Goal: Task Accomplishment & Management: Manage account settings

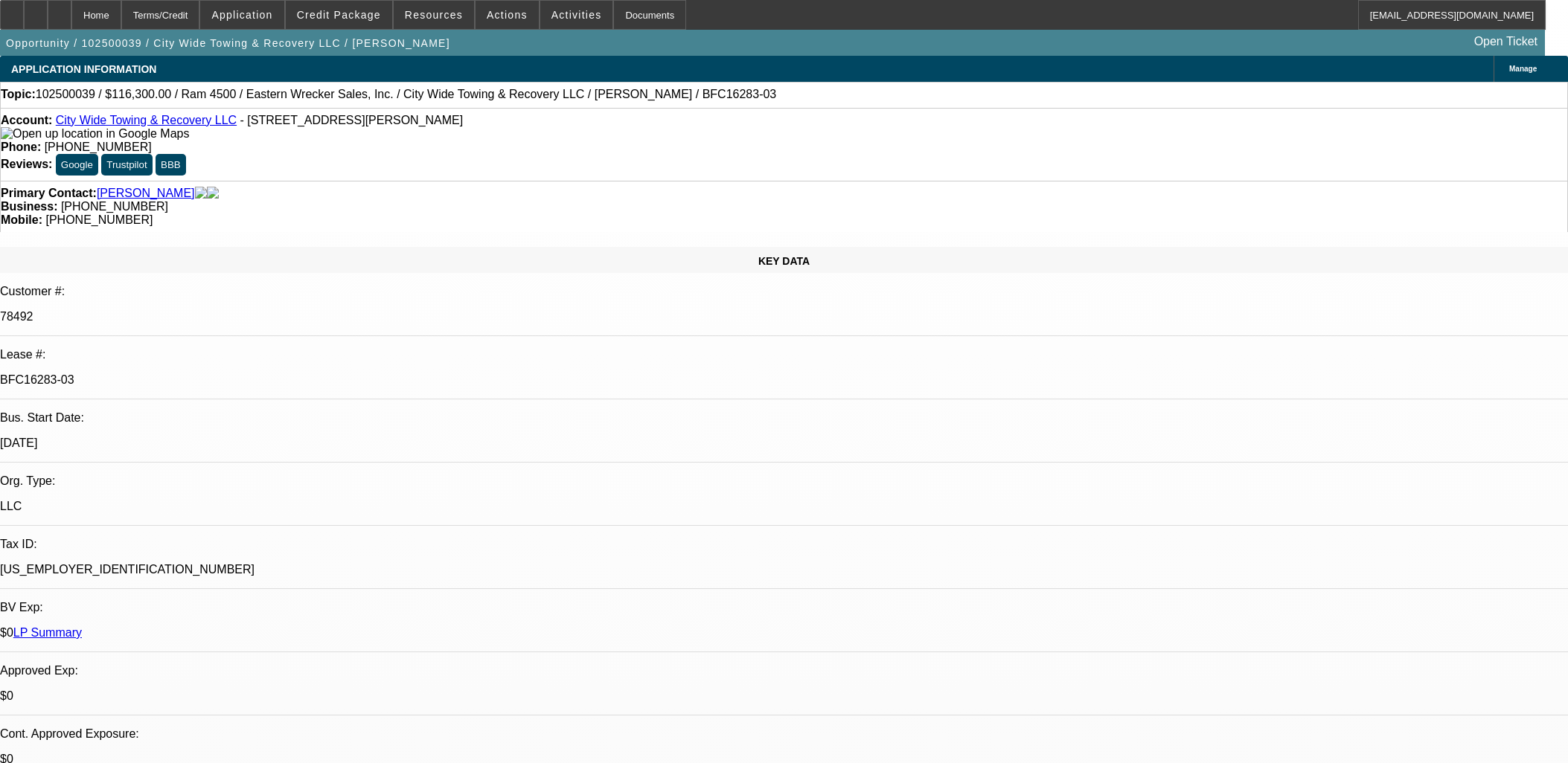
select select "0"
select select "2"
select select "0"
select select "6"
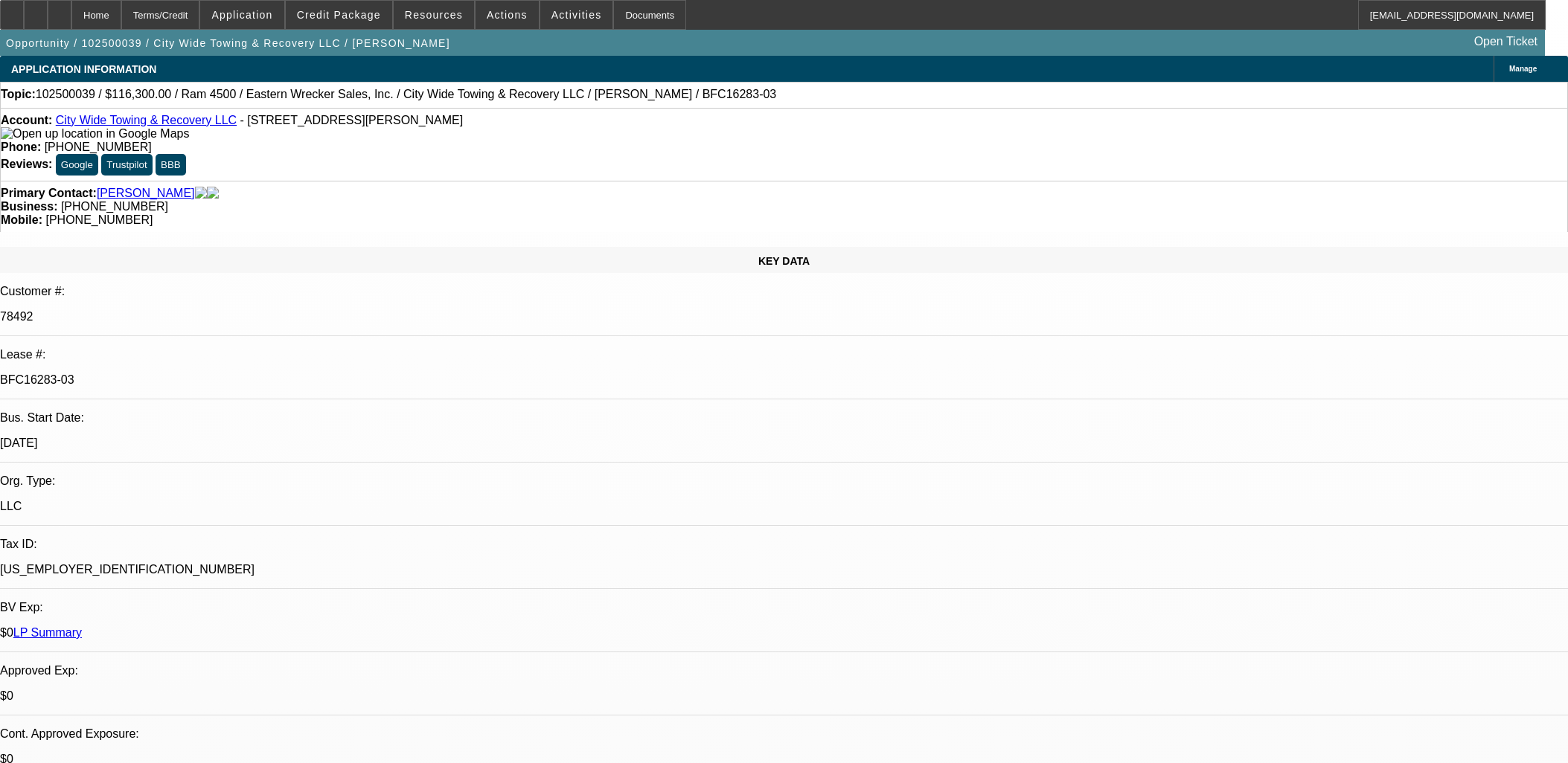
select select "0"
select select "2"
select select "0"
select select "6"
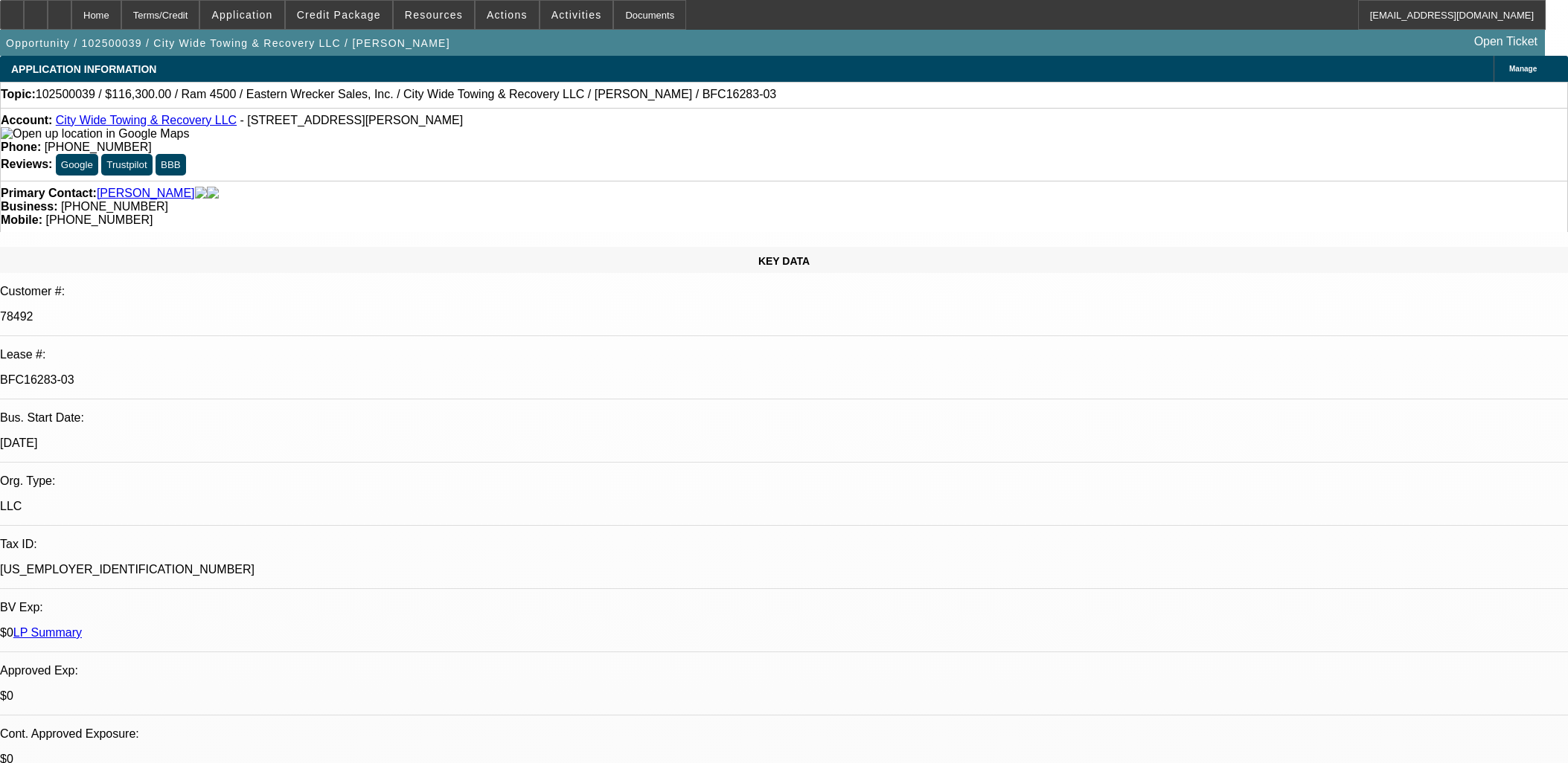
select select "0"
select select "2"
select select "0"
select select "6"
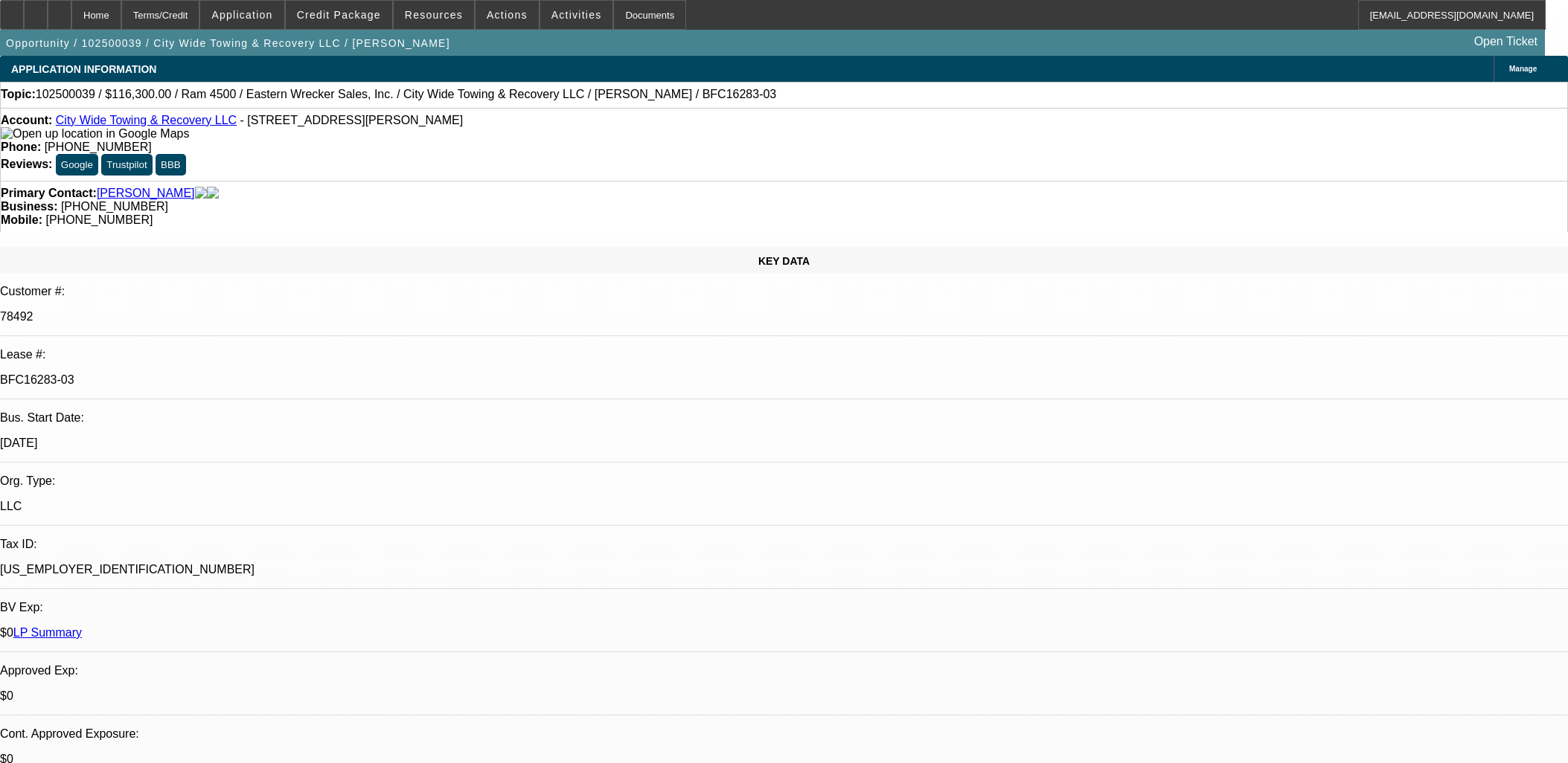
select select "0"
select select "2"
select select "0"
select select "6"
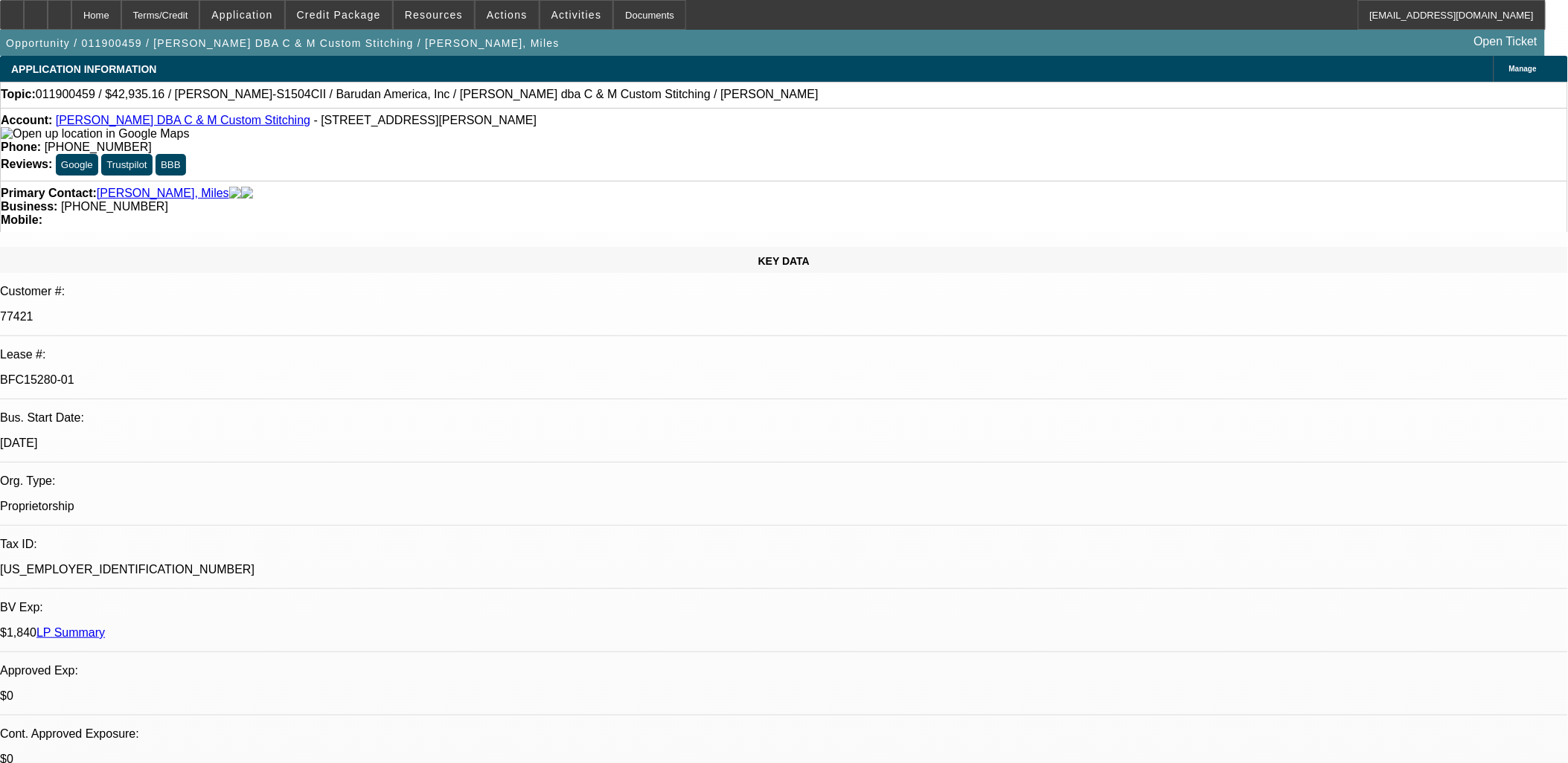
select select "0"
select select "2"
select select "0"
select select "2"
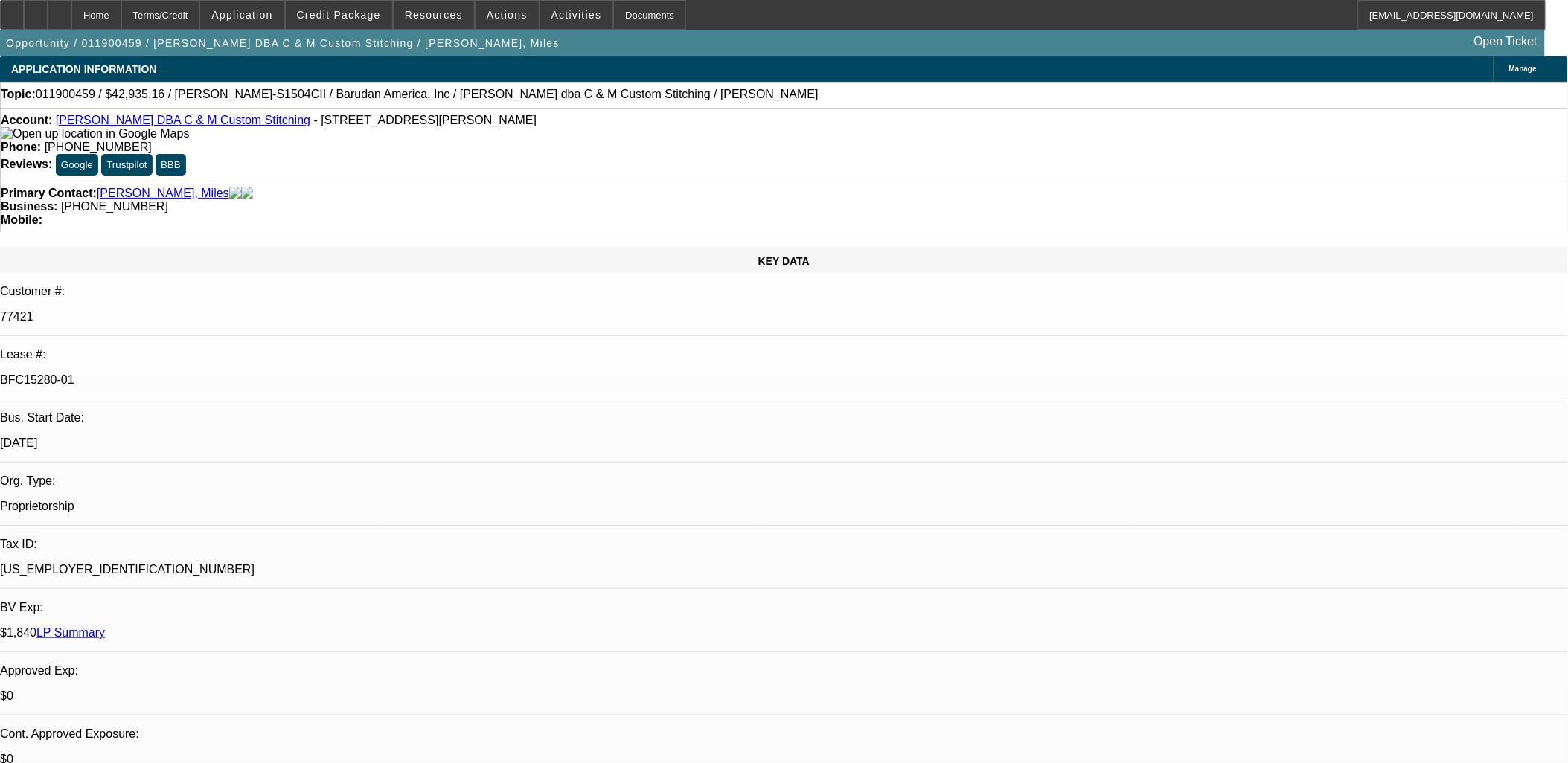
select select "0.1"
select select "0"
select select "2"
select select "0.1"
select select "0"
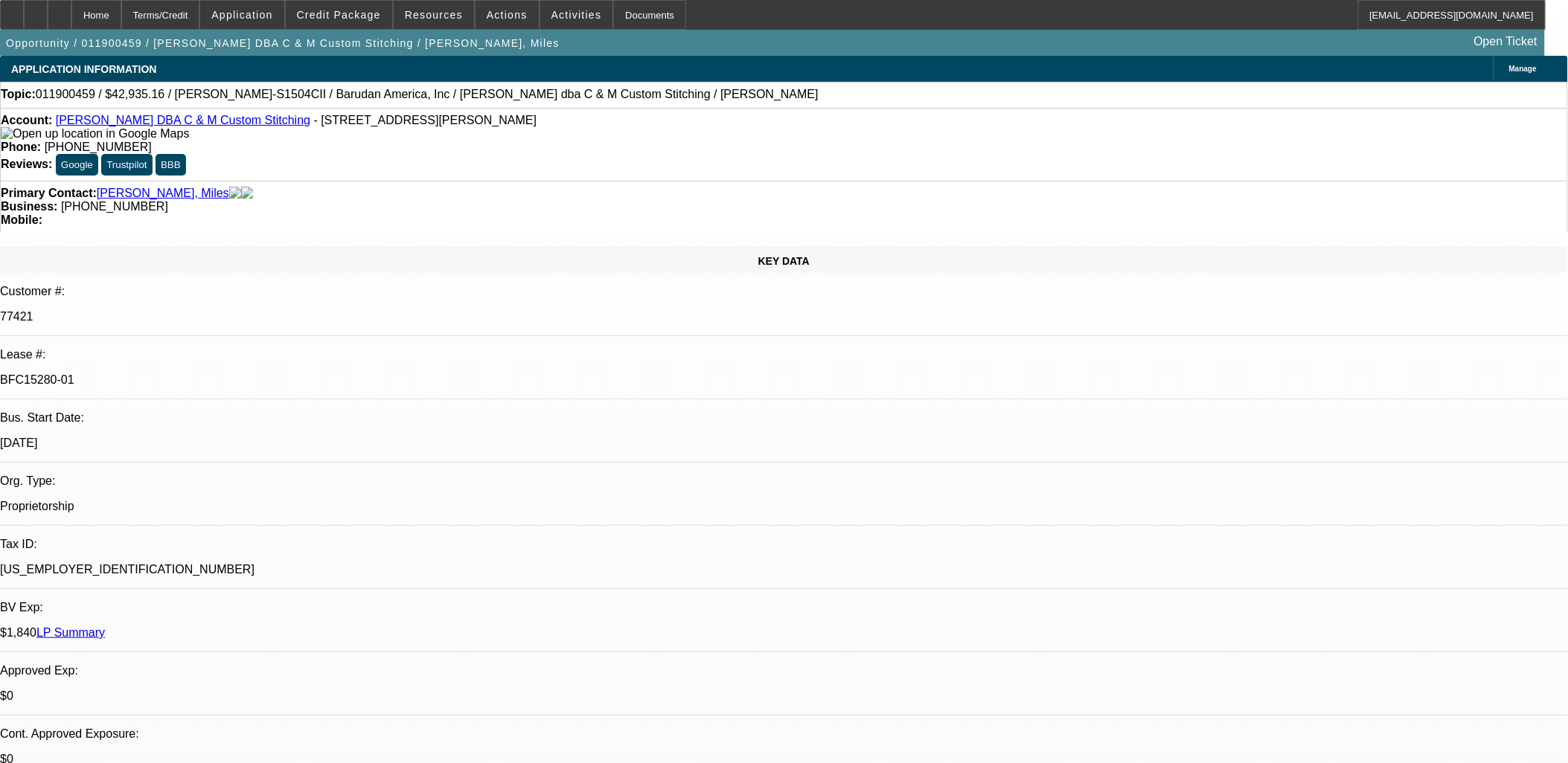
select select "0"
select select "0.1"
select select "1"
select select "2"
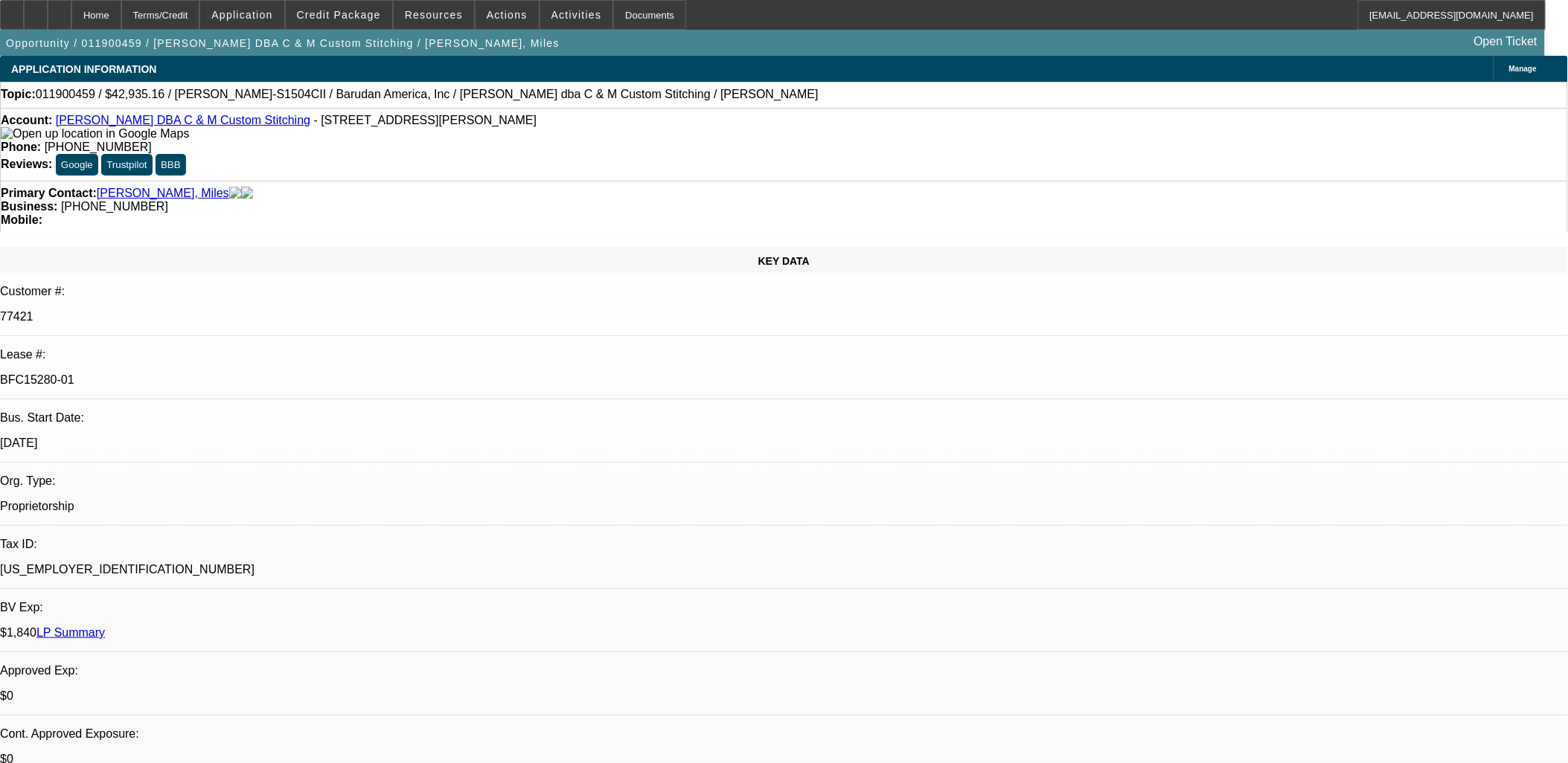
select select "1"
select select "2"
select select "4"
select select "1"
select select "2"
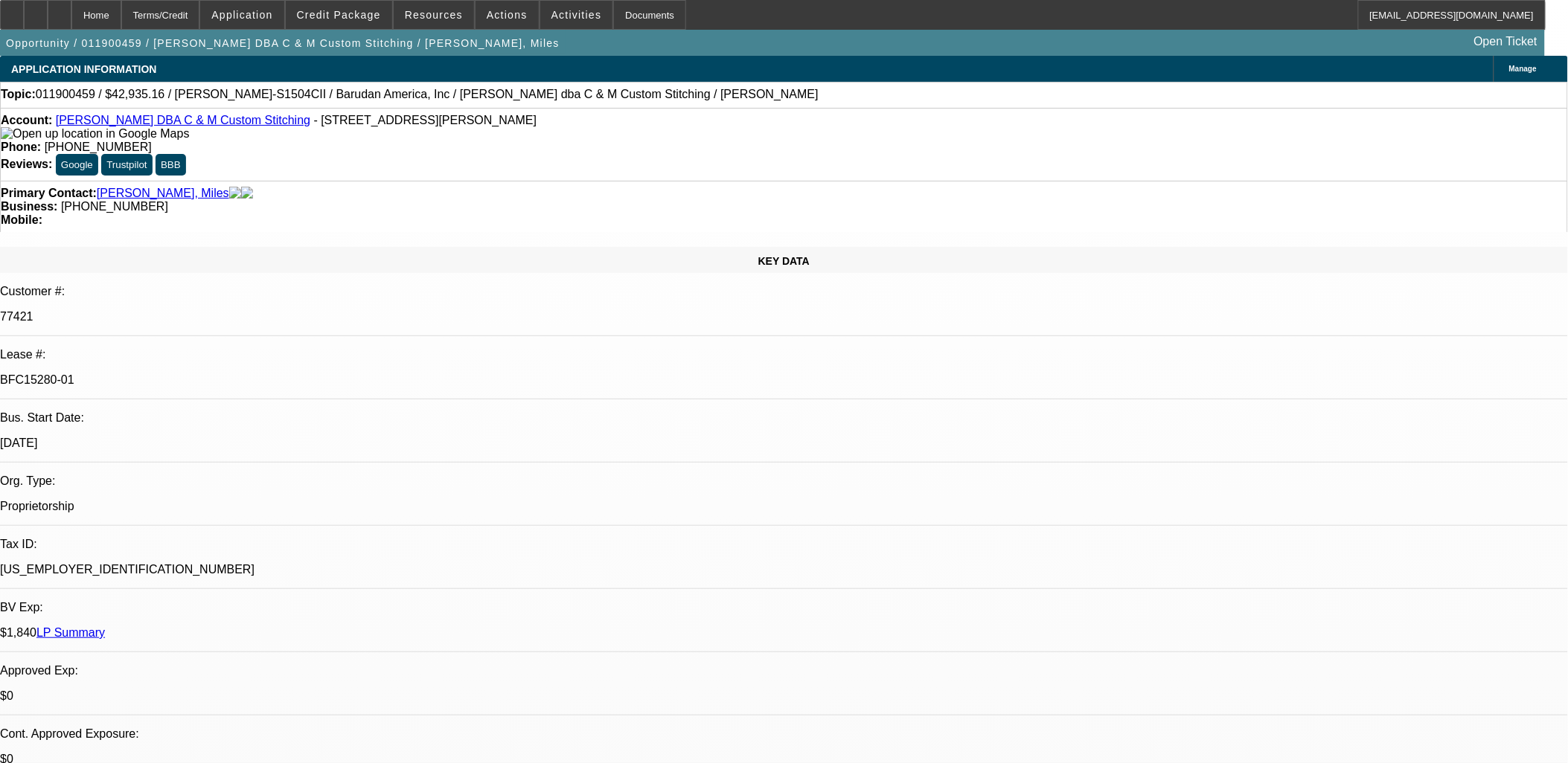
select select "4"
select select "1"
select select "4"
click at [105, 627] on link "LP Summary" at bounding box center [71, 633] width 69 height 13
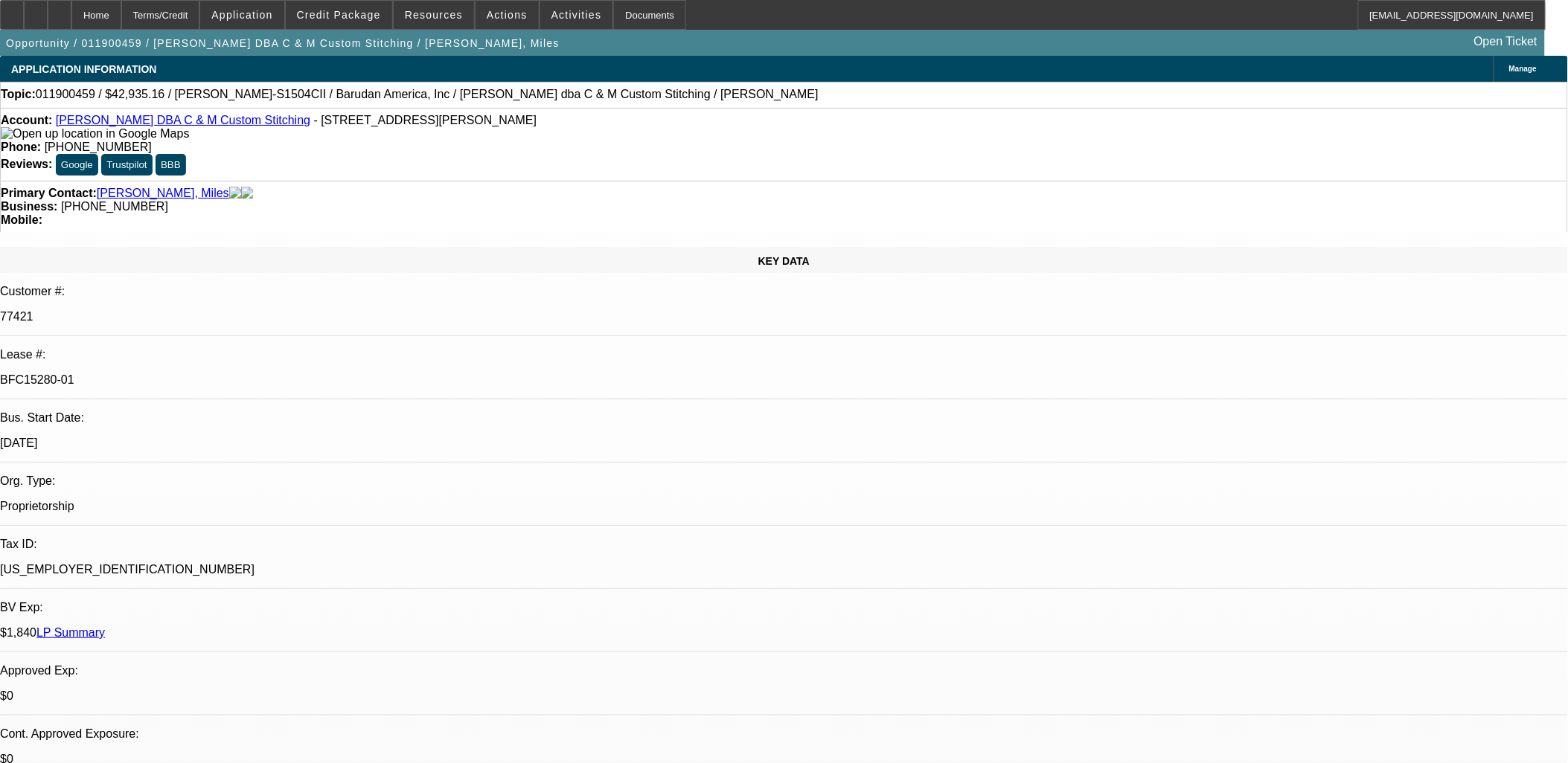
click at [235, 374] on p "BFC15280-01" at bounding box center [784, 380] width 1568 height 13
click at [235, 374] on p "BFC15280-01" at bounding box center [784, 380] width 1568 height 13
copy div "BFC15280-01"
click at [1202, 175] on button "reply_all Reply All" at bounding box center [1215, 182] width 93 height 36
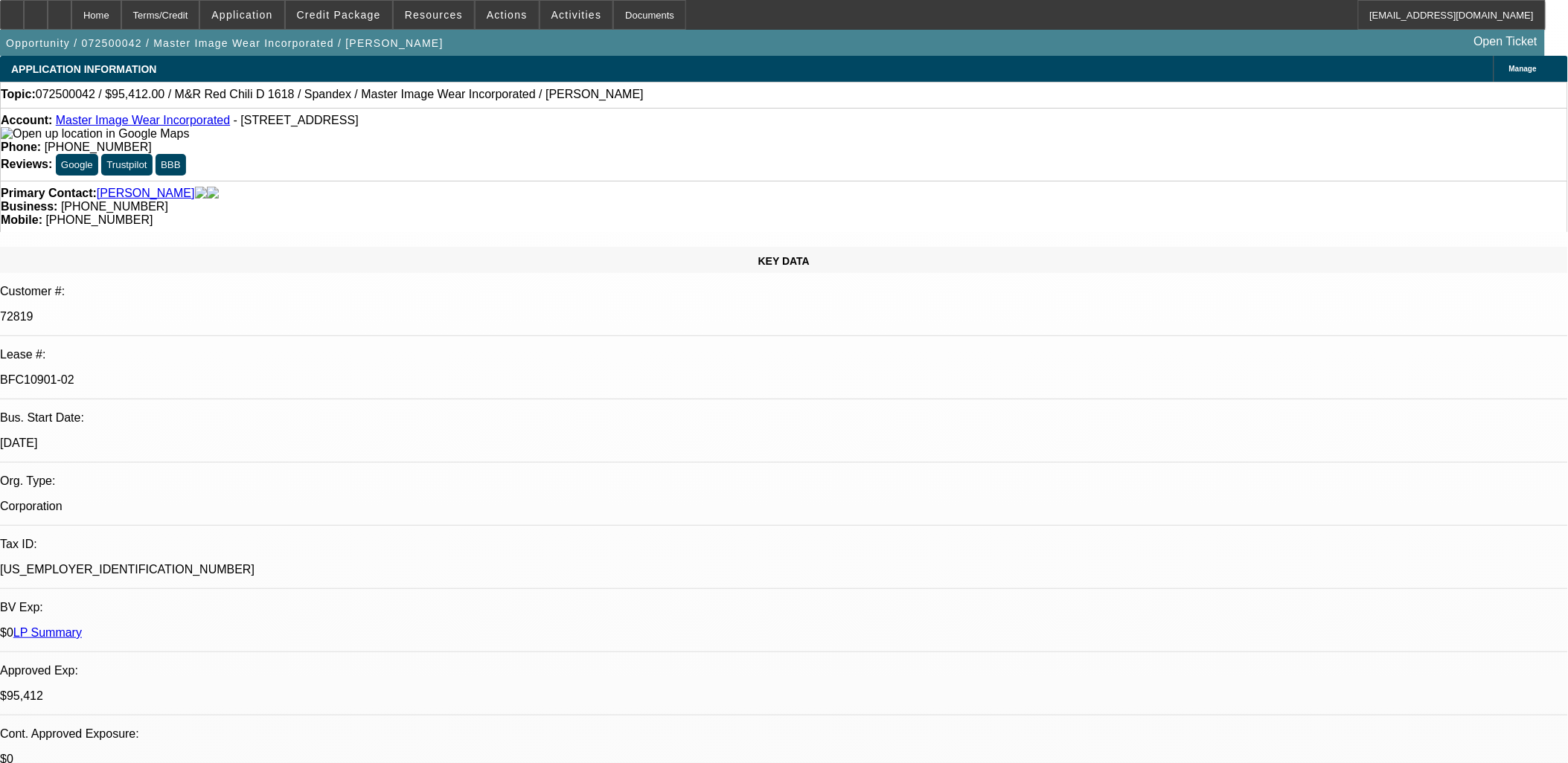
select select "0"
select select "0.1"
select select "0"
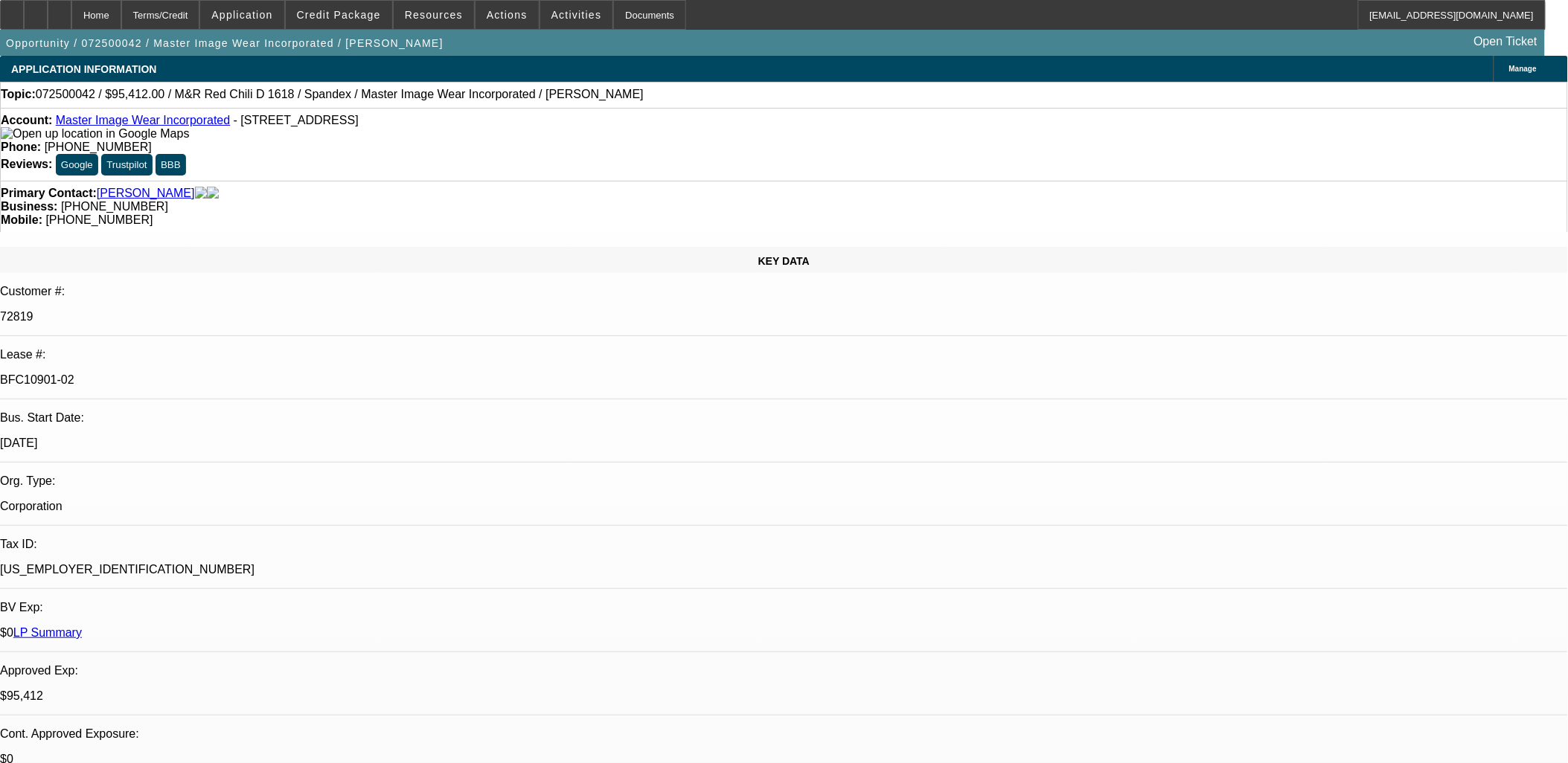
select select "0.1"
select select "0"
select select "0.1"
select select "0"
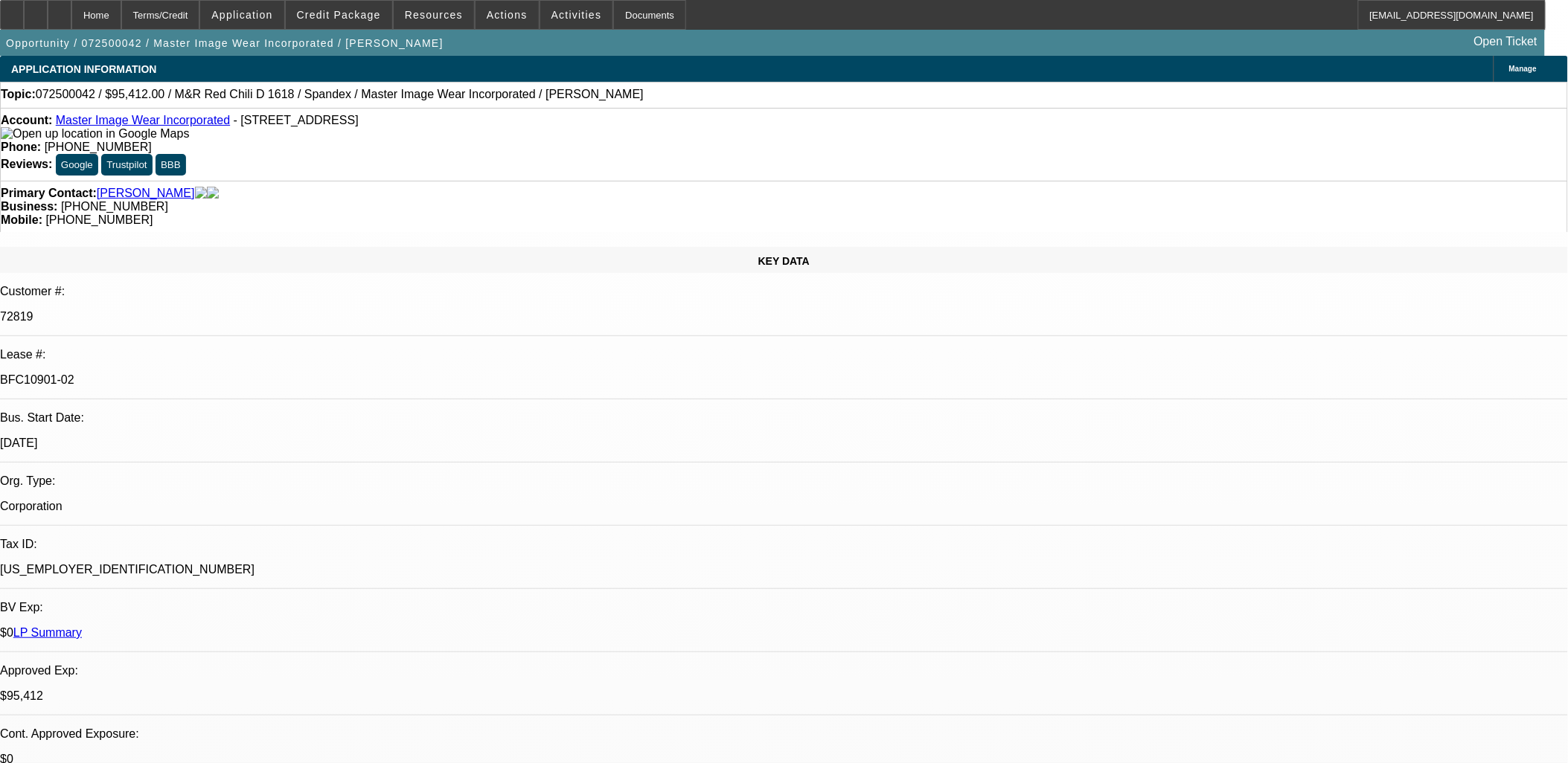
select select "0"
select select "0.1"
select select "1"
select select "4"
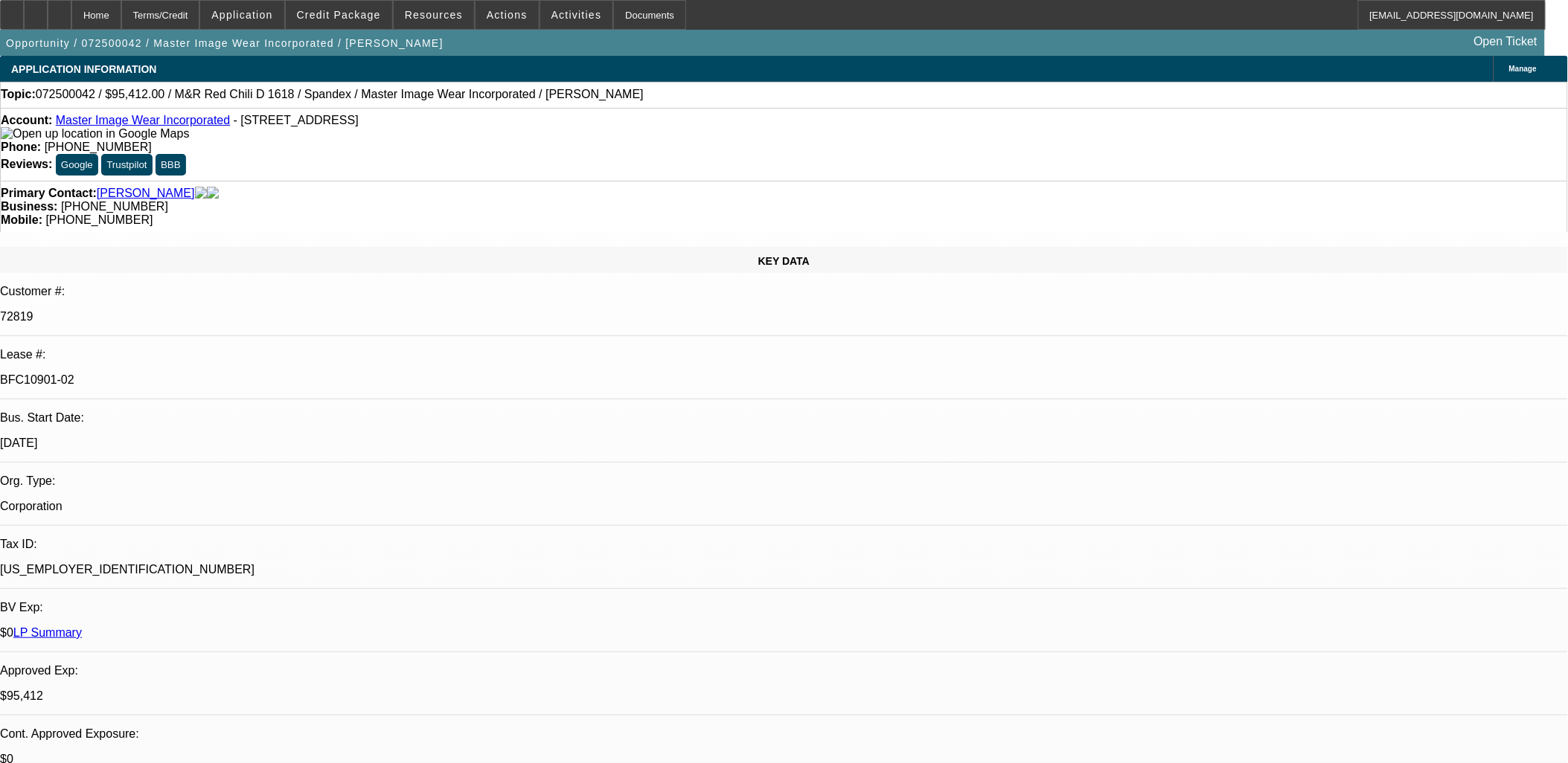
select select "1"
select select "4"
select select "1"
select select "3"
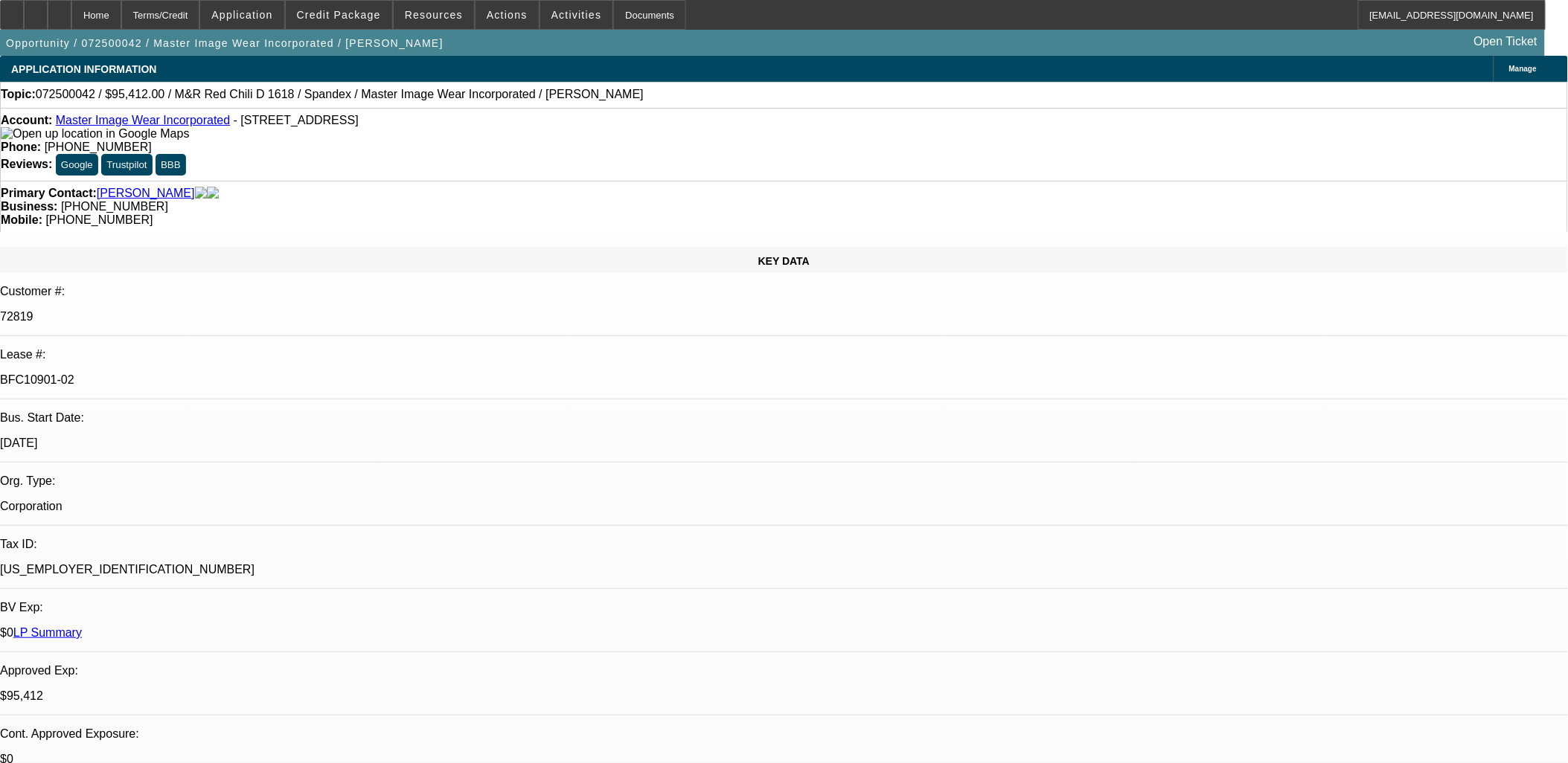
select select "4"
select select "1"
select select "3"
select select "4"
click at [19, 12] on div at bounding box center [12, 15] width 24 height 30
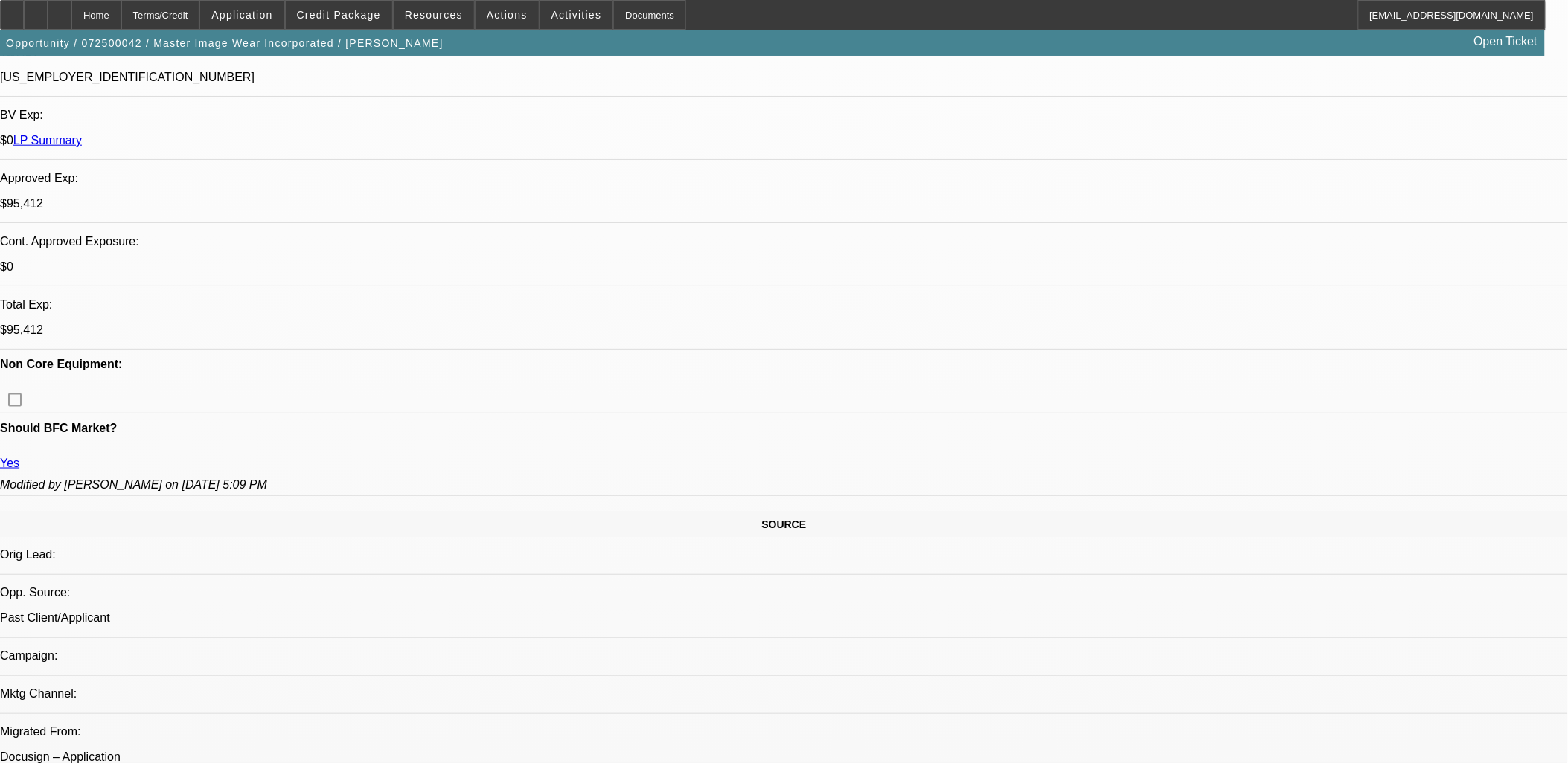
scroll to position [247, 0]
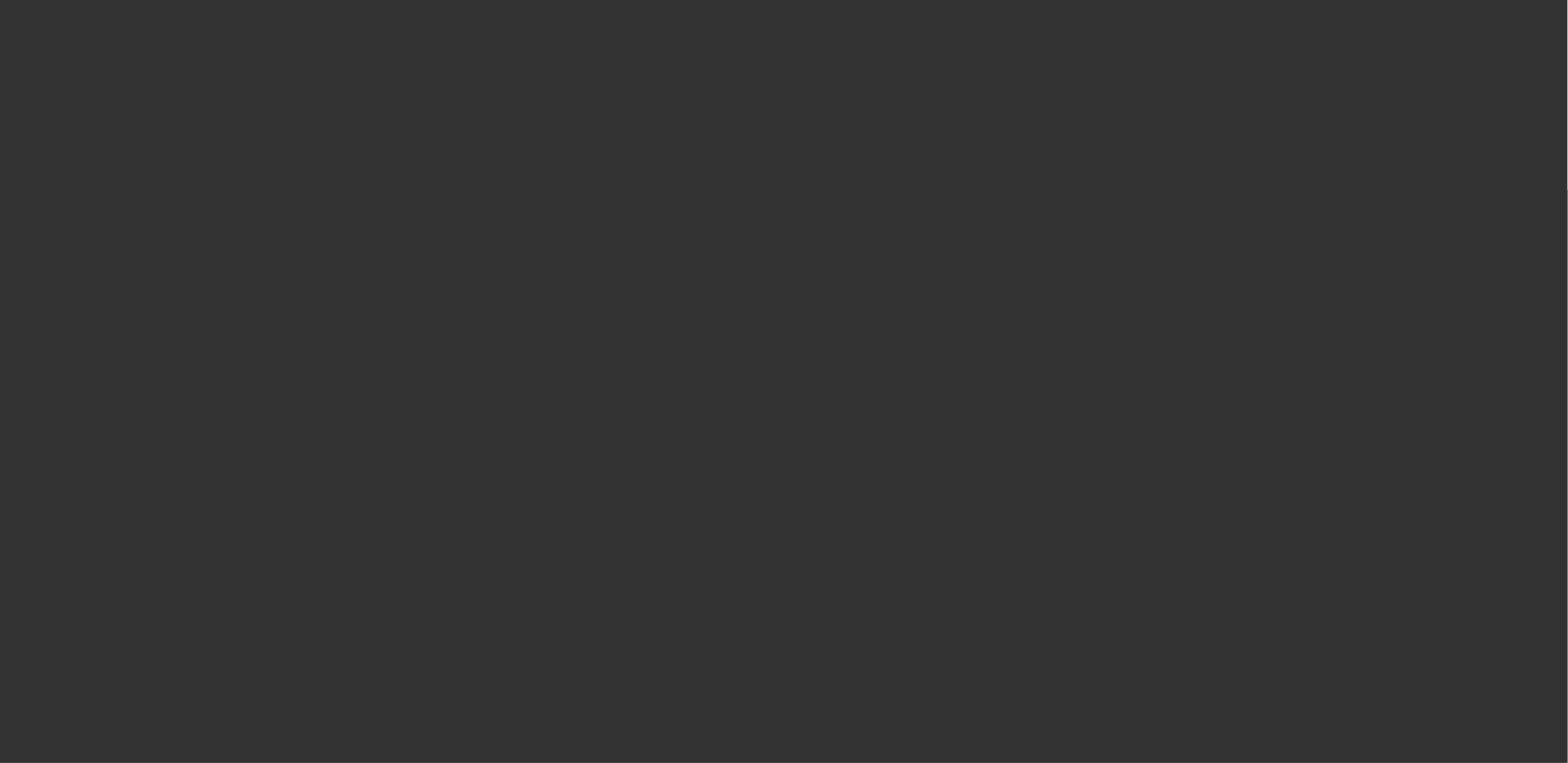
scroll to position [0, 0]
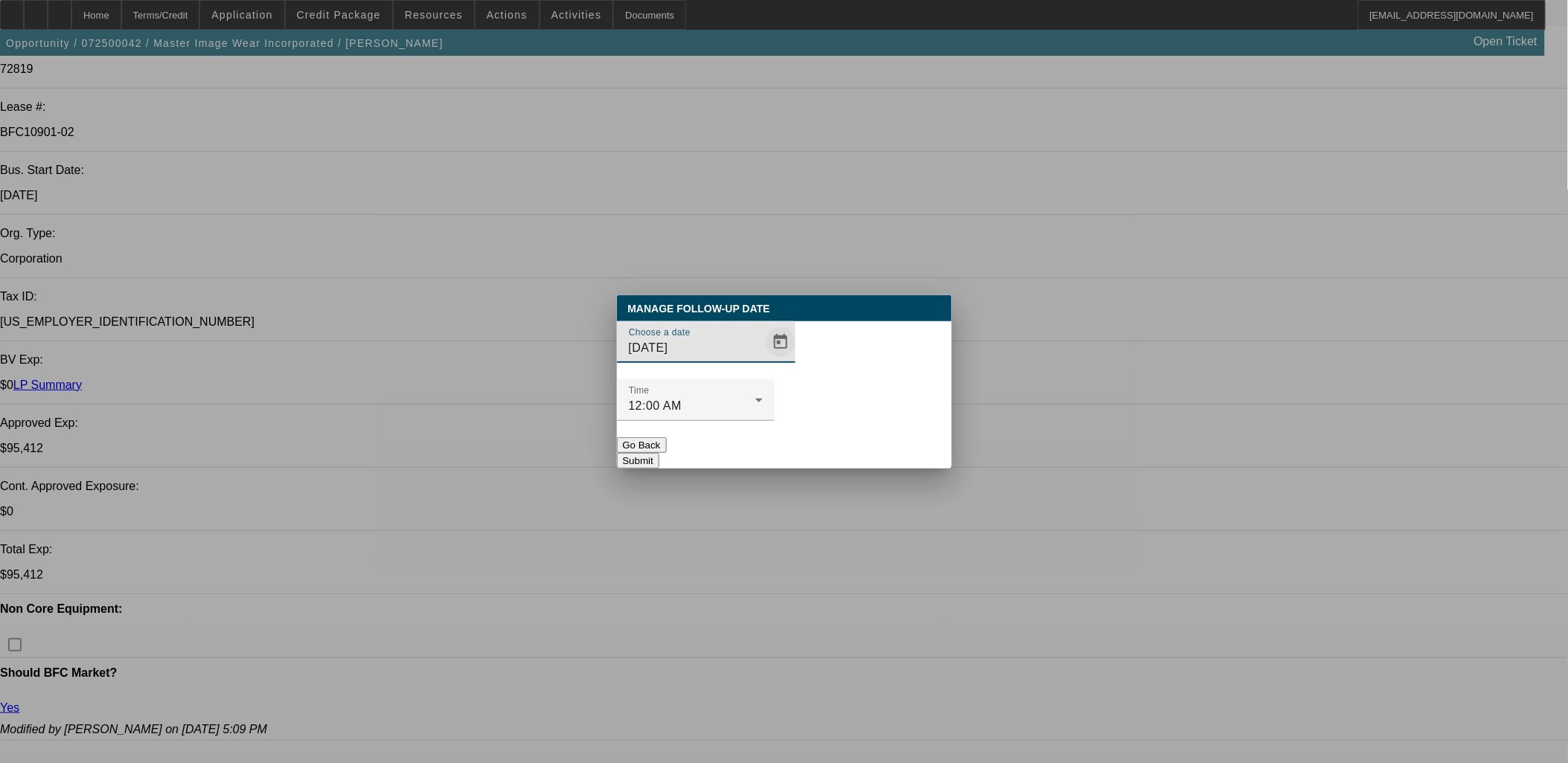
click at [763, 360] on span "Open calendar" at bounding box center [781, 342] width 36 height 36
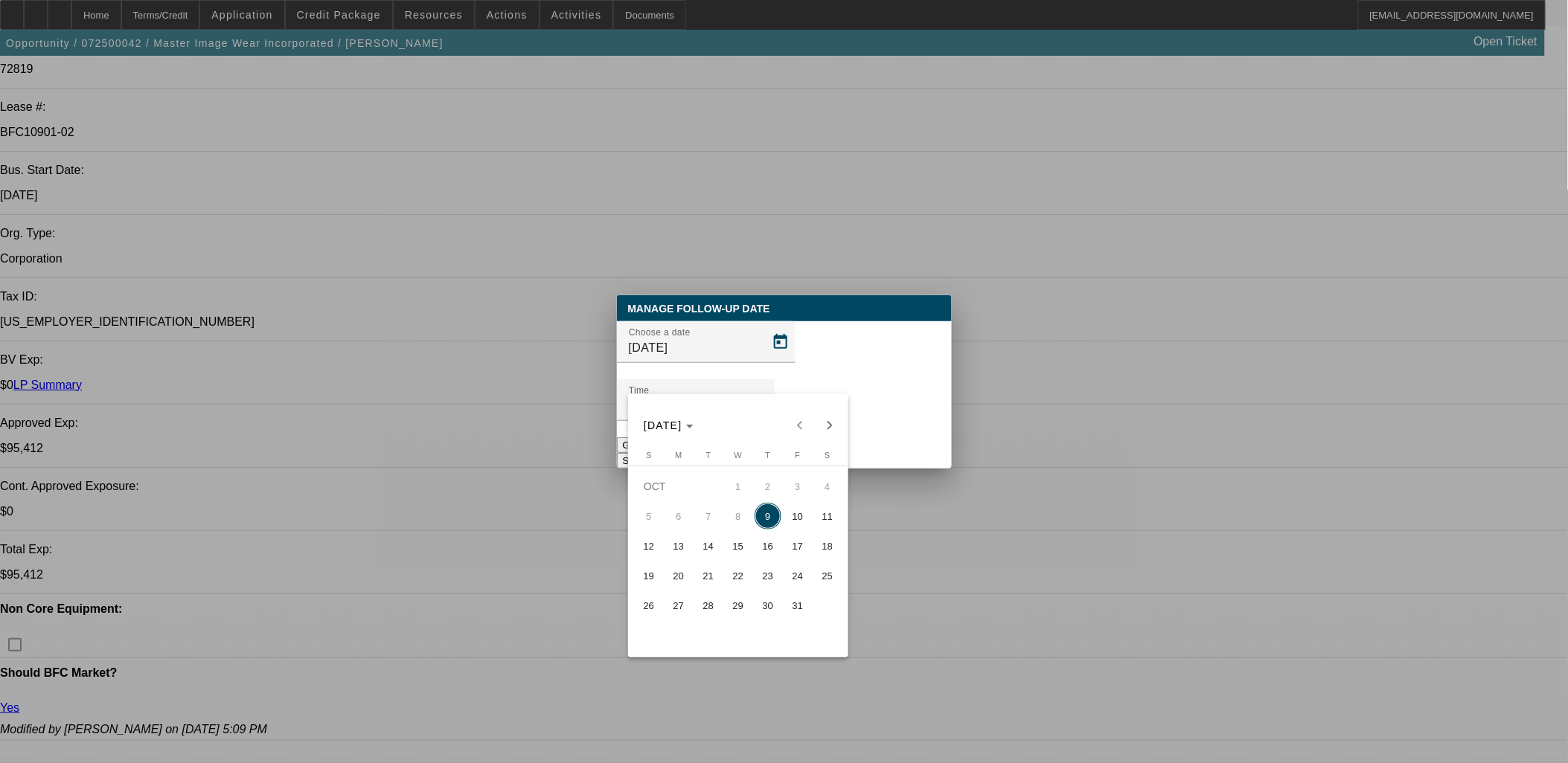
click at [793, 521] on span "10" at bounding box center [797, 516] width 27 height 27
type input "10/10/2025"
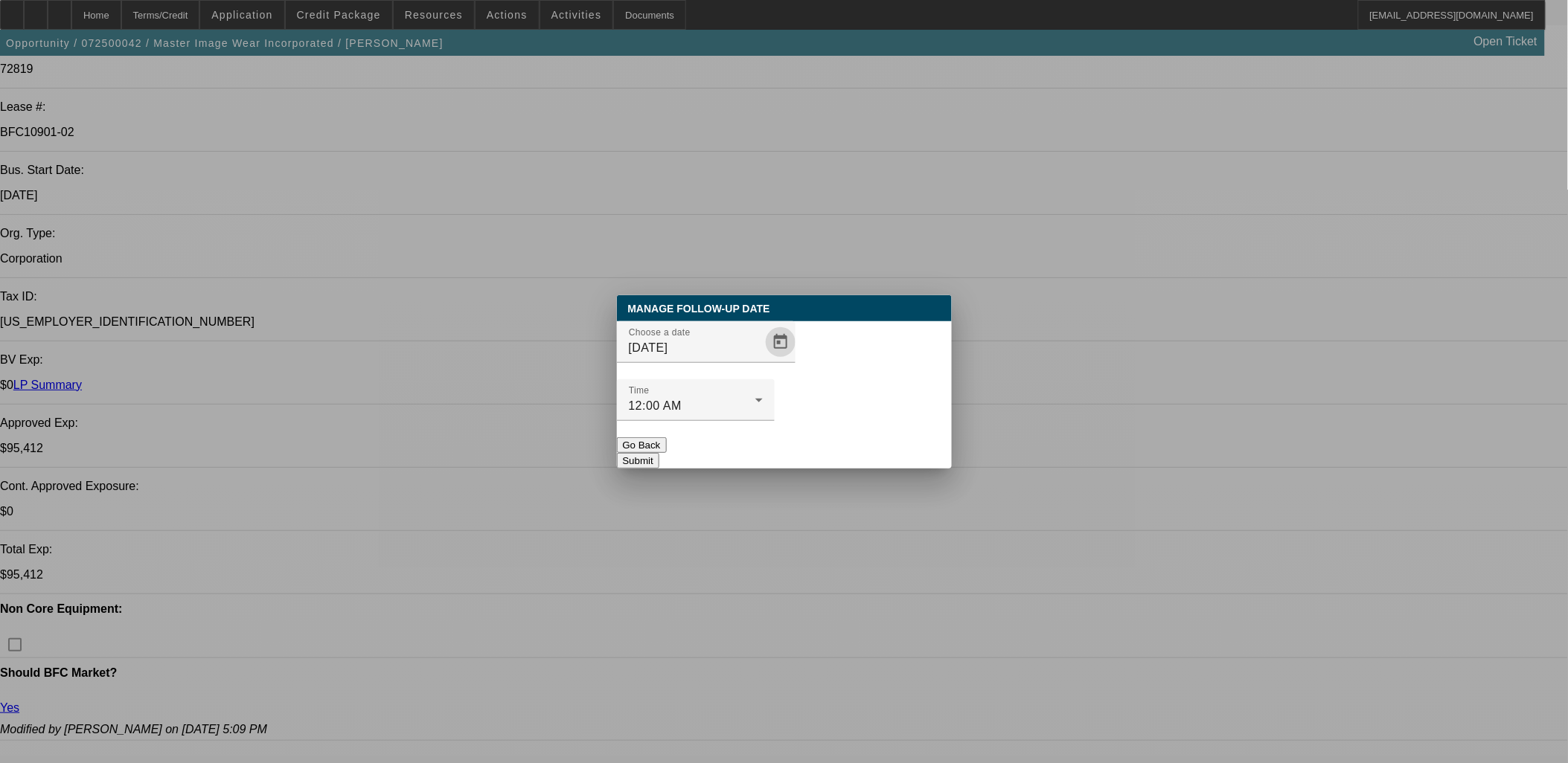
click at [659, 453] on button "Submit" at bounding box center [638, 461] width 43 height 16
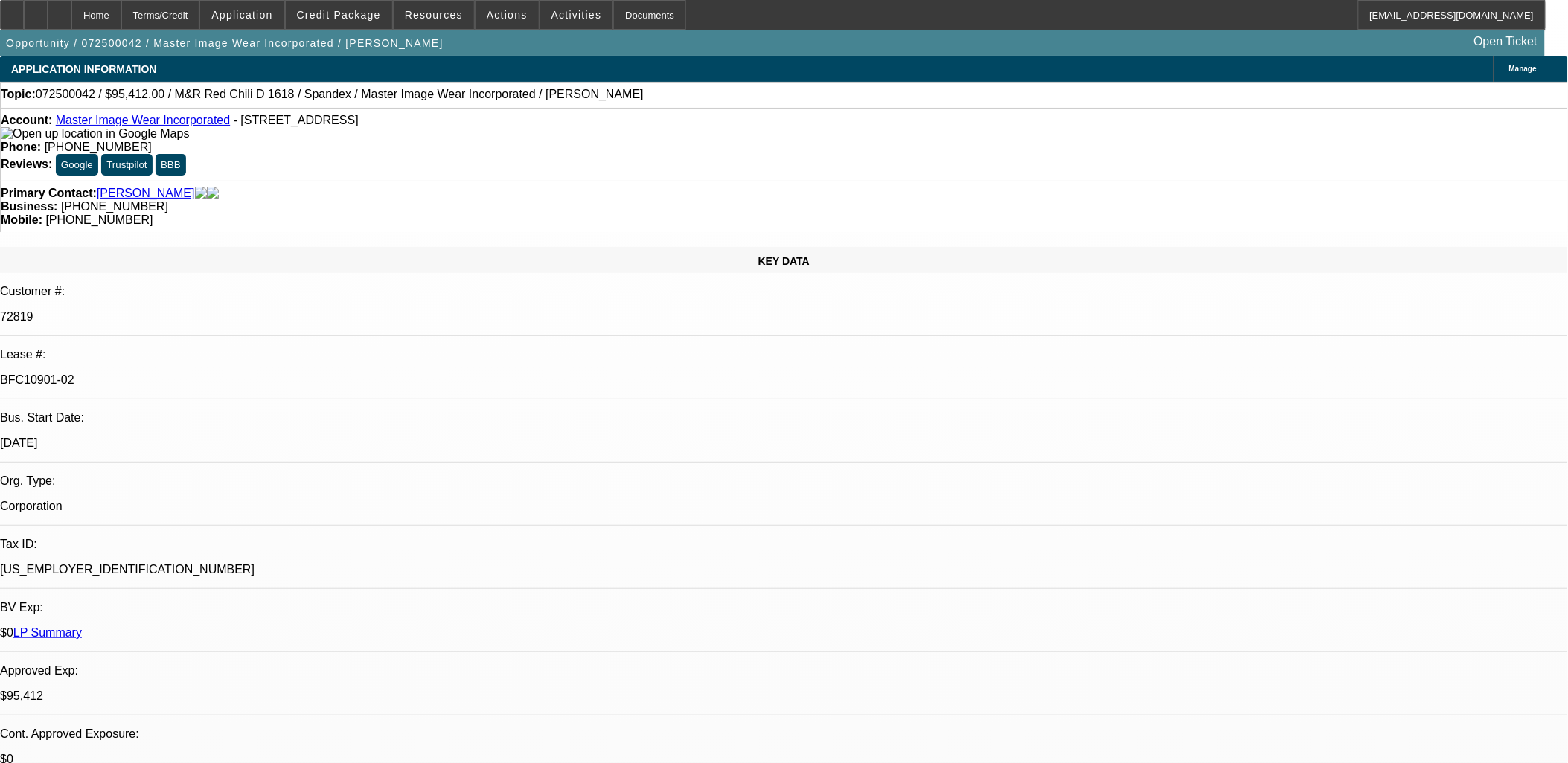
scroll to position [247, 0]
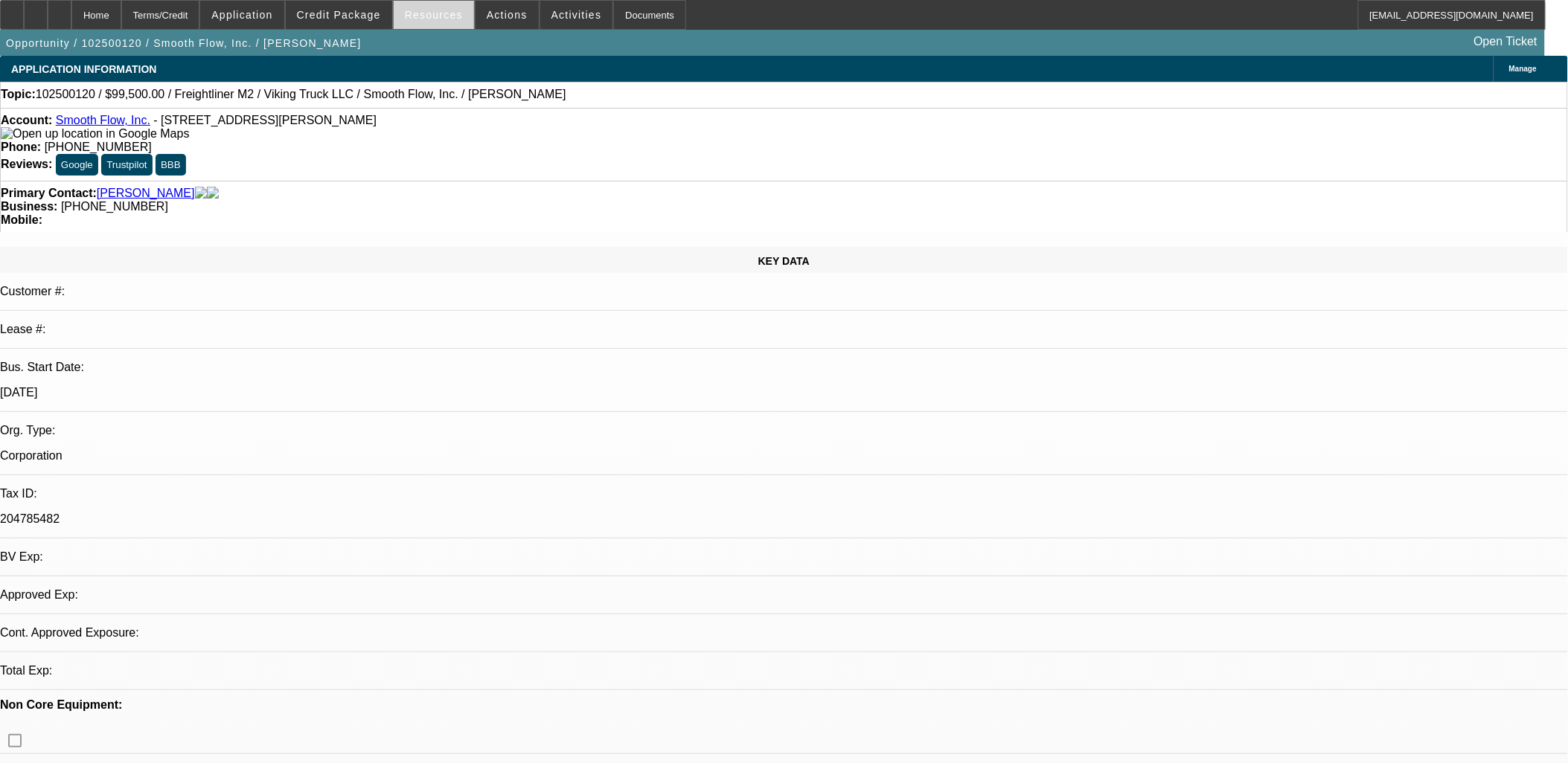
select select "0"
select select "2"
select select "0"
select select "6"
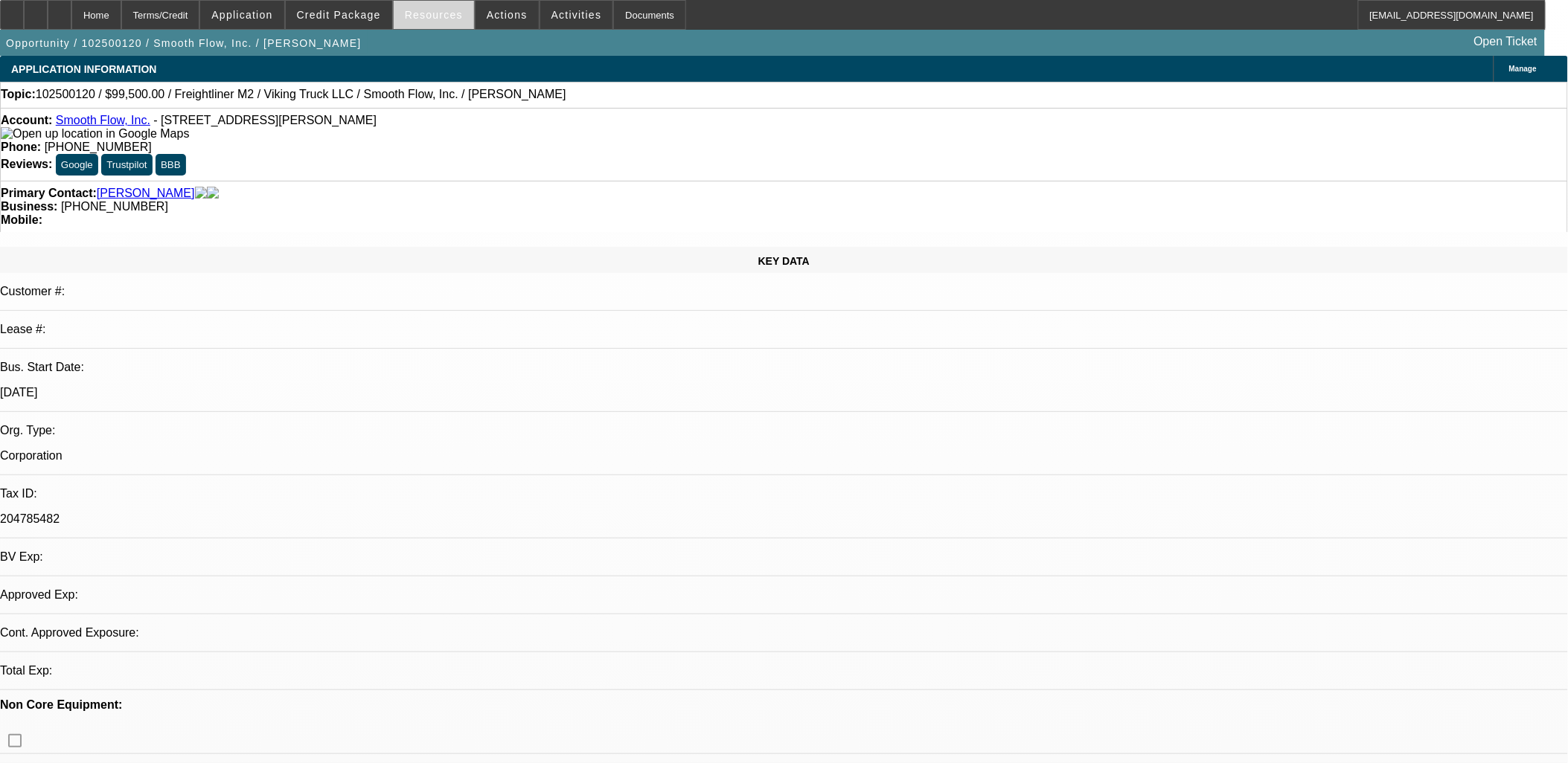
select select "0"
select select "6"
select select "0"
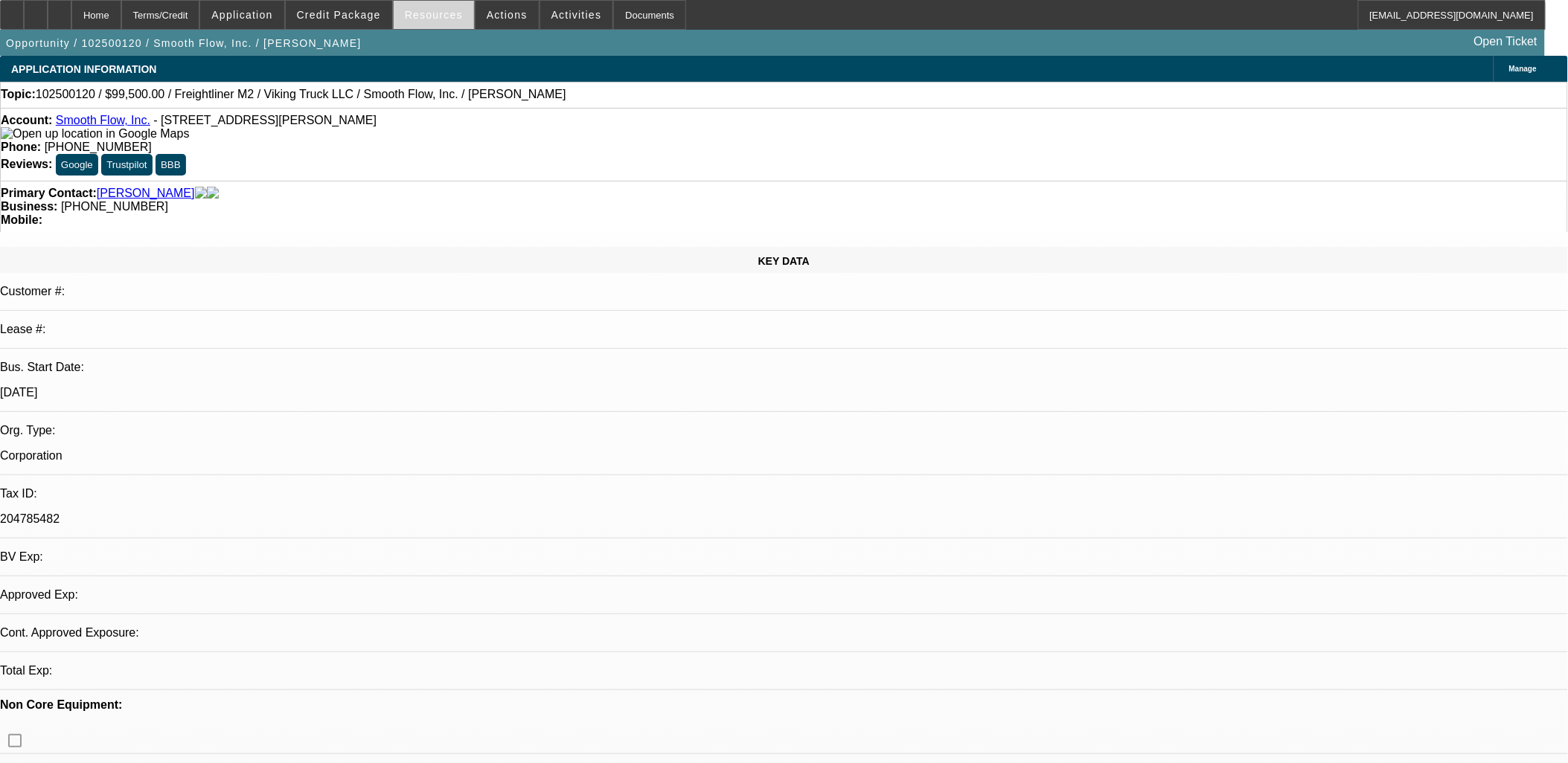
select select "0"
select select "6"
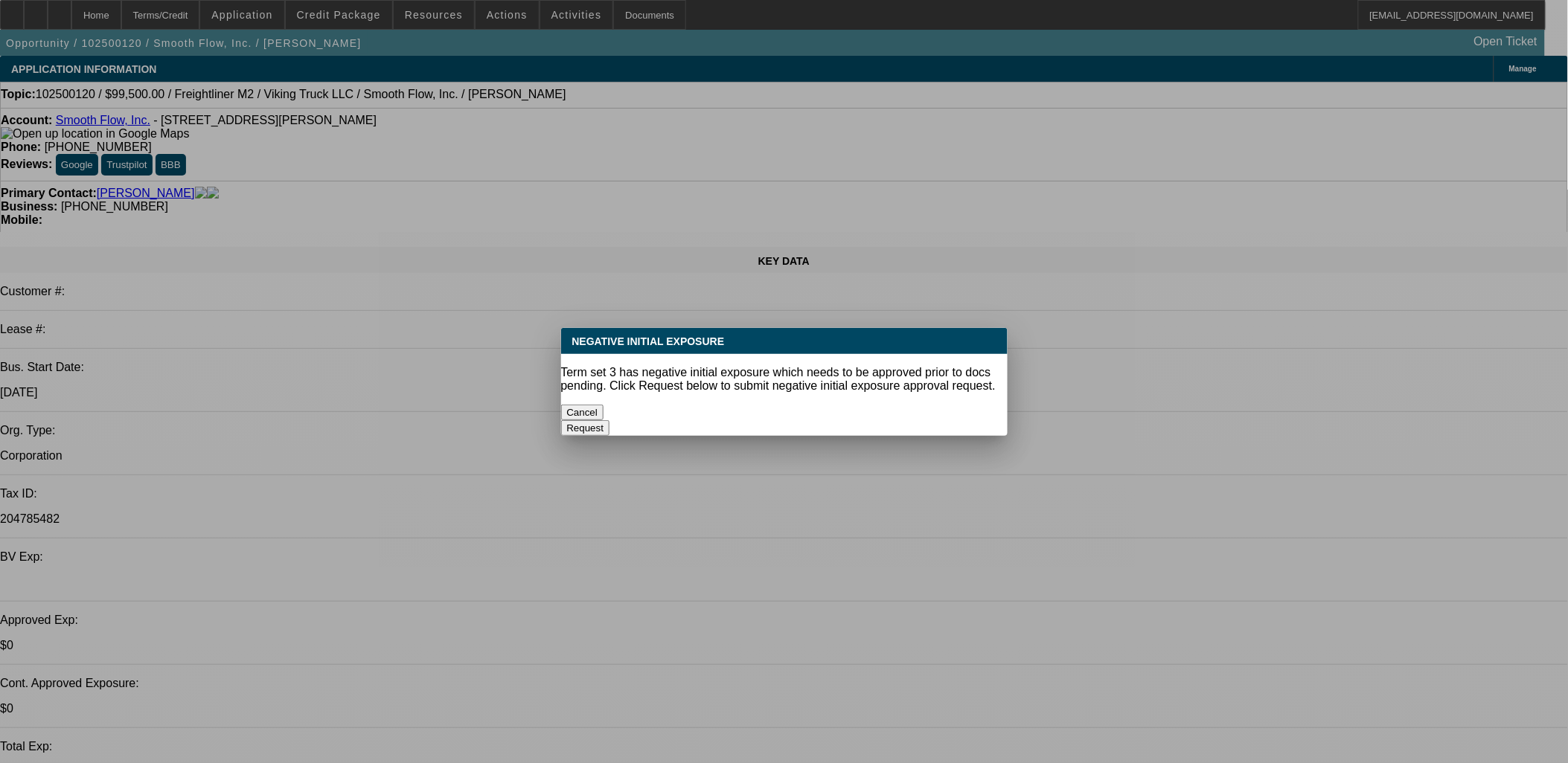
click at [604, 404] on button "Cancel" at bounding box center [582, 412] width 43 height 16
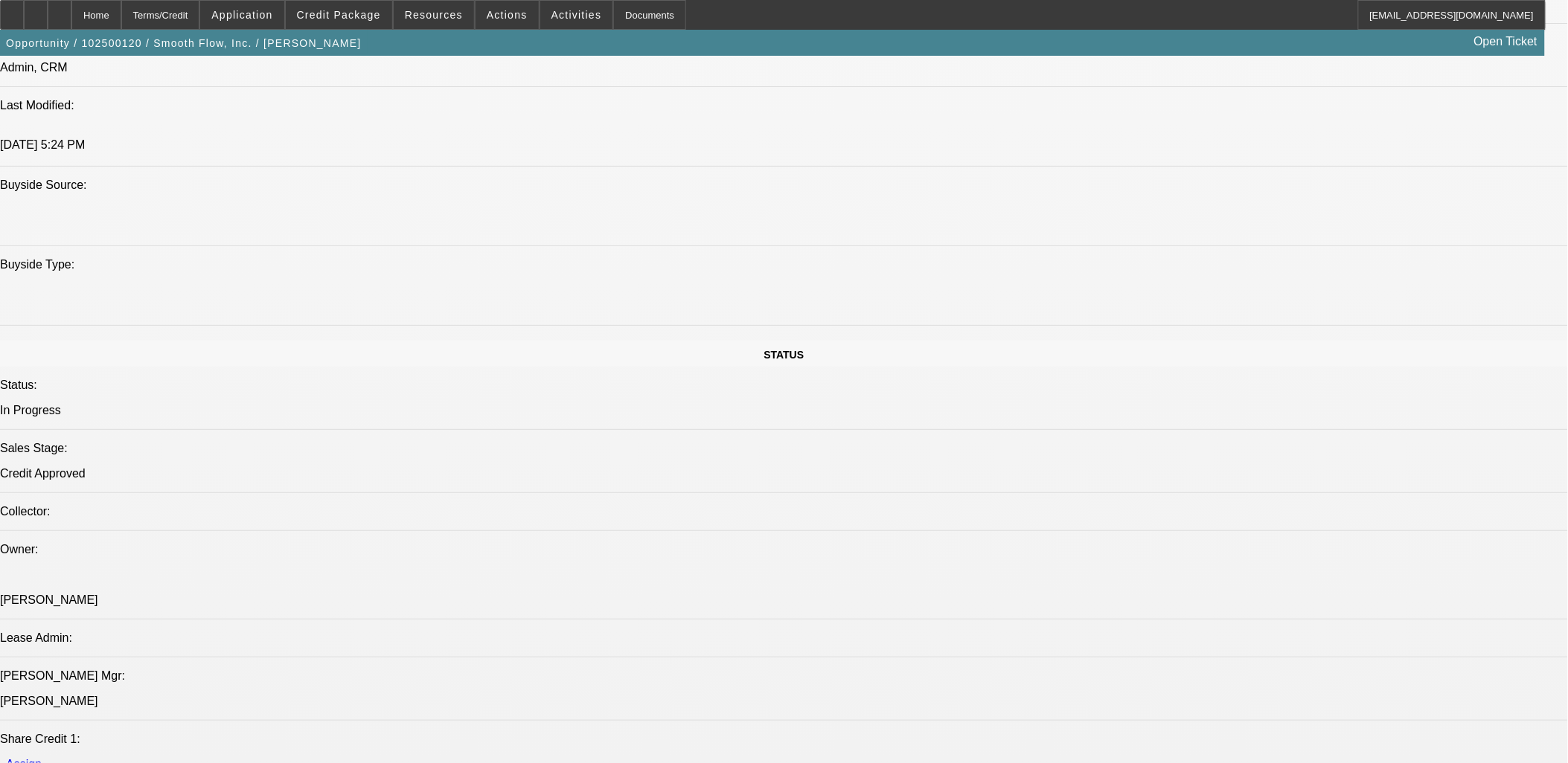
scroll to position [1983, 0]
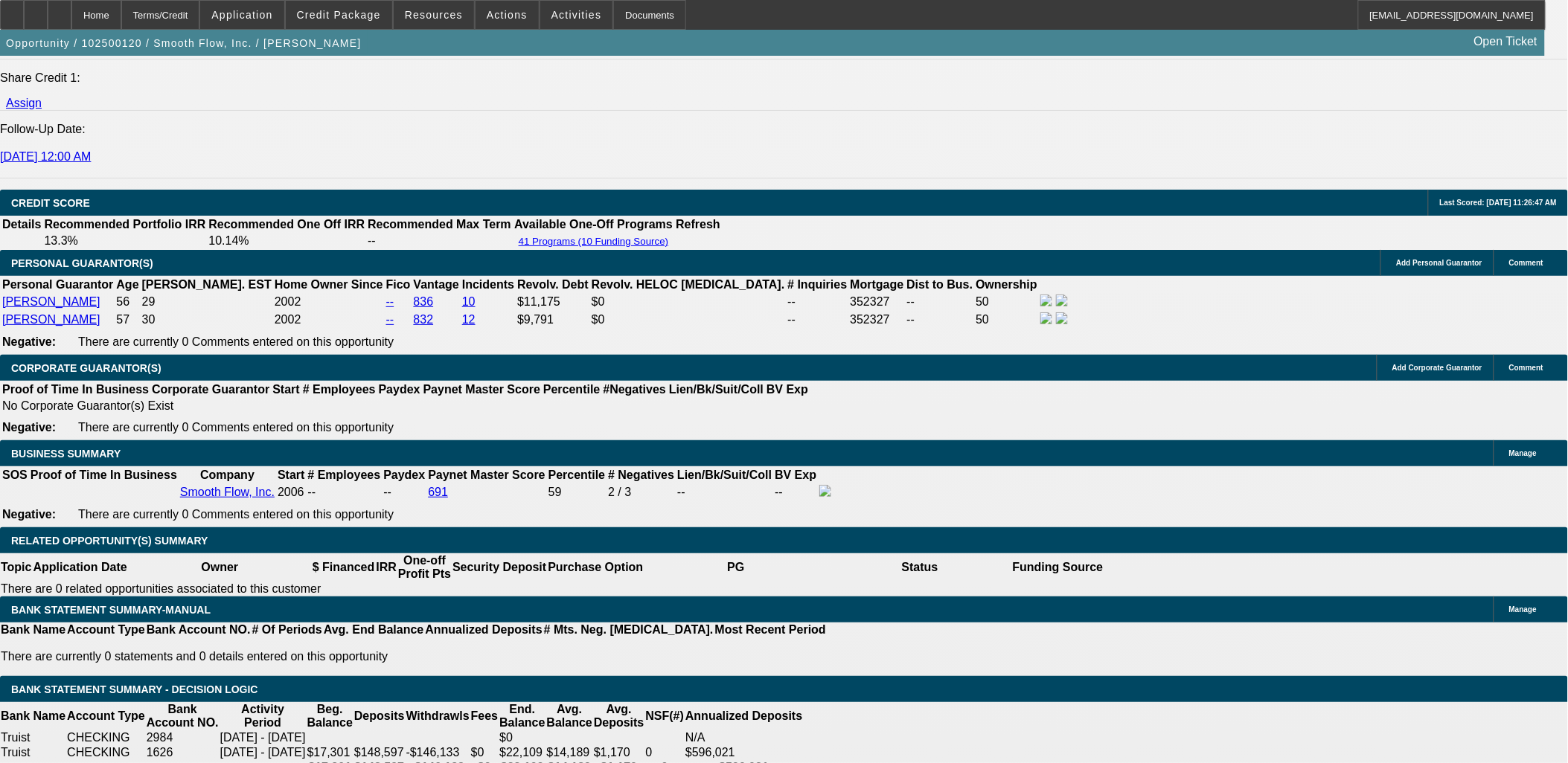
drag, startPoint x: 313, startPoint y: 434, endPoint x: 354, endPoint y: 434, distance: 41.0
type input "6"
type input "UNKNOWN"
type input "60"
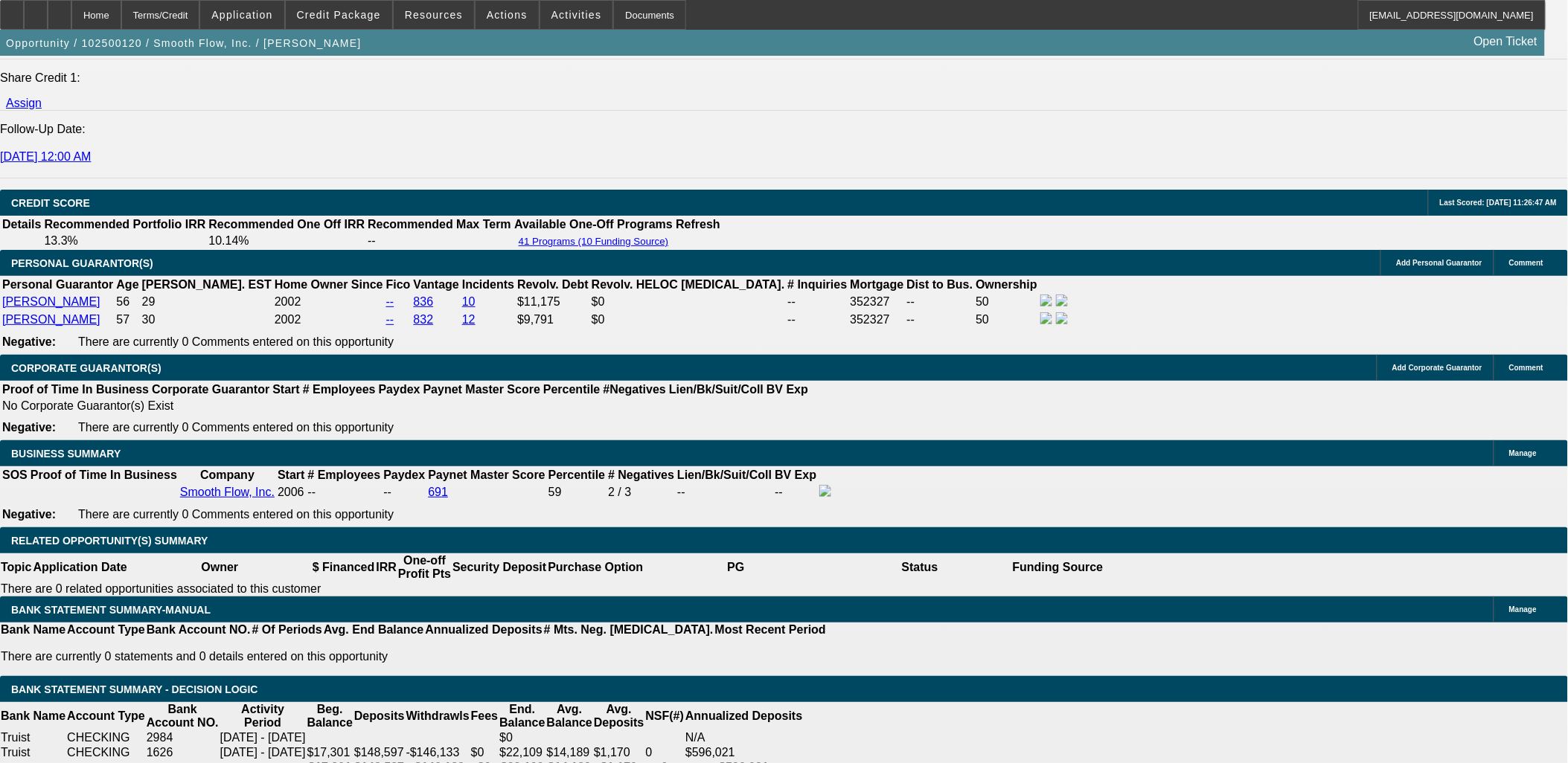
type input "$1,877.69"
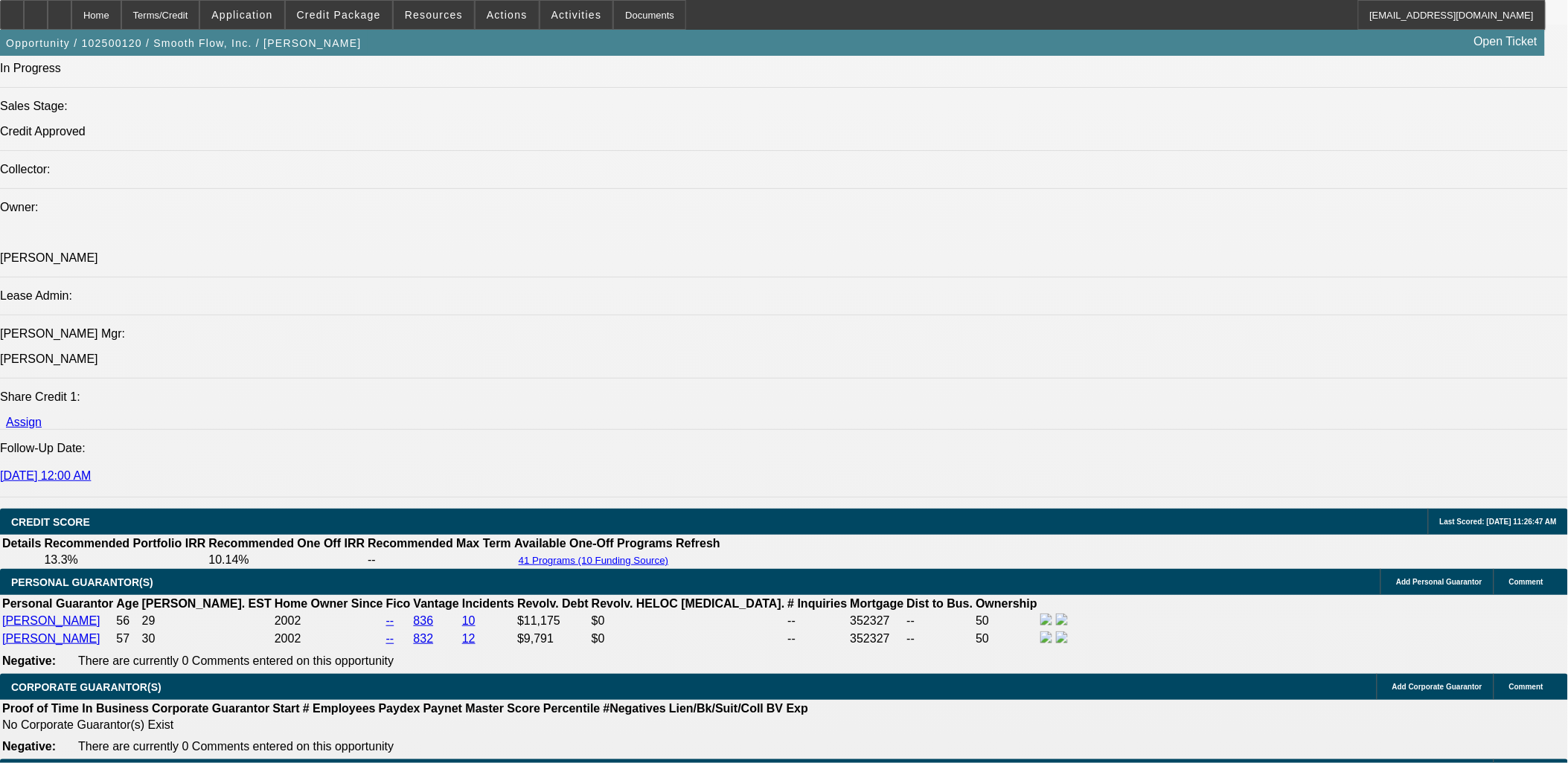
scroll to position [1653, 0]
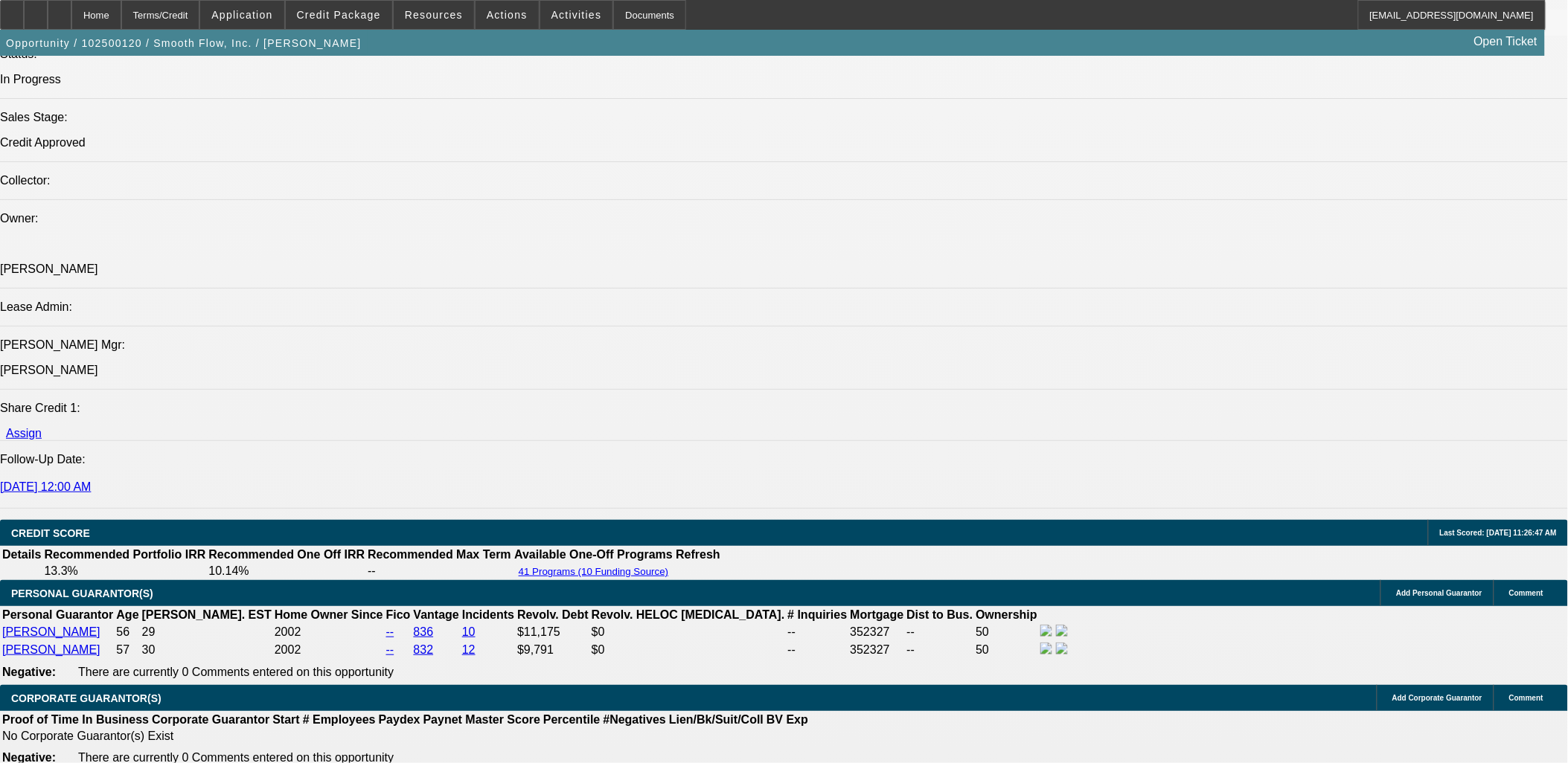
type input "60"
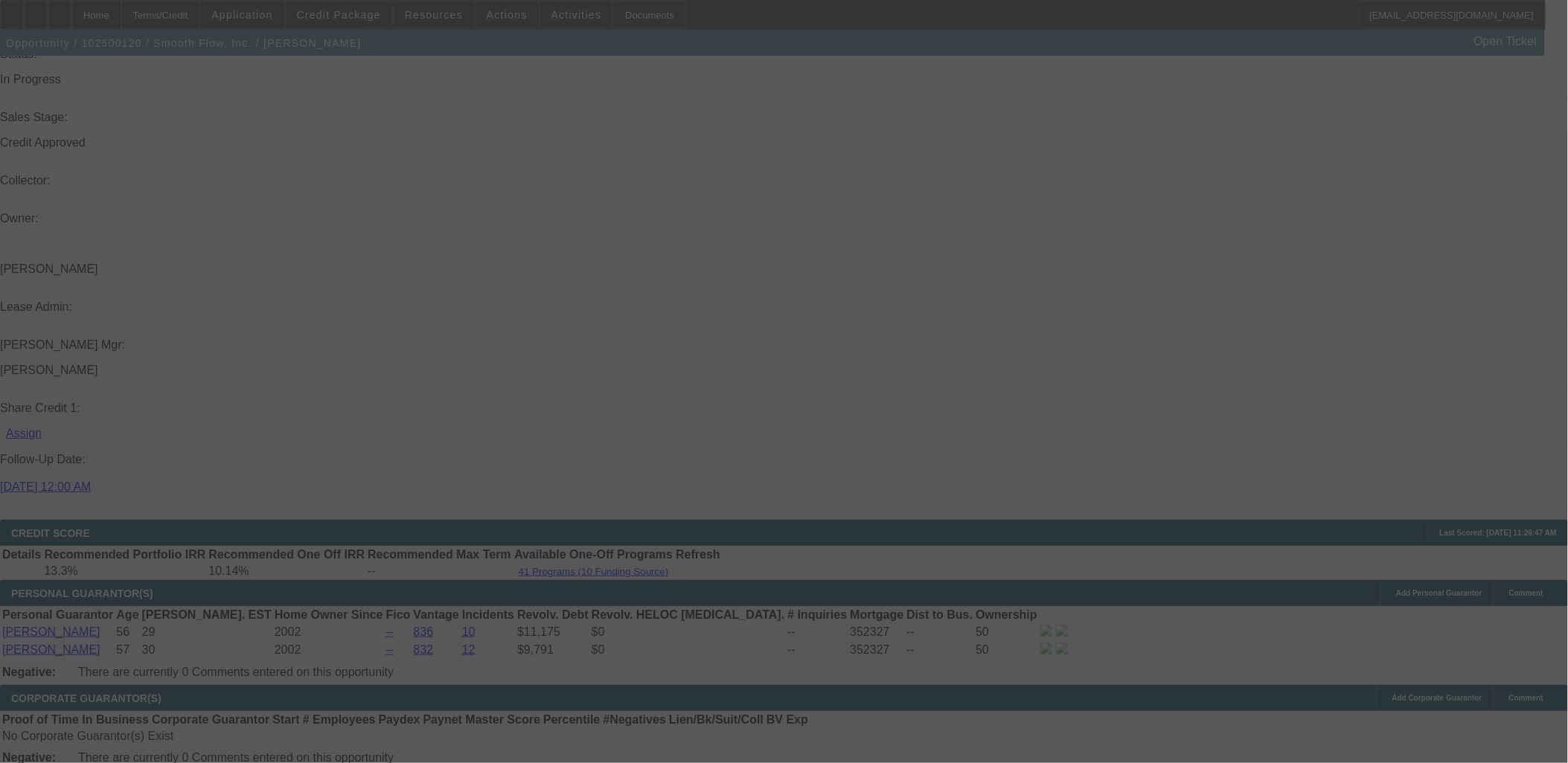
scroll to position [0, 0]
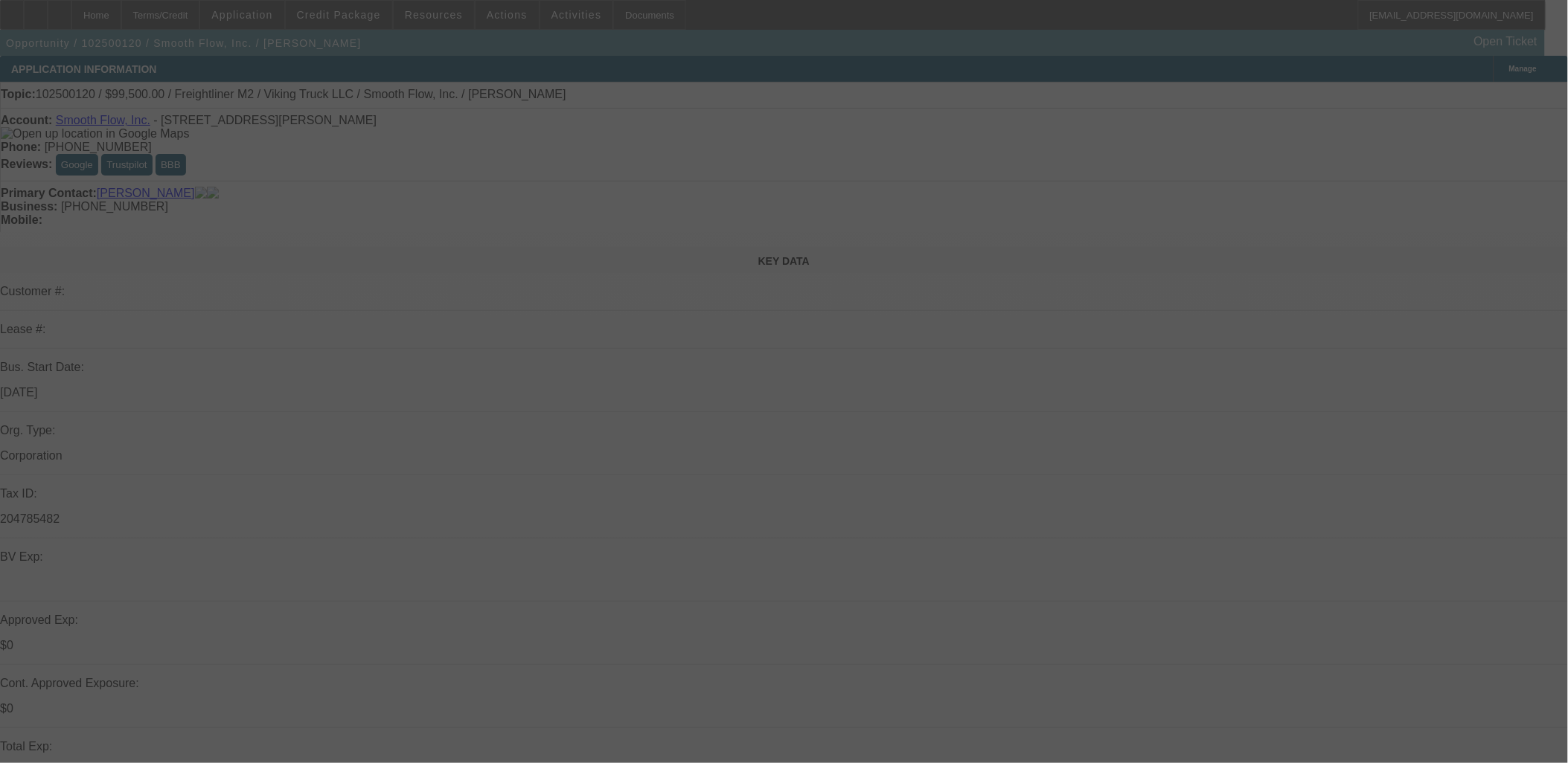
select select "0"
select select "2"
select select "0"
select select "6"
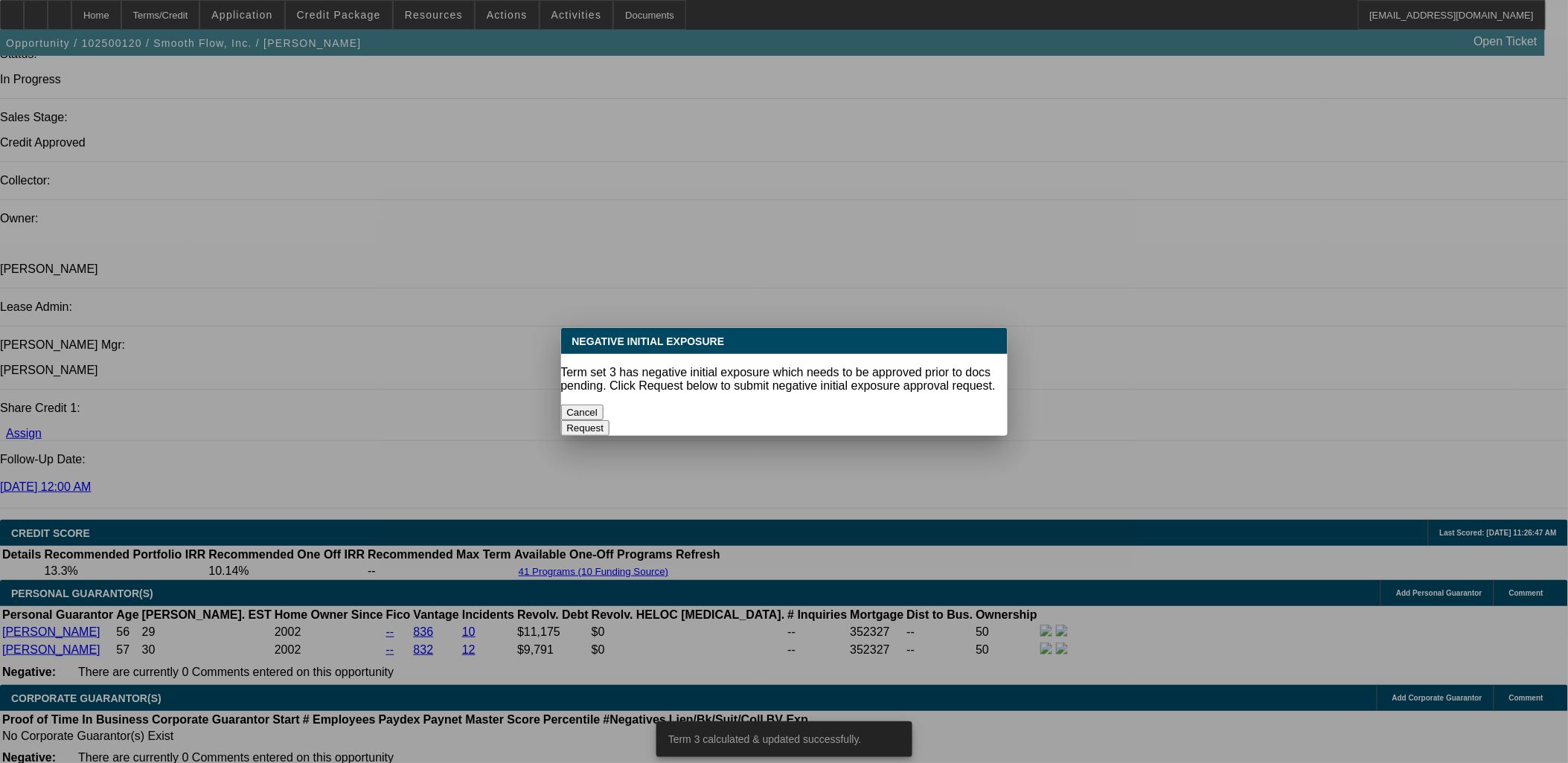
click at [604, 404] on button "Cancel" at bounding box center [582, 412] width 43 height 16
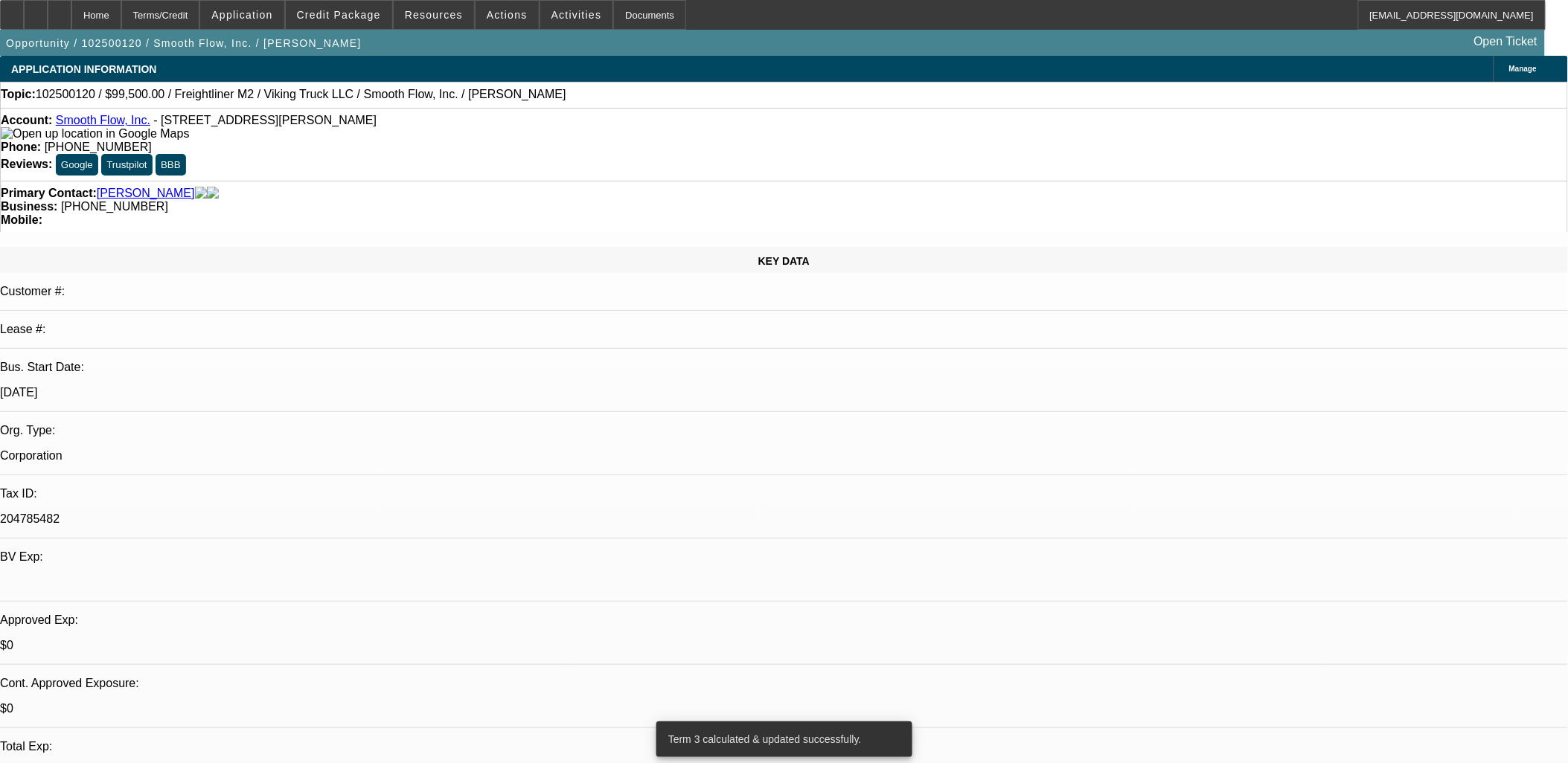
scroll to position [1653, 0]
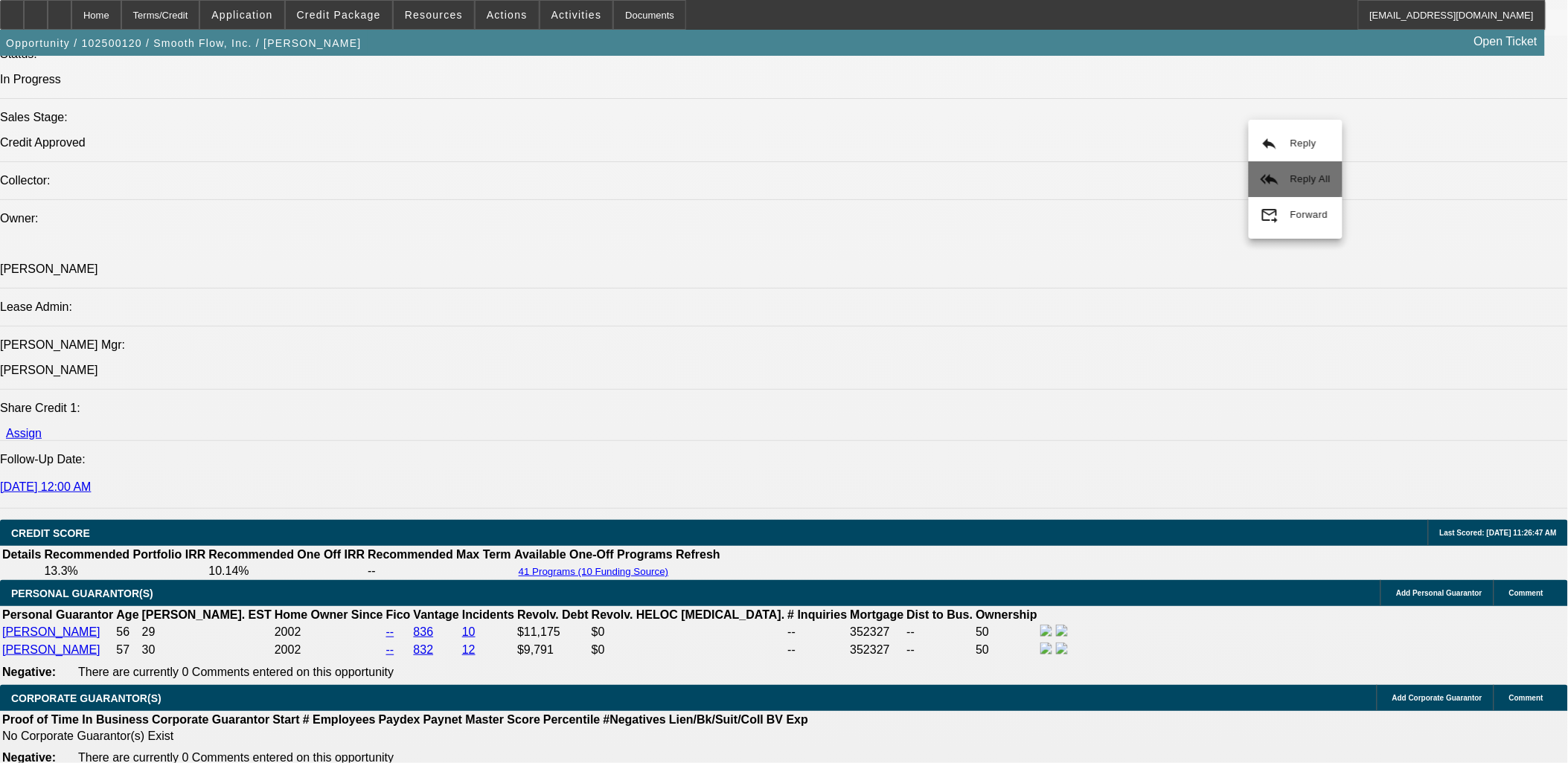
click at [1280, 176] on button "reply_all Reply All" at bounding box center [1296, 179] width 93 height 36
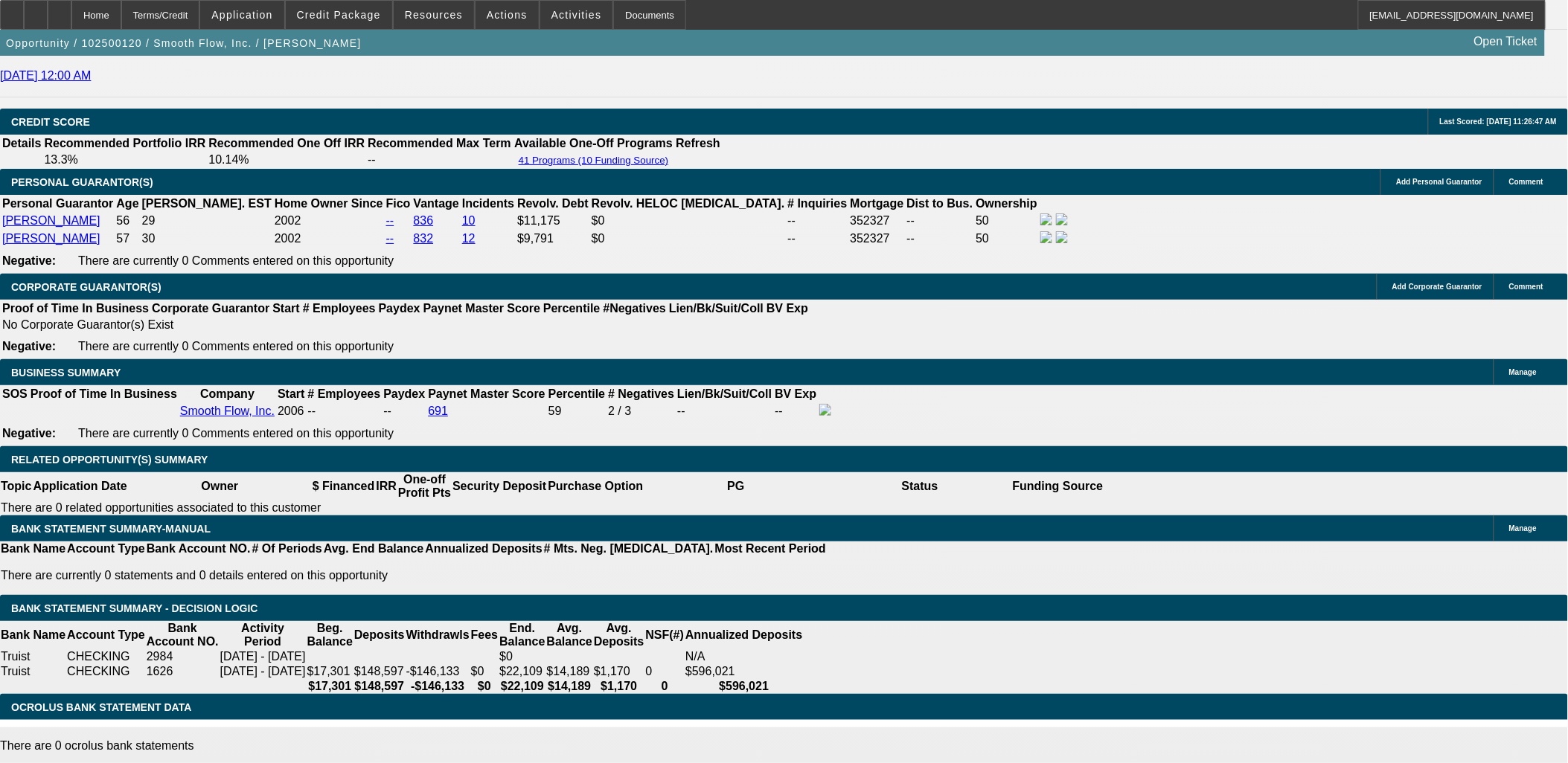
scroll to position [2066, 0]
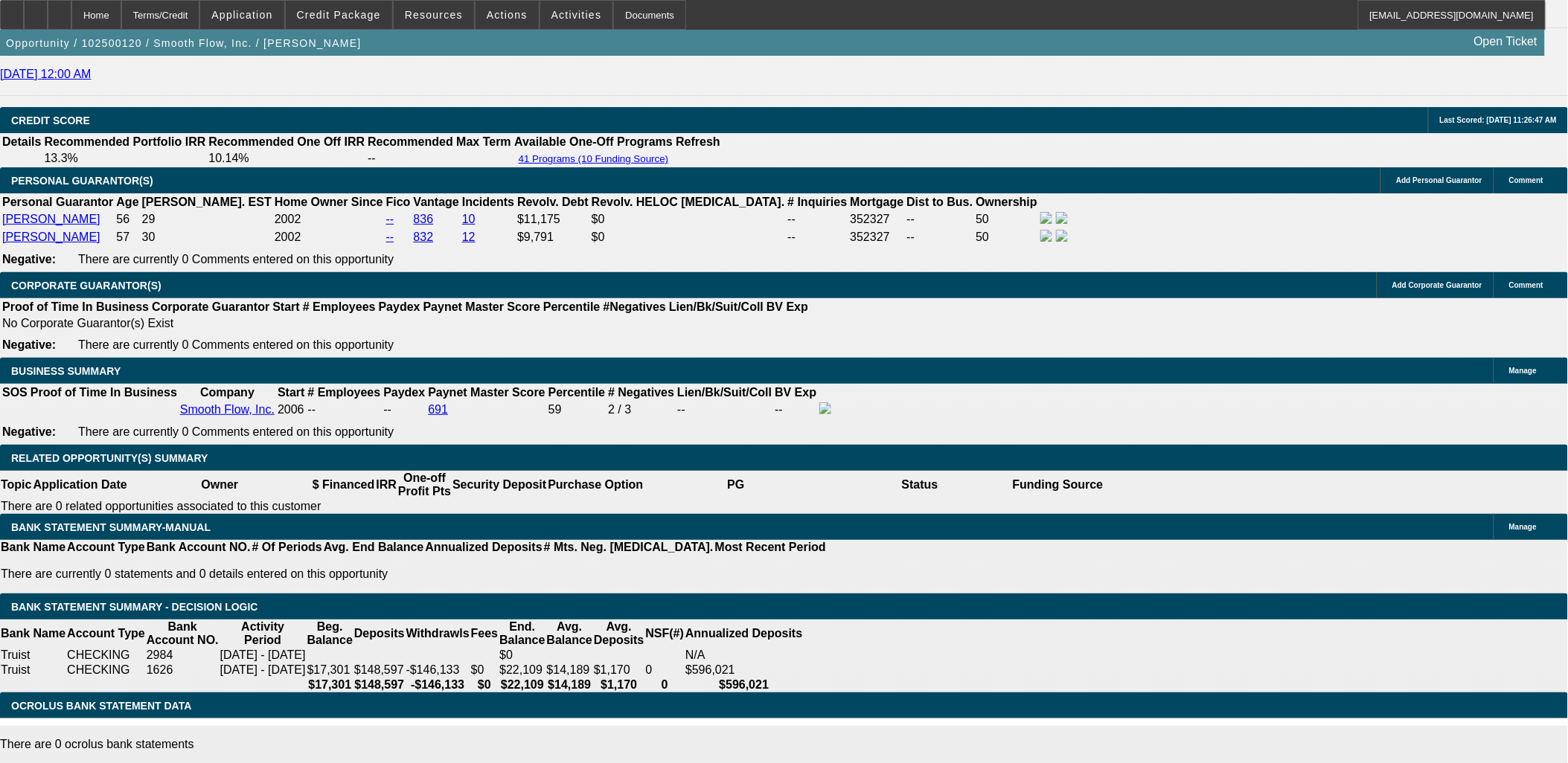
drag, startPoint x: 353, startPoint y: 354, endPoint x: 388, endPoint y: 353, distance: 35.0
type input "7"
type input "UNKNOWN"
type input "$1,970.22"
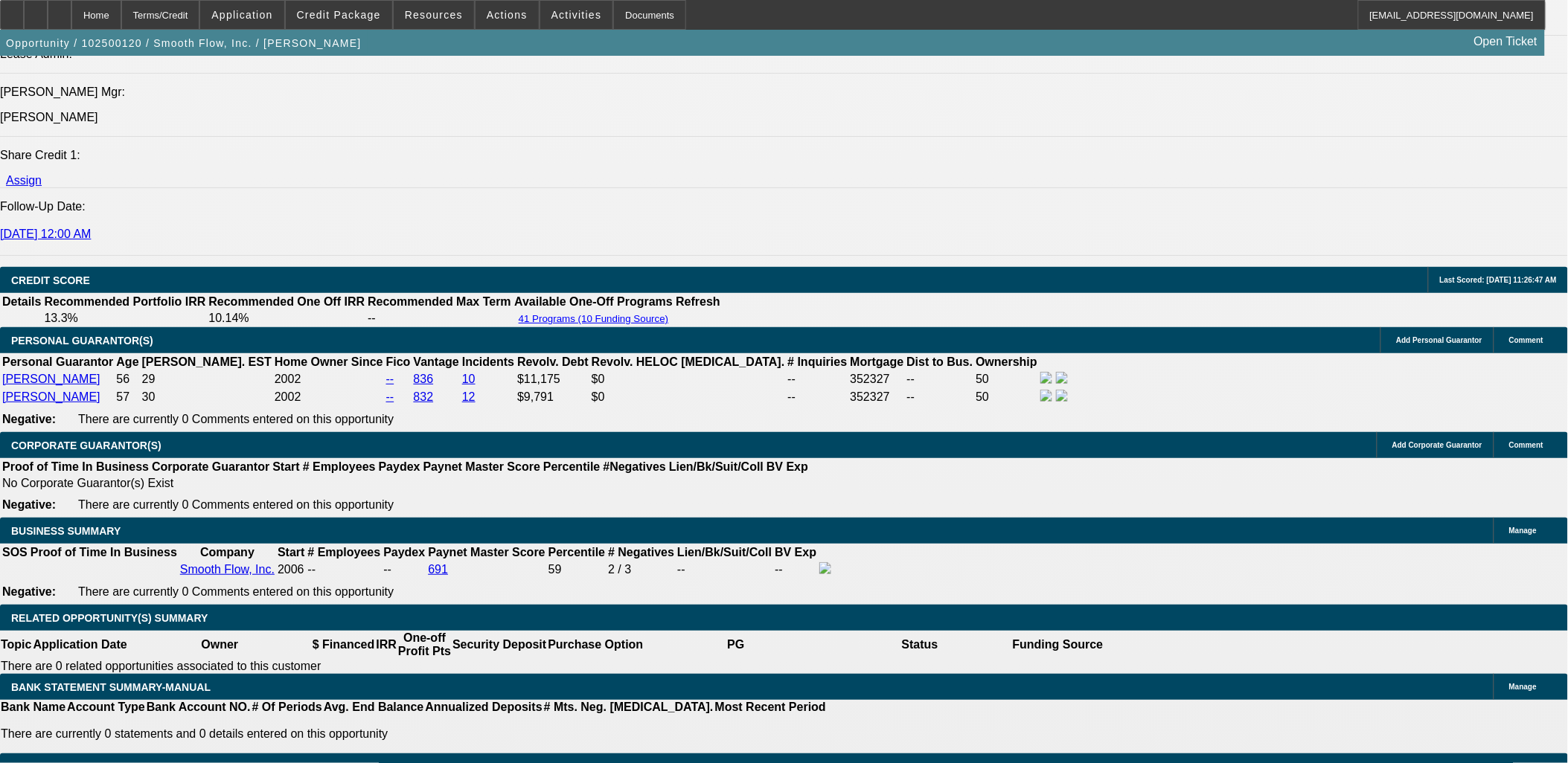
scroll to position [1901, 0]
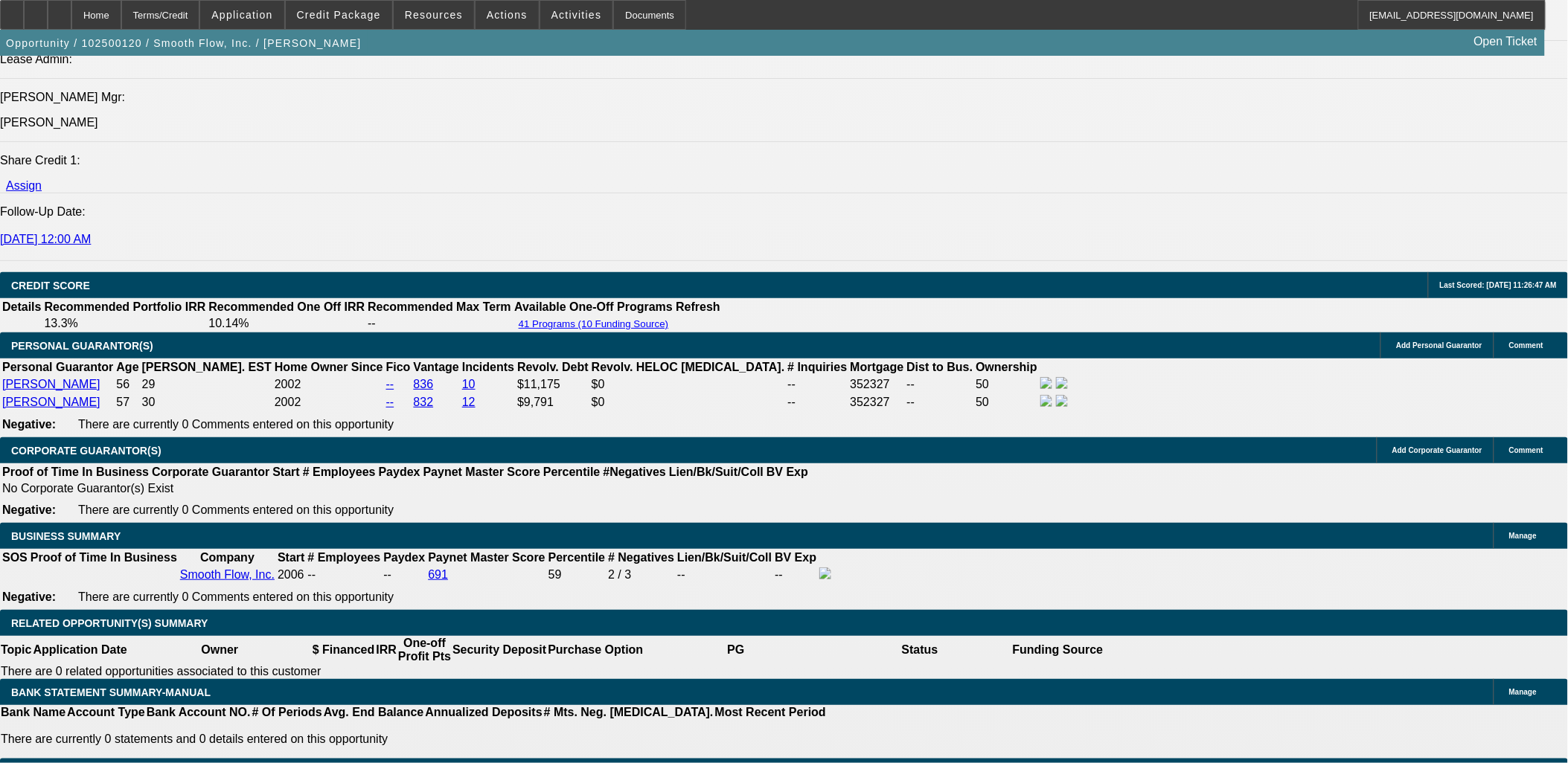
type input "7"
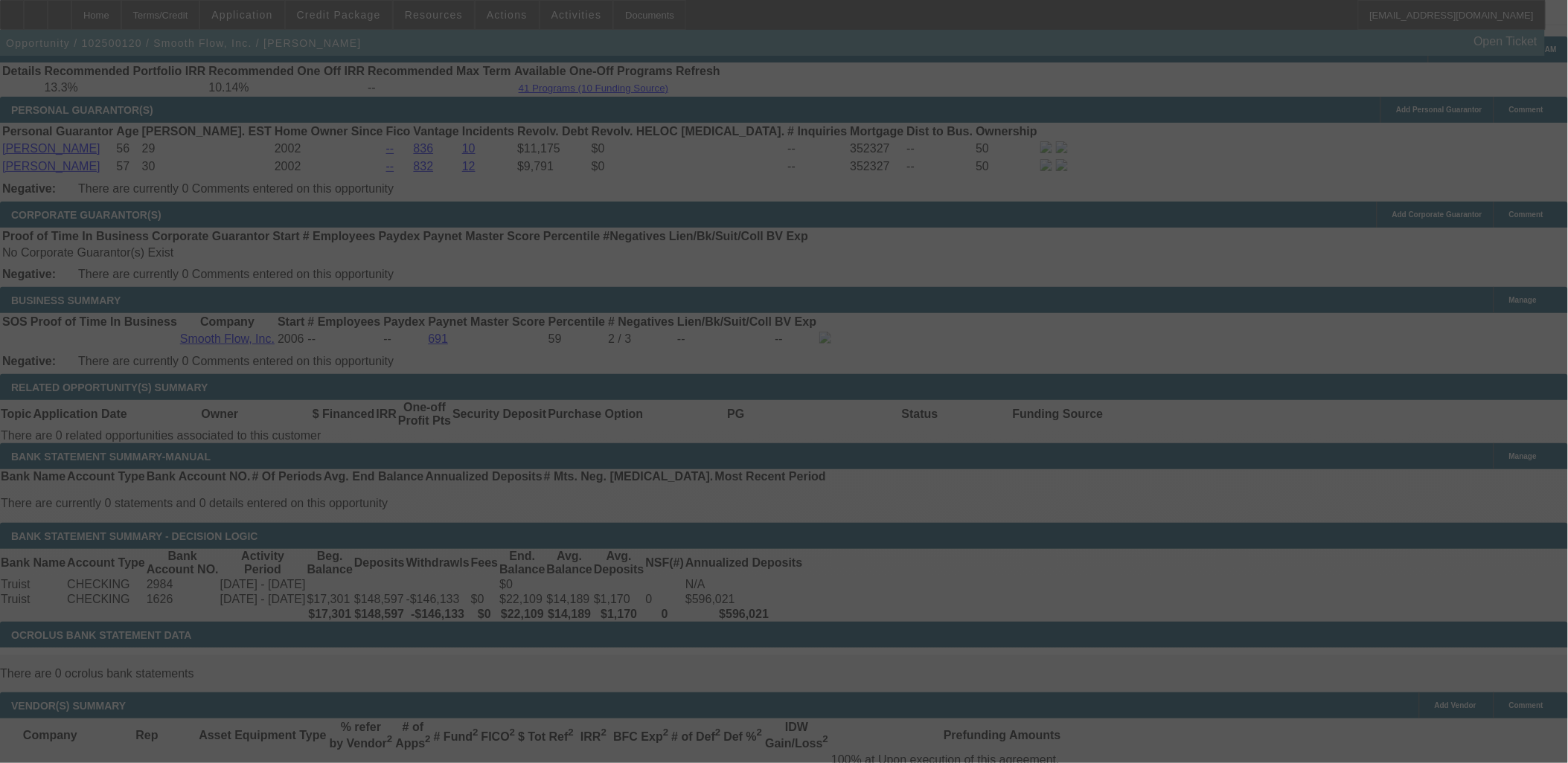
scroll to position [2149, 0]
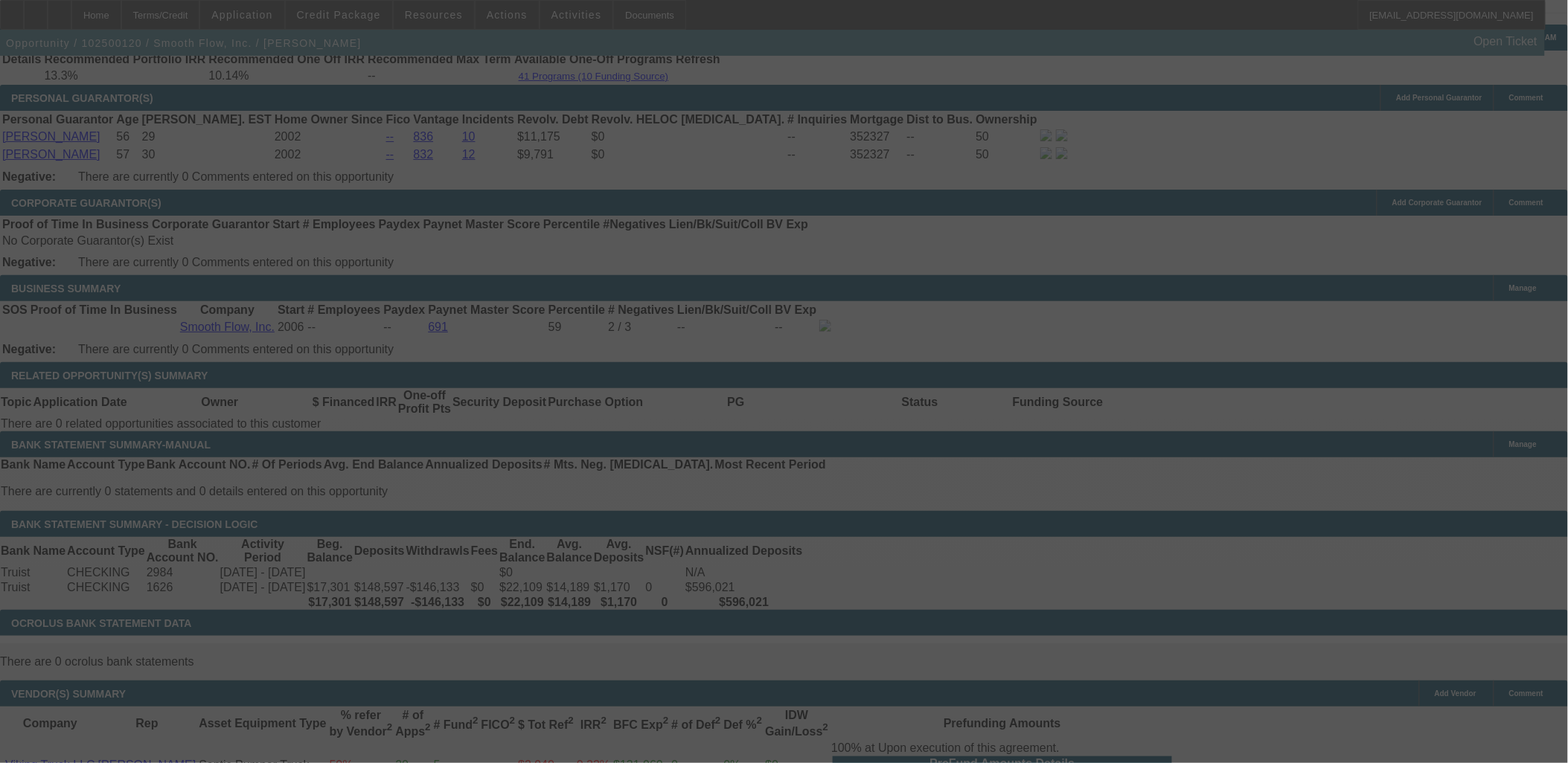
select select "0"
select select "2"
select select "0"
select select "6"
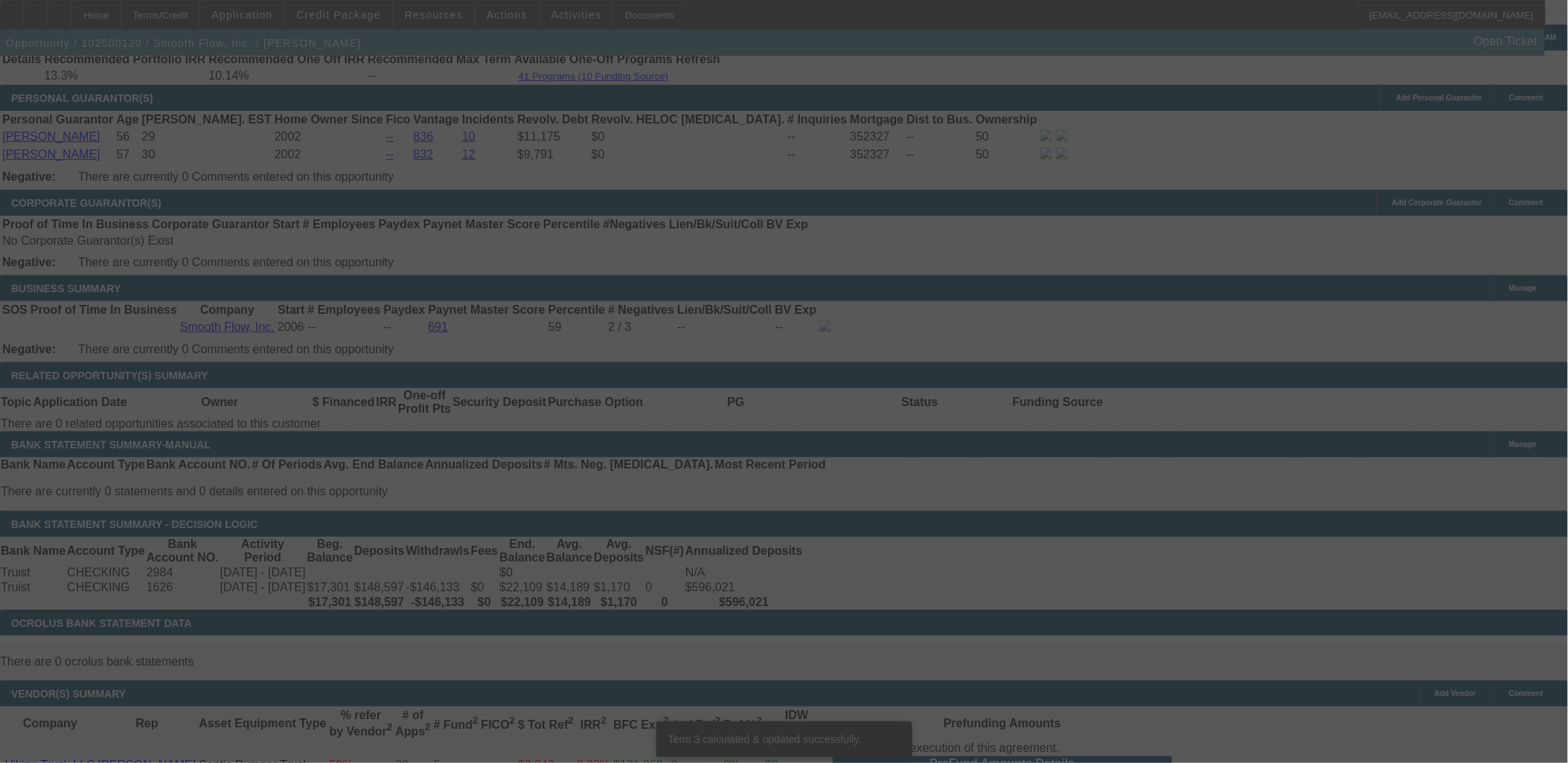
scroll to position [2136, 0]
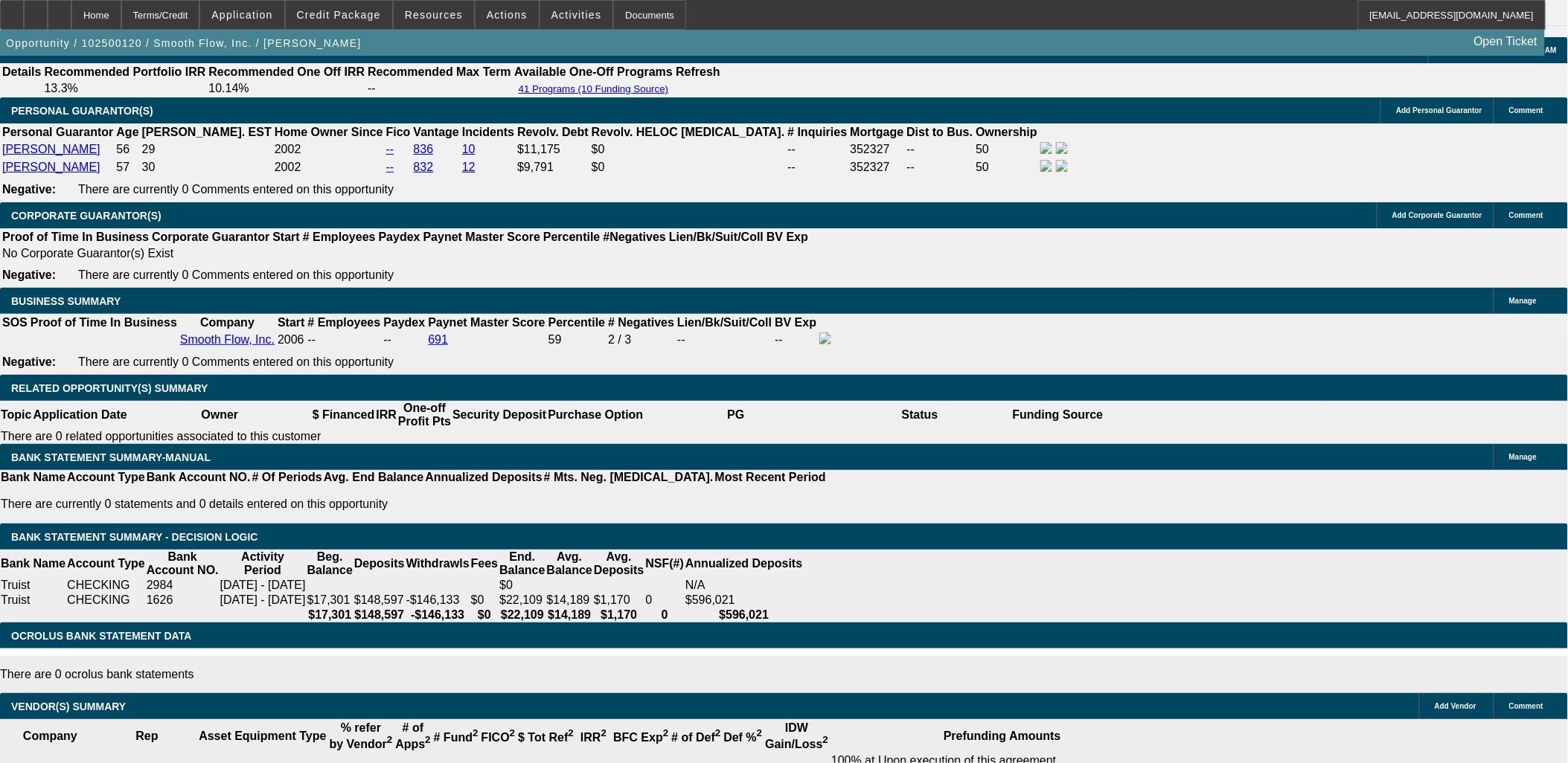
drag, startPoint x: 351, startPoint y: 280, endPoint x: 380, endPoint y: 279, distance: 29.0
type input "UNKNOWN"
type input "6"
type input "$1,923.61"
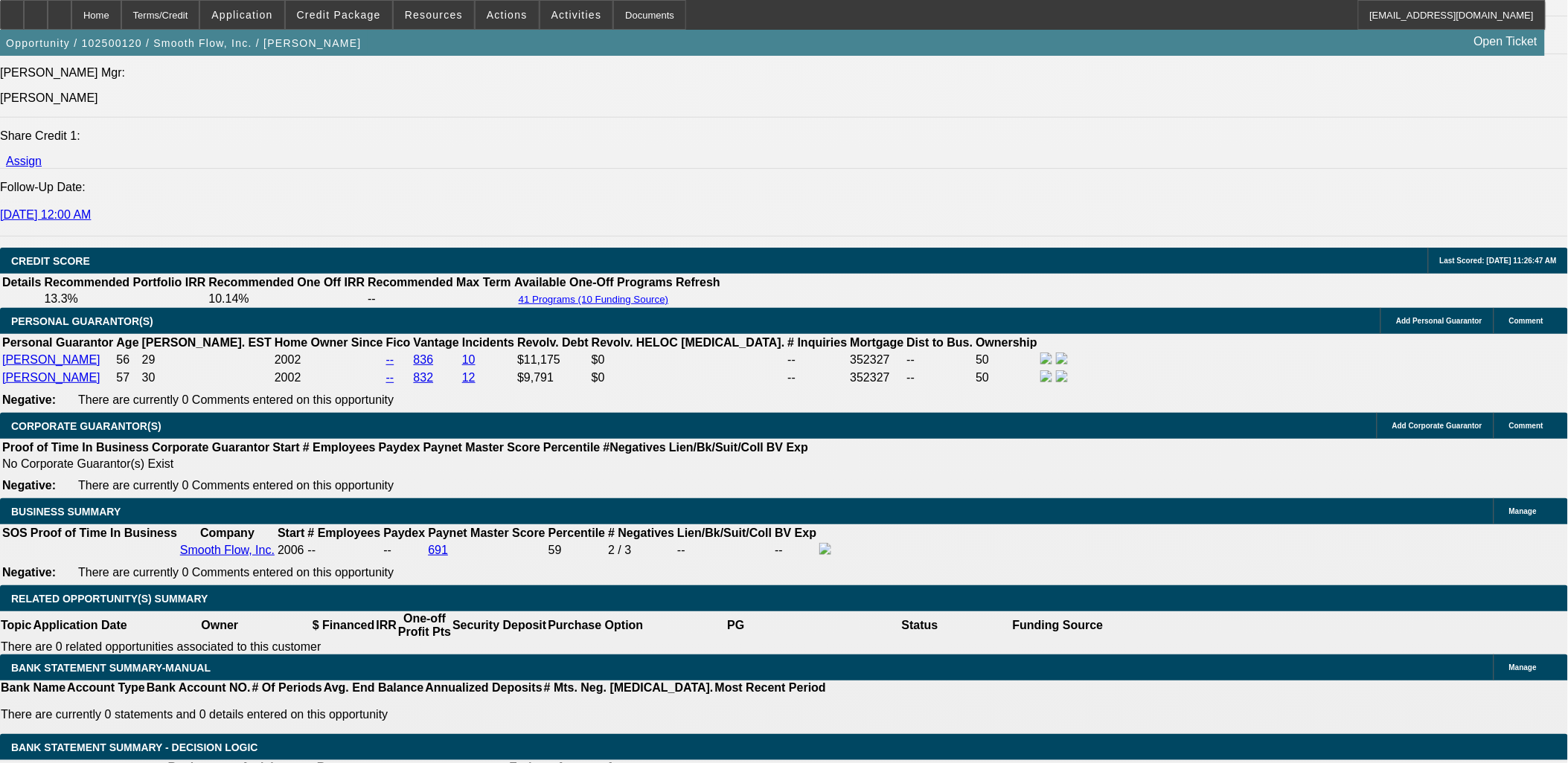
scroll to position [1888, 0]
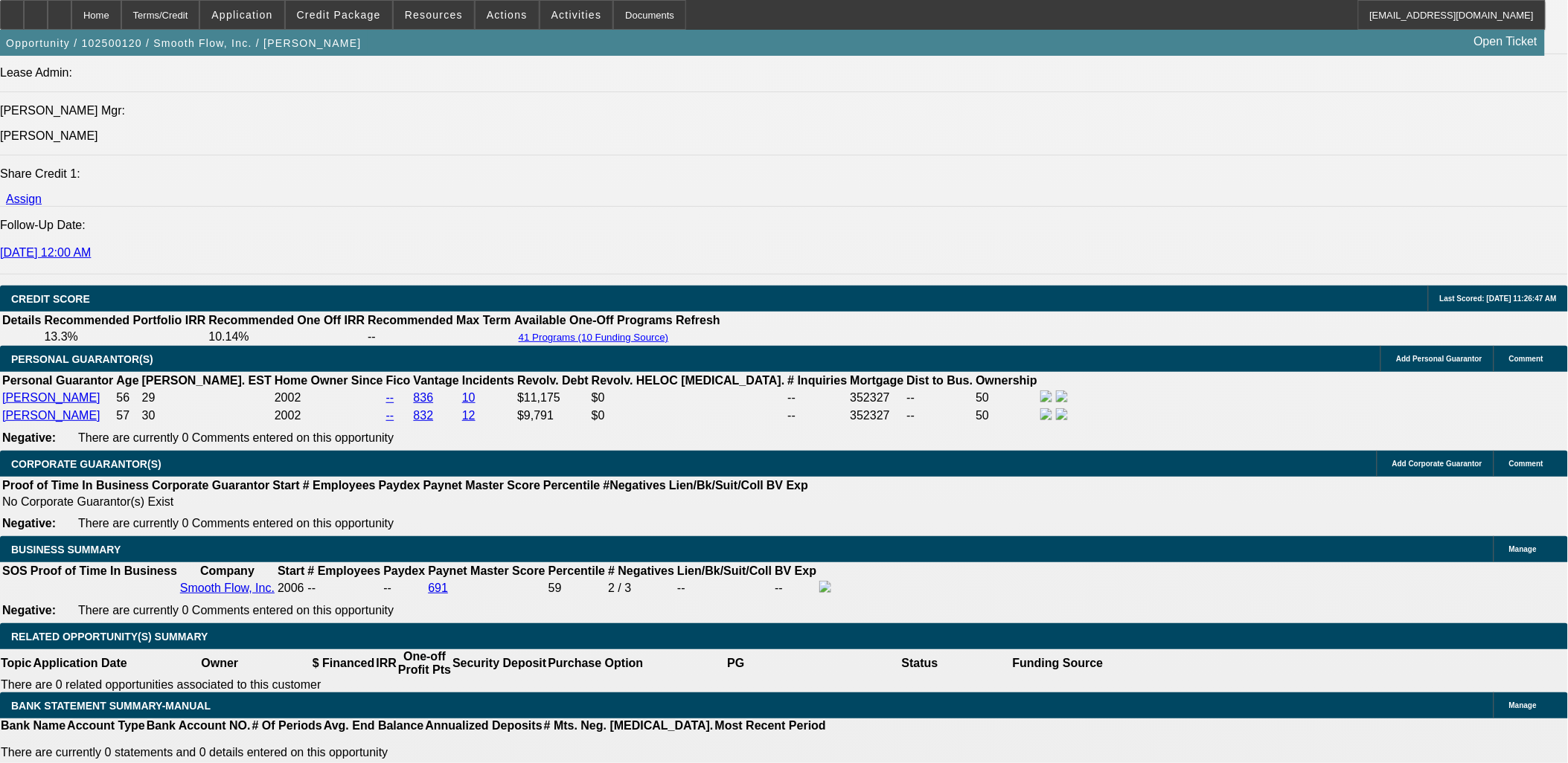
type input "6"
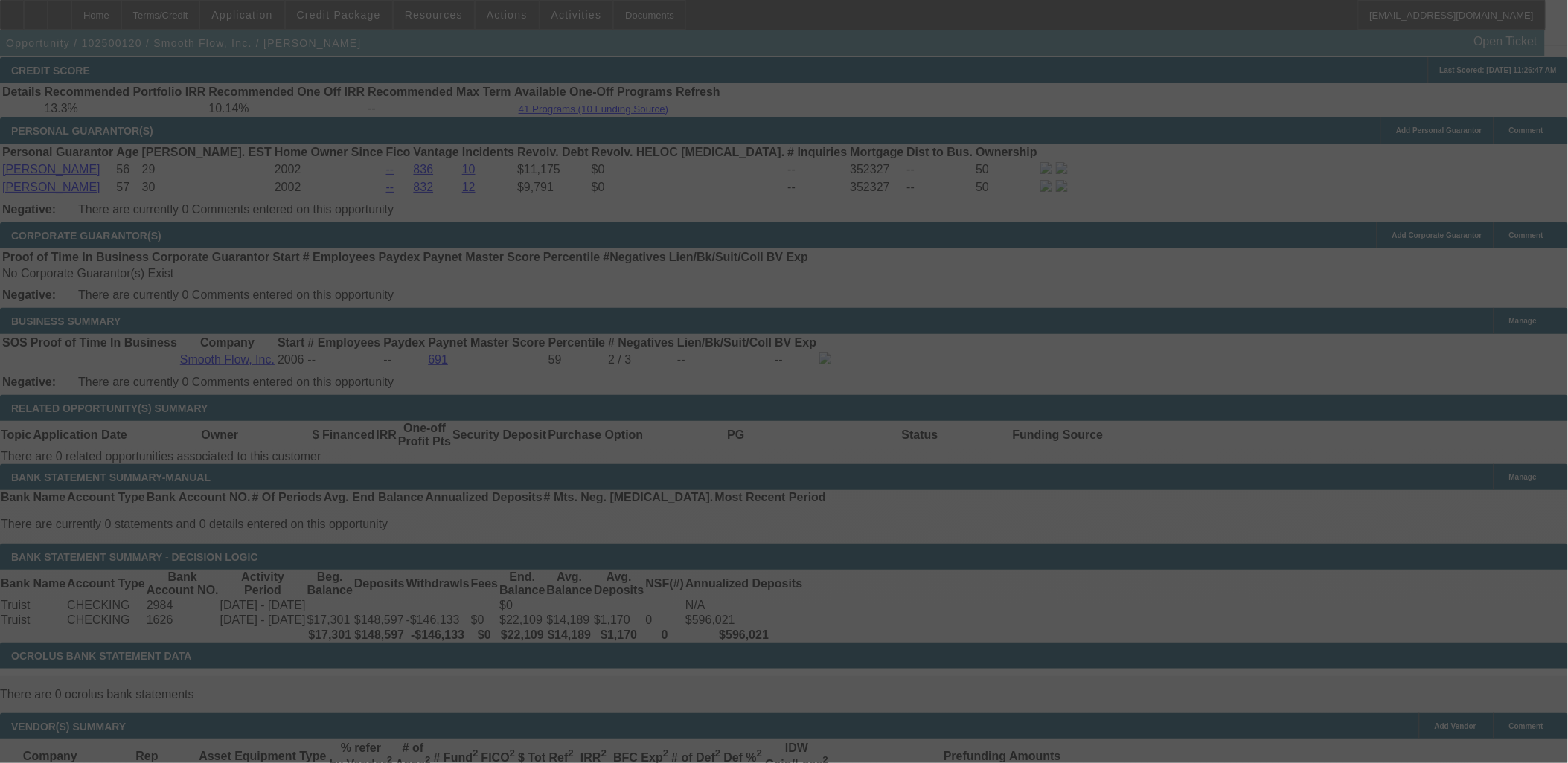
scroll to position [2218, 0]
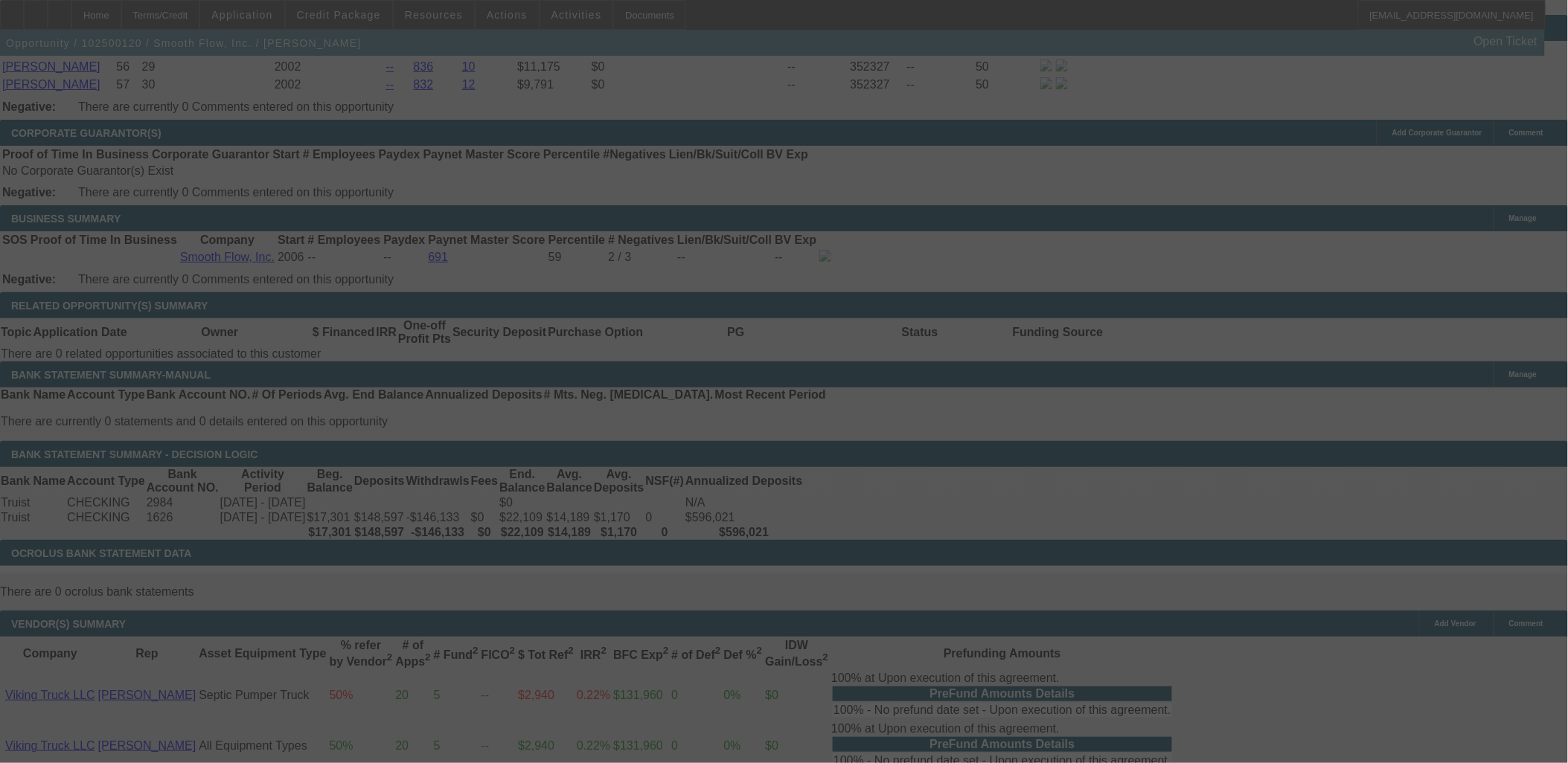
select select "0"
select select "2"
select select "0"
select select "6"
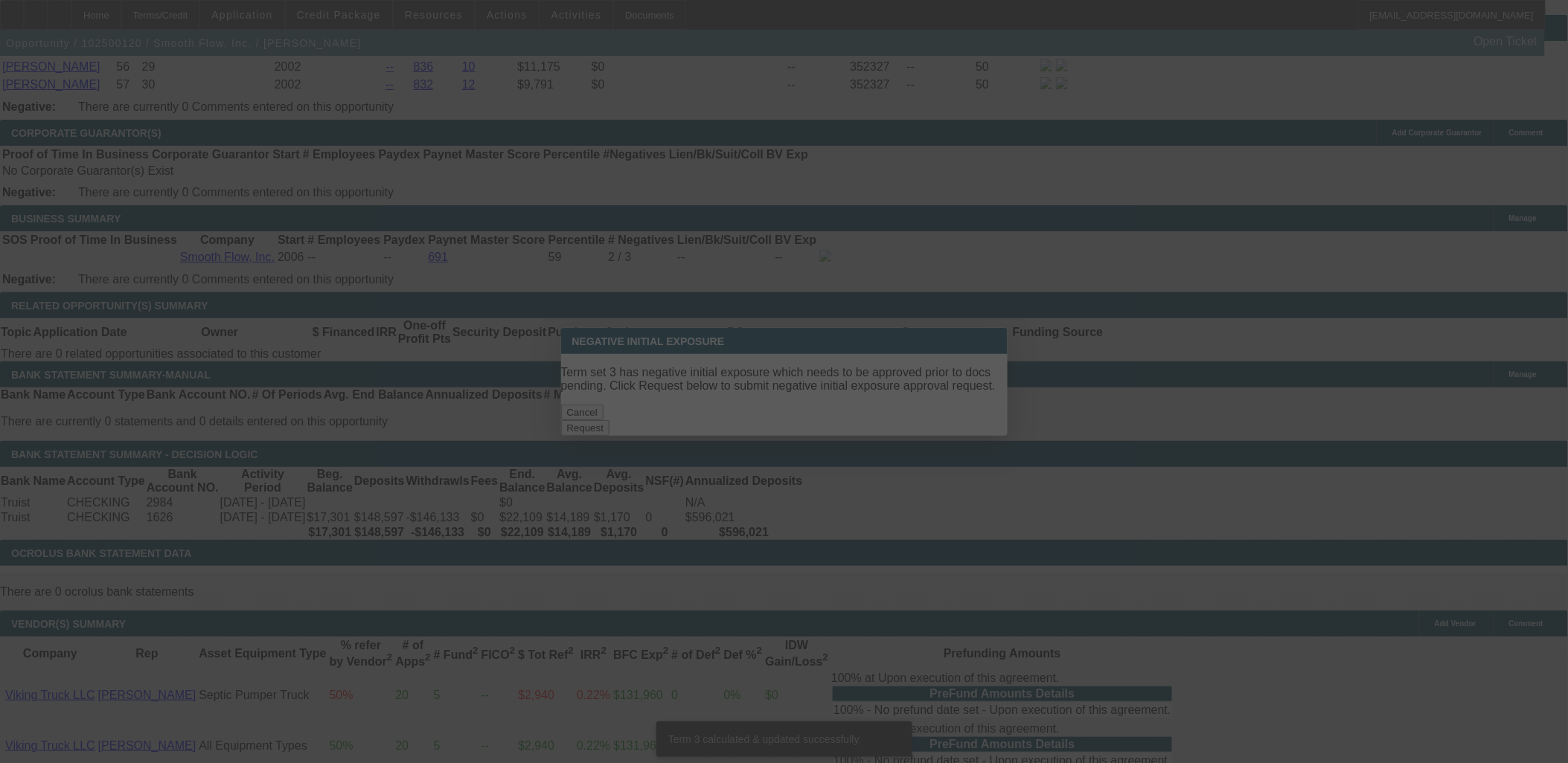
scroll to position [0, 0]
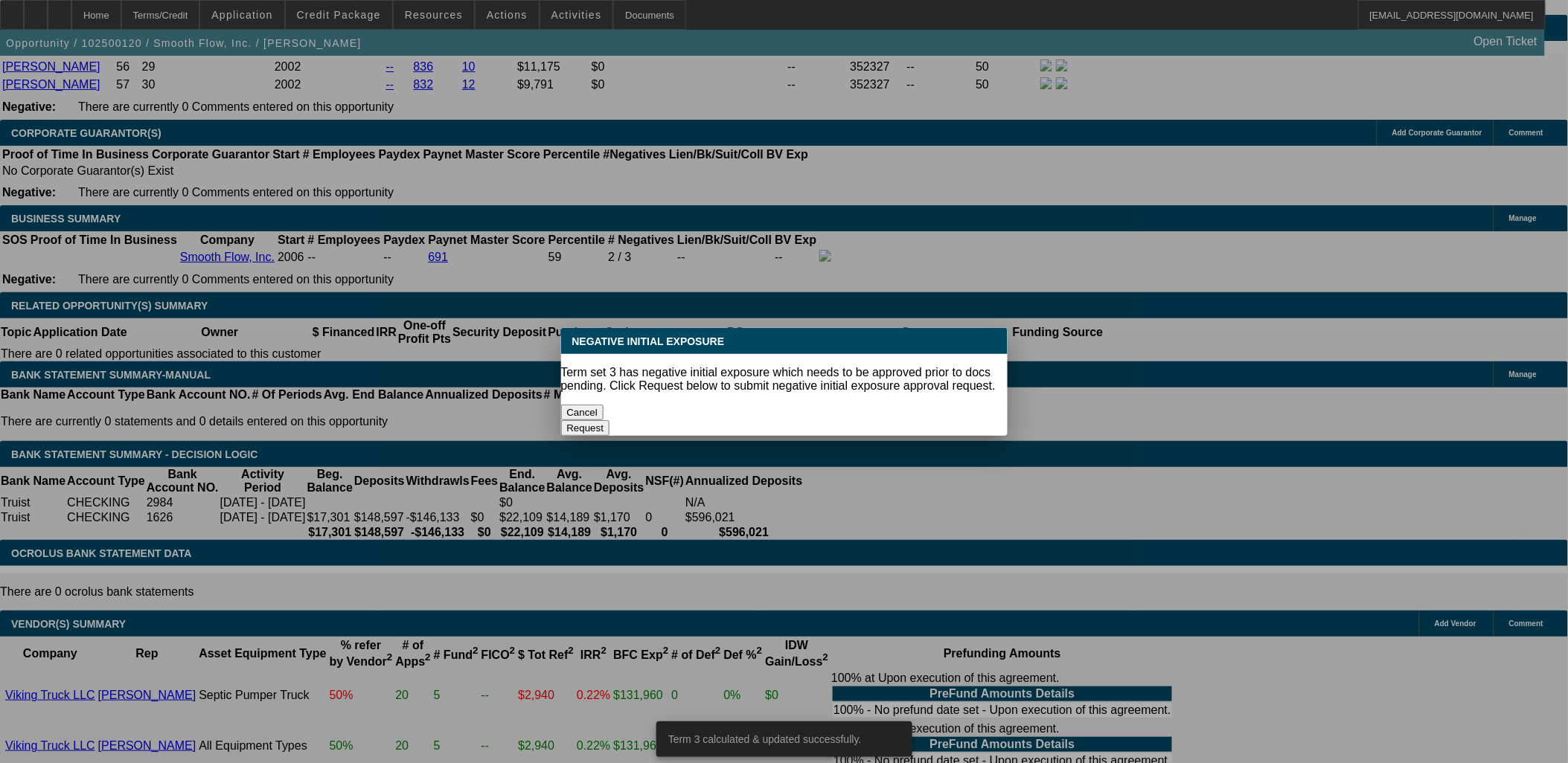
click at [604, 404] on button "Cancel" at bounding box center [582, 412] width 43 height 16
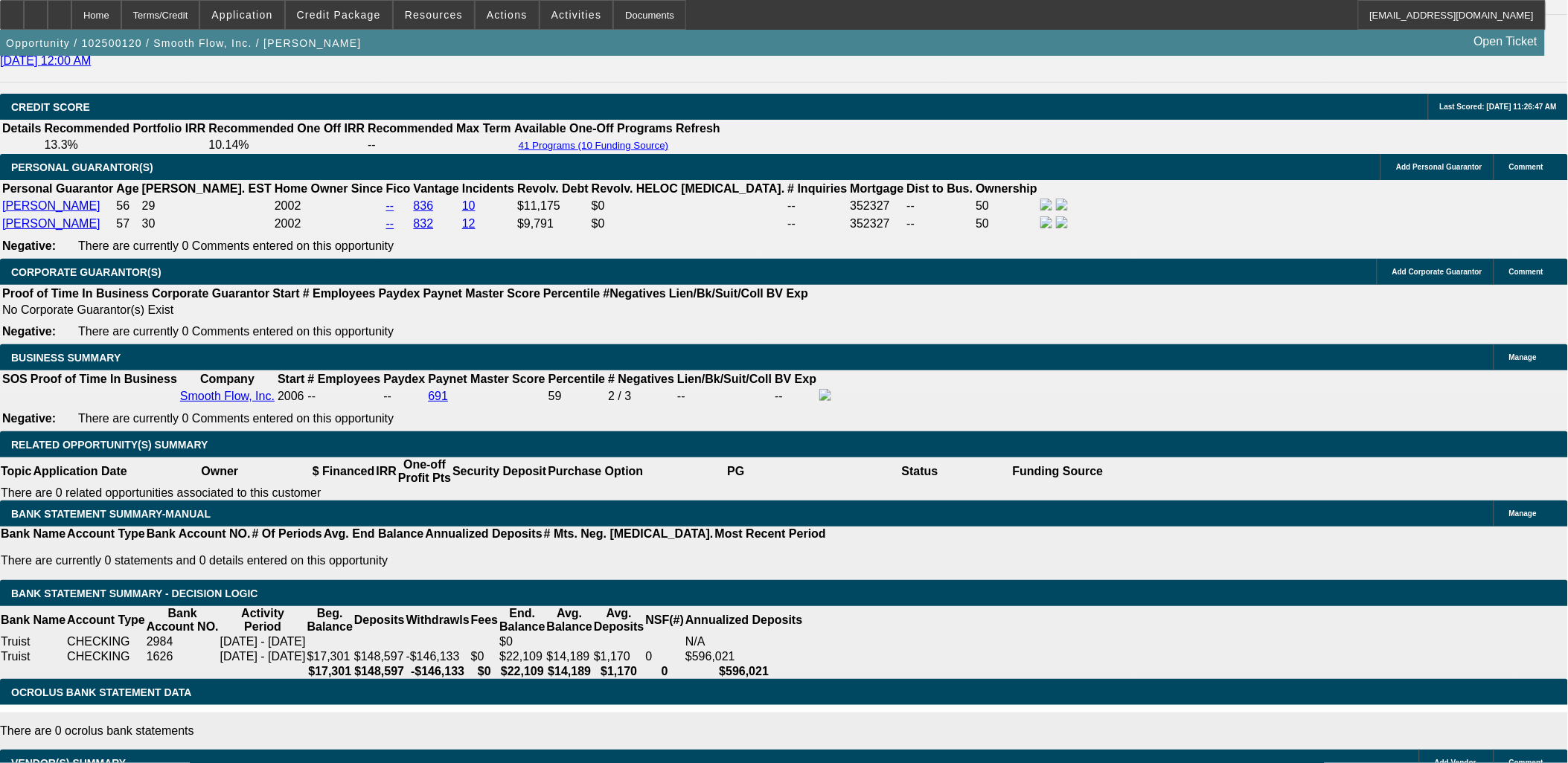
scroll to position [2149, 0]
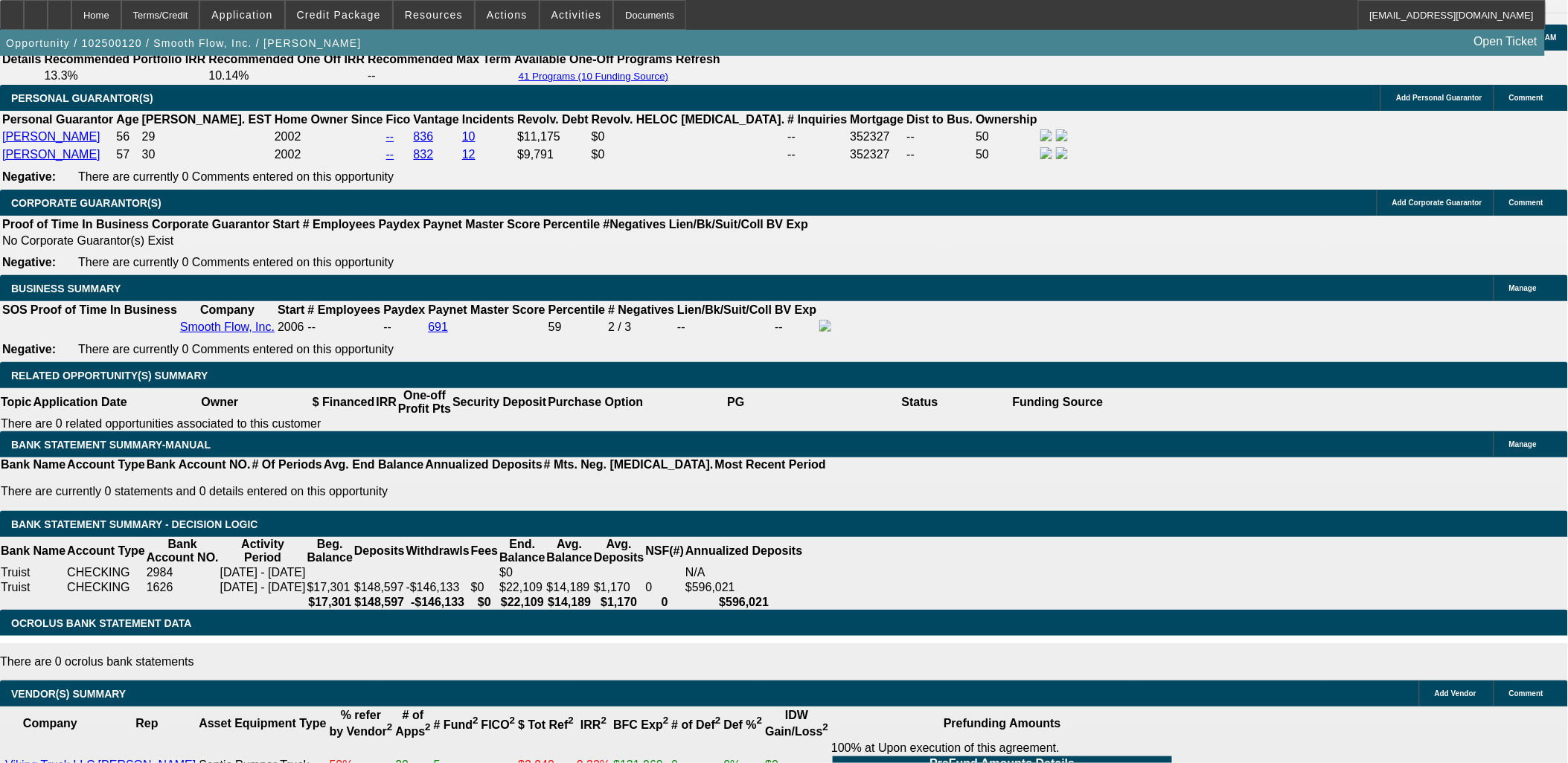
type input "UNKNOWN"
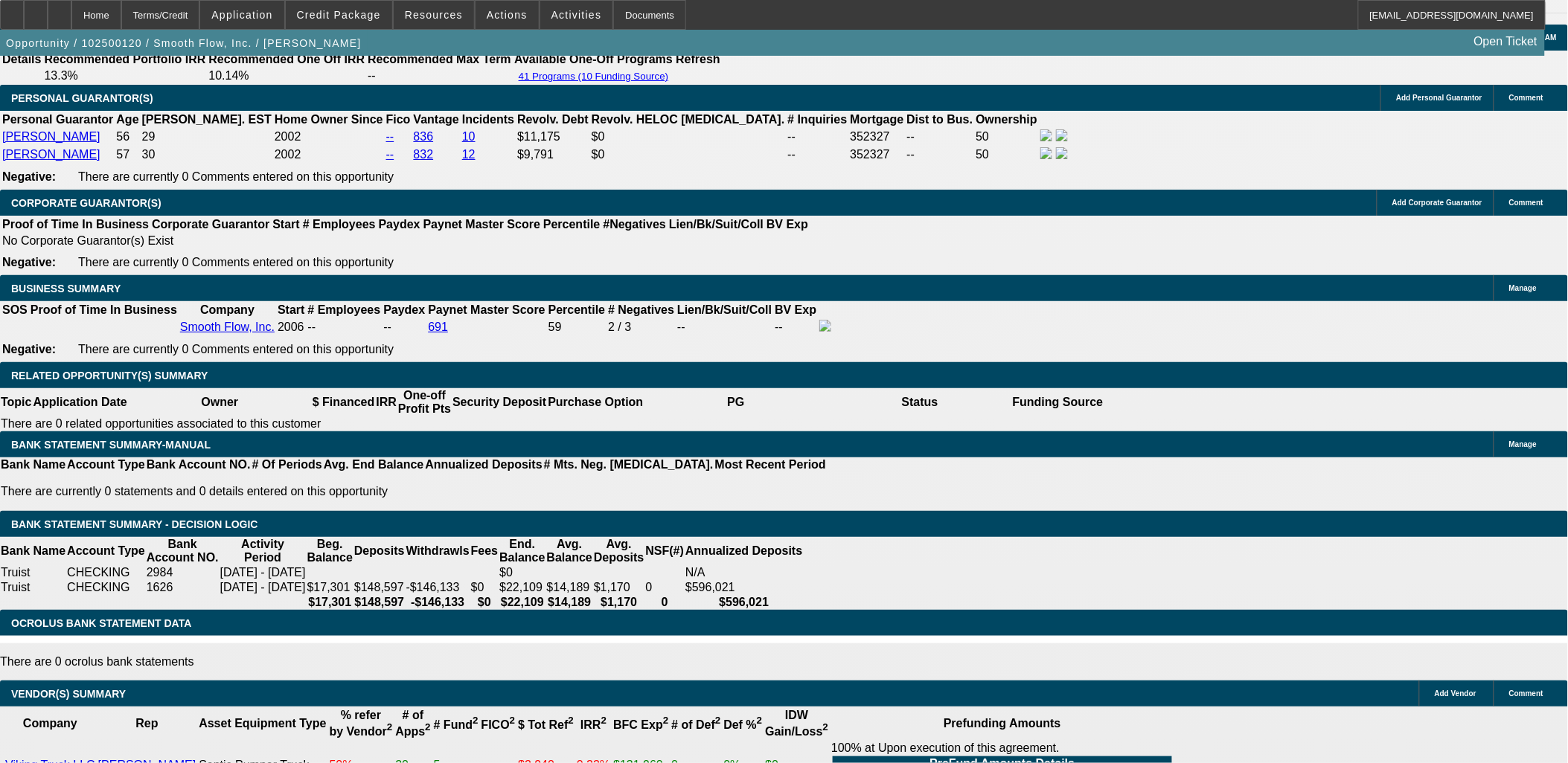
type input "48"
type input "$2,336.76"
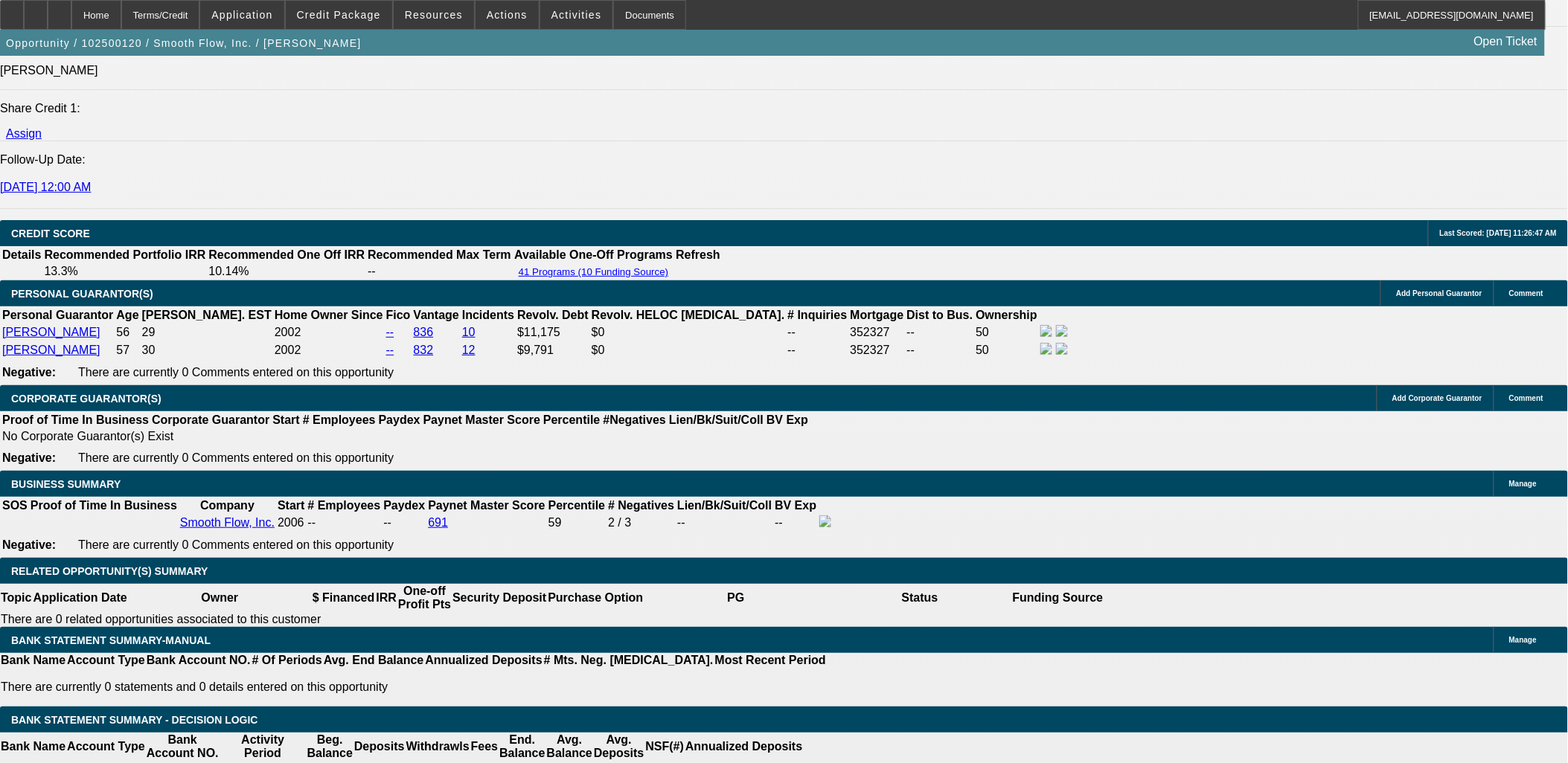
scroll to position [1818, 0]
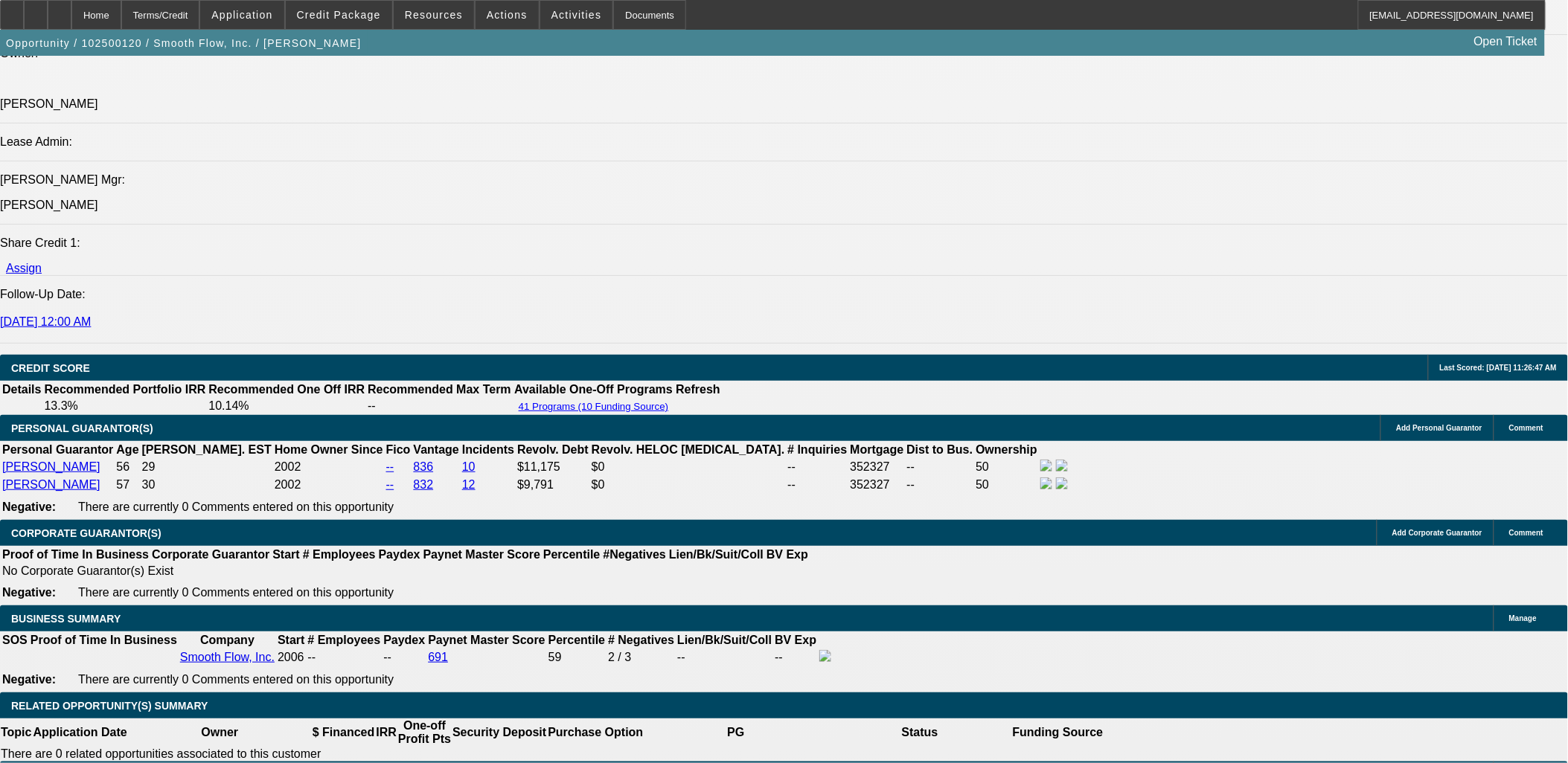
type input "48"
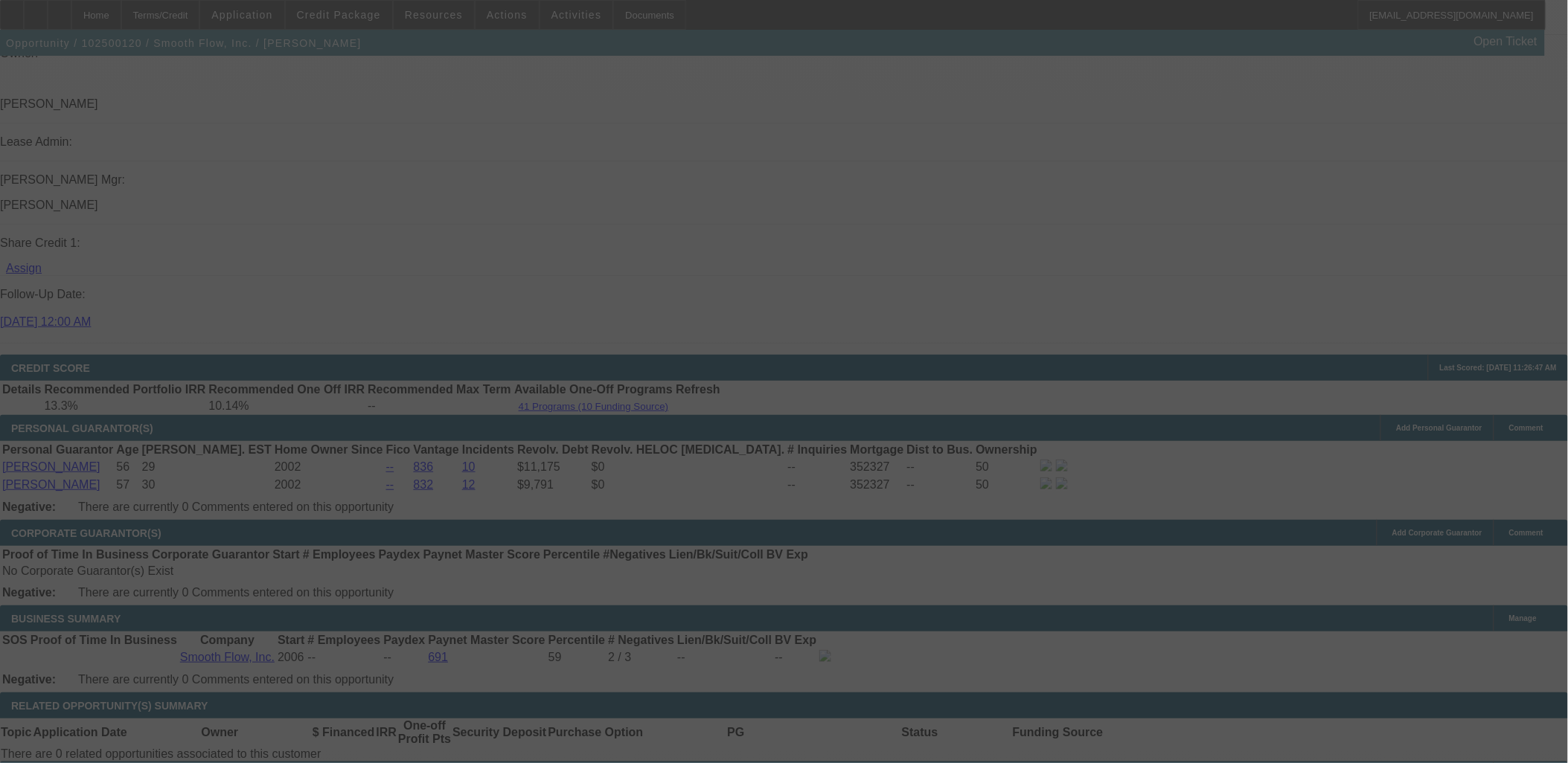
select select "0"
select select "2"
select select "0"
select select "6"
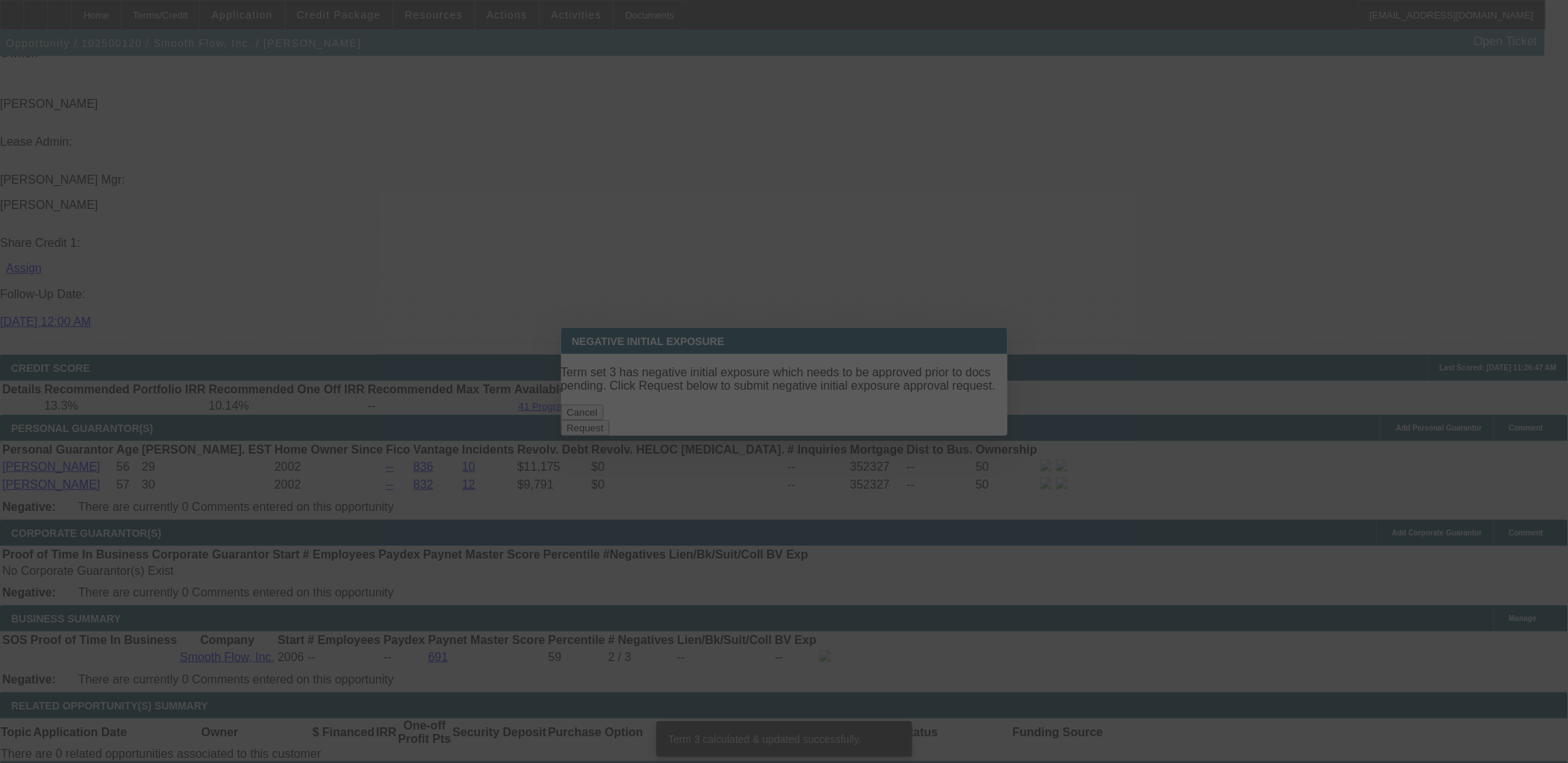
scroll to position [0, 0]
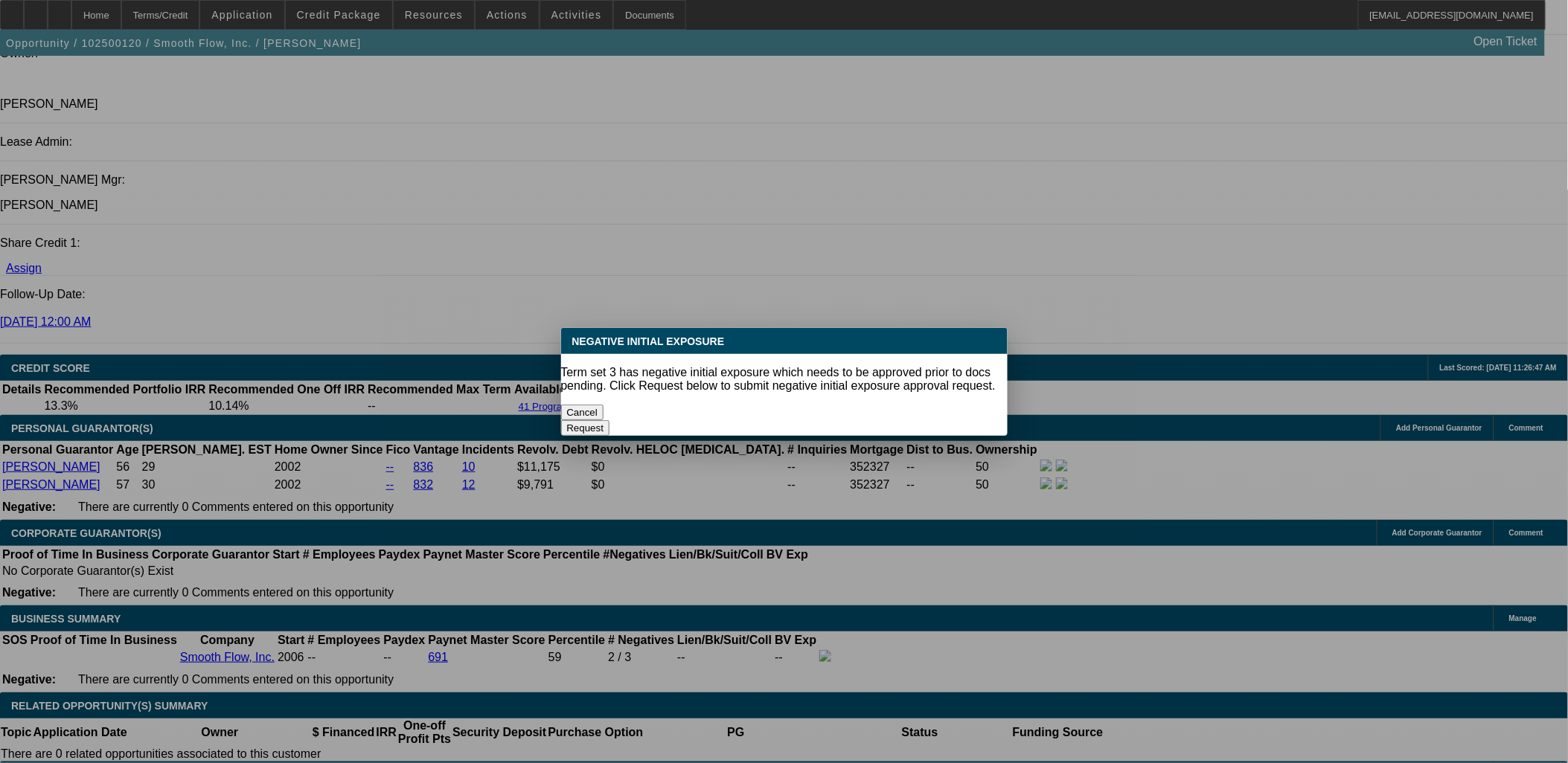
click at [604, 404] on button "Cancel" at bounding box center [582, 412] width 43 height 16
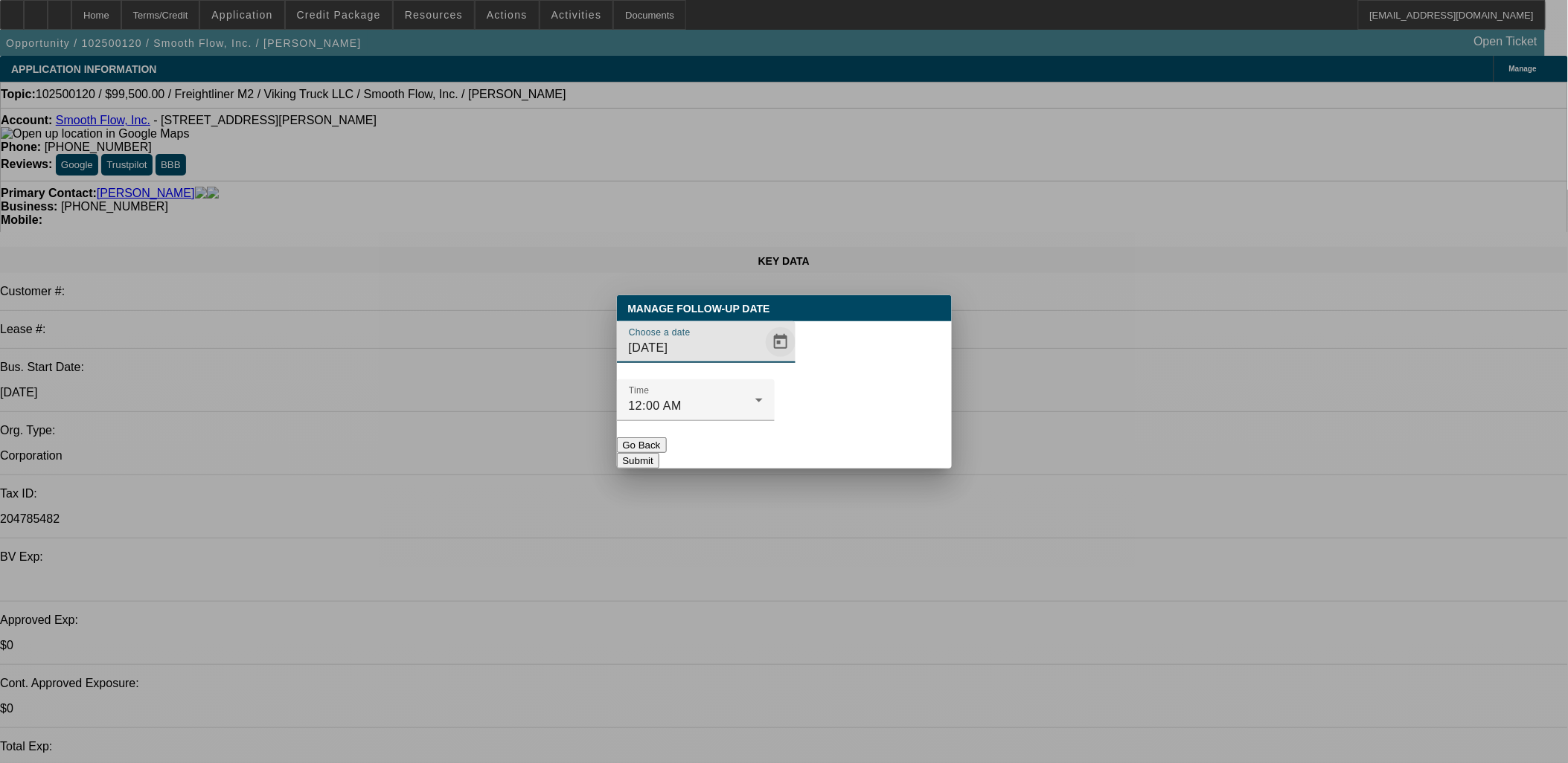
click at [763, 360] on span "Open calendar" at bounding box center [781, 342] width 36 height 36
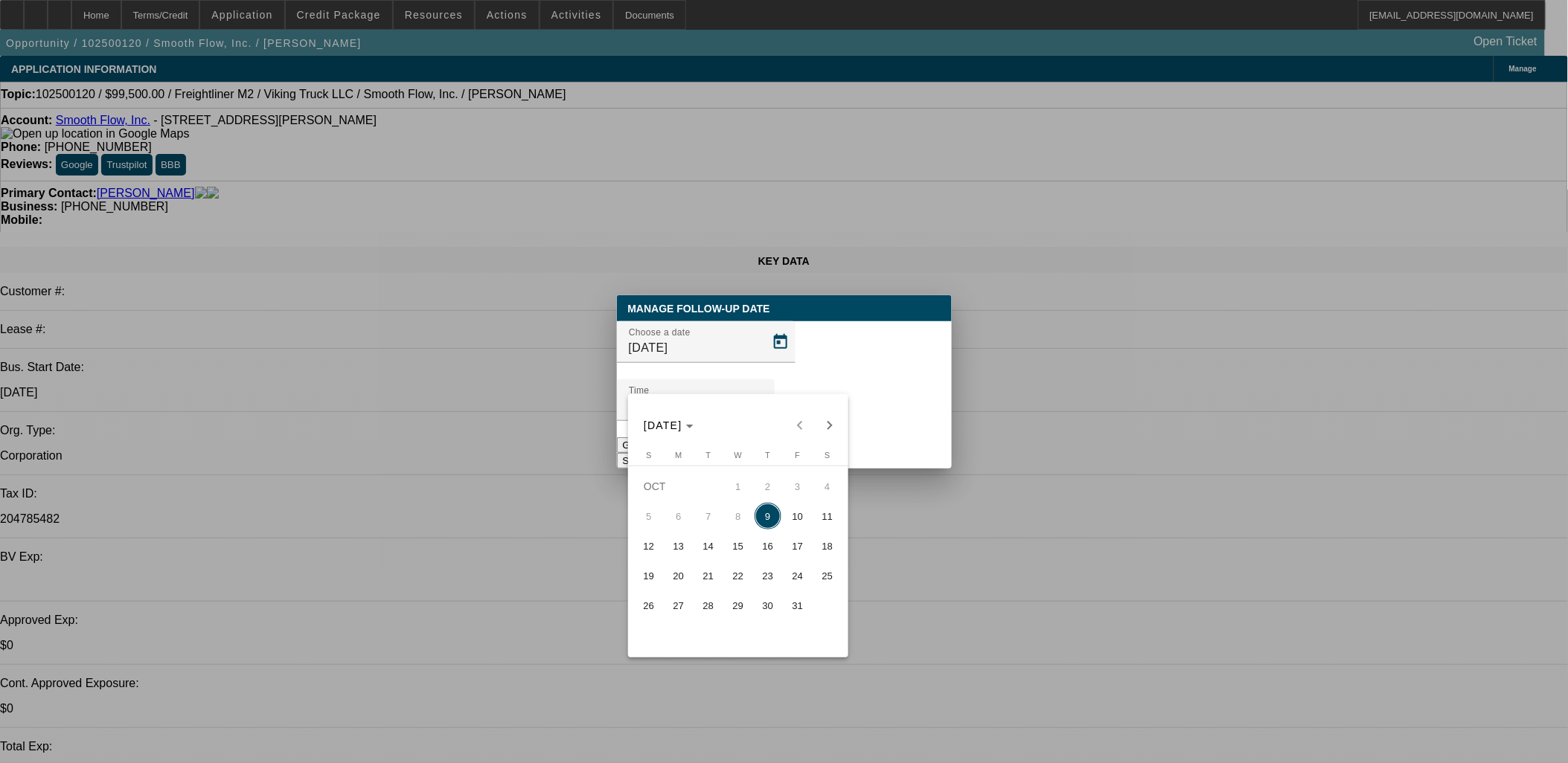
click at [778, 585] on span "23" at bounding box center [767, 575] width 27 height 27
type input "10/23/2025"
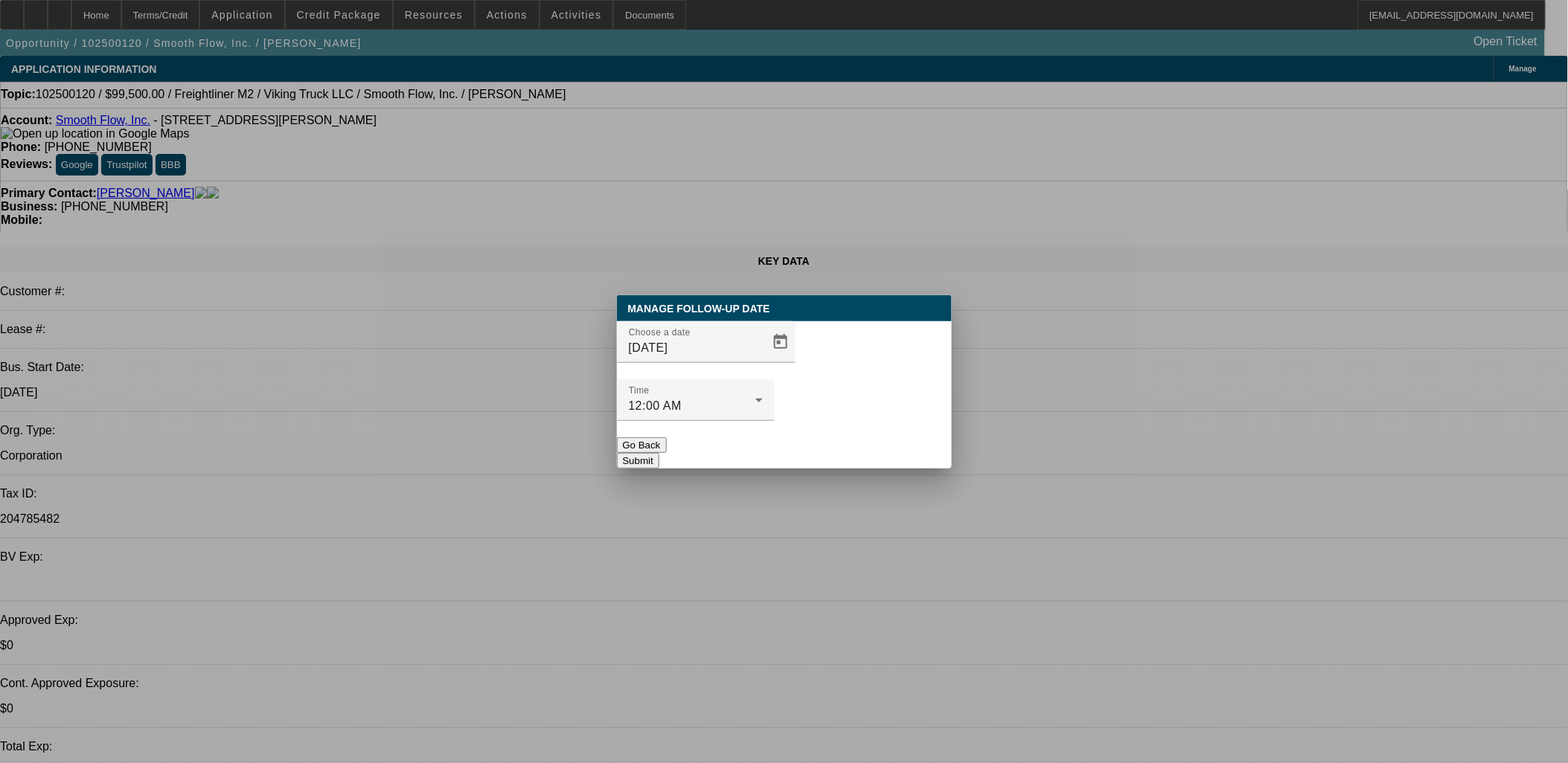
click at [659, 453] on button "Submit" at bounding box center [638, 461] width 43 height 16
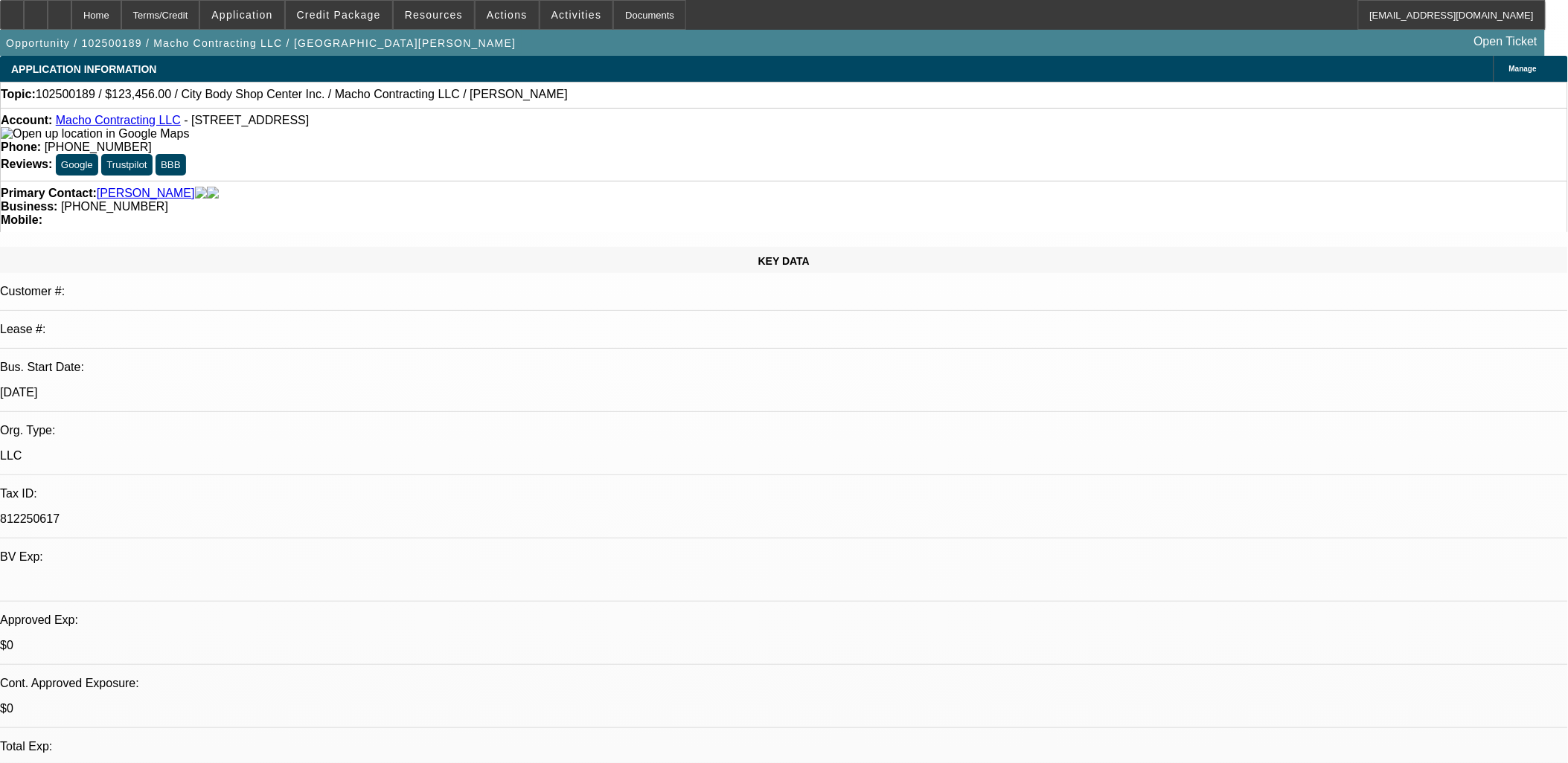
select select "0"
select select "2"
select select "0.1"
select select "4"
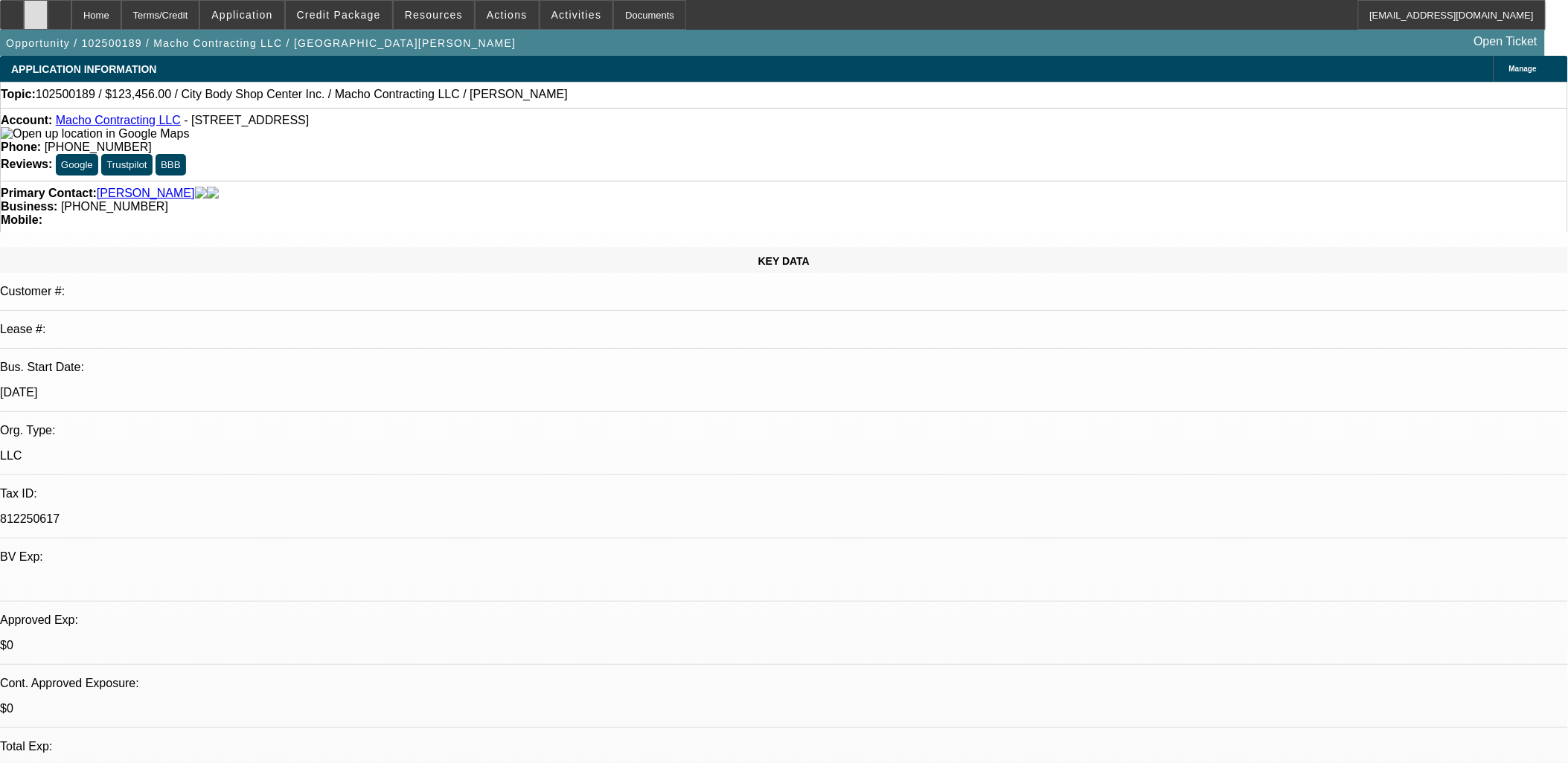
click at [36, 10] on icon at bounding box center [36, 10] width 0 height 0
click at [72, 8] on div at bounding box center [60, 15] width 24 height 30
select select "0"
select select "2"
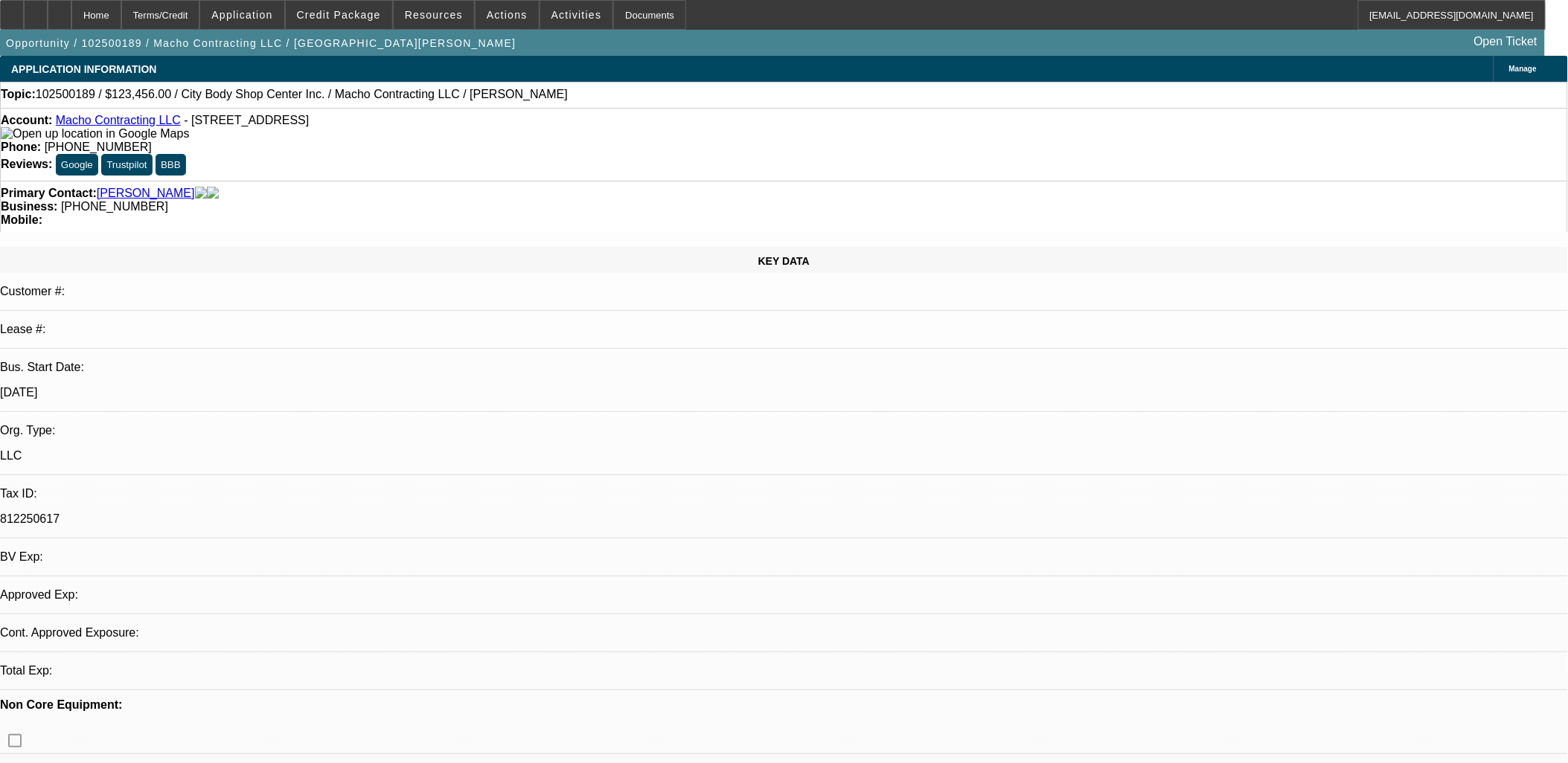
select select "0.1"
select select "4"
click at [378, 7] on span at bounding box center [339, 15] width 106 height 36
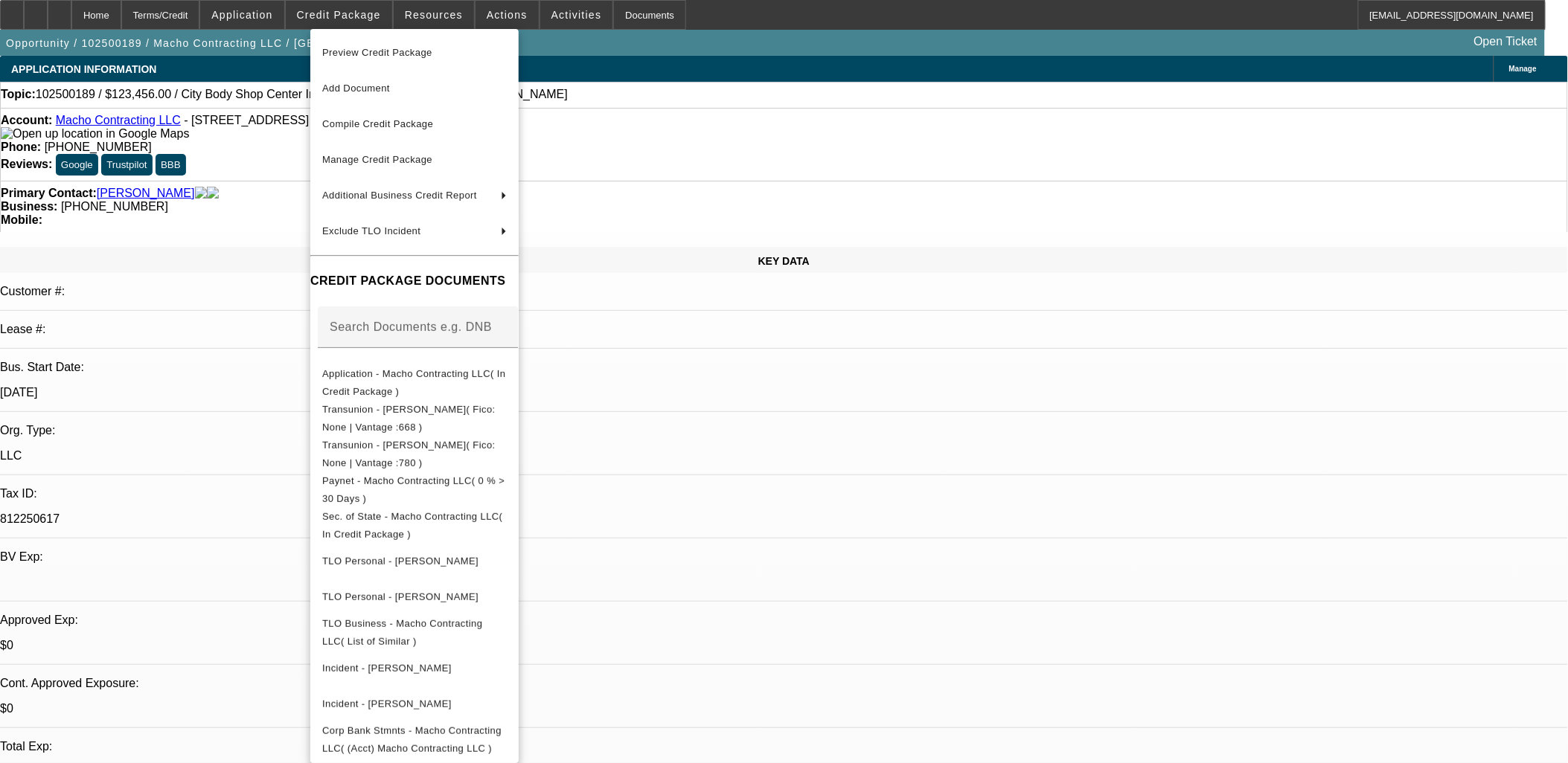
click at [860, 444] on div at bounding box center [784, 382] width 1568 height 763
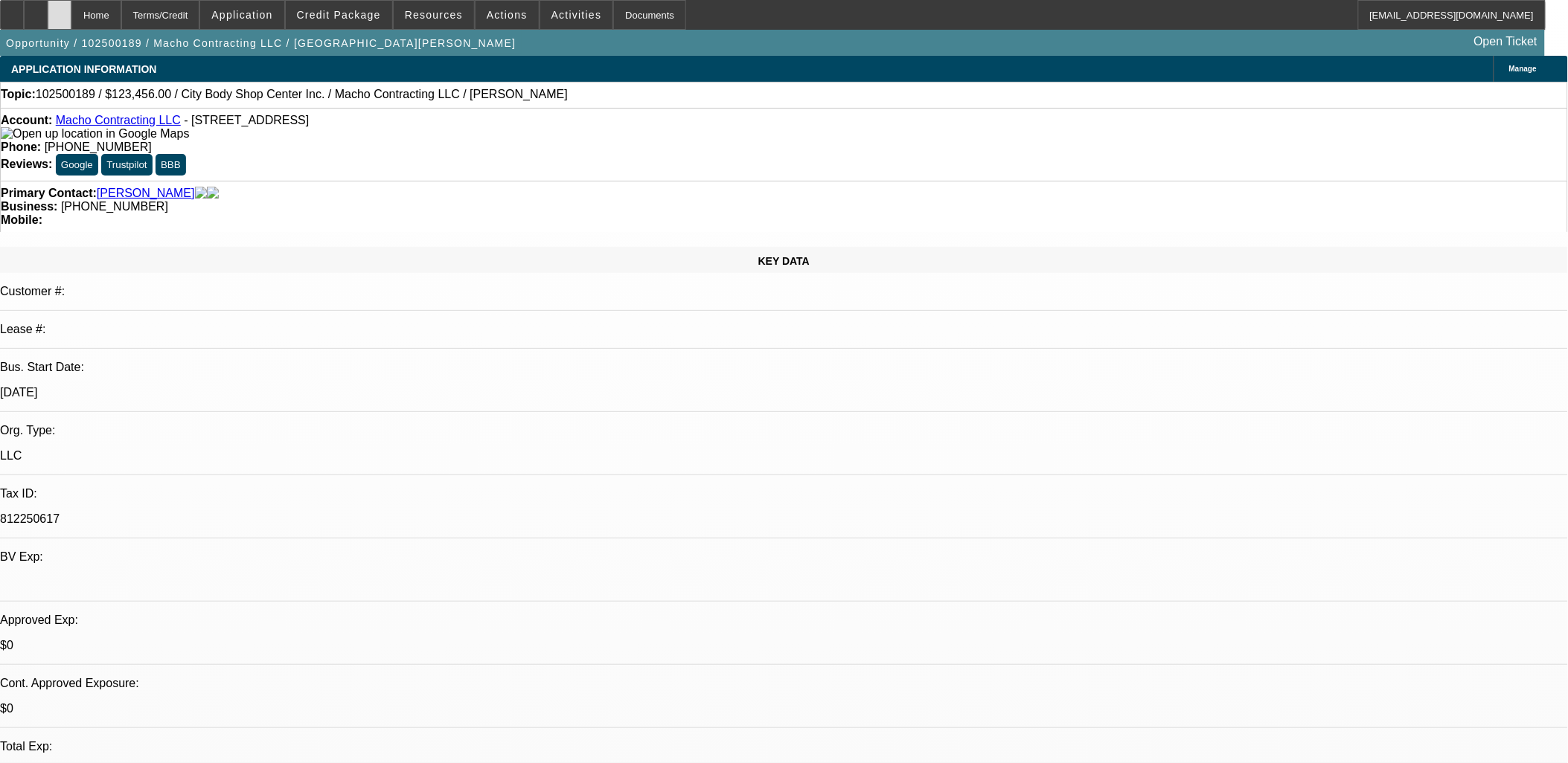
click at [60, 10] on icon at bounding box center [60, 10] width 0 height 0
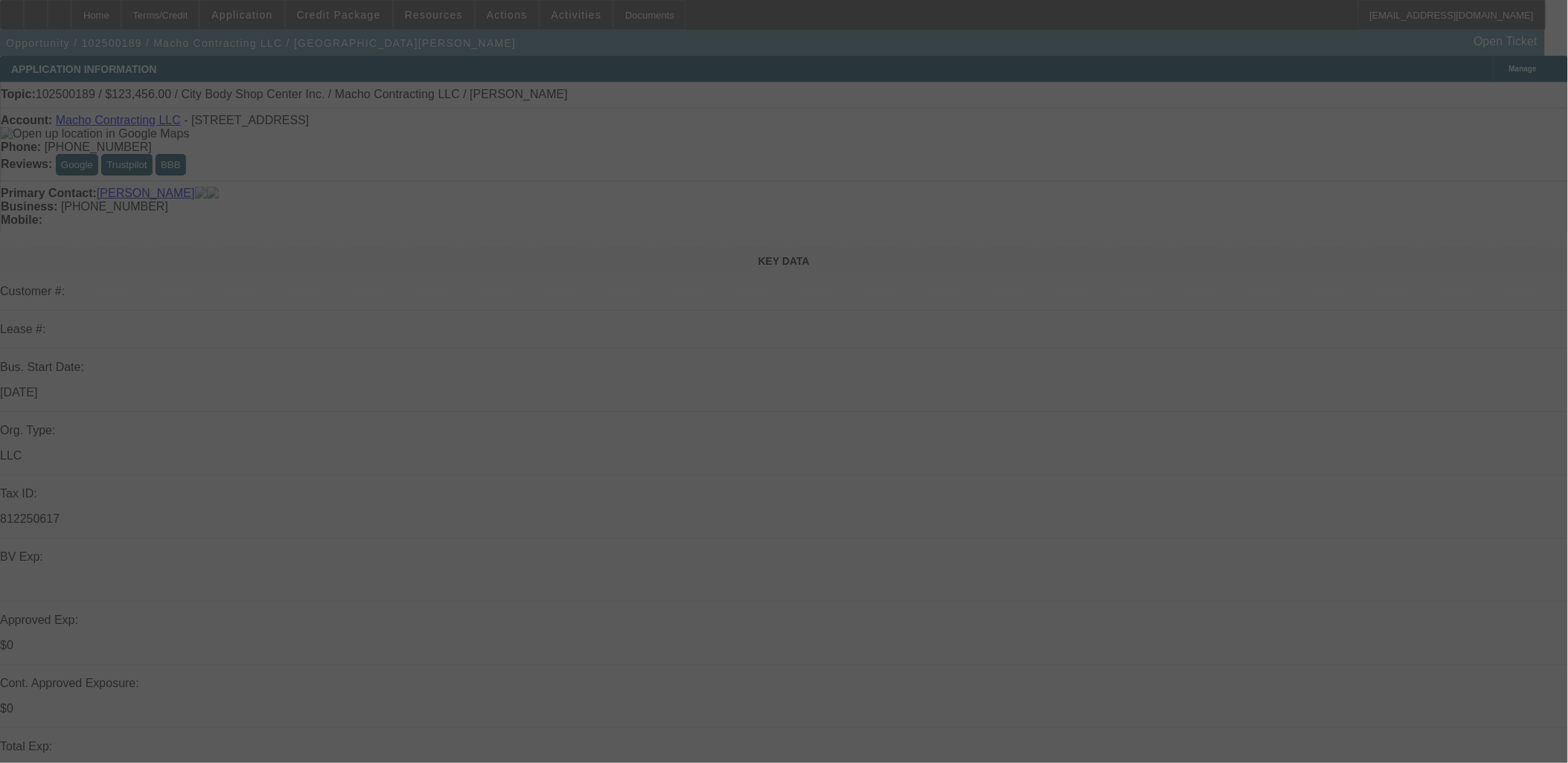
select select "0"
select select "2"
select select "0.1"
select select "4"
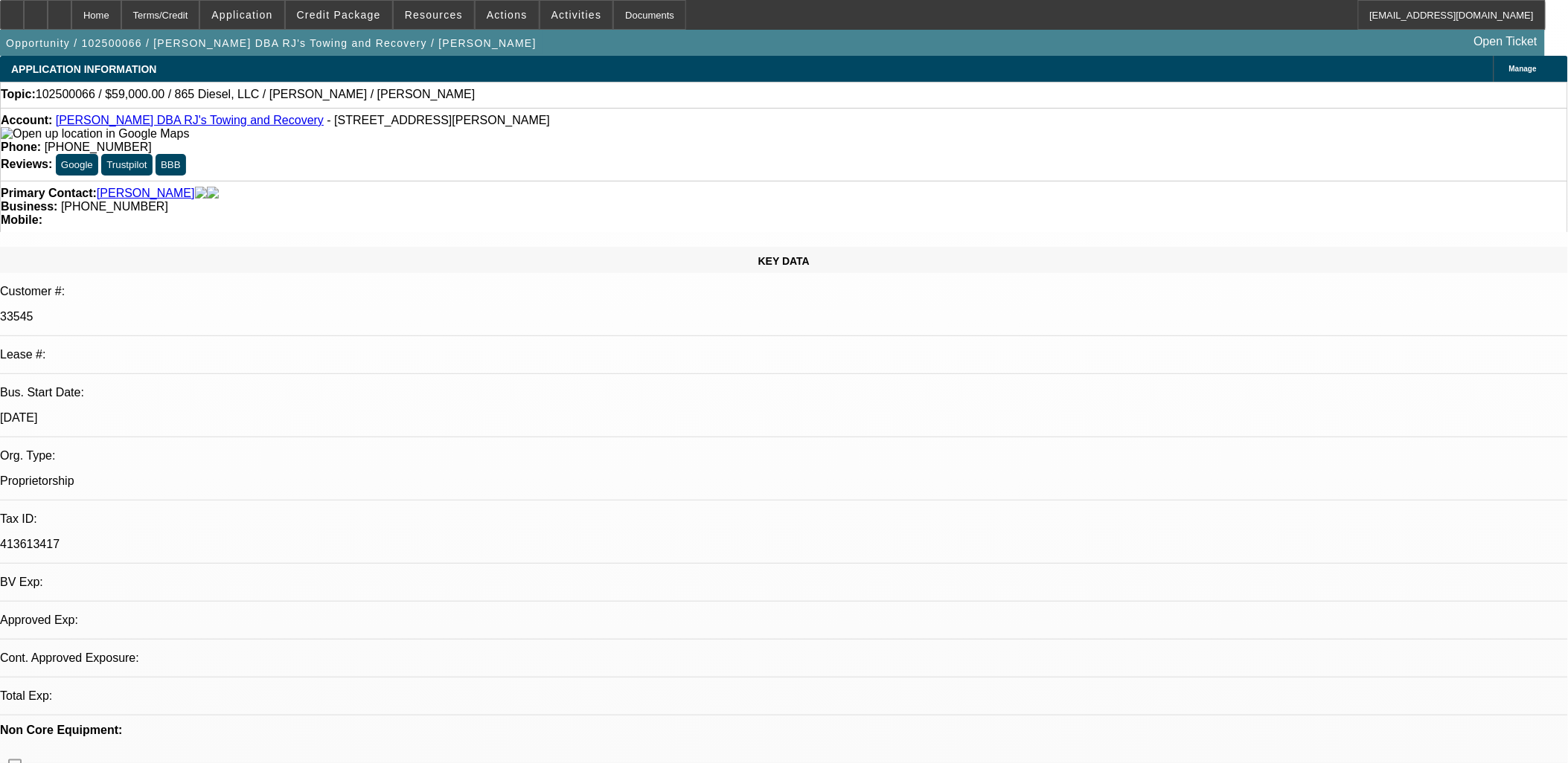
select select "0"
select select "2"
select select "0.1"
select select "4"
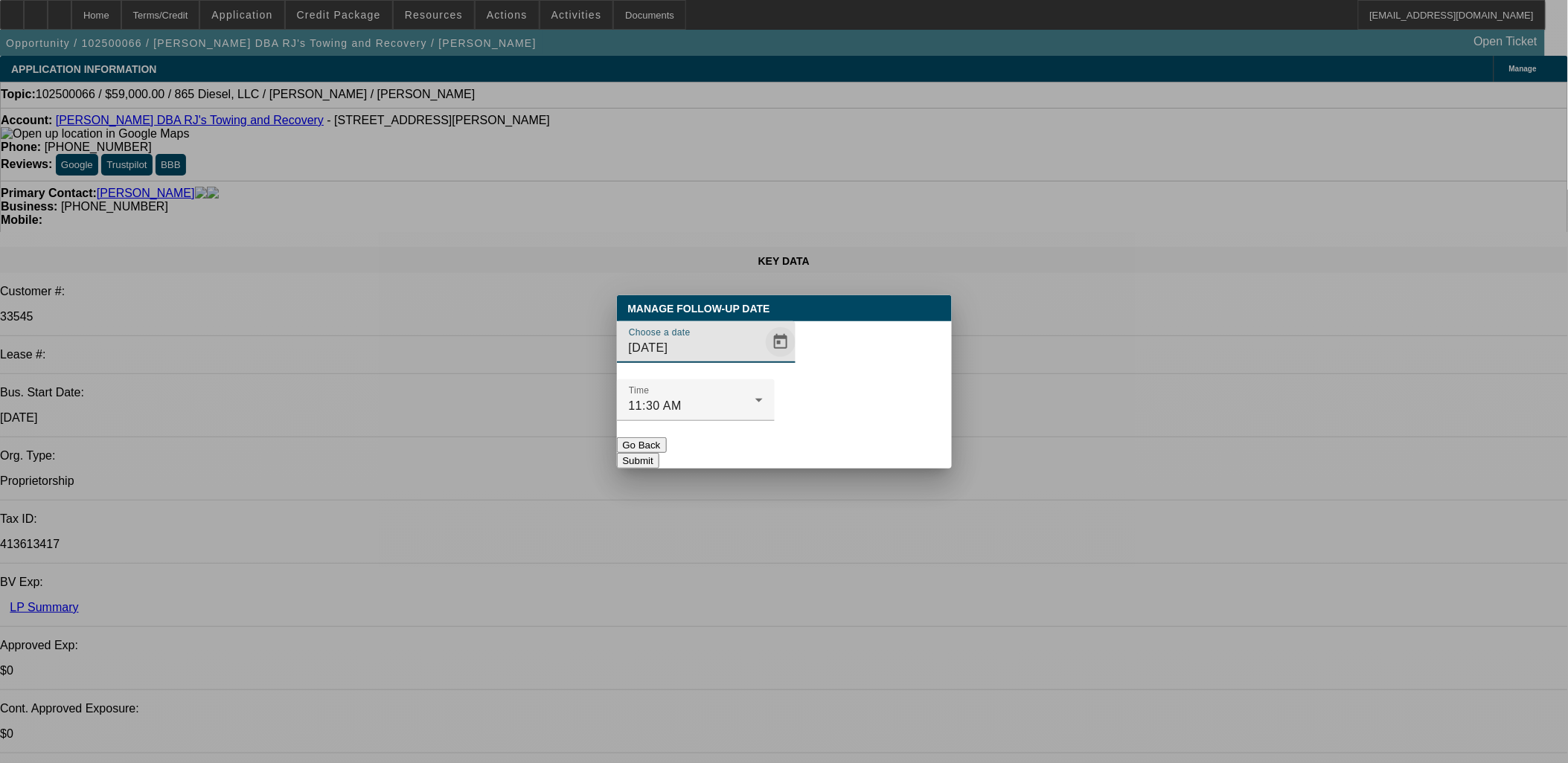
click at [763, 360] on span "Open calendar" at bounding box center [781, 342] width 36 height 36
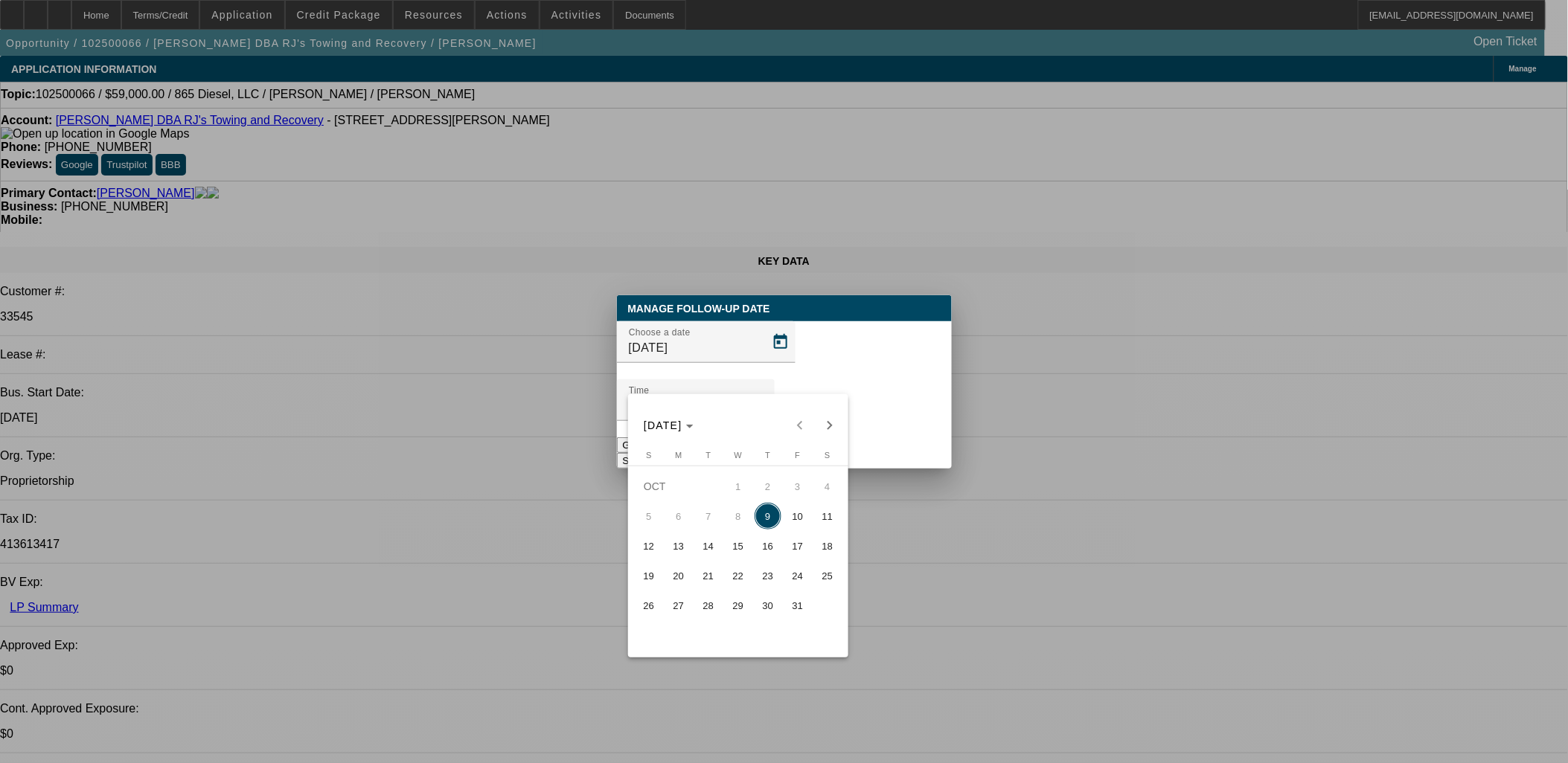
click at [767, 585] on span "23" at bounding box center [767, 575] width 27 height 27
type input "10/23/2025"
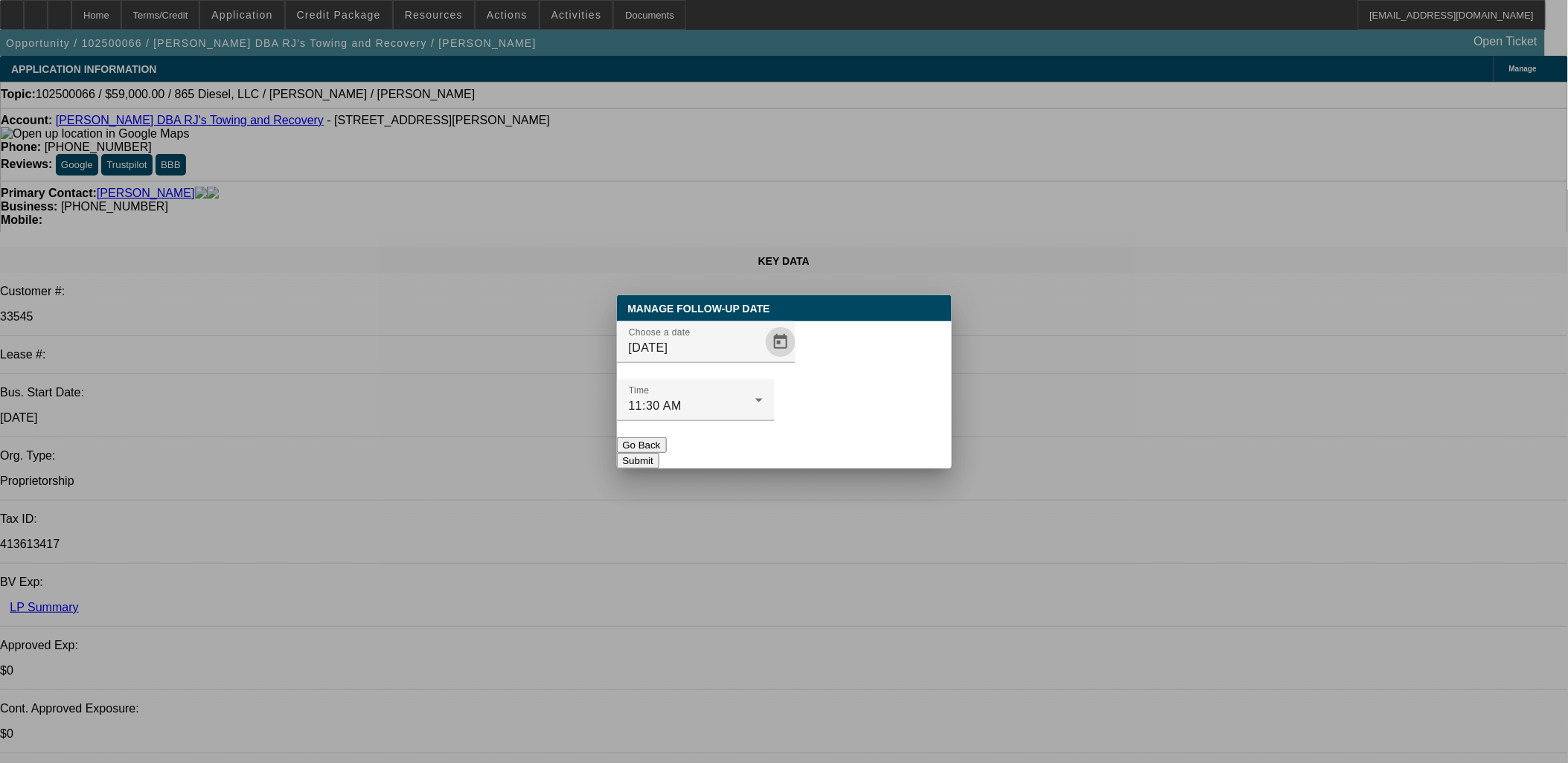
click at [659, 453] on button "Submit" at bounding box center [638, 461] width 43 height 16
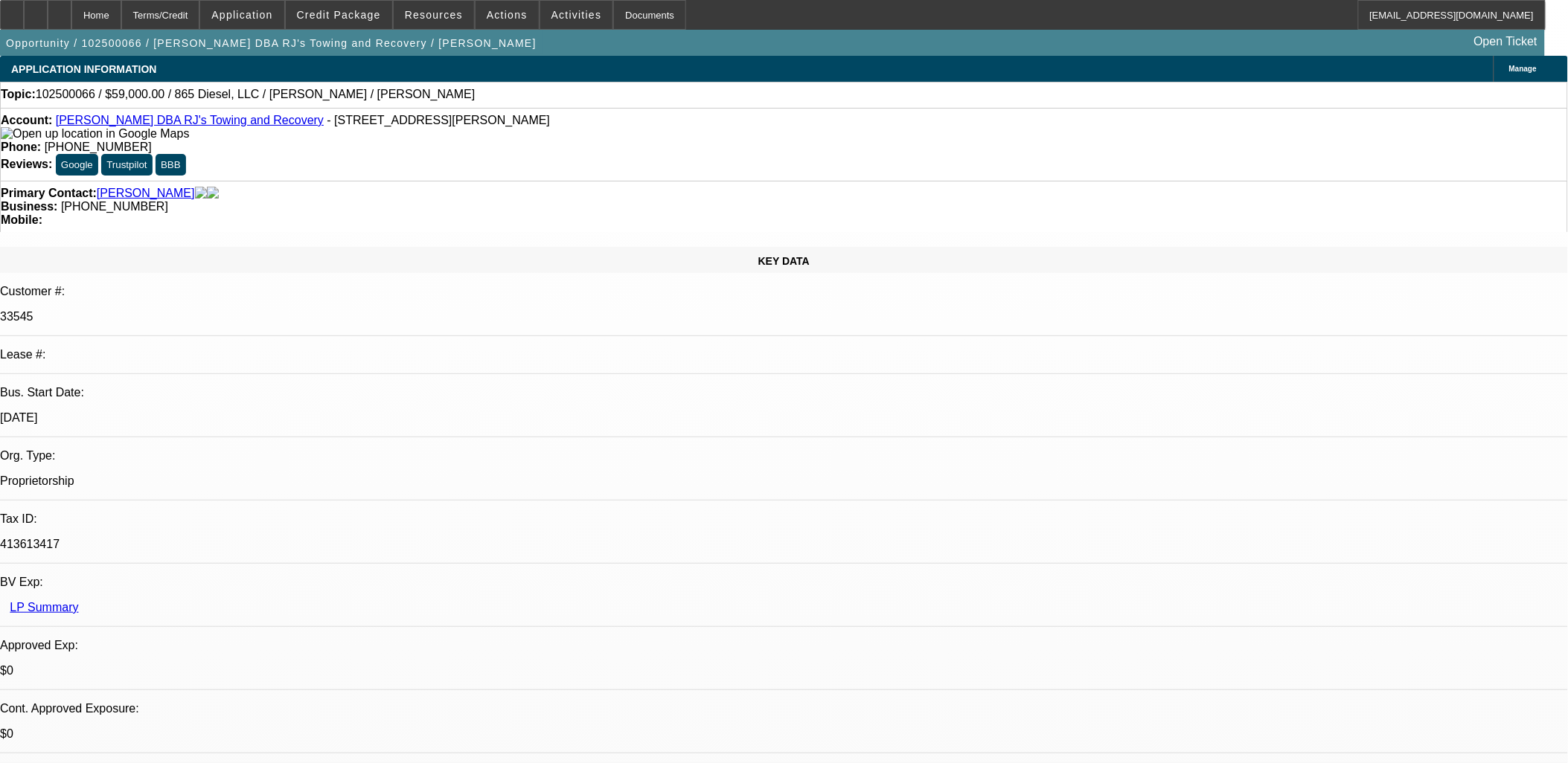
radio input "true"
type textarea "one and done"
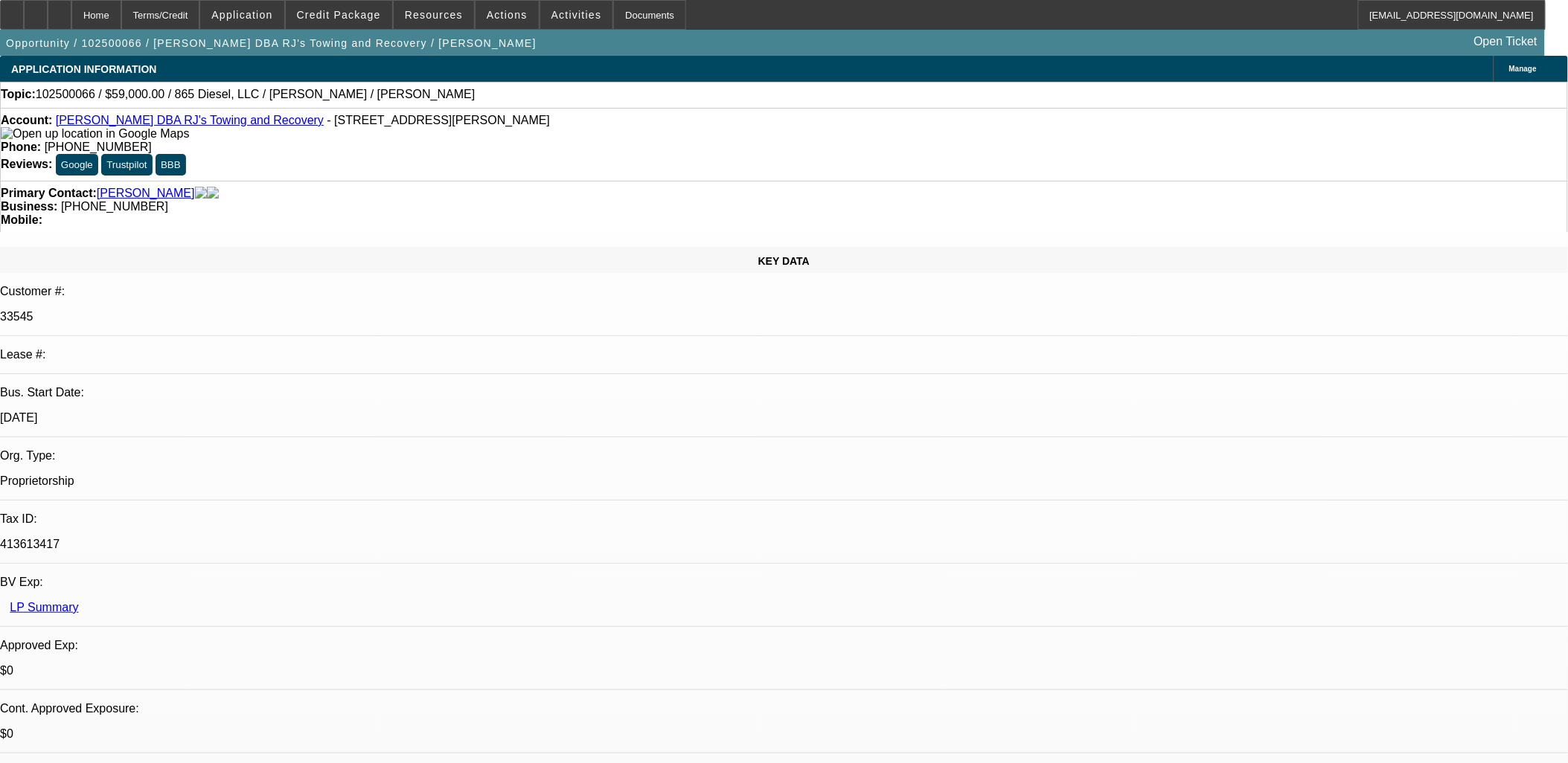
radio input "true"
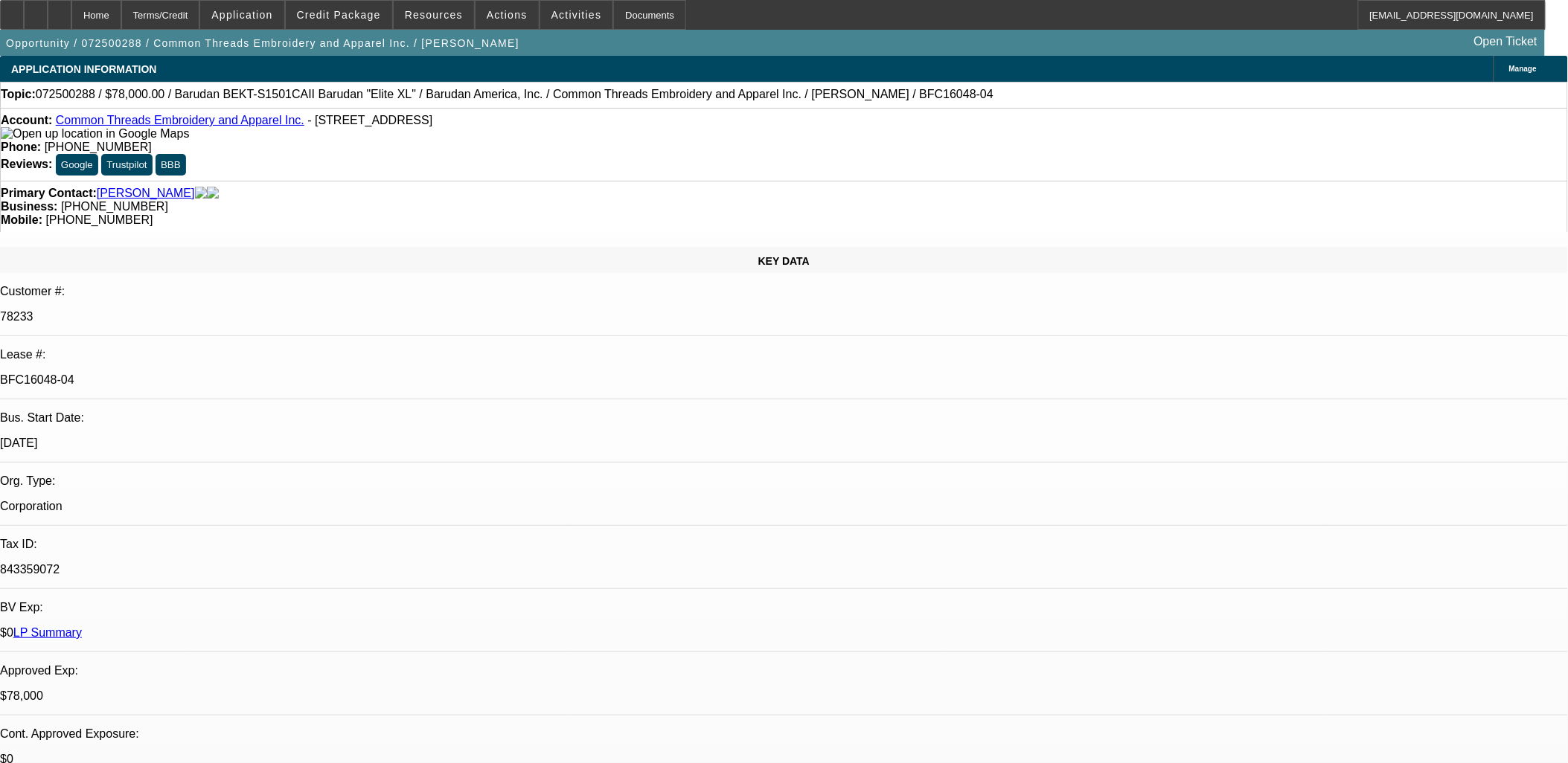
select select "0"
select select "2"
select select "0"
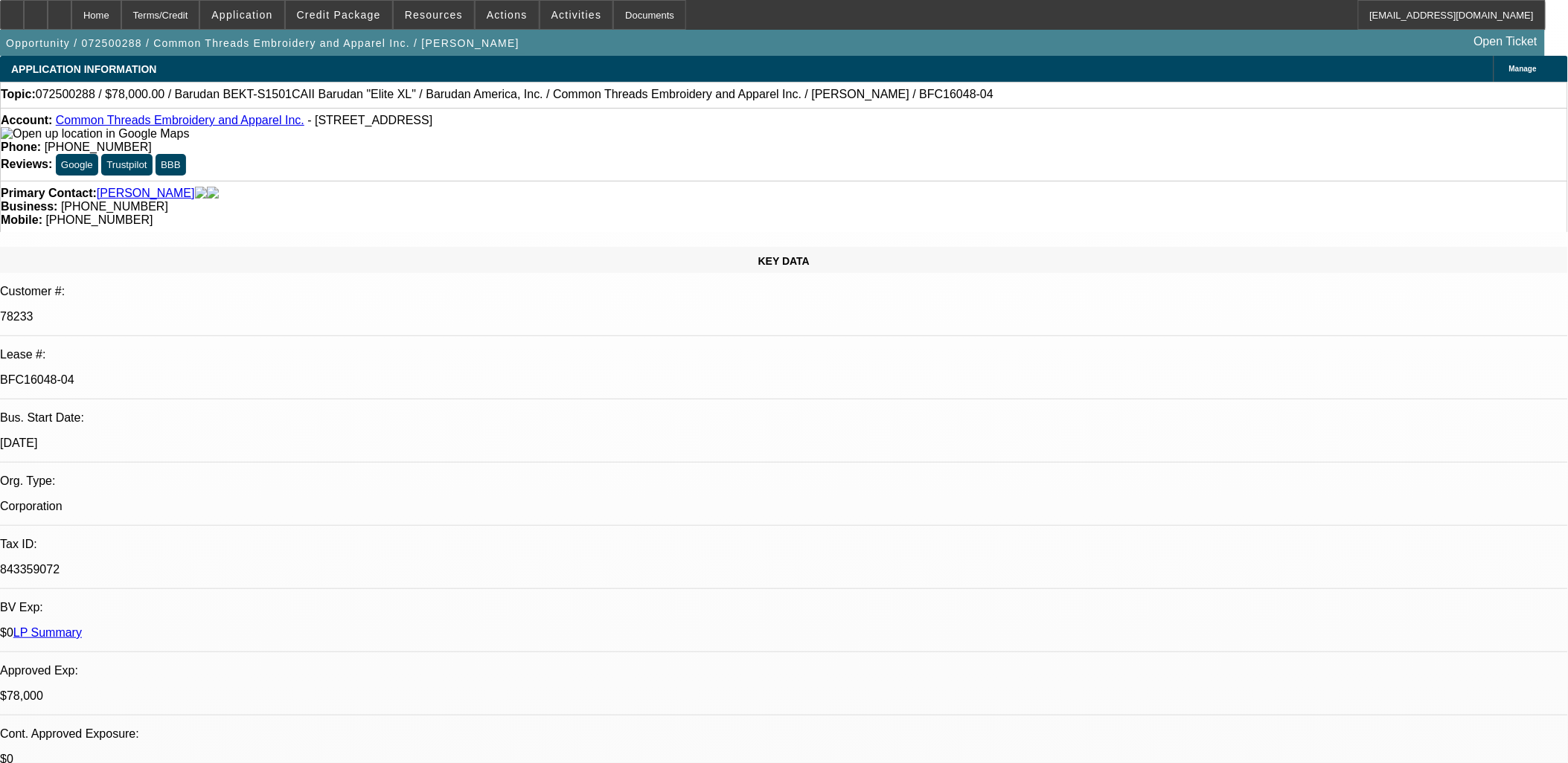
select select "0"
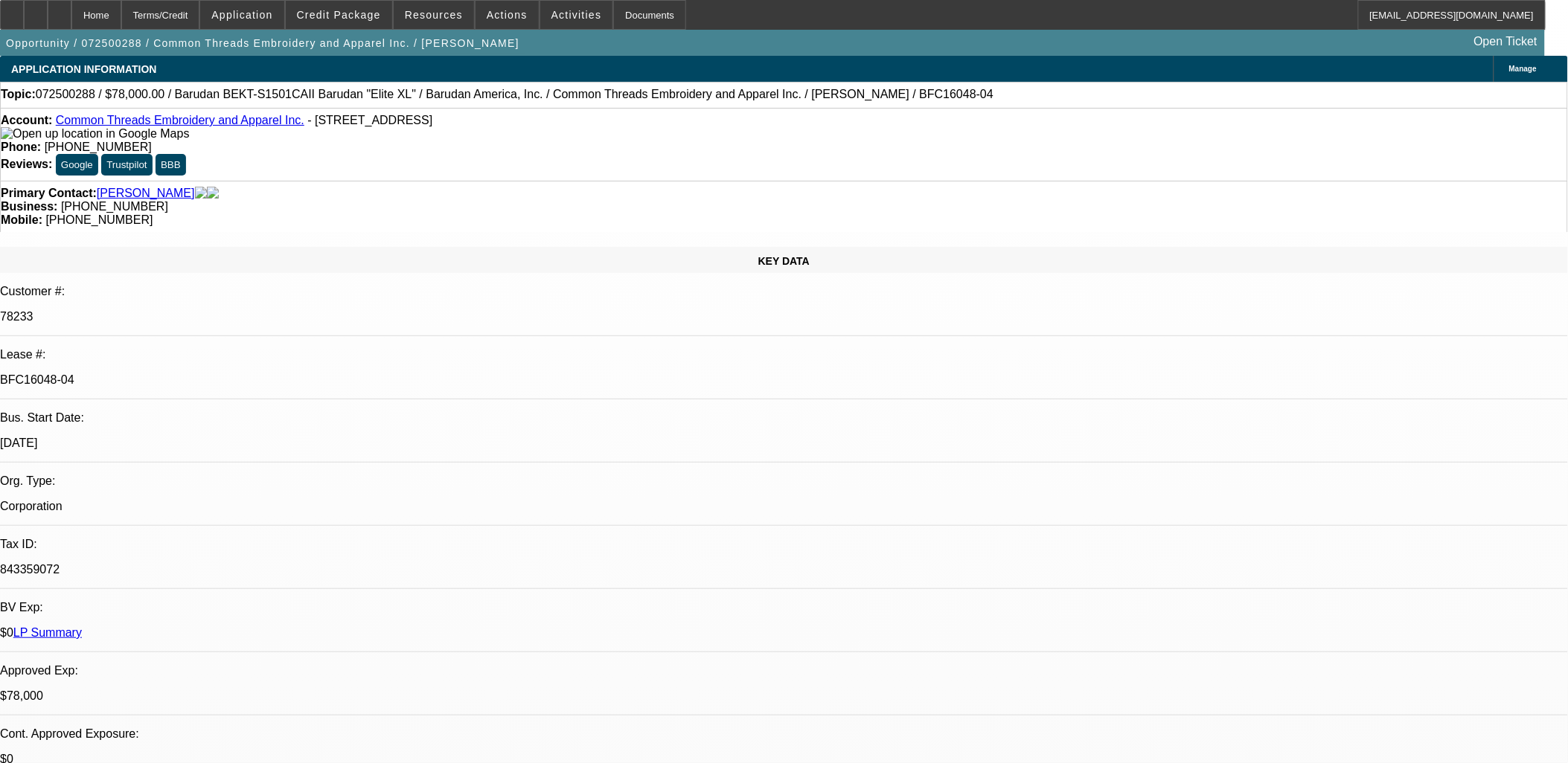
select select "0"
select select "1"
select select "2"
select select "6"
select select "1"
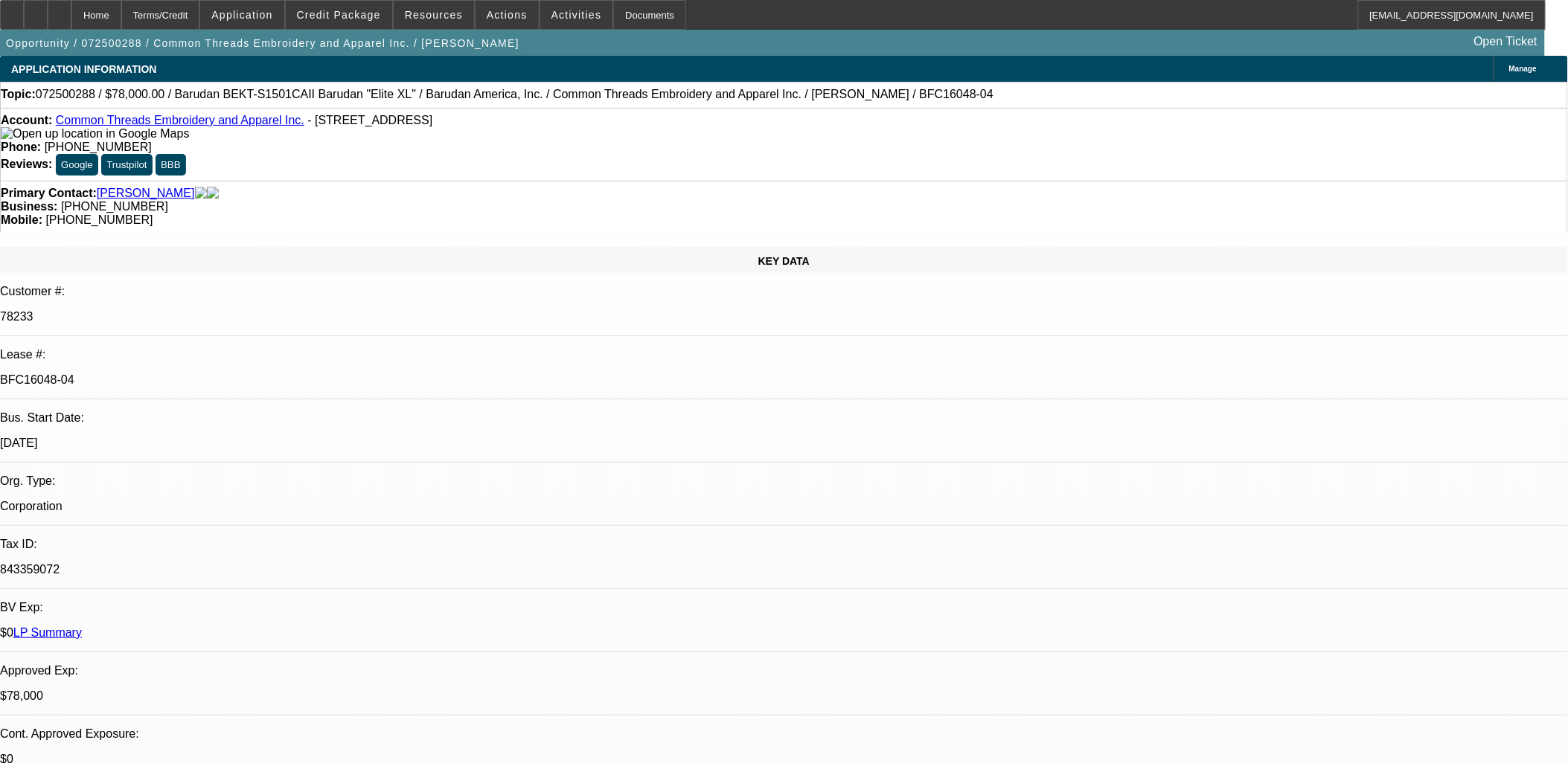
select select "2"
select select "6"
select select "1"
select select "2"
select select "6"
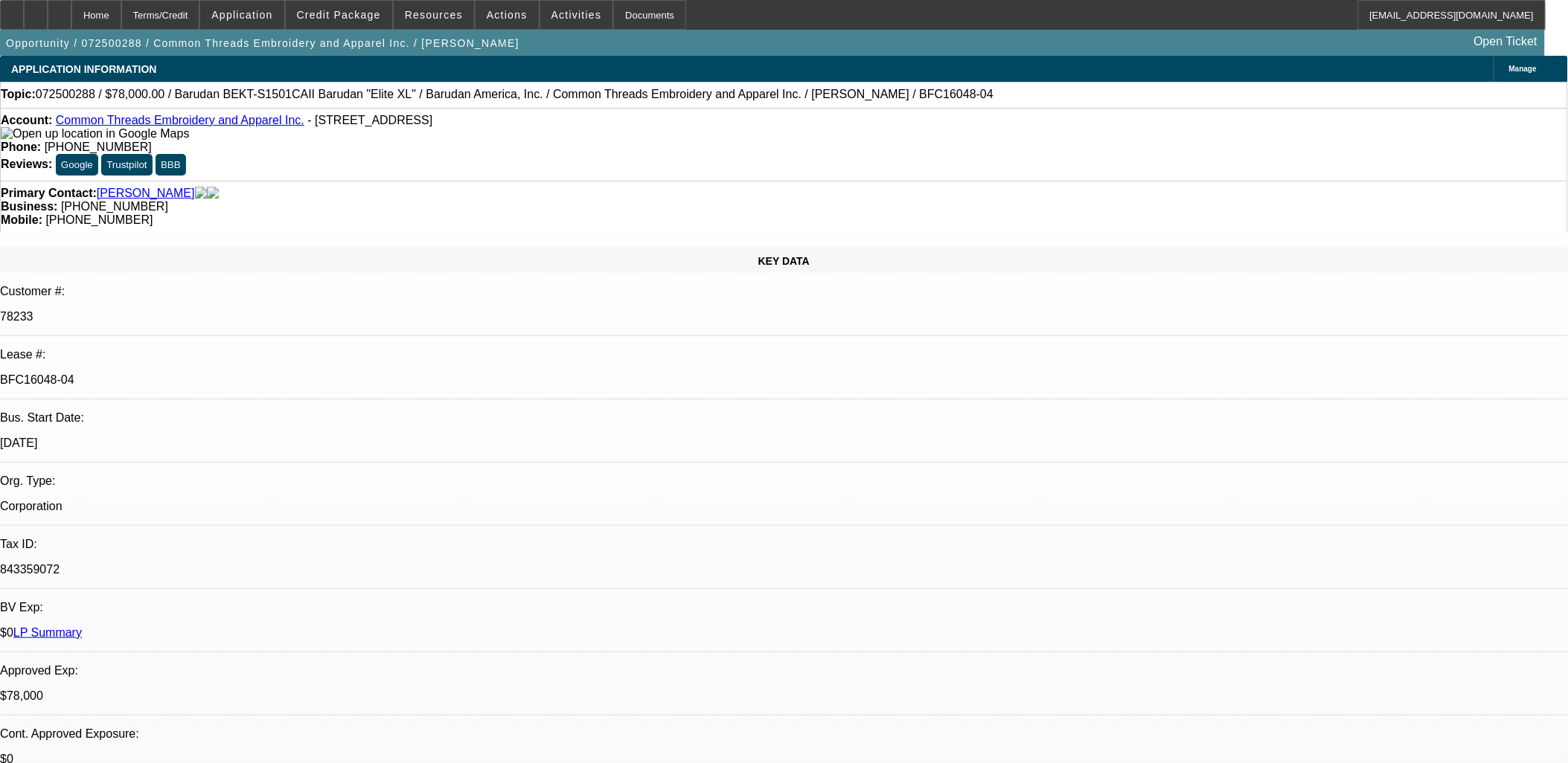
select select "1"
select select "3"
select select "6"
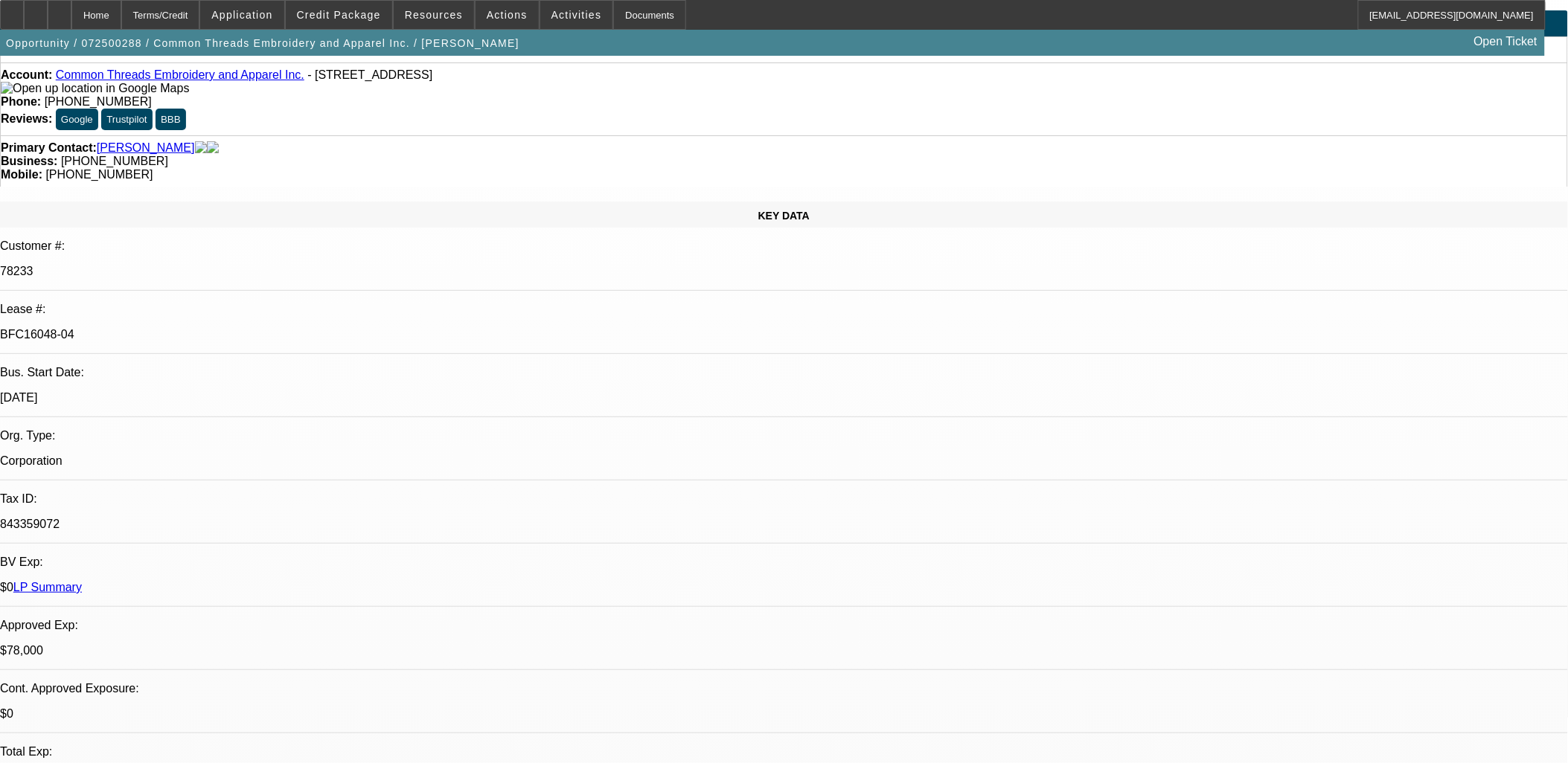
scroll to position [82, 0]
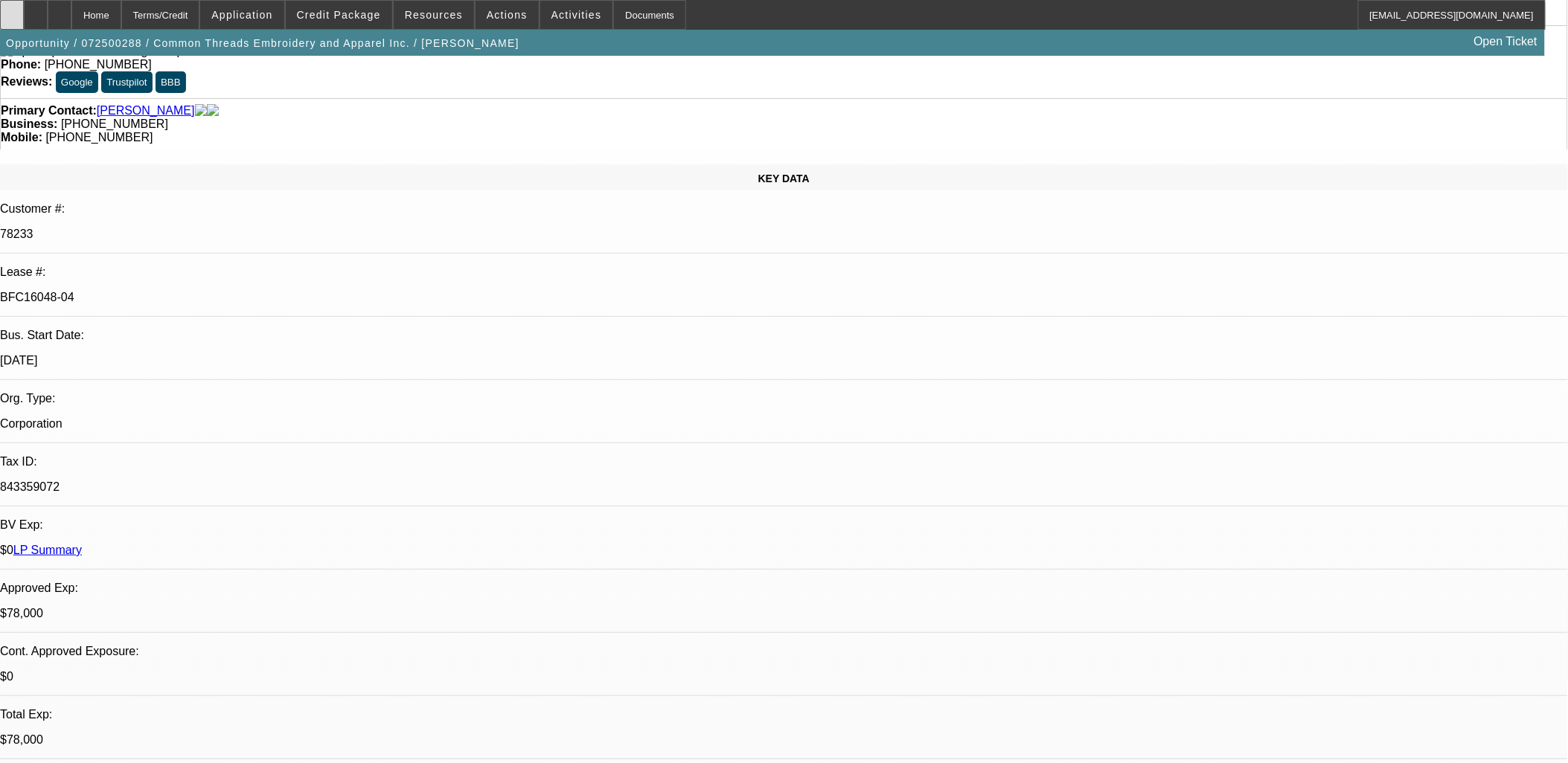
click at [24, 9] on div at bounding box center [12, 15] width 24 height 30
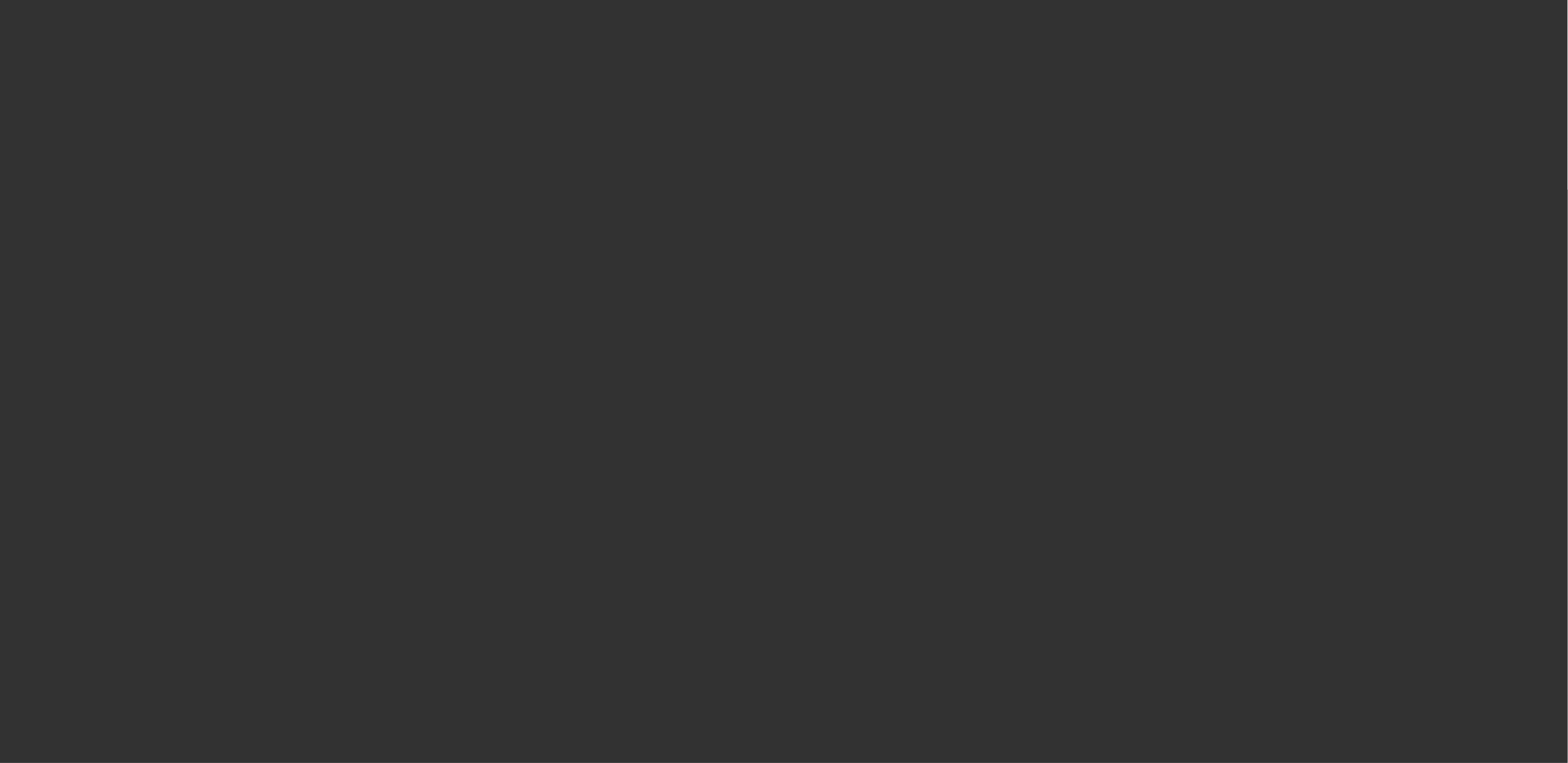
scroll to position [0, 0]
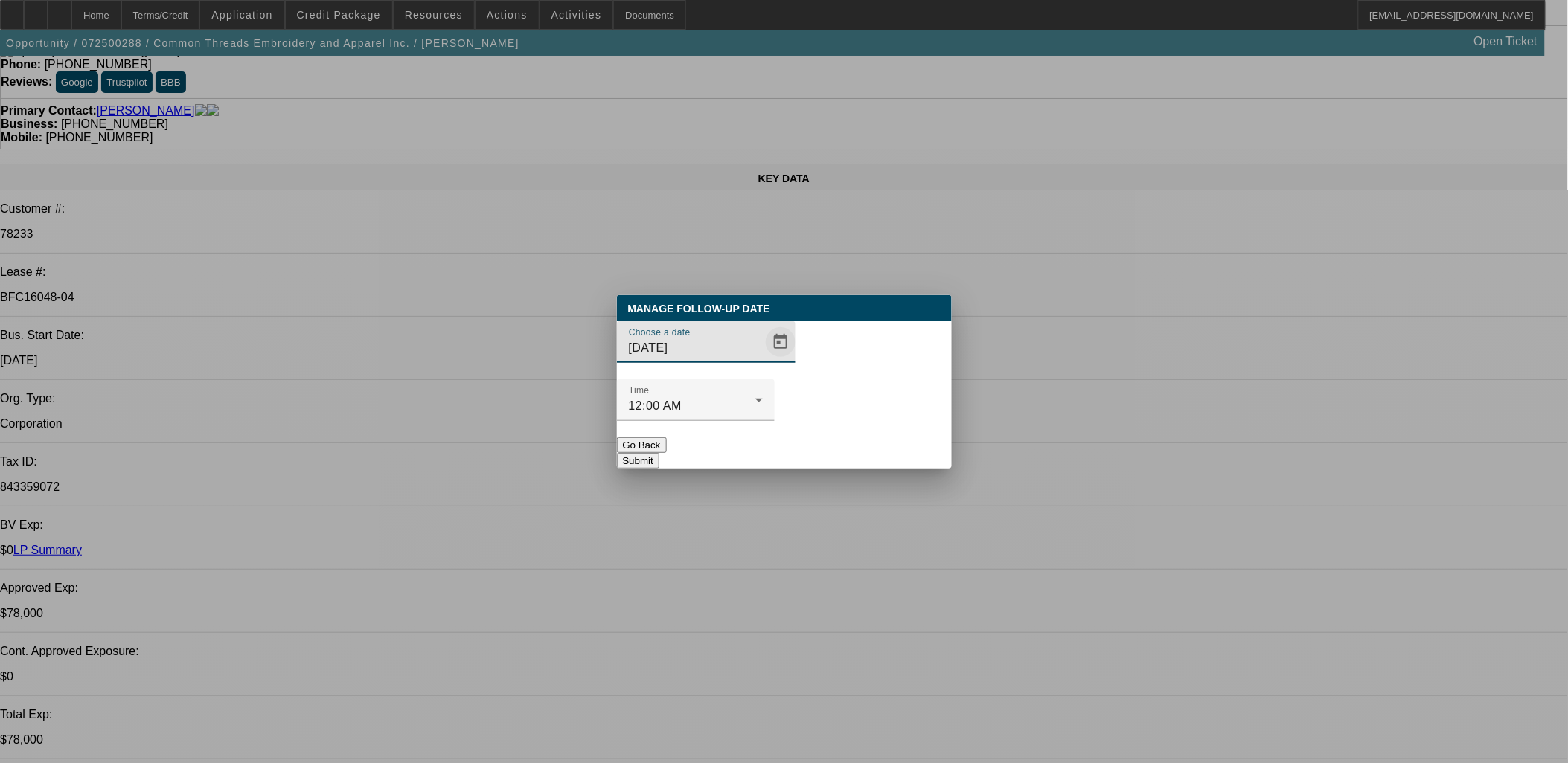
click at [763, 360] on span "Open calendar" at bounding box center [781, 342] width 36 height 36
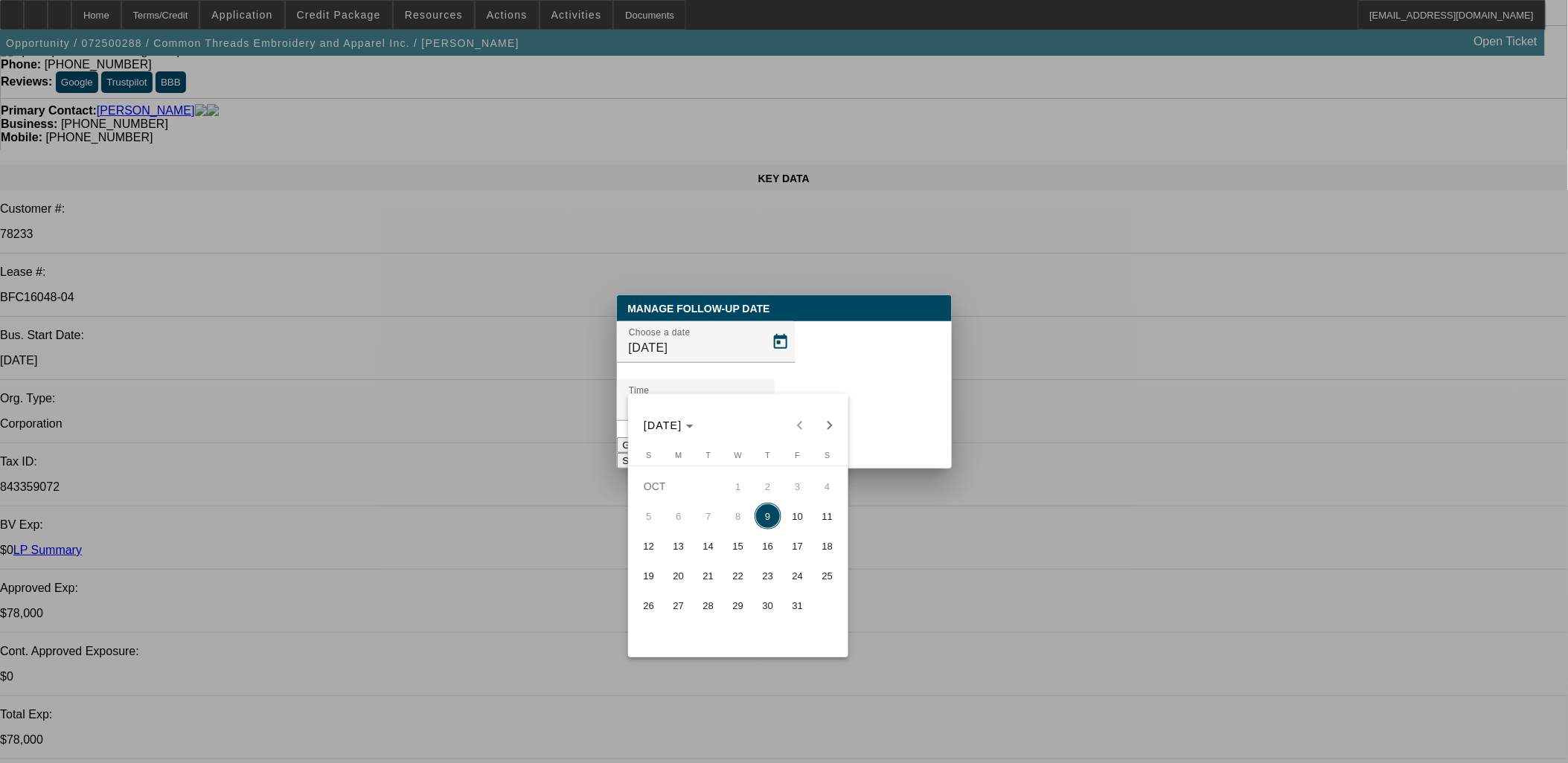
click at [790, 517] on span "10" at bounding box center [797, 516] width 27 height 27
type input "10/10/2025"
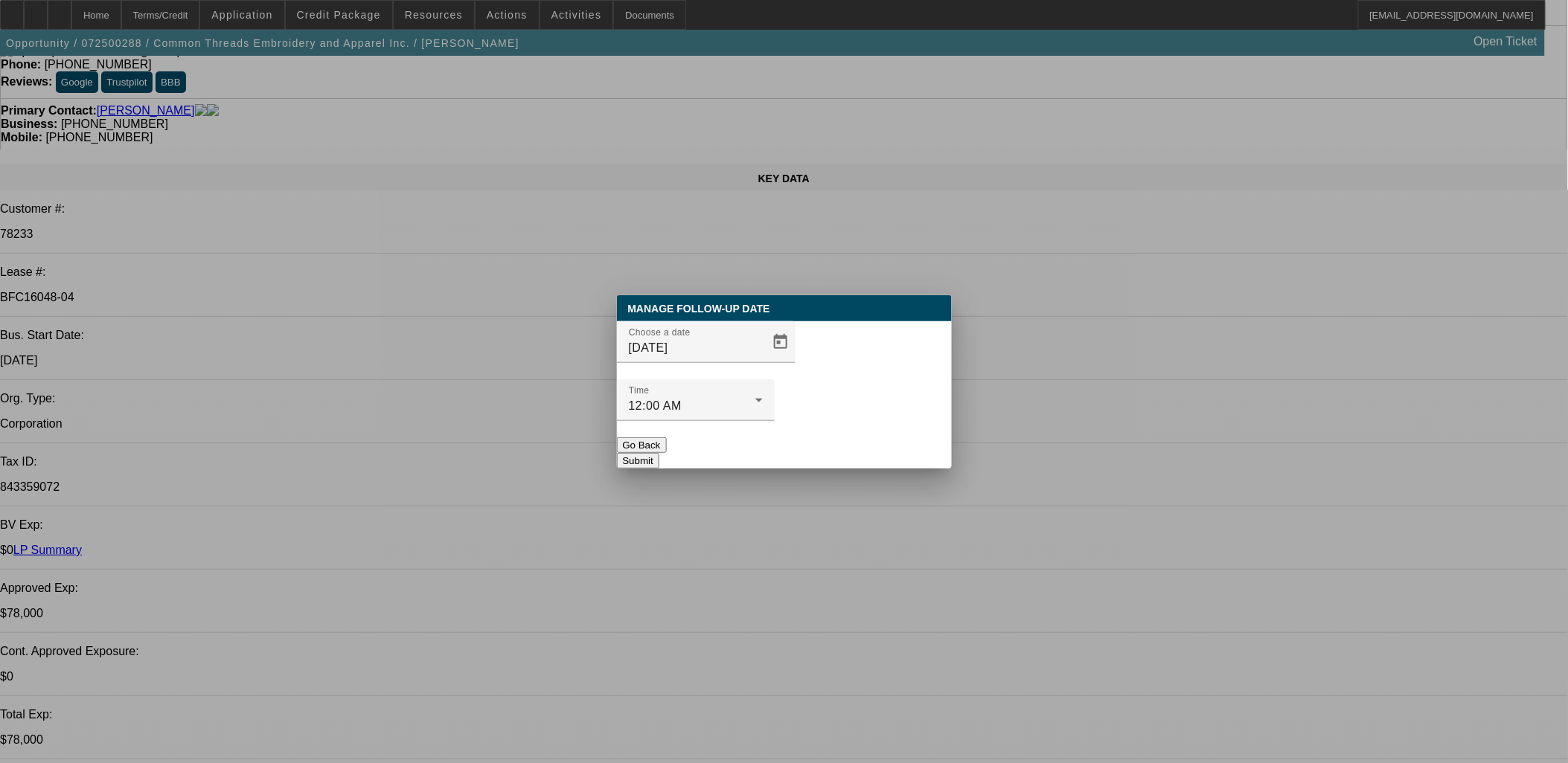
click at [659, 453] on button "Submit" at bounding box center [638, 461] width 43 height 16
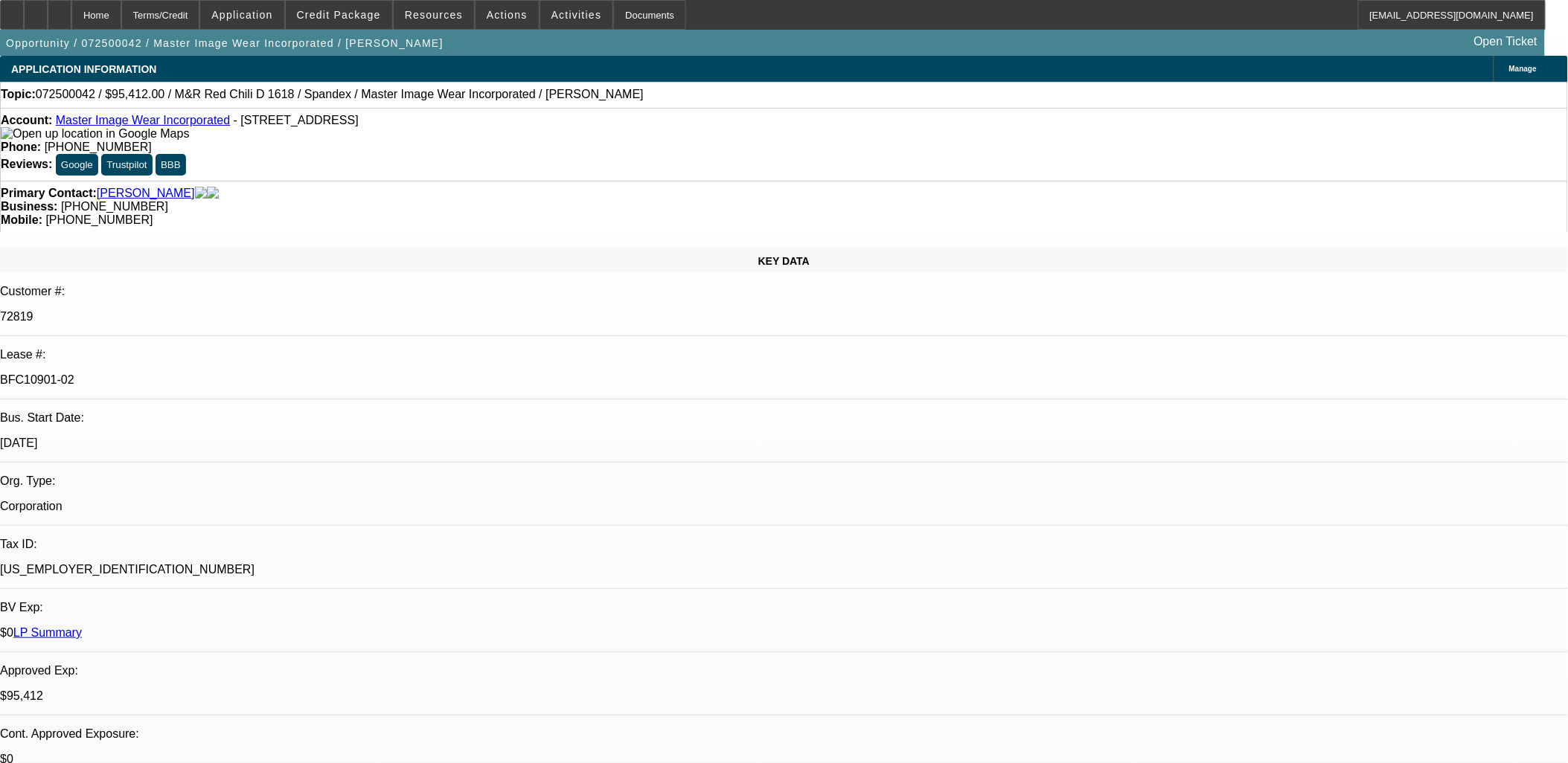
select select "0"
select select "0.1"
select select "0"
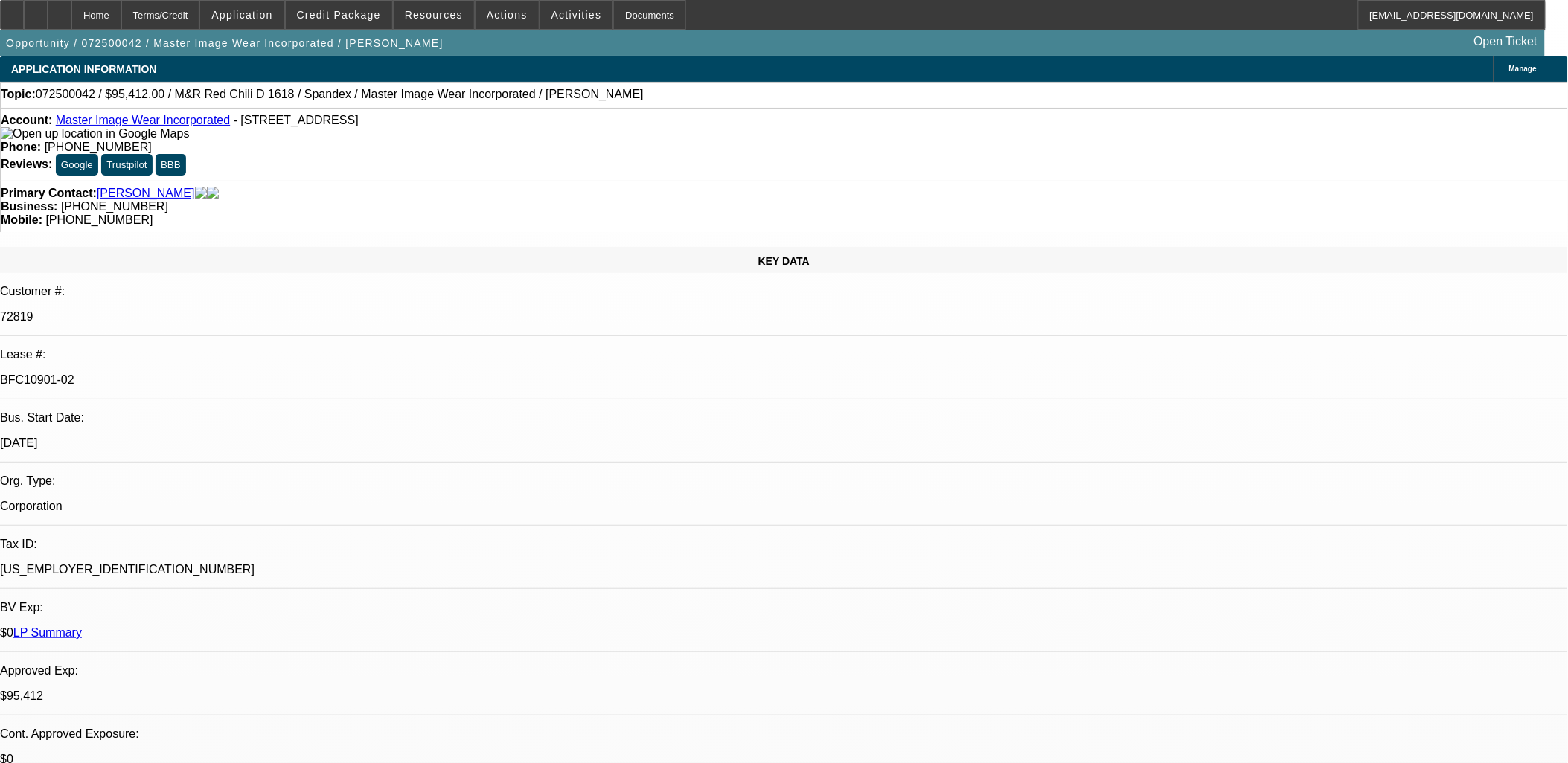
select select "0.1"
select select "0"
select select "0.1"
select select "0"
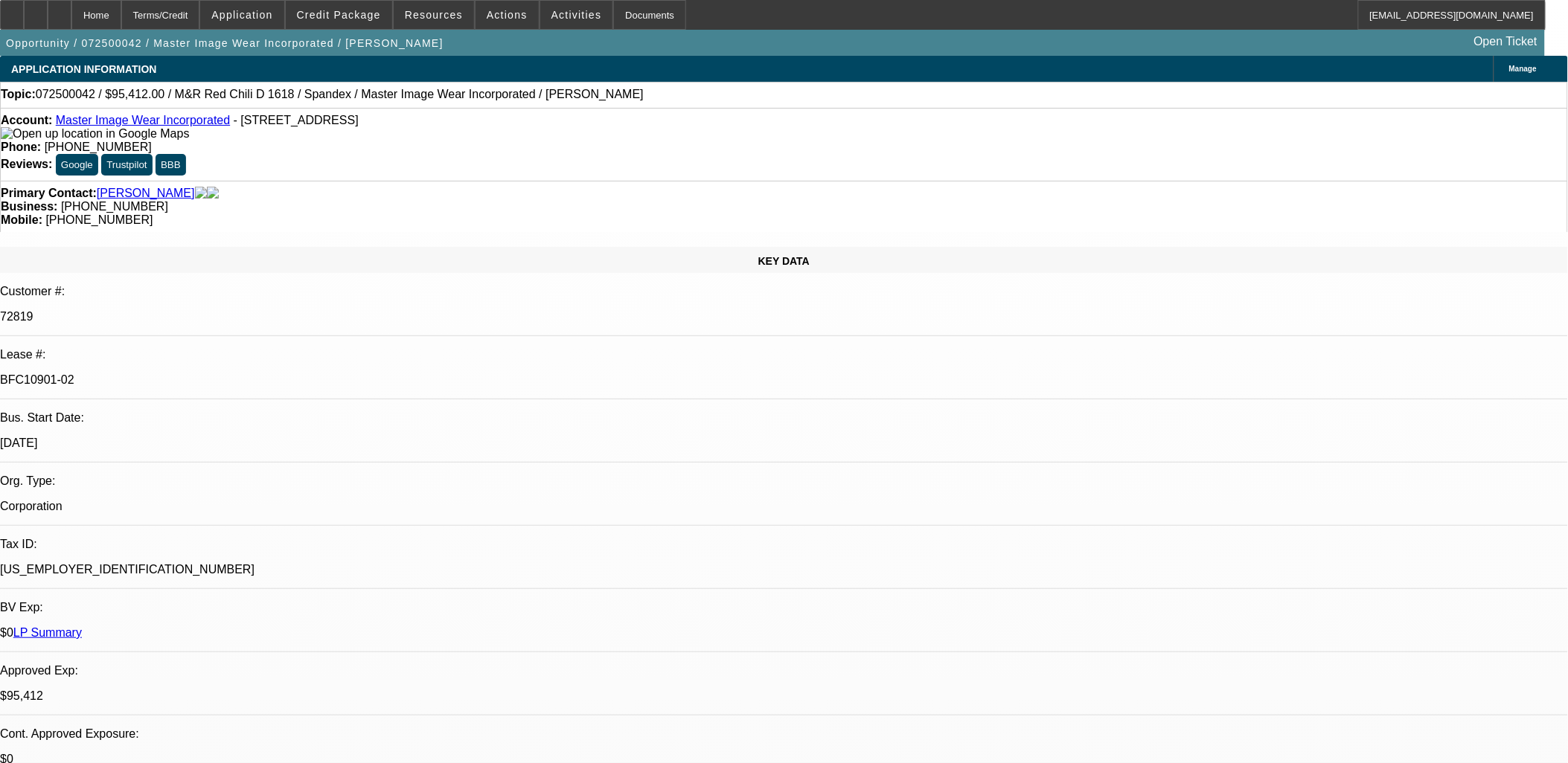
select select "0"
select select "0.1"
select select "1"
select select "4"
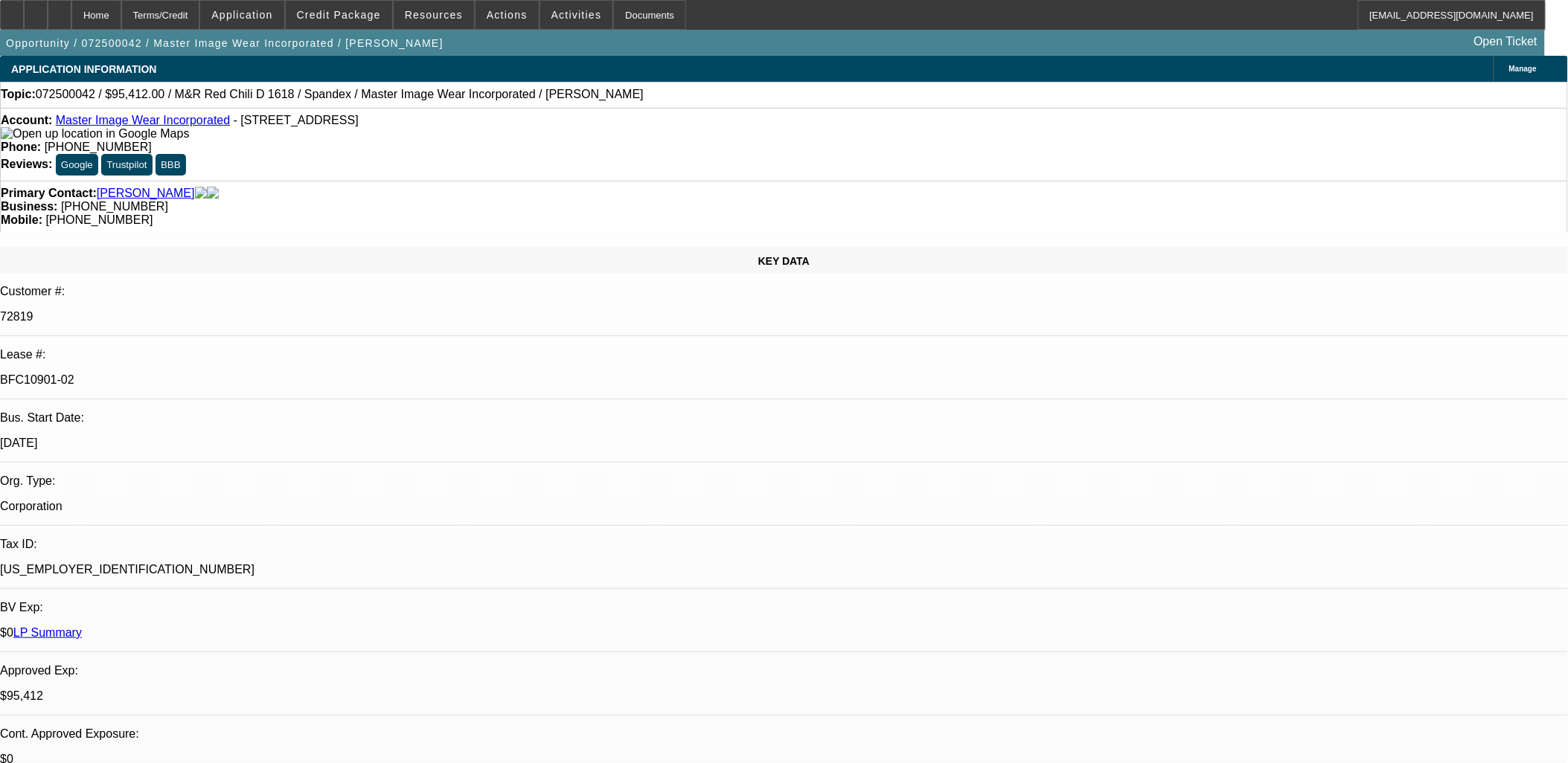
select select "1"
select select "4"
select select "1"
select select "3"
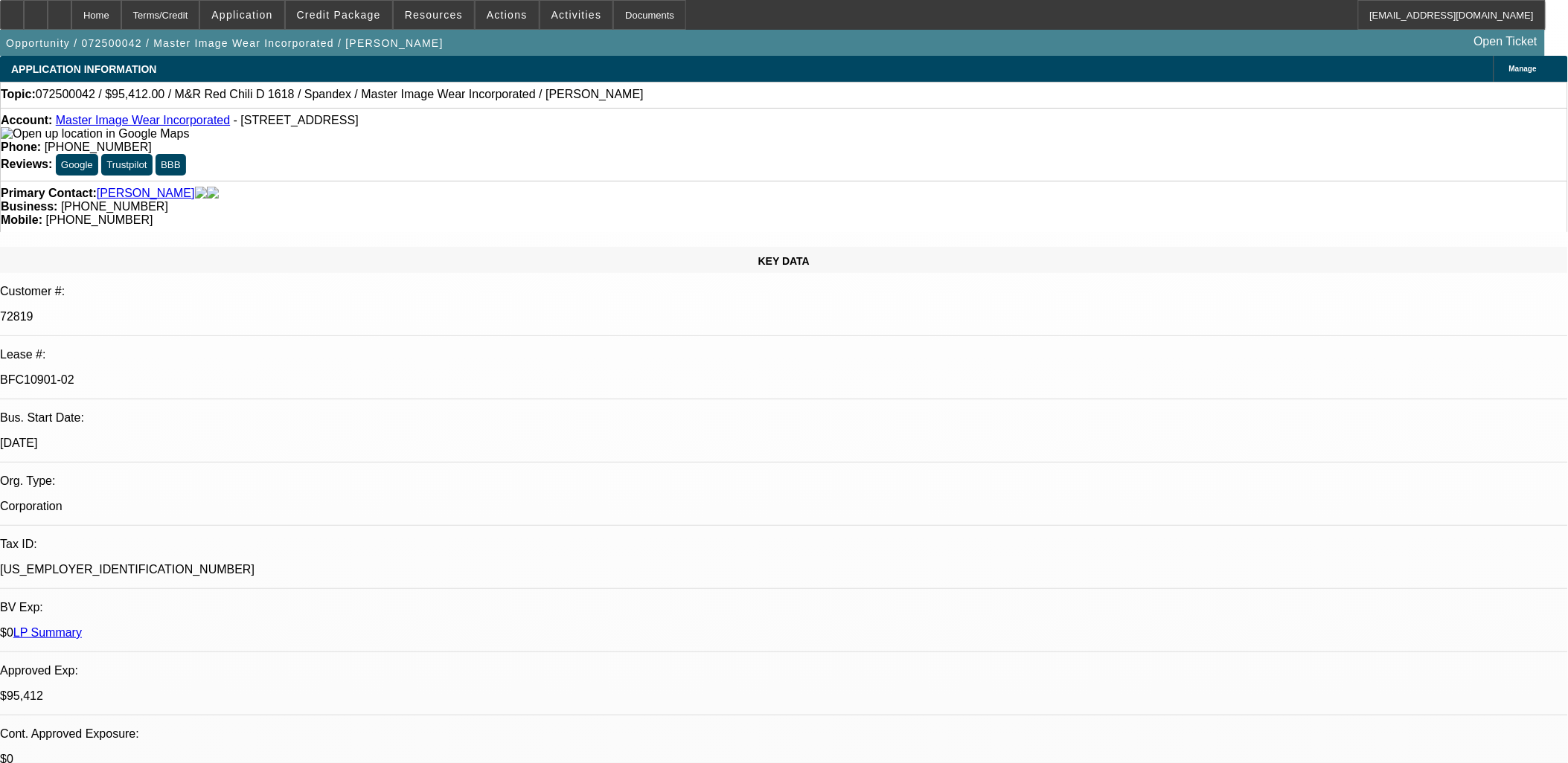
select select "4"
select select "1"
select select "3"
select select "4"
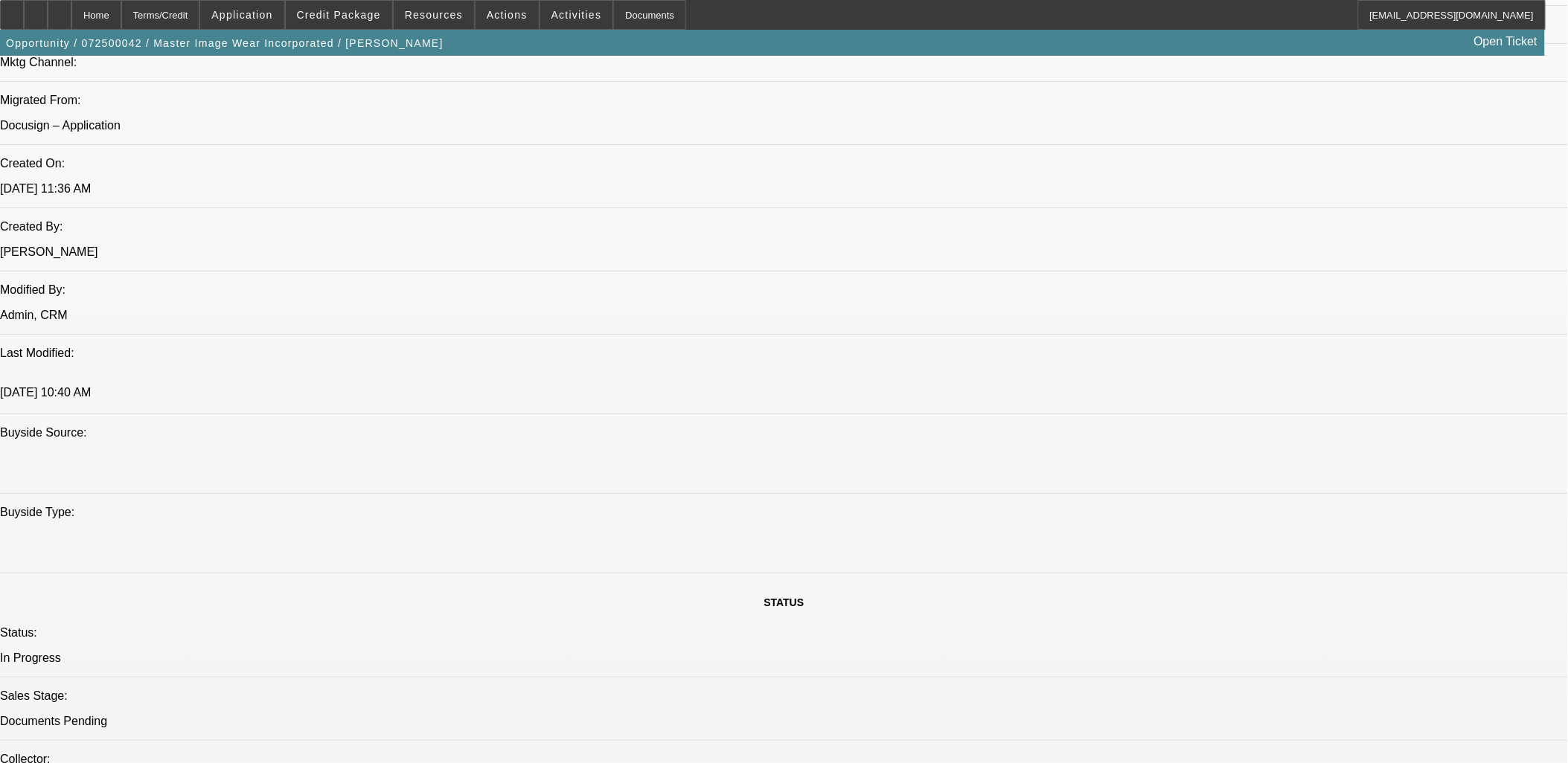
scroll to position [1305, 0]
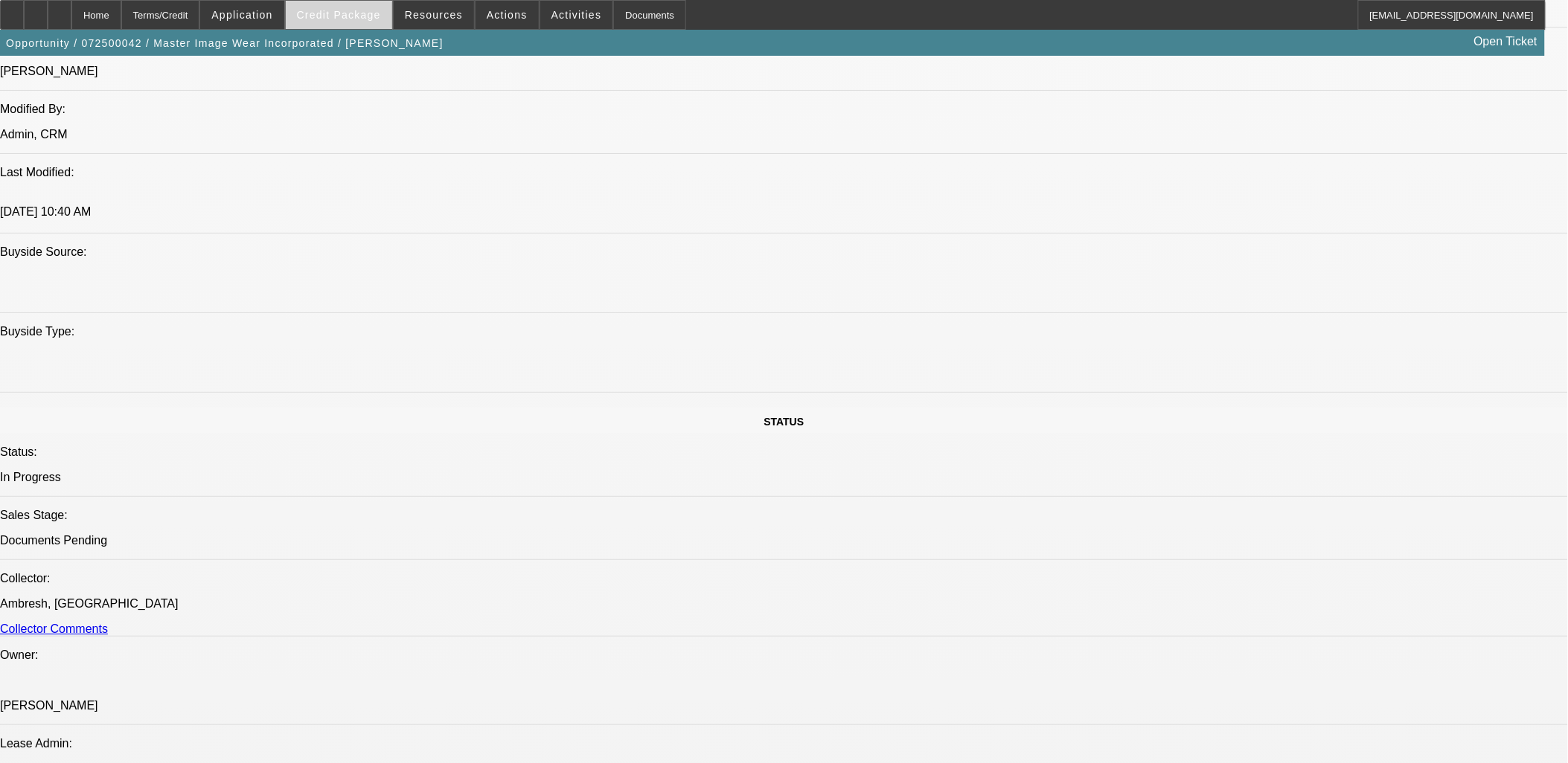
click at [335, 18] on span "Credit Package" at bounding box center [339, 15] width 84 height 12
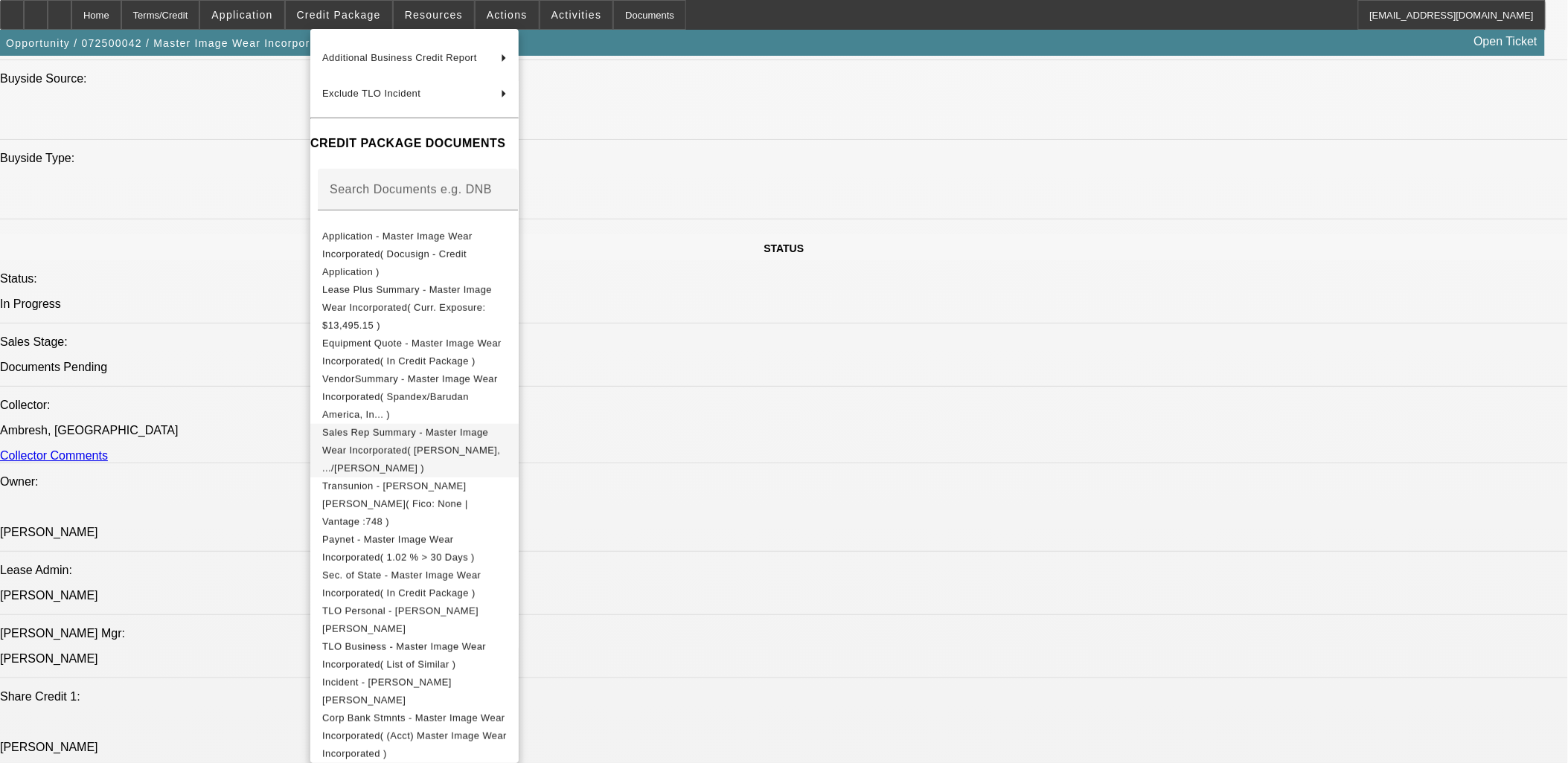
scroll to position [1636, 0]
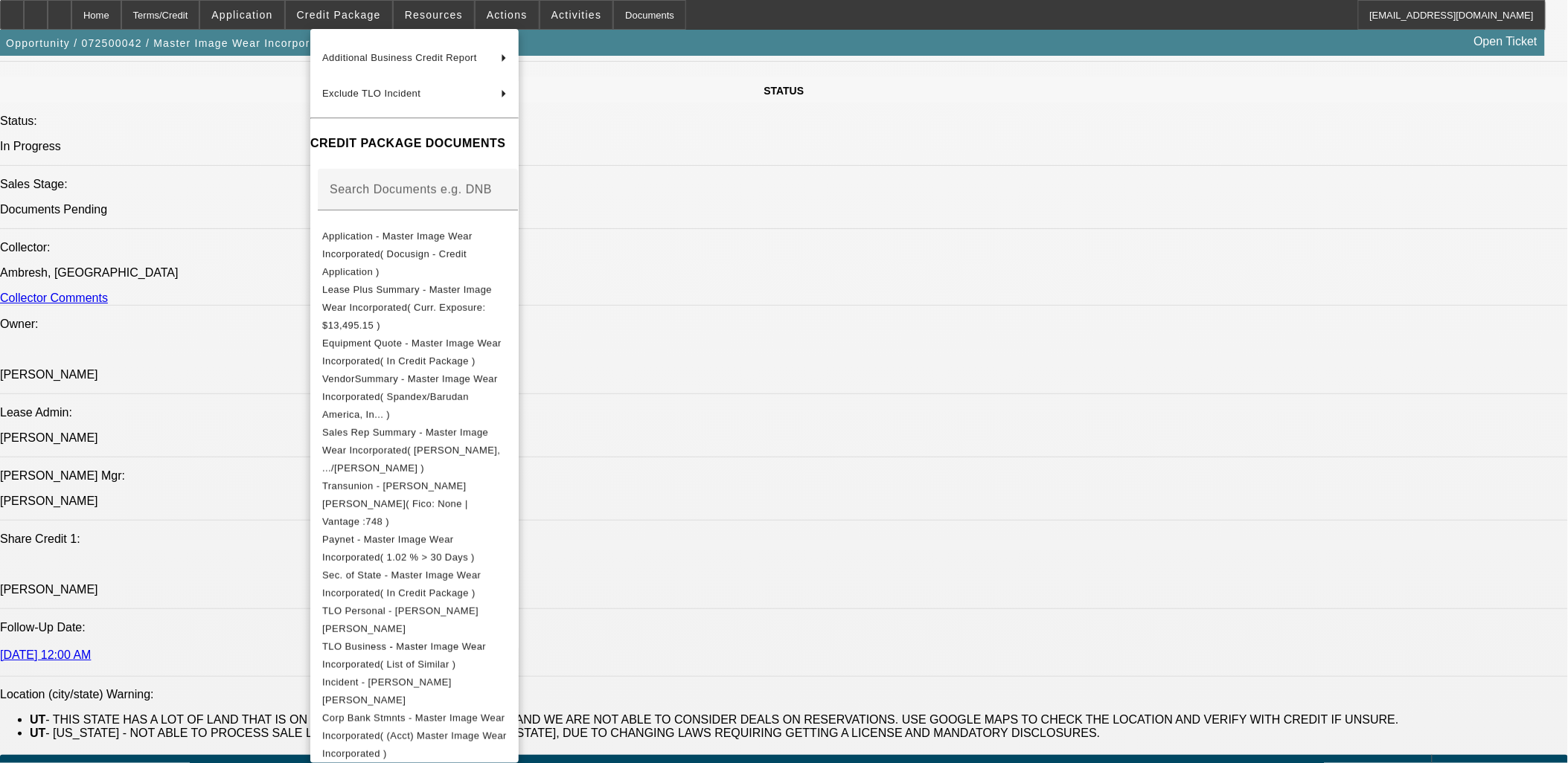
click at [950, 434] on div at bounding box center [784, 382] width 1568 height 763
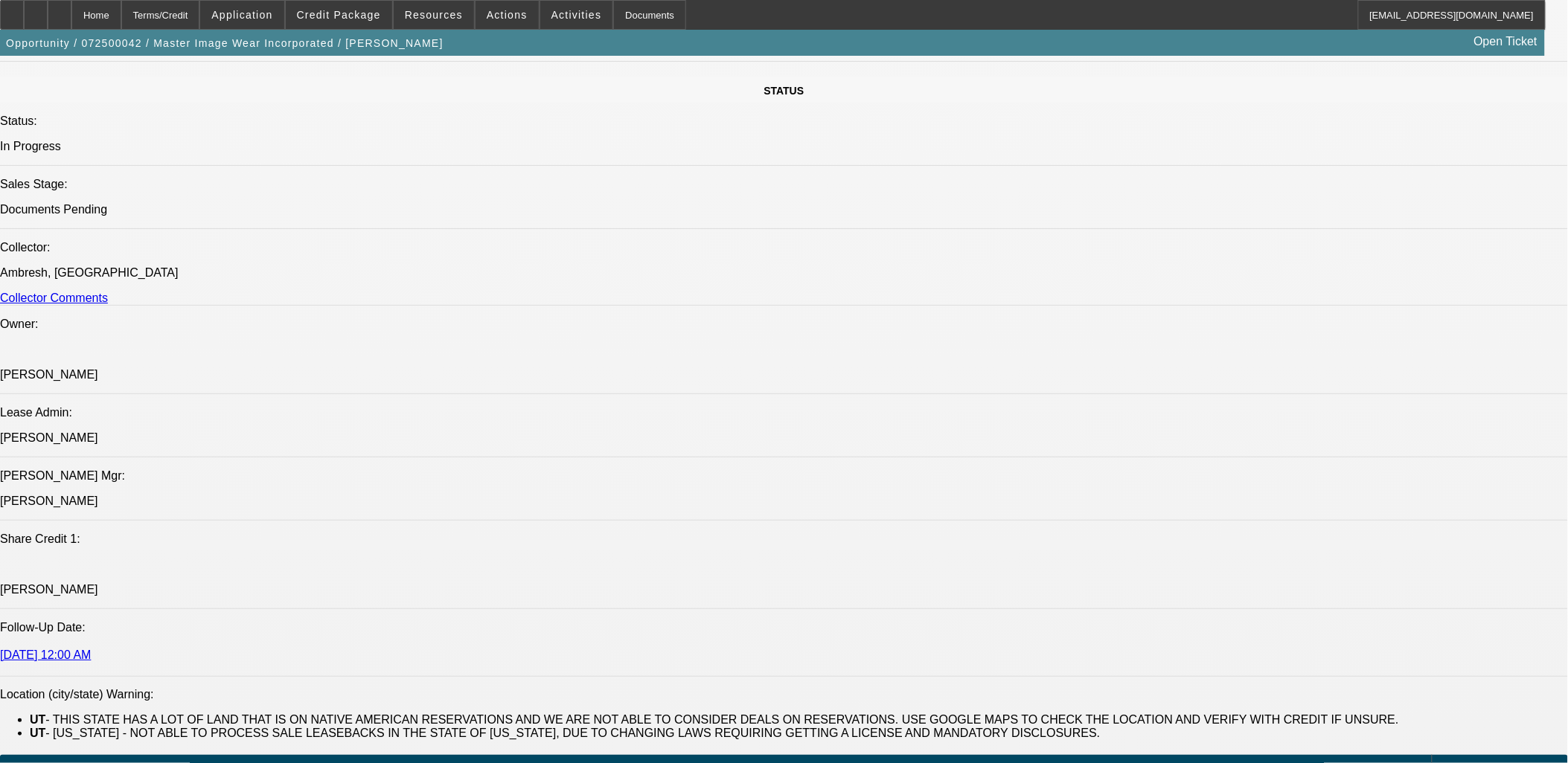
scroll to position [1470, 0]
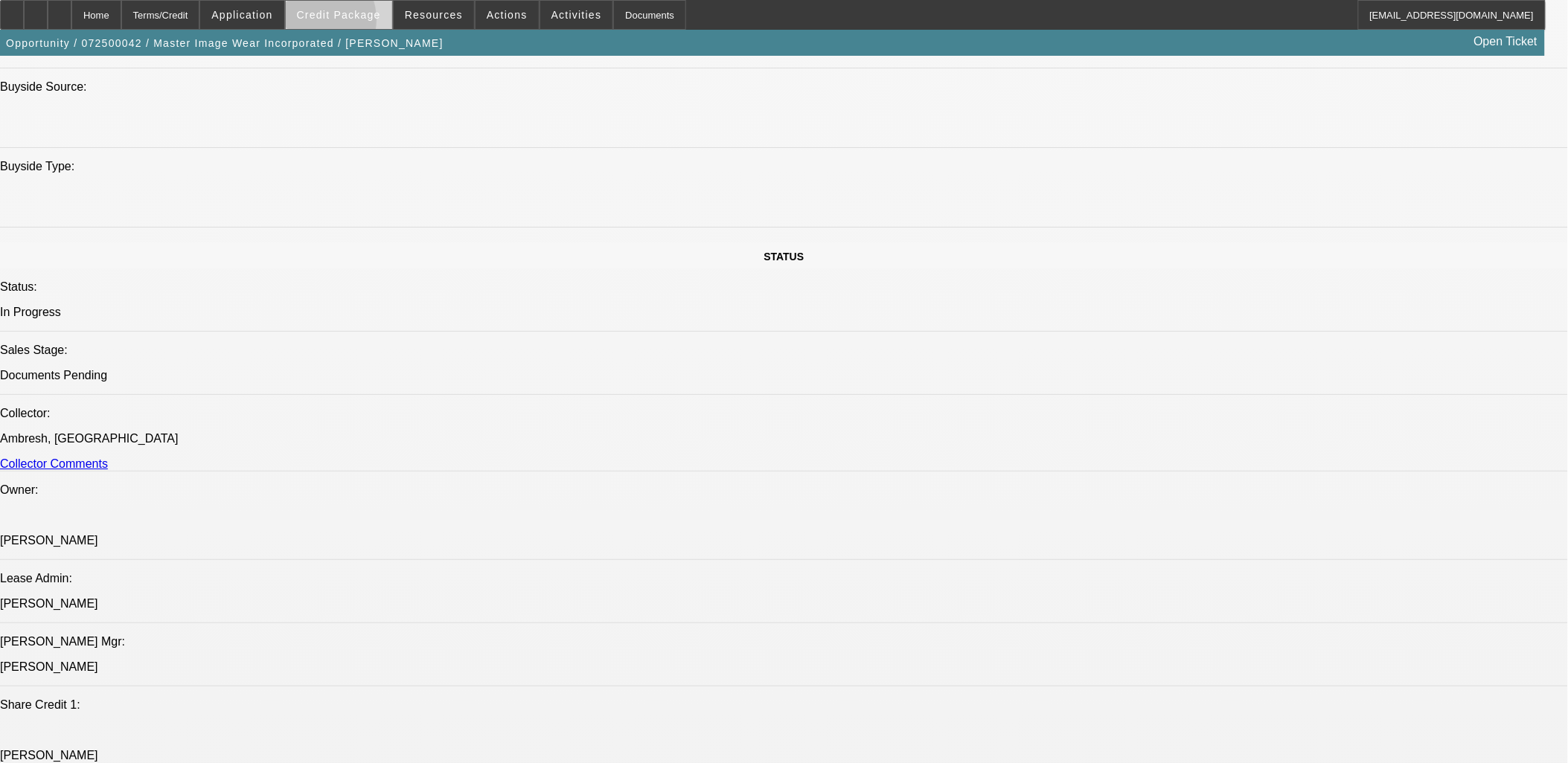
click at [335, 23] on span at bounding box center [339, 15] width 106 height 36
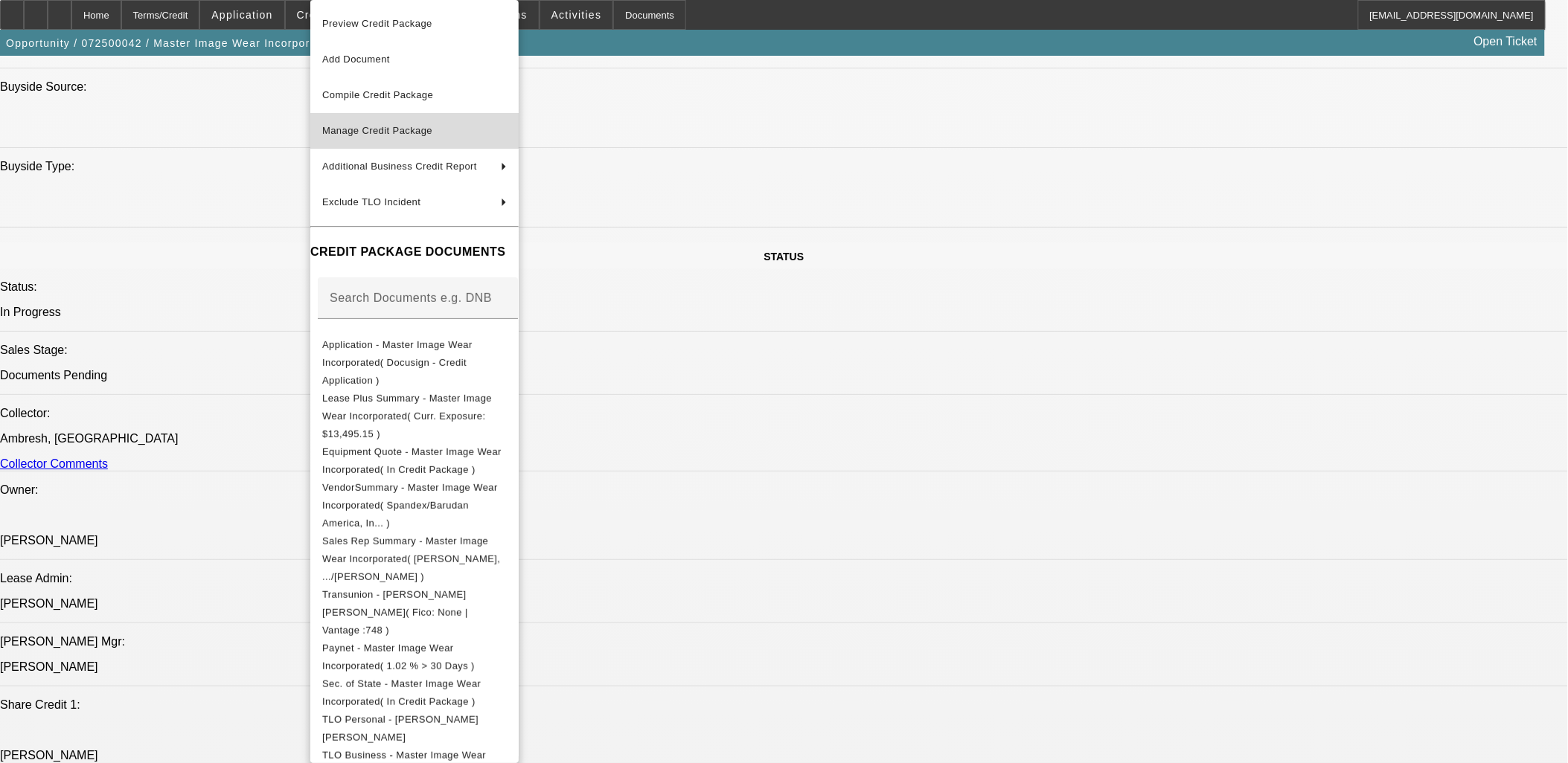
click at [382, 135] on span "Manage Credit Package" at bounding box center [377, 130] width 110 height 11
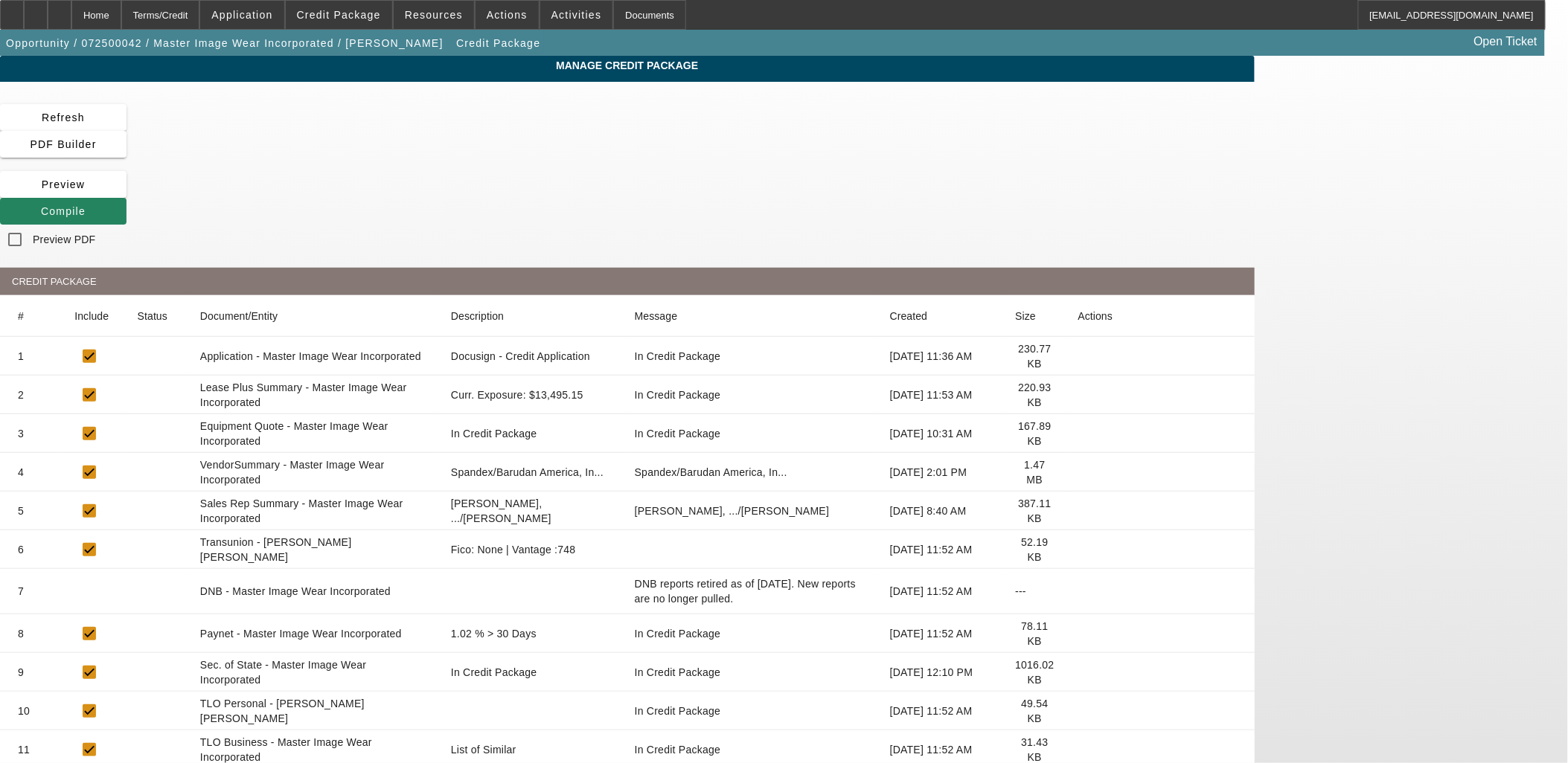
click at [1078, 549] on icon at bounding box center [1078, 549] width 0 height 0
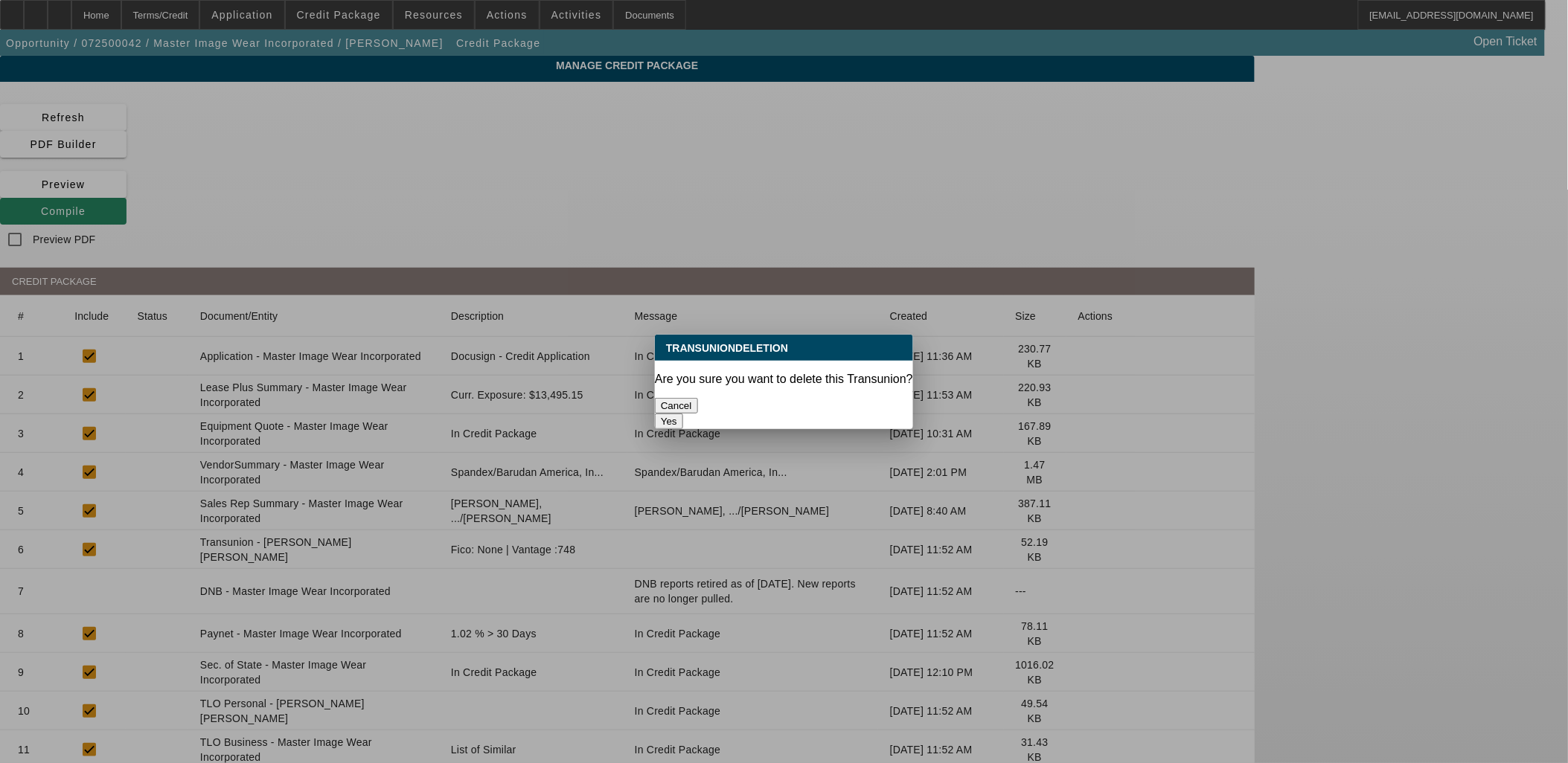
click at [683, 413] on button "Yes" at bounding box center [669, 421] width 28 height 16
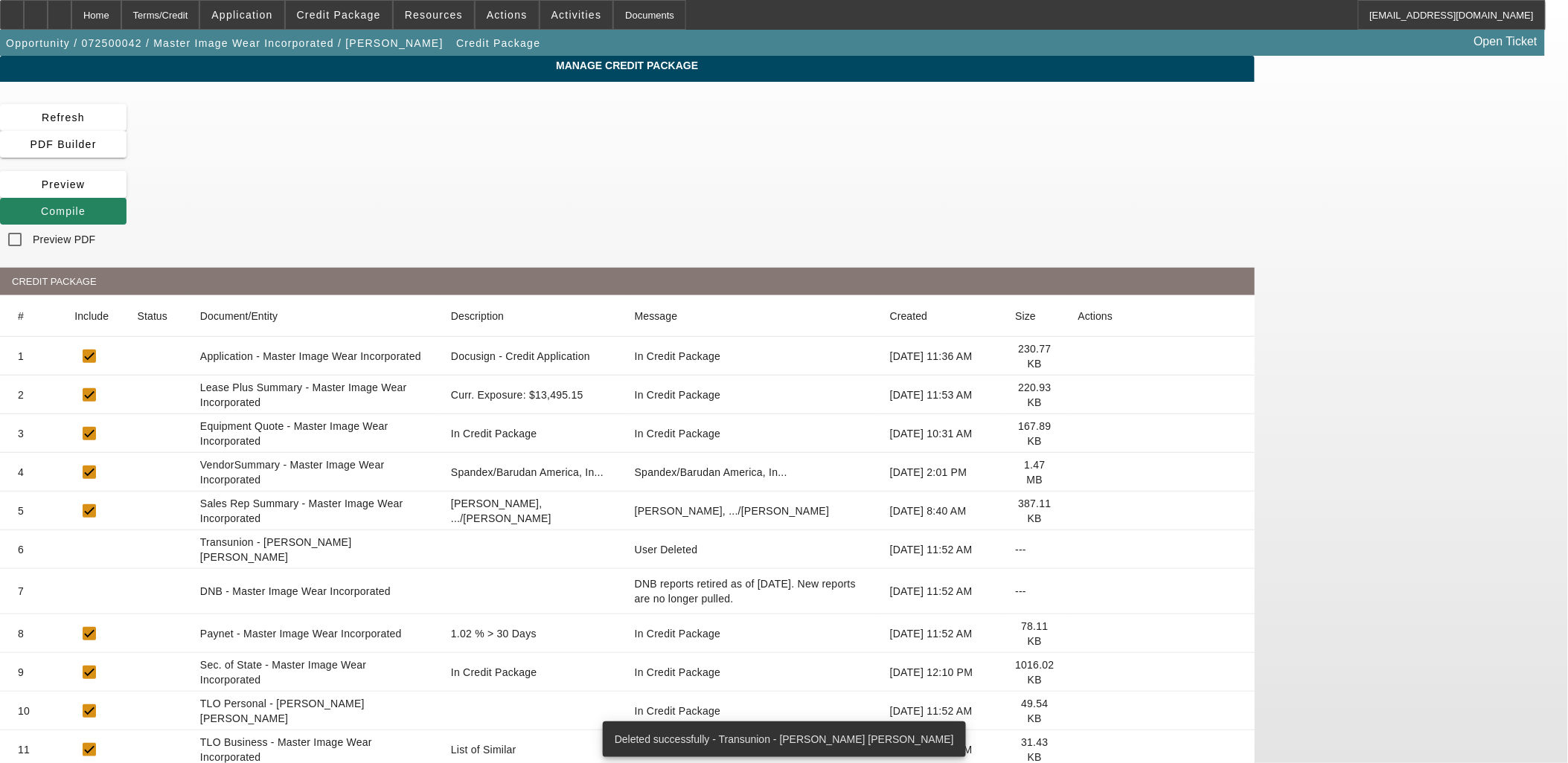
click at [1078, 549] on icon at bounding box center [1078, 549] width 0 height 0
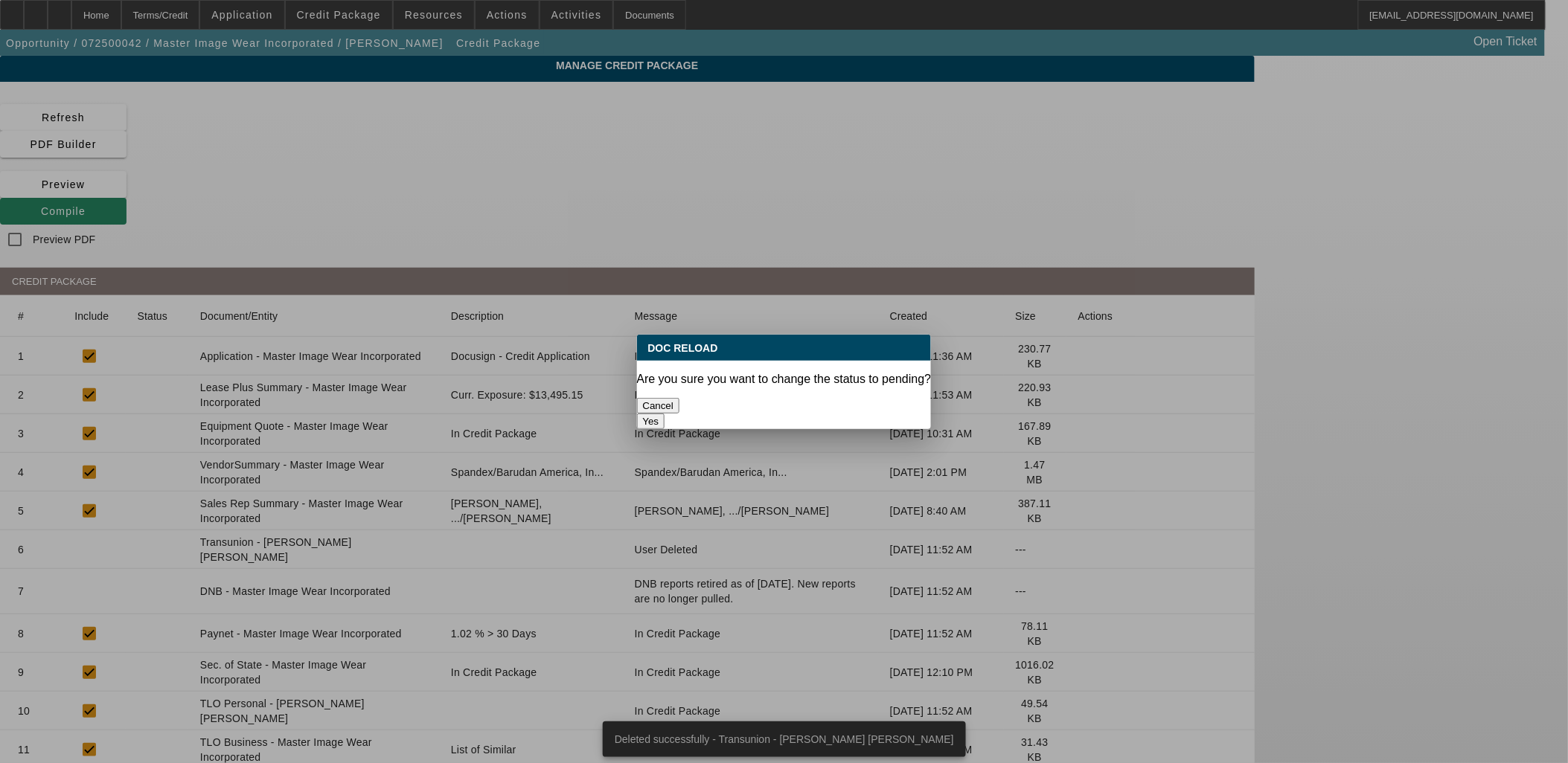
click at [665, 413] on button "Yes" at bounding box center [651, 421] width 28 height 16
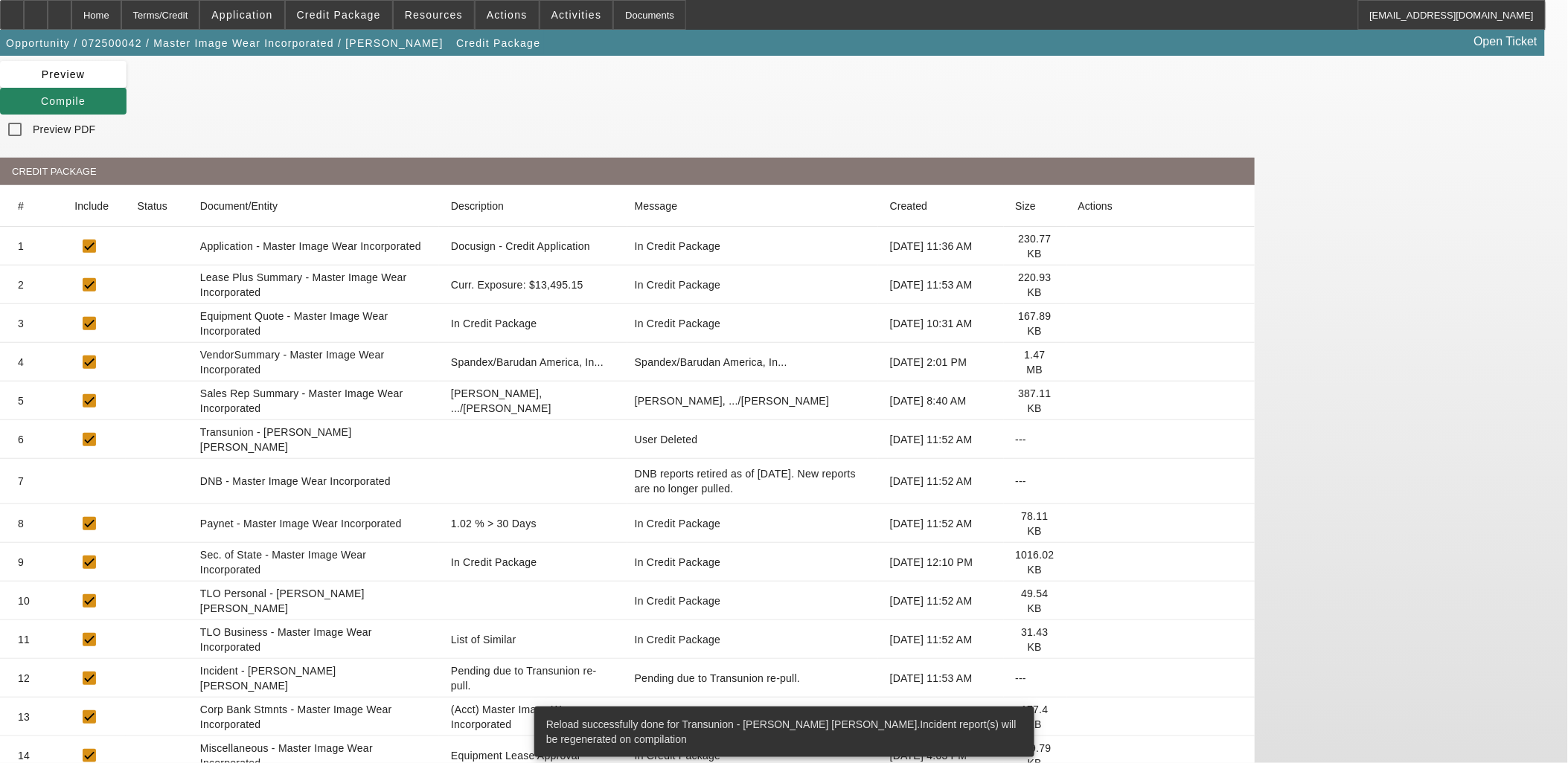
scroll to position [115, 0]
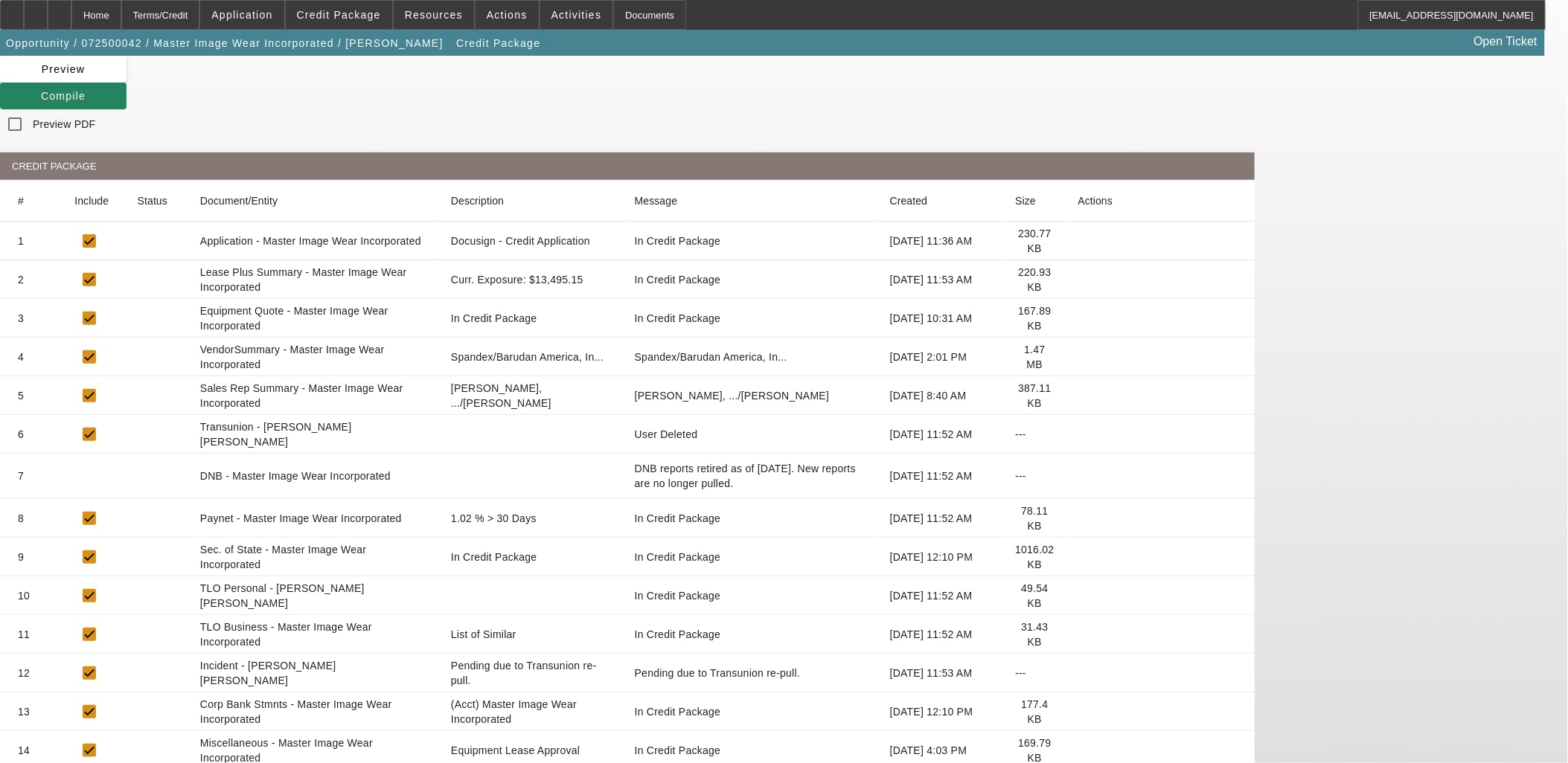
click at [1078, 519] on icon at bounding box center [1078, 519] width 0 height 0
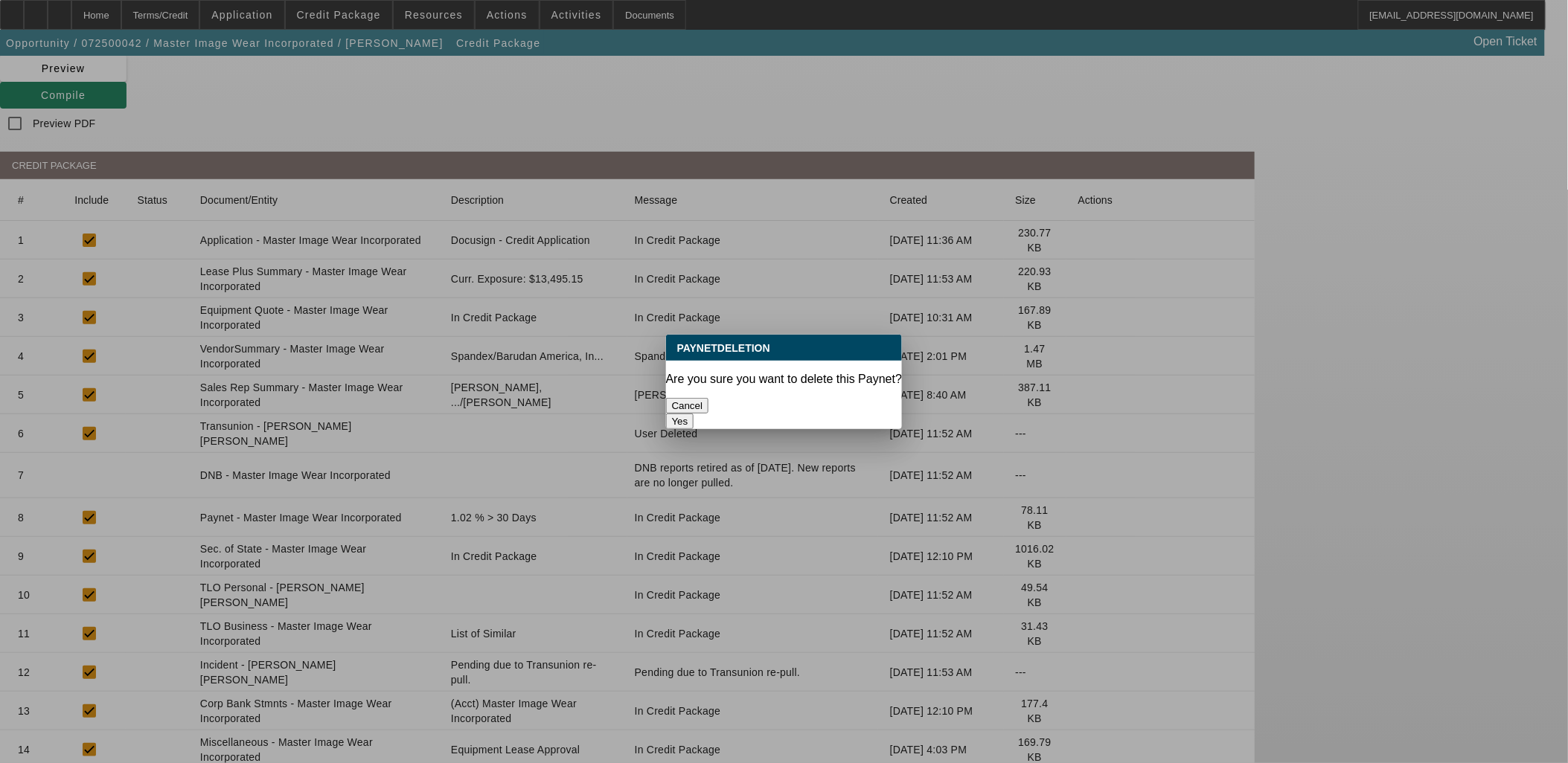
scroll to position [0, 0]
click at [695, 413] on button "Yes" at bounding box center [680, 421] width 28 height 16
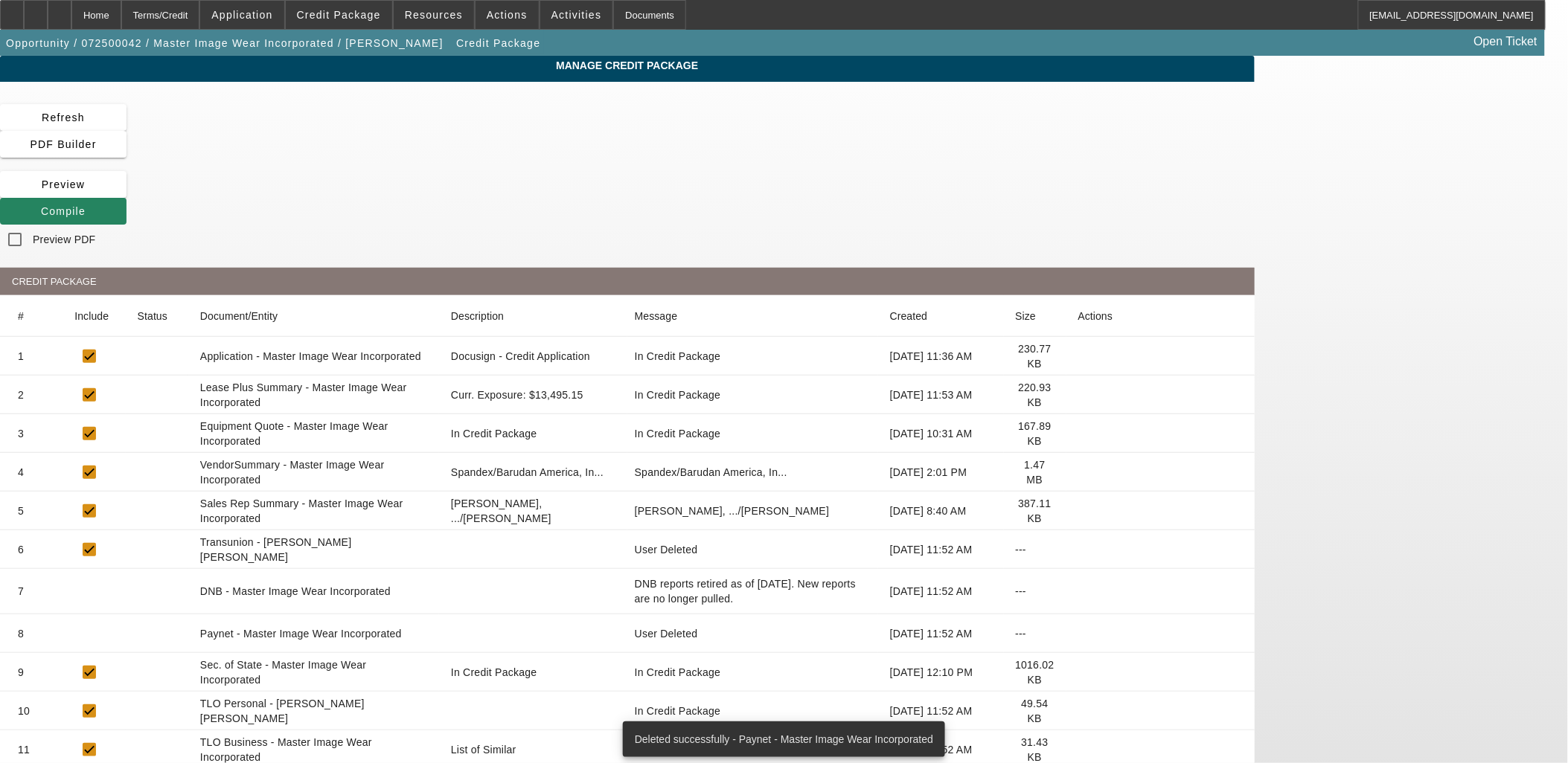
click at [1078, 634] on icon at bounding box center [1078, 634] width 0 height 0
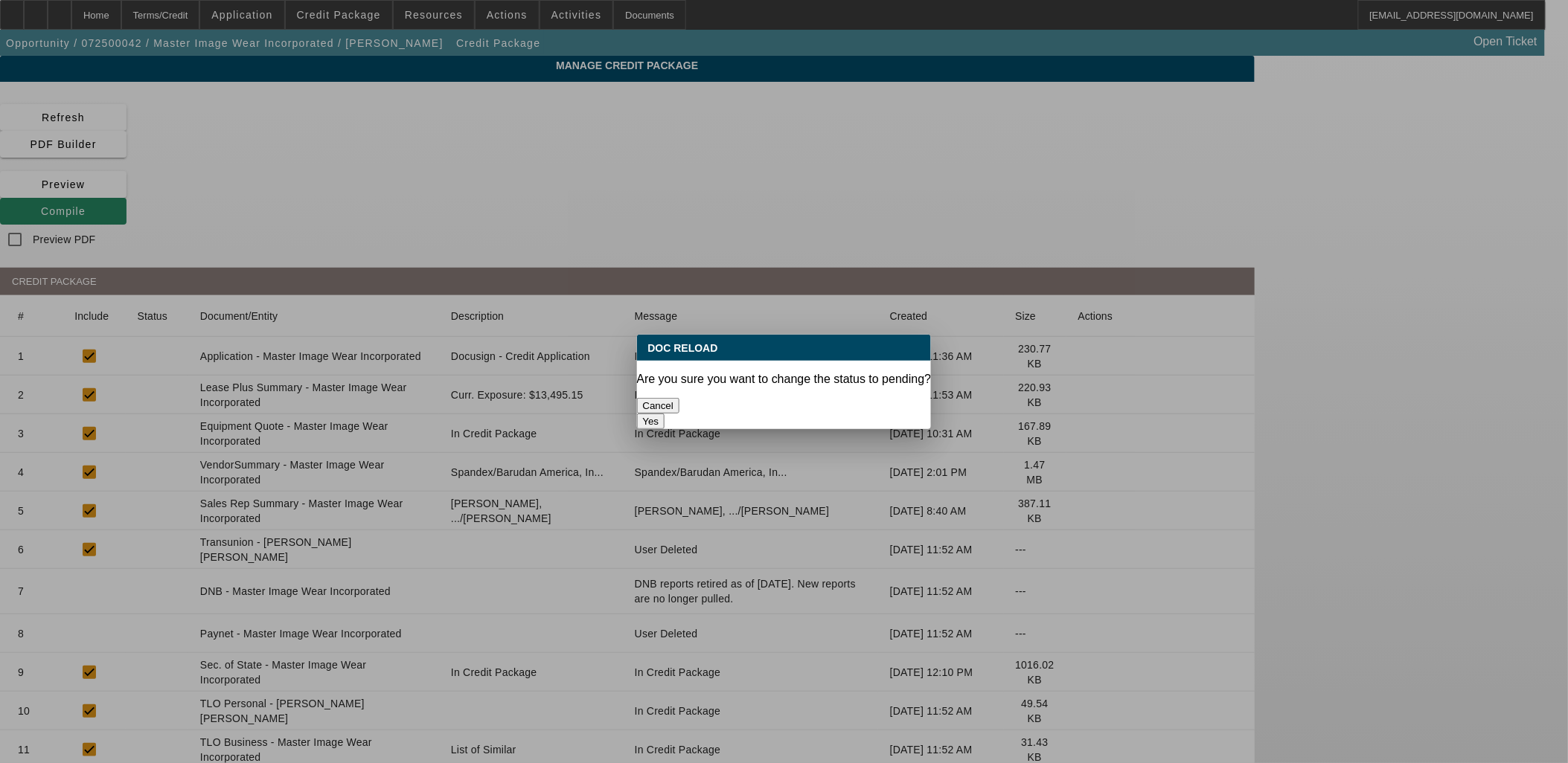
click at [665, 413] on button "Yes" at bounding box center [651, 421] width 28 height 16
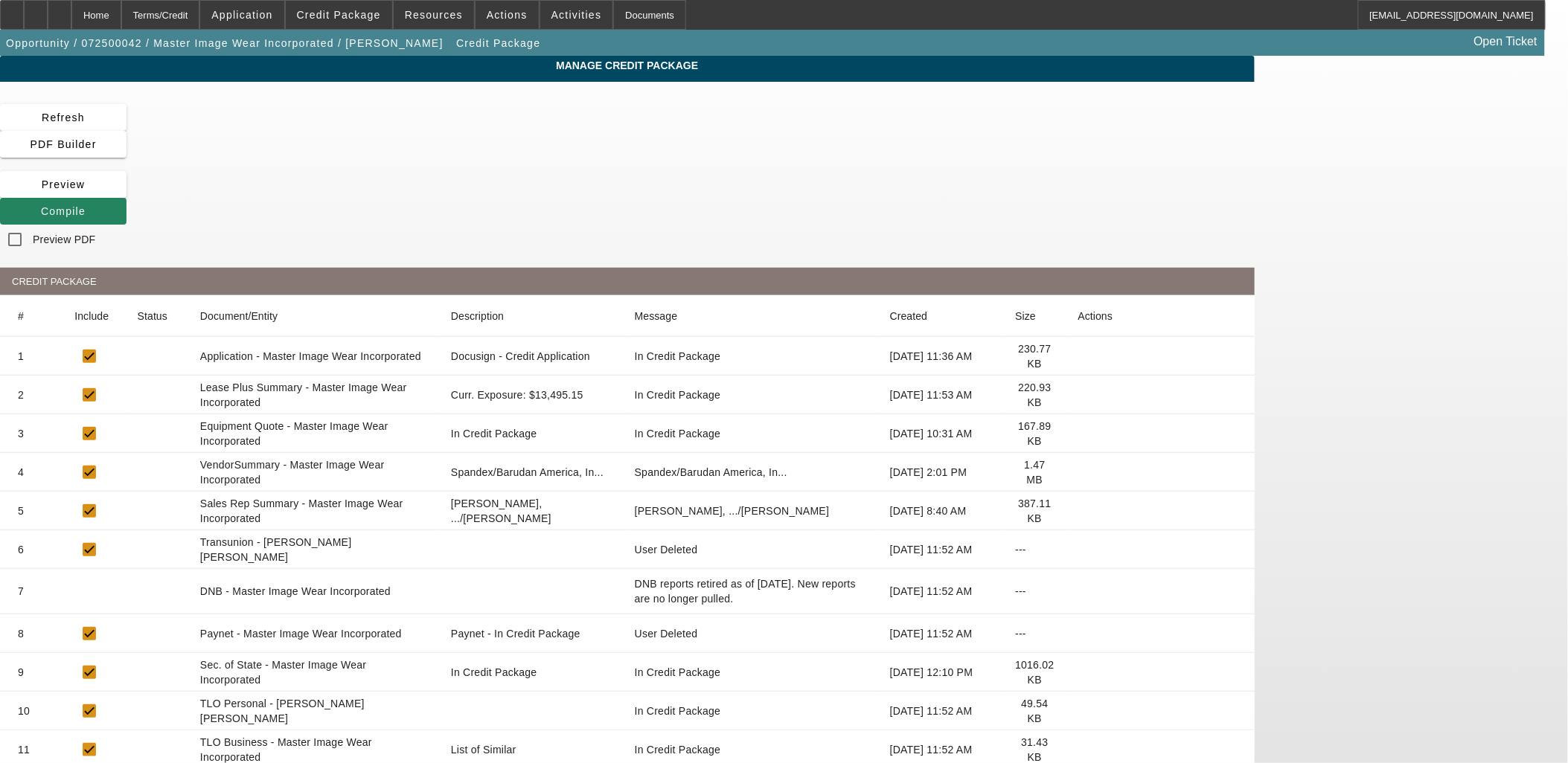
click at [1078, 673] on icon at bounding box center [1078, 673] width 0 height 0
click at [30, 138] on icon at bounding box center [30, 144] width 0 height 12
click at [85, 206] on span "Compile" at bounding box center [63, 212] width 45 height 12
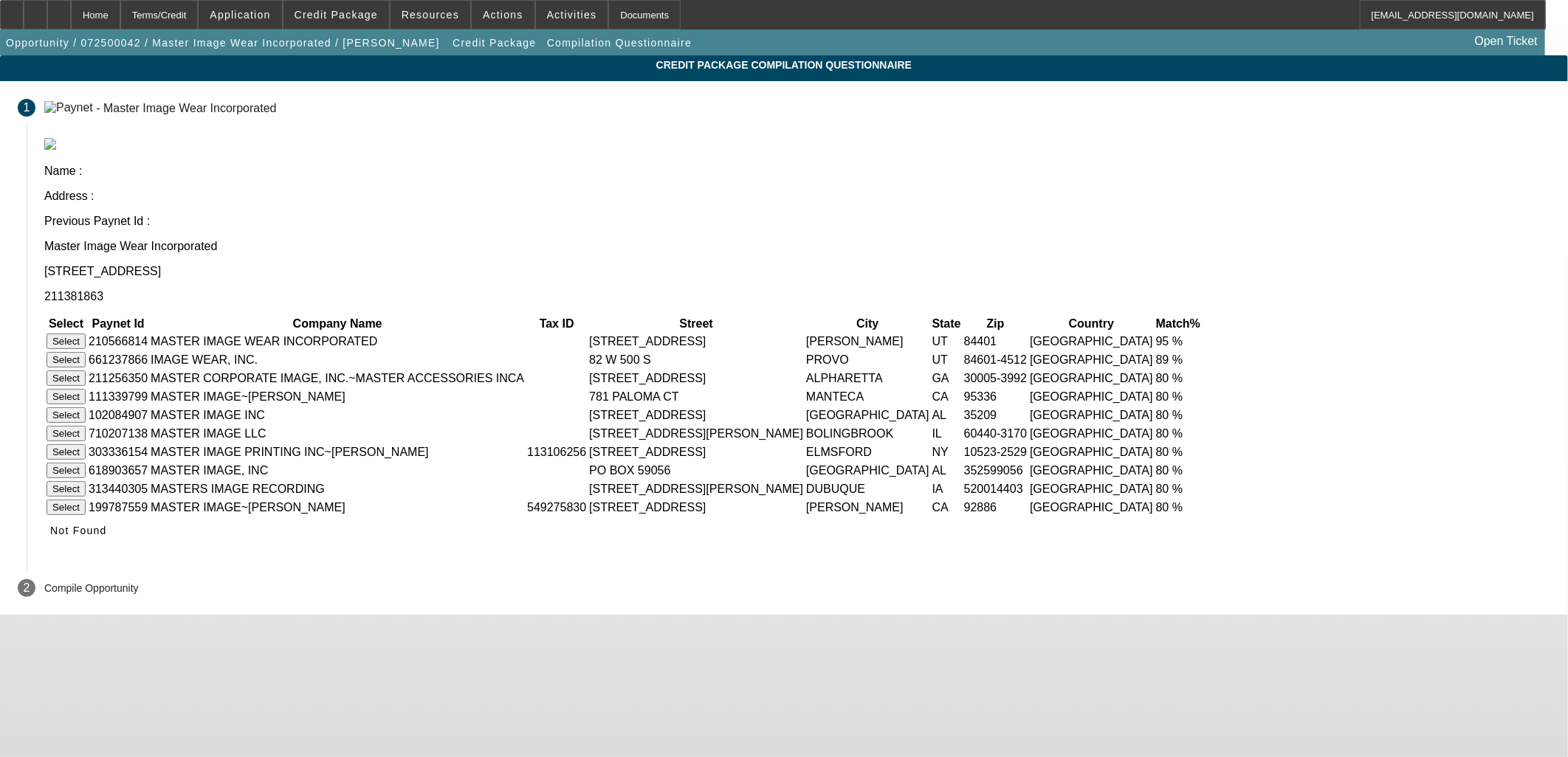
click at [86, 333] on button "Select" at bounding box center [66, 341] width 39 height 16
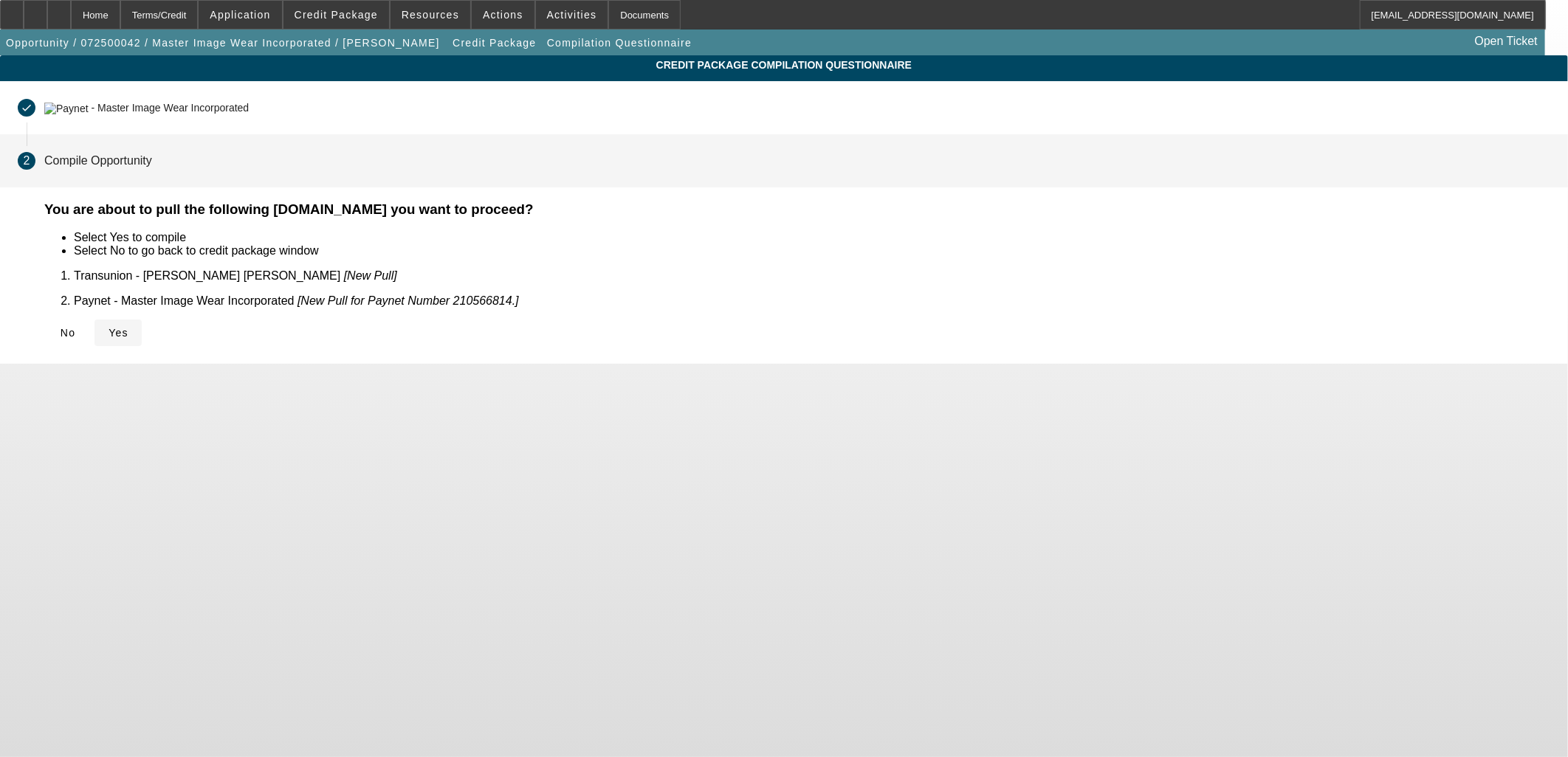
click at [128, 327] on span "Yes" at bounding box center [118, 333] width 20 height 12
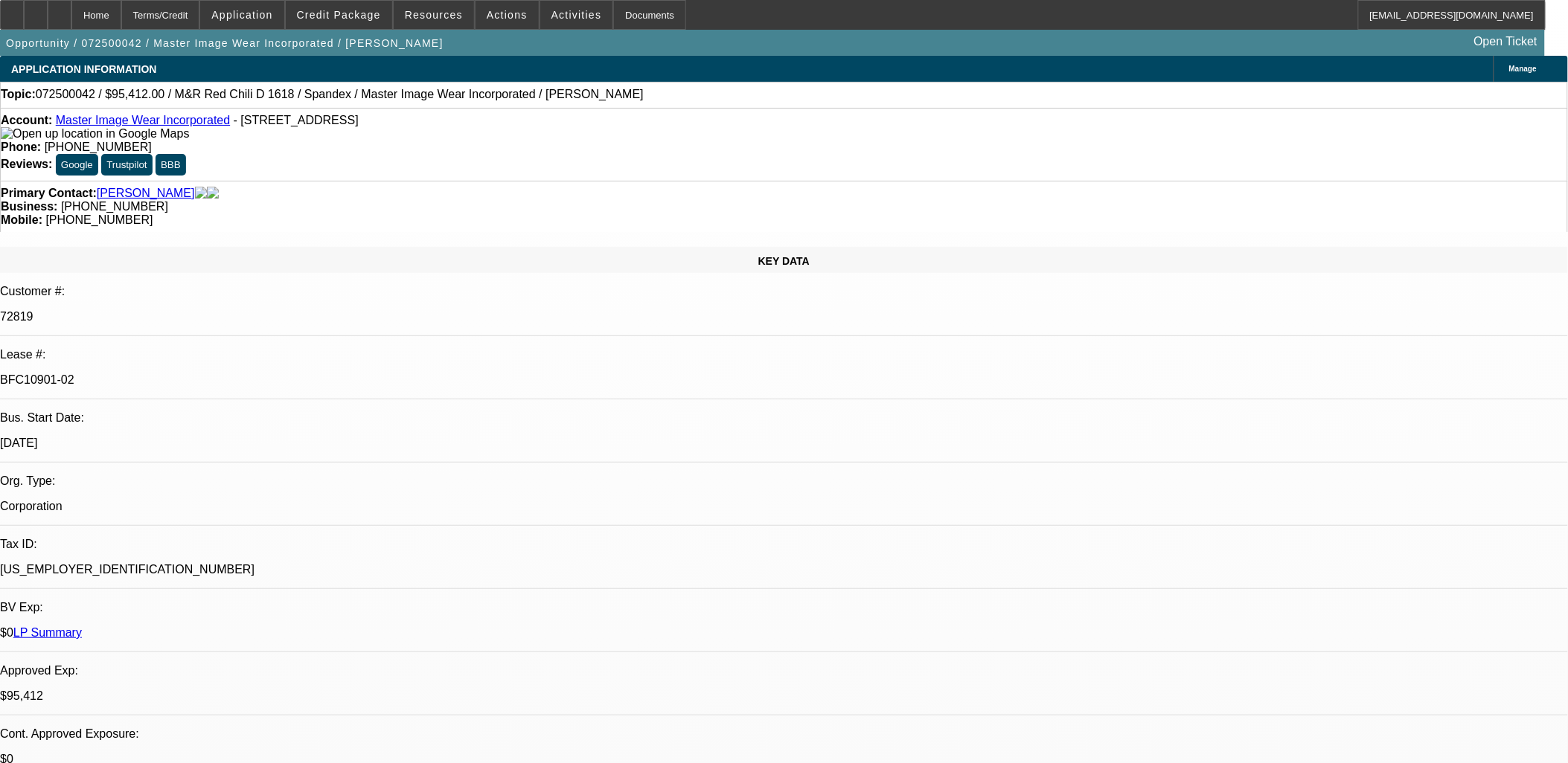
select select "0"
select select "0.1"
select select "4"
select select "0"
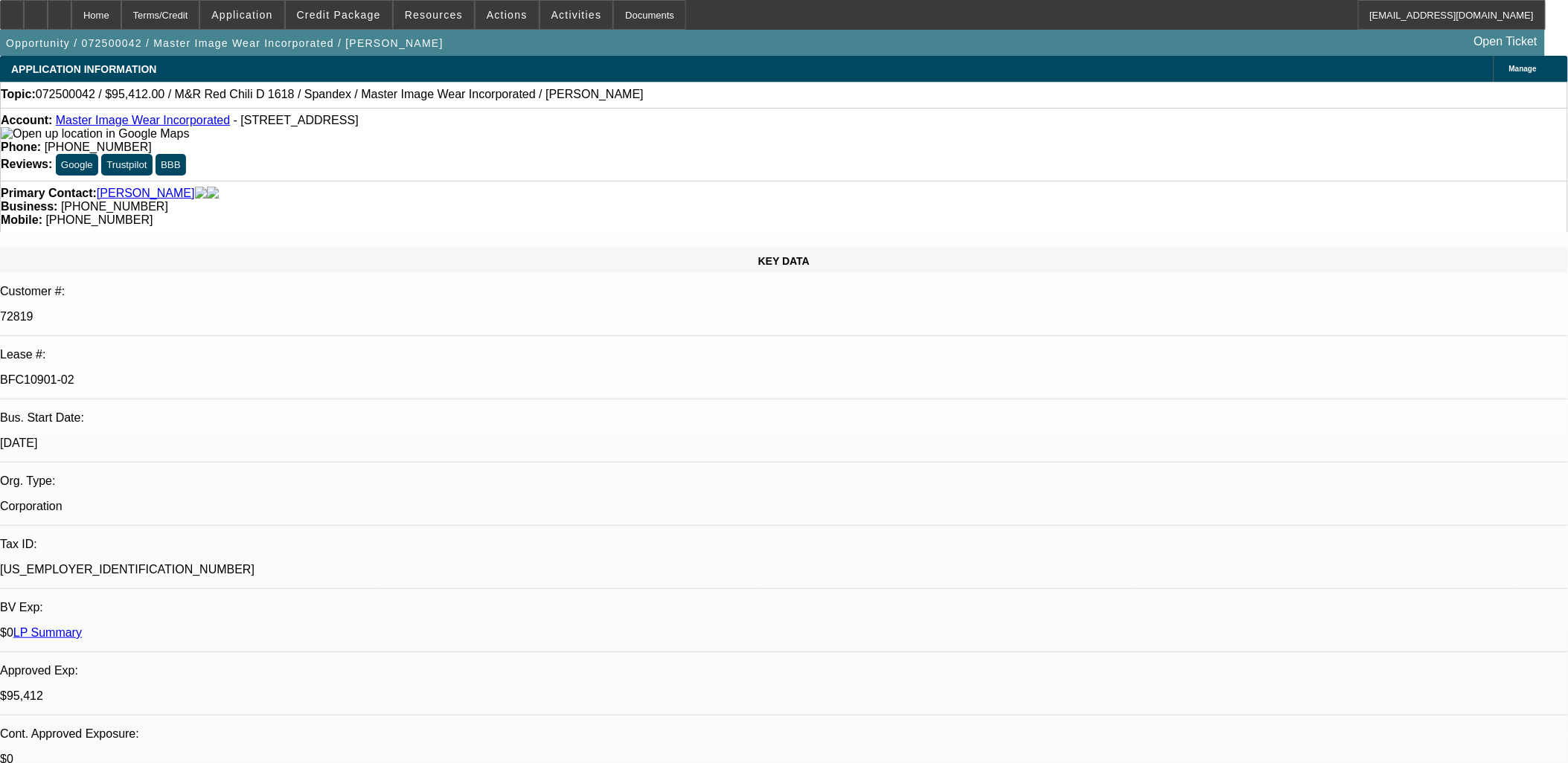
select select "0"
select select "0.1"
select select "4"
select select "0"
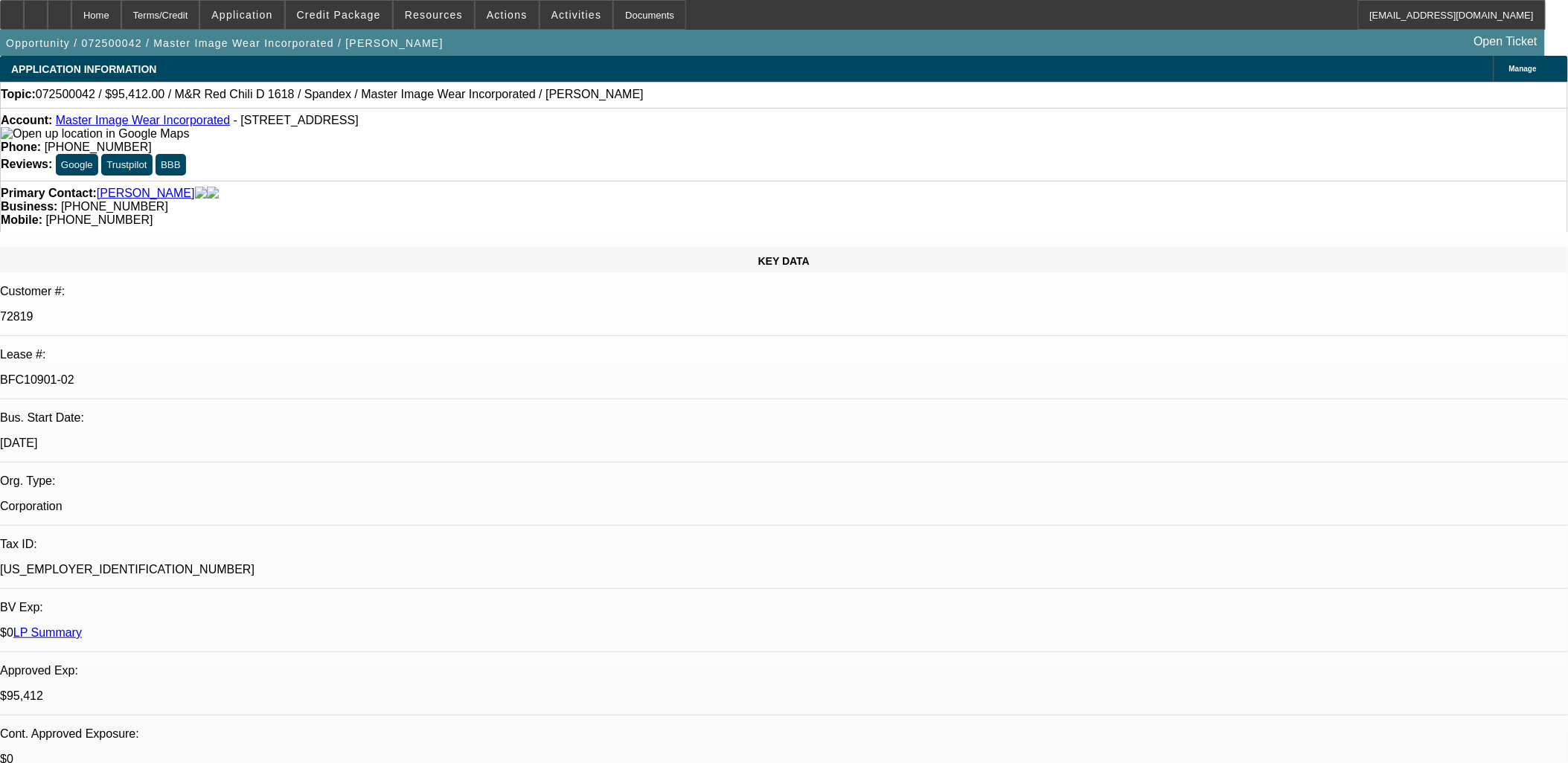
select select "3"
select select "0.1"
select select "4"
select select "0"
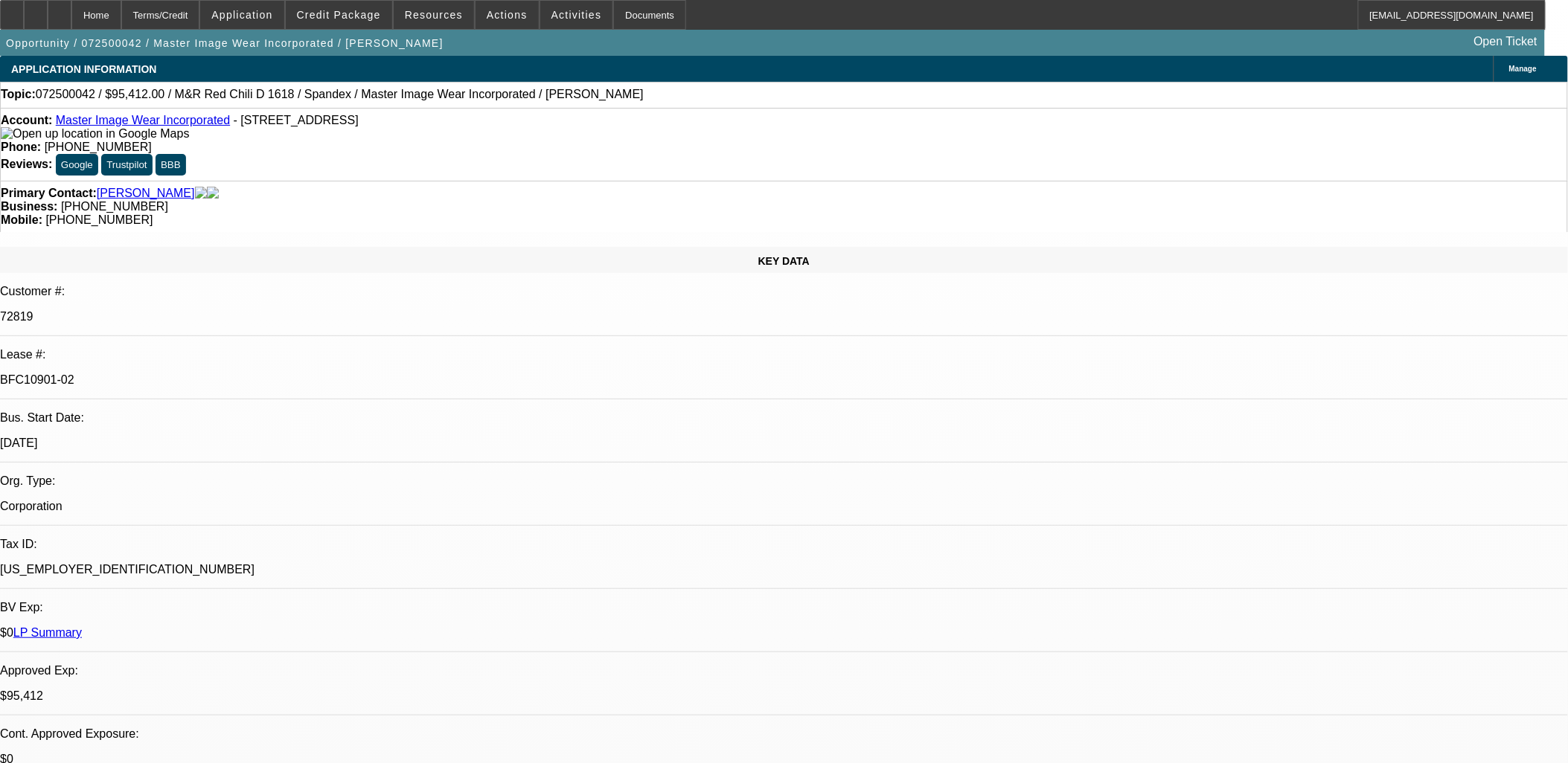
select select "3"
select select "0.1"
select select "4"
click at [72, 7] on div at bounding box center [60, 15] width 24 height 30
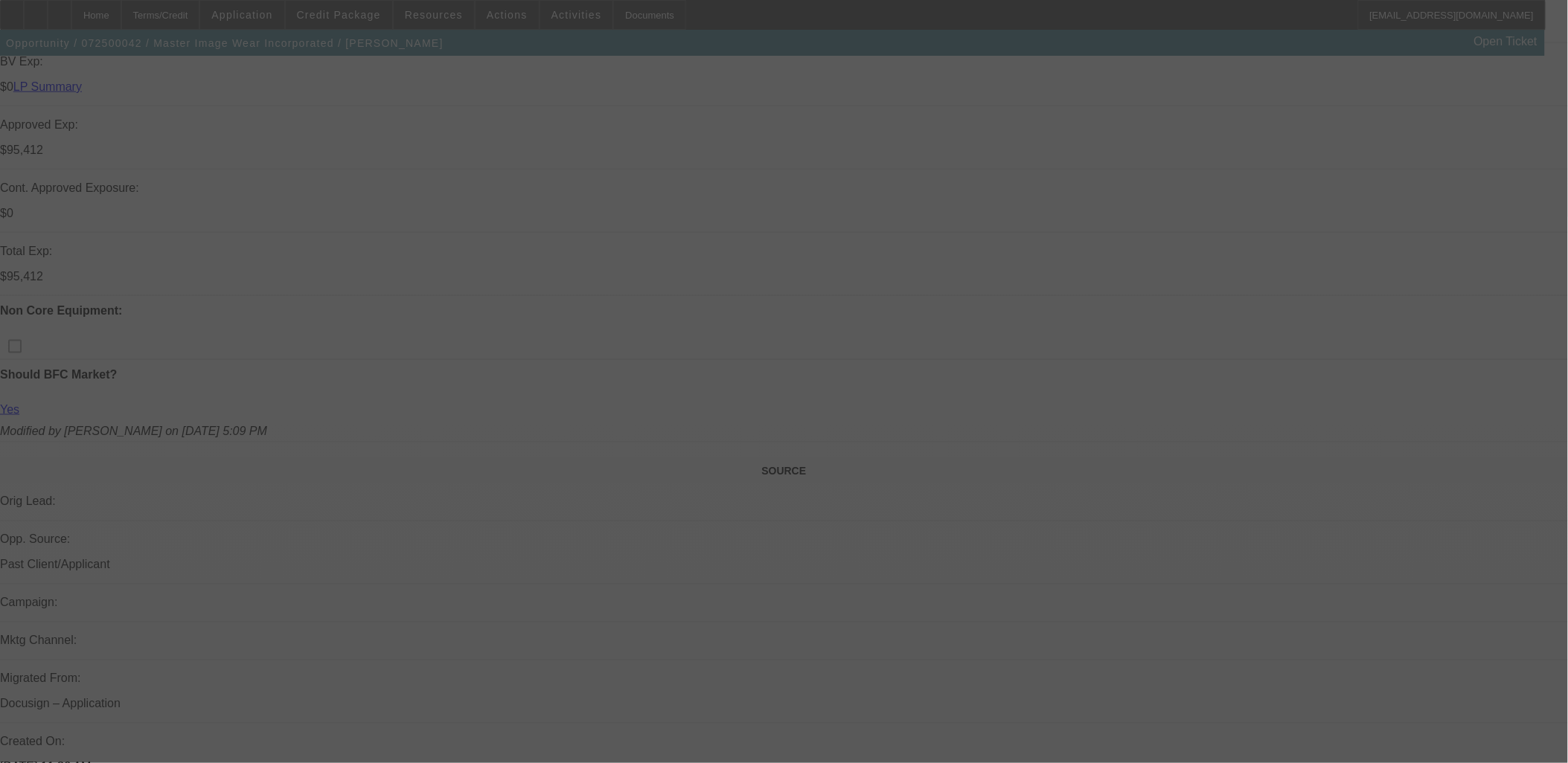
scroll to position [507, 0]
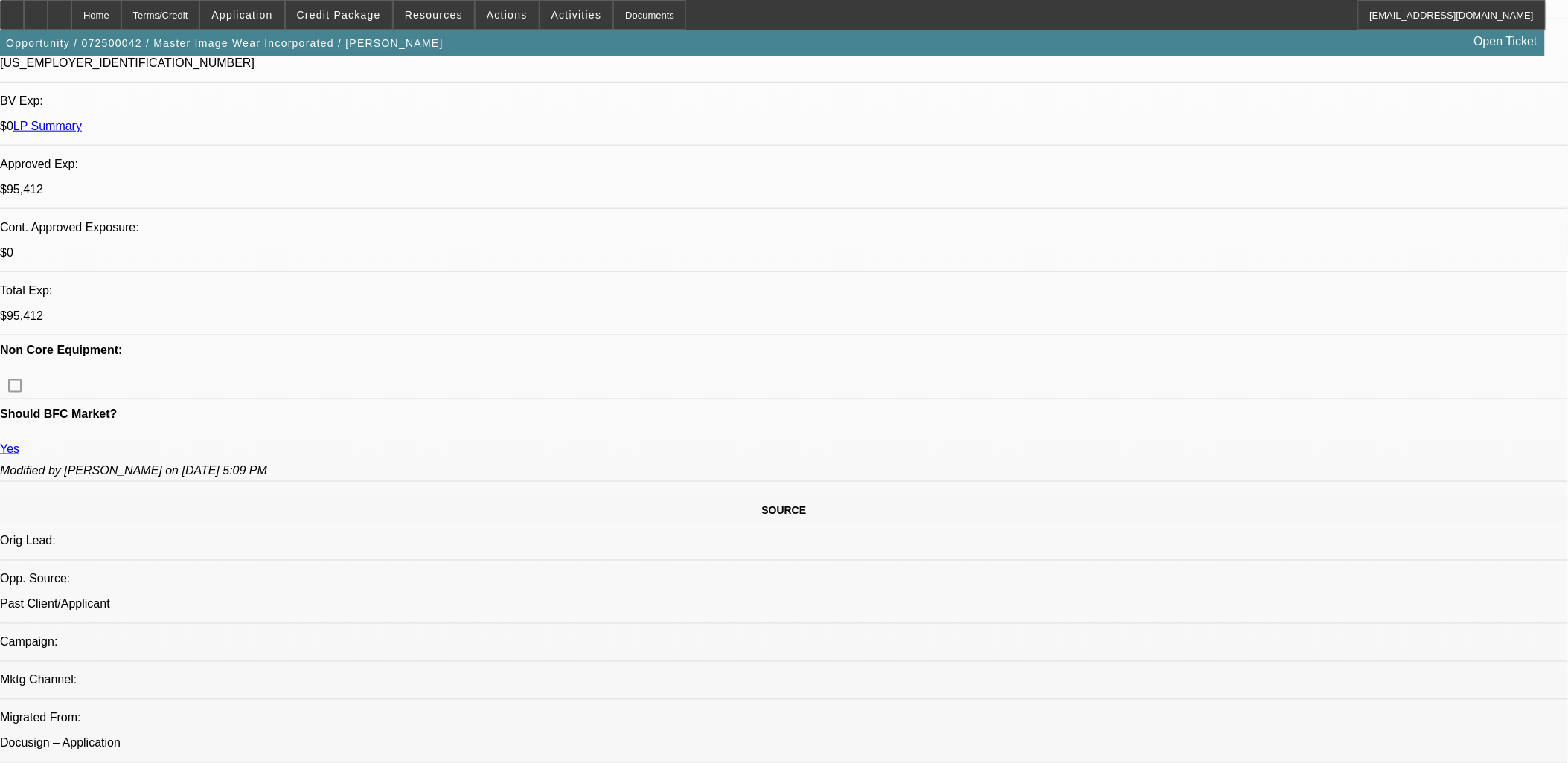
select select "0"
select select "0.1"
select select "0"
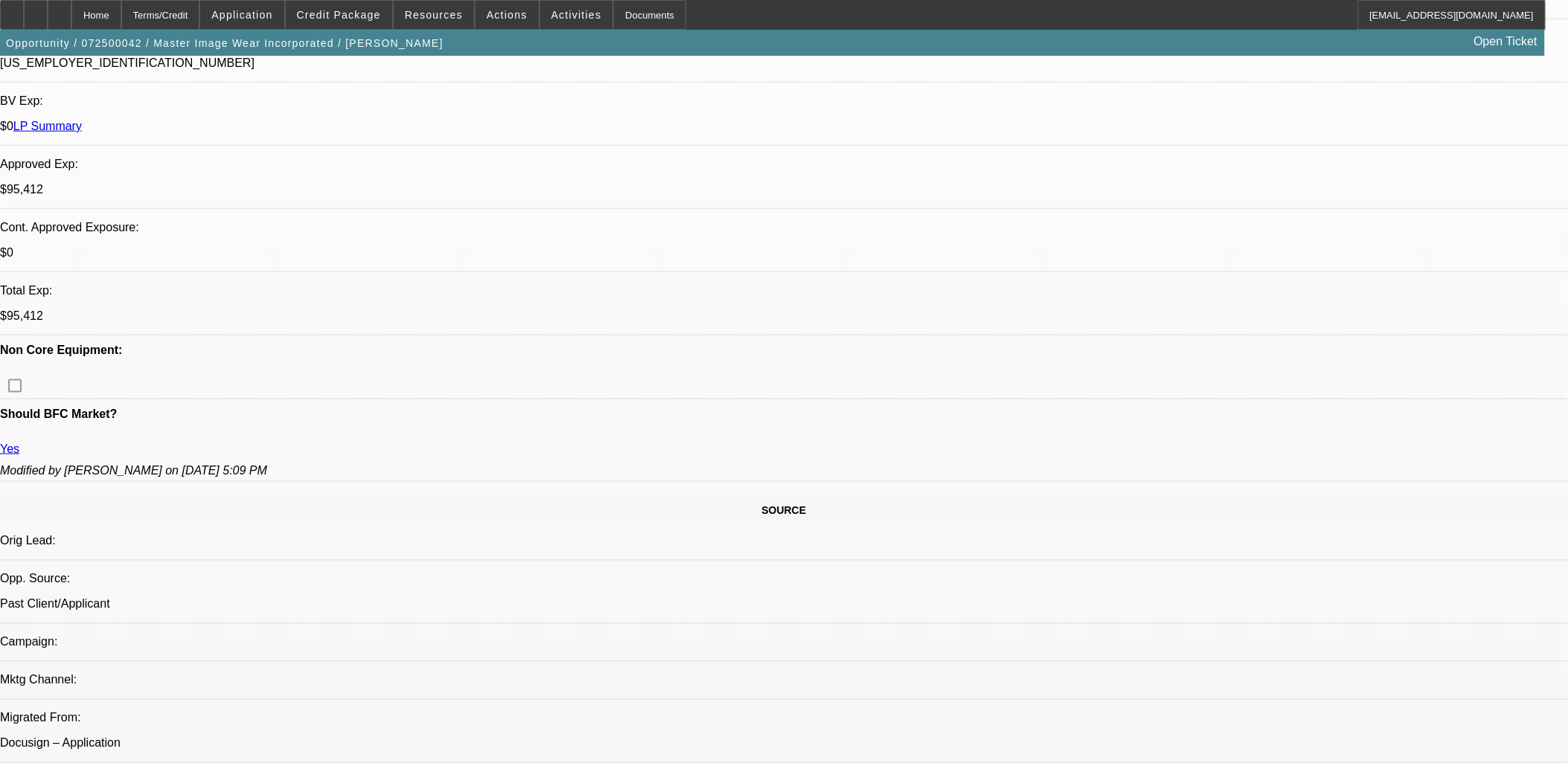
select select "0.1"
select select "0"
select select "0.1"
select select "0"
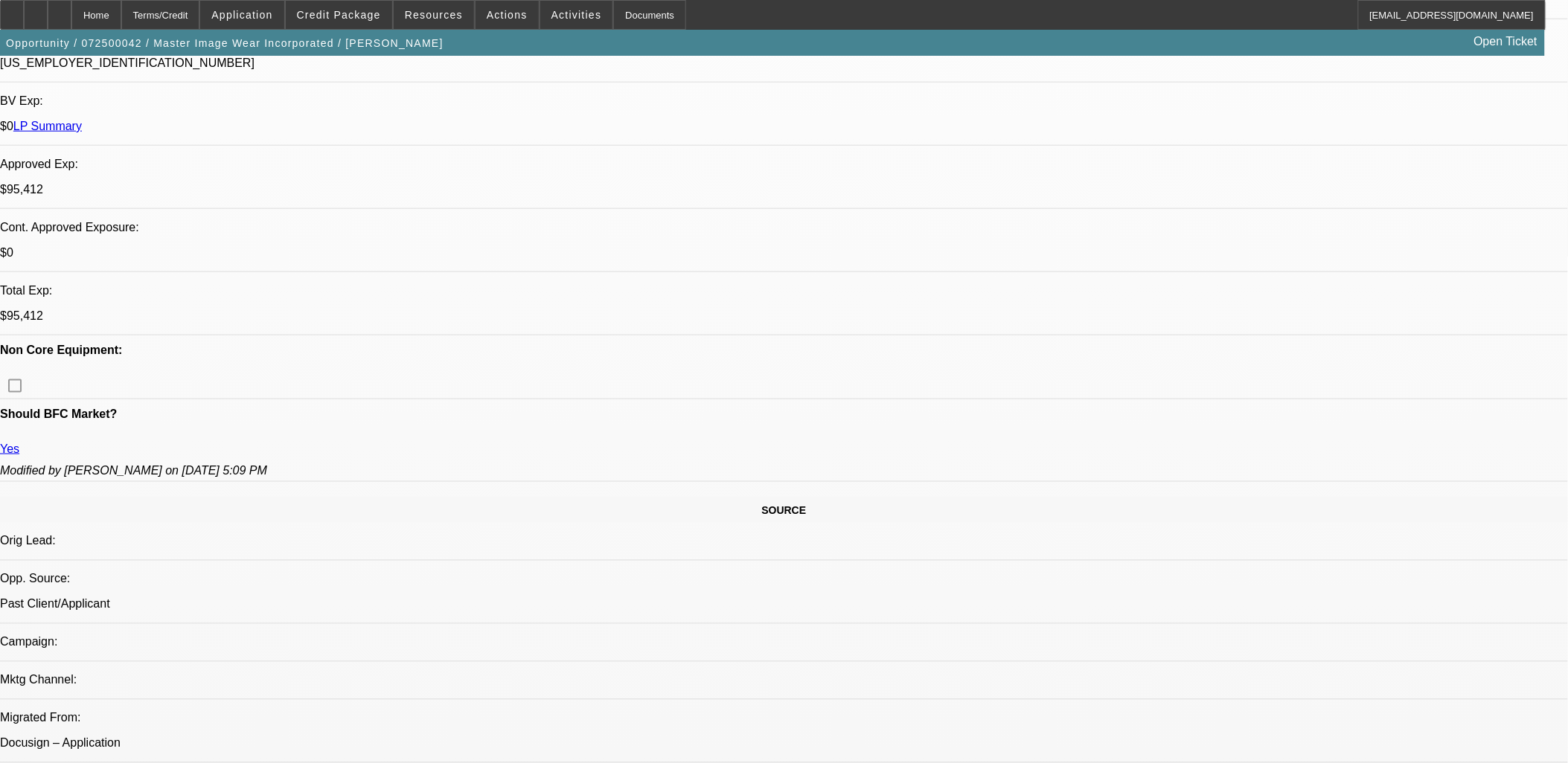
select select "0"
select select "0.1"
select select "1"
select select "4"
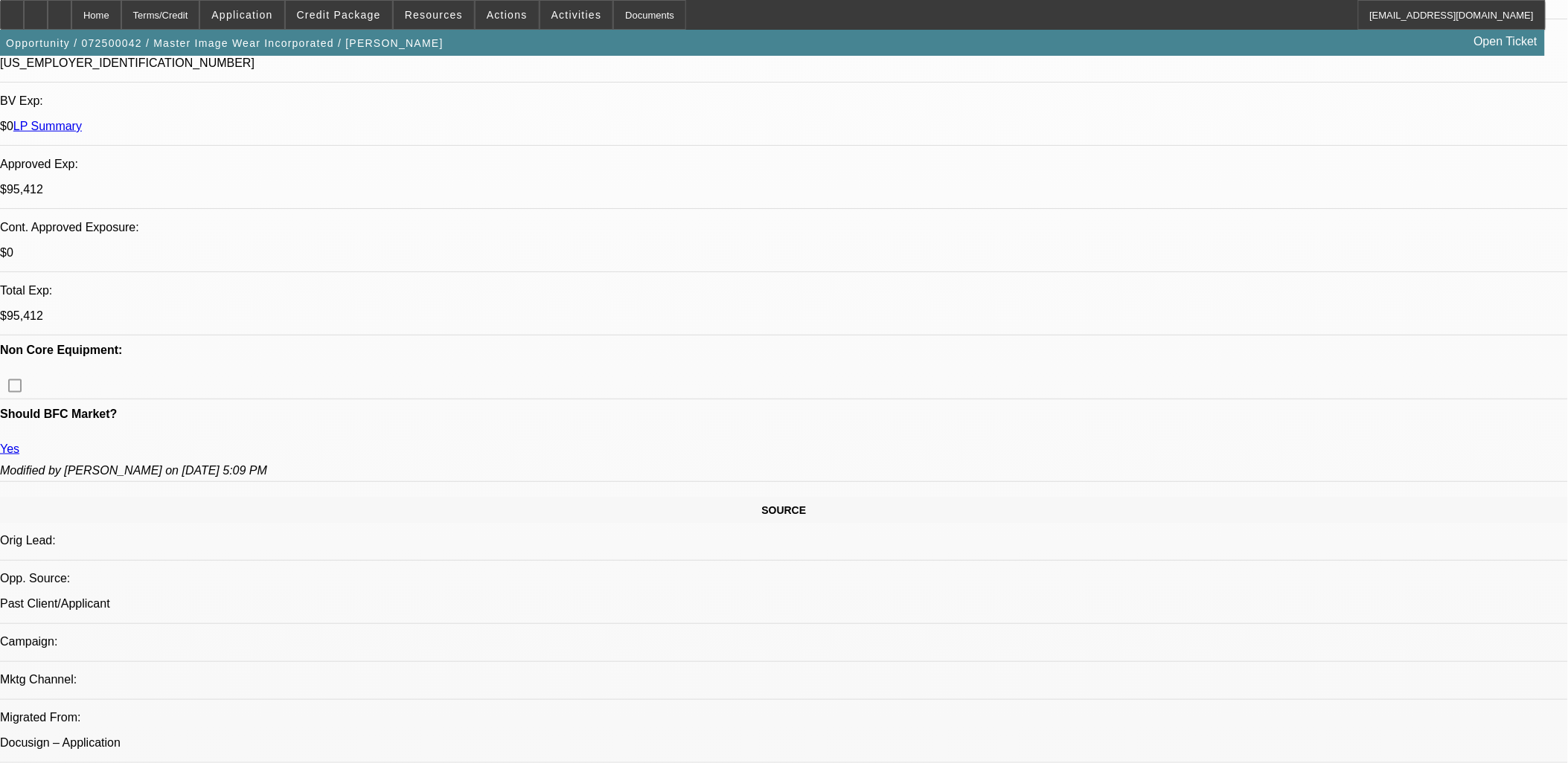
select select "1"
select select "4"
select select "1"
select select "3"
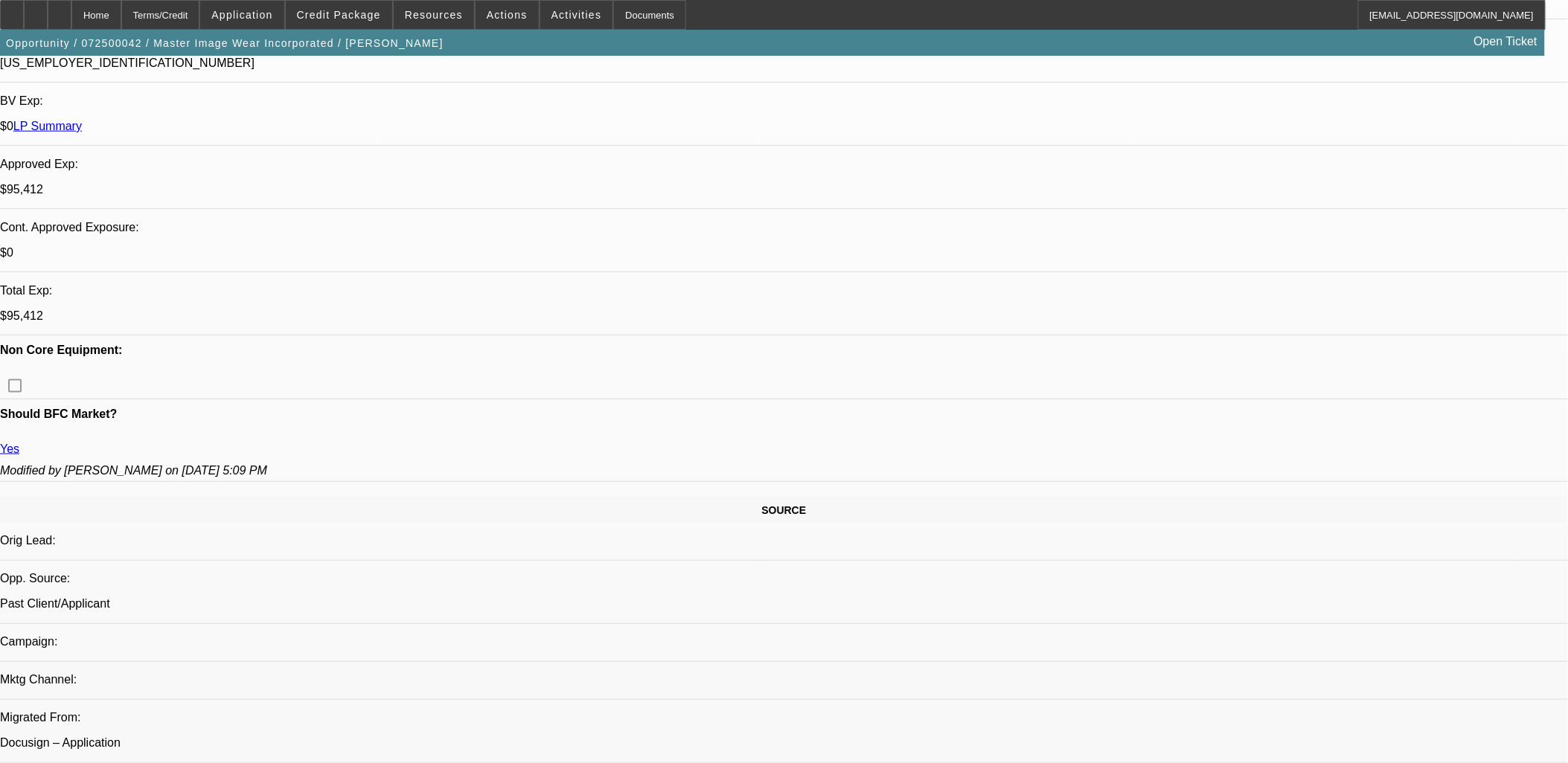
select select "4"
select select "1"
select select "3"
select select "4"
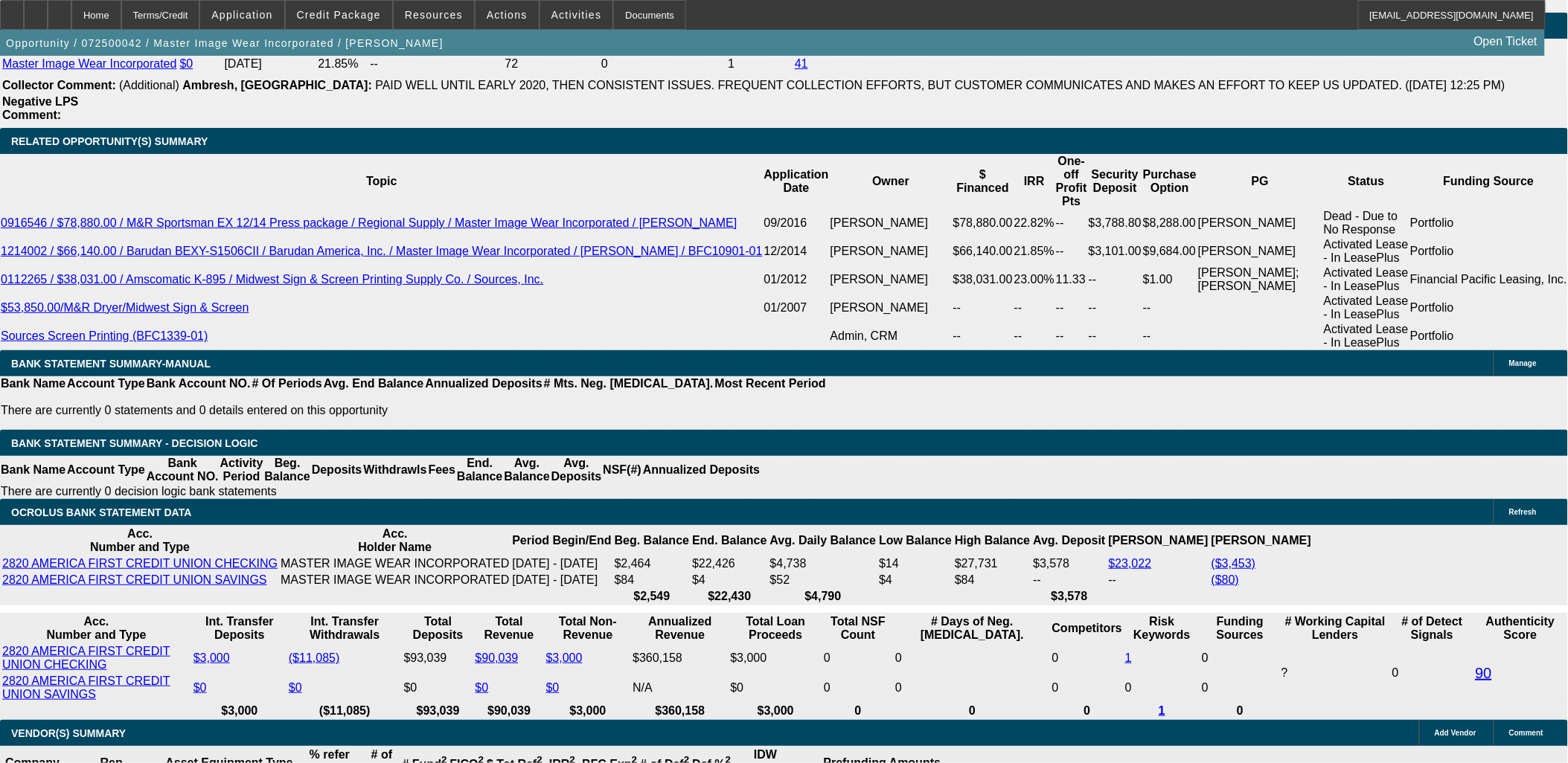
scroll to position [2562, 0]
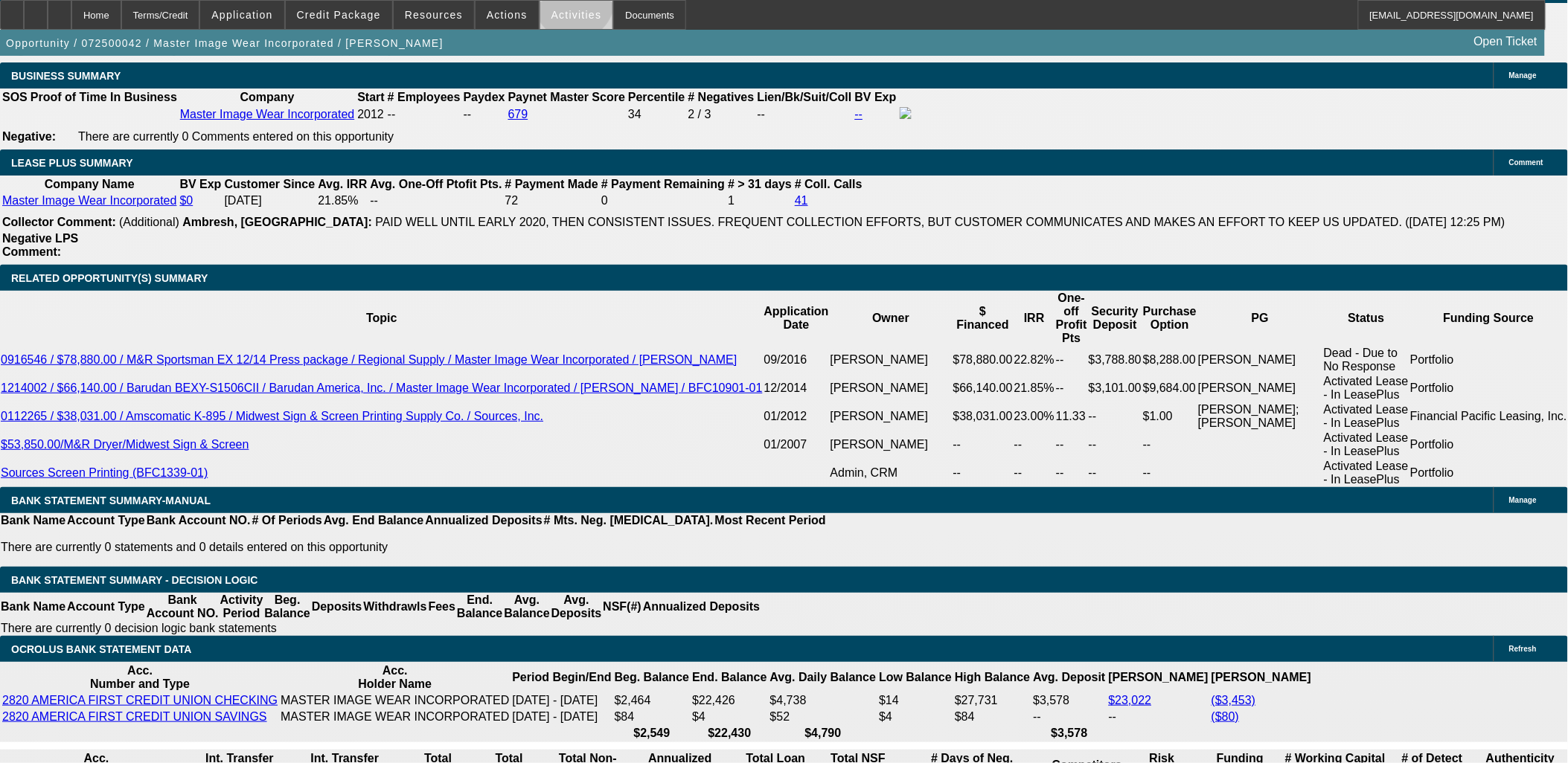
click at [560, 4] on span at bounding box center [576, 15] width 73 height 36
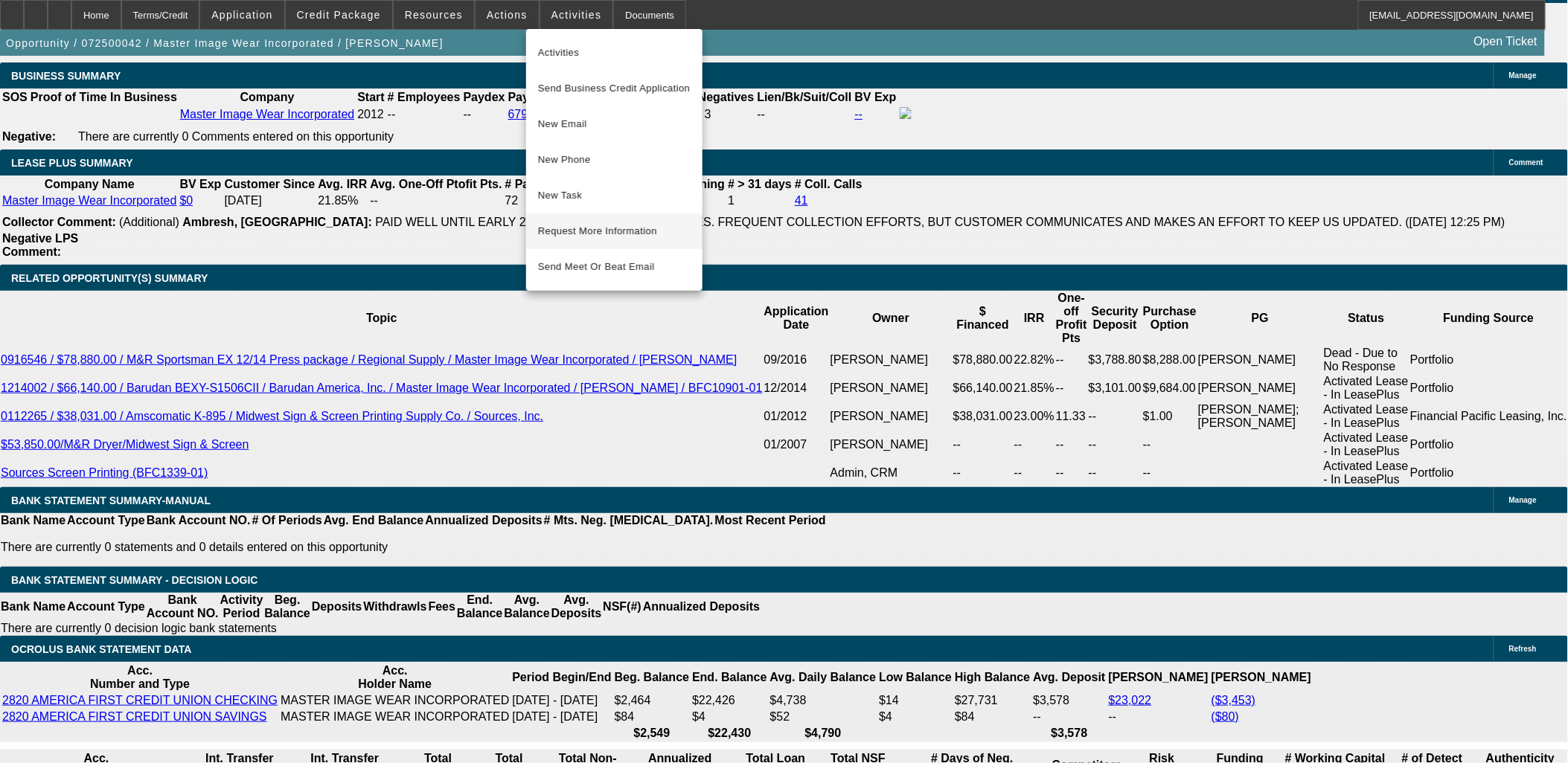
click at [598, 227] on span "Request More Information" at bounding box center [614, 231] width 153 height 18
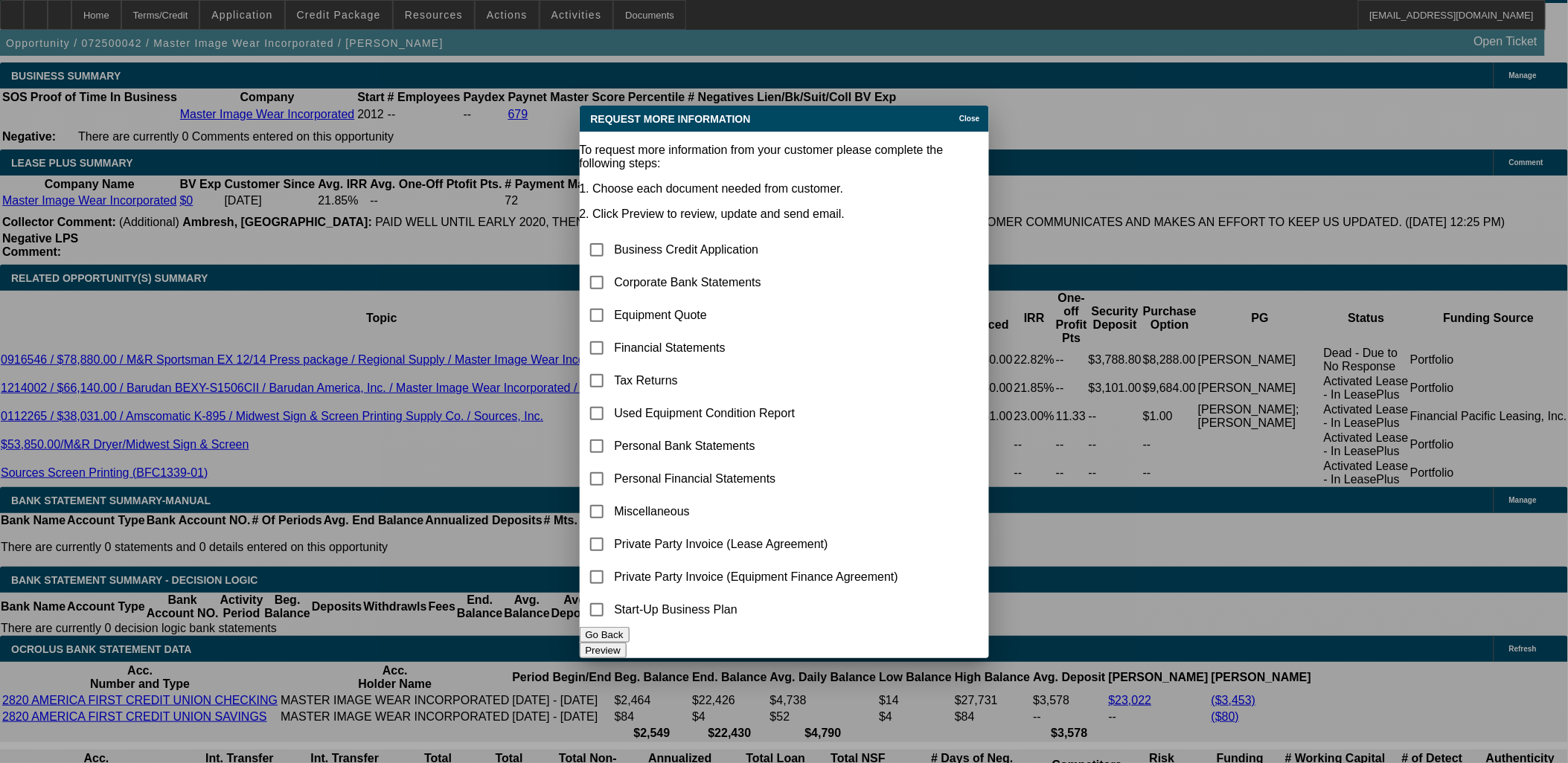
scroll to position [0, 0]
click at [956, 114] on icon at bounding box center [956, 118] width 0 height 8
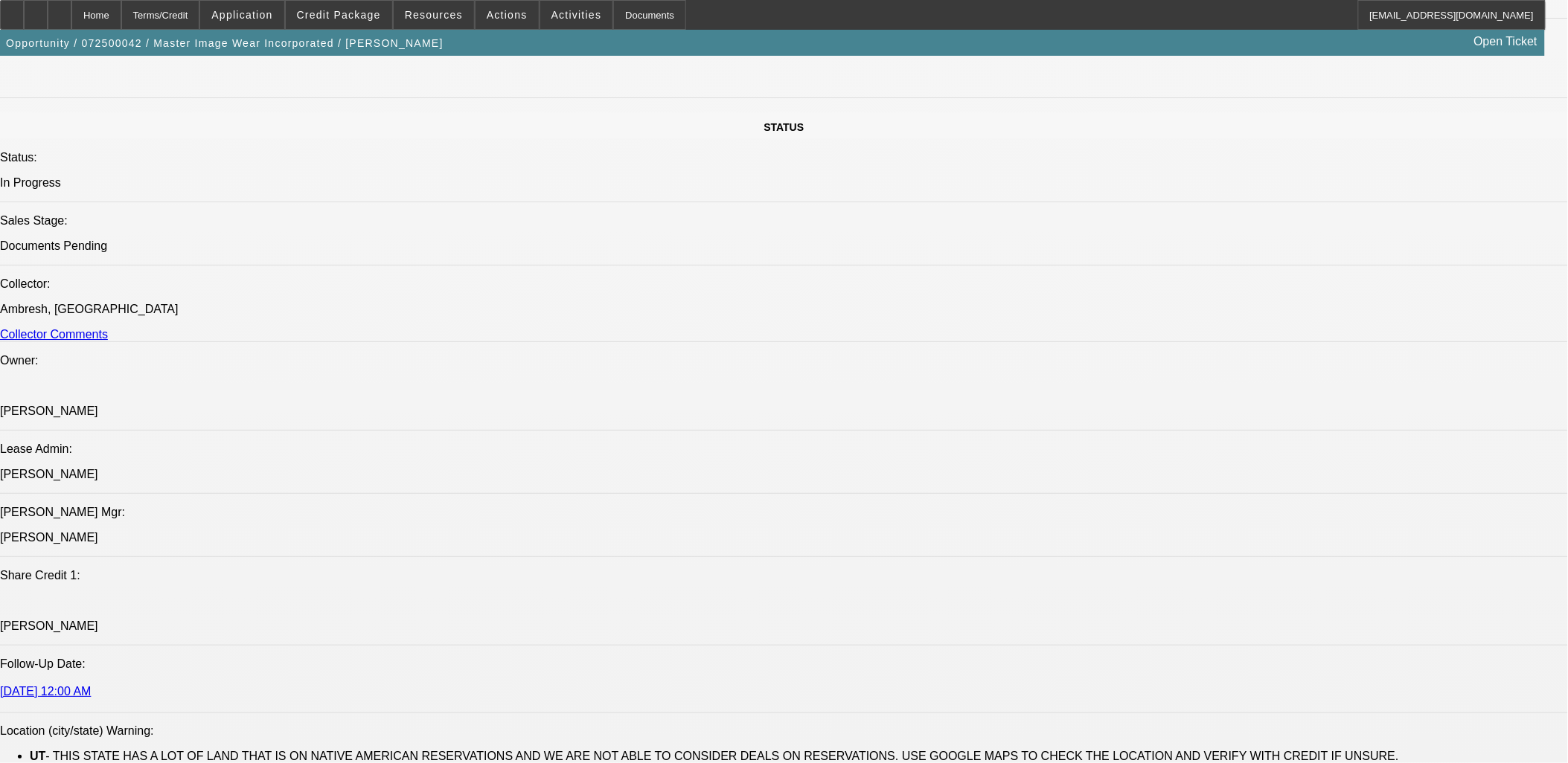
scroll to position [1488, 0]
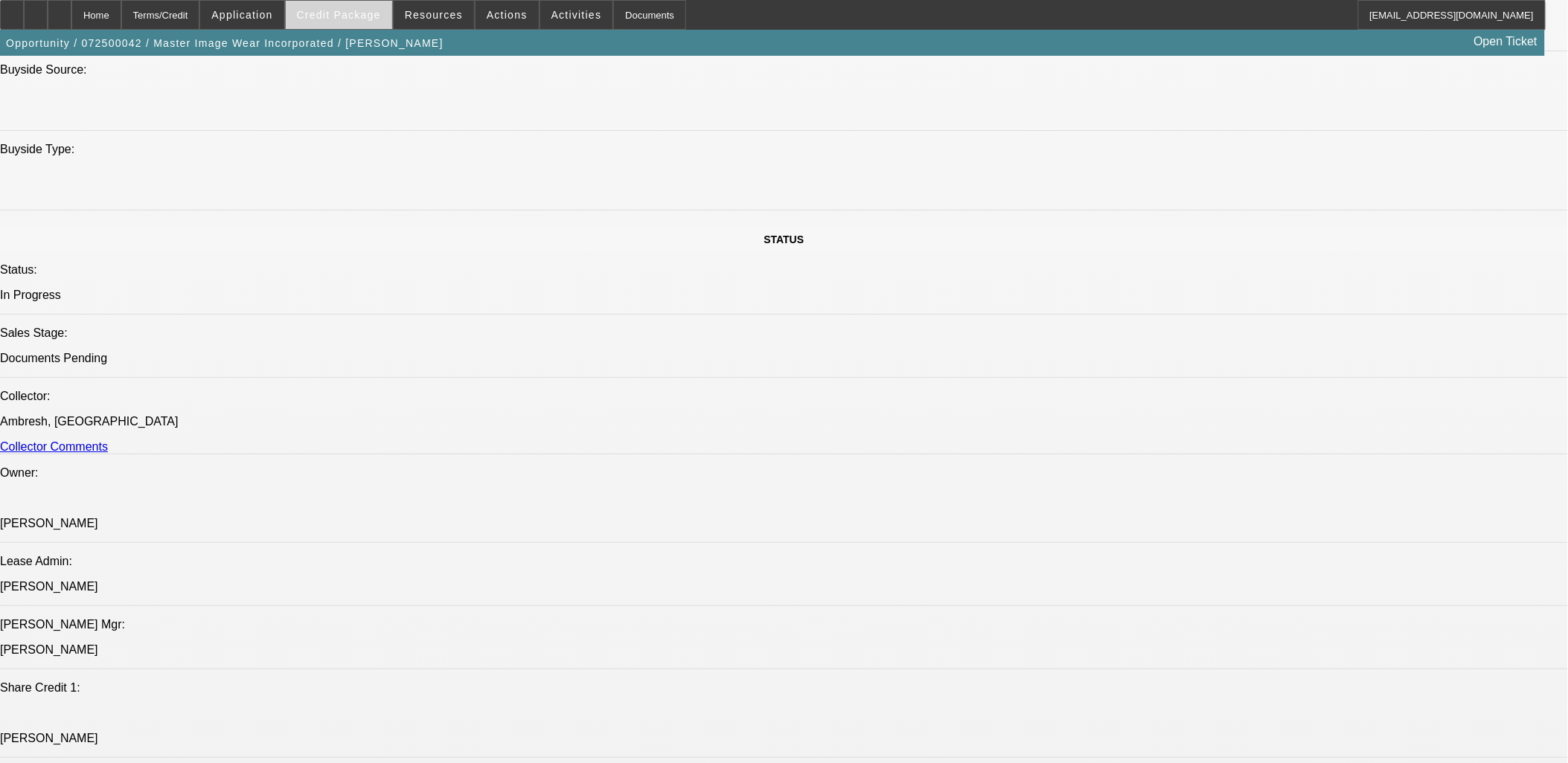
click at [353, 13] on span "Credit Package" at bounding box center [339, 15] width 84 height 12
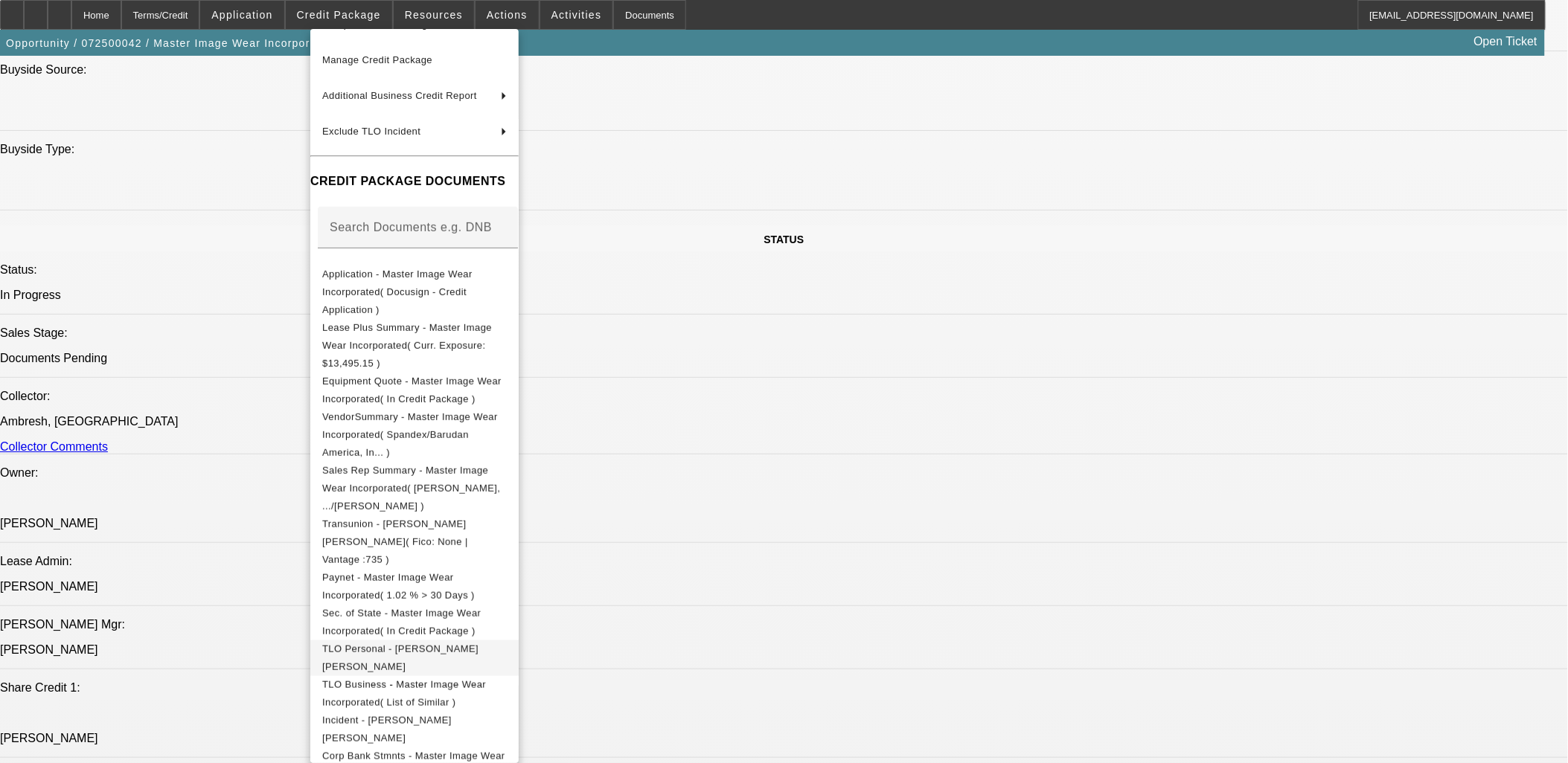
scroll to position [138, 0]
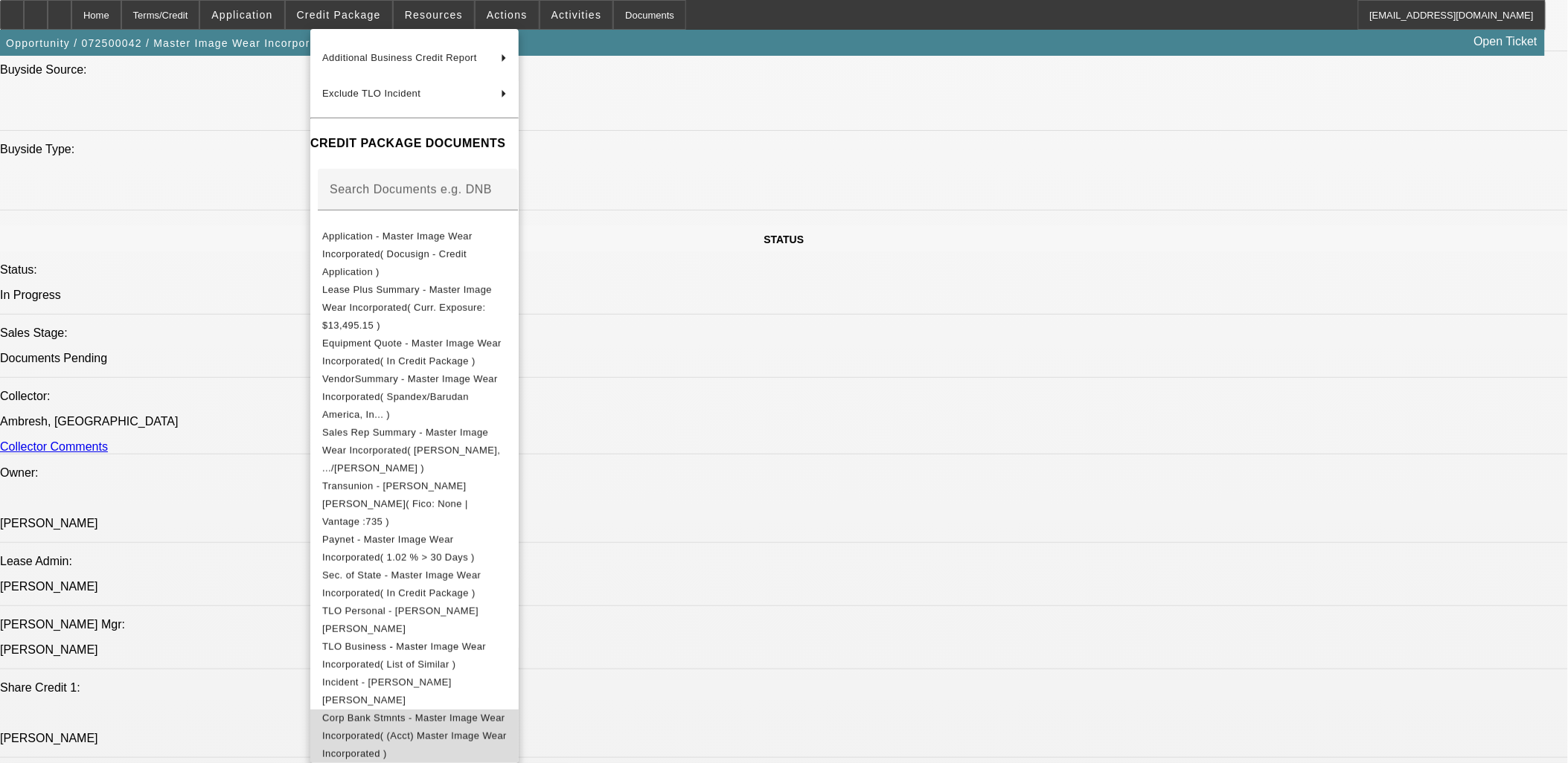
click at [450, 712] on span "Corp Bank Stmnts - Master Image Wear Incorporated( (Acct) Master Image Wear Inc…" at bounding box center [414, 735] width 185 height 47
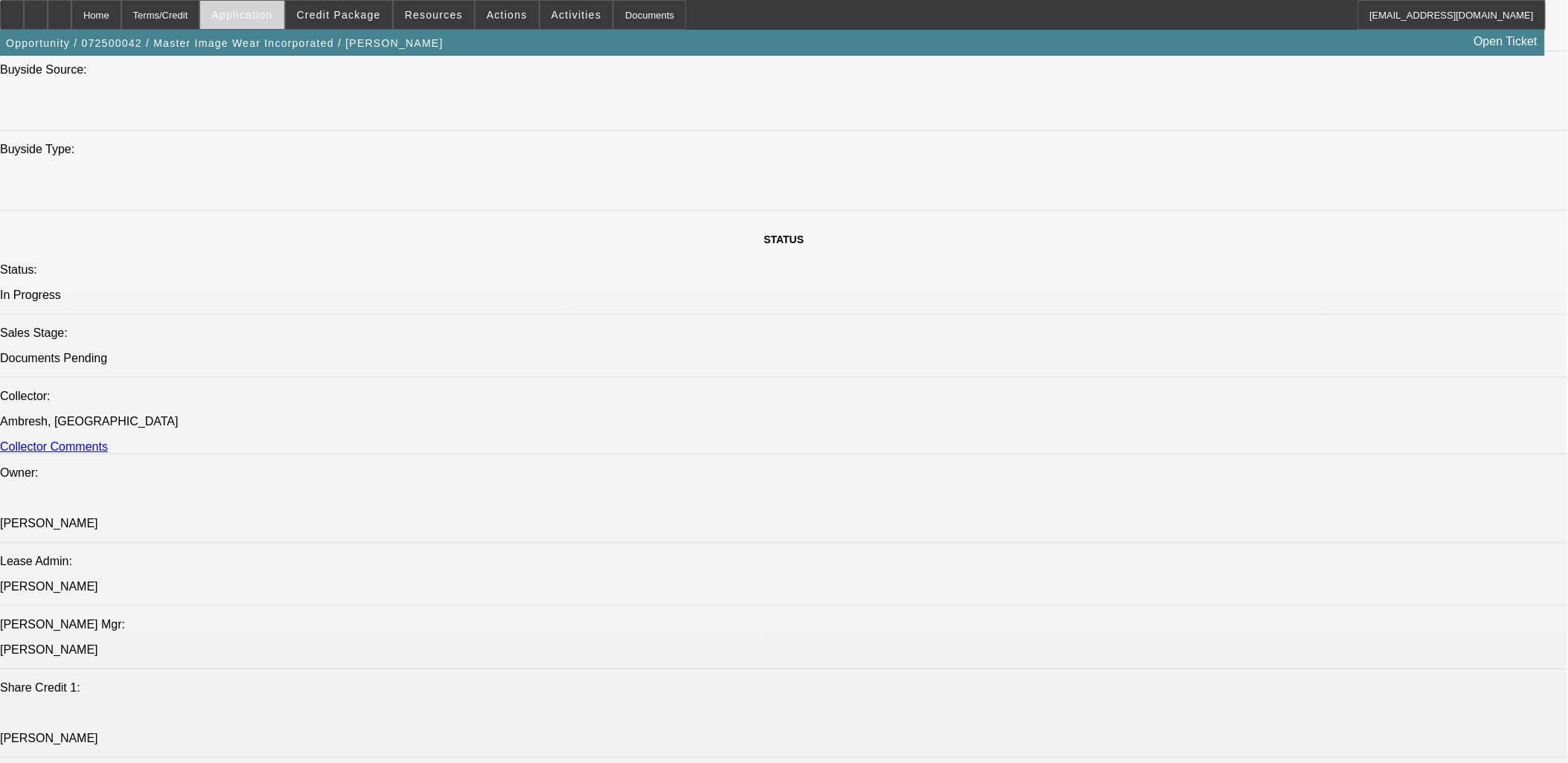
click at [262, 4] on span at bounding box center [241, 15] width 83 height 36
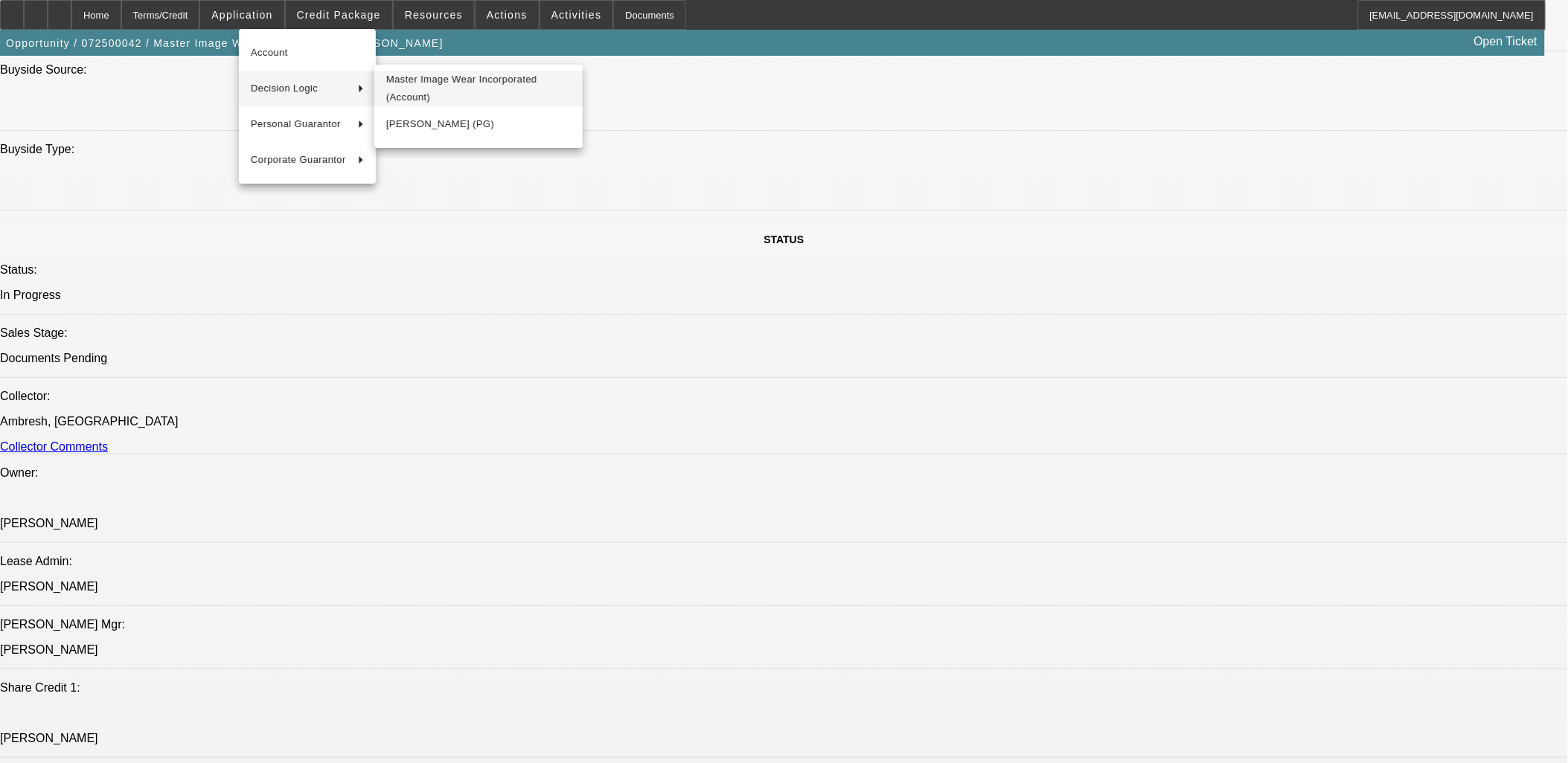
click at [425, 78] on span "Master Image Wear Incorporated (Account)" at bounding box center [479, 88] width 185 height 36
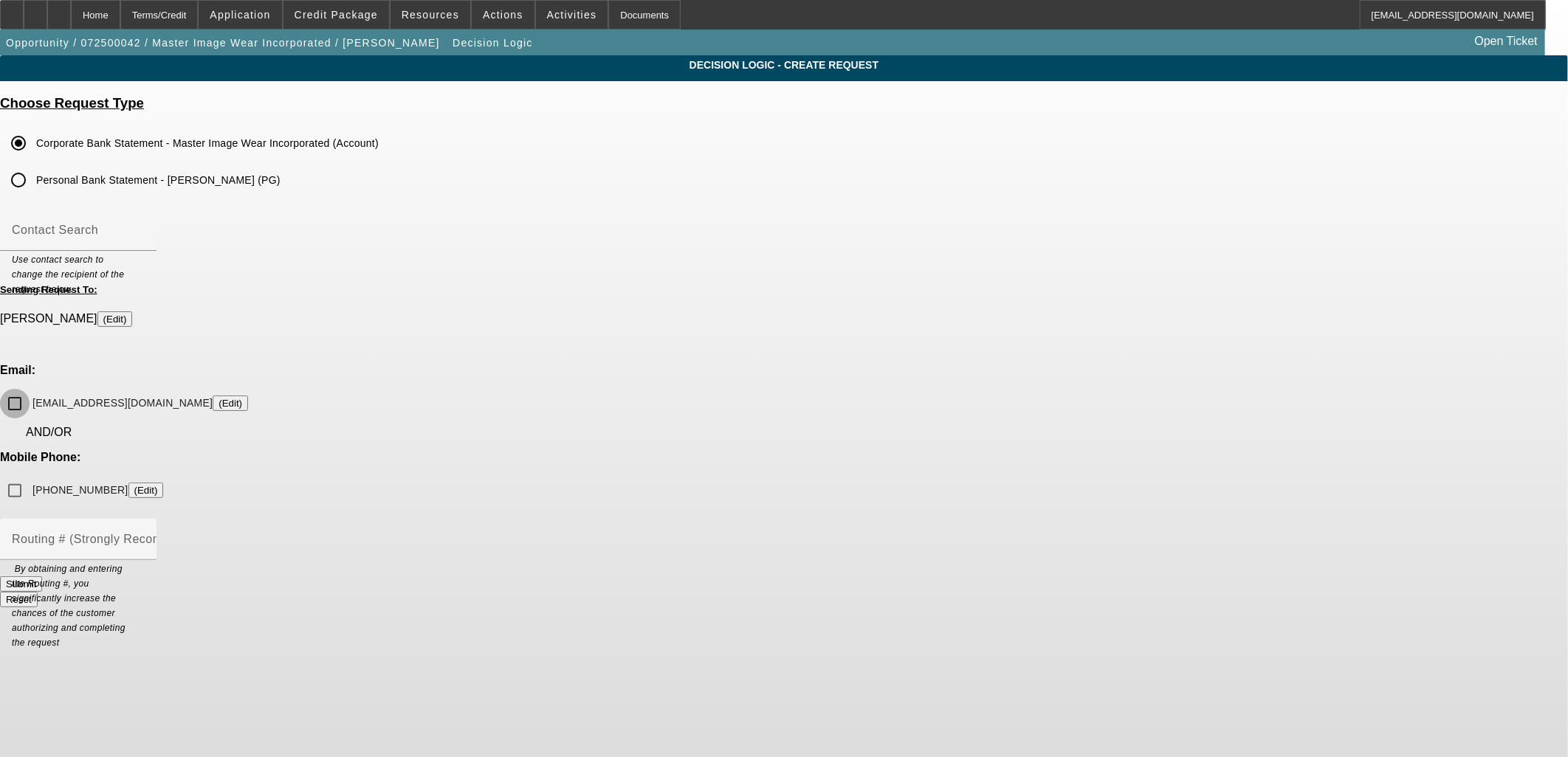
click at [30, 389] on input "admin@masterimagewear.com (Edit)" at bounding box center [15, 404] width 30 height 30
checkbox input "true"
click at [145, 518] on div "Routing # (Strongly Recommended)" at bounding box center [78, 539] width 133 height 41
paste input "324377516"
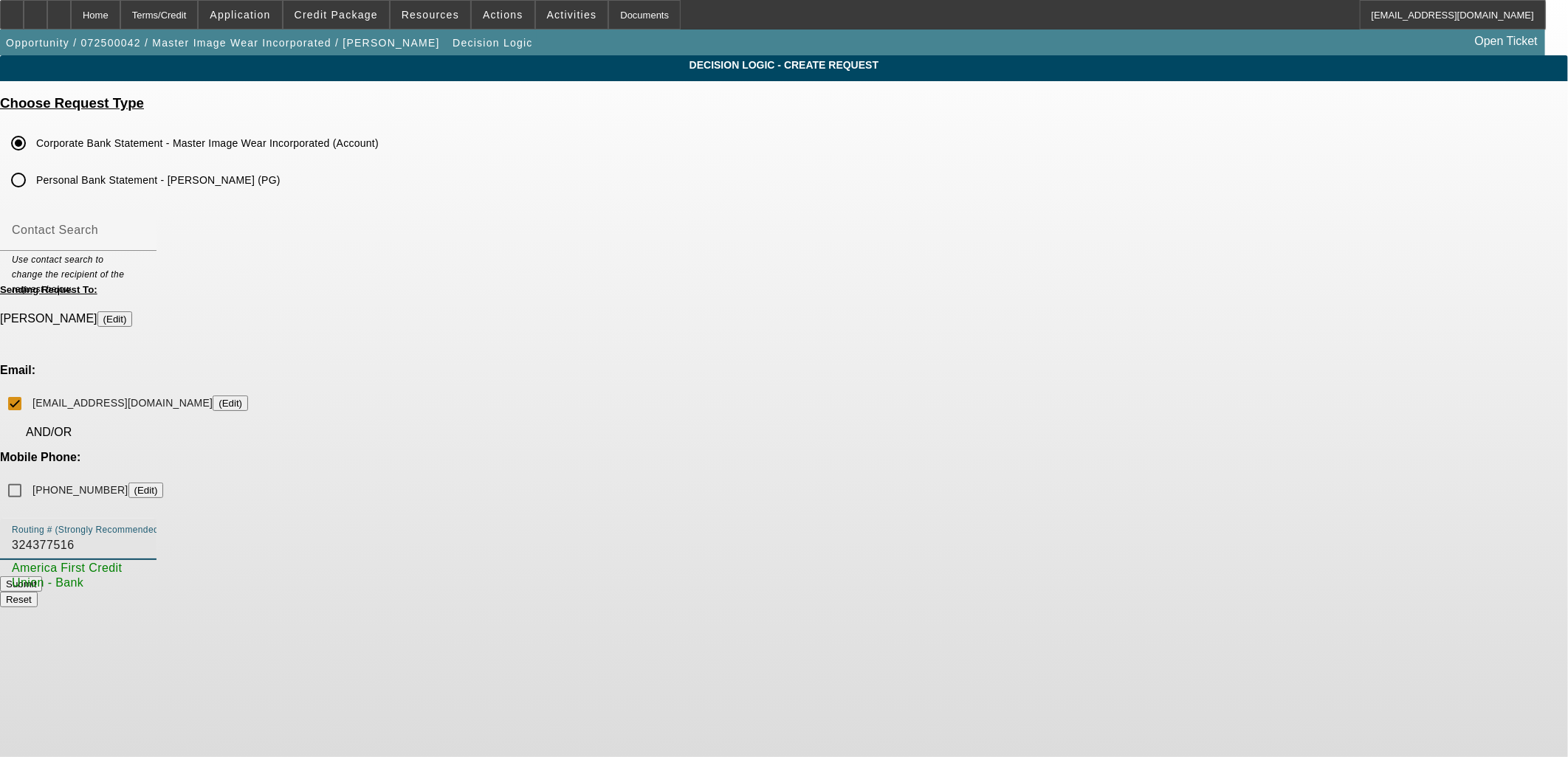
type input "324377516"
click at [42, 577] on button "Submit" at bounding box center [21, 585] width 42 height 16
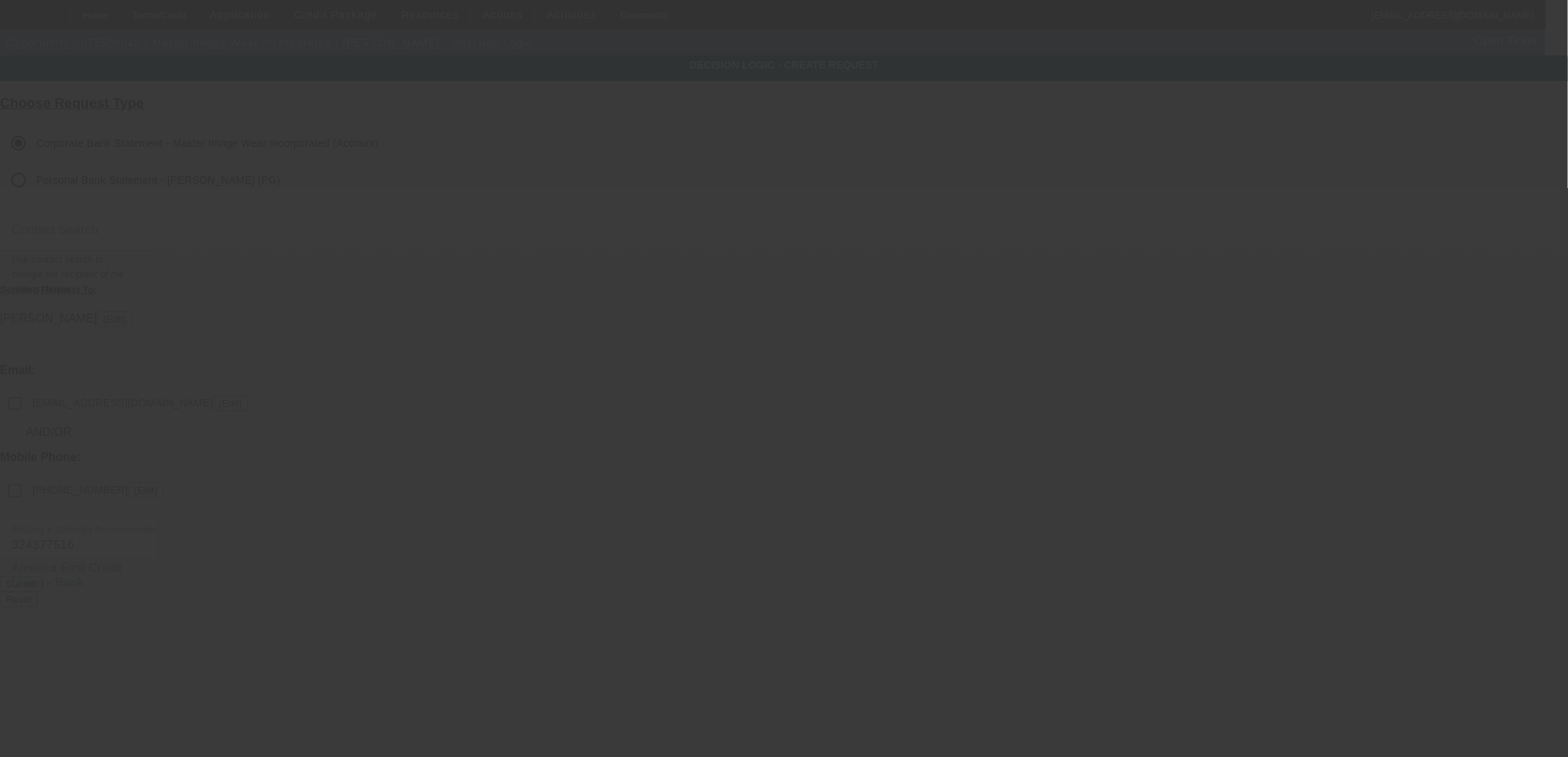
checkbox input "false"
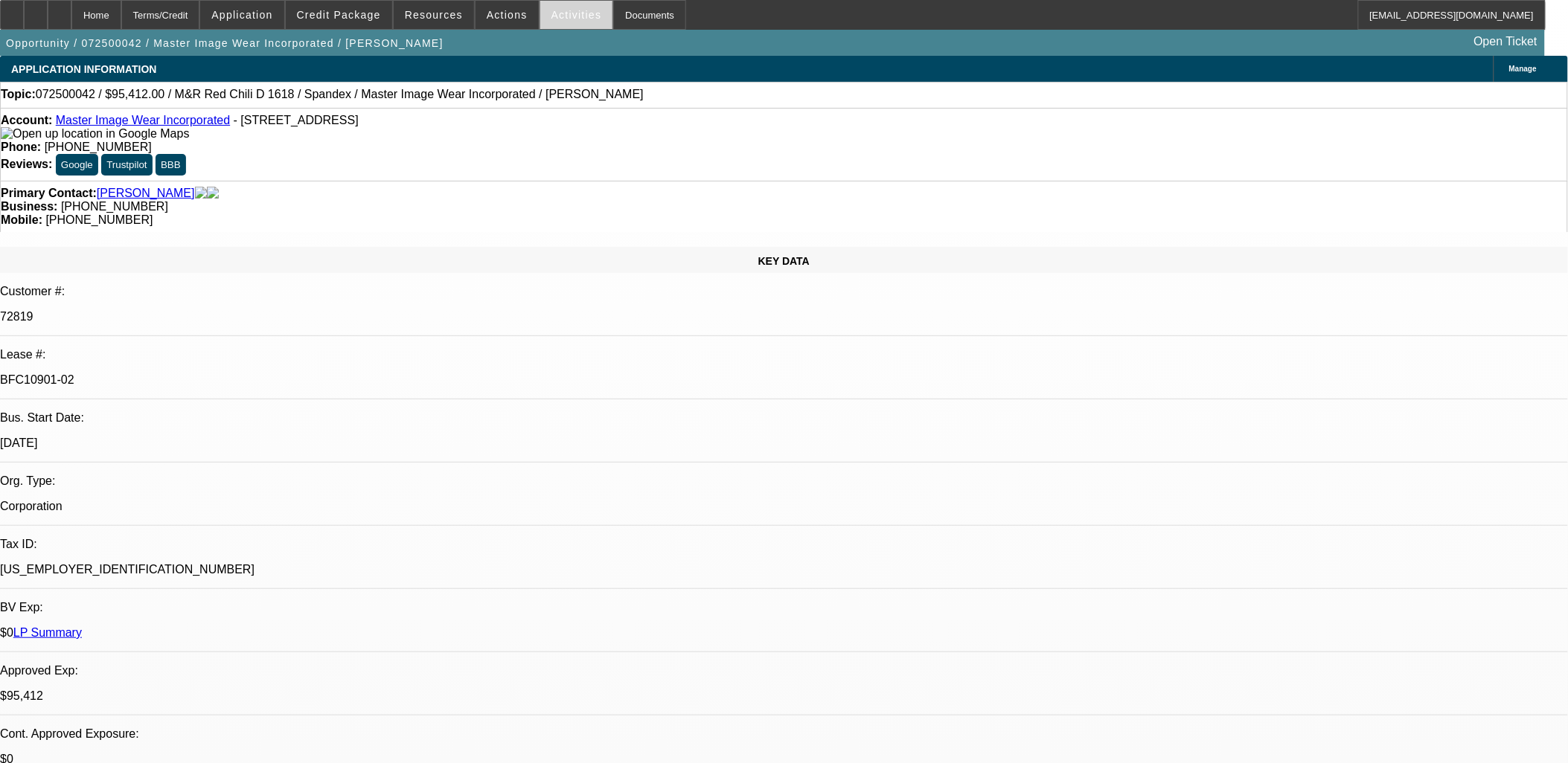
select select "0"
select select "0.1"
select select "4"
select select "0"
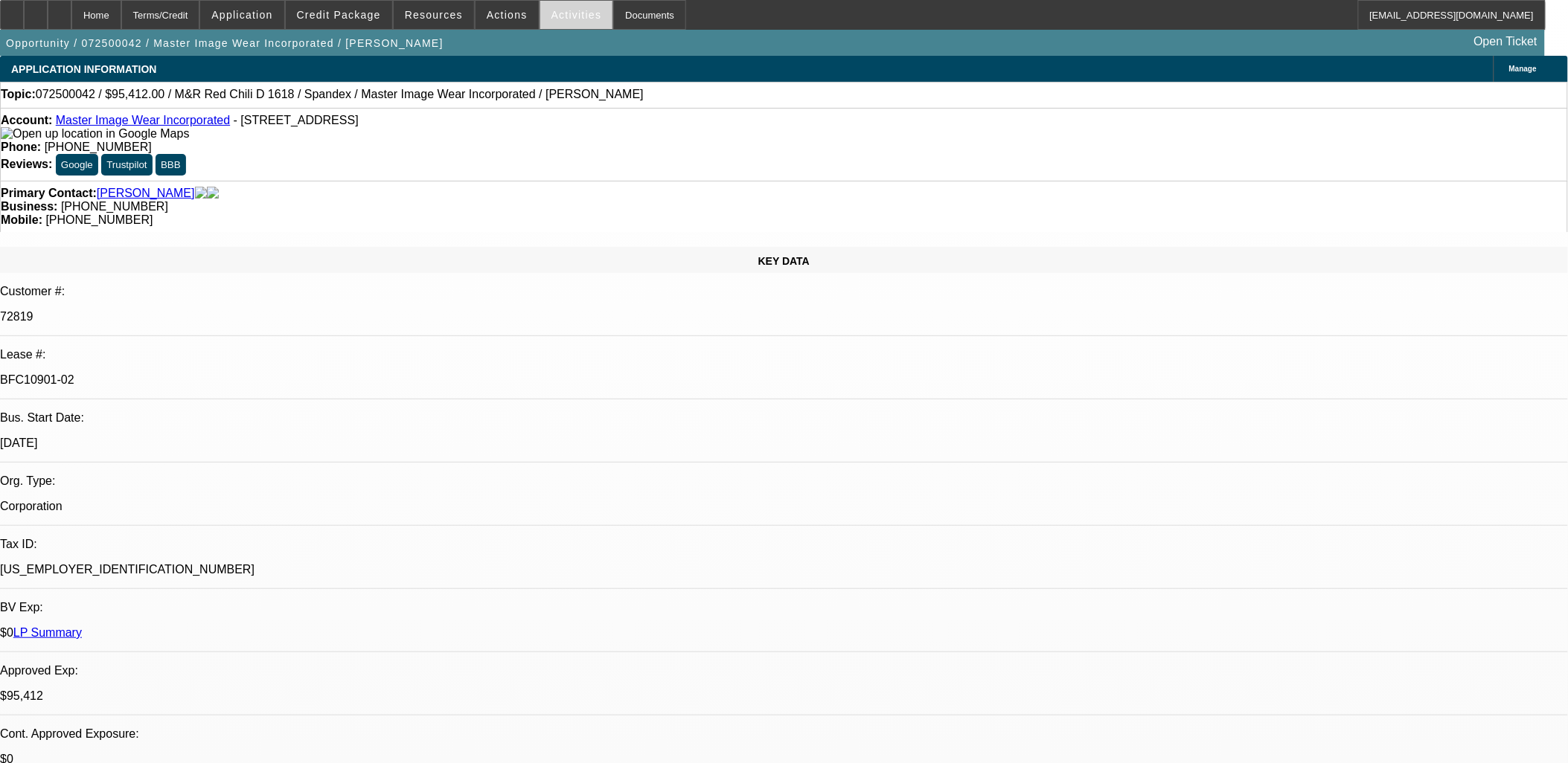
select select "0"
select select "0.1"
select select "4"
select select "0"
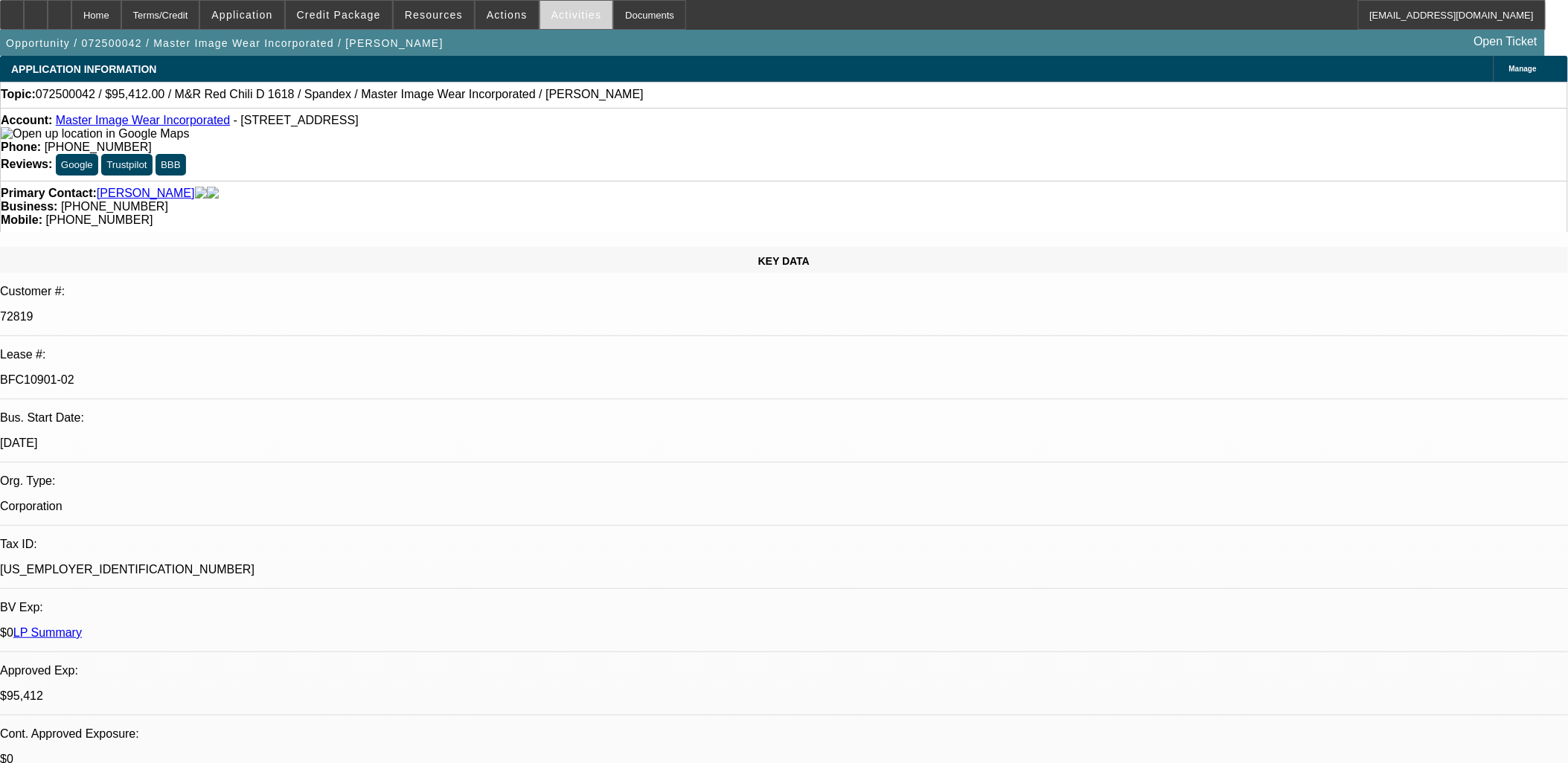
select select "3"
select select "0.1"
select select "4"
select select "0"
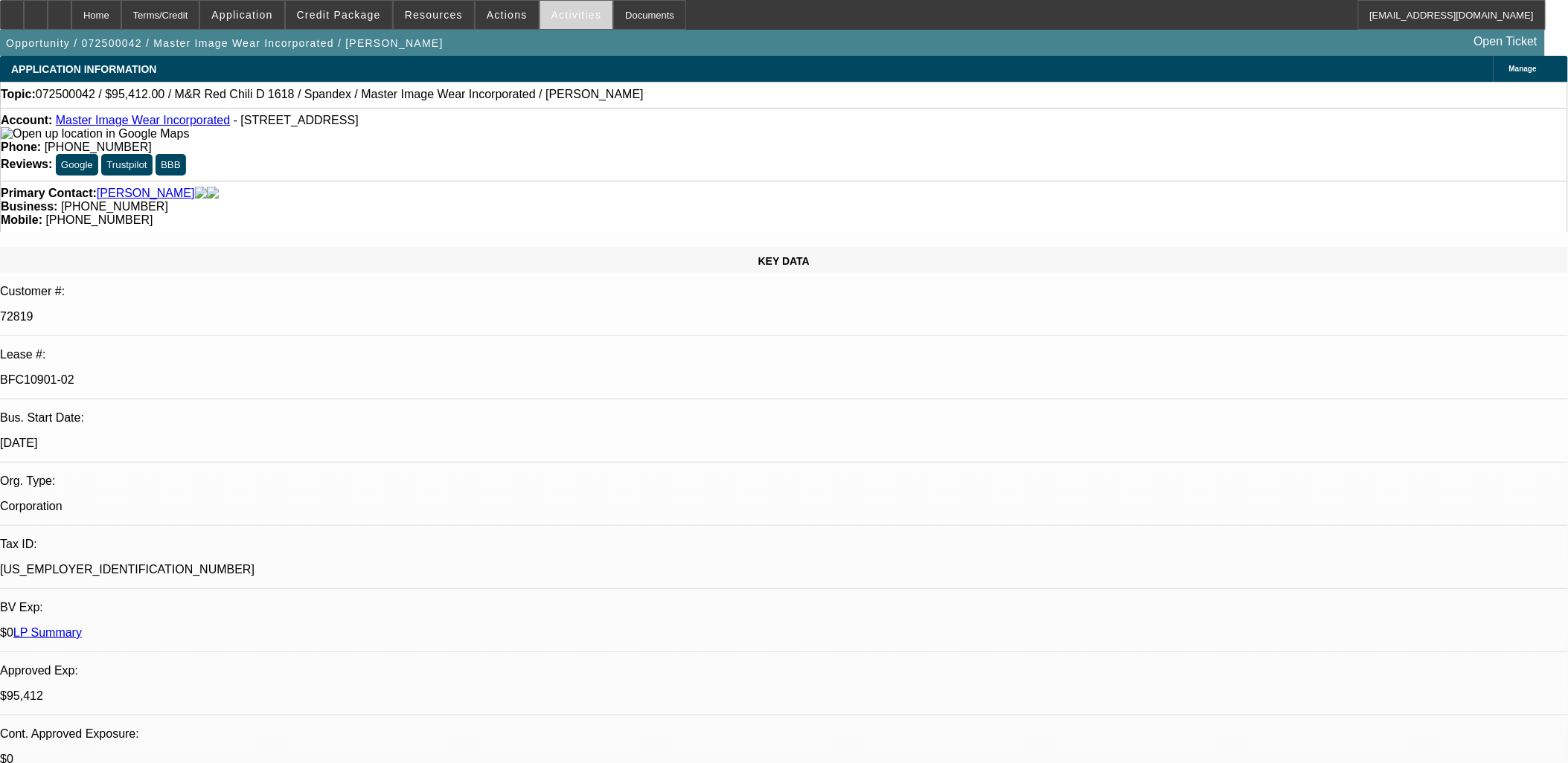
select select "3"
select select "0.1"
select select "4"
click at [561, 16] on span "Activities" at bounding box center [576, 15] width 51 height 12
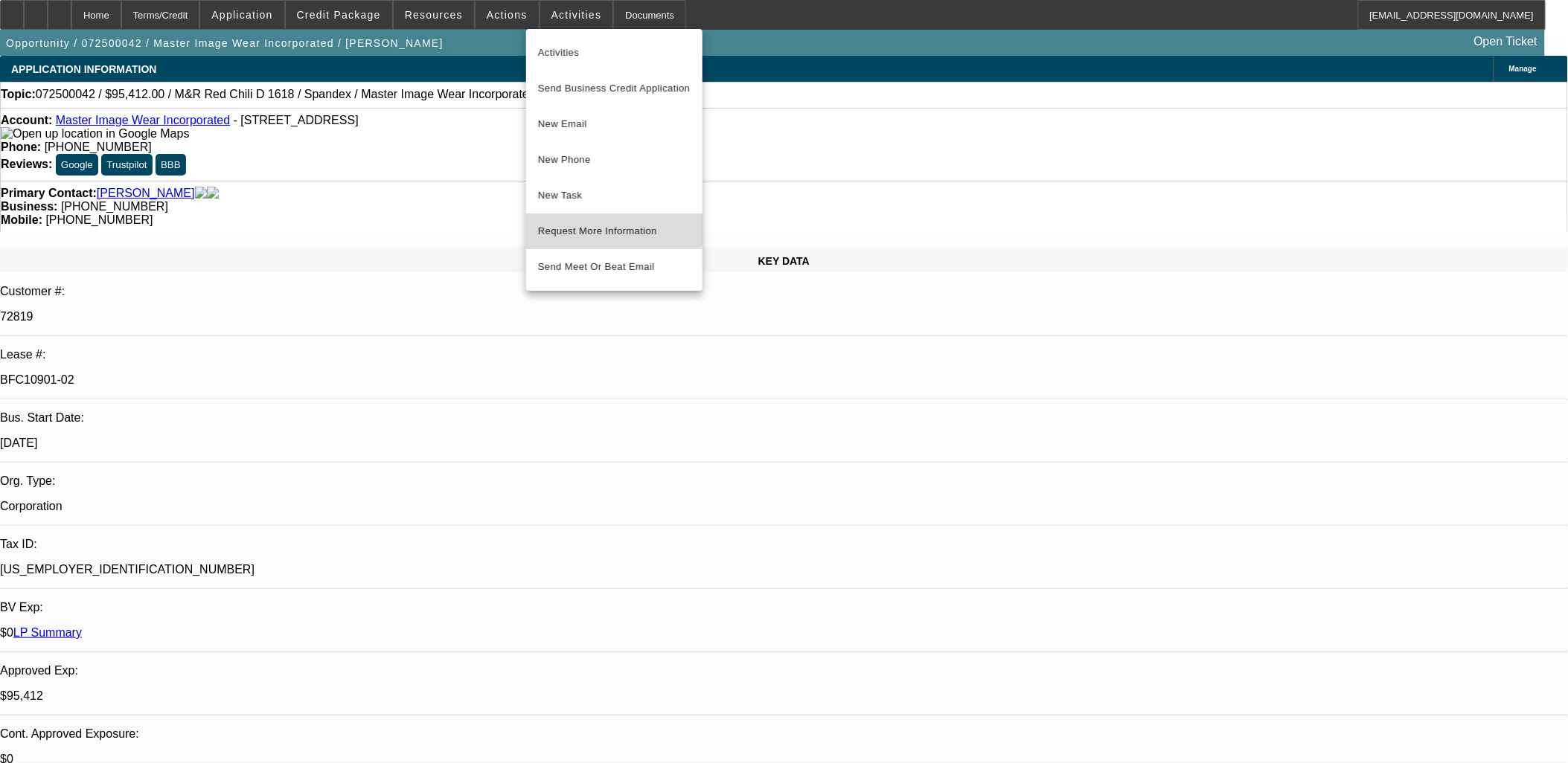
click at [600, 228] on span "Request More Information" at bounding box center [614, 231] width 153 height 18
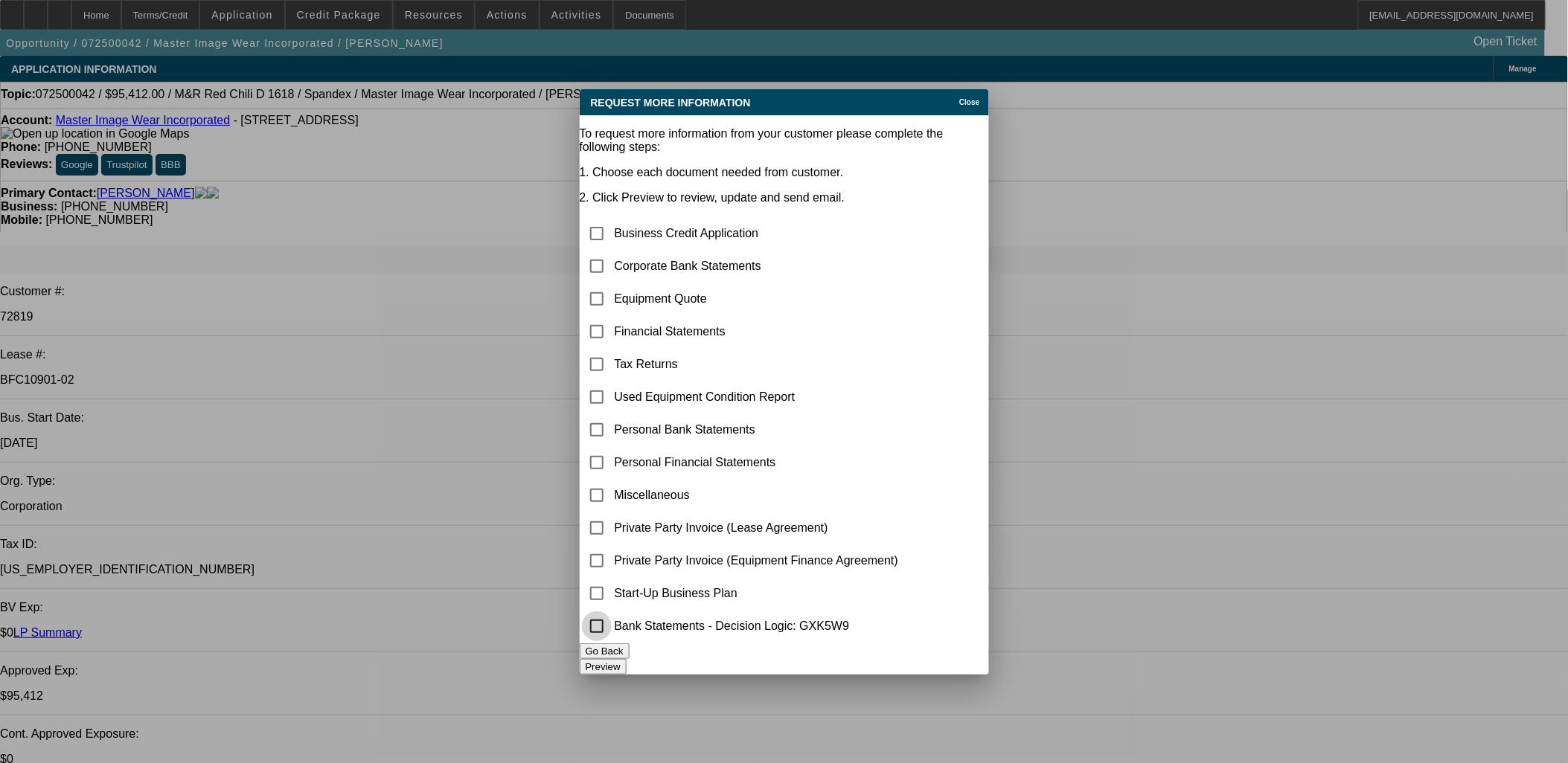
click at [612, 630] on input "checkbox" at bounding box center [597, 627] width 30 height 30
checkbox input "true"
click at [627, 659] on button "Preview" at bounding box center [602, 667] width 47 height 16
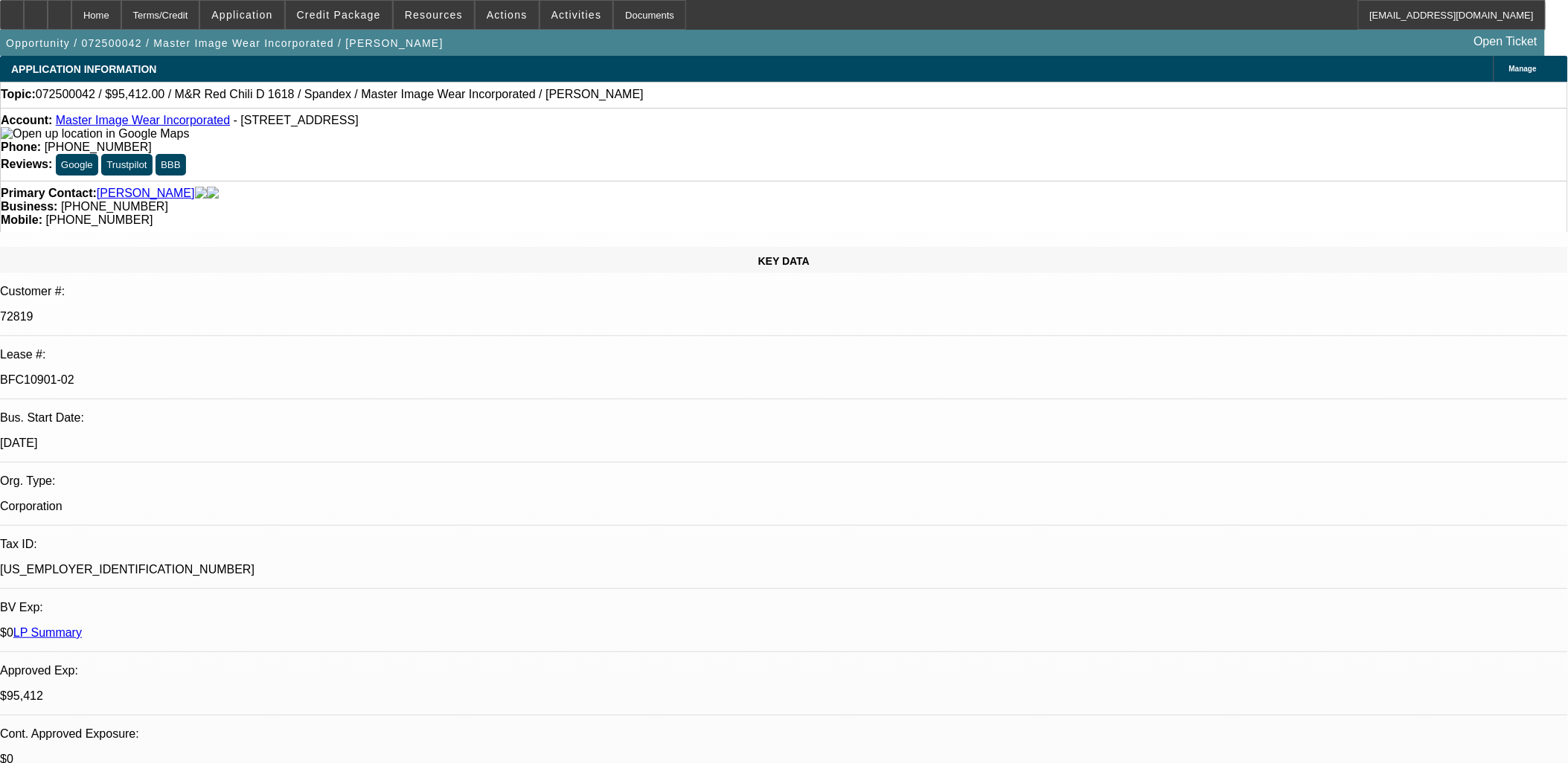
scroll to position [2562, 0]
click at [332, 18] on span "Credit Package" at bounding box center [339, 15] width 84 height 12
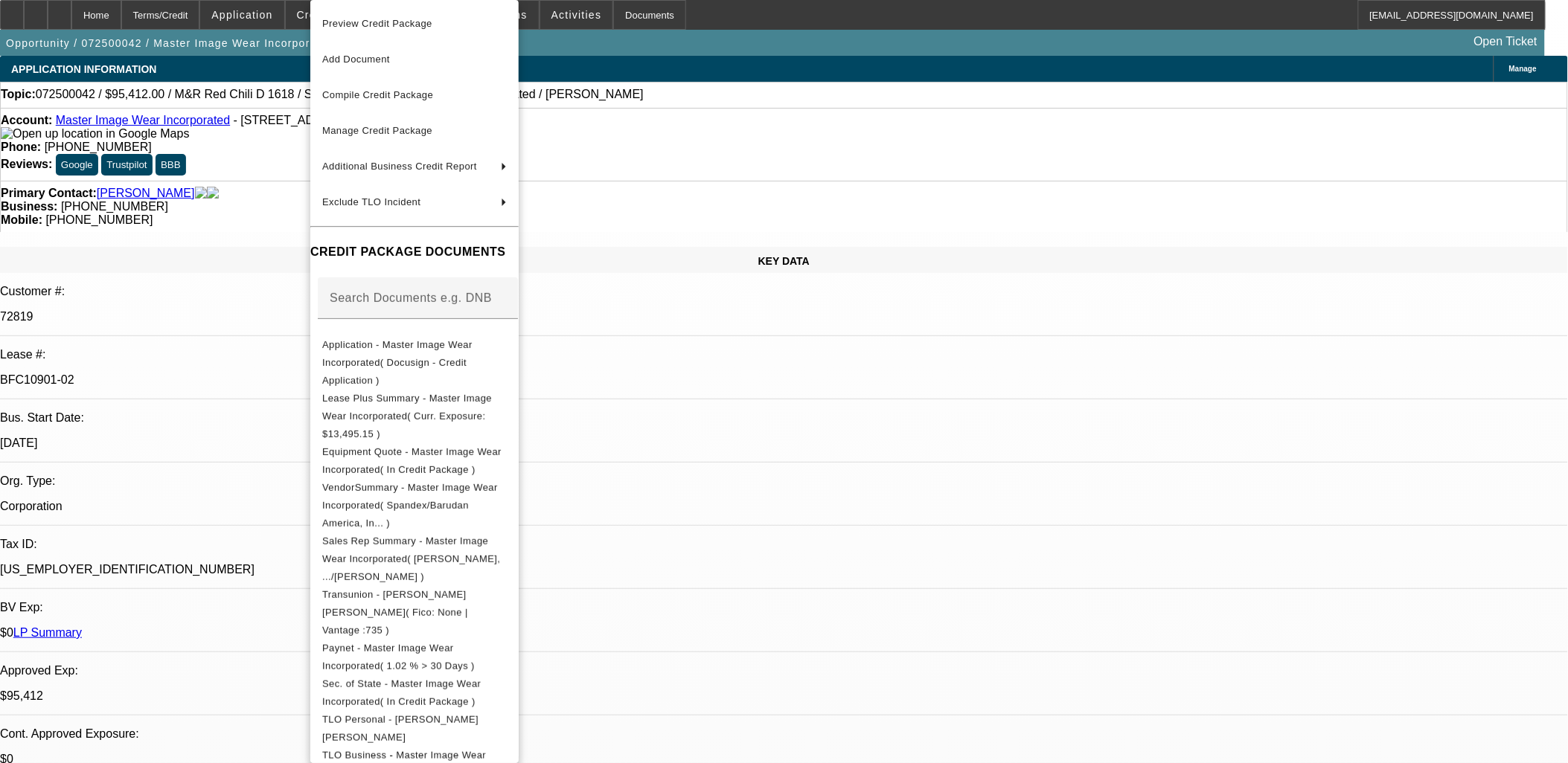
scroll to position [108, 0]
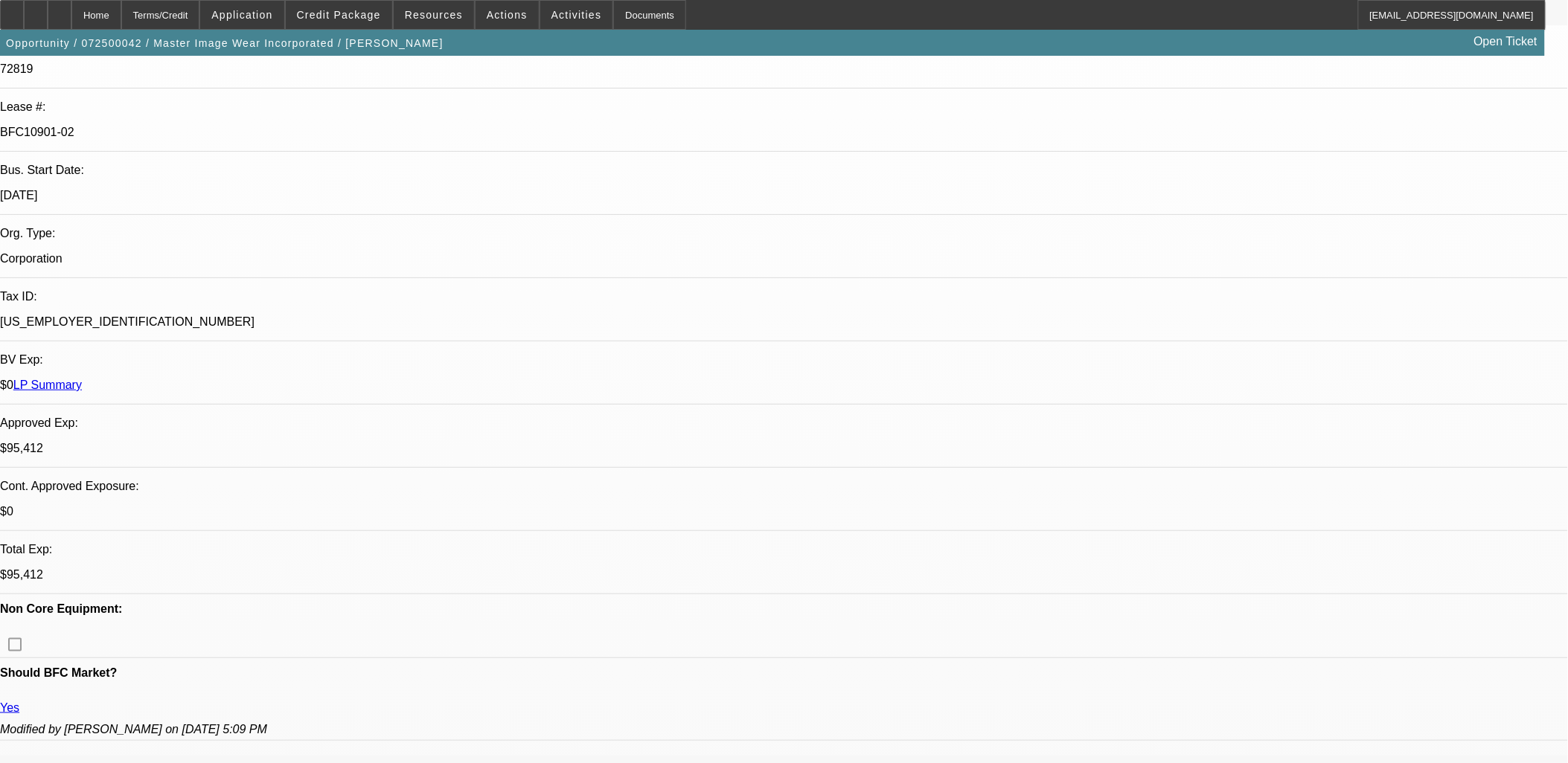
scroll to position [0, 0]
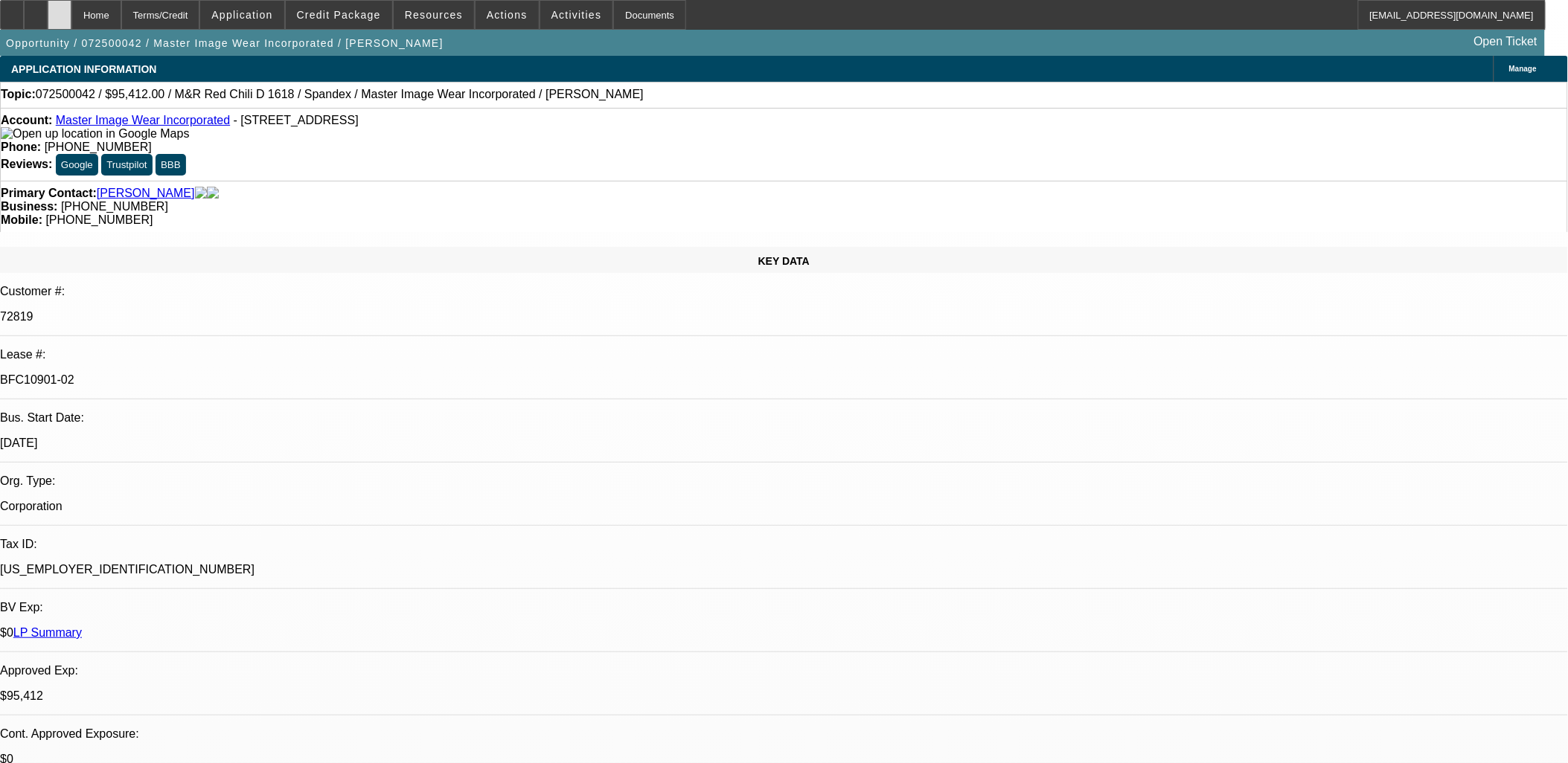
click at [60, 10] on icon at bounding box center [60, 10] width 0 height 0
select select "0"
select select "0.1"
select select "0"
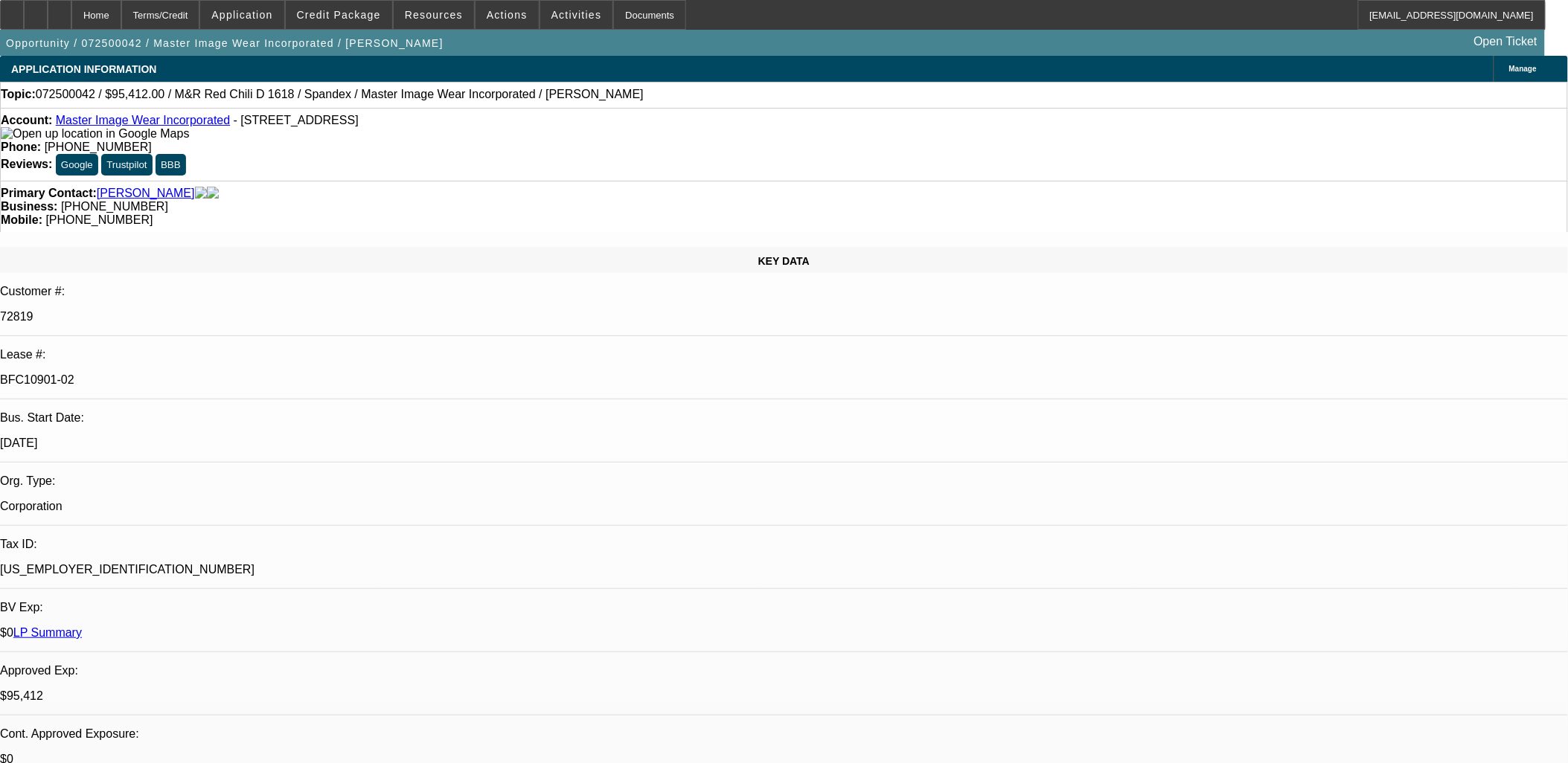
select select "0"
select select "0.1"
select select "0"
select select "0.1"
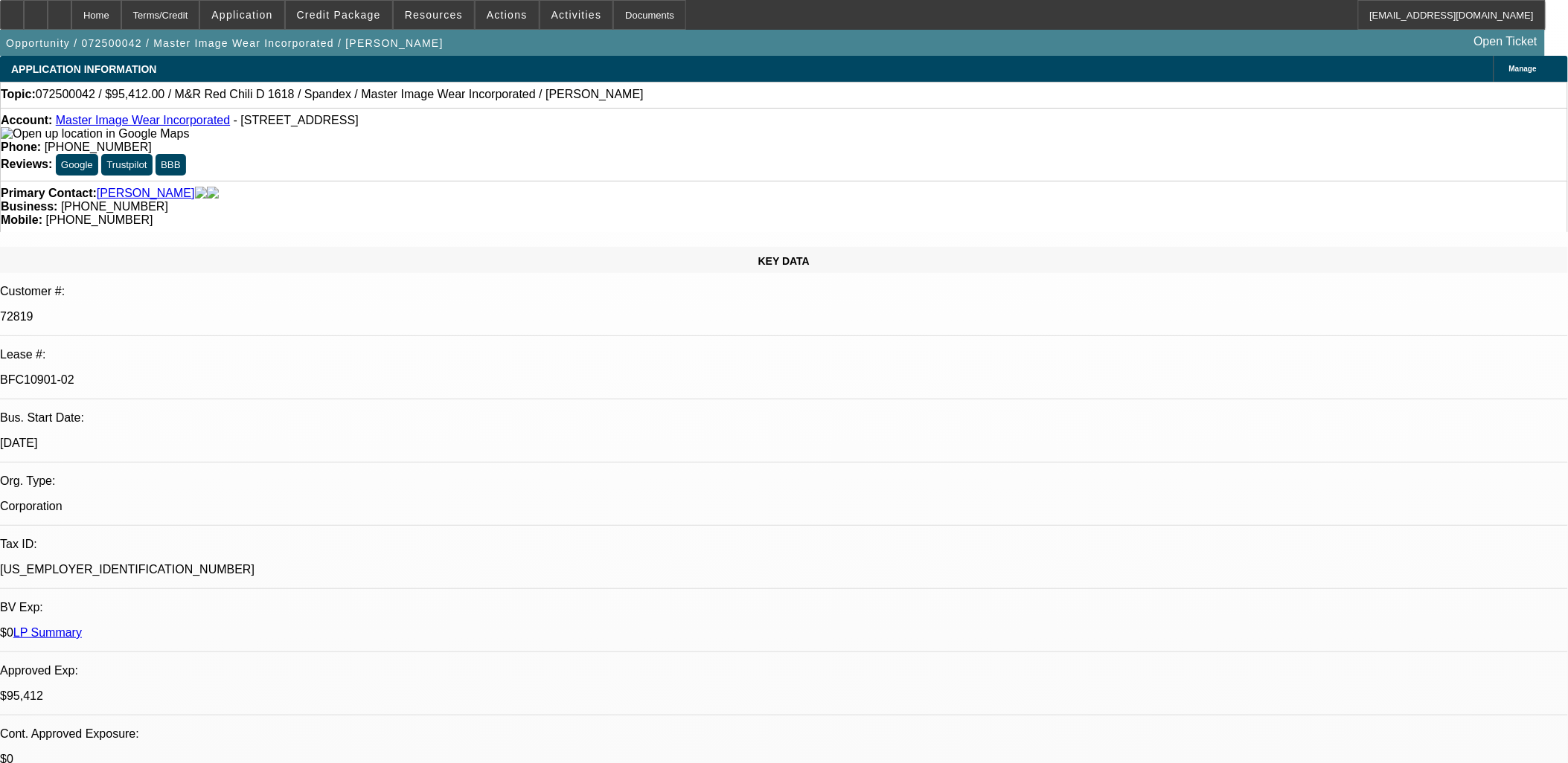
select select "0"
select select "0.1"
select select "1"
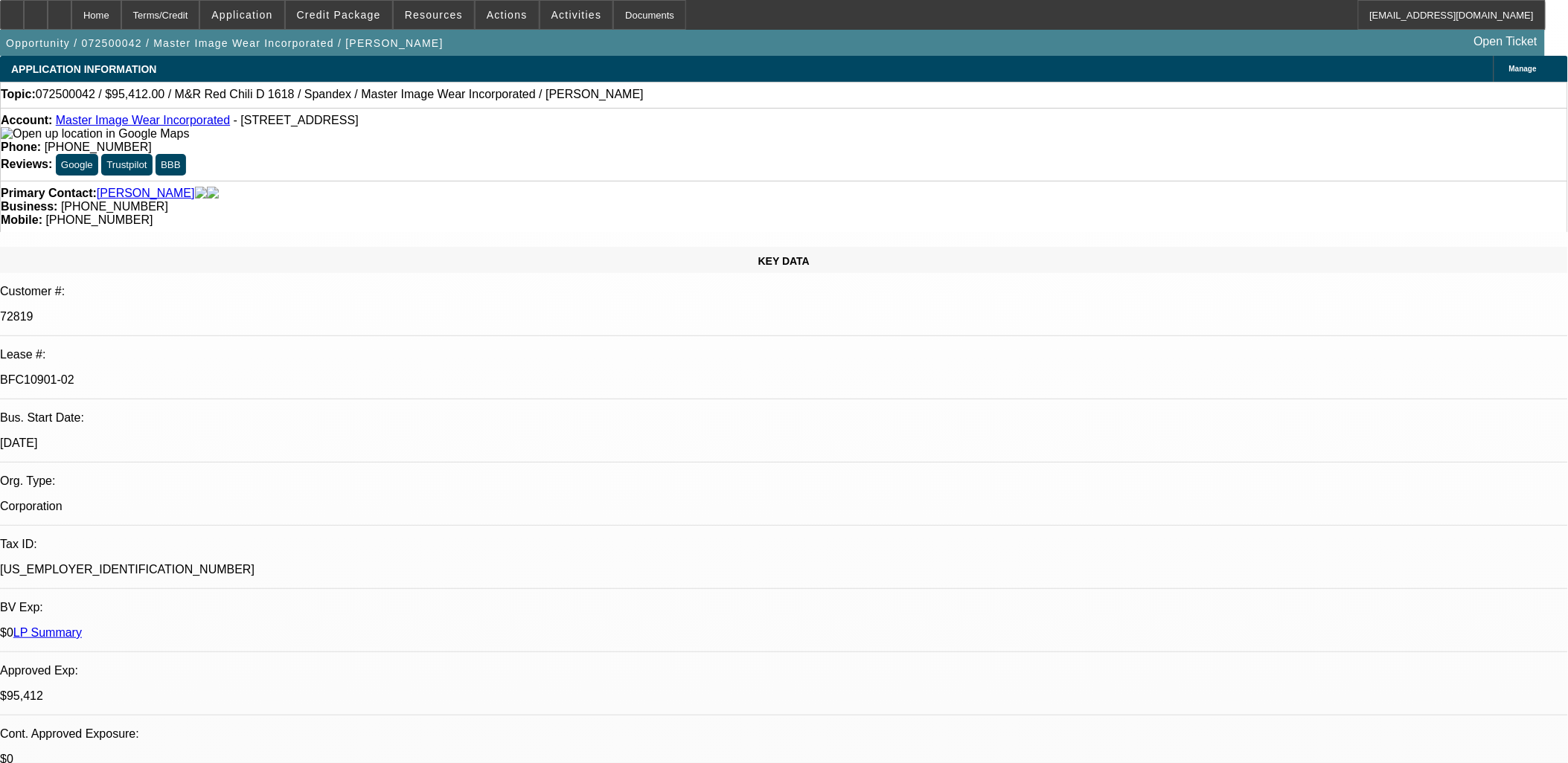
select select "4"
select select "1"
select select "4"
select select "1"
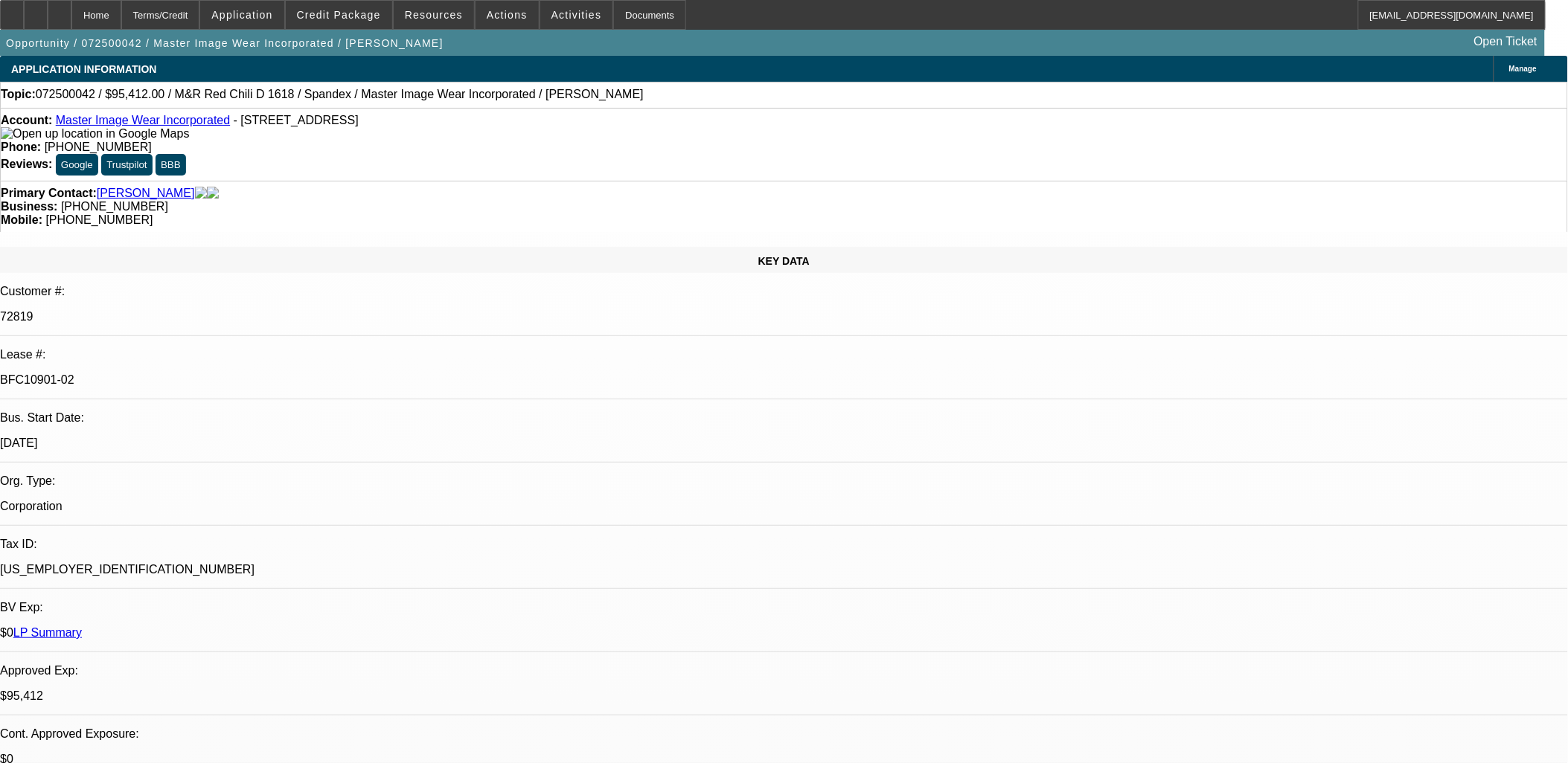
select select "3"
select select "4"
select select "1"
select select "3"
select select "4"
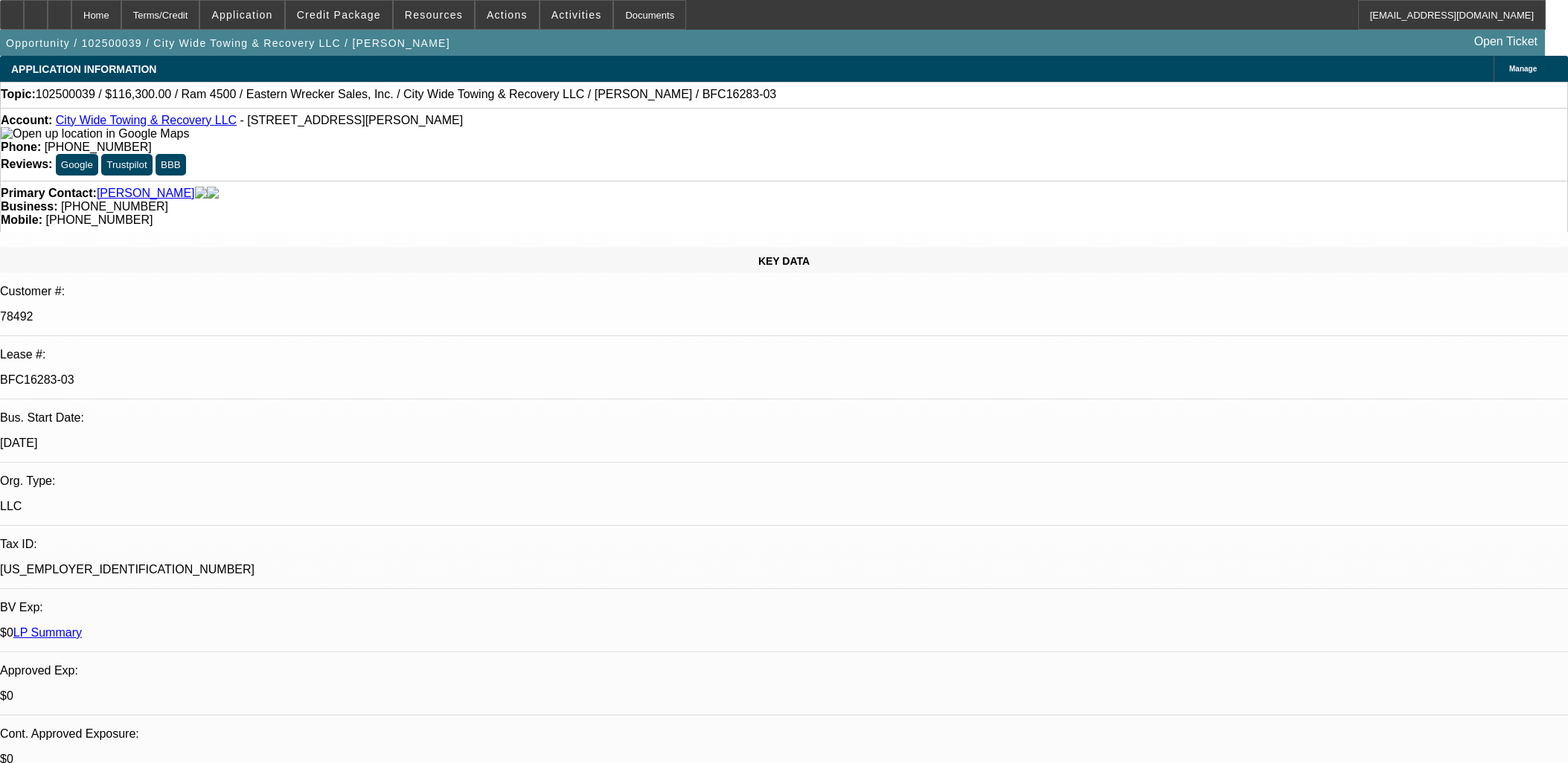
select select "0"
select select "2"
select select "0"
select select "6"
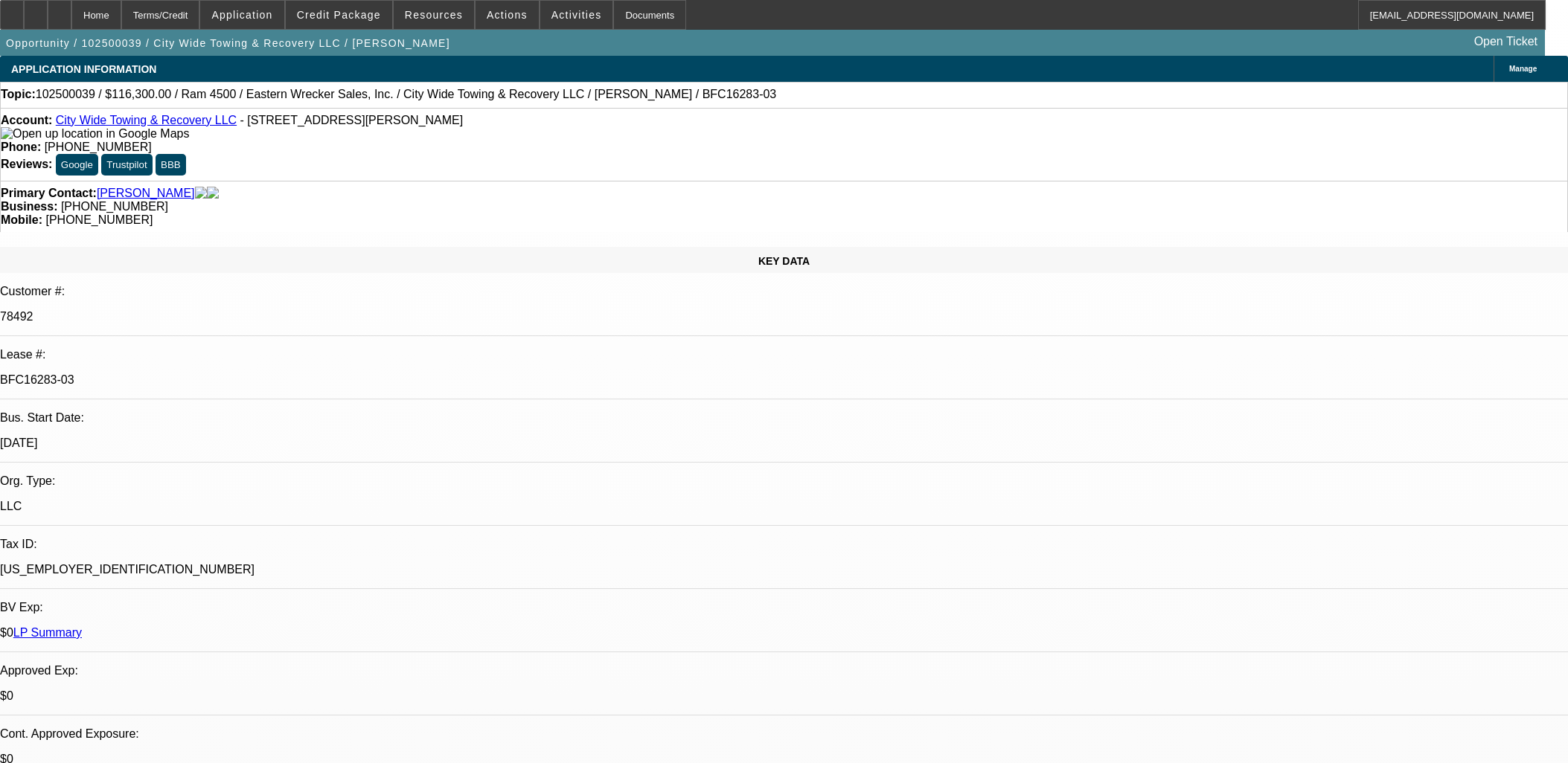
select select "0"
select select "2"
select select "0"
select select "6"
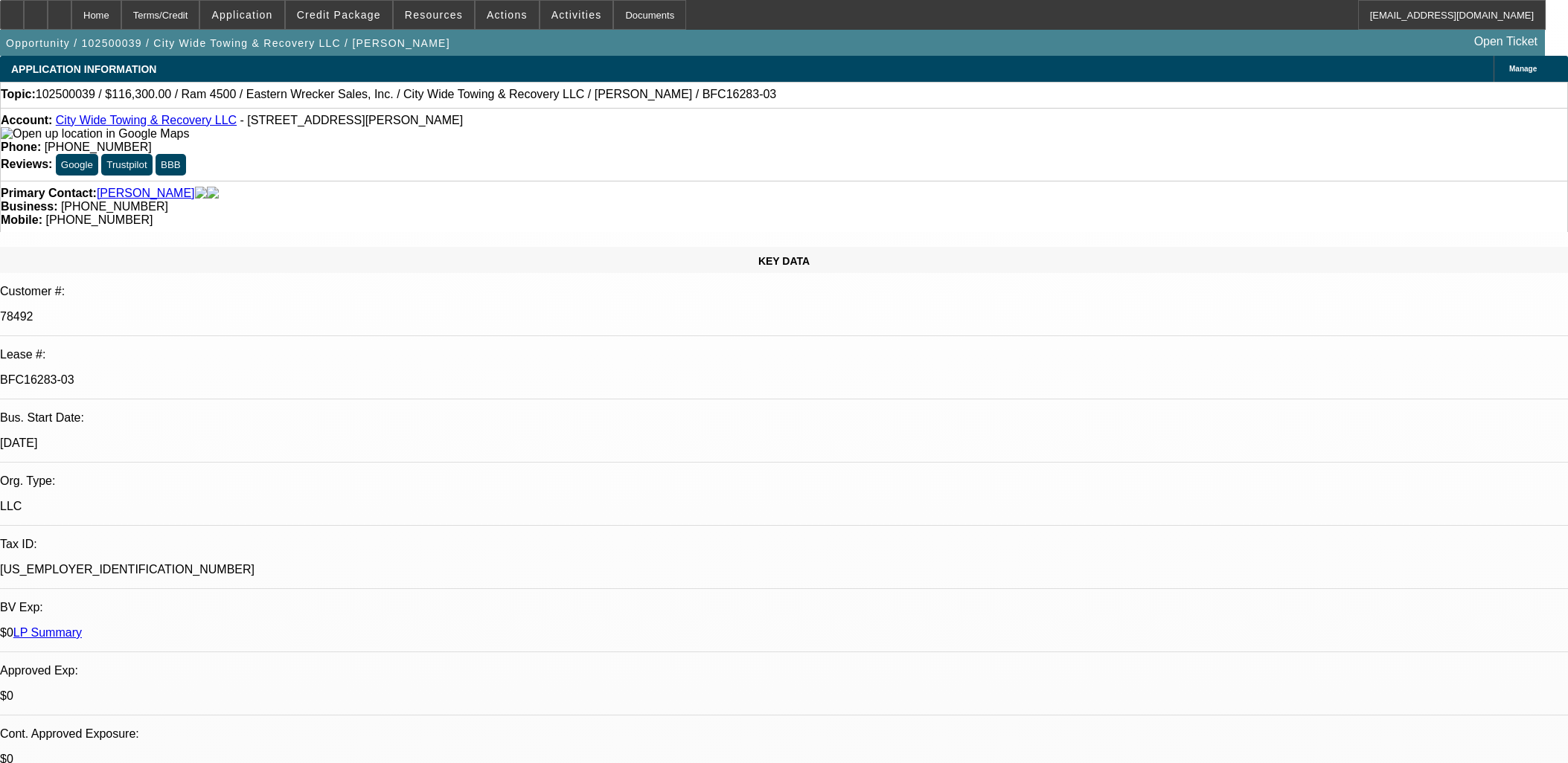
select select "0"
select select "2"
select select "0"
select select "6"
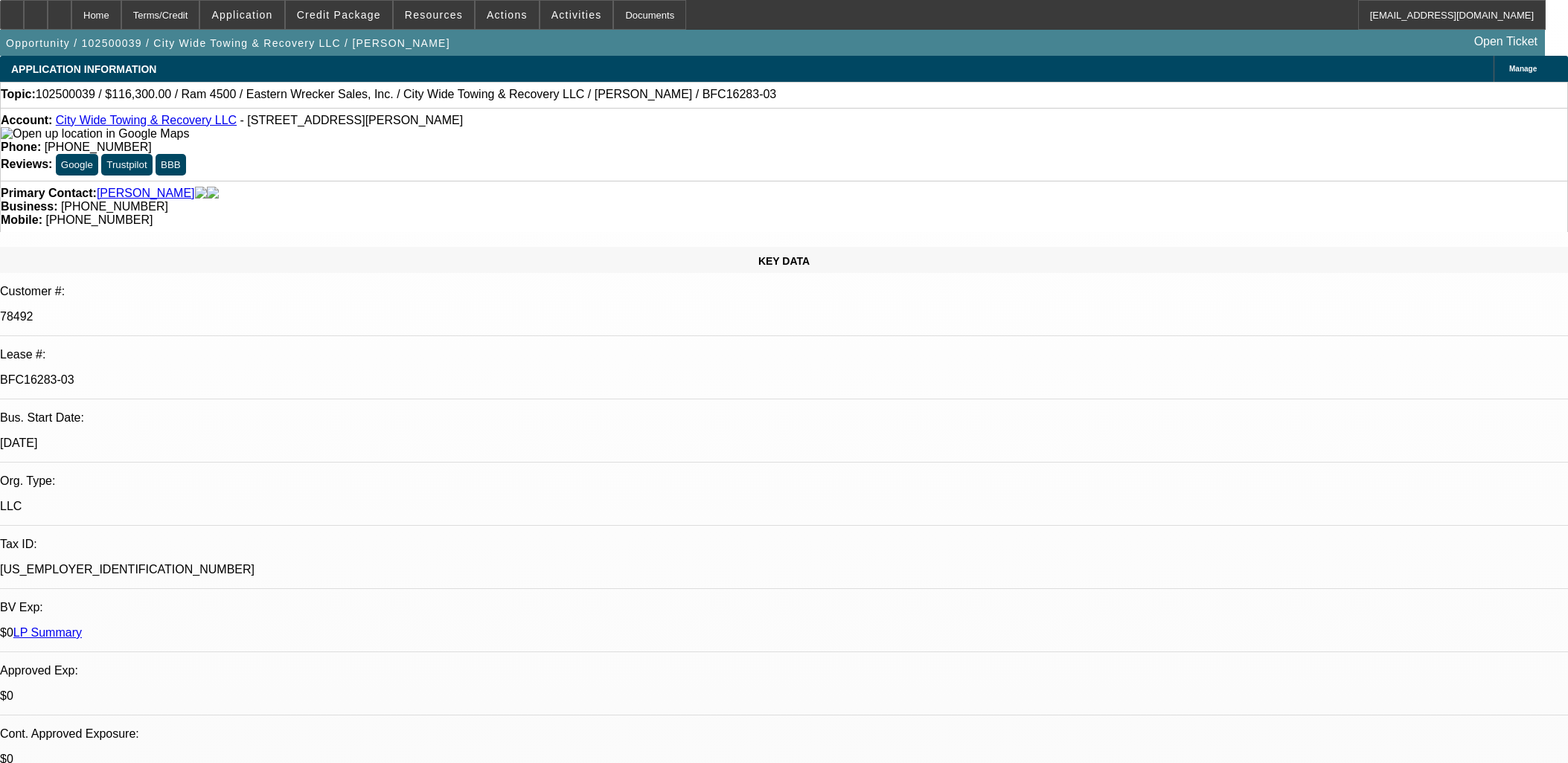
select select "0"
select select "2"
select select "0"
select select "6"
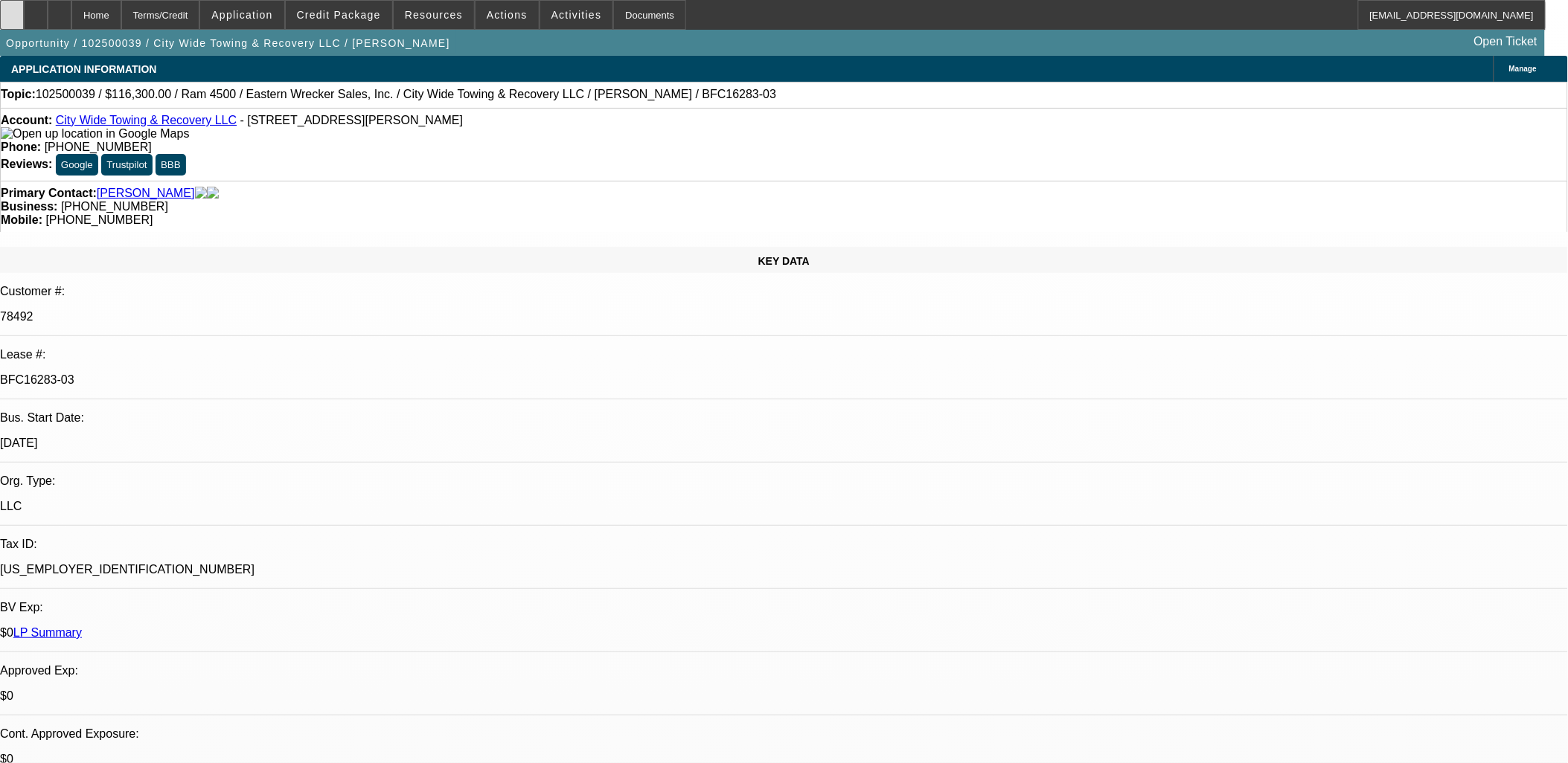
click at [23, 10] on div at bounding box center [12, 15] width 24 height 30
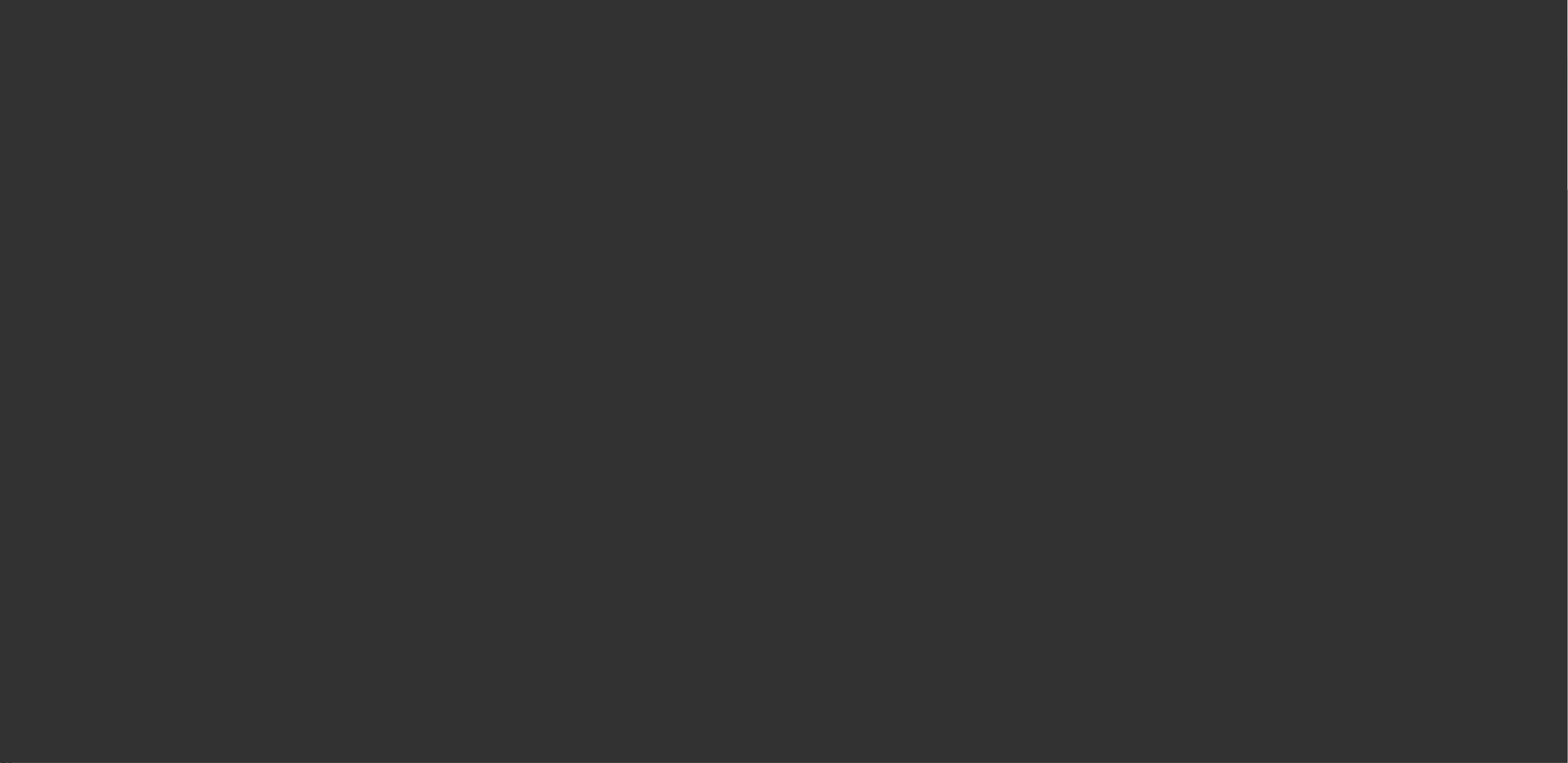
click at [763, 360] on span "Open calendar" at bounding box center [781, 342] width 36 height 36
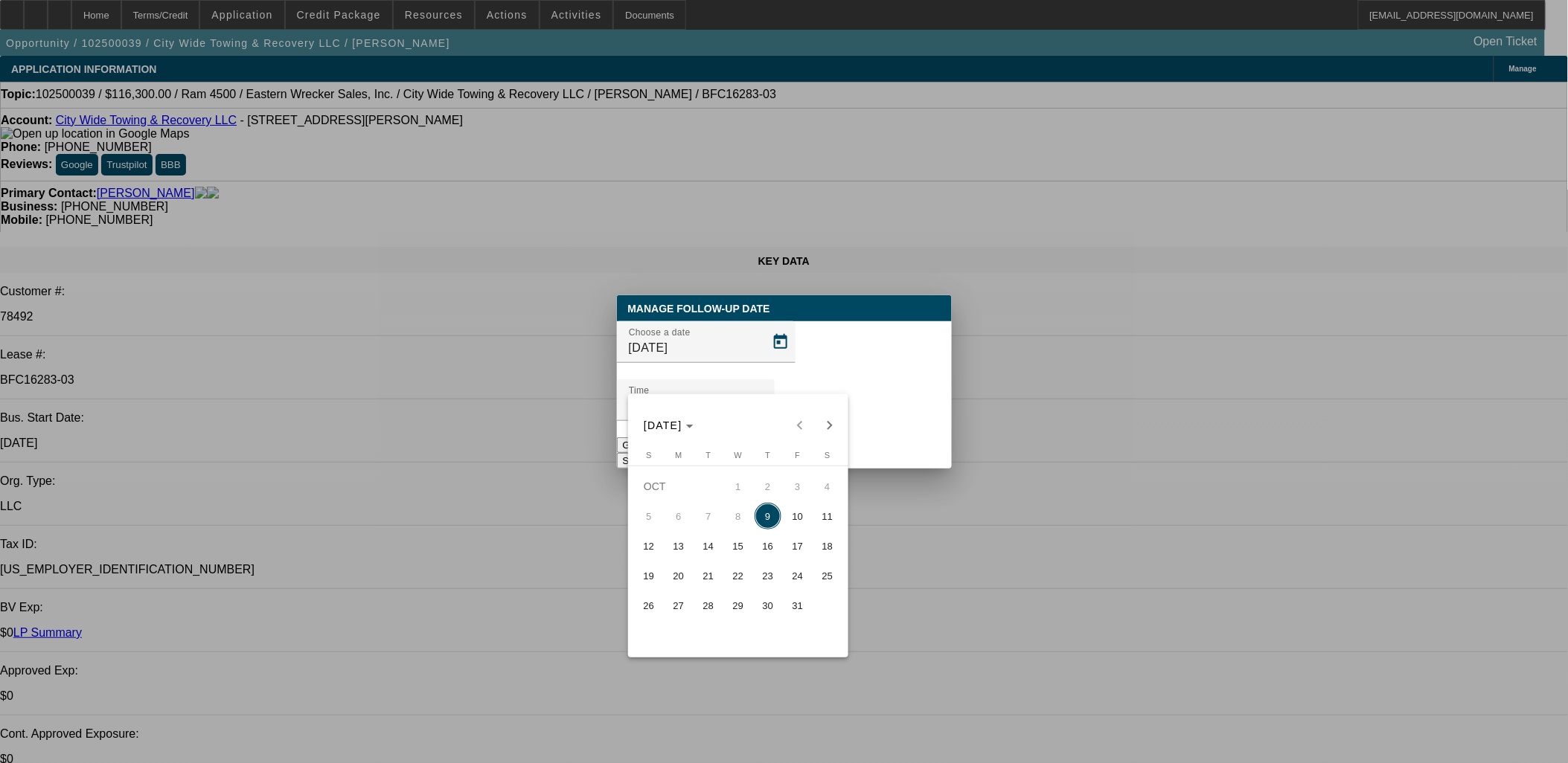
click at [793, 522] on span "10" at bounding box center [797, 516] width 27 height 27
type input "10/10/2025"
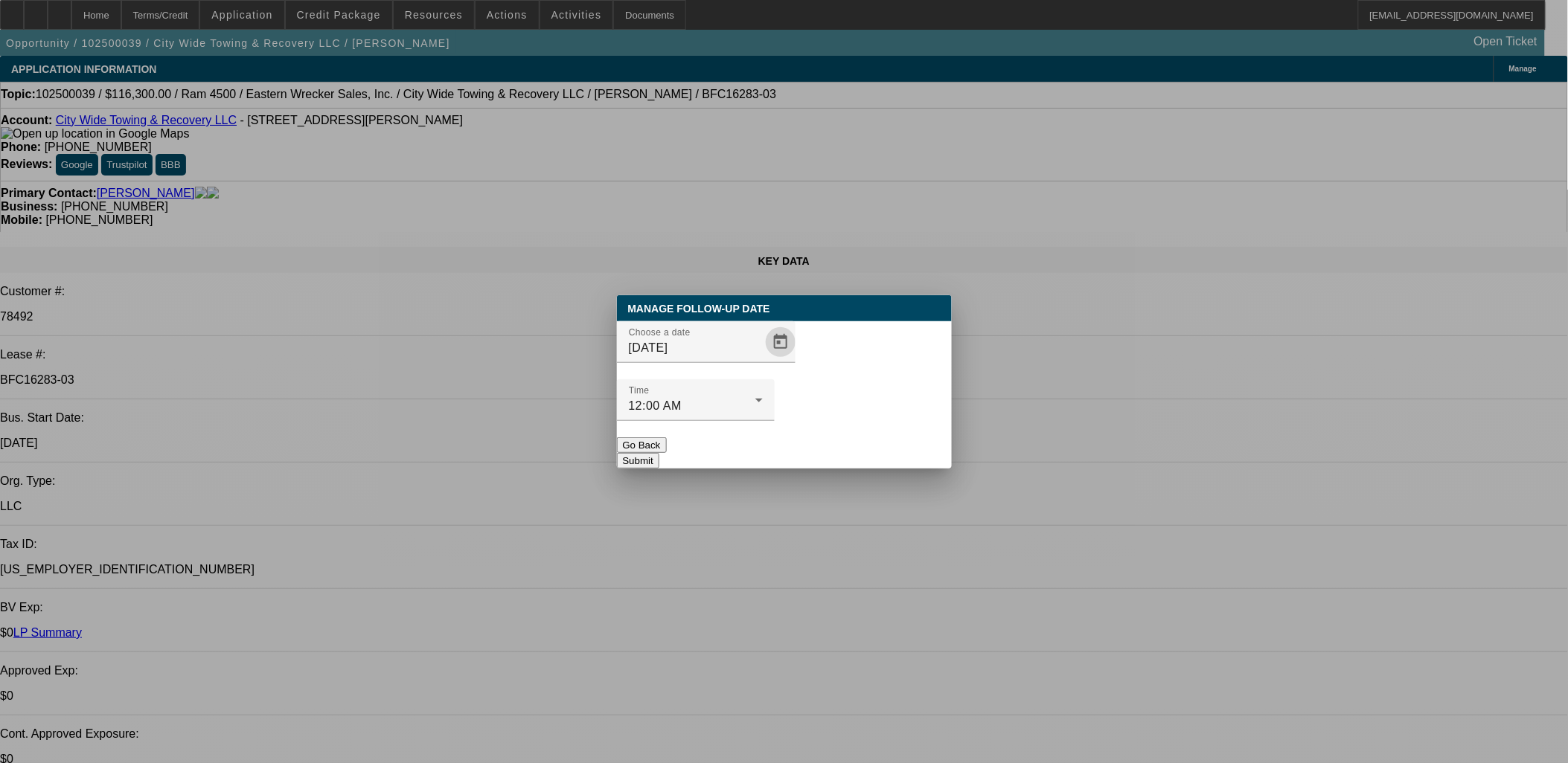
click at [659, 453] on button "Submit" at bounding box center [638, 461] width 43 height 16
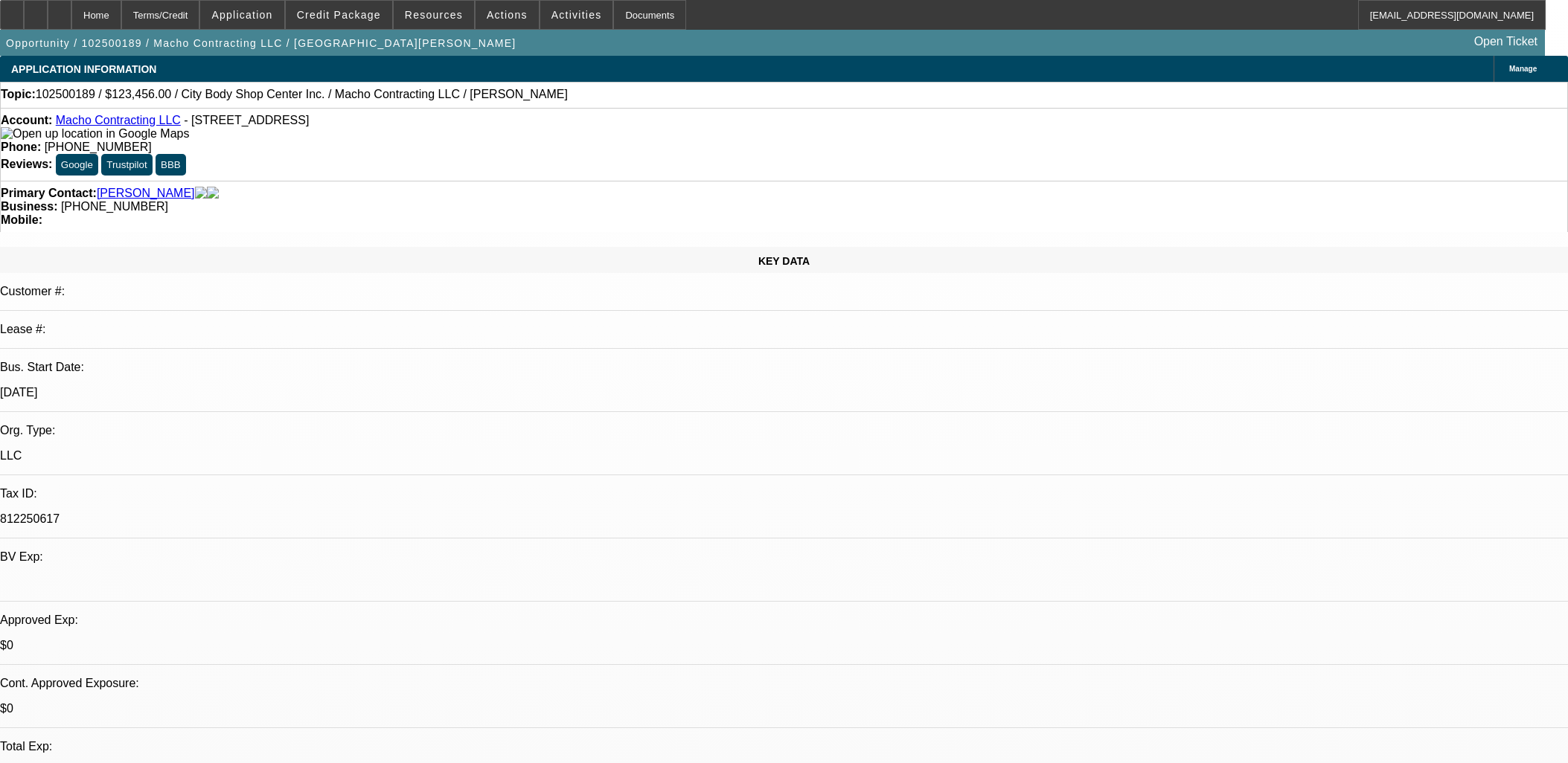
select select "0"
select select "2"
select select "0.1"
select select "4"
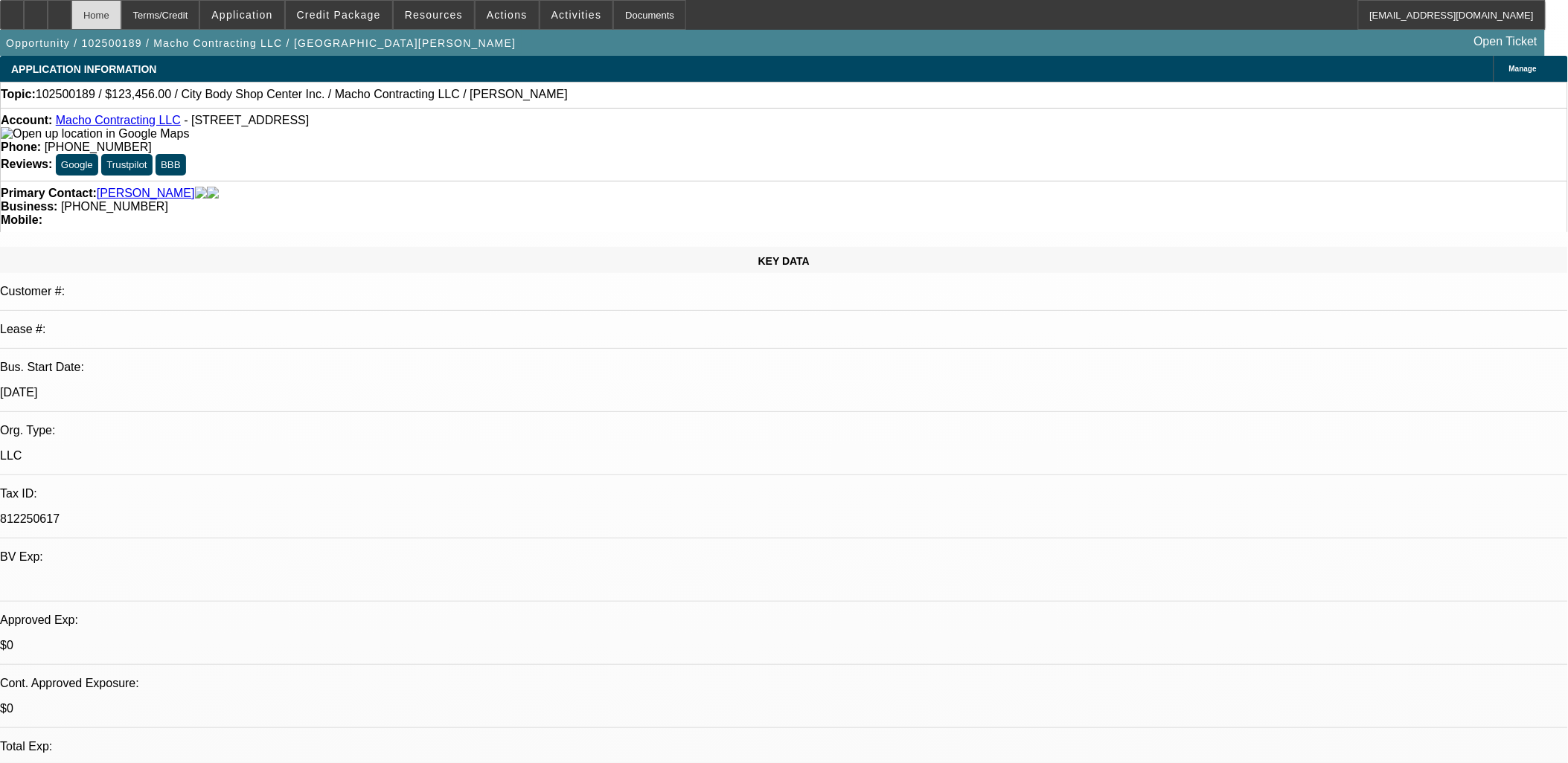
scroll to position [165, 0]
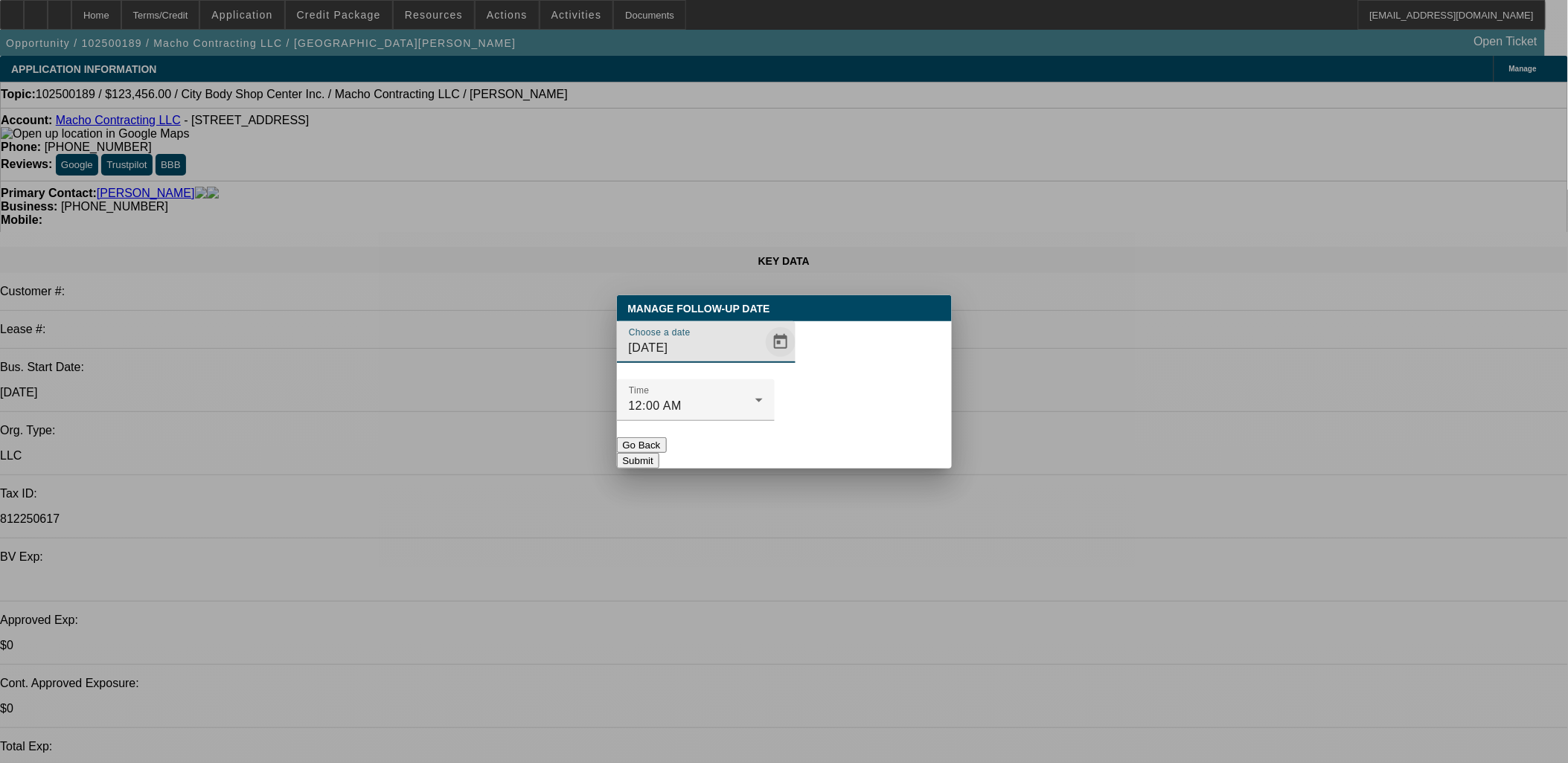
click at [763, 360] on span "Open calendar" at bounding box center [781, 342] width 36 height 36
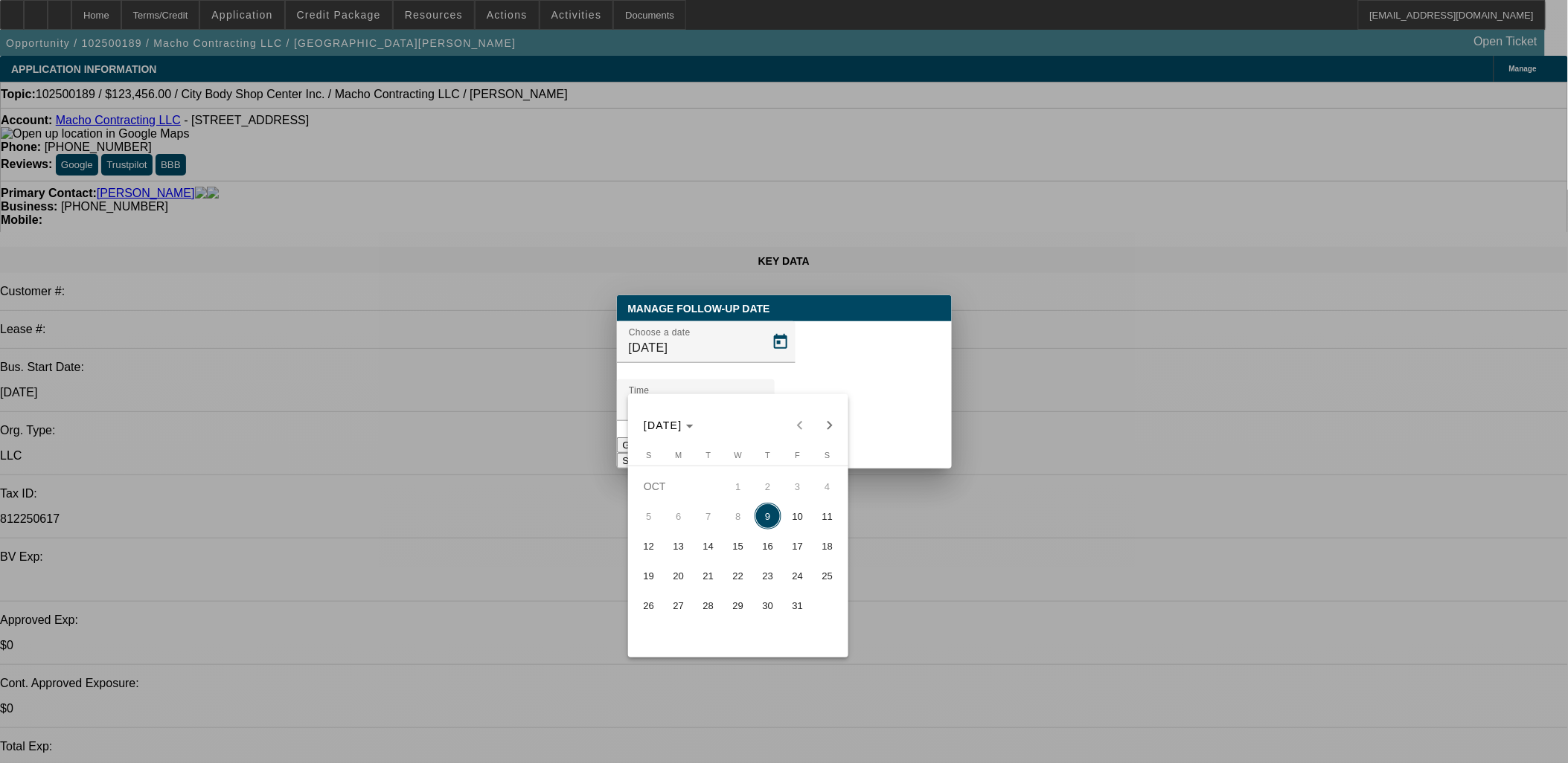
click at [790, 516] on span "10" at bounding box center [797, 516] width 27 height 27
type input "[DATE]"
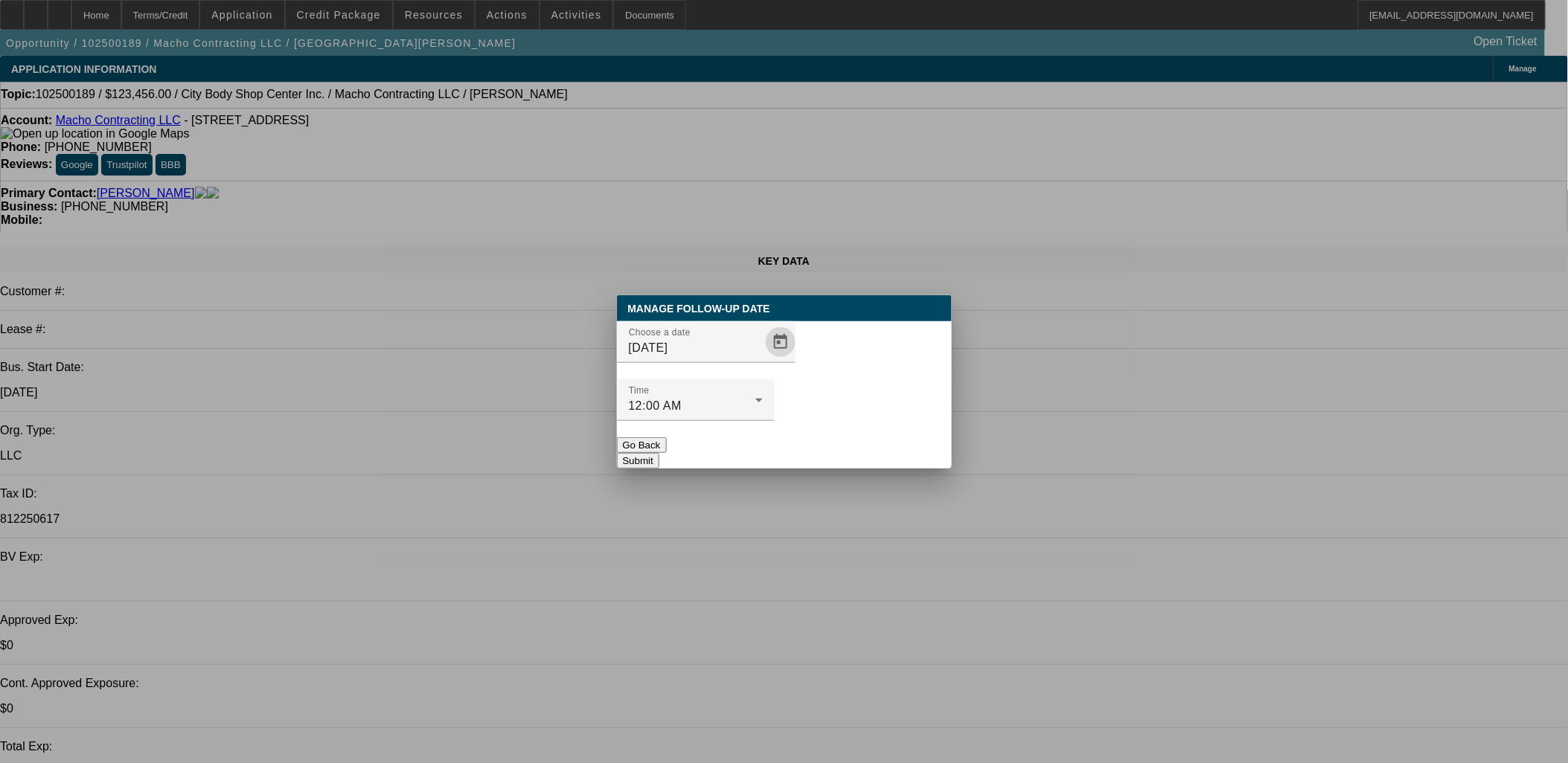
click at [659, 453] on button "Submit" at bounding box center [638, 461] width 43 height 16
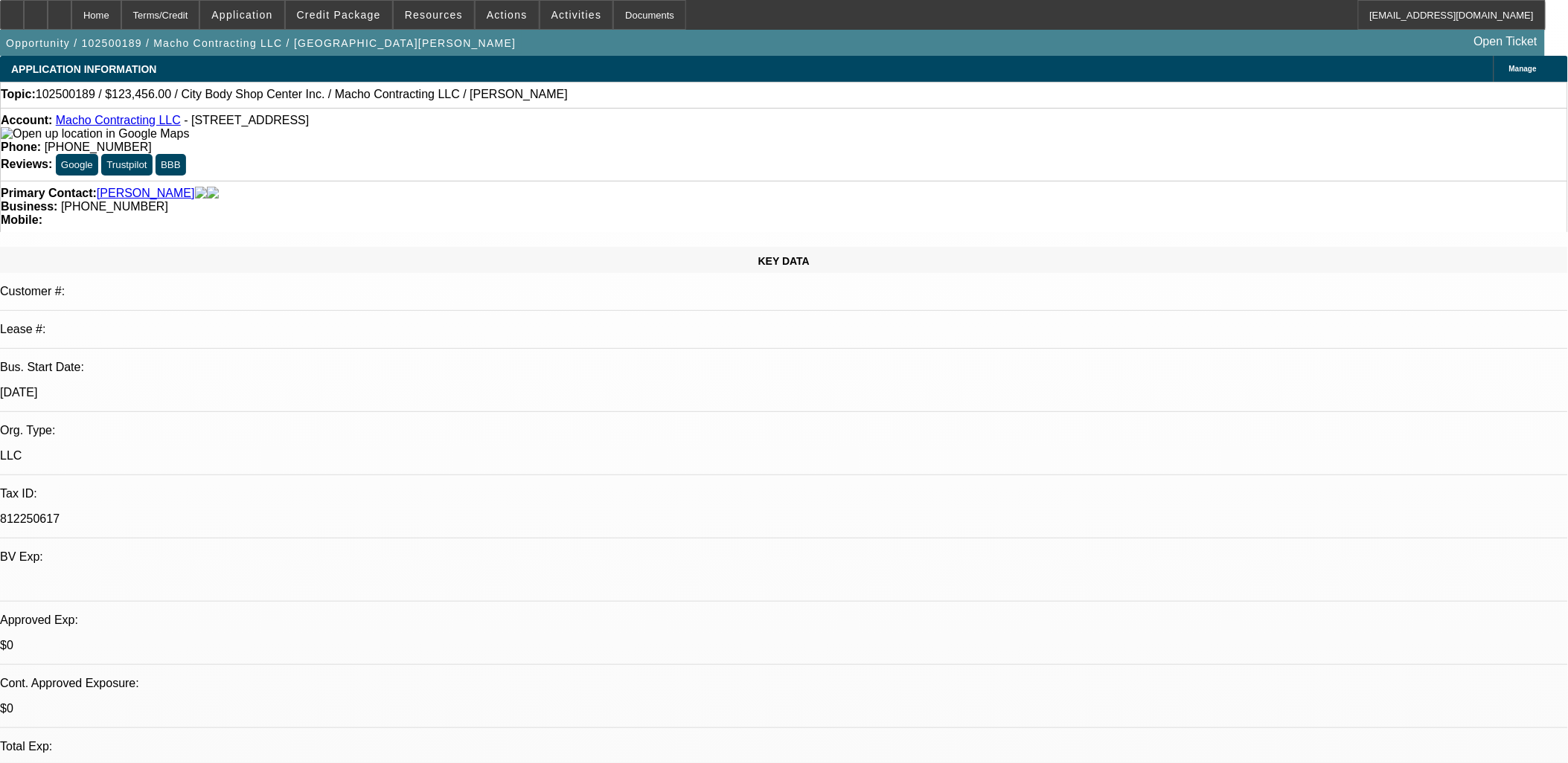
click at [1204, 53] on div "Opportunity / 102500189 / Macho Contracting LLC / Zapata, Tabitha Open Ticket" at bounding box center [772, 43] width 1545 height 26
radio input "true"
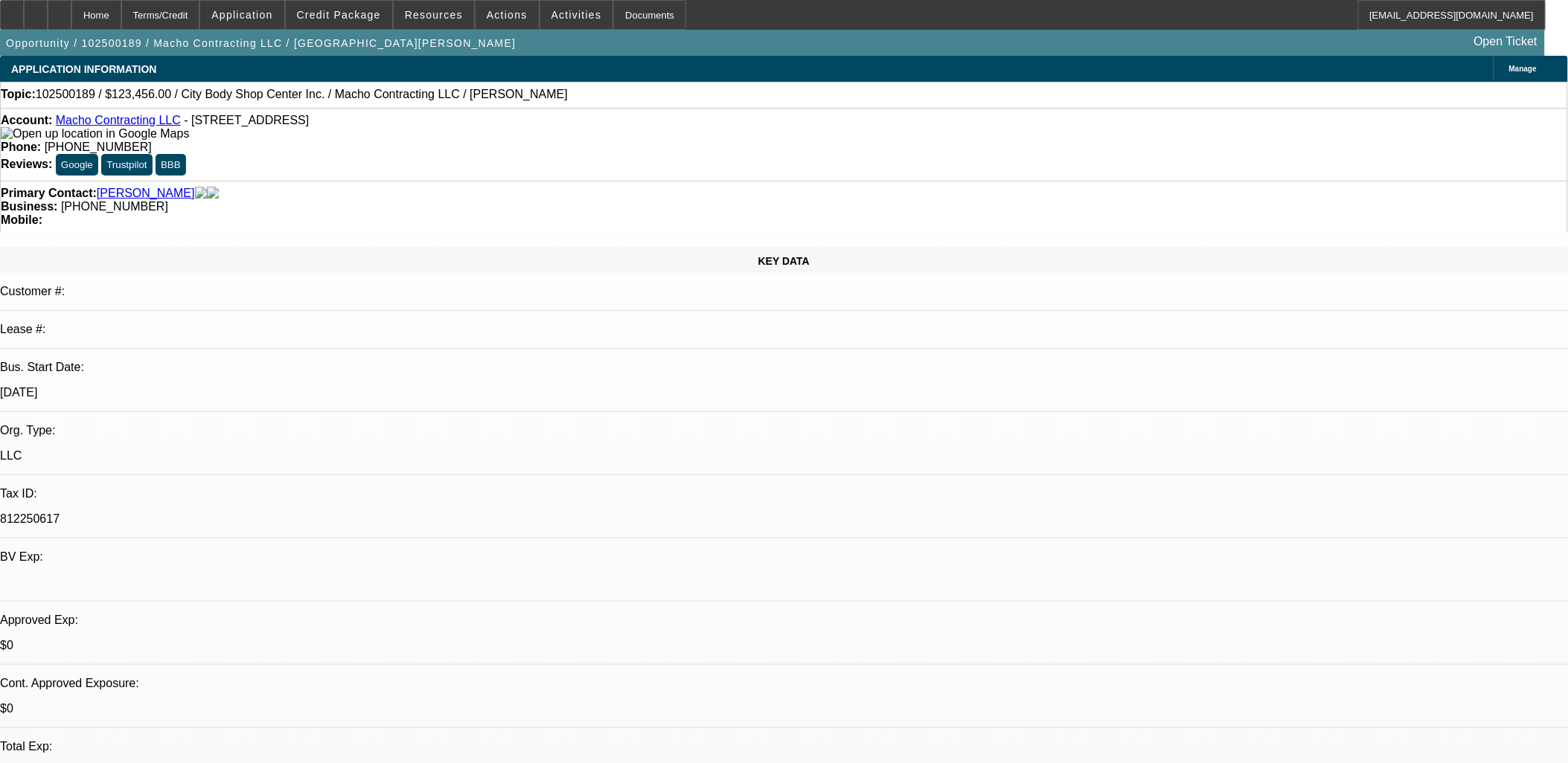
type textarea "req'd truck specs ($103k 2016 pete 4000 gal?) from vendor"
radio input "true"
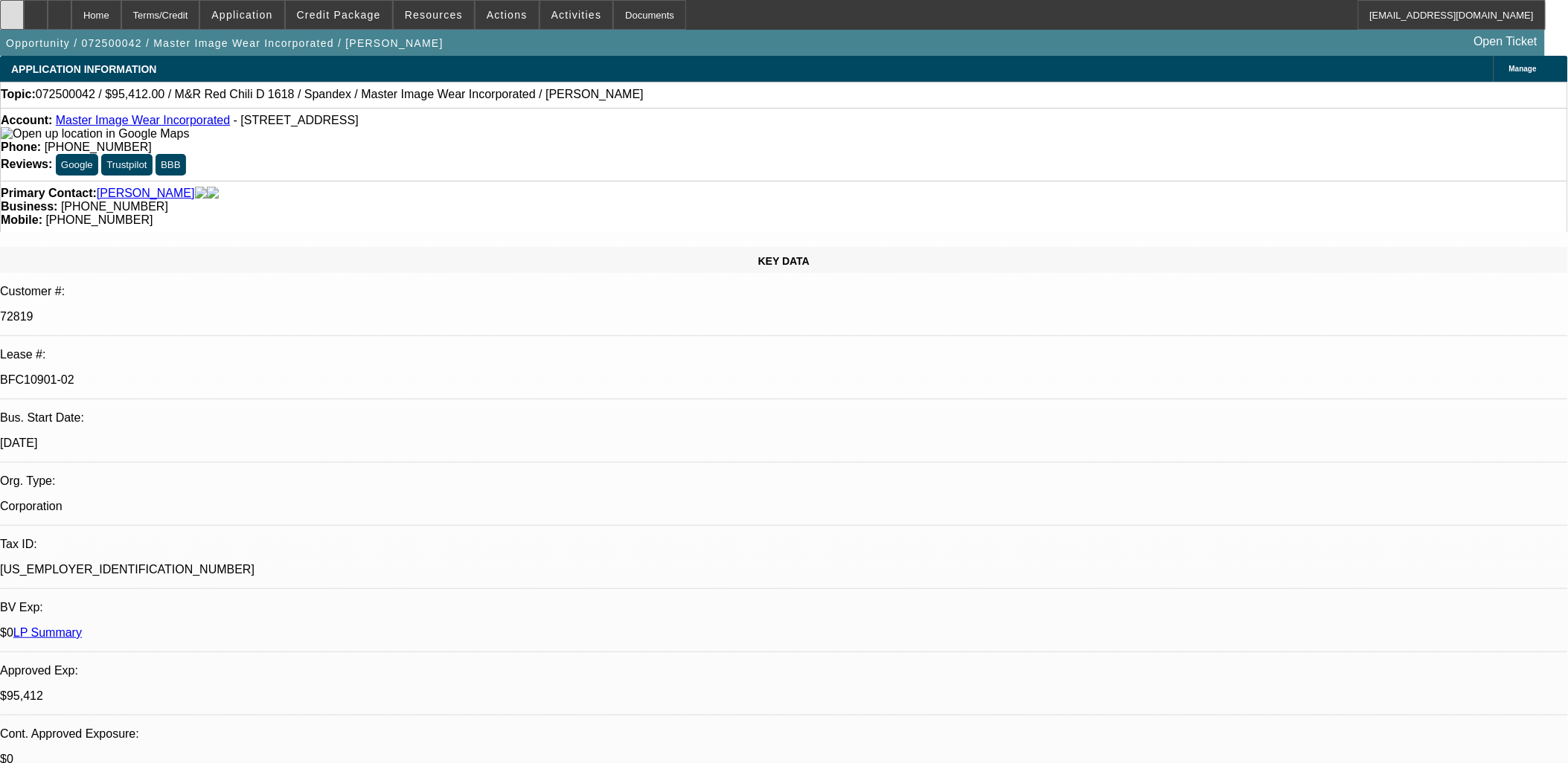
select select "0"
select select "0.1"
select select "0"
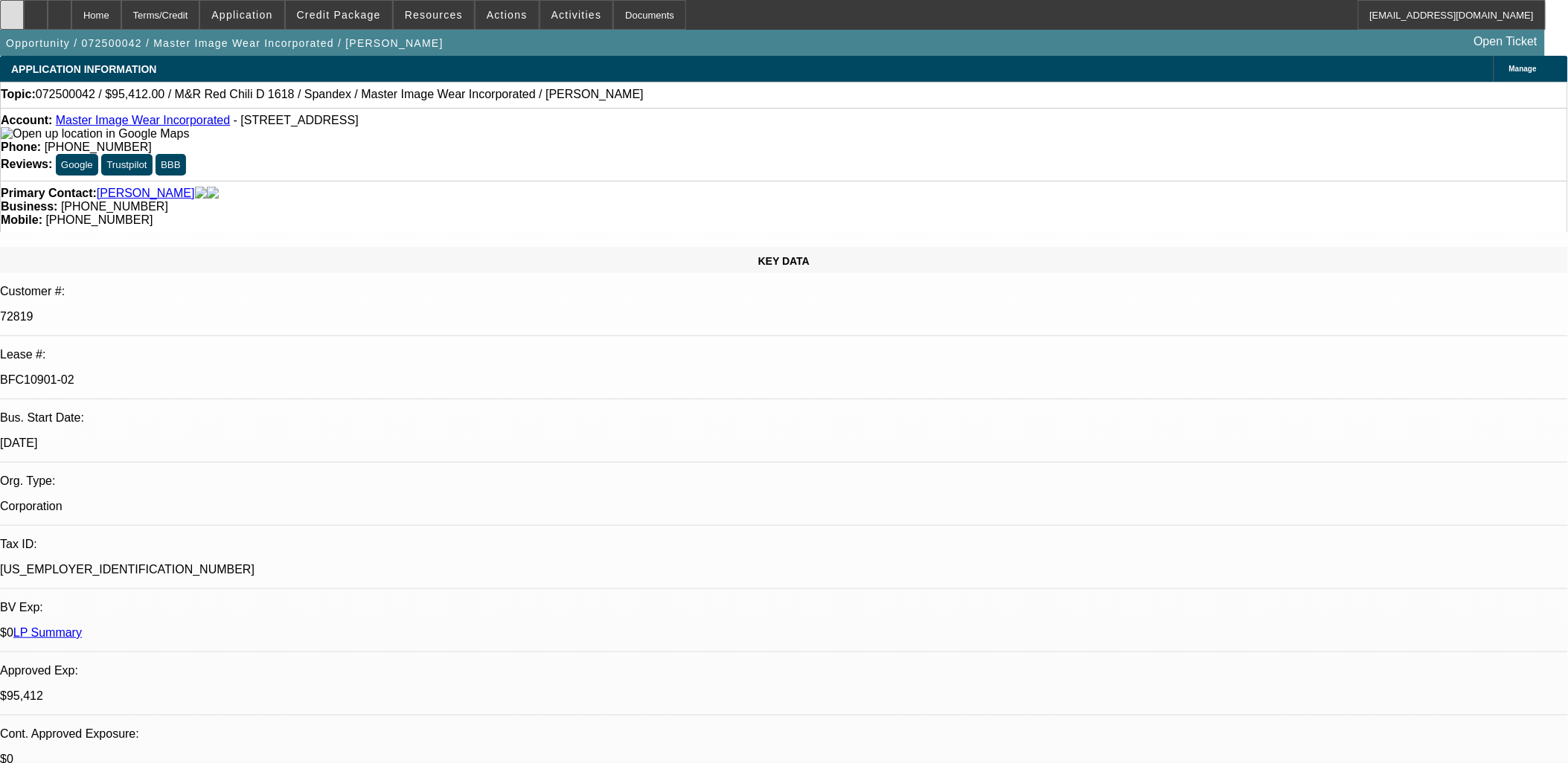
select select "0.1"
select select "0"
select select "0.1"
select select "0"
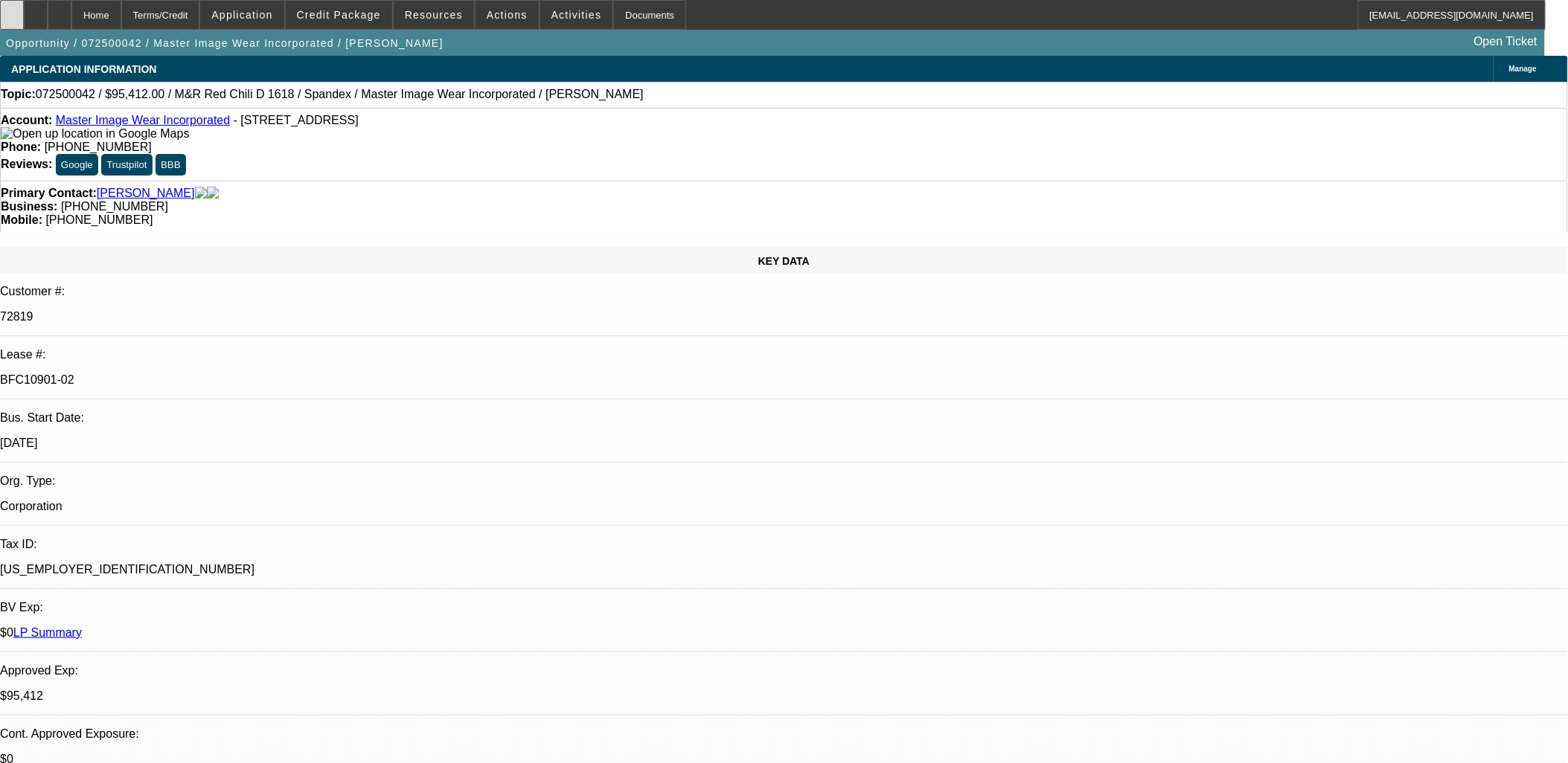
select select "0"
select select "0.1"
select select "1"
select select "4"
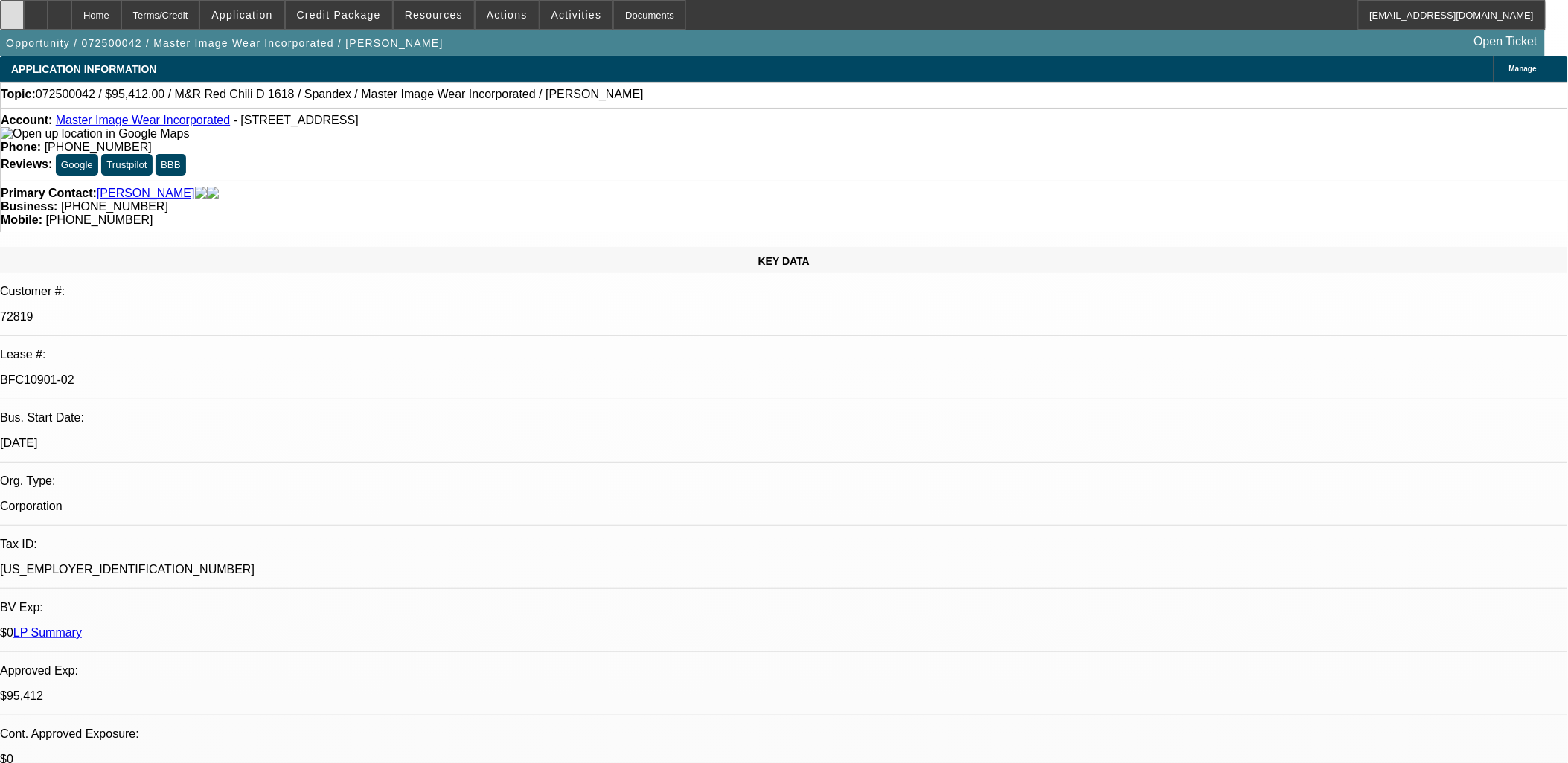
select select "1"
select select "4"
select select "1"
select select "3"
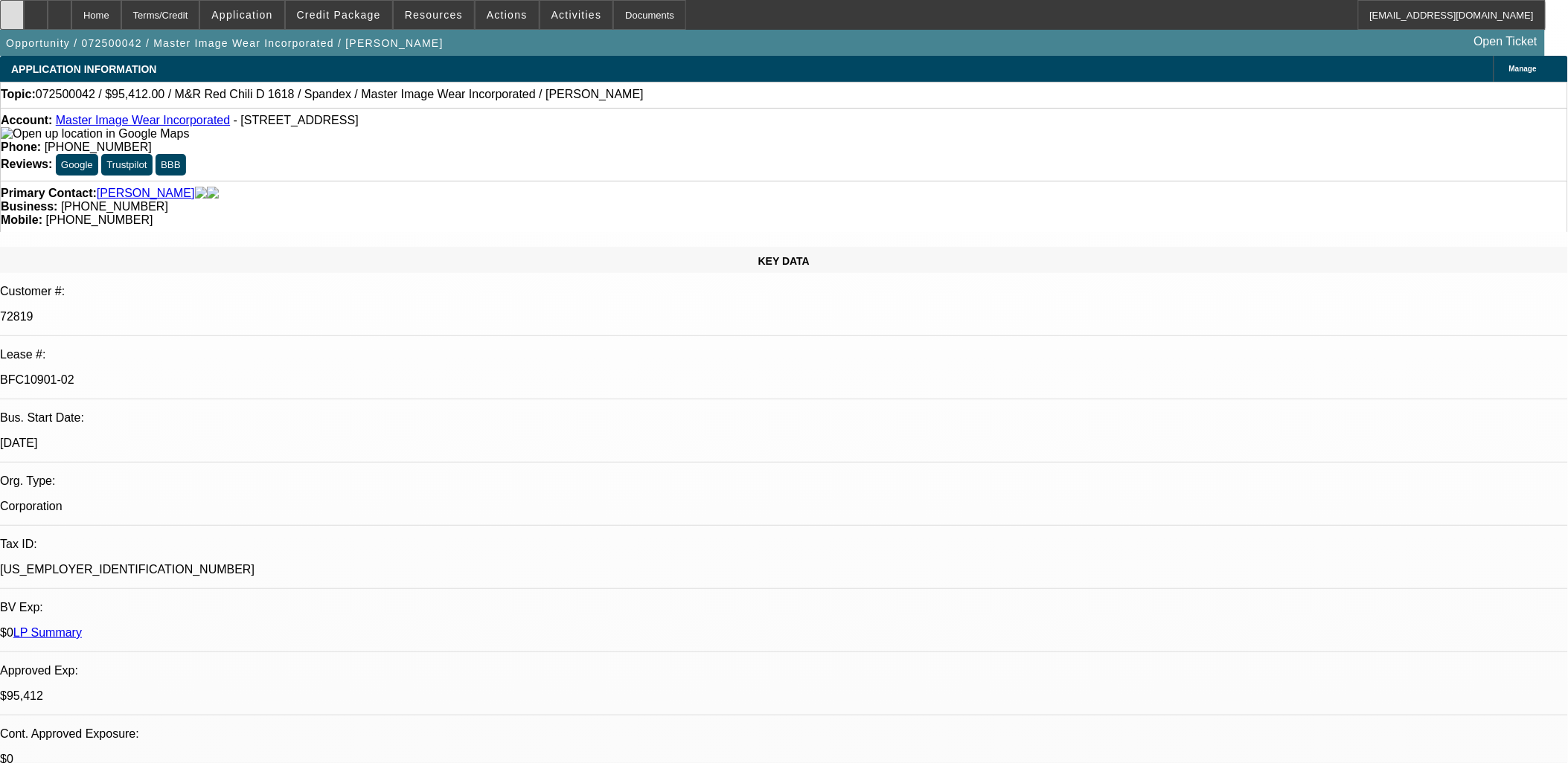
select select "4"
select select "1"
select select "3"
select select "4"
click at [12, 10] on icon at bounding box center [12, 10] width 0 height 0
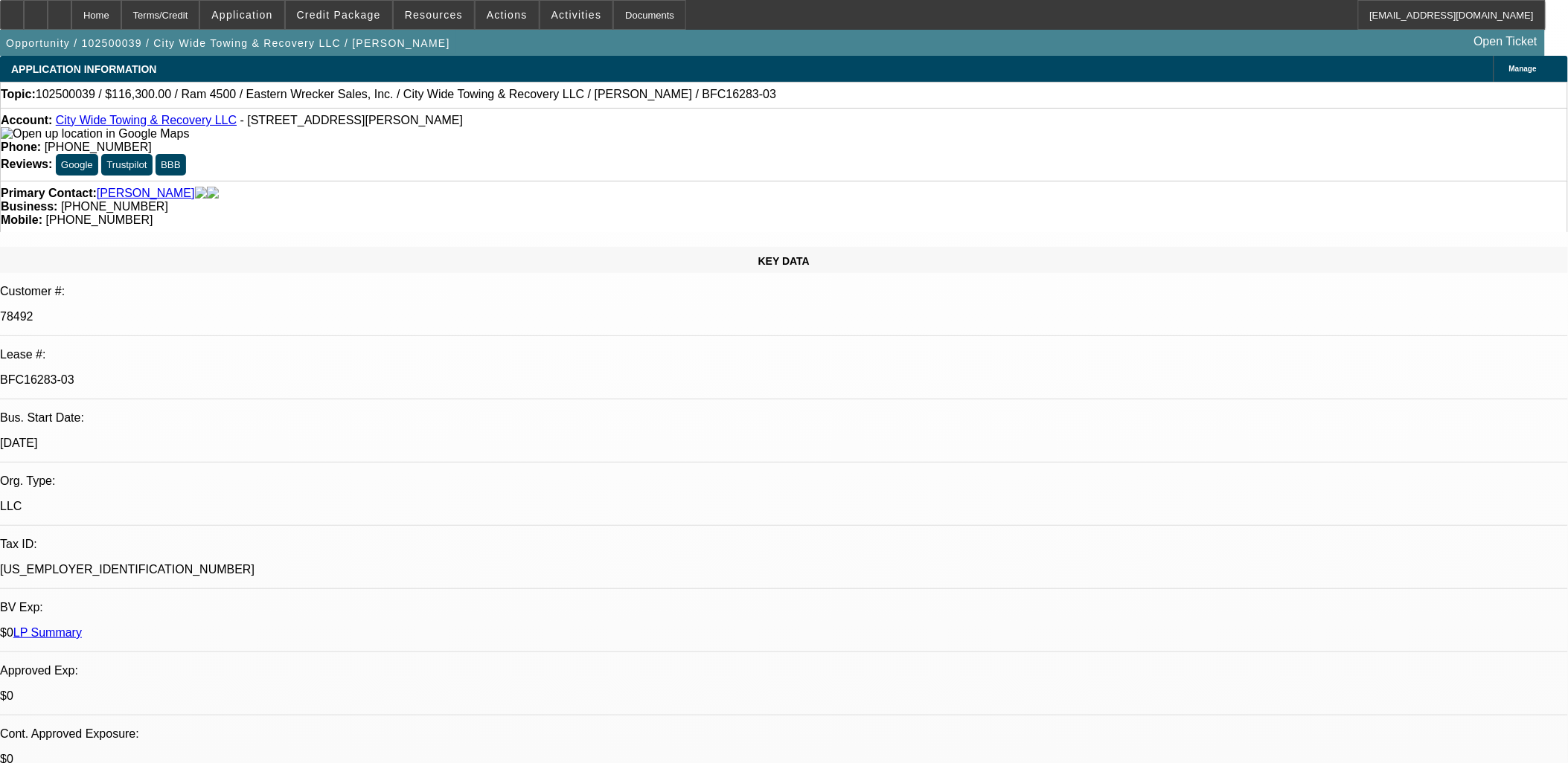
select select "0"
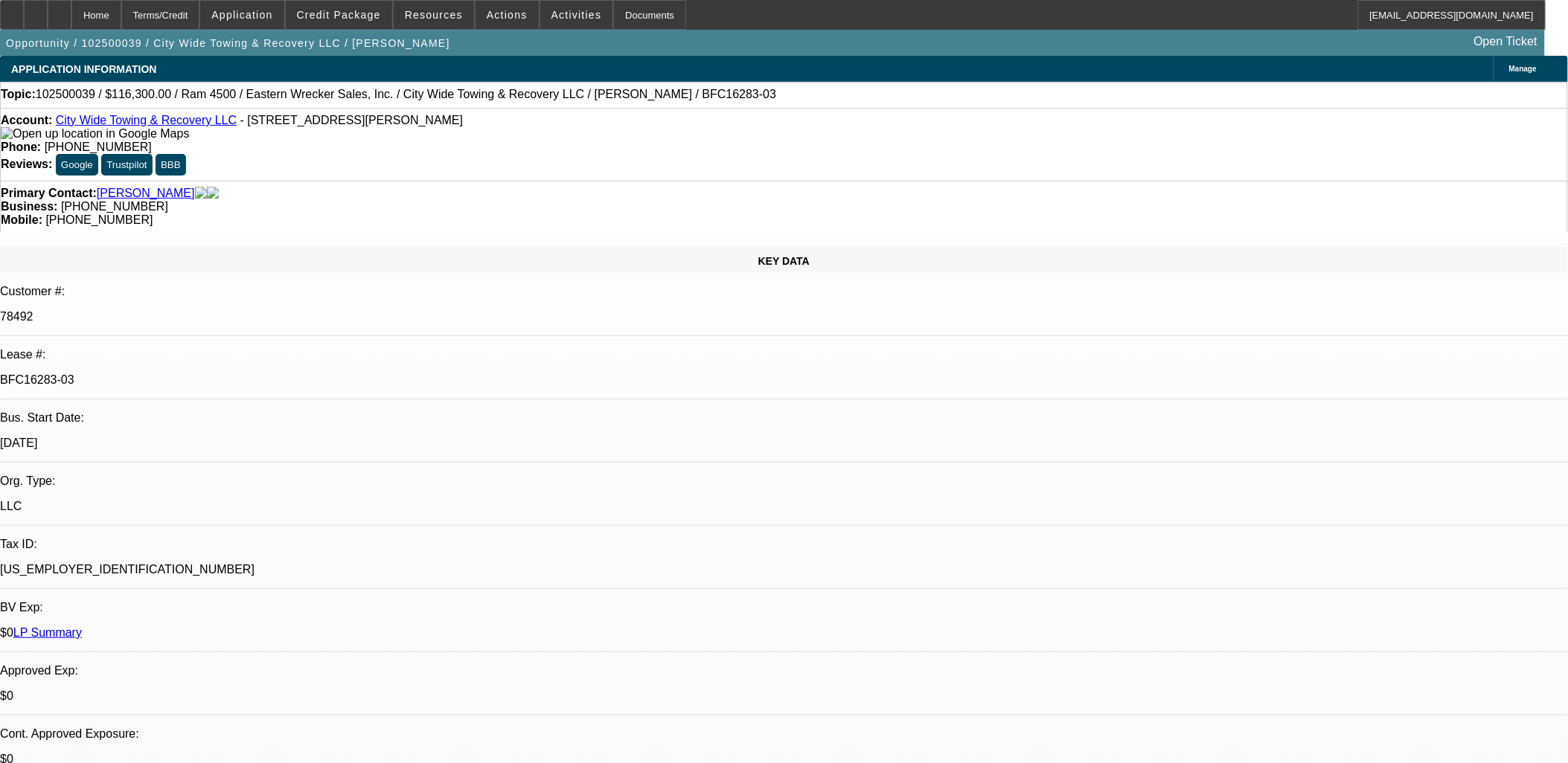
select select "0"
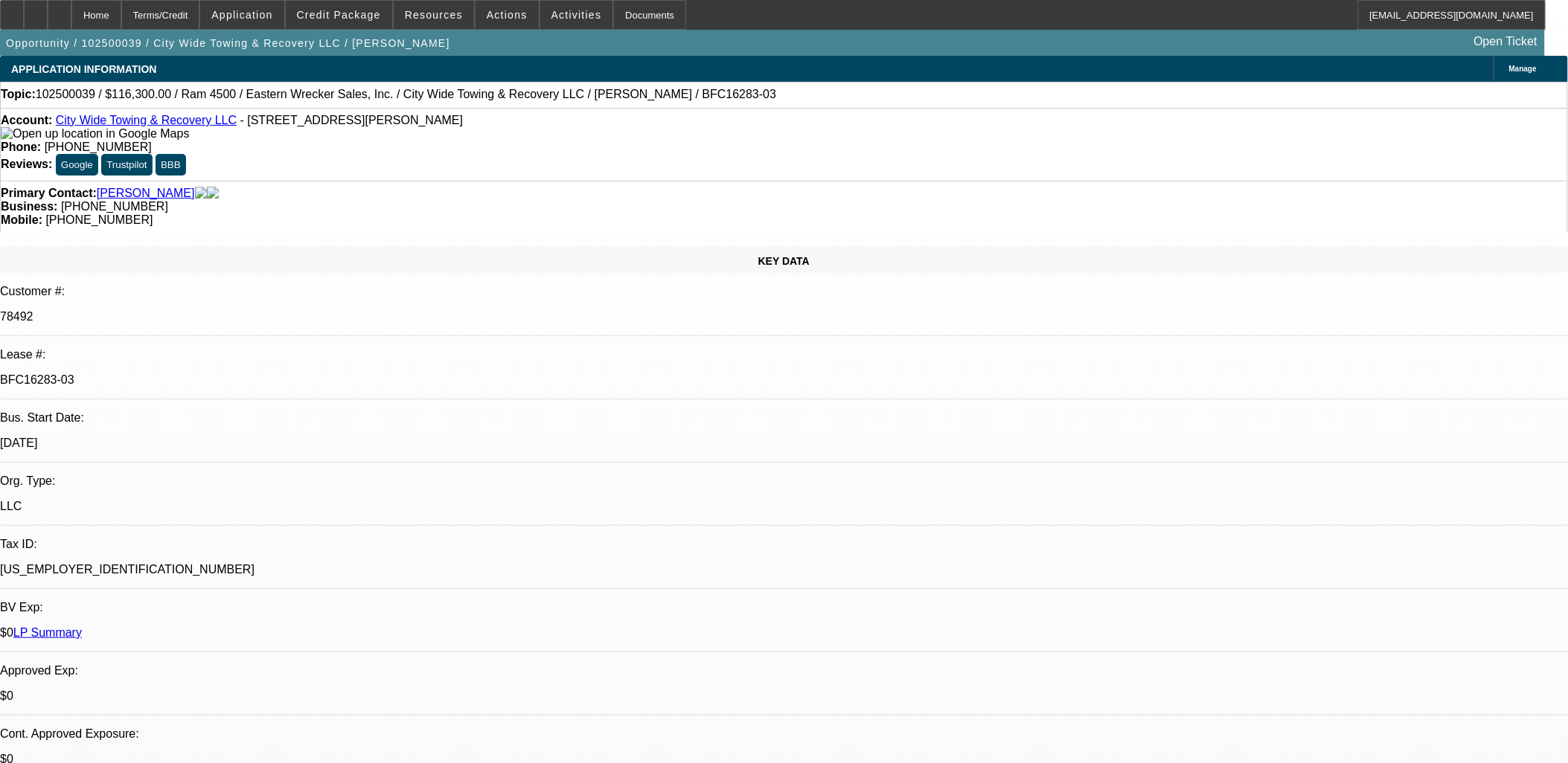
select select "0"
select select "1"
select select "2"
select select "6"
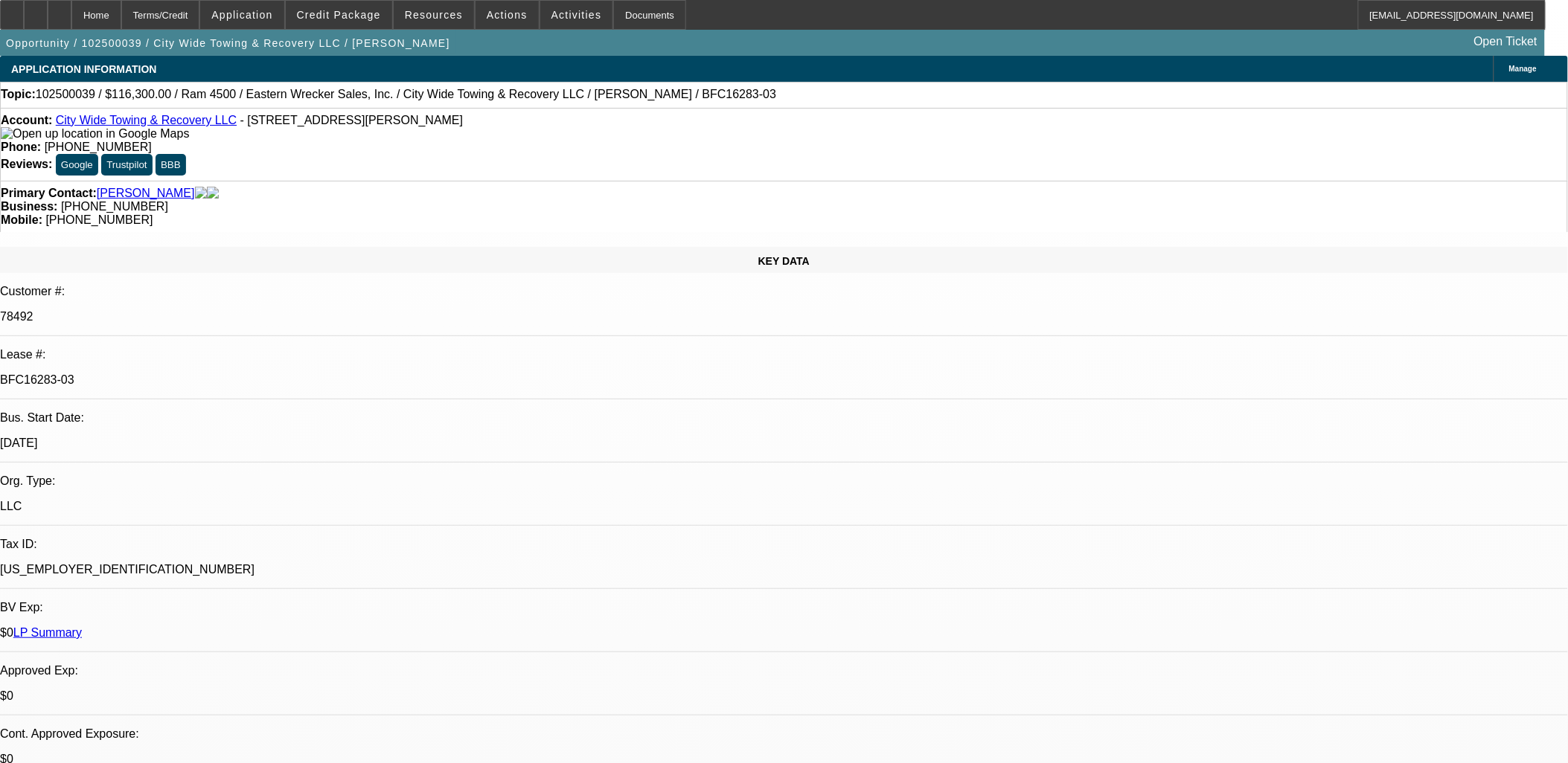
select select "1"
select select "2"
select select "6"
select select "1"
select select "2"
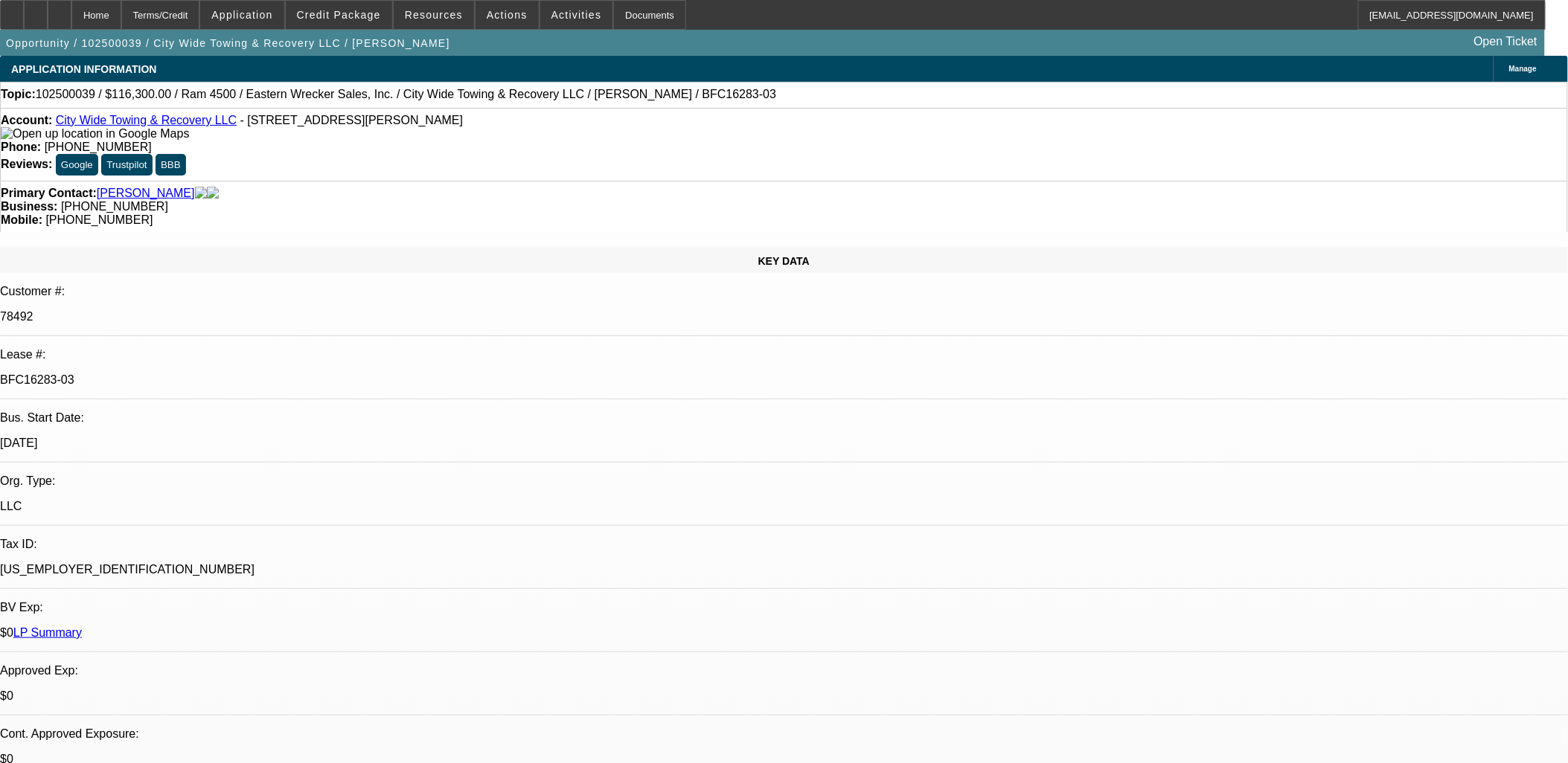
select select "6"
select select "1"
select select "2"
select select "6"
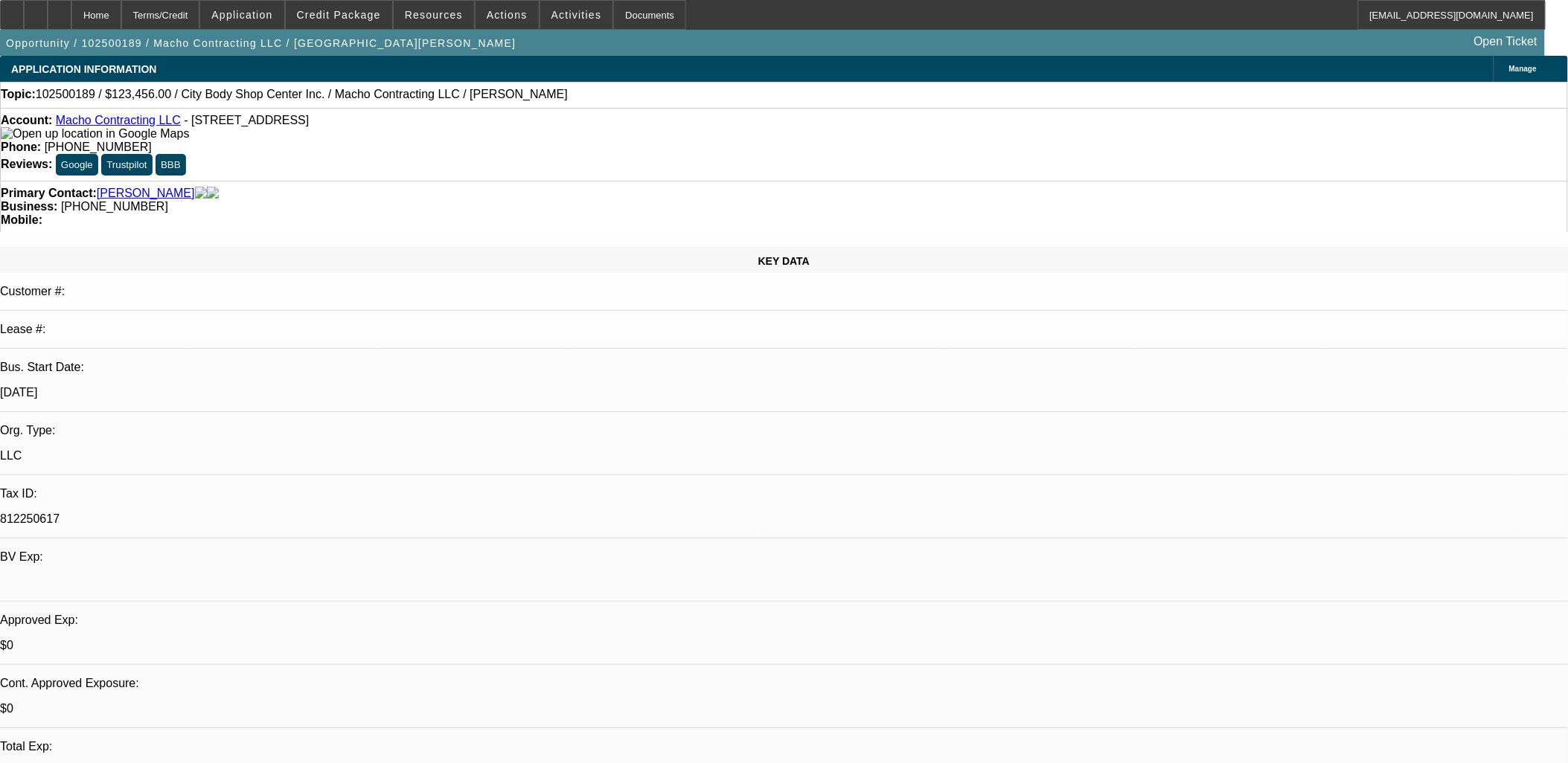
select select "0"
select select "2"
select select "0.1"
select select "4"
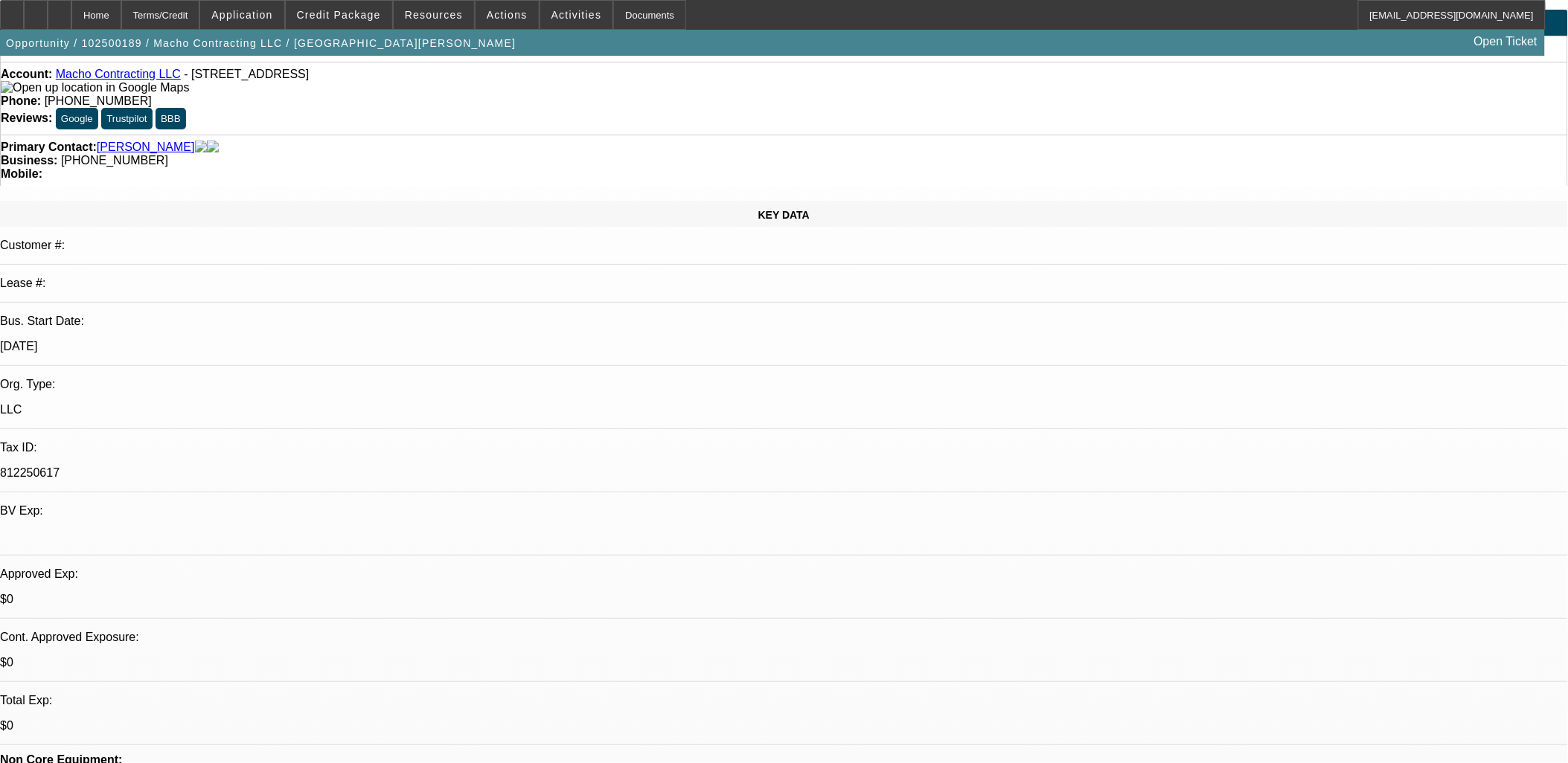
scroll to position [82, 0]
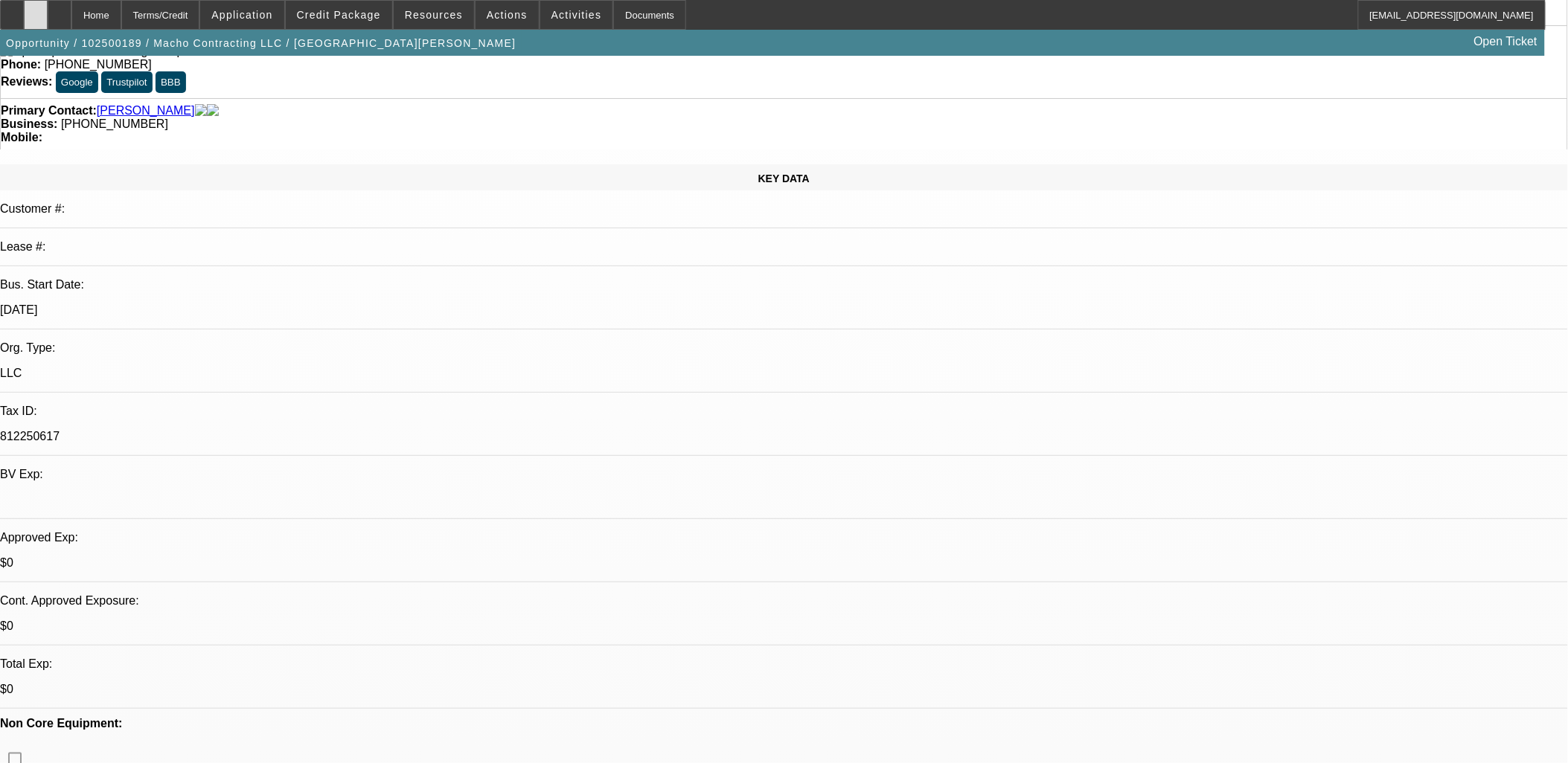
click at [36, 10] on icon at bounding box center [36, 10] width 0 height 0
click at [339, 16] on span "Credit Package" at bounding box center [339, 15] width 84 height 12
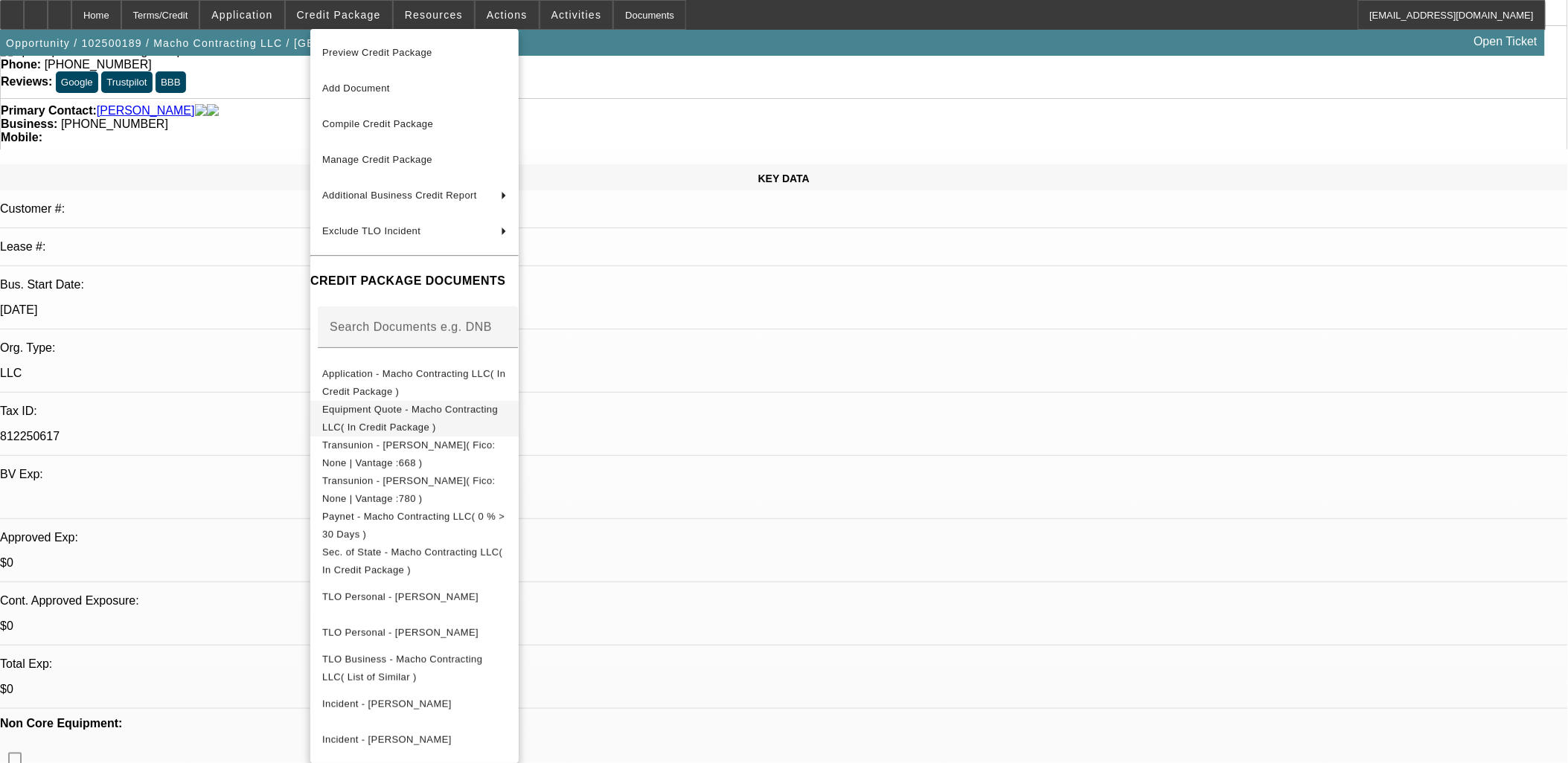
click at [424, 416] on span "Equipment Quote - Macho Contracting LLC( In Credit Package )" at bounding box center [409, 417] width 176 height 29
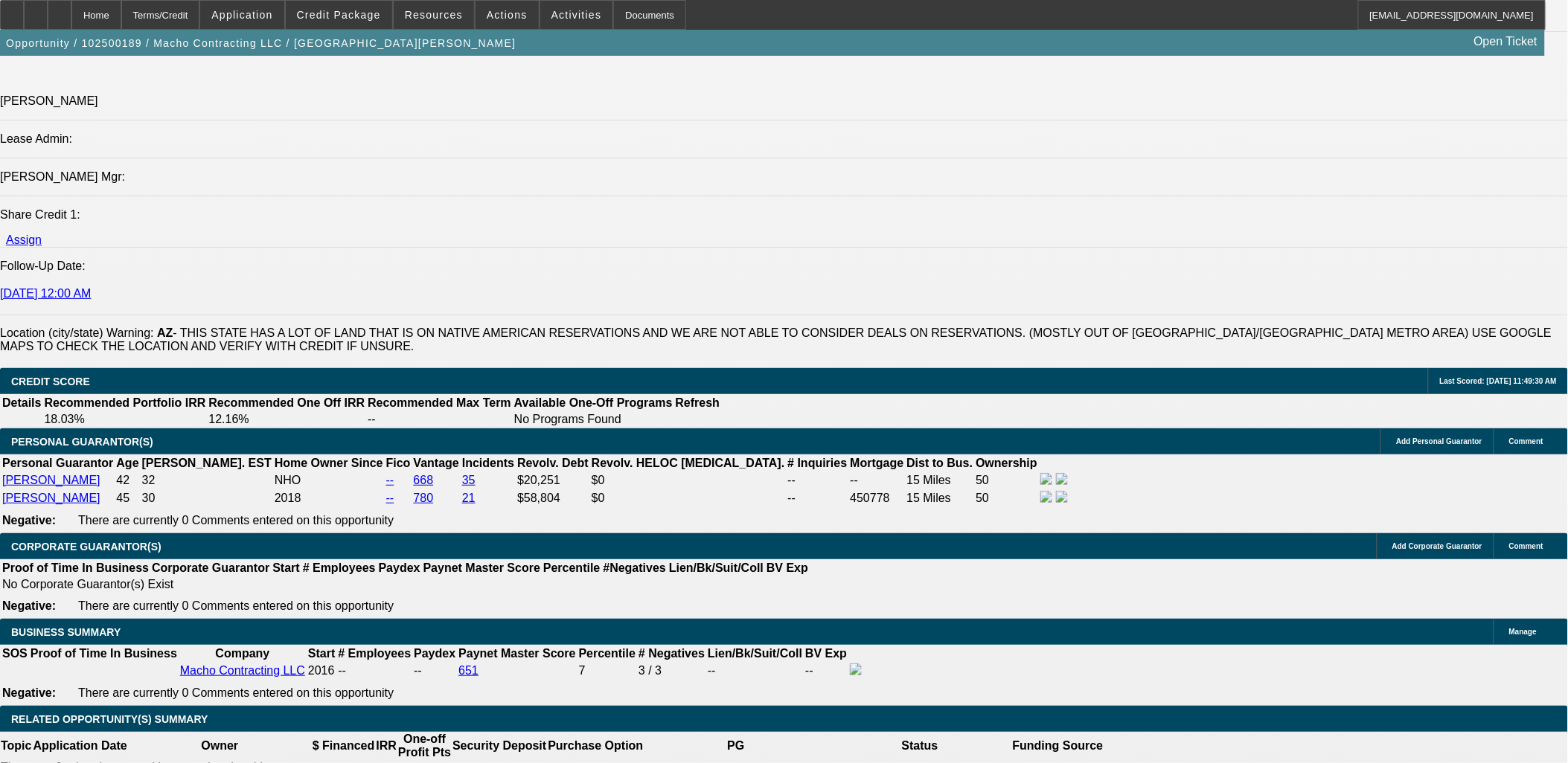
scroll to position [2397, 0]
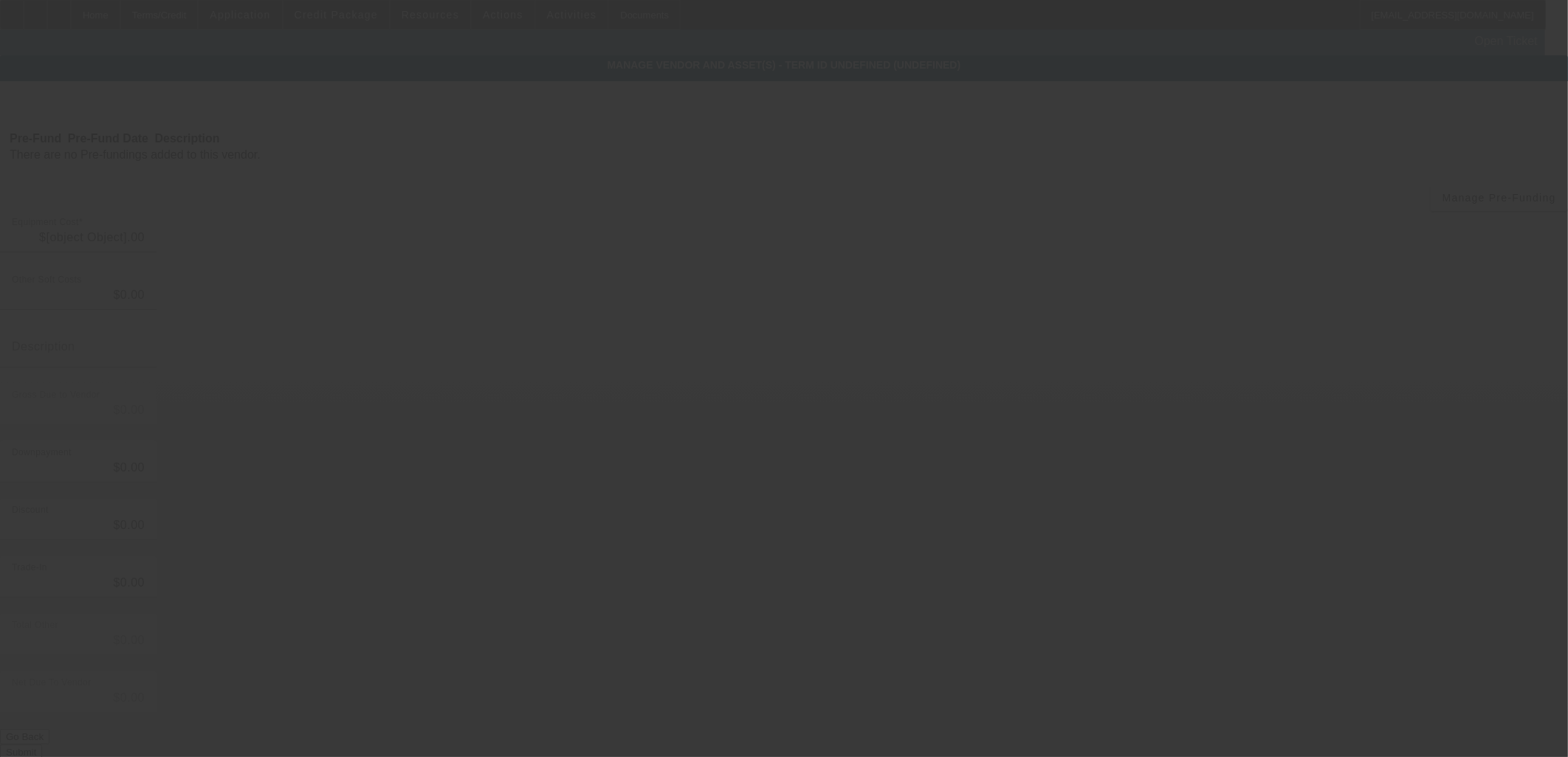
type input "$123,456.00"
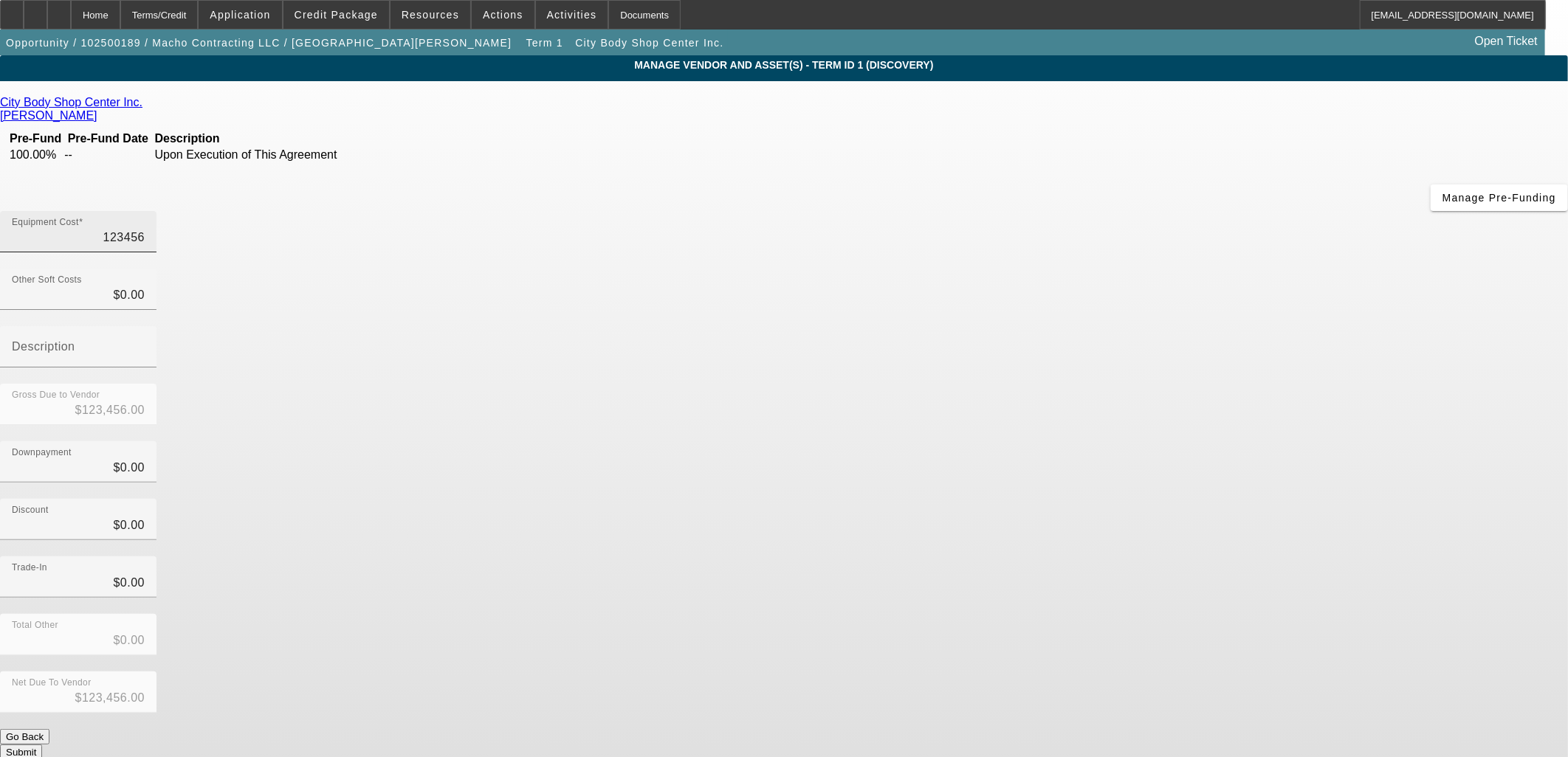
click at [145, 229] on input "123456" at bounding box center [78, 238] width 133 height 18
type input "1"
type input "$1.00"
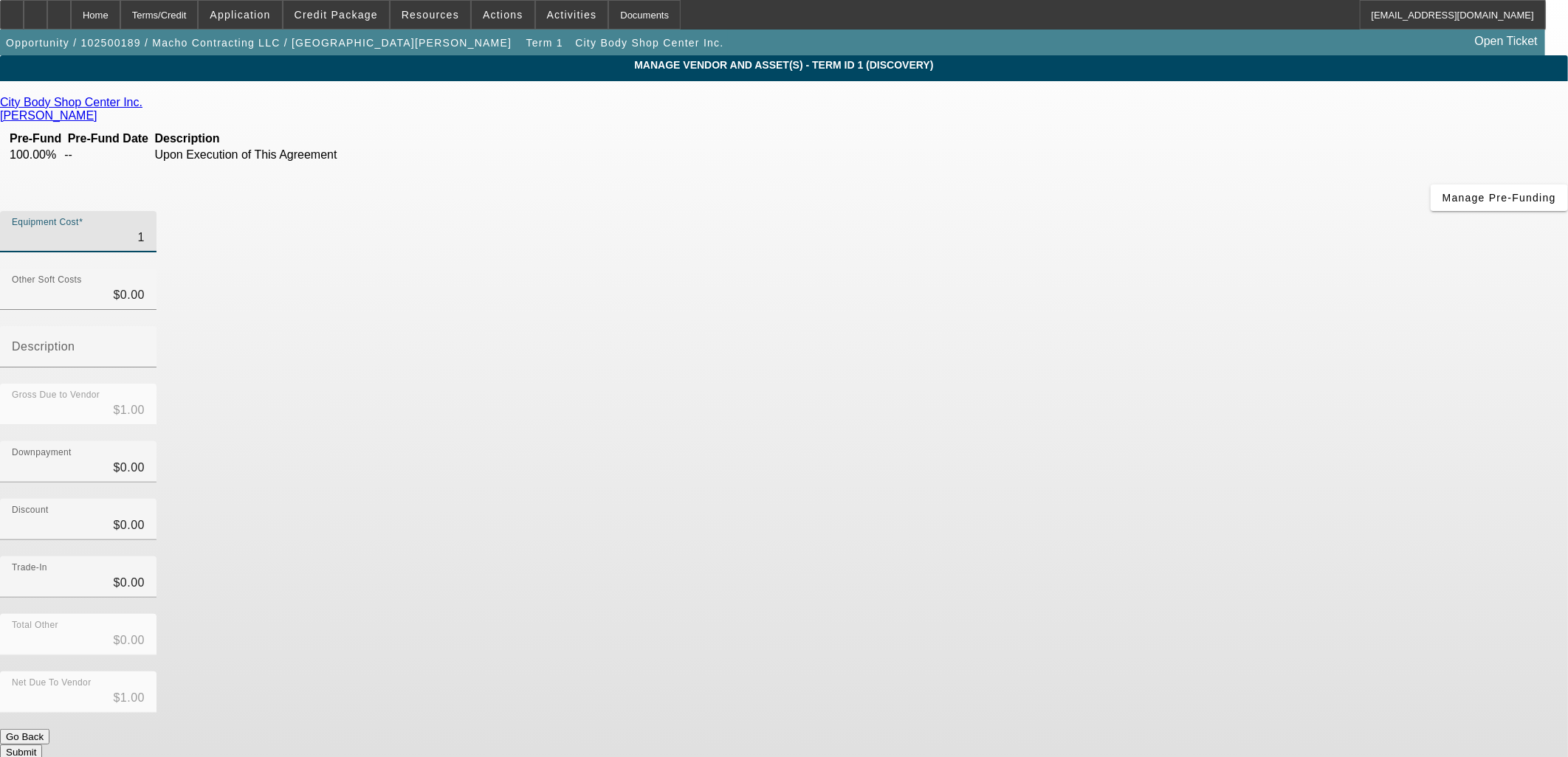
type input "10"
type input "$10.00"
type input "103"
type input "$103.00"
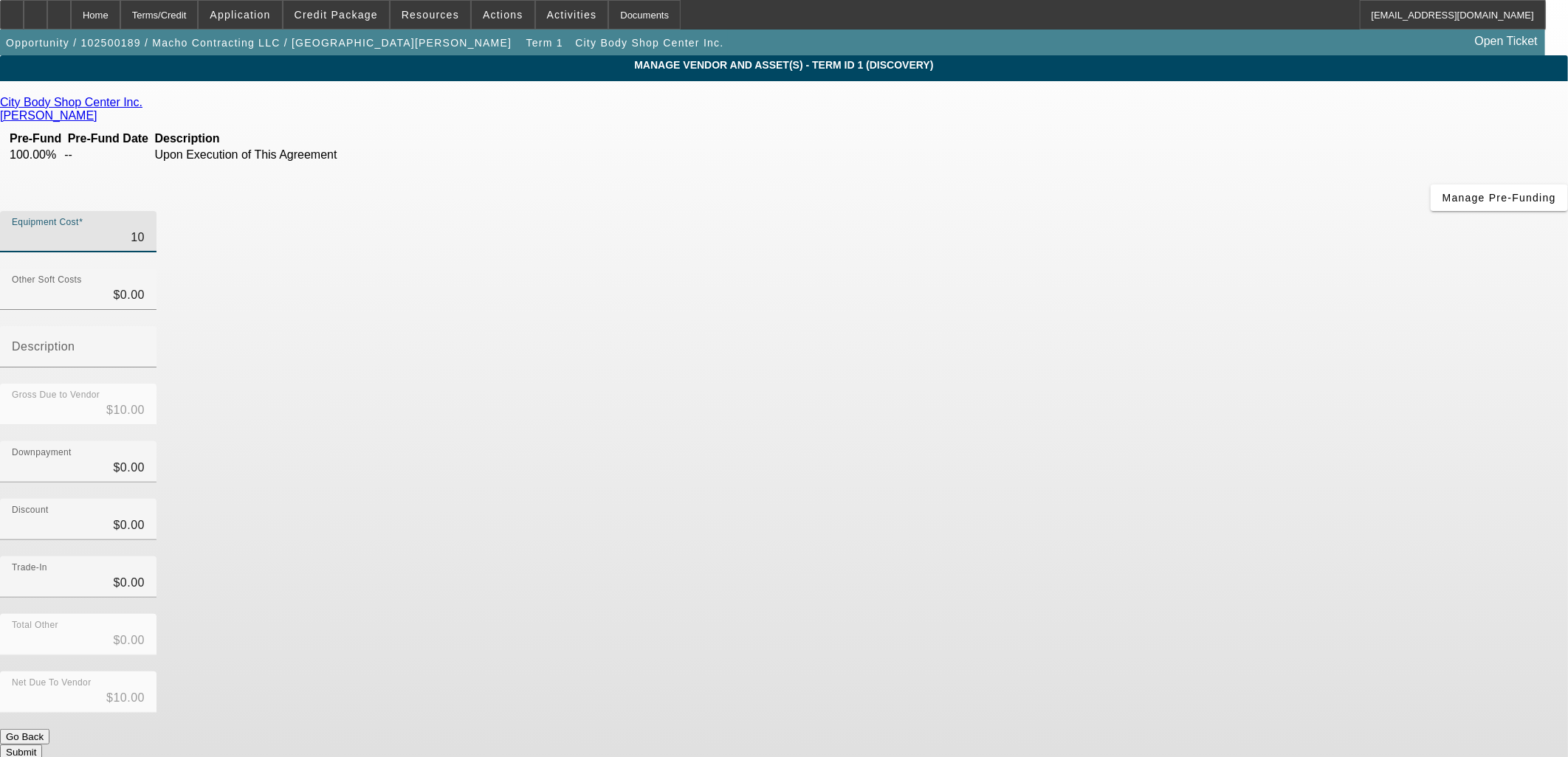
type input "$103.00"
type input "1030"
type input "$1,030.00"
type input "10300"
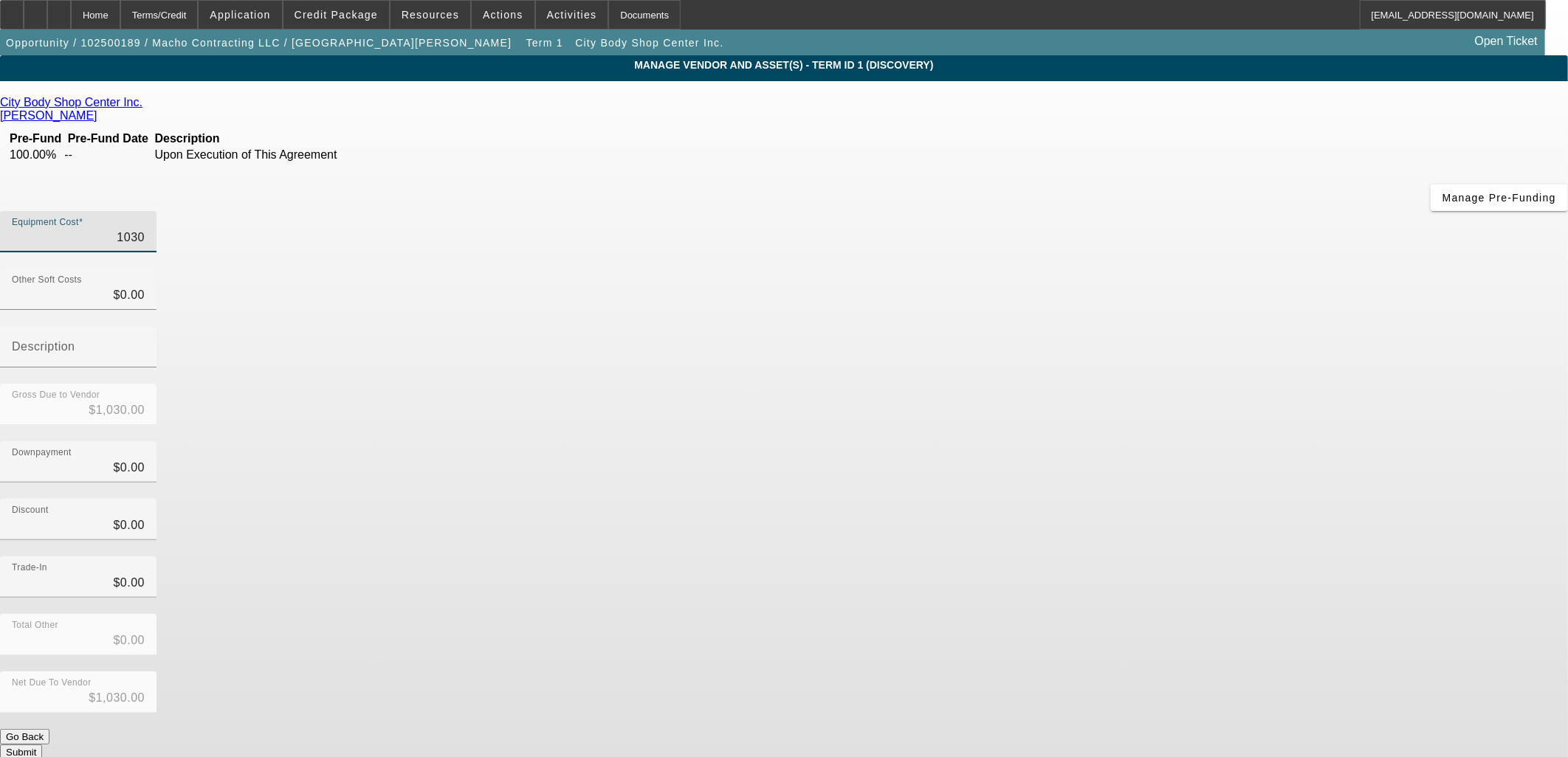
type input "$10,300.00"
type input "103000"
type input "$103,000.00"
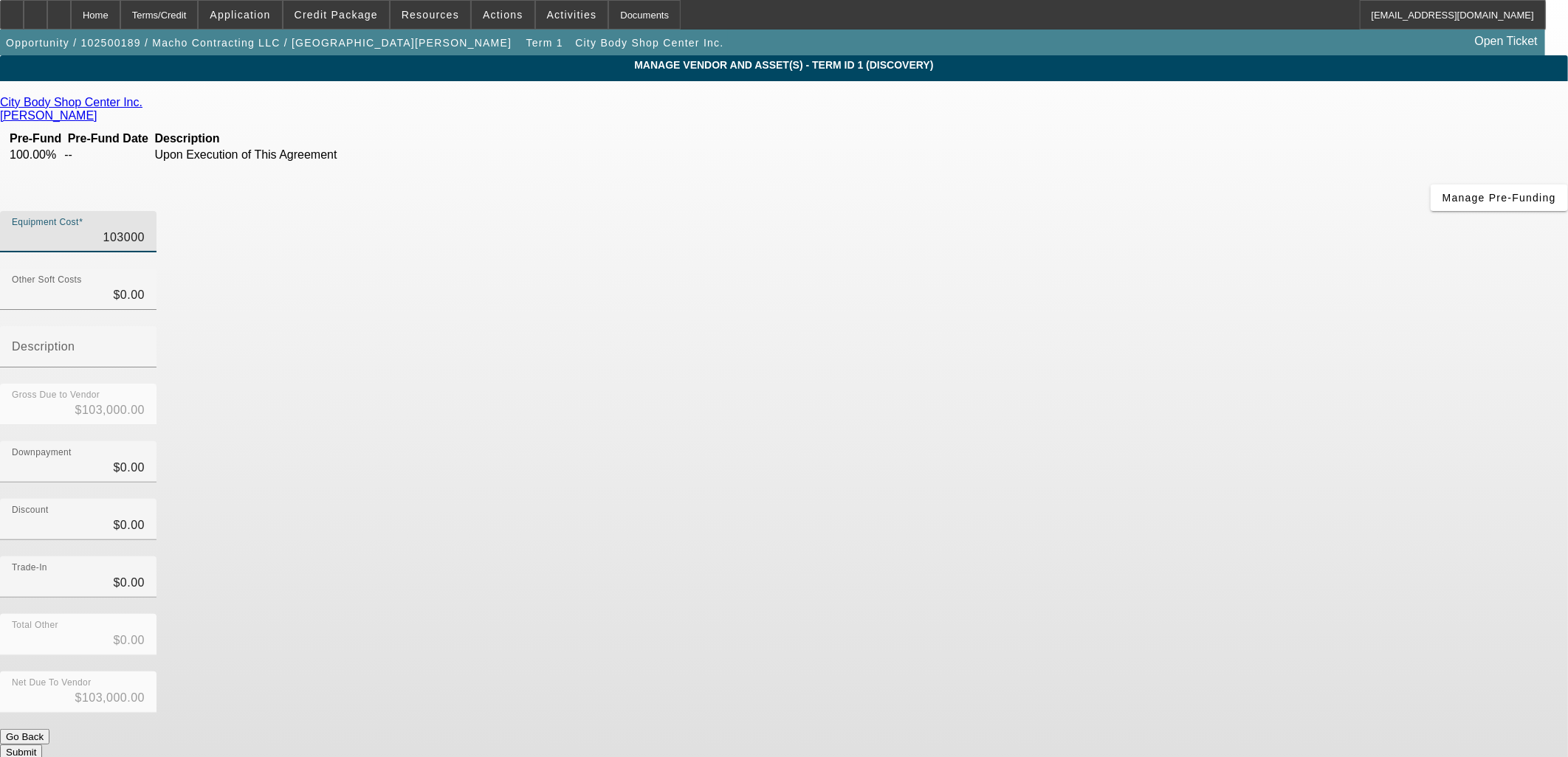
type input "$103,000.00"
click at [1118, 499] on div "Discount $0.00" at bounding box center [784, 527] width 1568 height 57
click at [1442, 204] on span "Manage Pre-Funding" at bounding box center [1498, 198] width 113 height 12
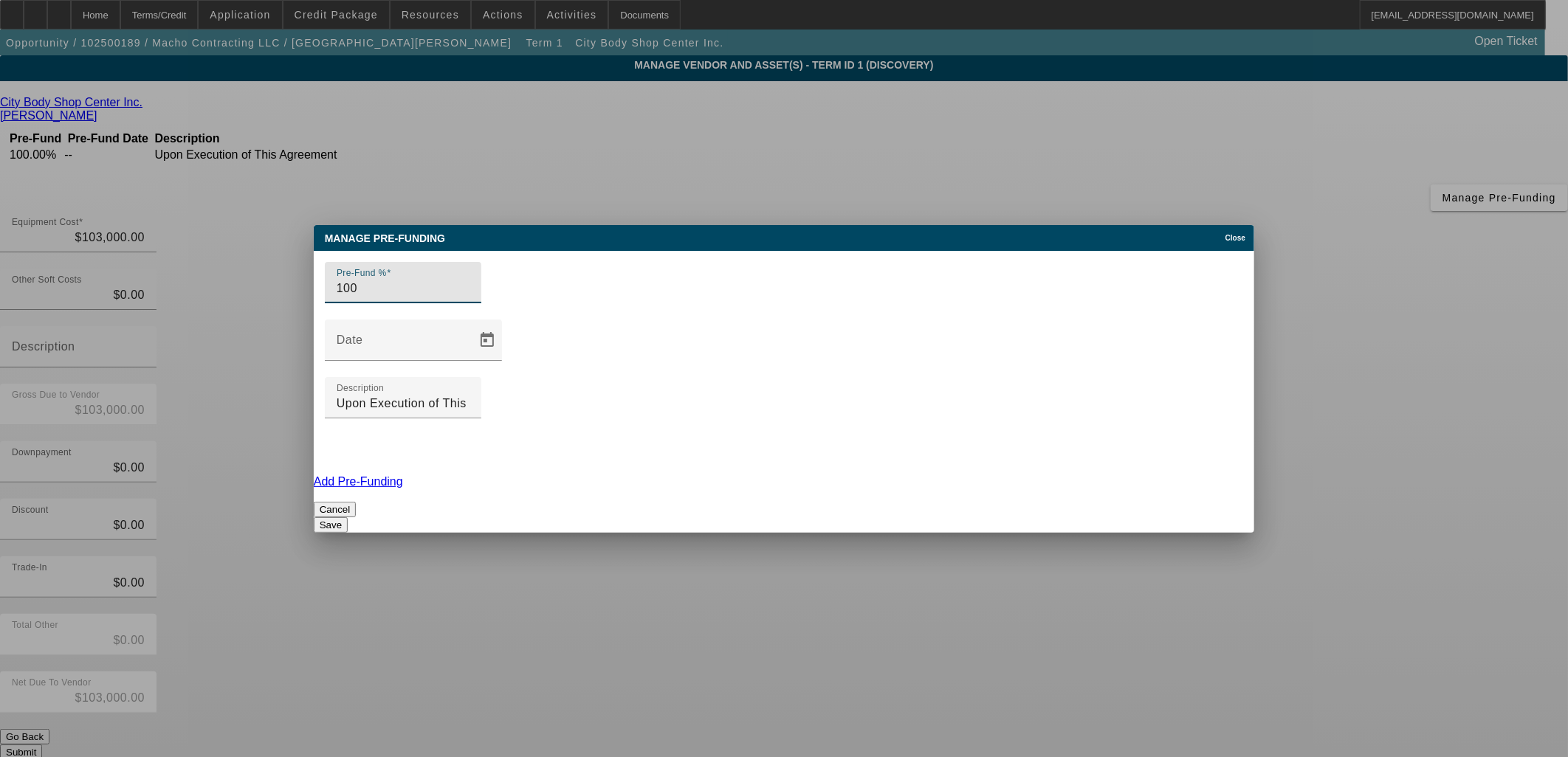
drag, startPoint x: 388, startPoint y: 365, endPoint x: 300, endPoint y: 360, distance: 88.1
click at [300, 360] on div "Manage Pre-funding Close Pre-Fund % 100 Date Description Upon Execution of This…" at bounding box center [784, 378] width 1568 height 757
type input "10"
drag, startPoint x: 1007, startPoint y: 352, endPoint x: 833, endPoint y: 360, distance: 174.2
click at [469, 395] on input "Upon Execution of This Agreement" at bounding box center [402, 404] width 133 height 18
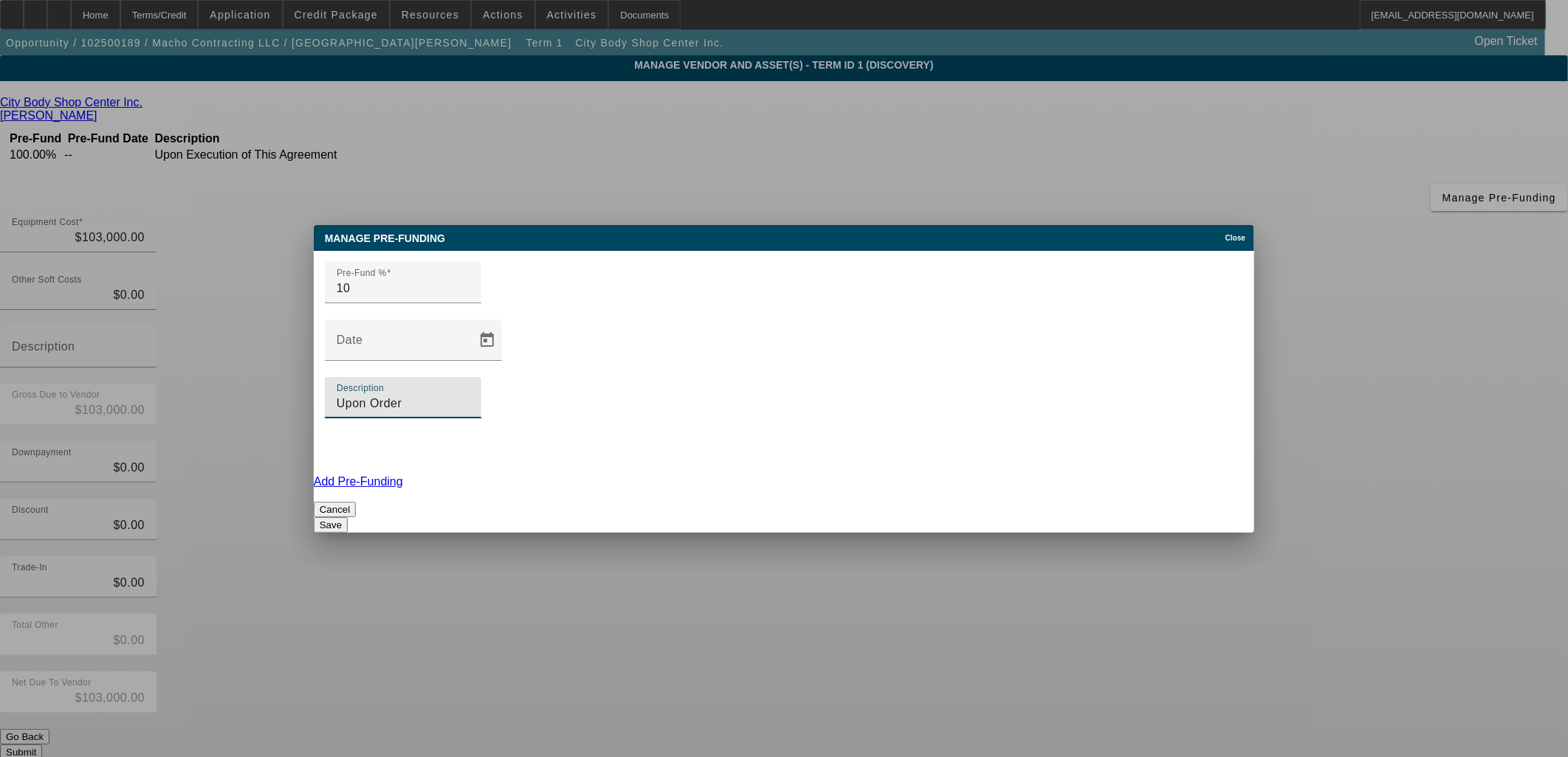
type input "Upon Order"
click at [403, 475] on link "Add Pre-Funding" at bounding box center [358, 481] width 90 height 13
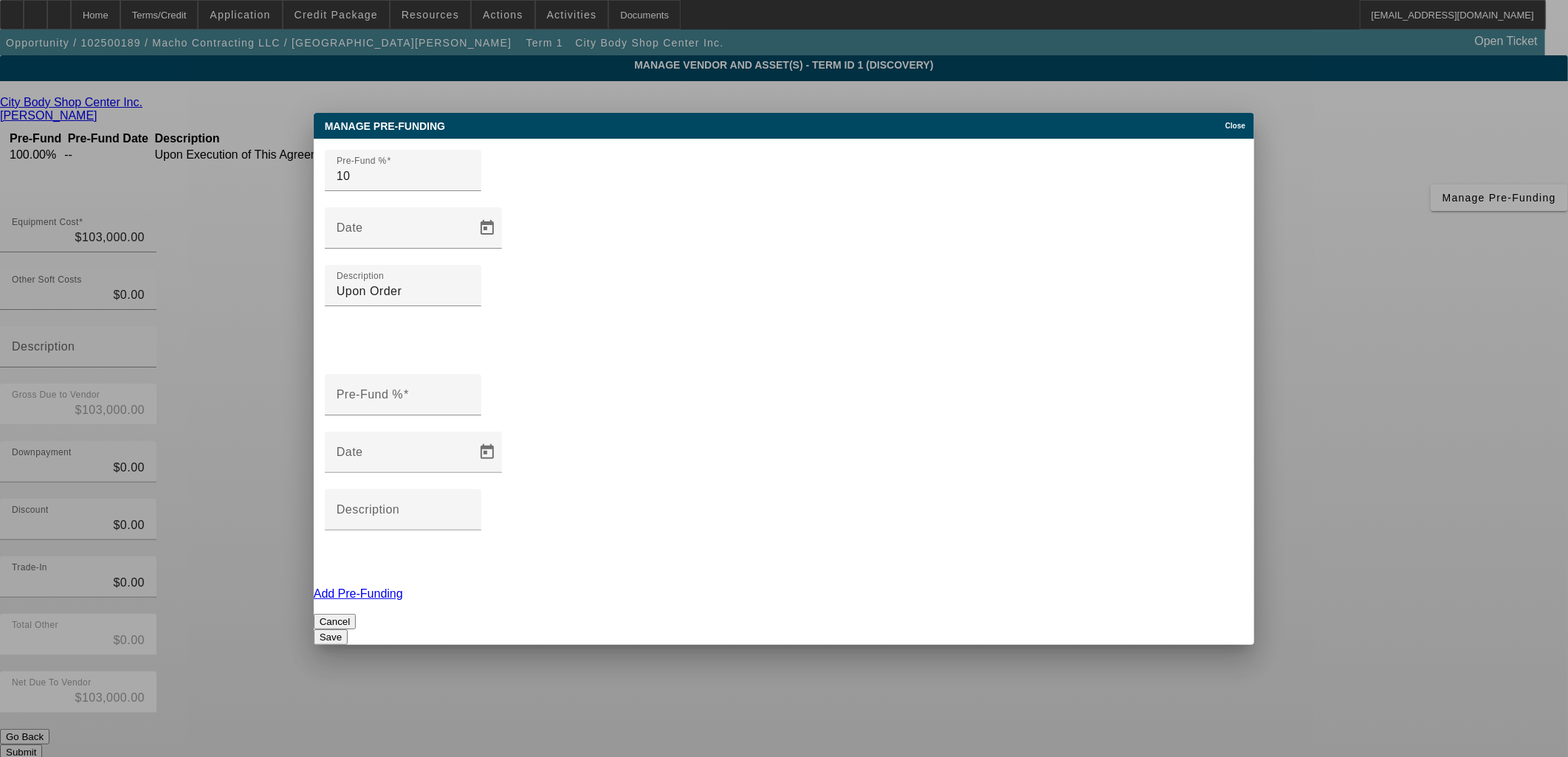
click at [316, 587] on div "Add Pre-Funding" at bounding box center [784, 593] width 940 height 13
click at [381, 388] on mat-label "Pre-Fund %" at bounding box center [369, 394] width 66 height 13
click at [381, 392] on input "Pre-Fund %" at bounding box center [402, 401] width 133 height 18
type input "90"
click at [469, 507] on input "Description" at bounding box center [402, 516] width 133 height 18
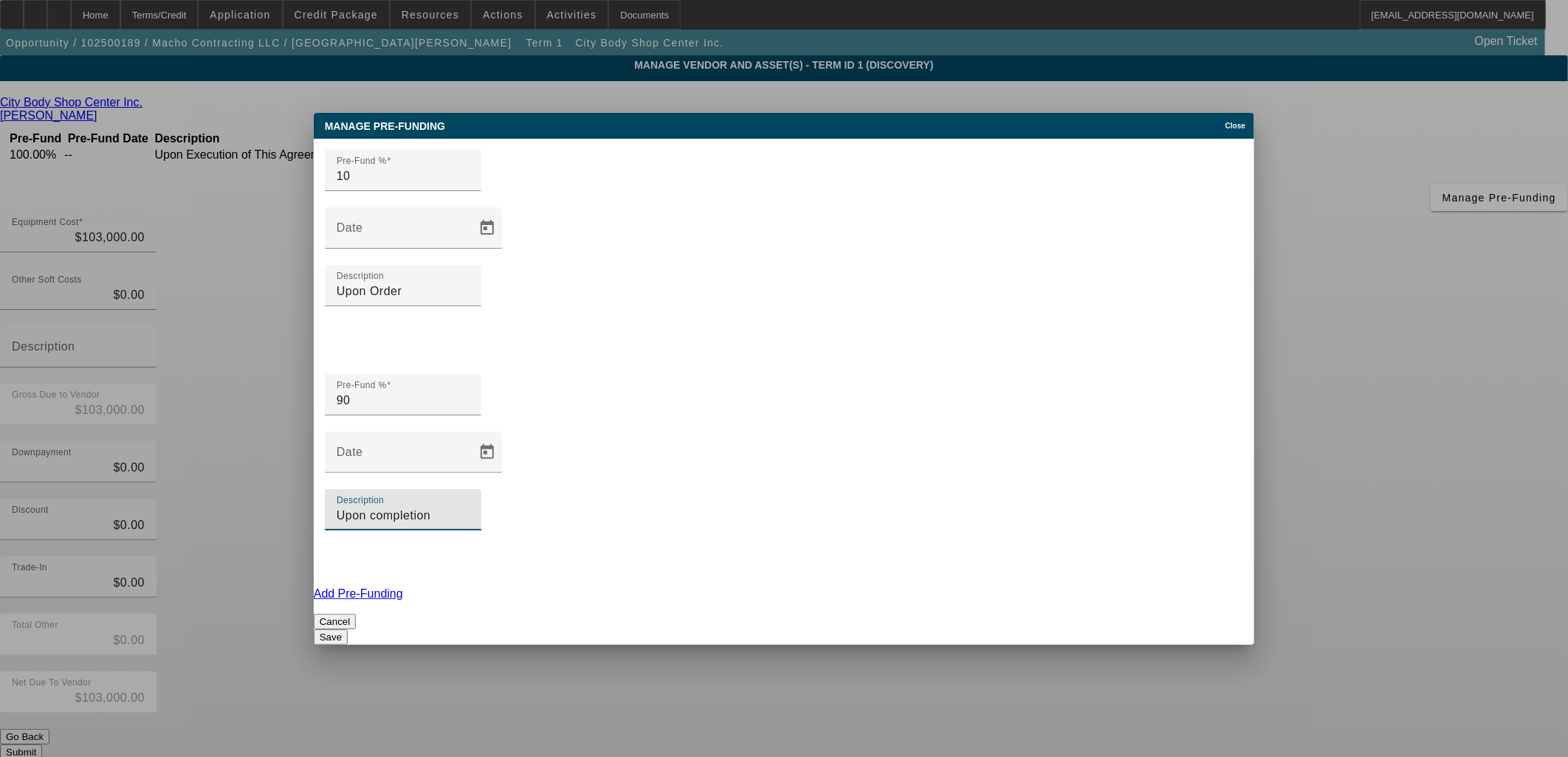
type input "Upon completion"
click at [348, 630] on button "Save" at bounding box center [330, 638] width 34 height 16
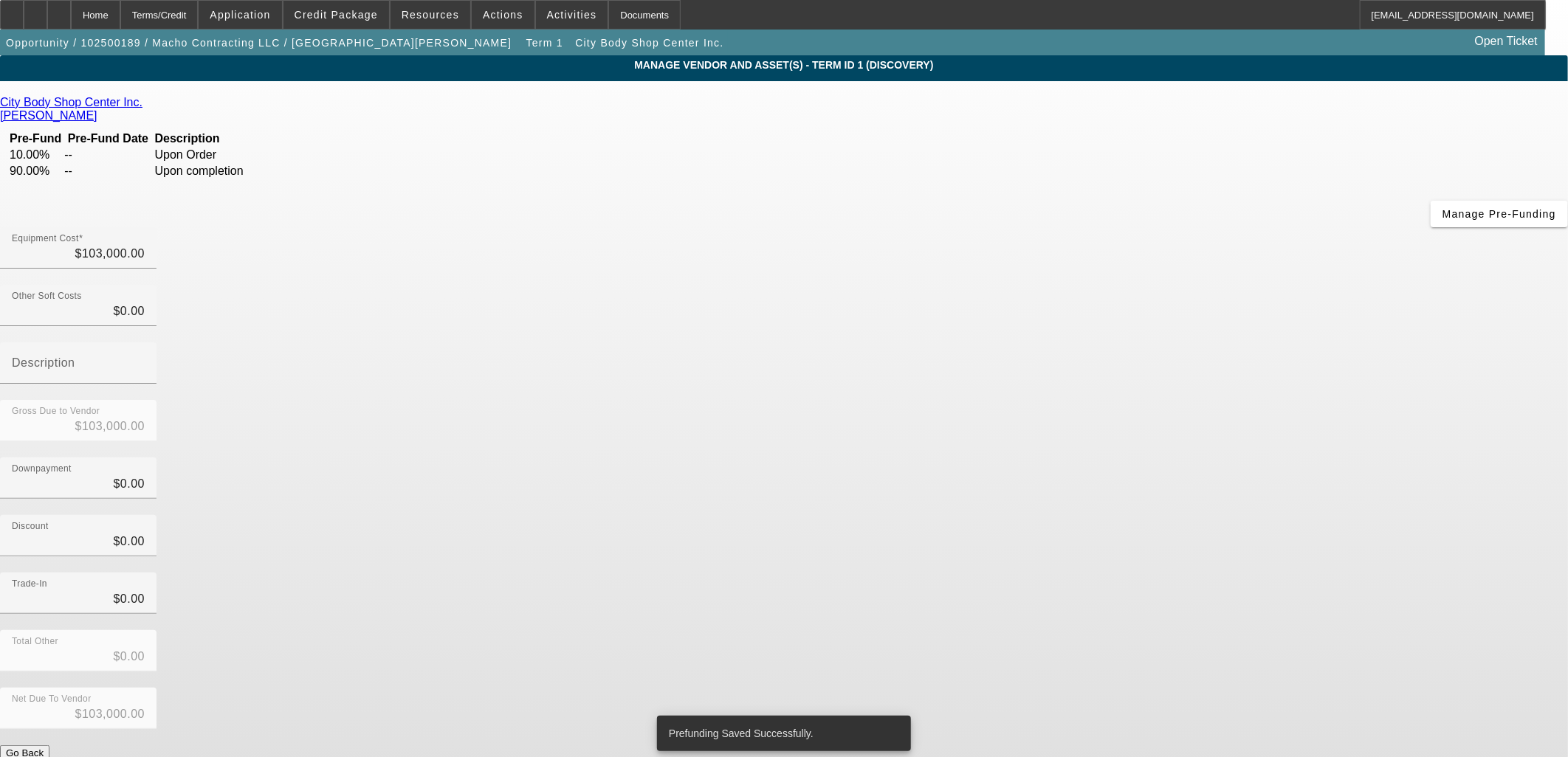
click at [1149, 598] on form "City Body Shop Center Inc. Valdes, Maydelin Pre-Fund Pre-Fund Date Description …" at bounding box center [784, 472] width 1568 height 754
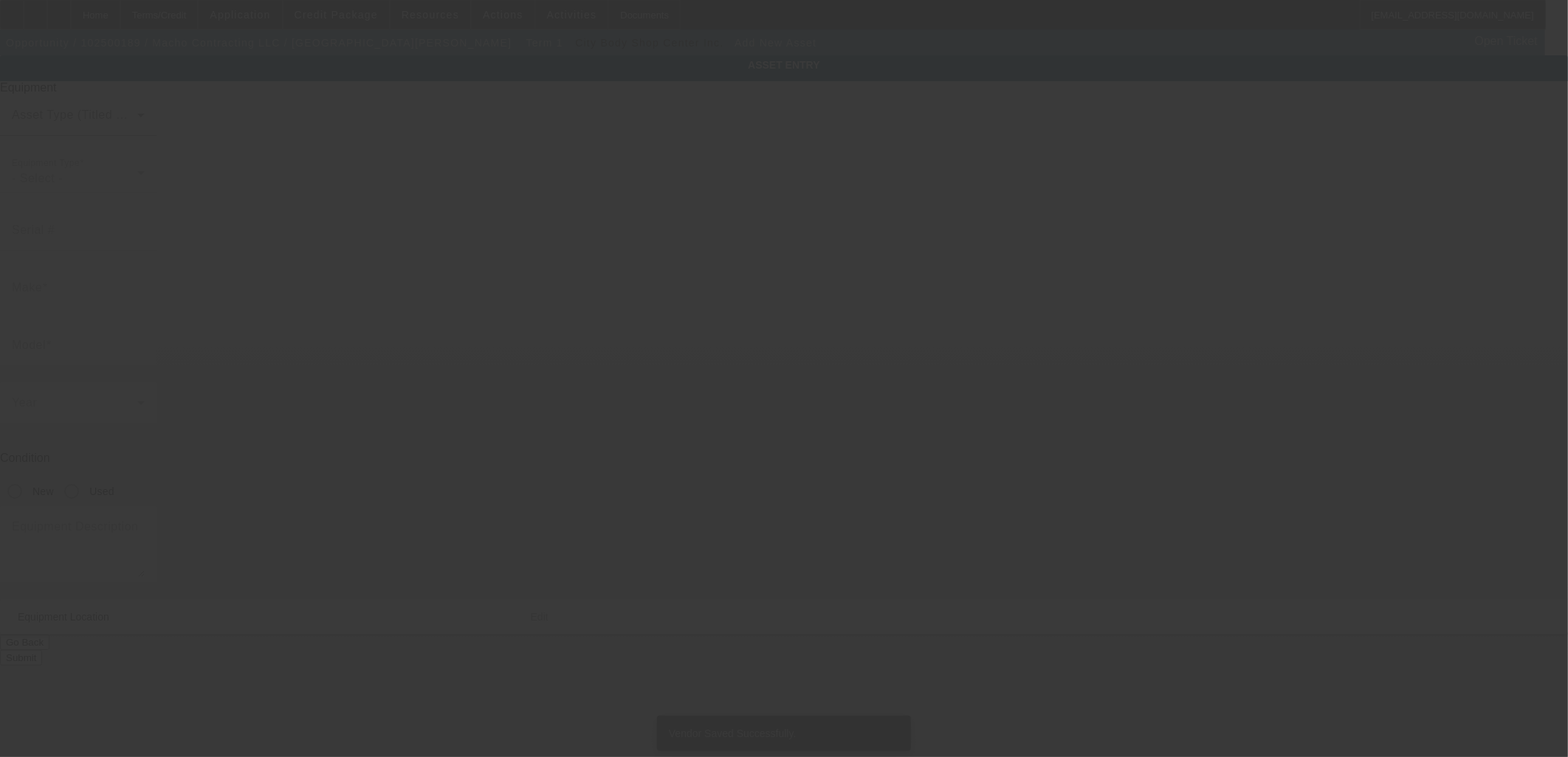
type input "6424 E Greenway Pkwy"
type input "# 100"
type input "Scottsdale"
type input "85254"
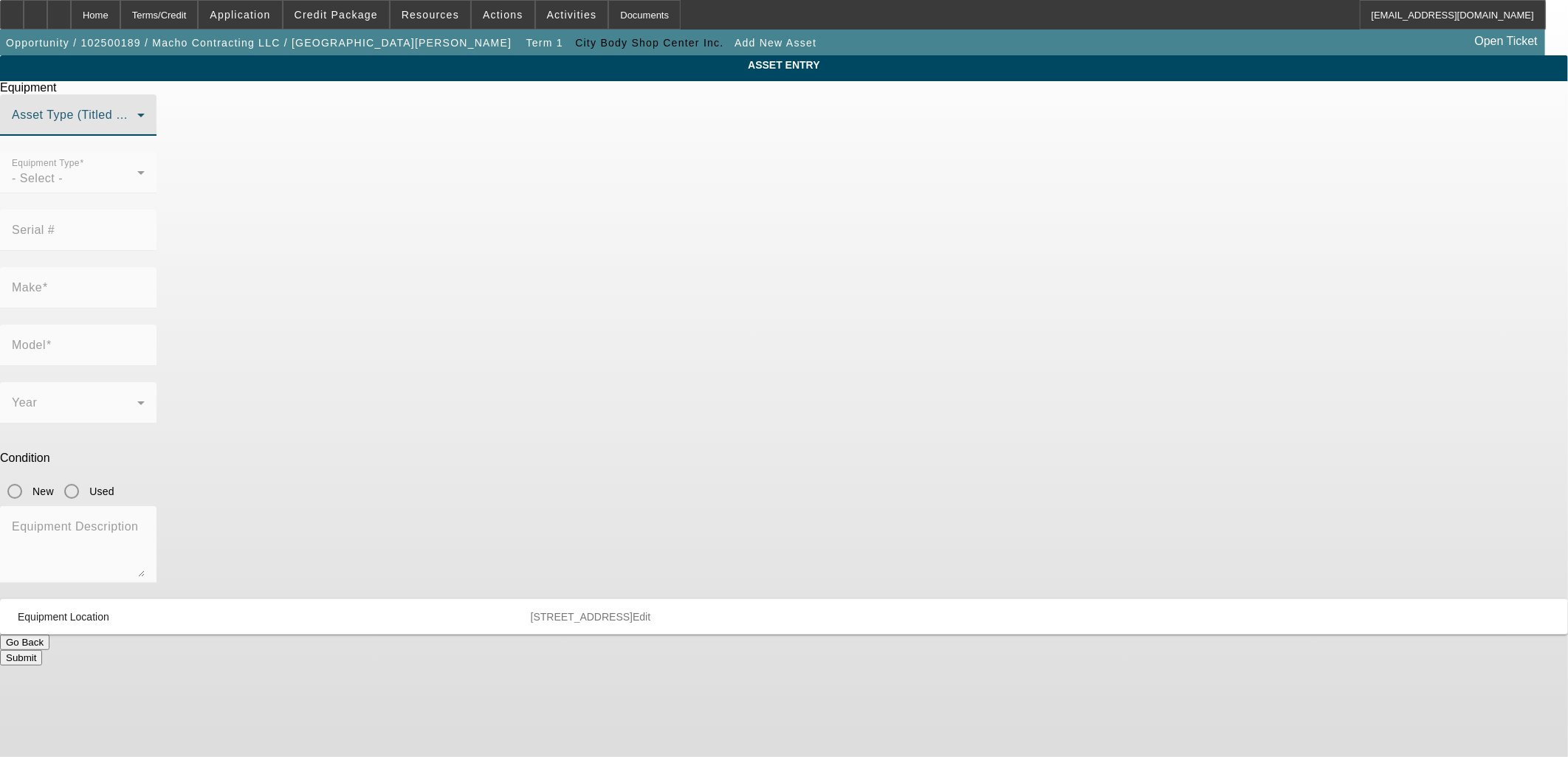
click at [137, 130] on span at bounding box center [74, 121] width 125 height 18
click at [689, 255] on span "Title Vehicle Asset" at bounding box center [644, 258] width 102 height 18
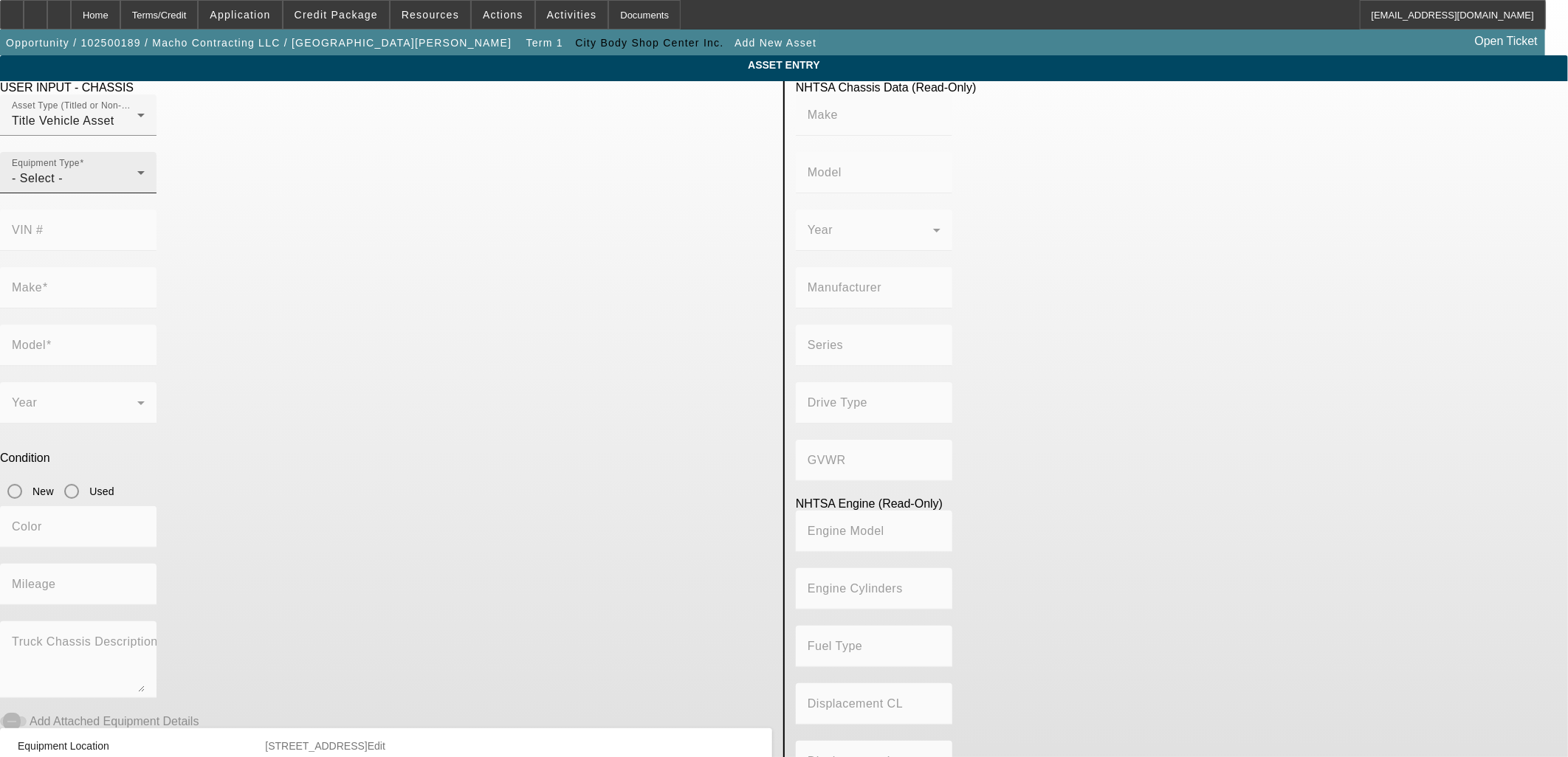
click at [137, 187] on div "- Select -" at bounding box center [74, 178] width 125 height 18
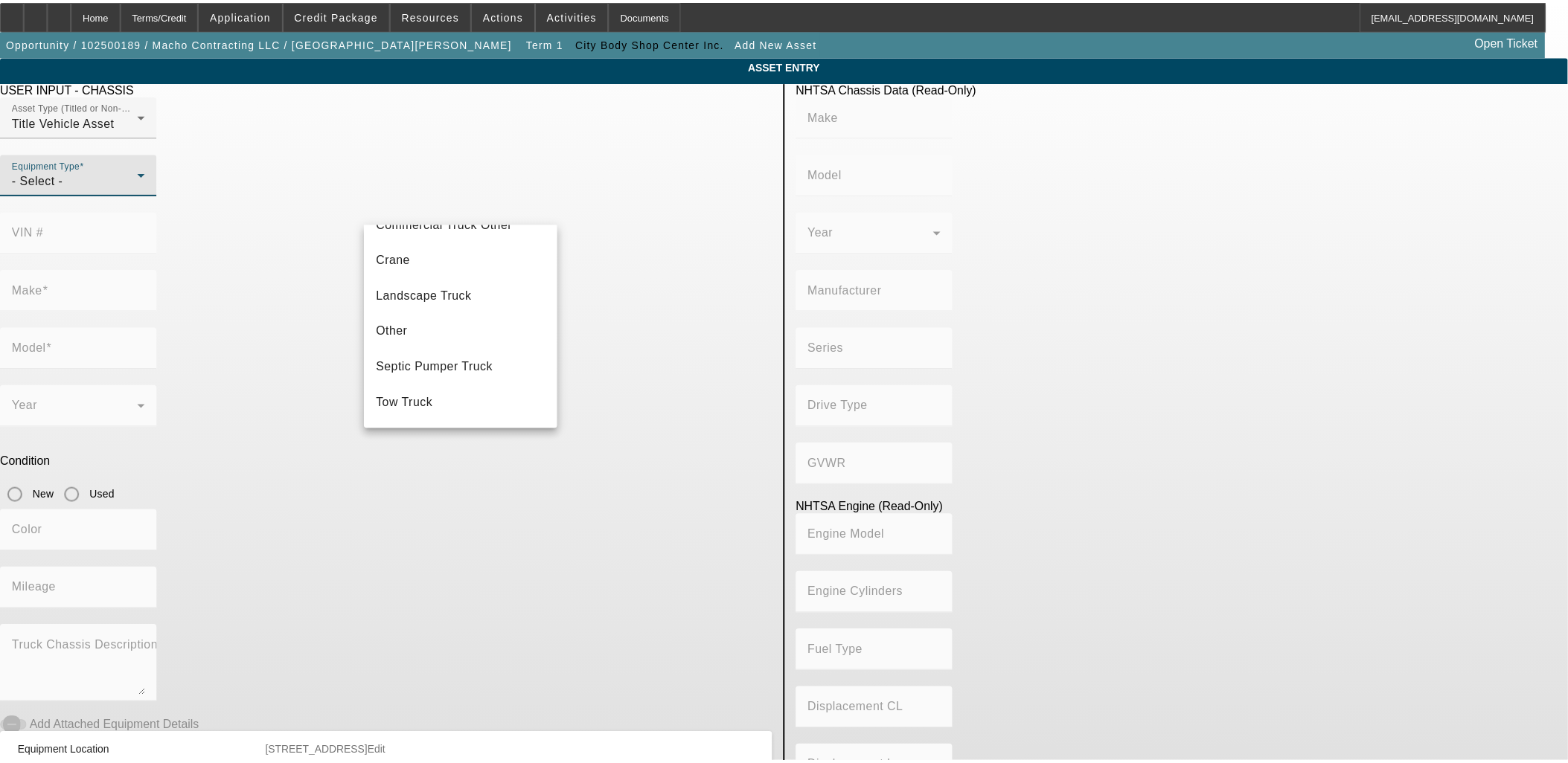
scroll to position [164, 0]
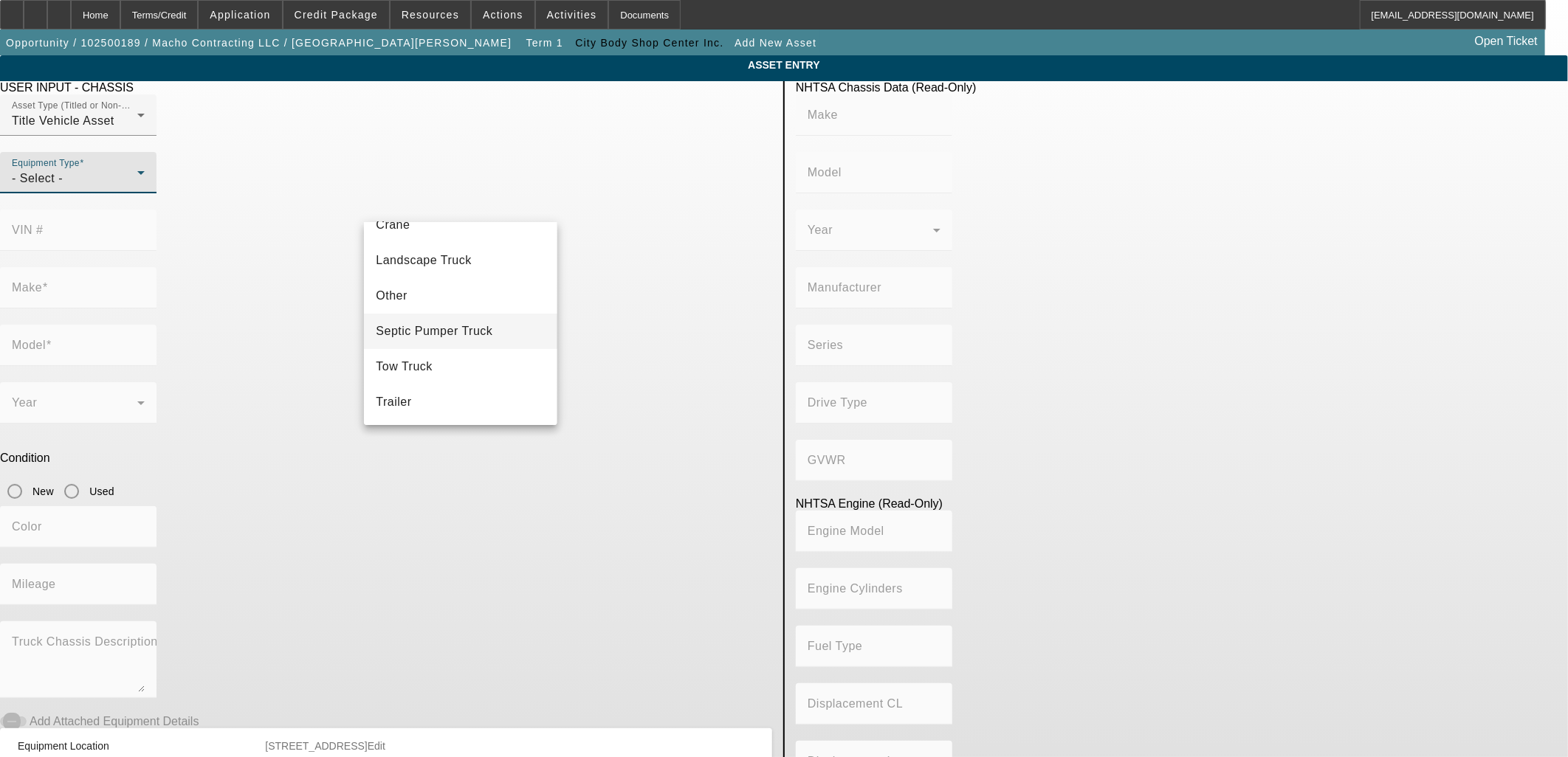
click at [415, 336] on span "Septic Pumper Truck" at bounding box center [434, 331] width 116 height 18
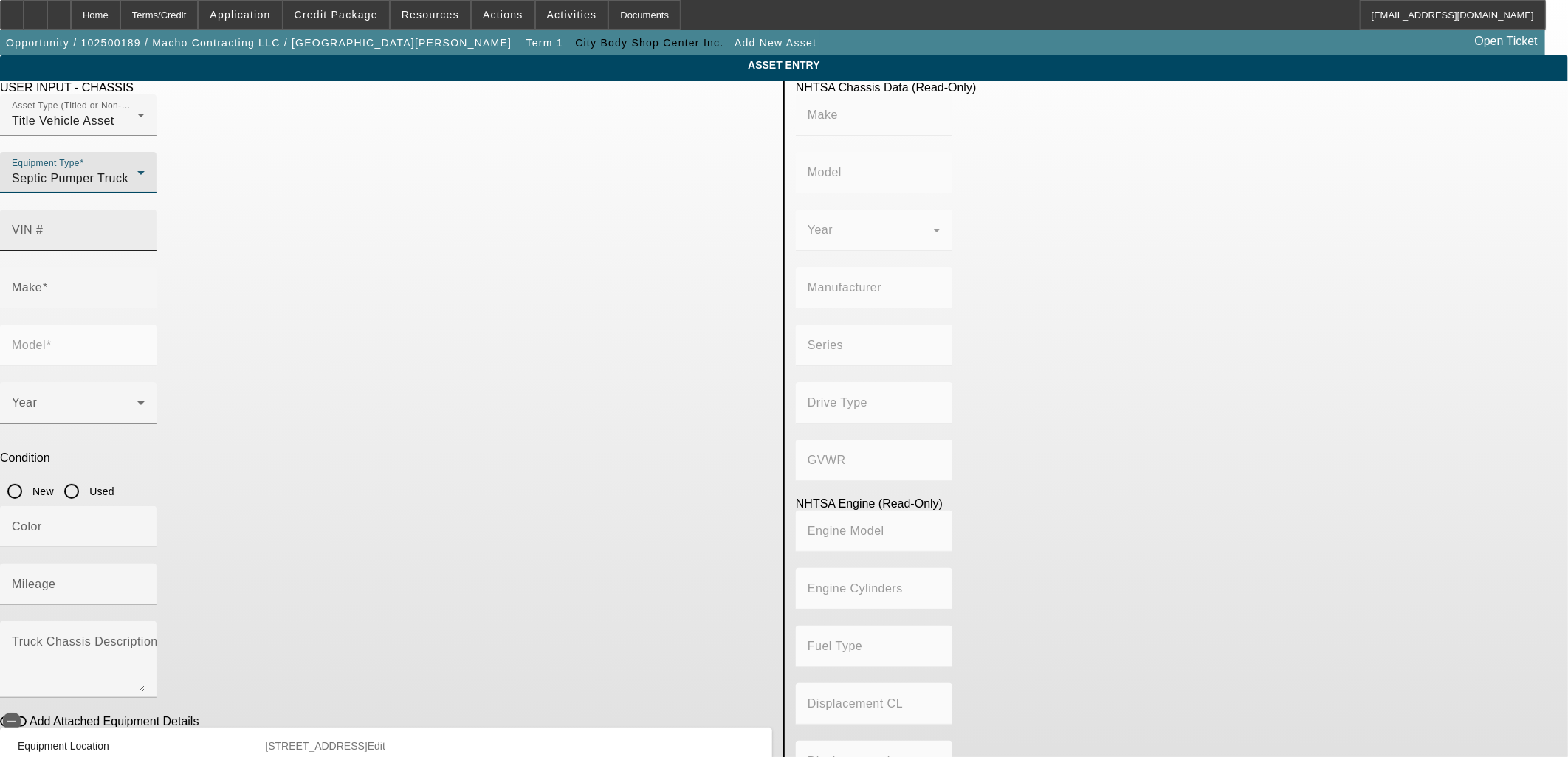
click at [43, 224] on mat-label "VIN #" at bounding box center [28, 230] width 32 height 13
click at [145, 228] on input "VIN #" at bounding box center [78, 237] width 133 height 18
paste input "1XPBA48XXHD428482"
type input "1XPBA48XXHD428482"
type input "PETERBILT"
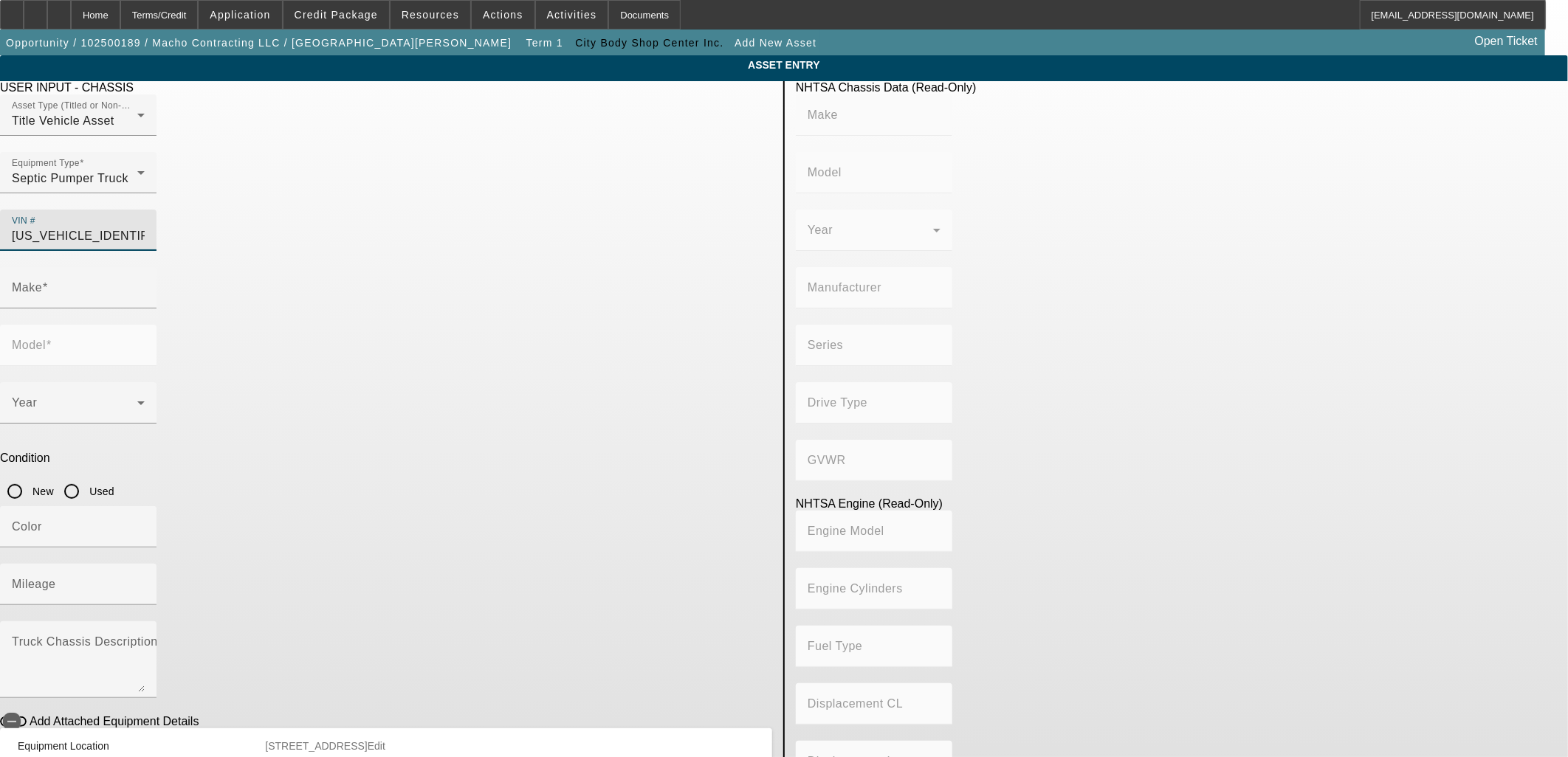
type input "579"
type input "PETERBILT MOTORS COMPANY"
type input "4x2"
type input "Class 8: 33,001 lb and above (14,969 kg and above)"
type input "ISX"
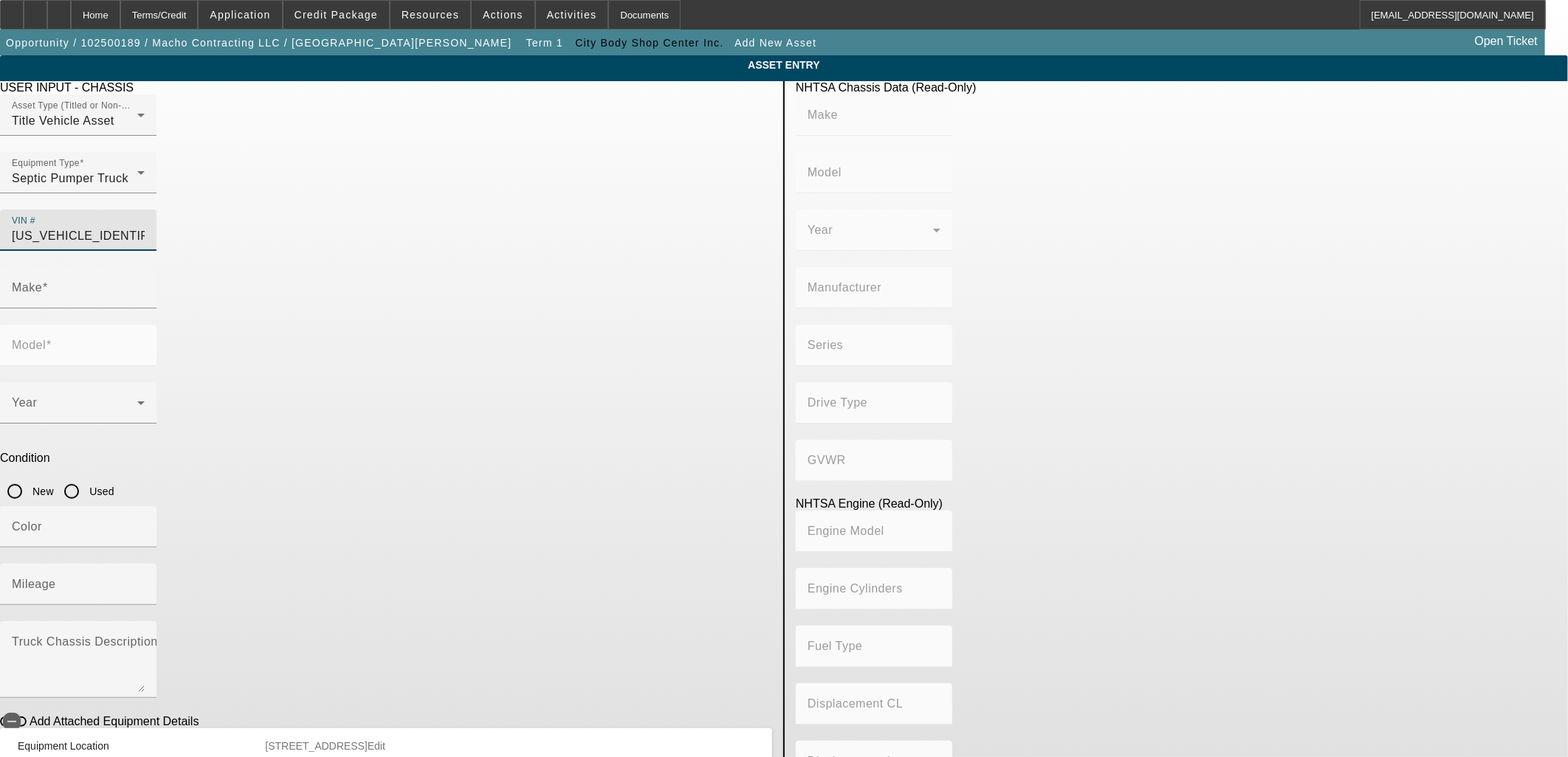
type input "6"
type input "Diesel"
type input "915.3561614209"
type input "15"
type input "PETERBILT"
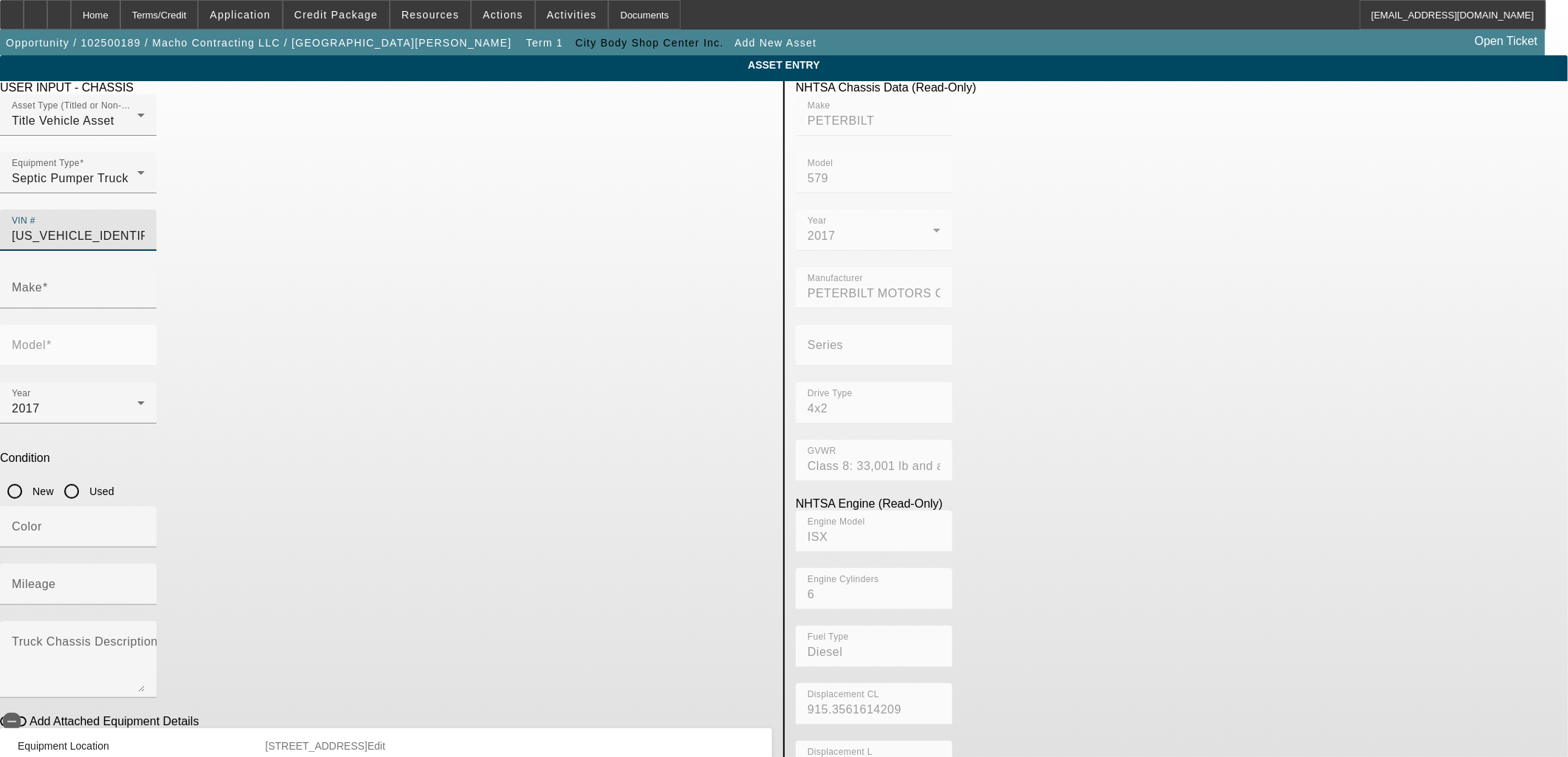
type input "579"
type input "1XPBA48XXHD428482"
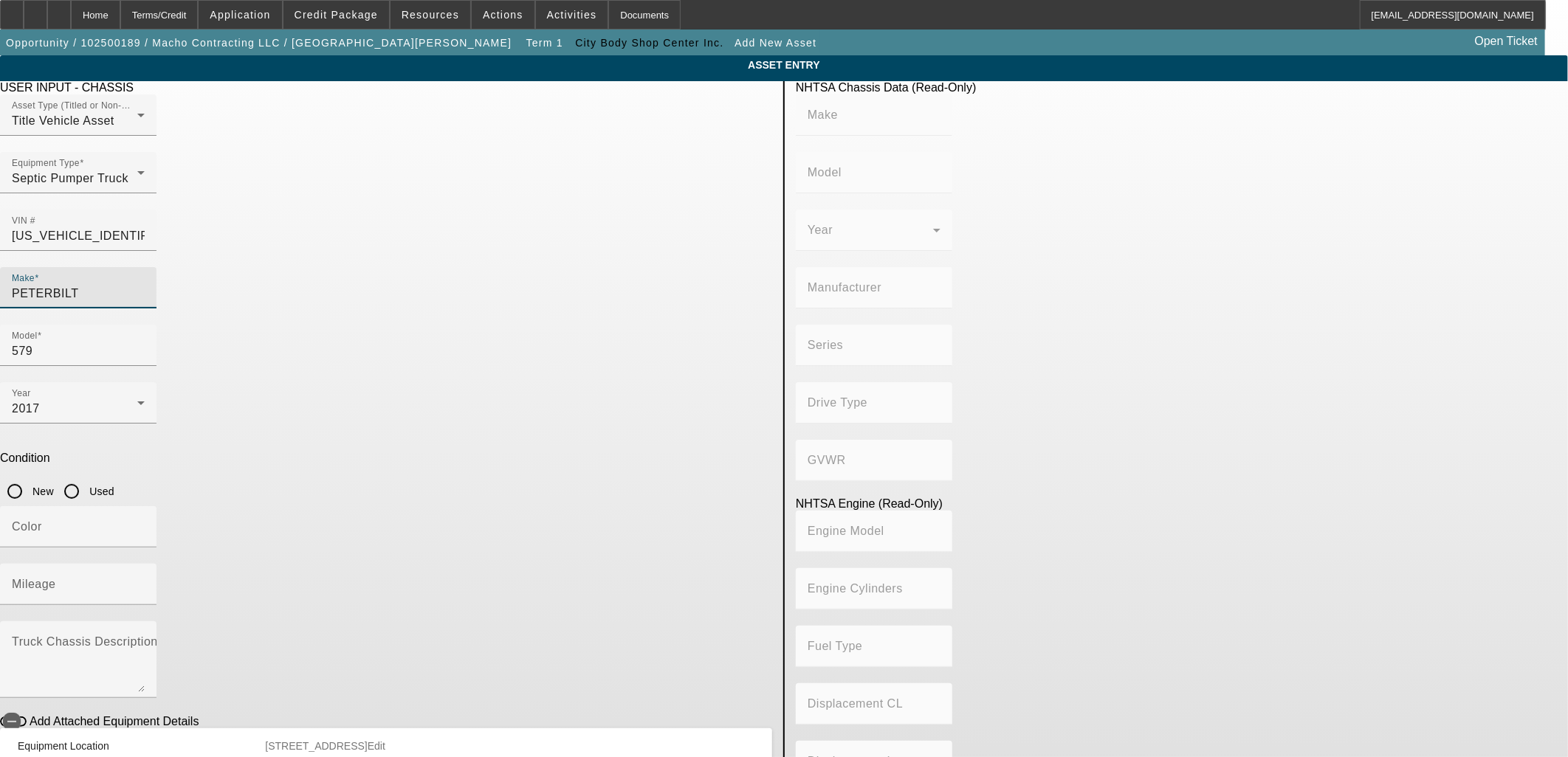
type input "PETERBILT"
type input "579"
type input "PETERBILT MOTORS COMPANY"
type input "4x2"
type input "Class 8: 33,001 lb and above (14,969 kg and above)"
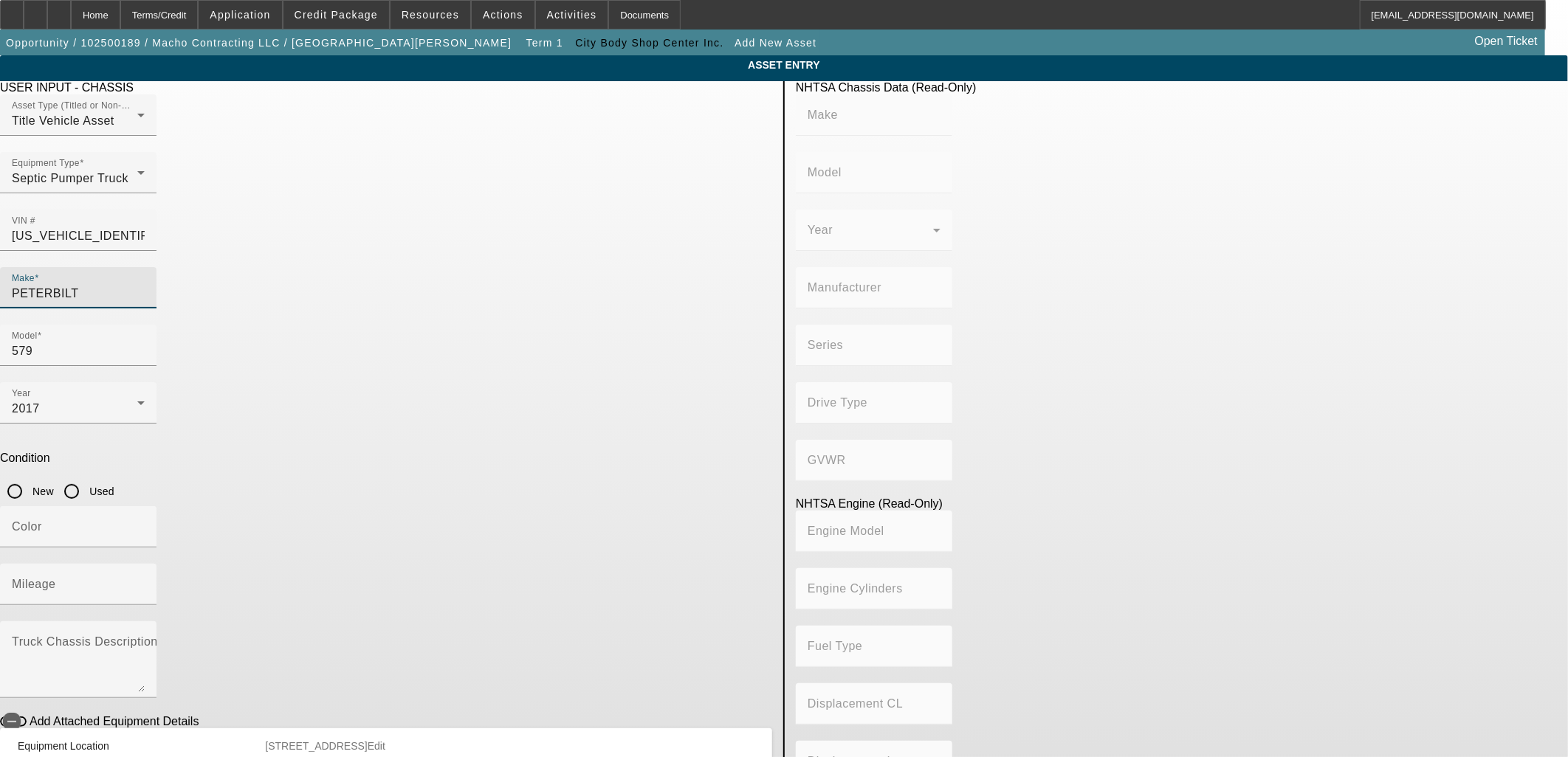
type input "ISX"
type input "6"
type input "Diesel"
type input "915.3561614209"
type input "15"
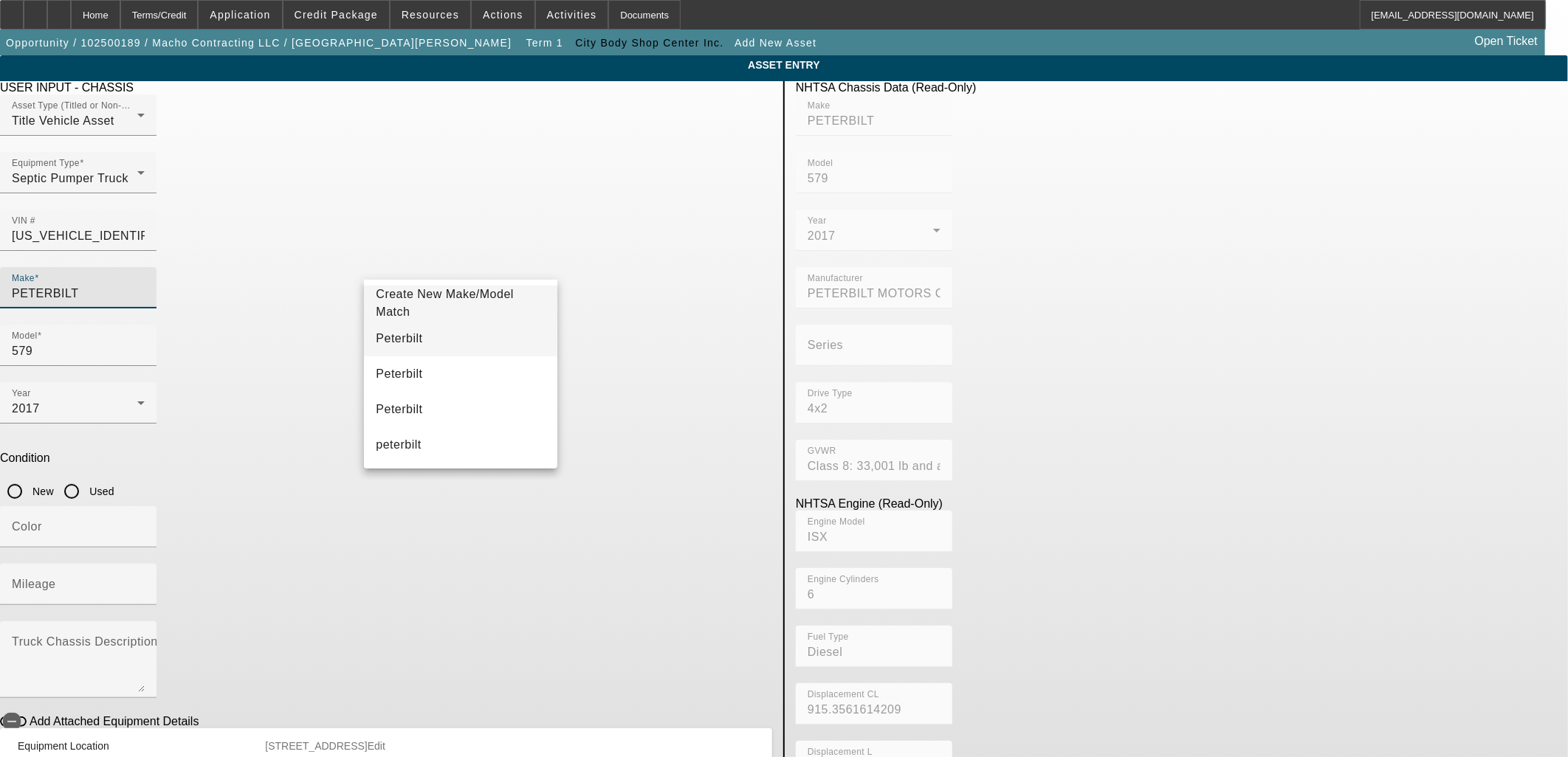
click at [421, 339] on mat-option "Peterbilt" at bounding box center [459, 339] width 192 height 35
type input "Peterbilt"
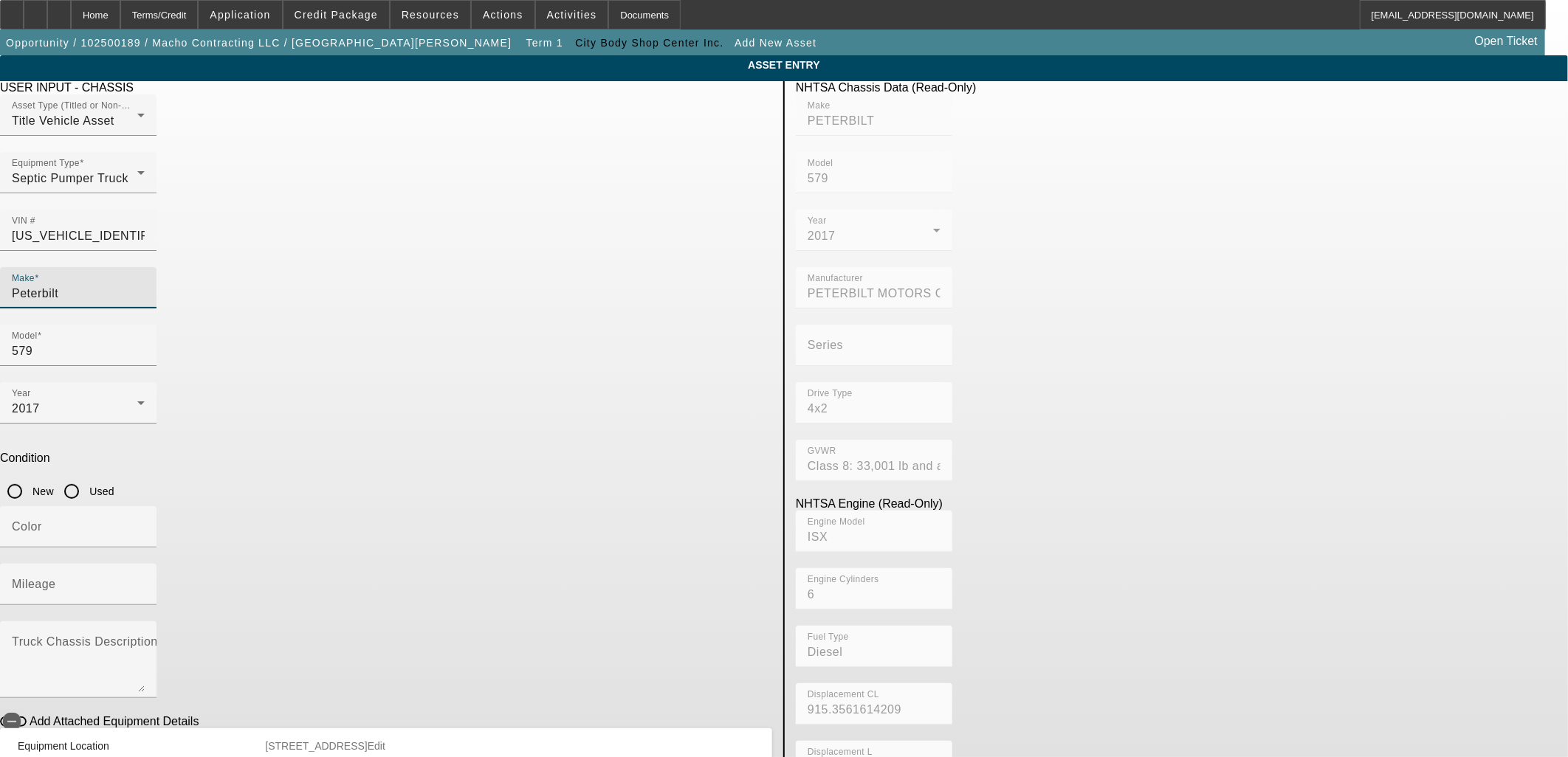
click at [87, 477] on input "Used" at bounding box center [72, 492] width 30 height 30
radio input "true"
click at [145, 524] on input "Color" at bounding box center [78, 533] width 133 height 18
type input "White"
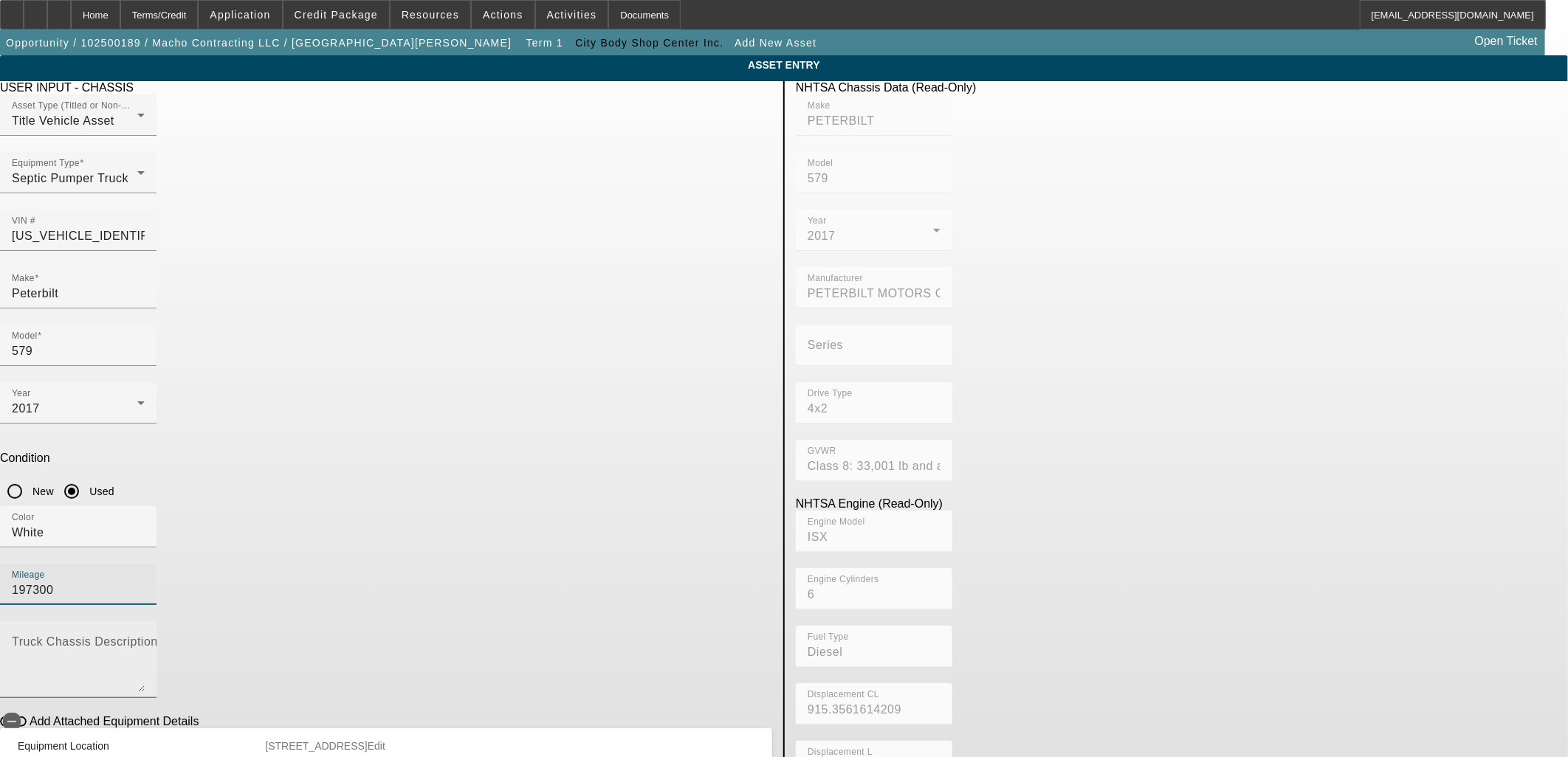
type input "197300"
click at [145, 639] on textarea "Truck Chassis Description (Describe the truck chassis only)" at bounding box center [78, 665] width 133 height 53
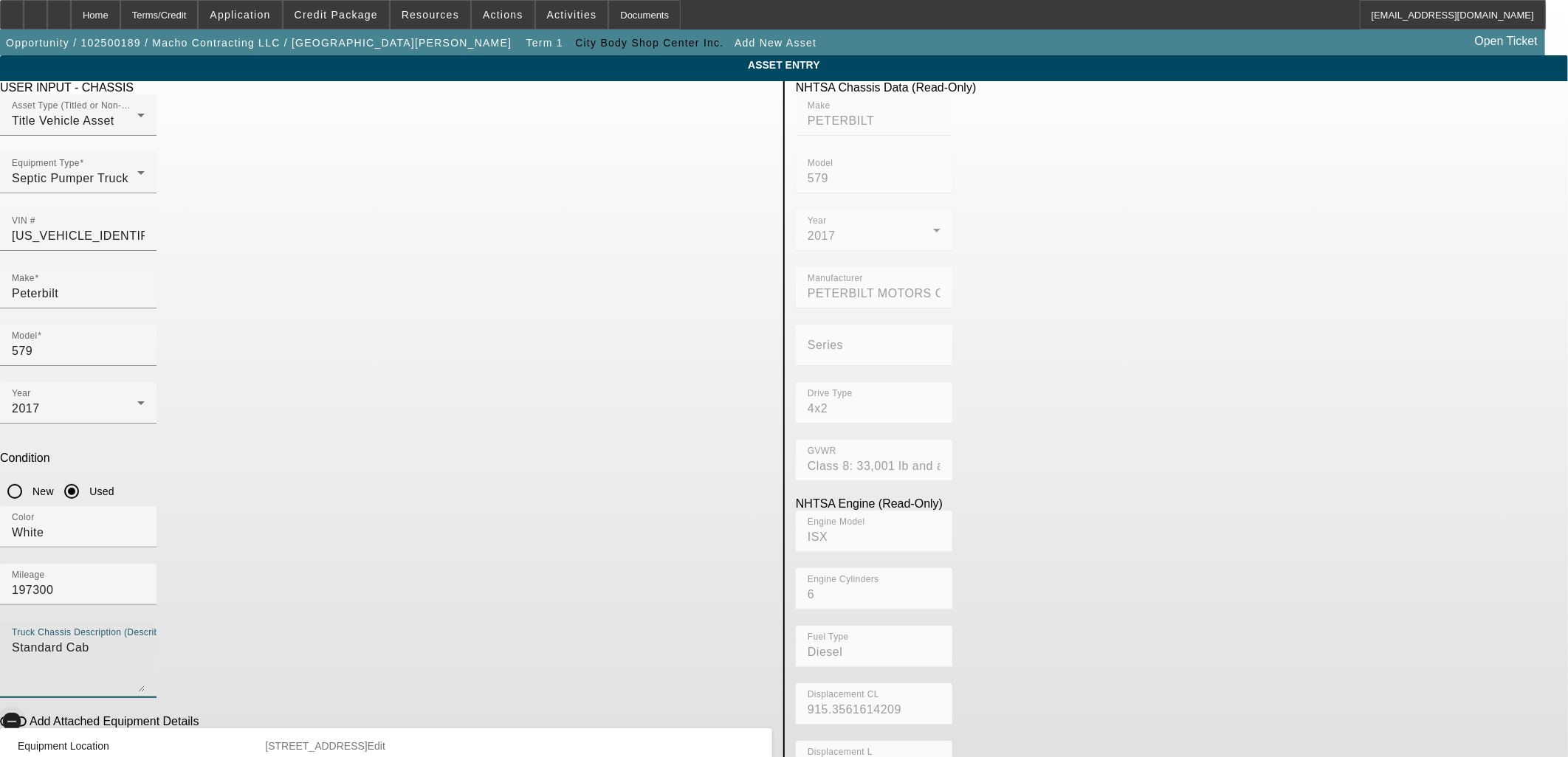
type textarea "Standard Cab"
click at [27, 707] on span "button" at bounding box center [12, 722] width 30 height 30
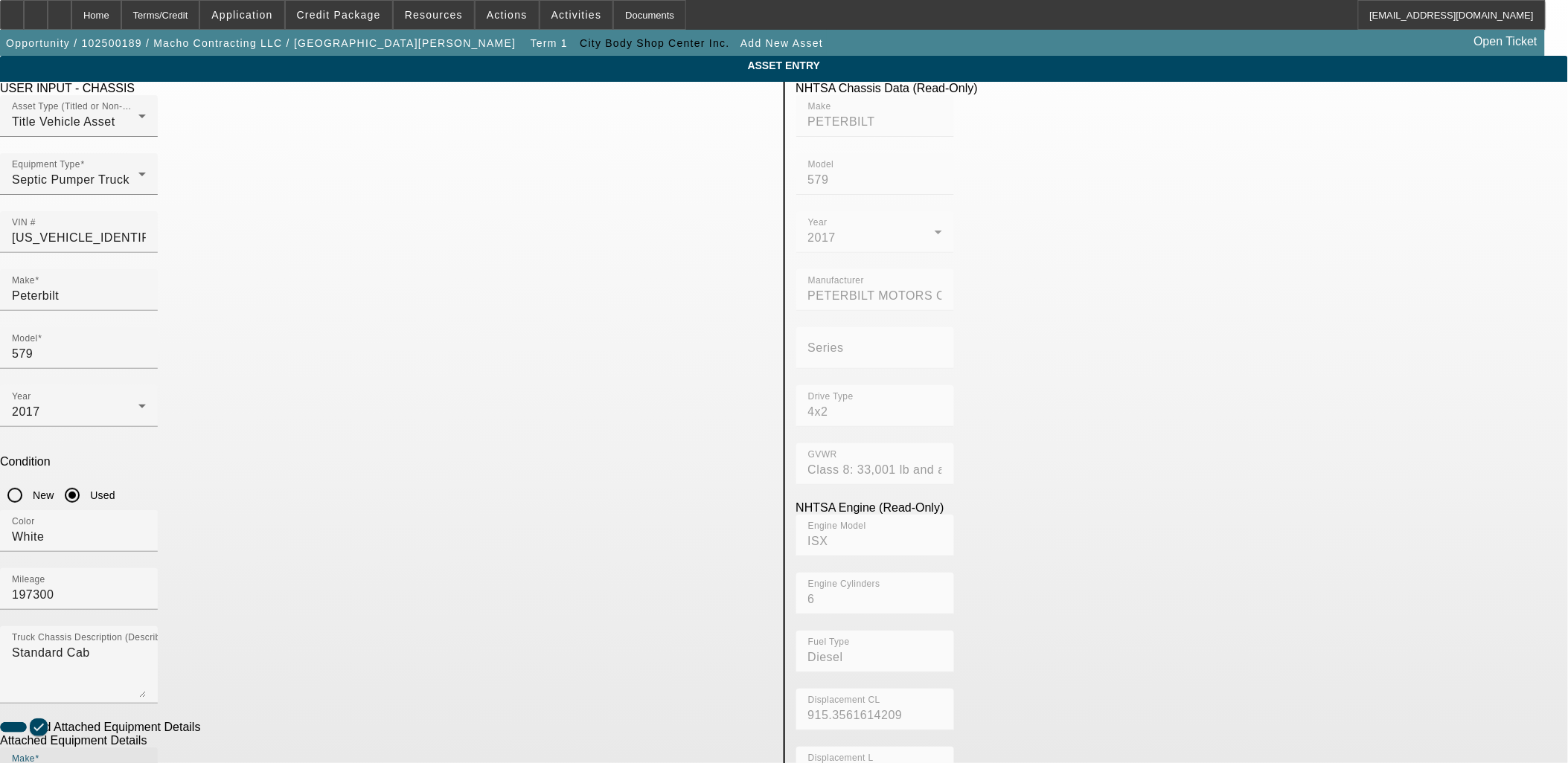
click at [146, 763] on input "Make" at bounding box center [78, 775] width 134 height 18
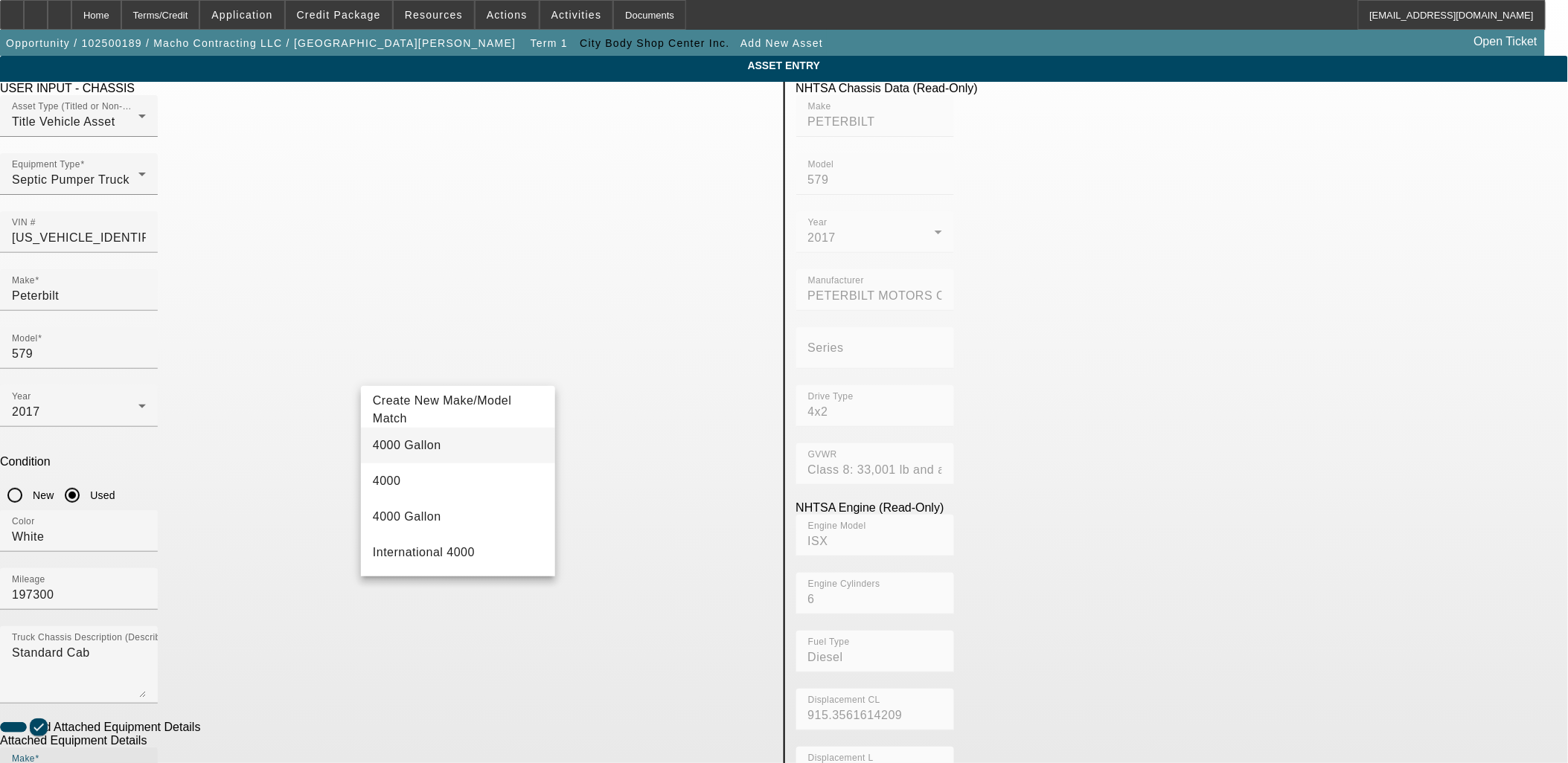
click at [412, 458] on mat-option "4000 Gallon" at bounding box center [457, 446] width 194 height 36
type input "4000 Gallon"
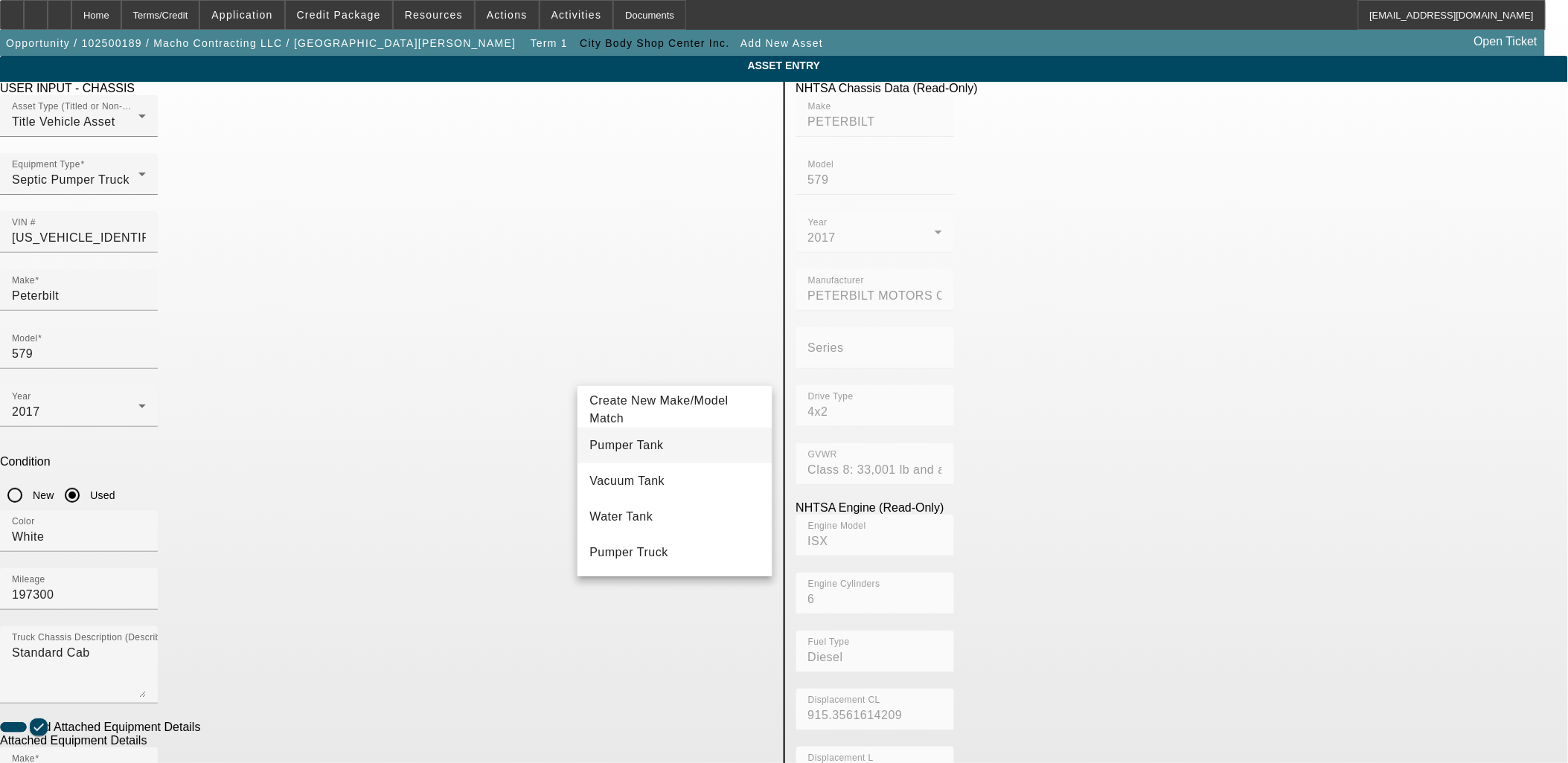
click at [635, 443] on span "Pumper Tank" at bounding box center [626, 445] width 74 height 13
type input "Pumper Tank"
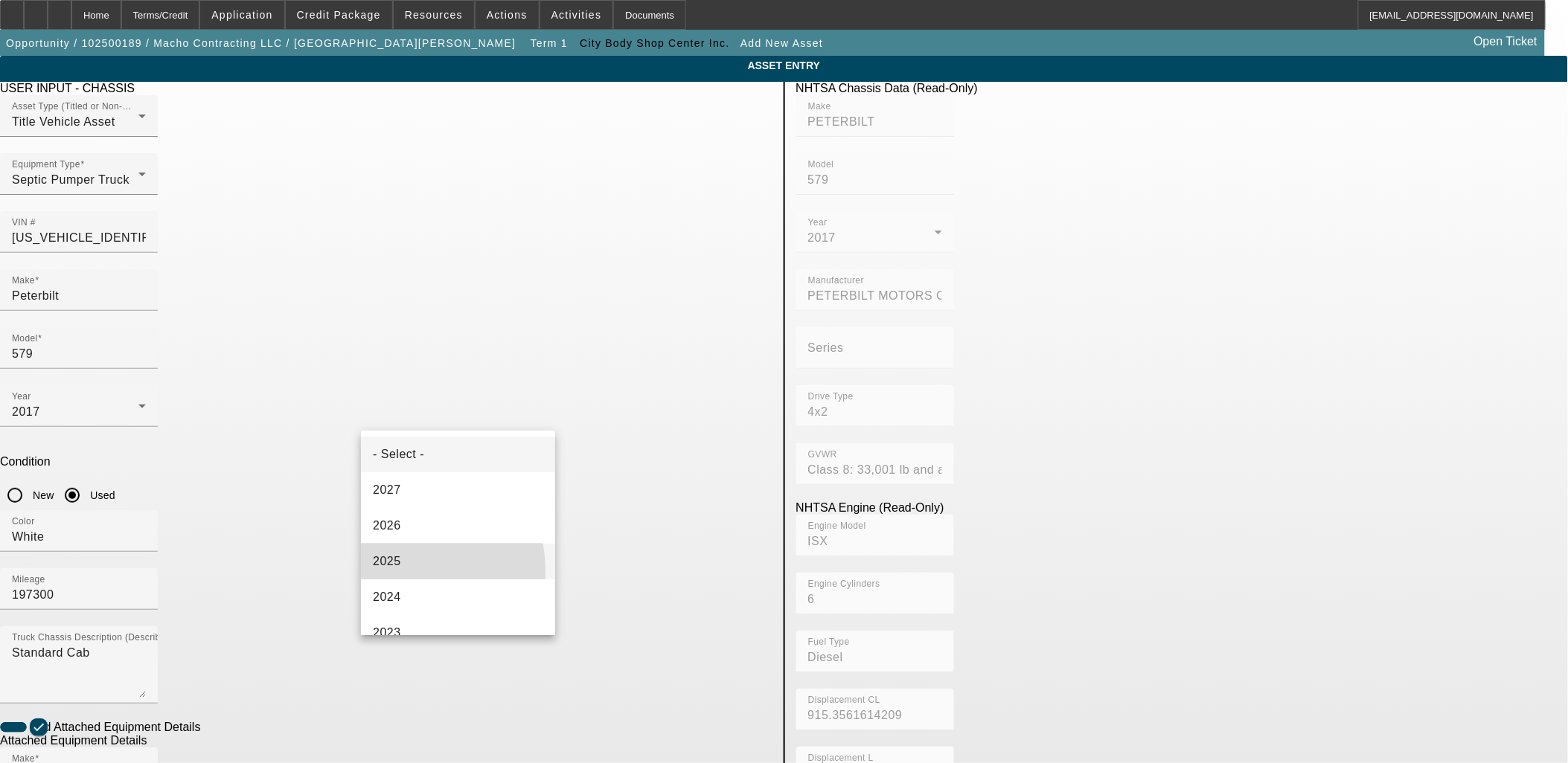
click at [395, 571] on mat-option "2025" at bounding box center [457, 561] width 194 height 36
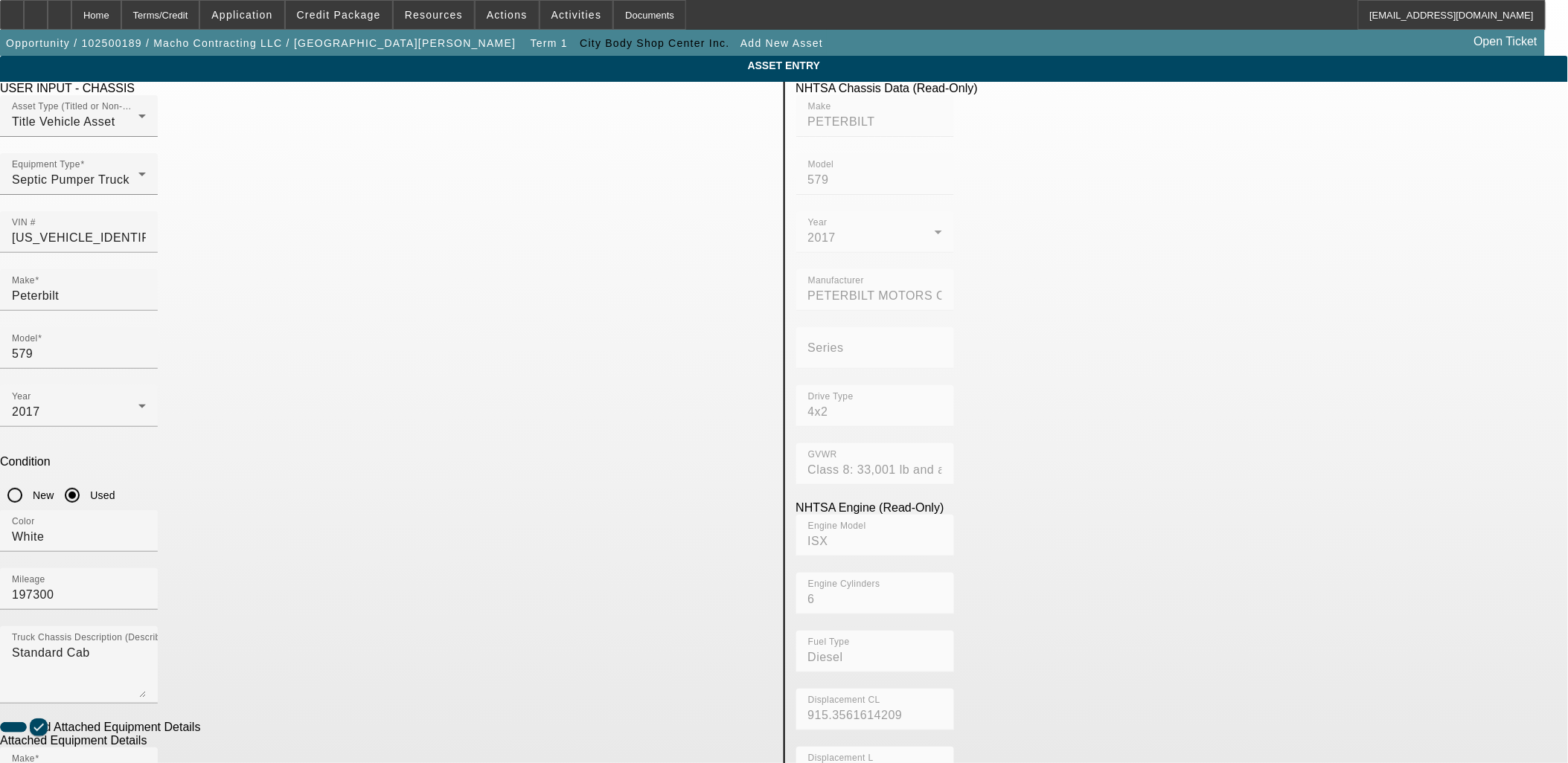
radio input "true"
drag, startPoint x: 538, startPoint y: 708, endPoint x: 514, endPoint y: 712, distance: 24.3
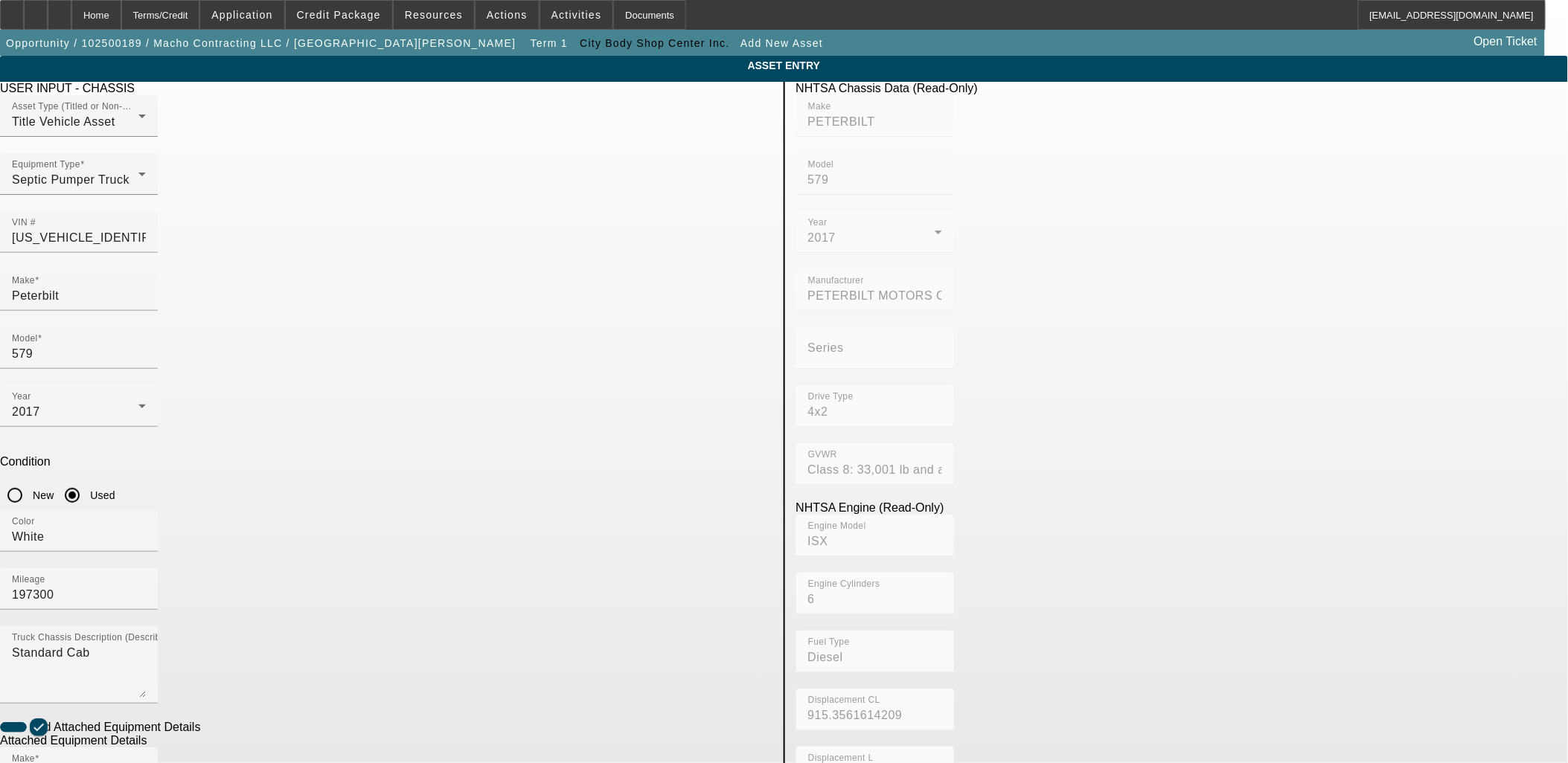
checkbox input "true"
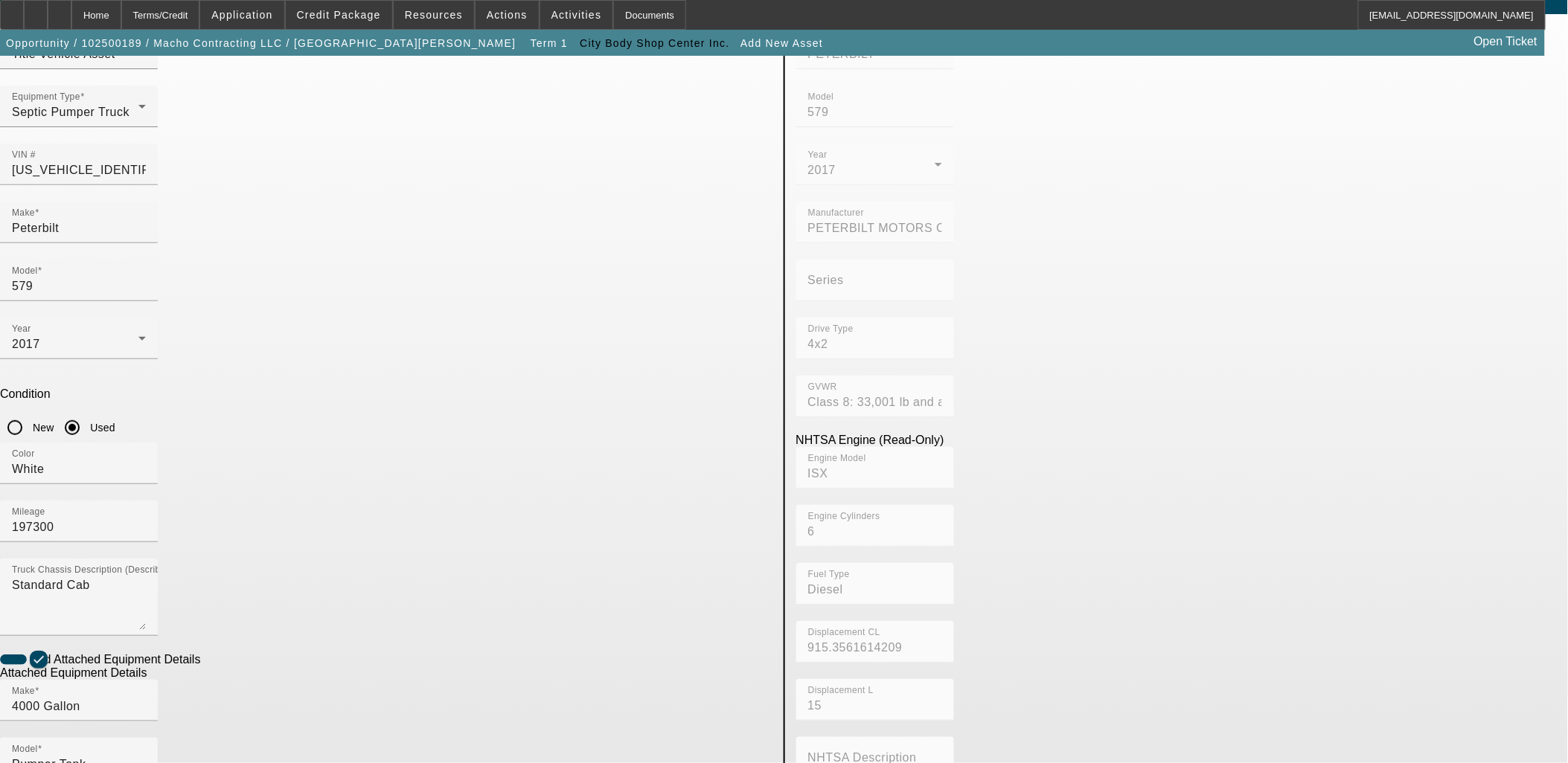
scroll to position [194, 0]
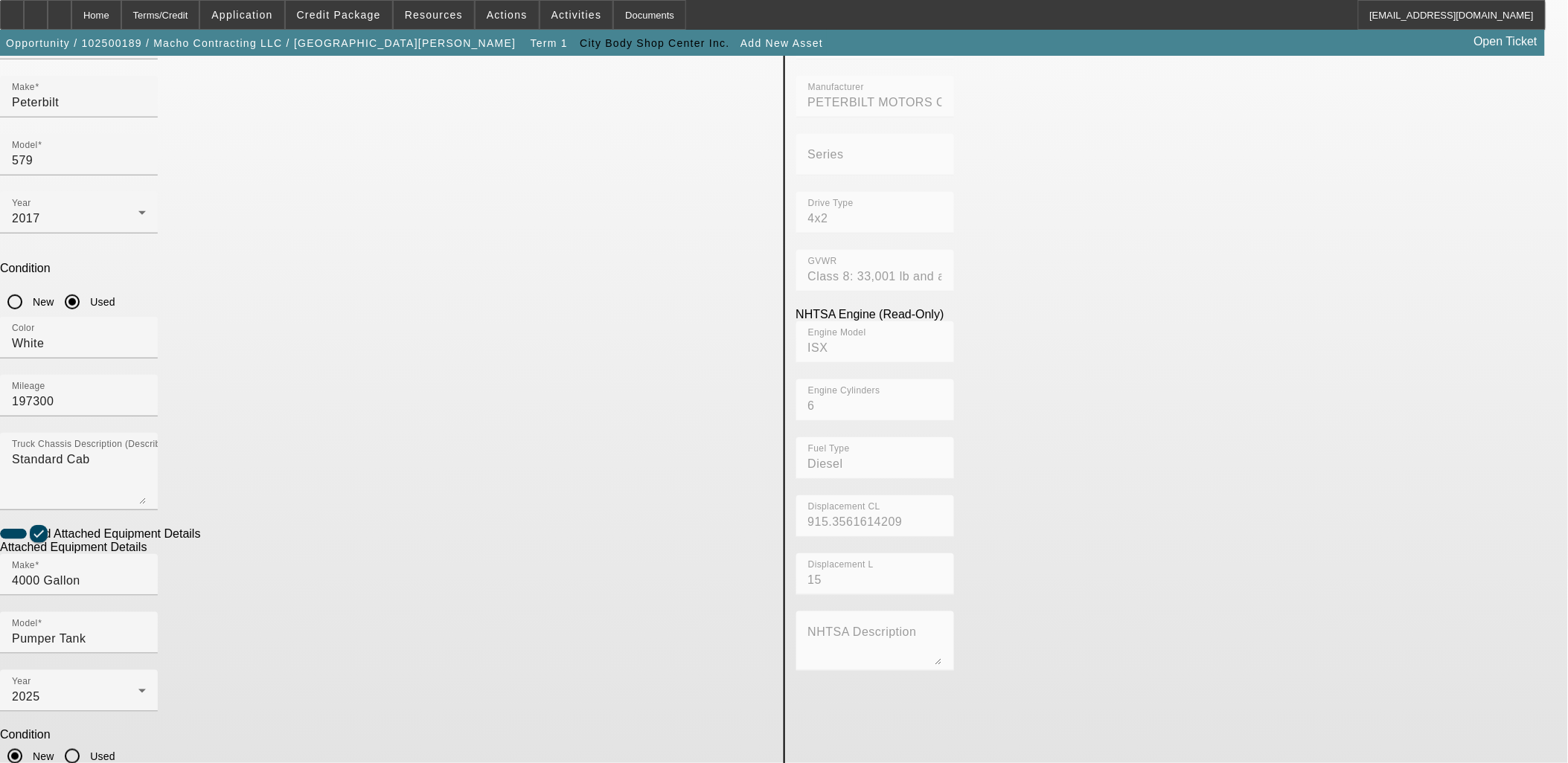
drag, startPoint x: 512, startPoint y: 600, endPoint x: 173, endPoint y: 581, distance: 339.5
click at [175, 582] on app-asset-collateral-manage "ASSET ENTRY USER INPUT - CHASSIS Asset Type (Titled or Non-Titled) Title Vehicl…" at bounding box center [784, 440] width 1568 height 1157
type textarea "Vacuum Tank & Pump"
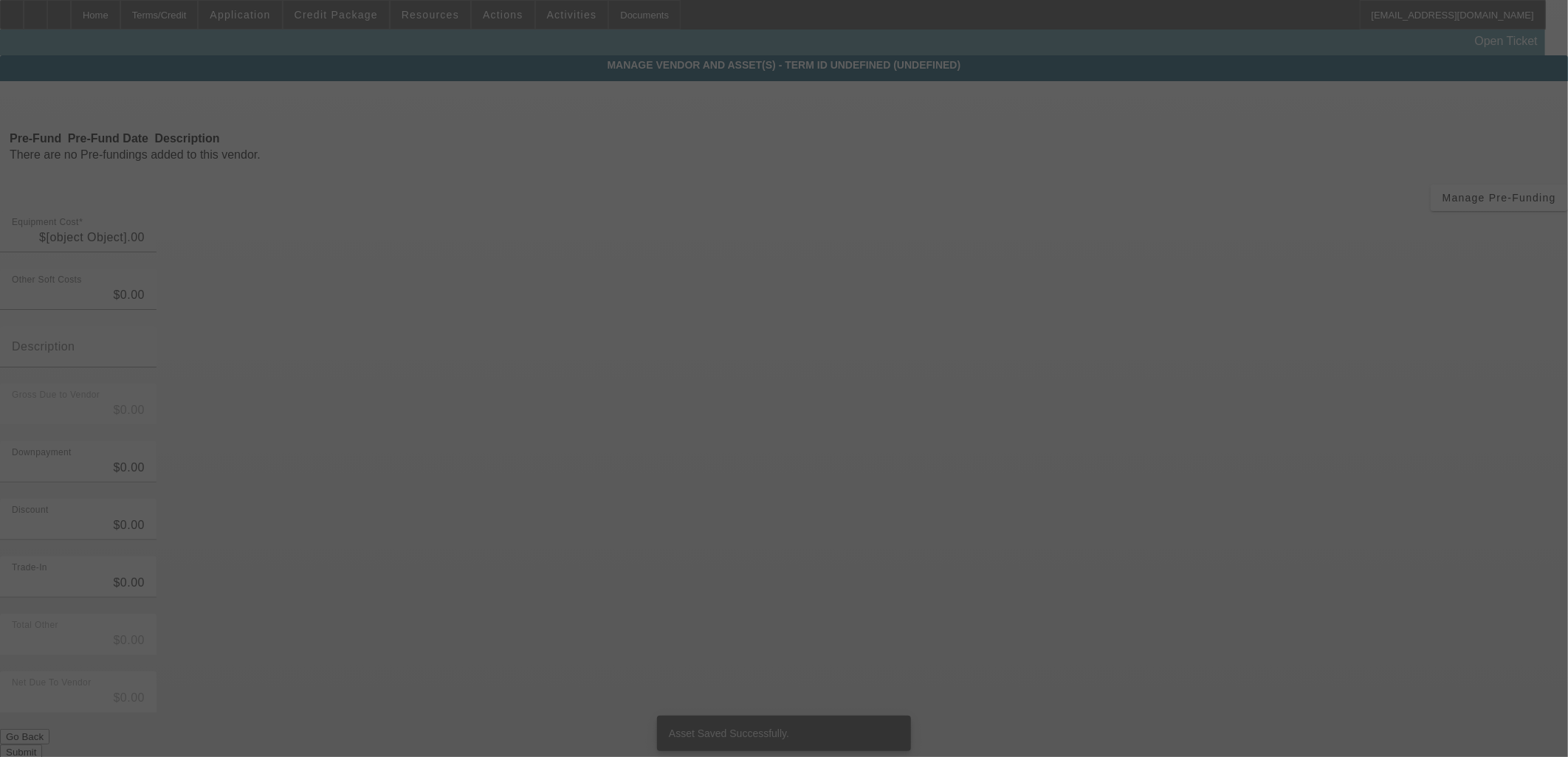
type input "$103,000.00"
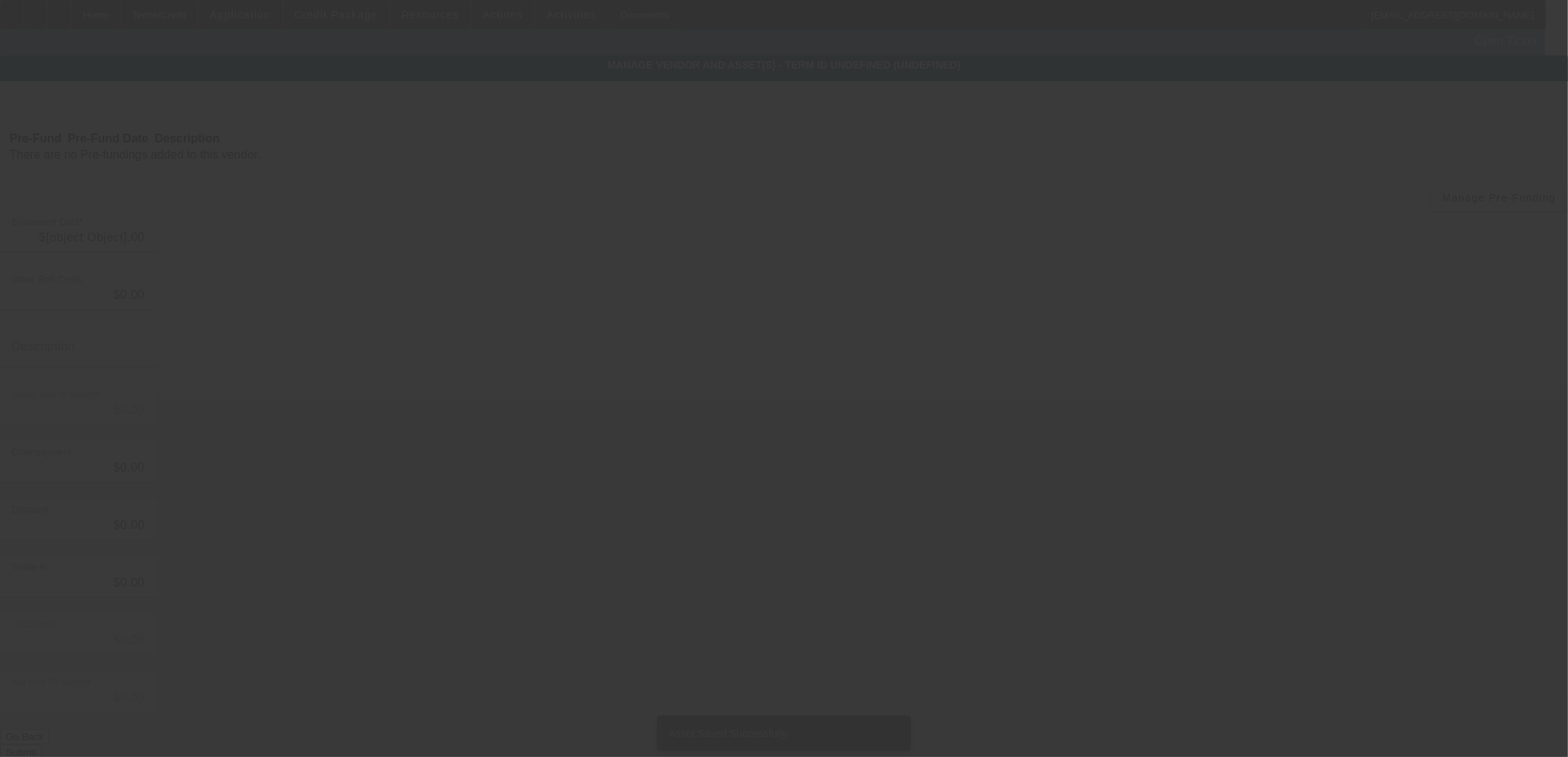
type input "$103,000.00"
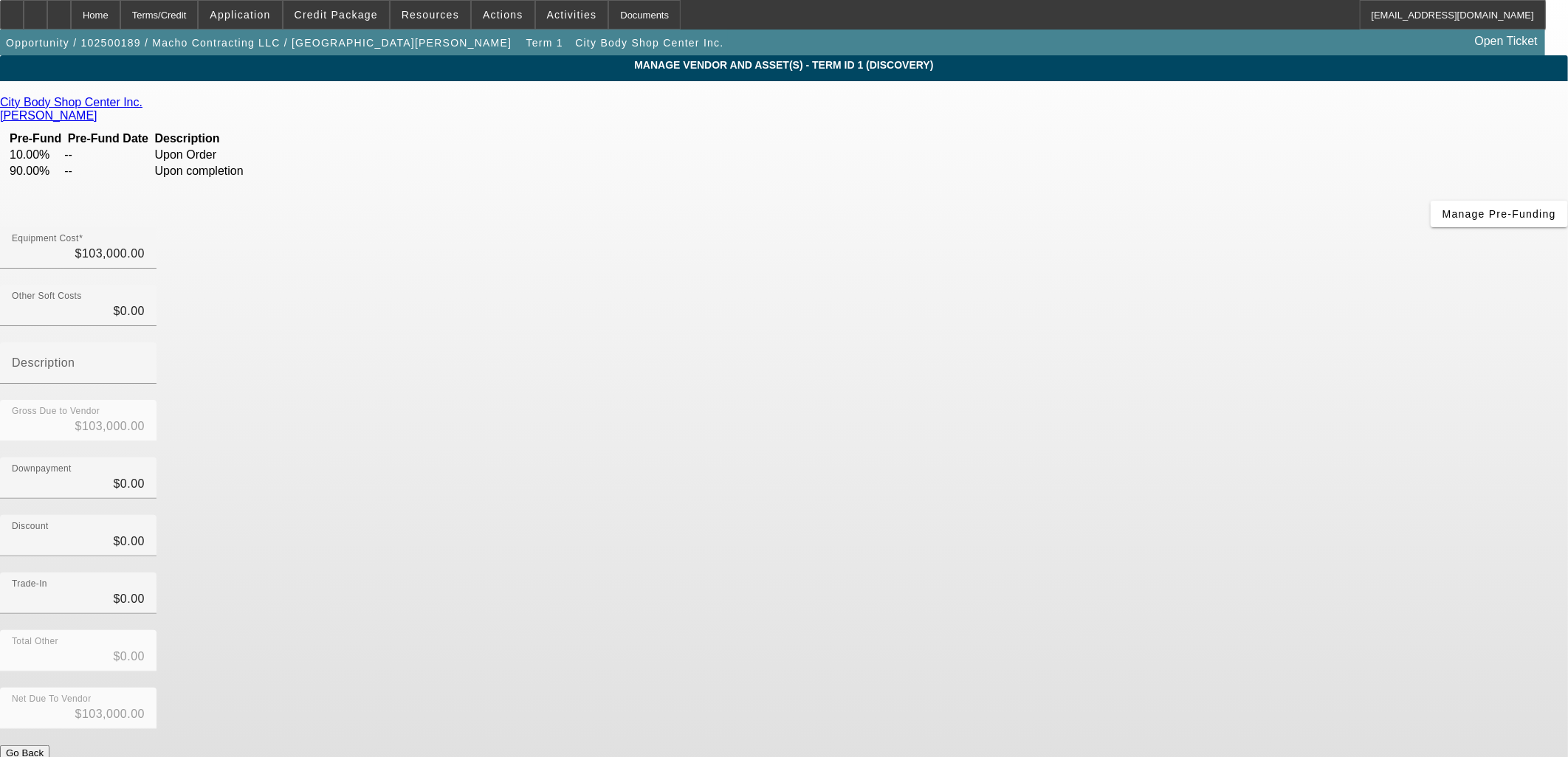
click at [42, 757] on button "Submit" at bounding box center [21, 769] width 42 height 16
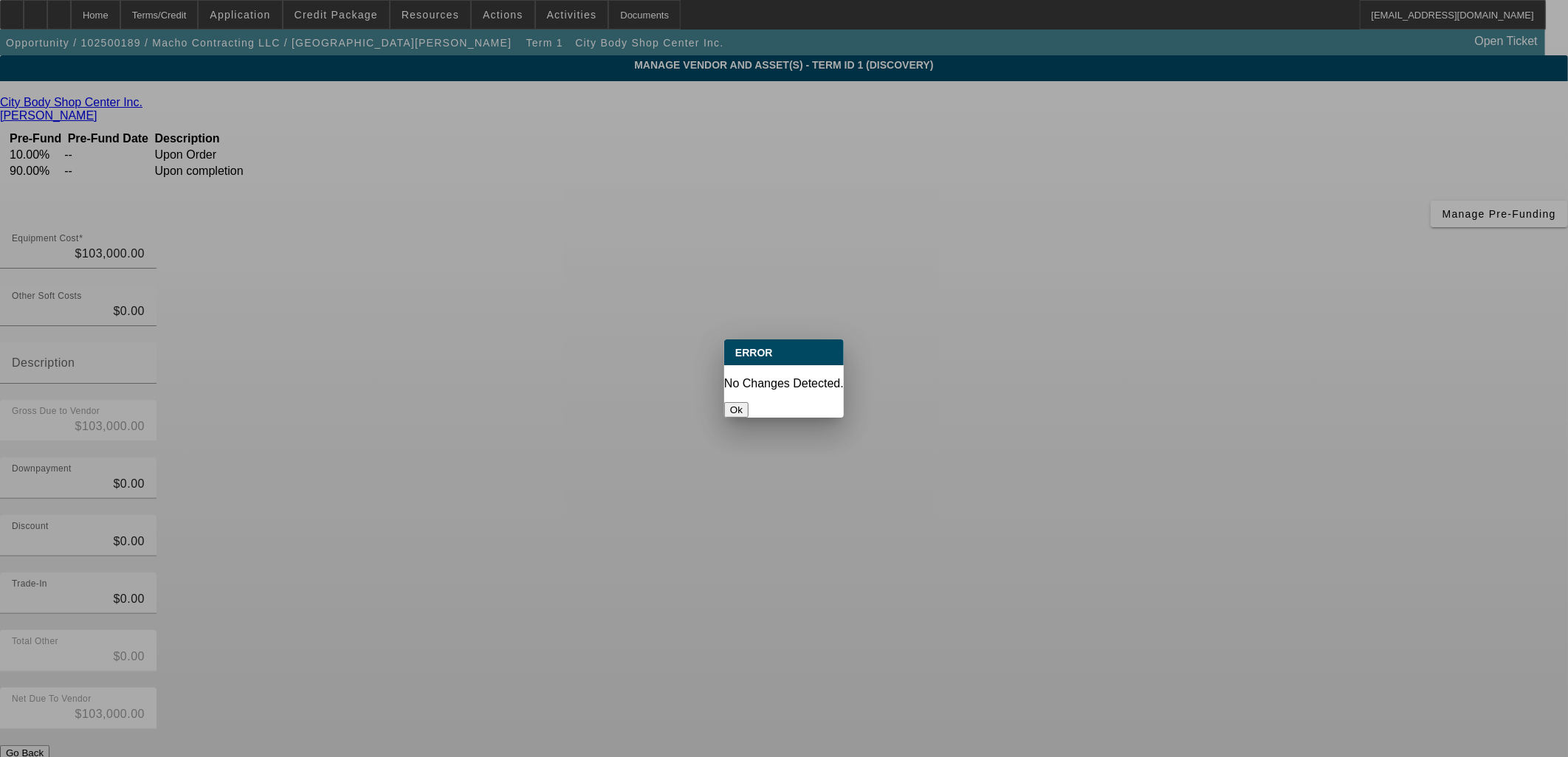
click at [748, 402] on button "Ok" at bounding box center [736, 410] width 25 height 16
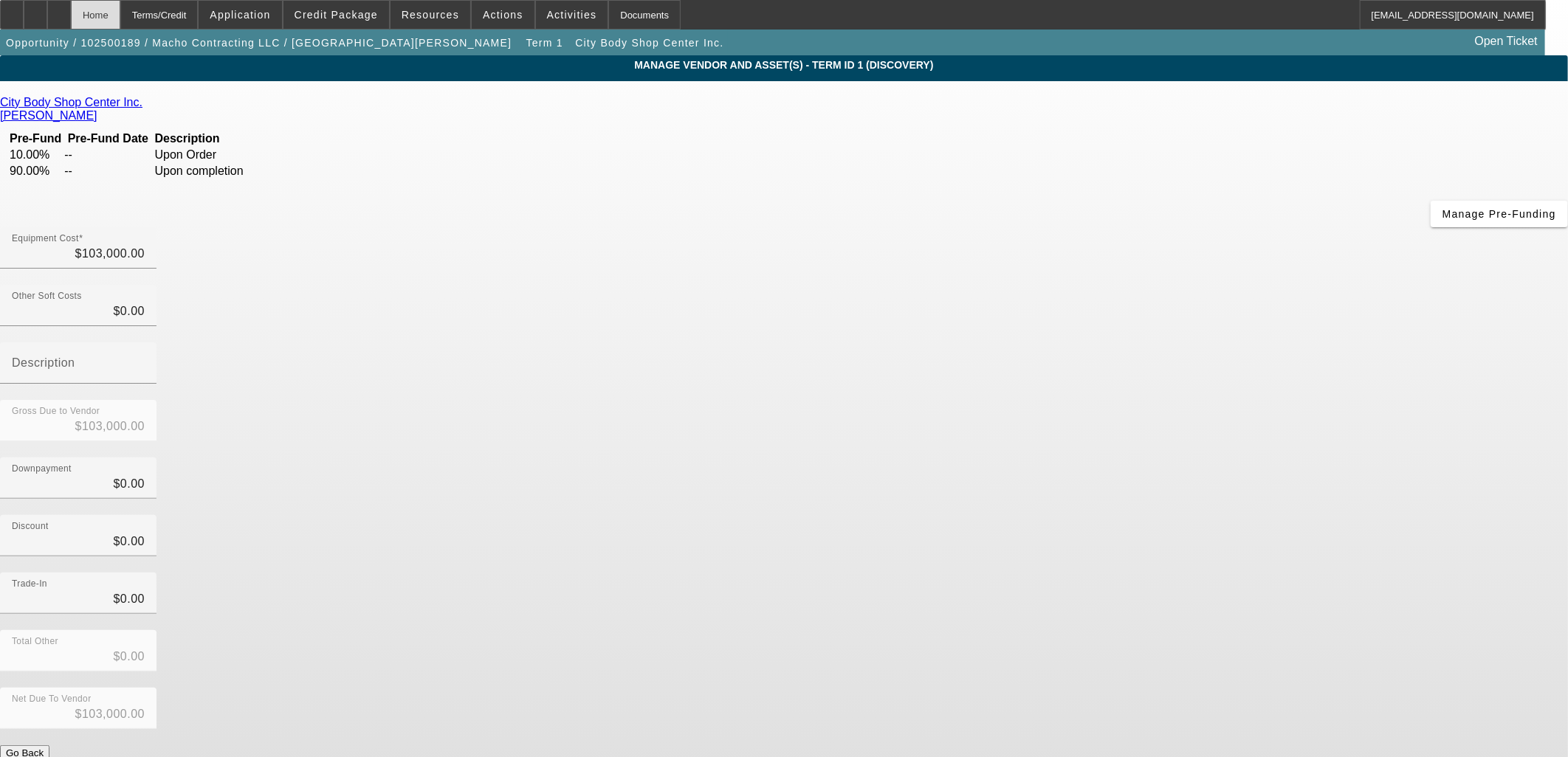
click at [111, 4] on div "Home" at bounding box center [96, 15] width 49 height 30
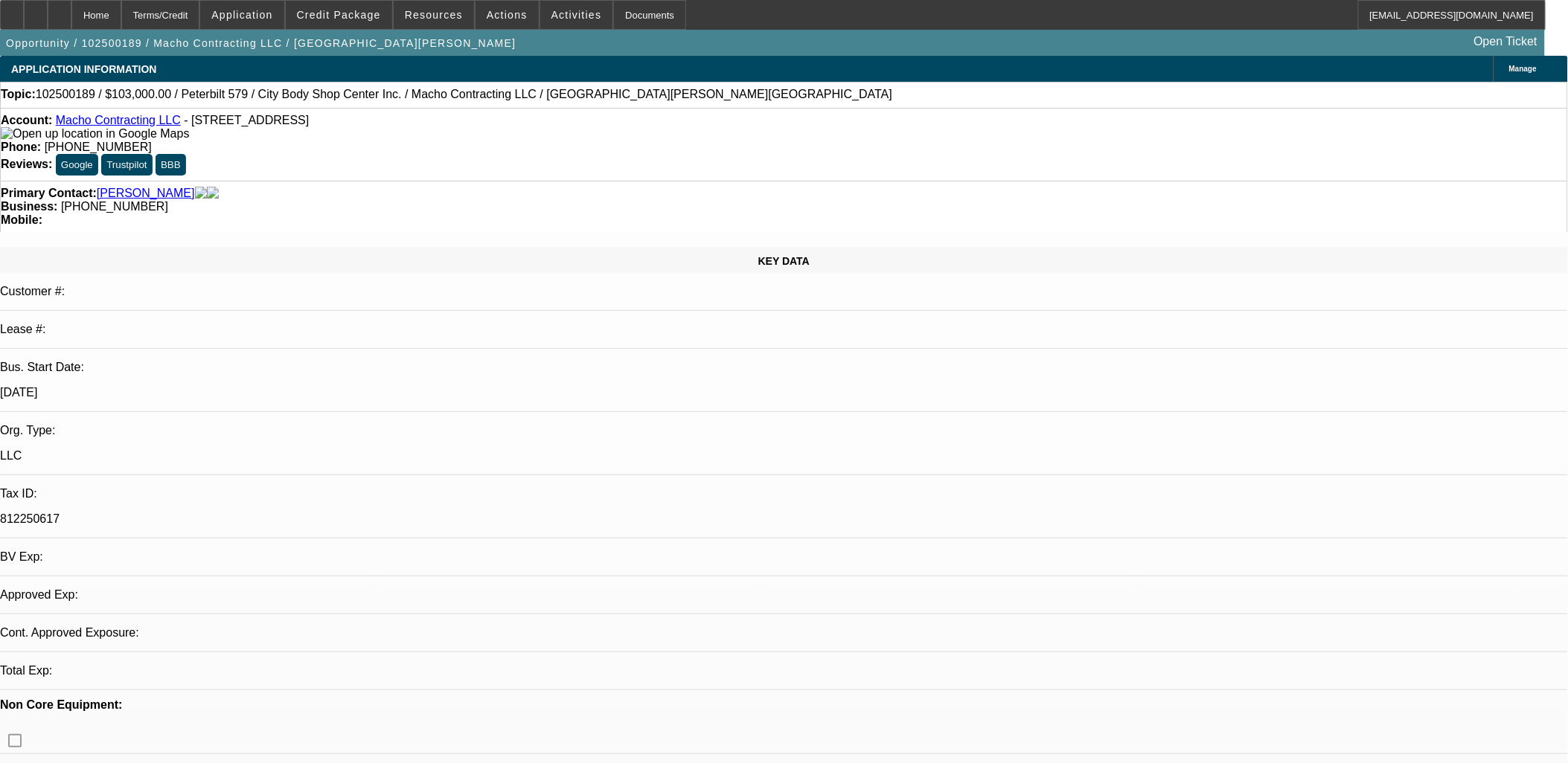
select select "0"
select select "2"
select select "0.1"
select select "4"
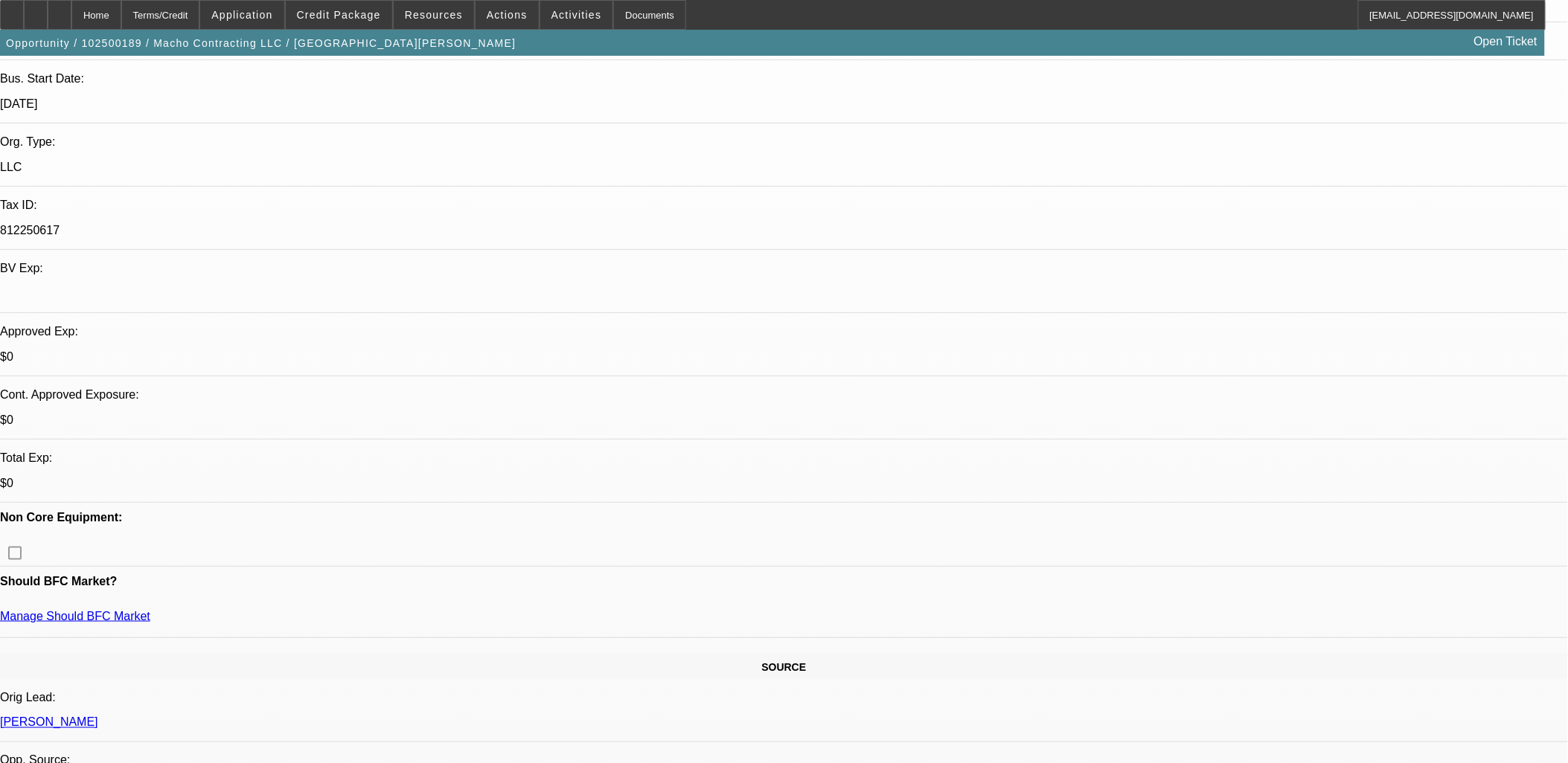
scroll to position [578, 0]
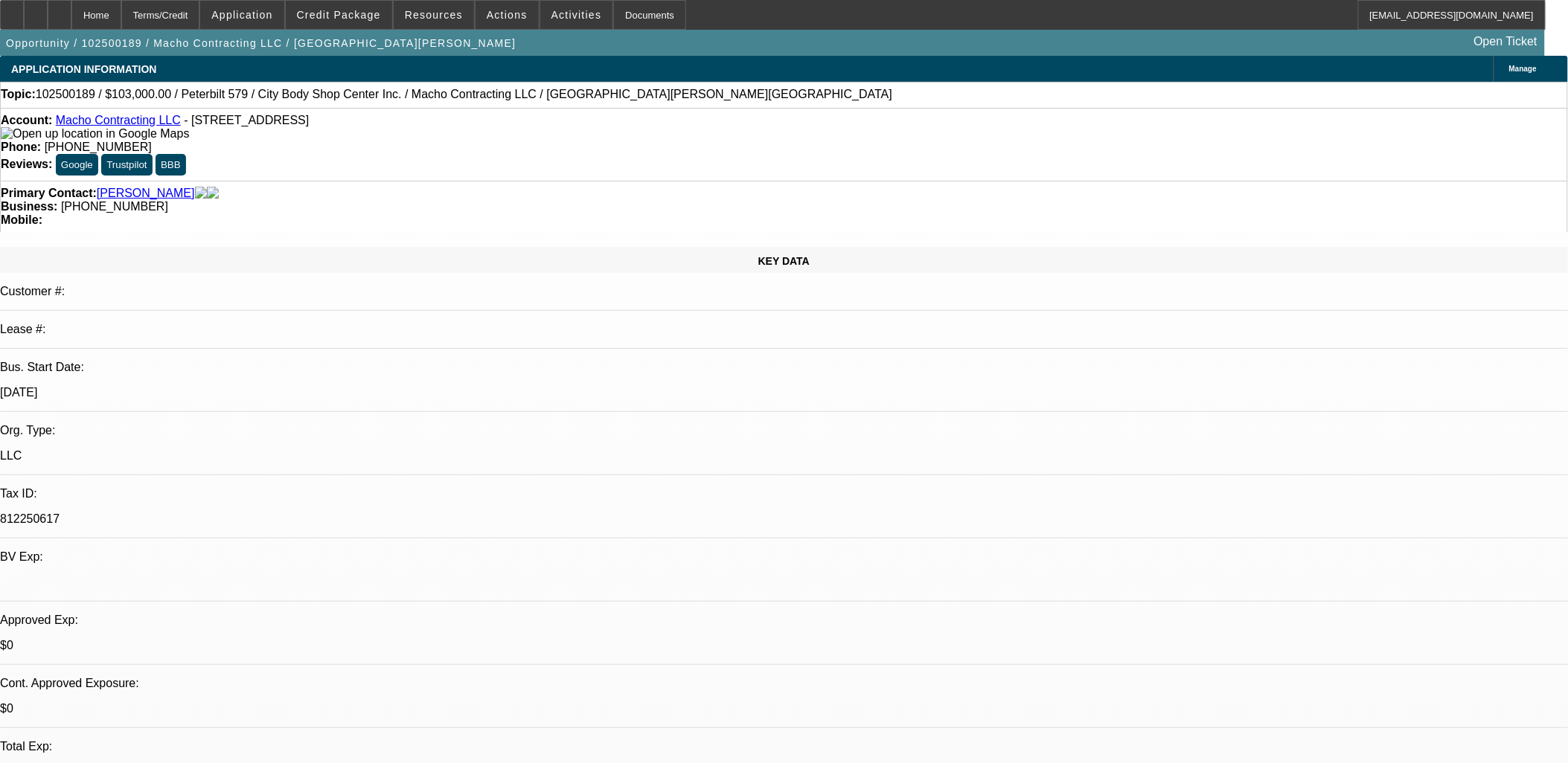
radio input "true"
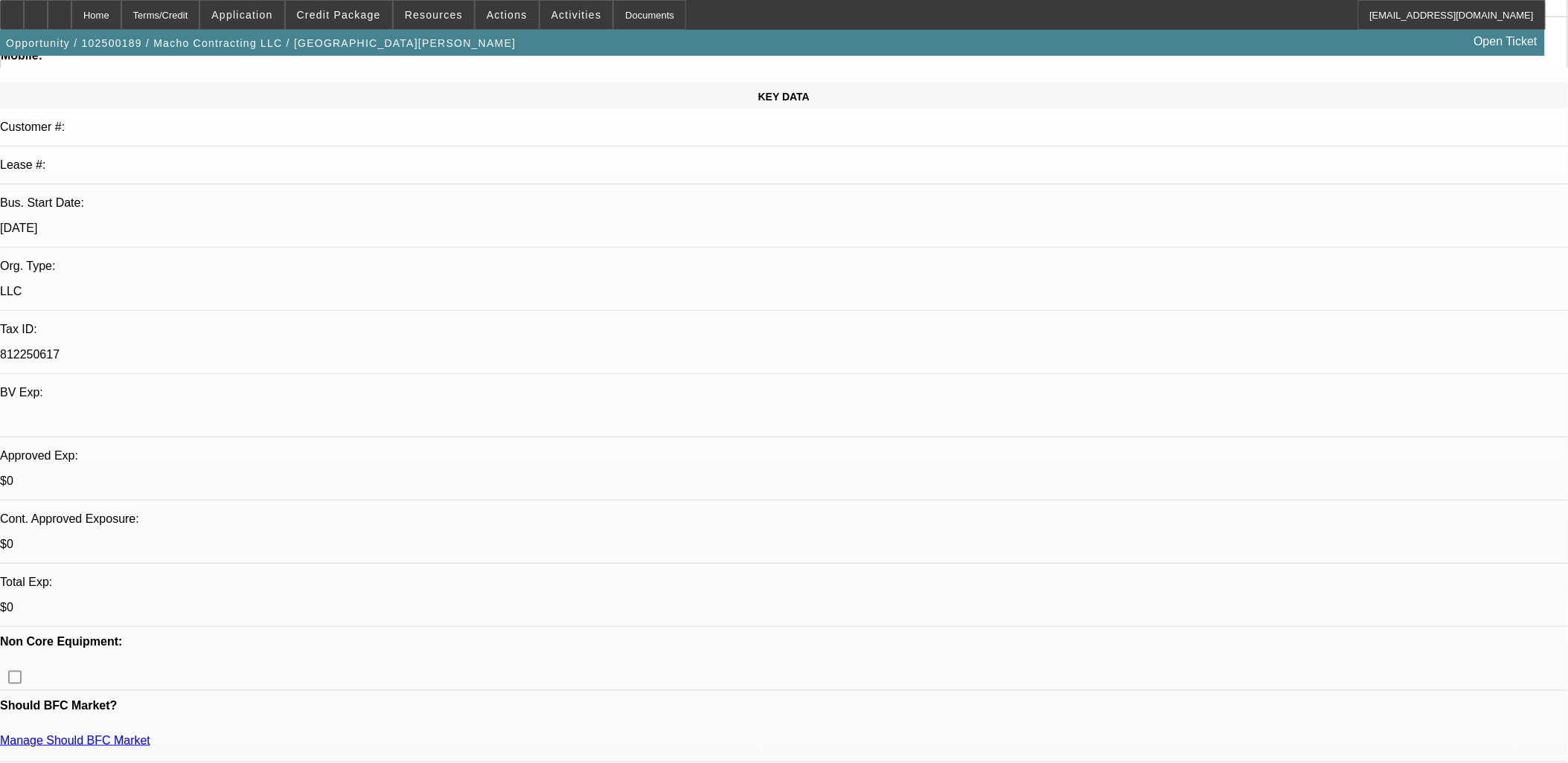
scroll to position [165, 0]
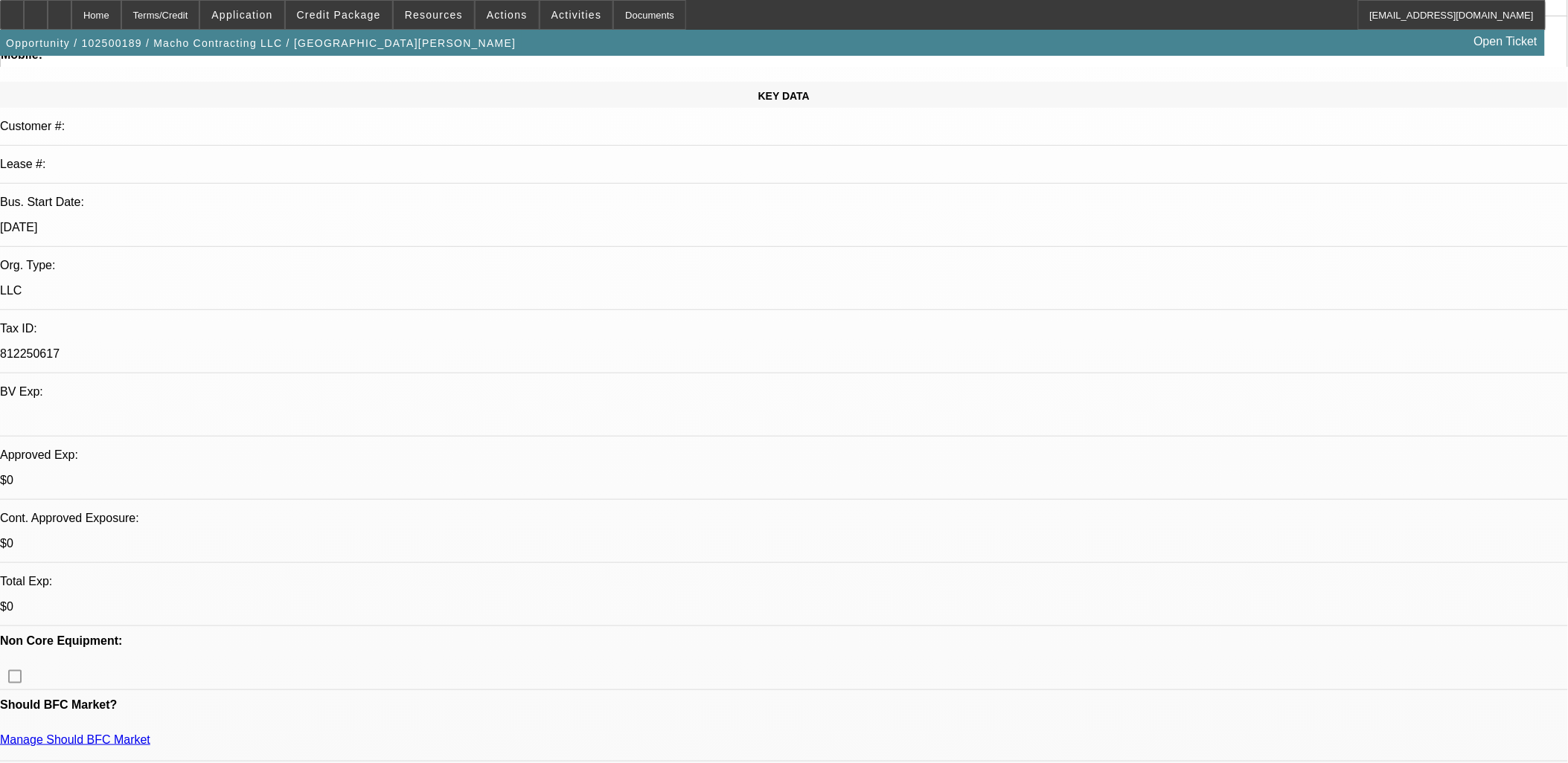
drag, startPoint x: 1426, startPoint y: 285, endPoint x: 1392, endPoint y: 284, distance: 34.0
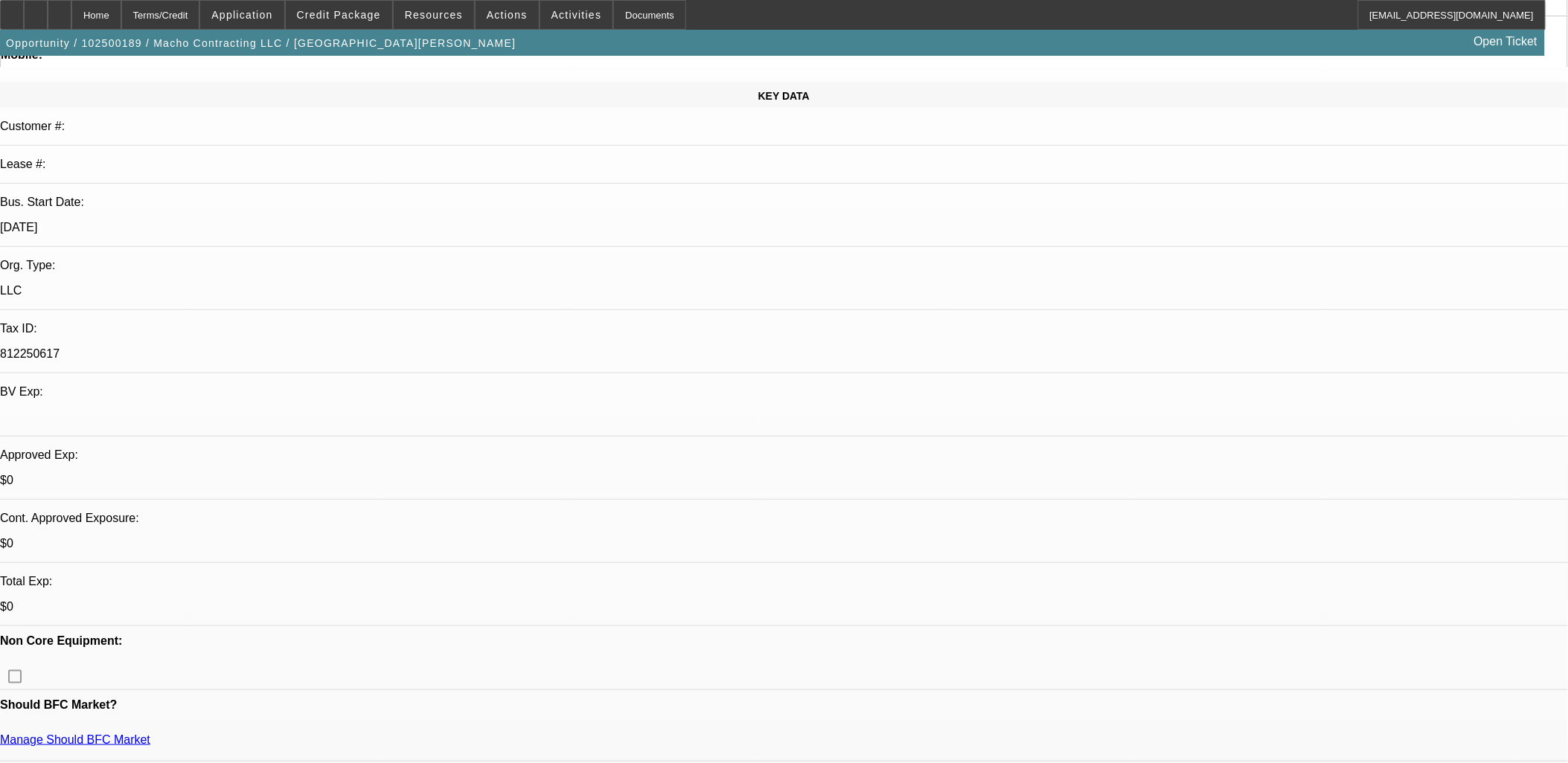
type textarea "[PERSON_NAME] and [PERSON_NAME] offer septic & plumbing services. They need to …"
radio input "true"
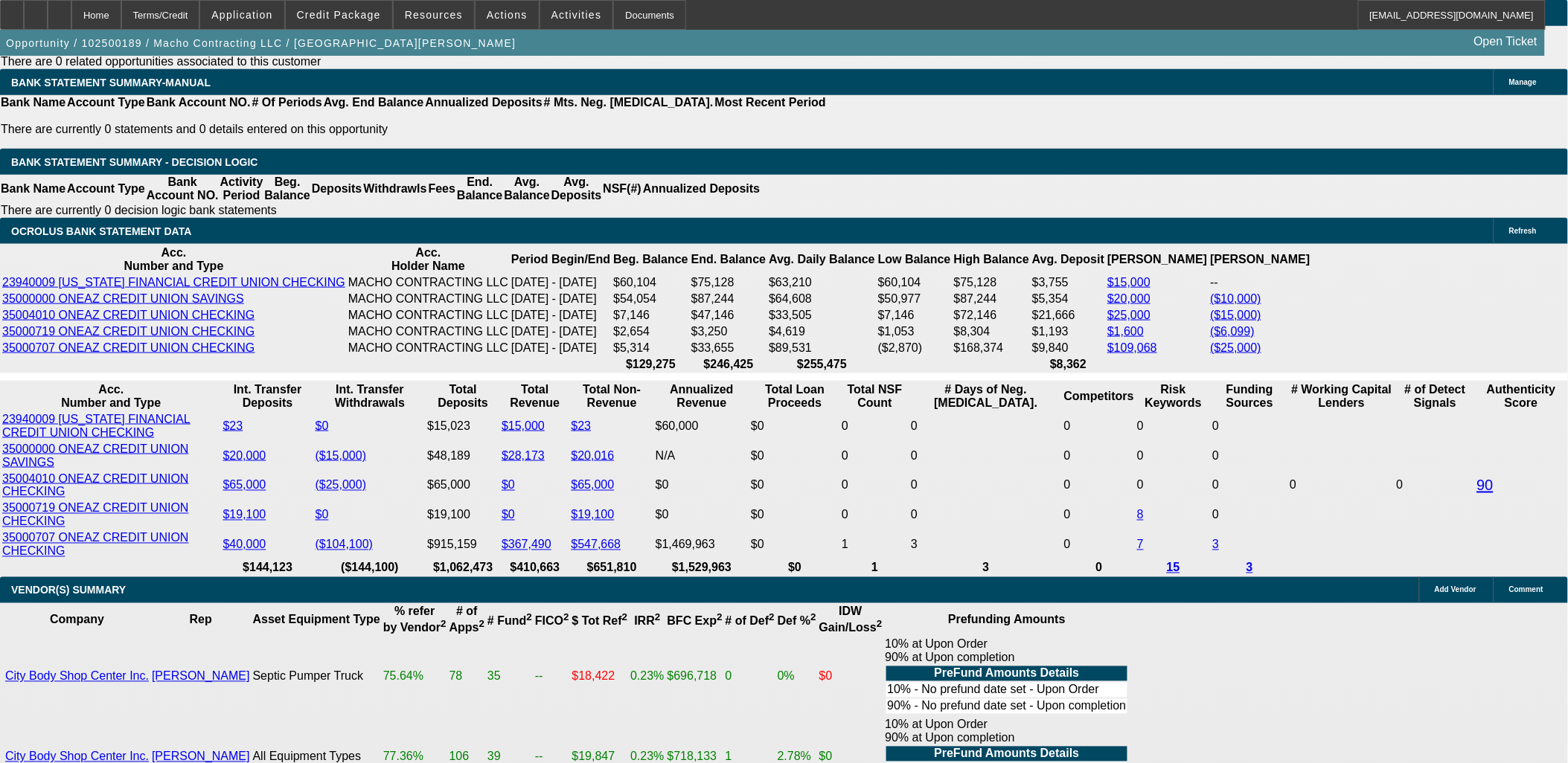
scroll to position [2645, 0]
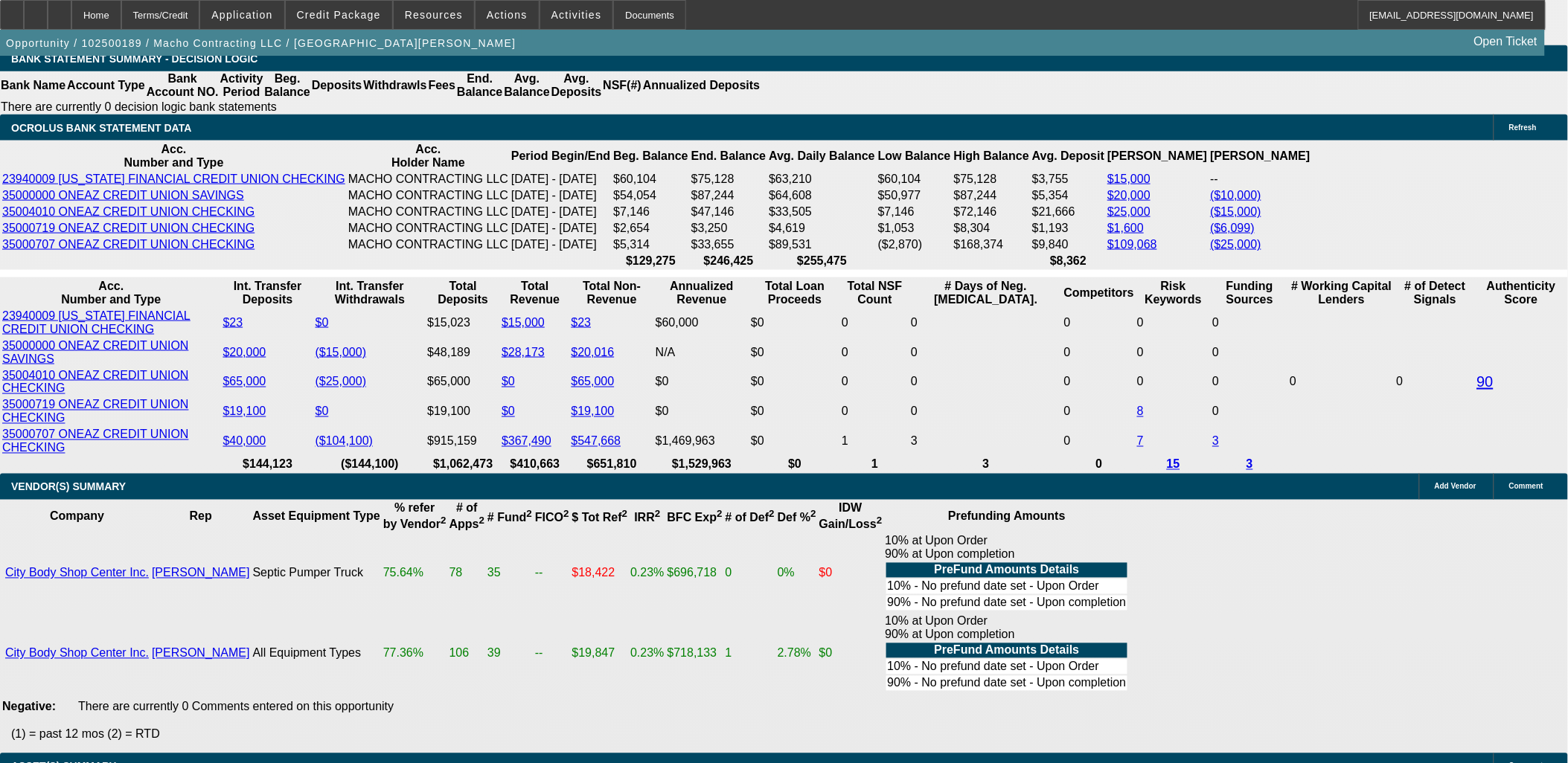
type input "$0.00"
type input "60"
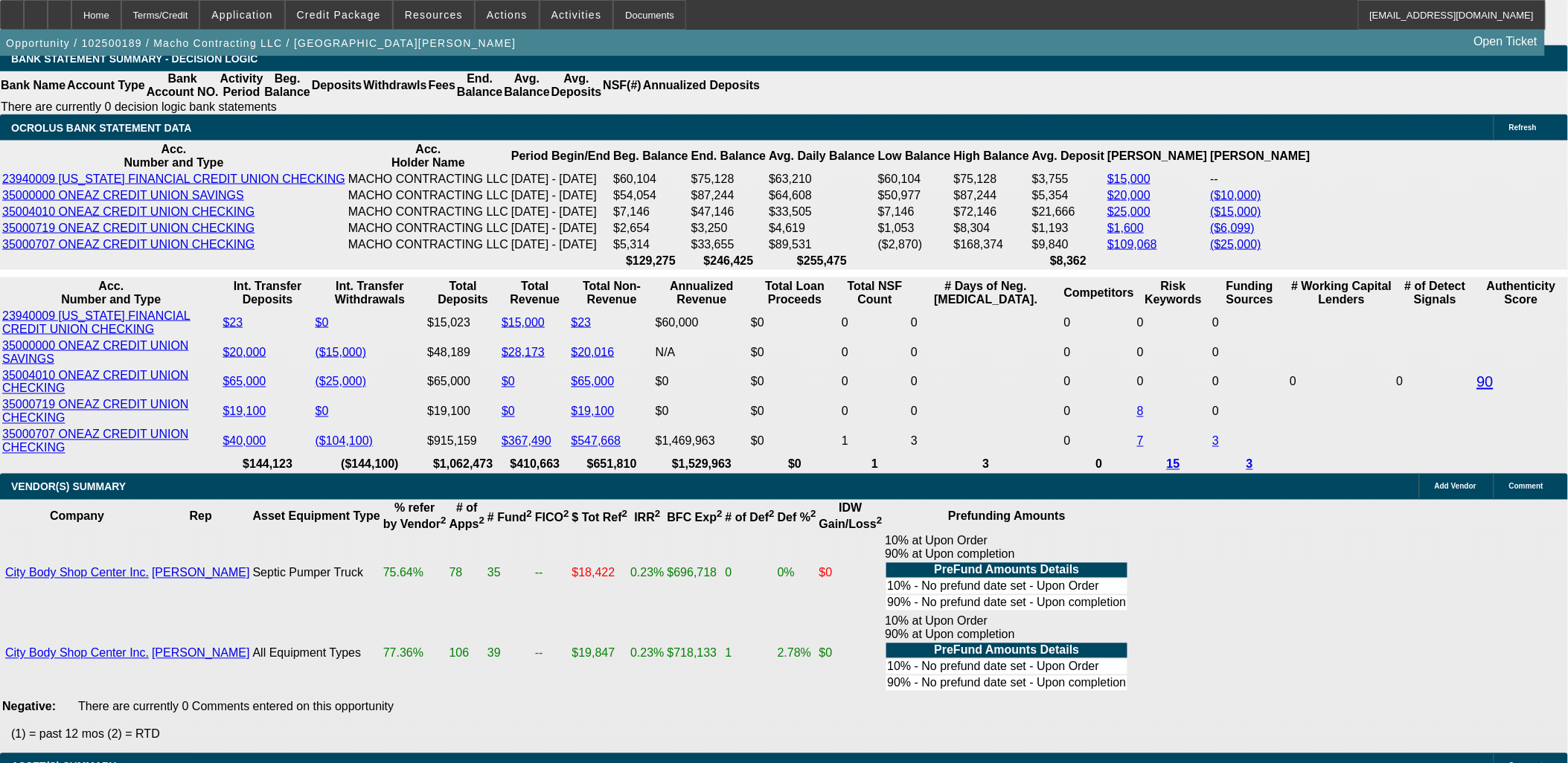
type input "10"
type input "$3,521.32"
type input "$1,760.66"
type input "$4,376.90"
type input "$2,188.45"
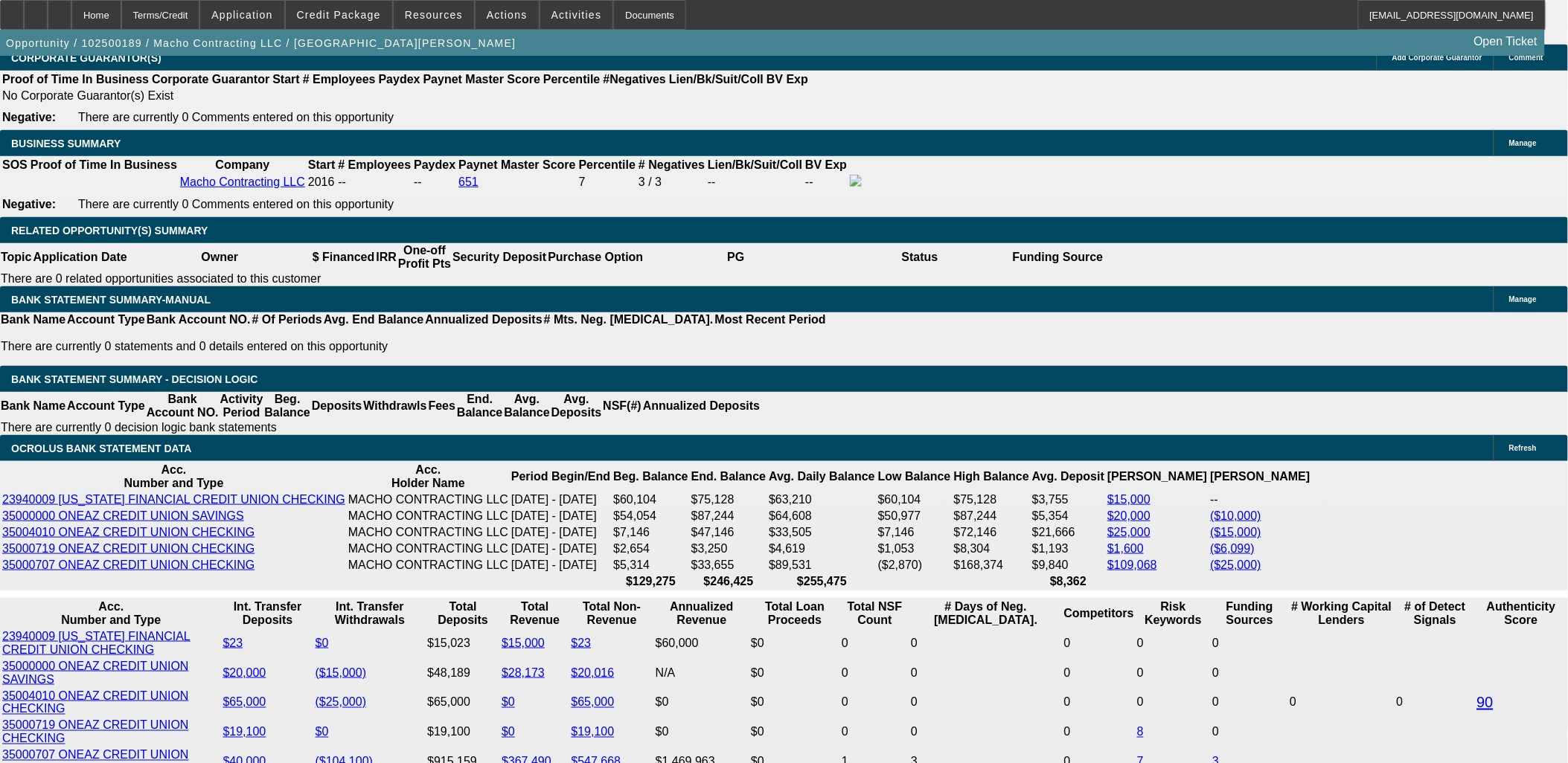
scroll to position [2232, 0]
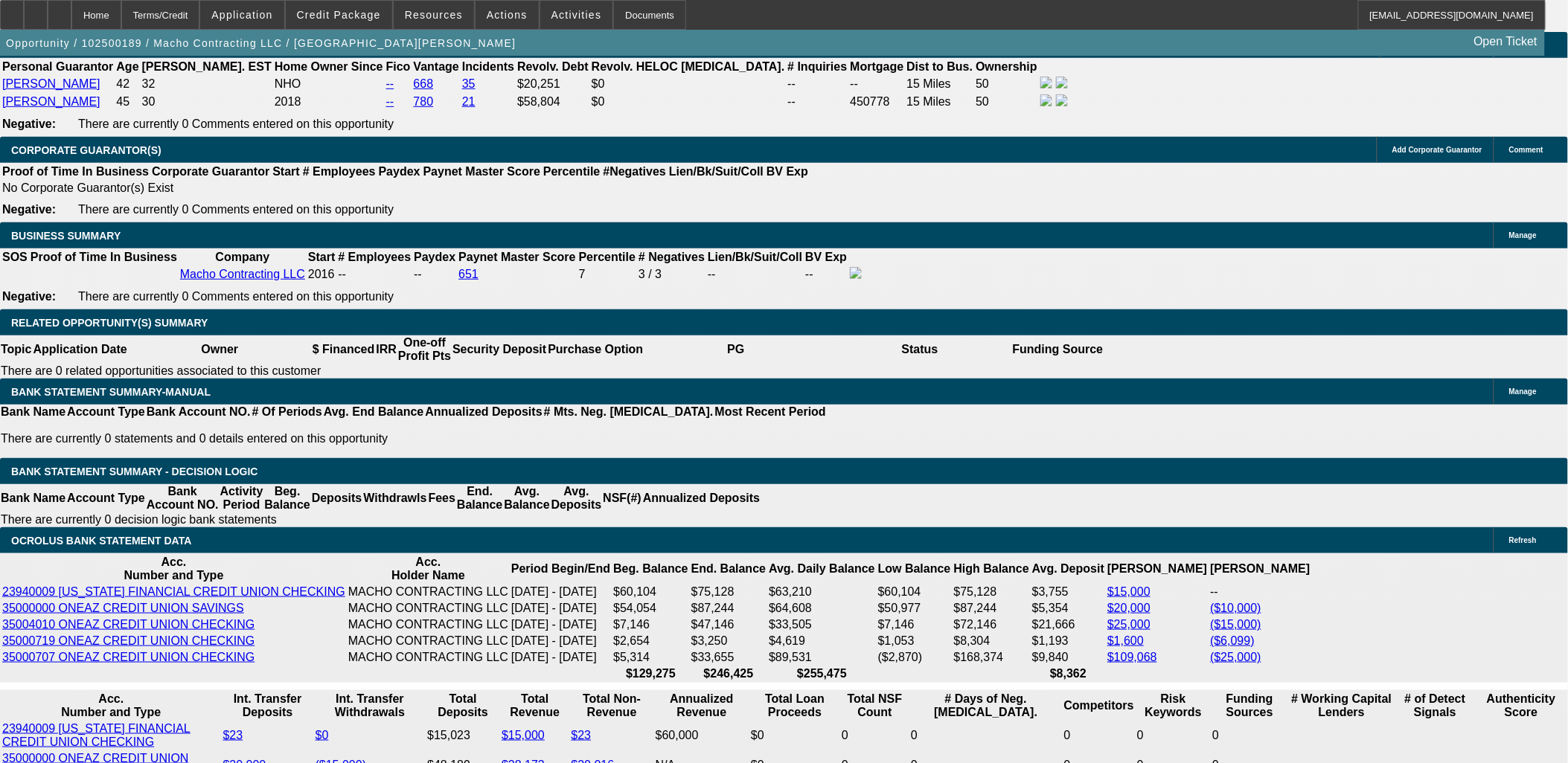
type input "10"
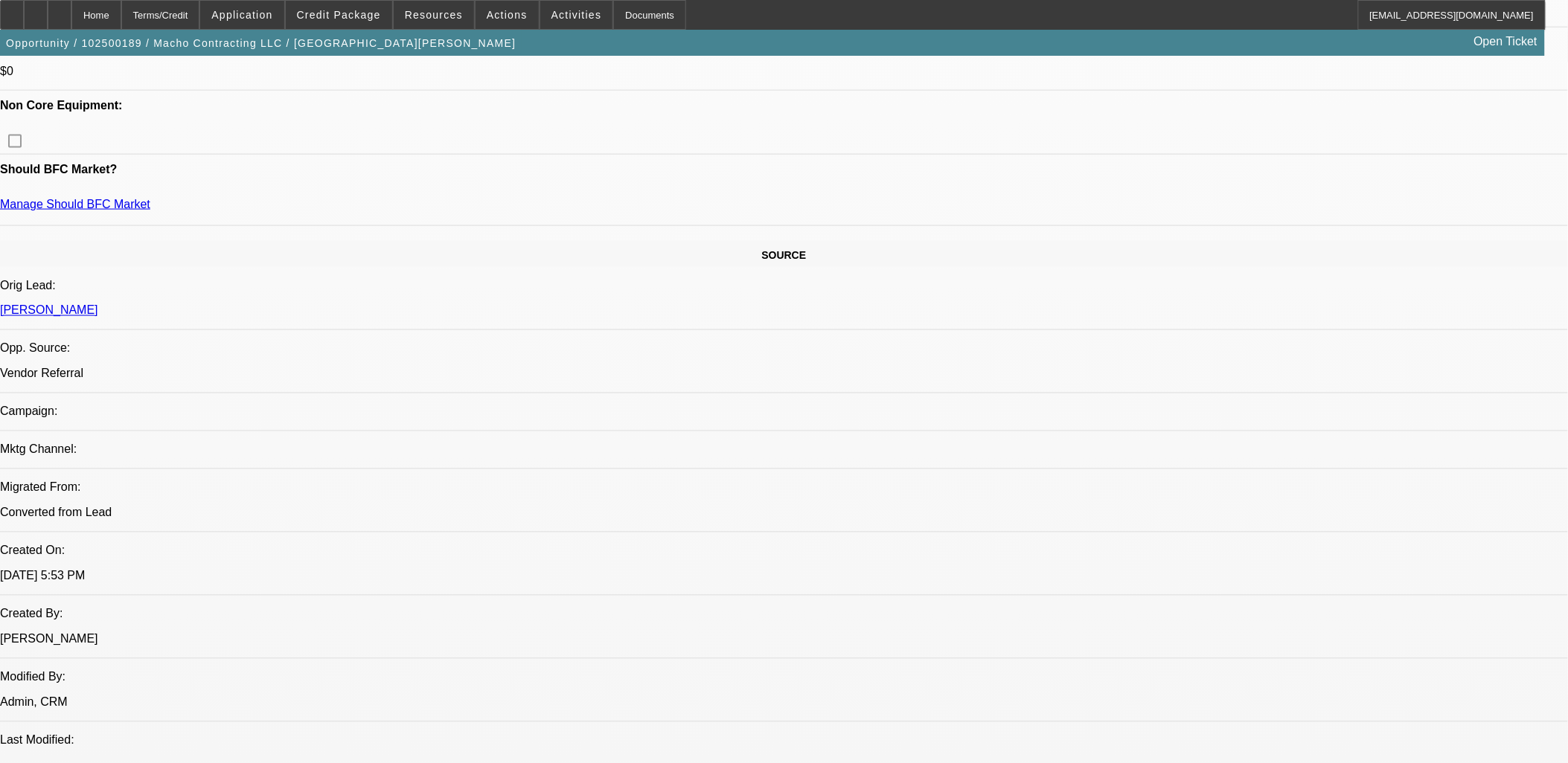
scroll to position [247, 0]
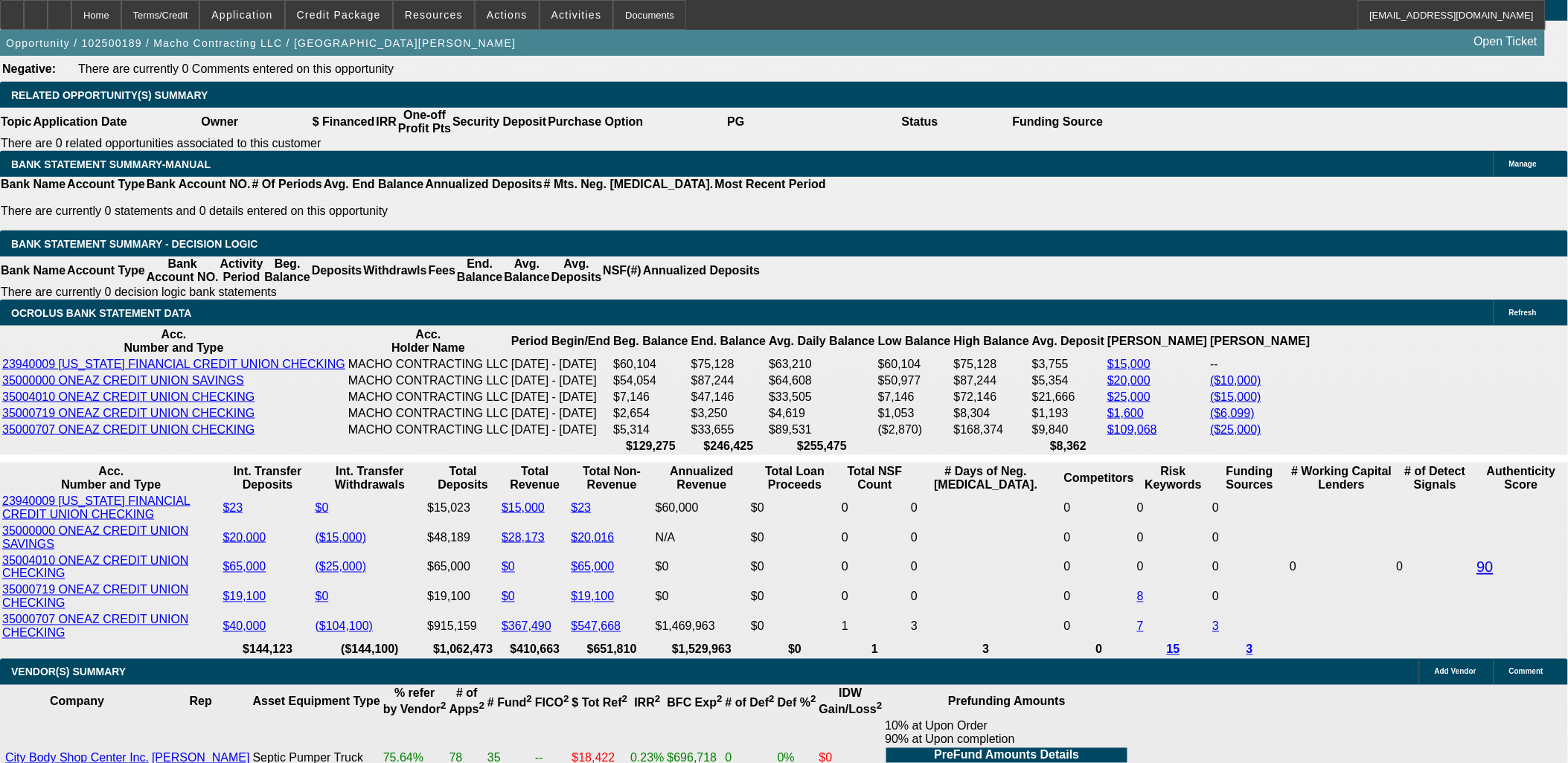
scroll to position [2397, 0]
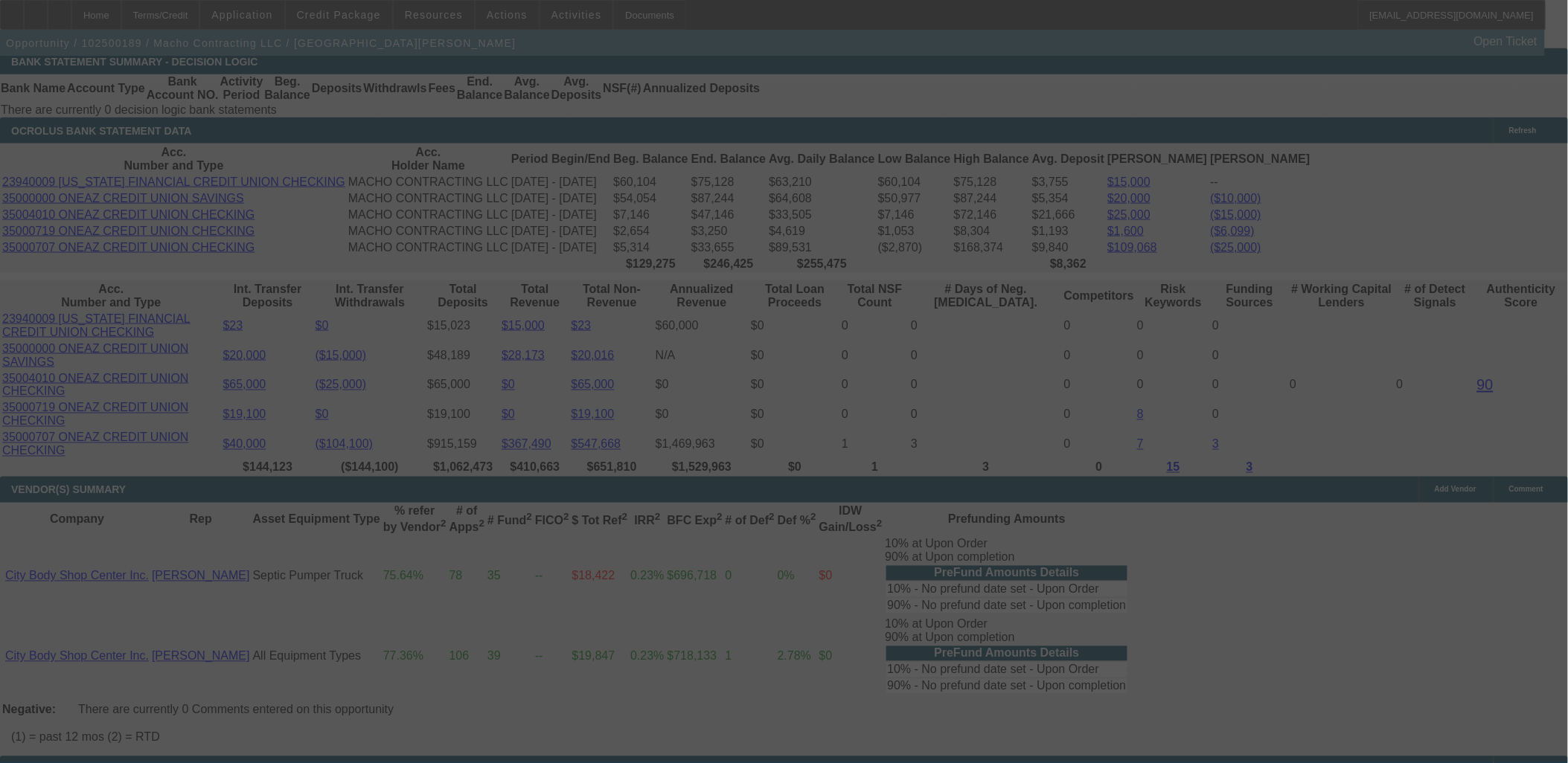
scroll to position [2645, 0]
select select "0"
select select "2"
select select "0.1"
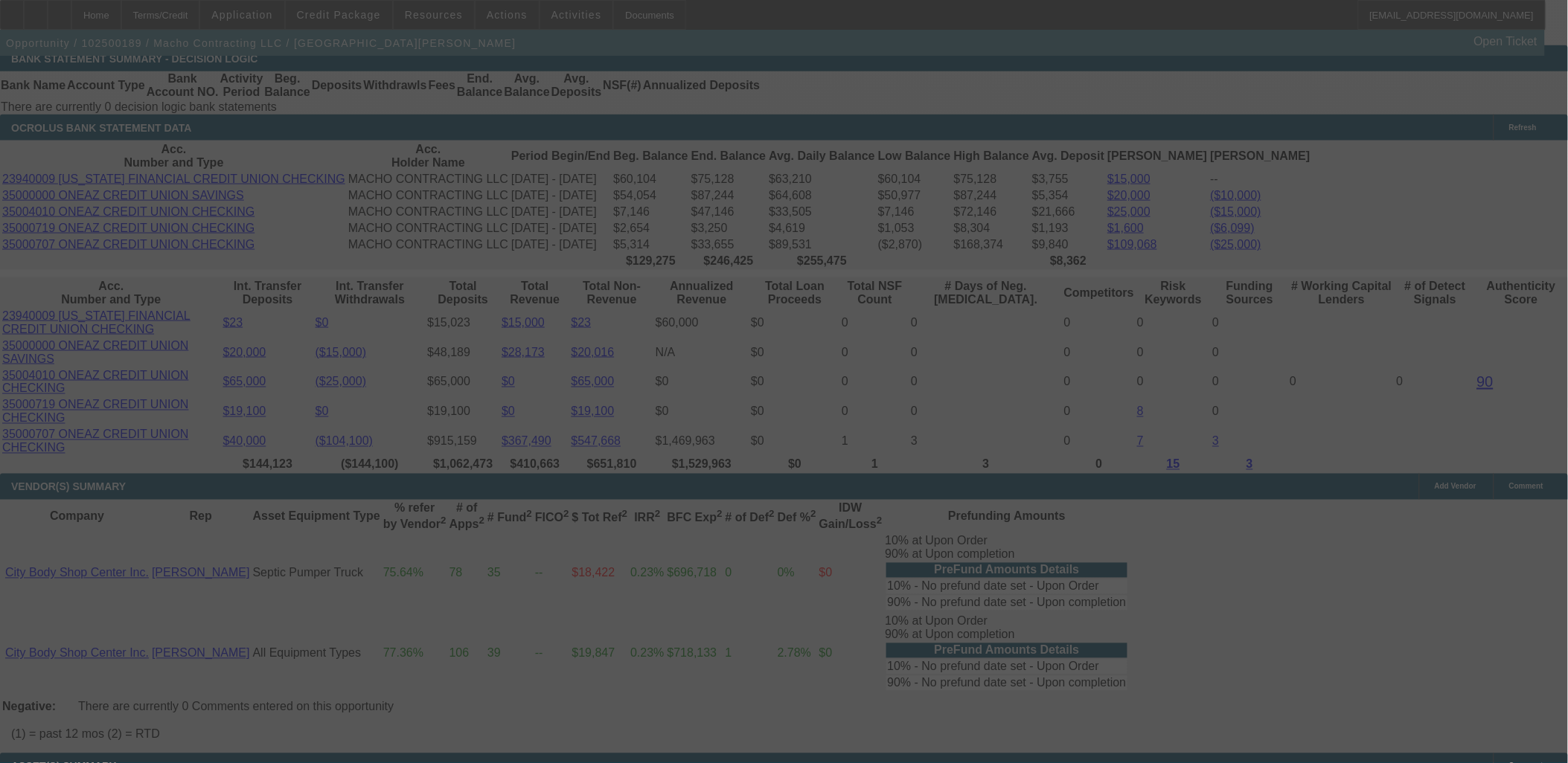
select select "4"
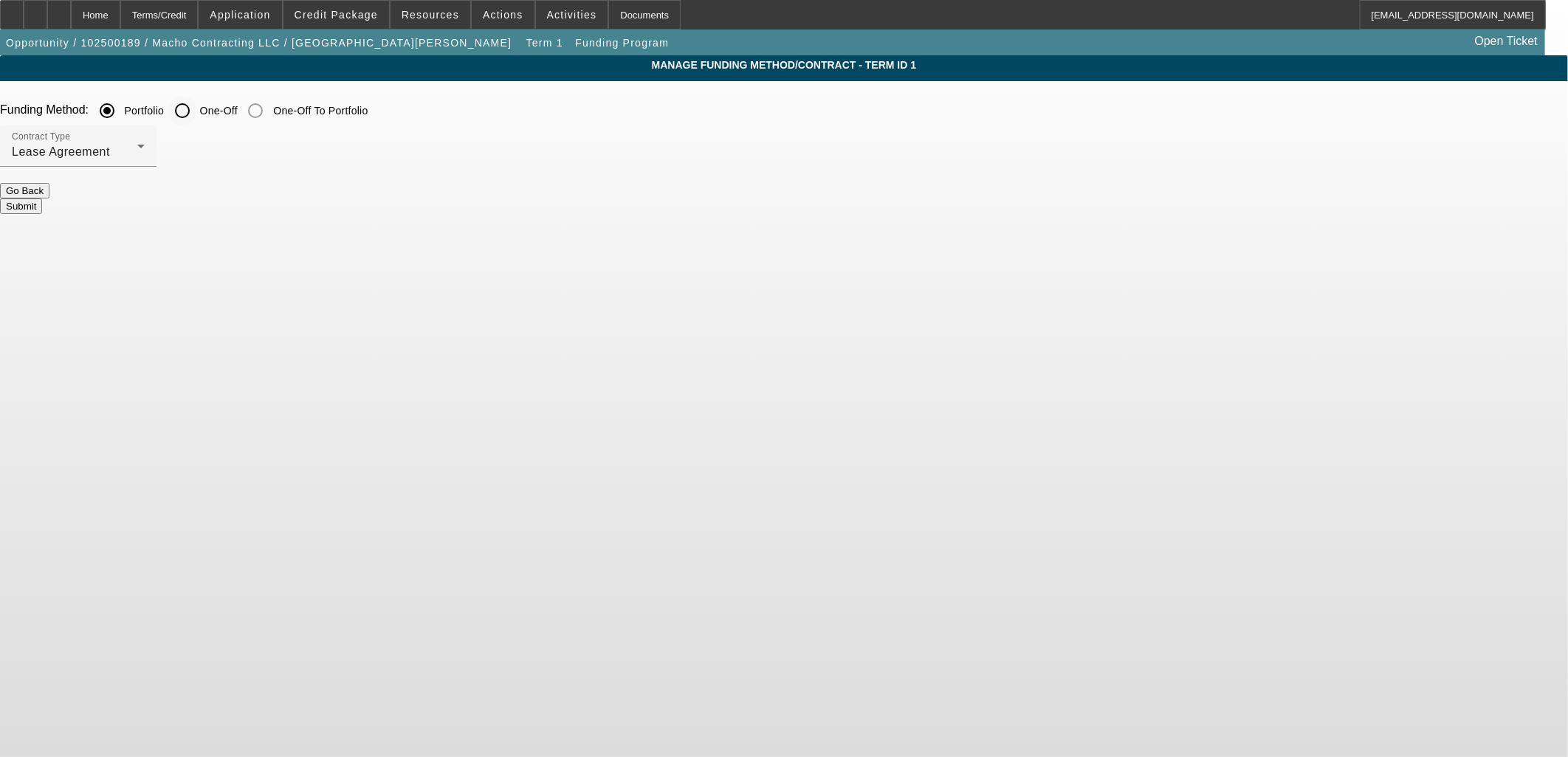
click at [197, 105] on input "One-Off" at bounding box center [182, 110] width 30 height 30
radio input "true"
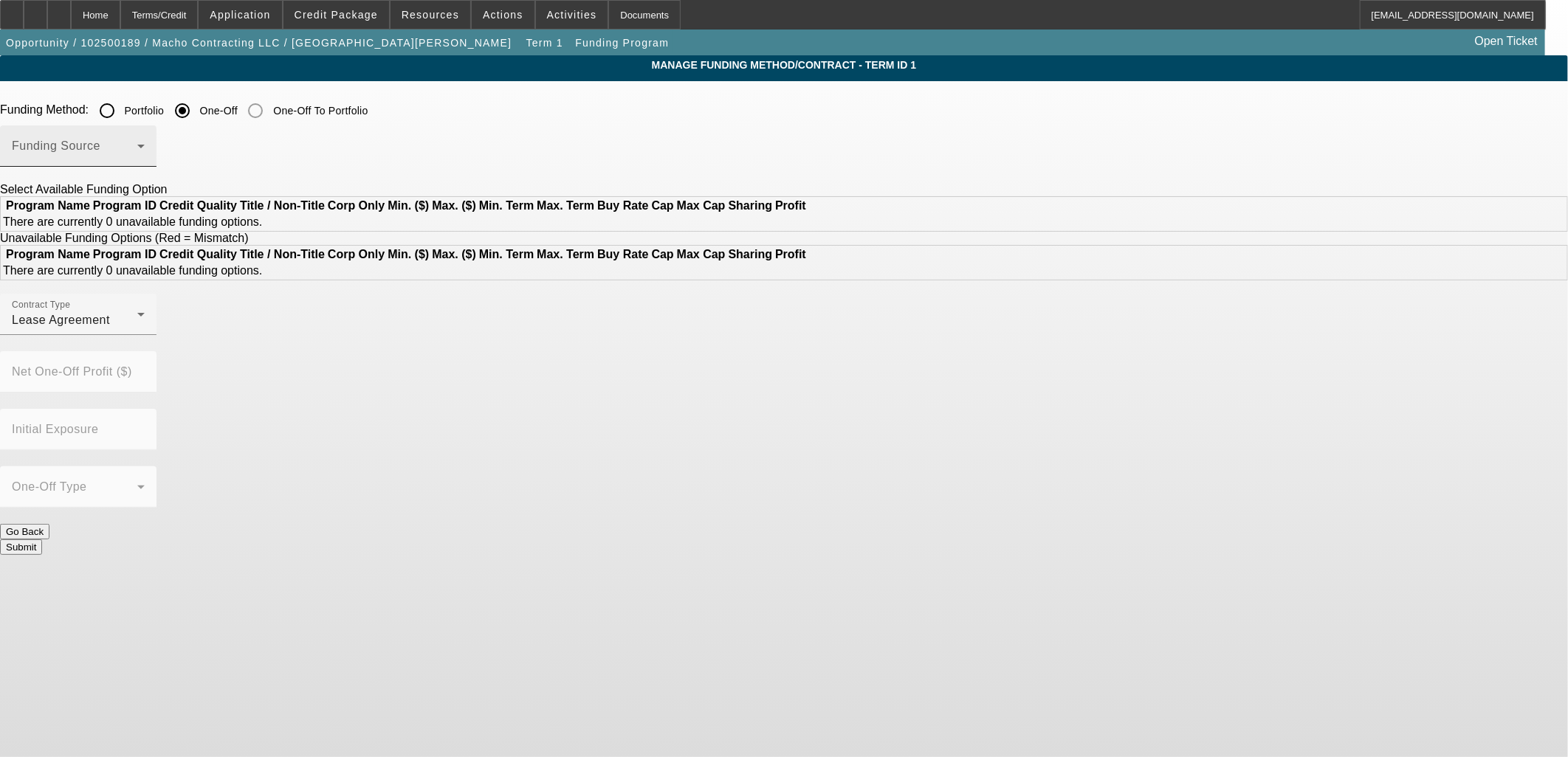
click at [145, 135] on div "Funding Source" at bounding box center [78, 146] width 133 height 41
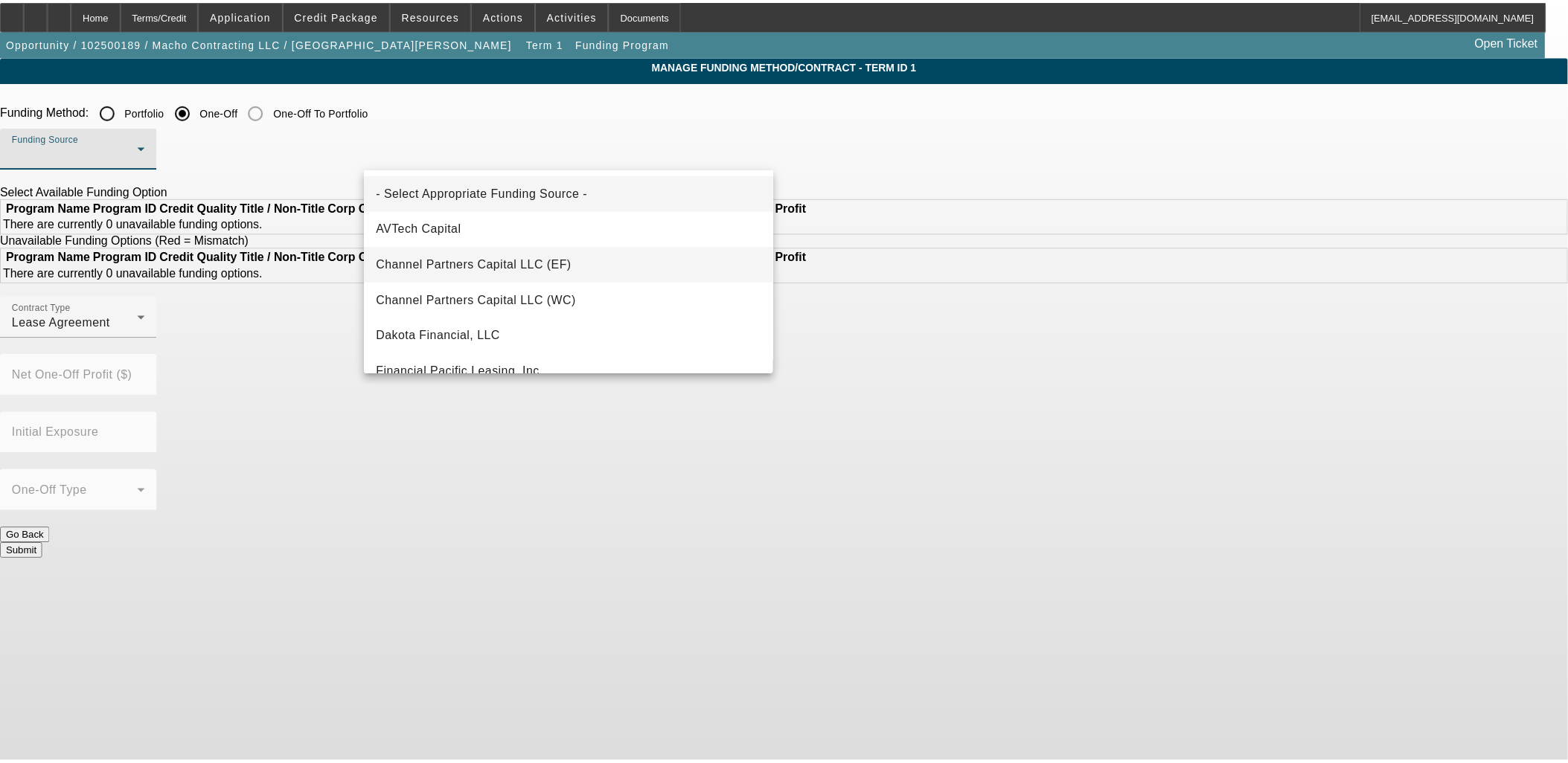
scroll to position [421, 0]
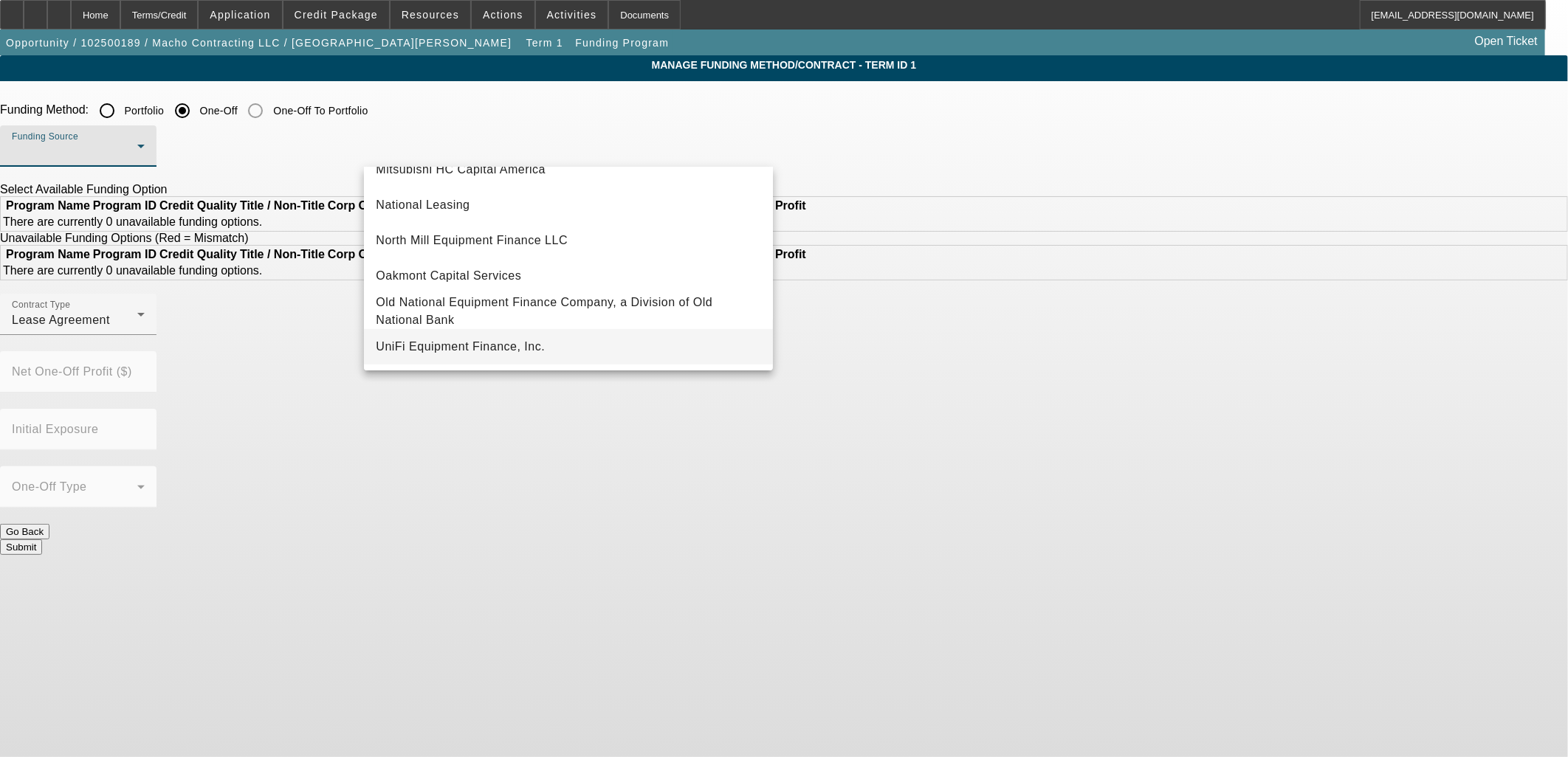
click at [588, 345] on mat-option "UniFi Equipment Finance, Inc." at bounding box center [568, 347] width 409 height 35
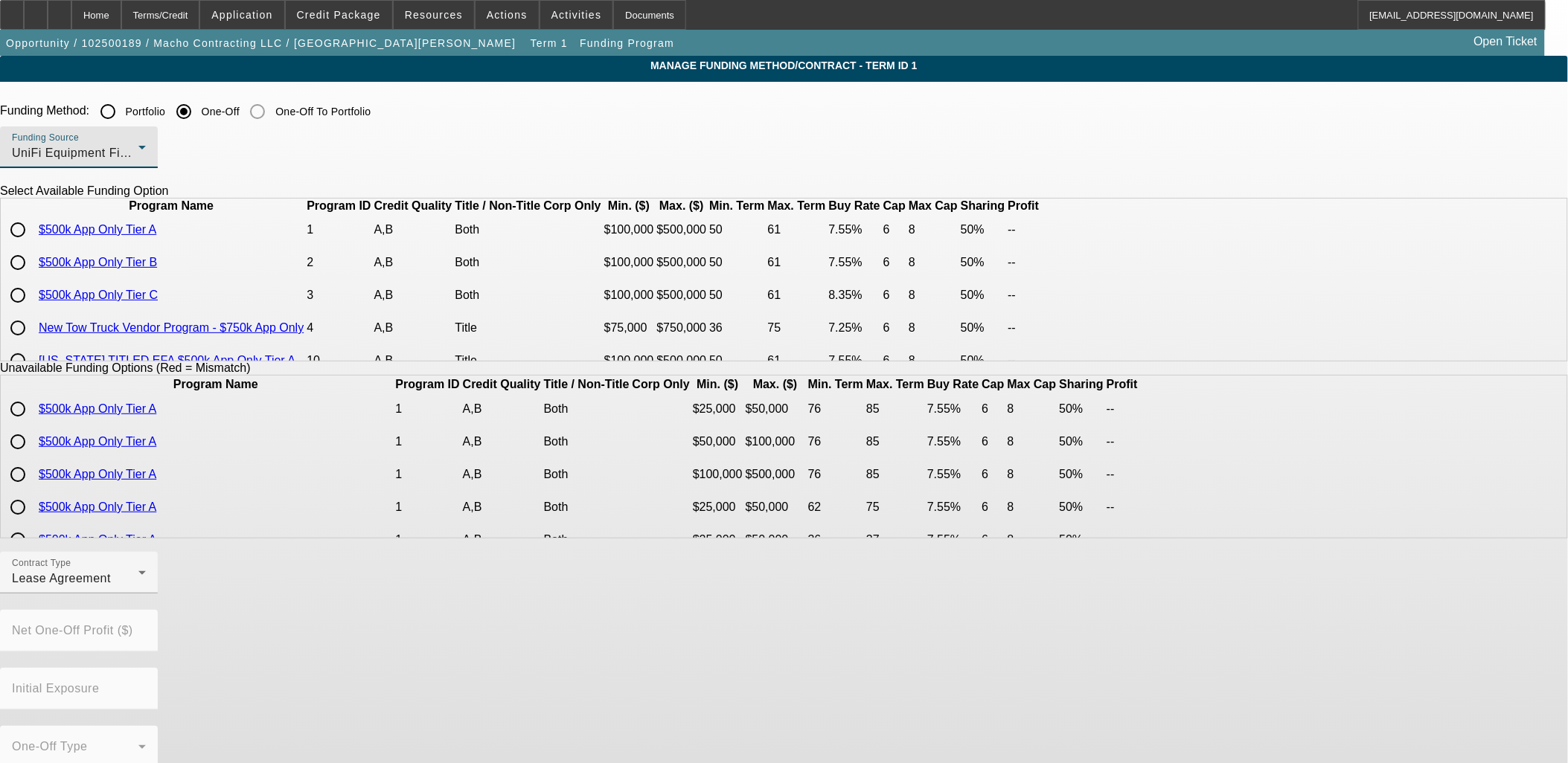
scroll to position [0, 0]
click at [366, 12] on span "Credit Package" at bounding box center [339, 15] width 84 height 12
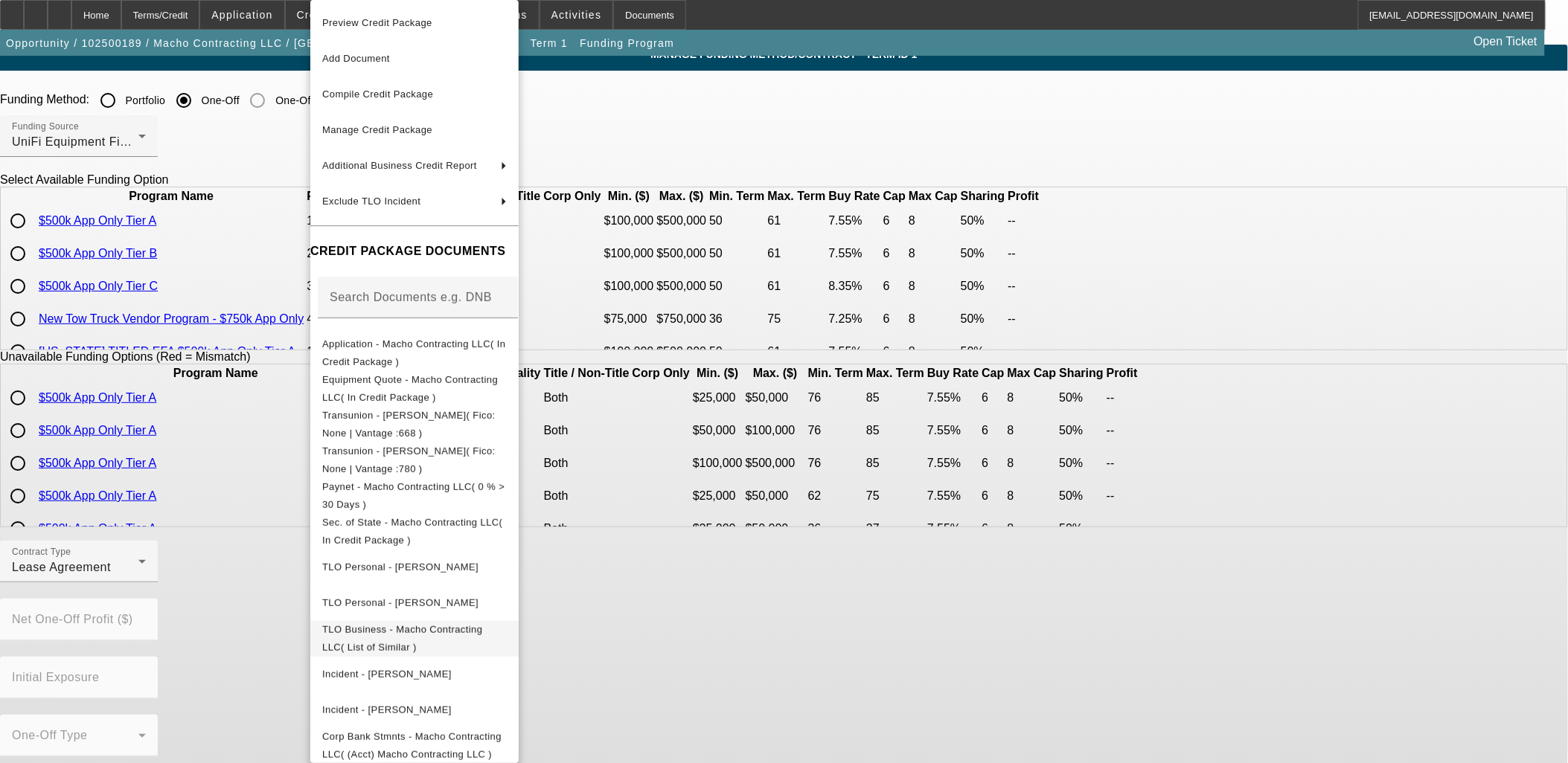
scroll to position [15, 0]
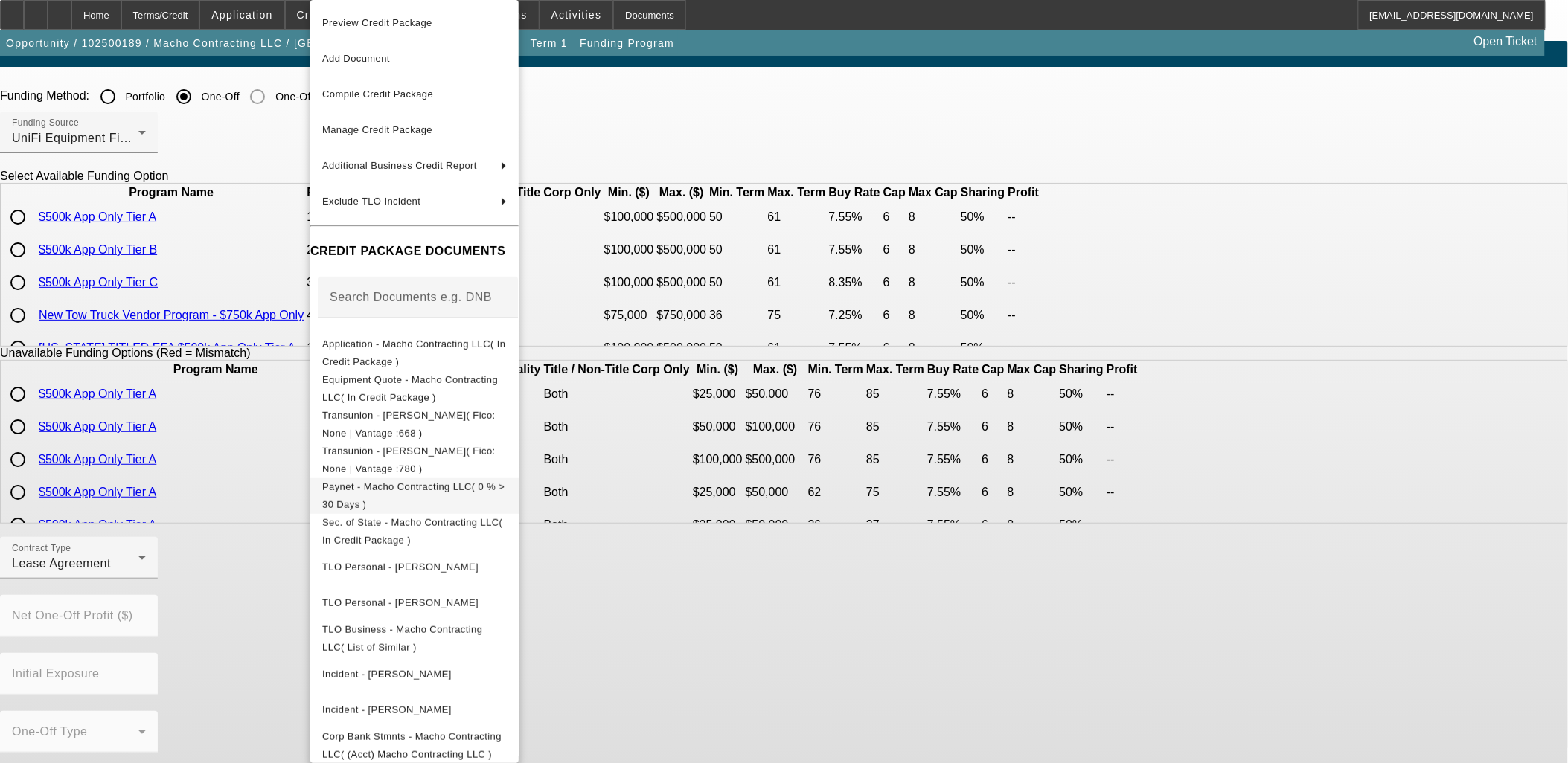
click at [392, 493] on span "Paynet - Macho Contracting LLC( 0 % > 30 Days )" at bounding box center [412, 496] width 182 height 29
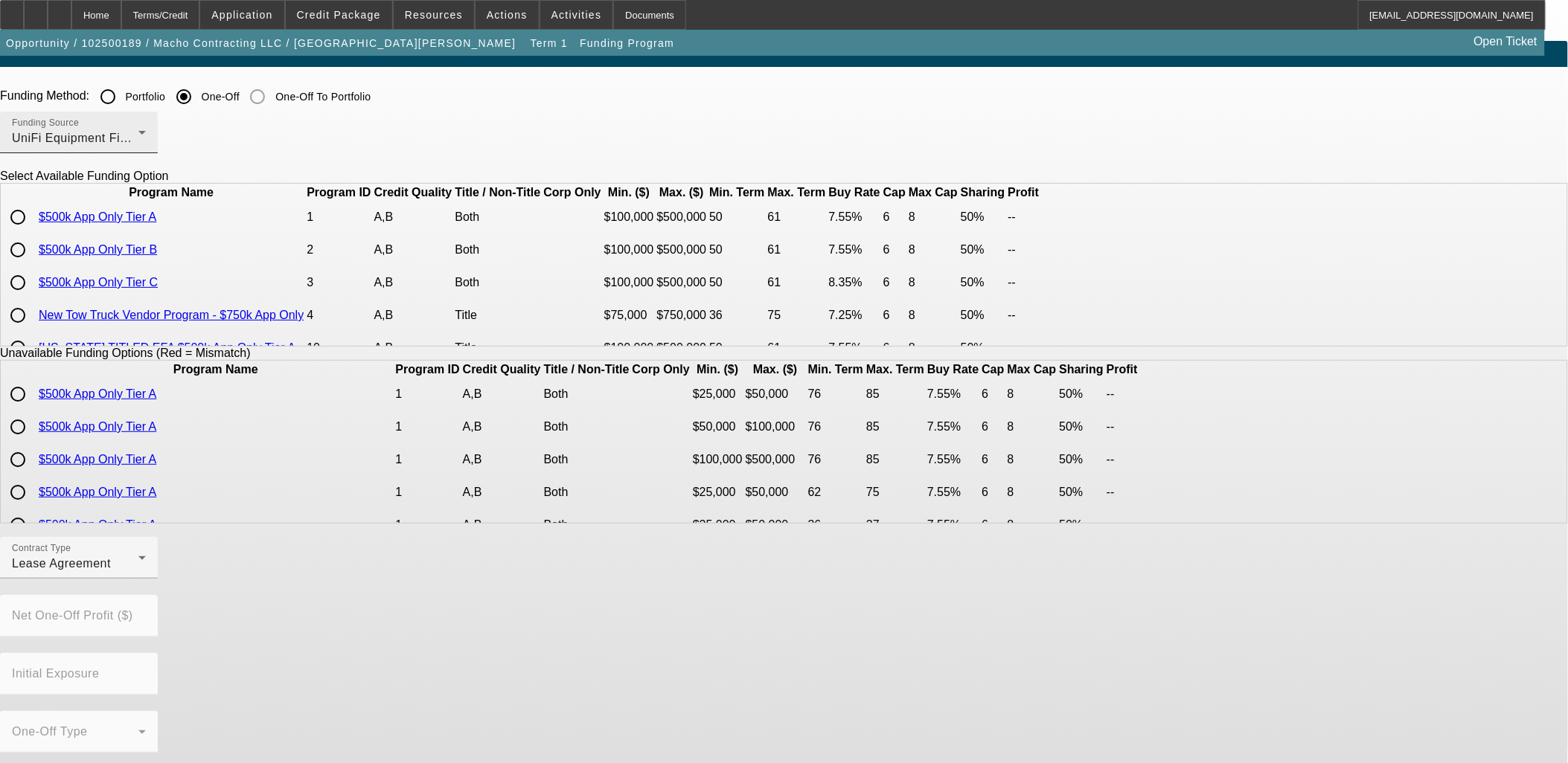
click at [138, 132] on div "UniFi Equipment Finance, Inc." at bounding box center [75, 138] width 126 height 18
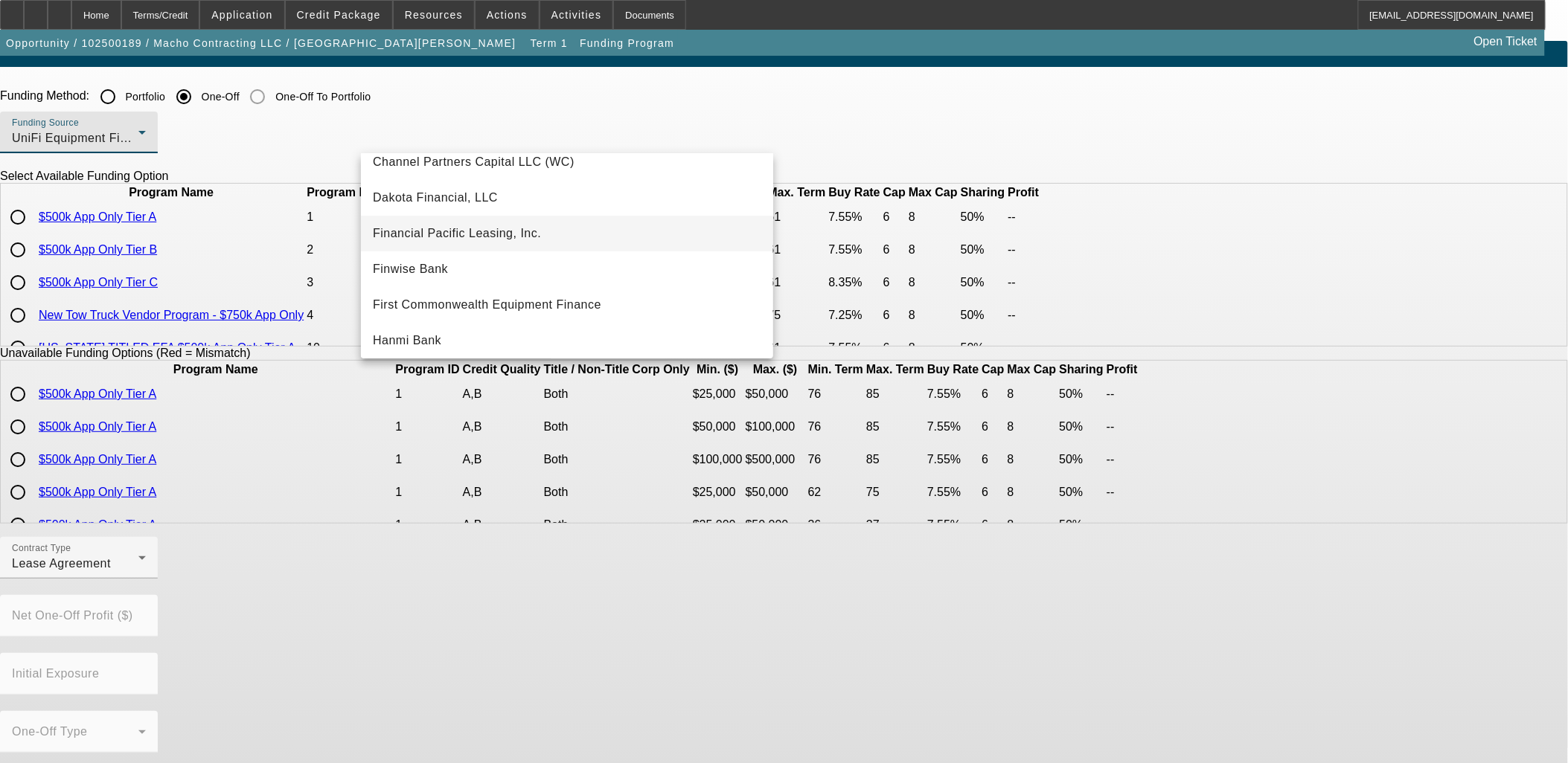
scroll to position [84, 0]
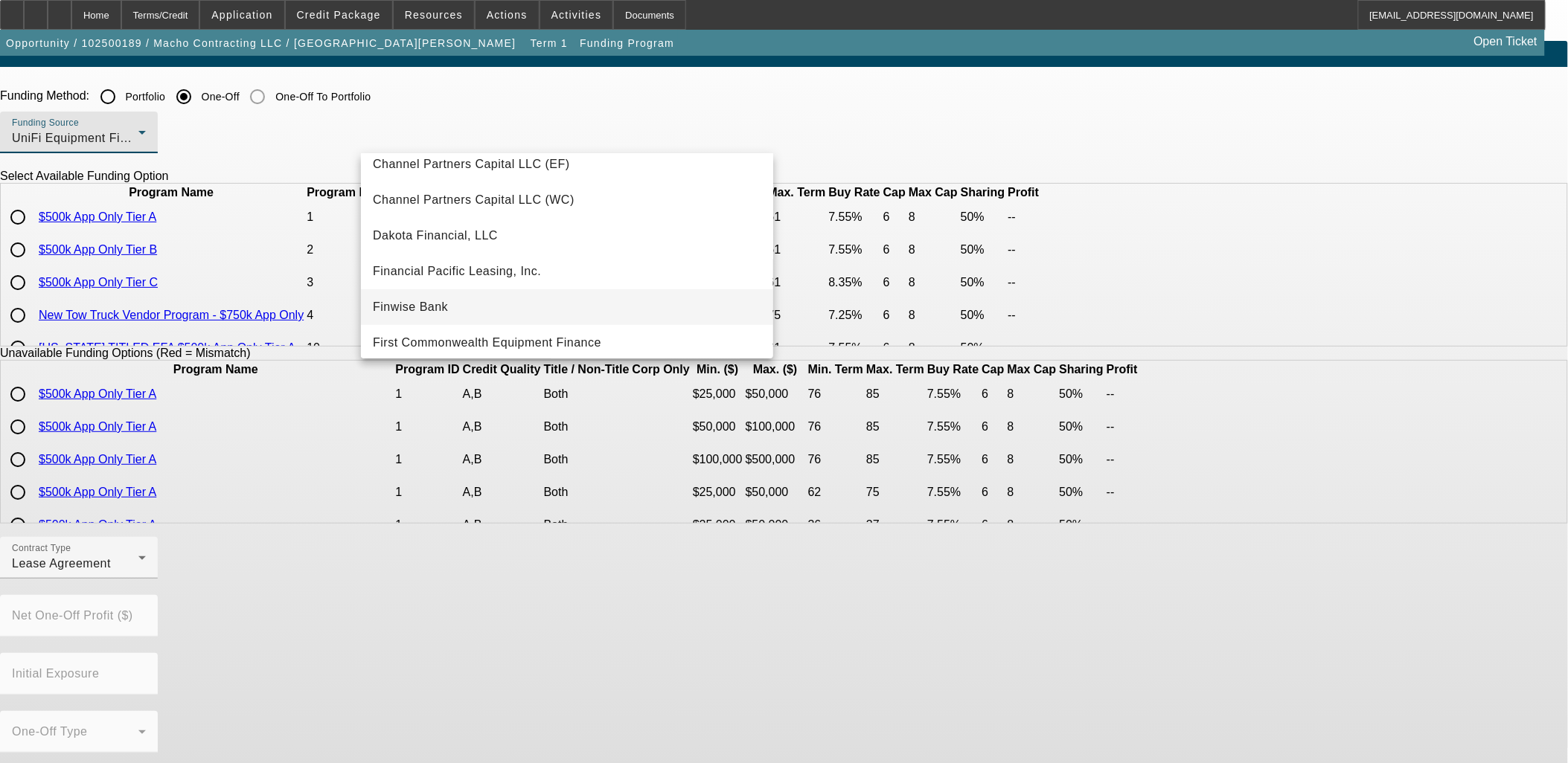
click at [452, 302] on mat-option "Finwise Bank" at bounding box center [566, 307] width 412 height 36
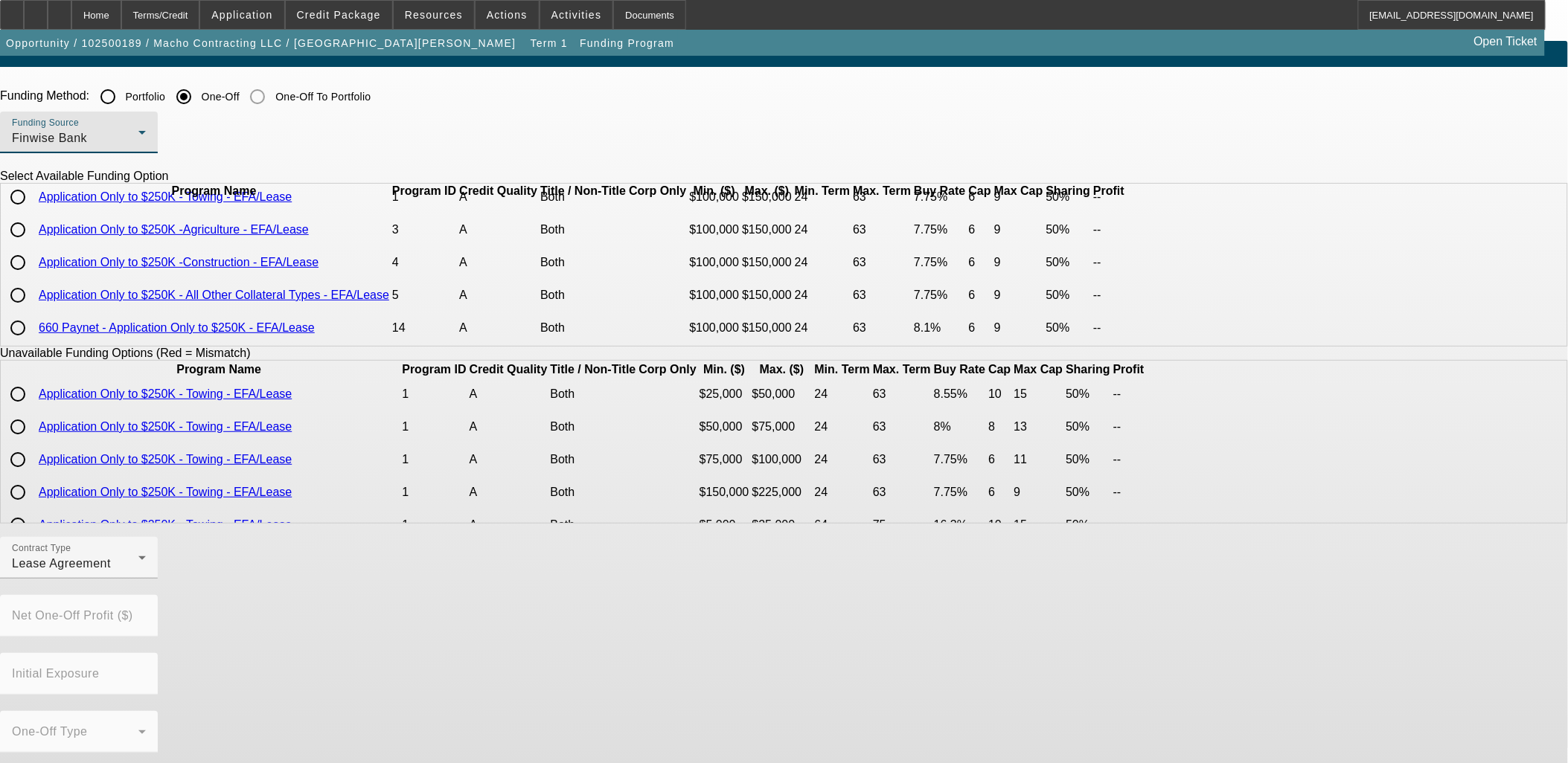
scroll to position [64, 0]
click at [33, 258] on input "radio" at bounding box center [18, 262] width 30 height 30
radio input "true"
click at [138, 570] on div "Lease Agreement" at bounding box center [75, 564] width 126 height 18
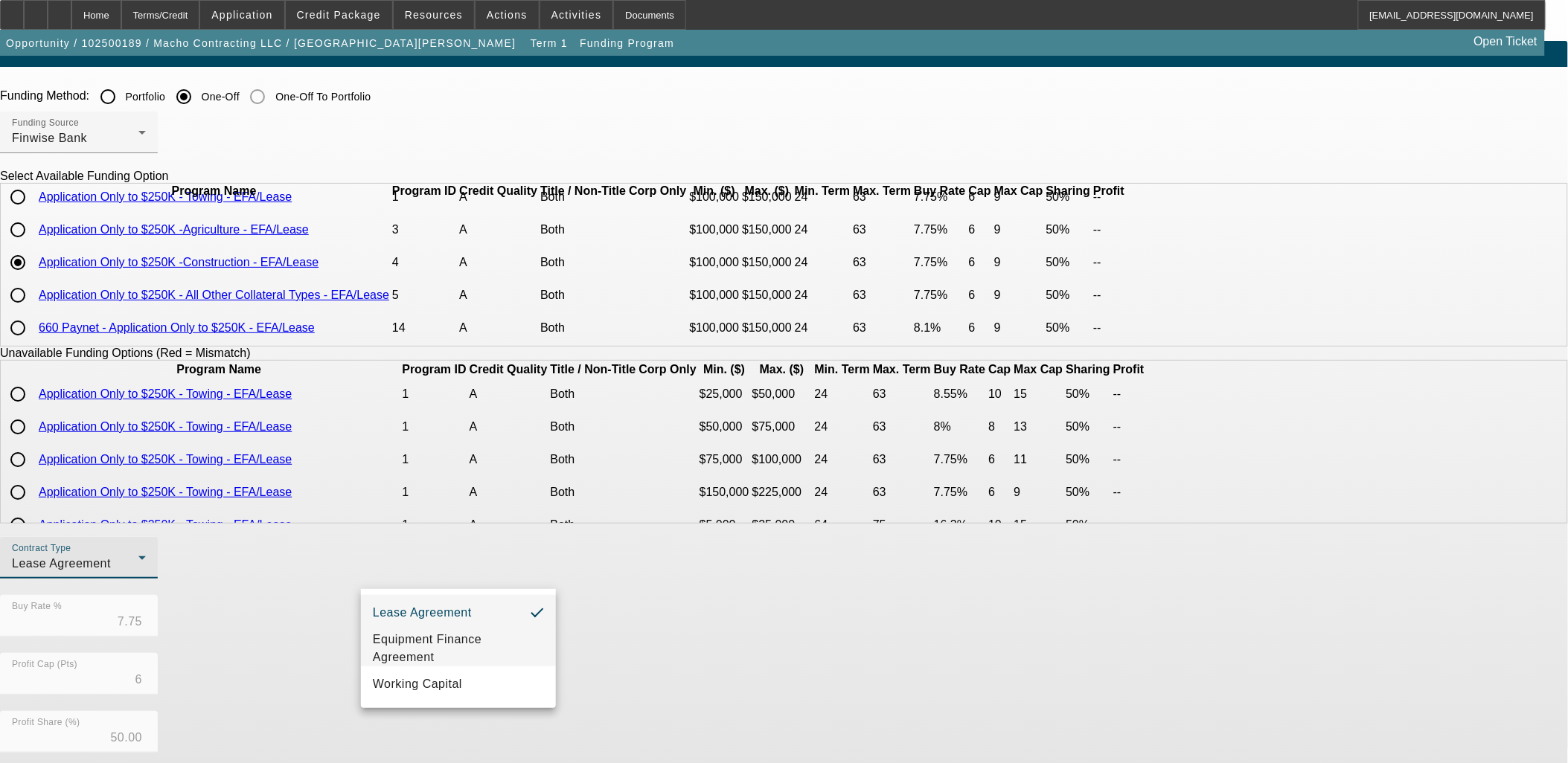
click at [464, 652] on span "Equipment Finance Agreement" at bounding box center [458, 649] width 171 height 36
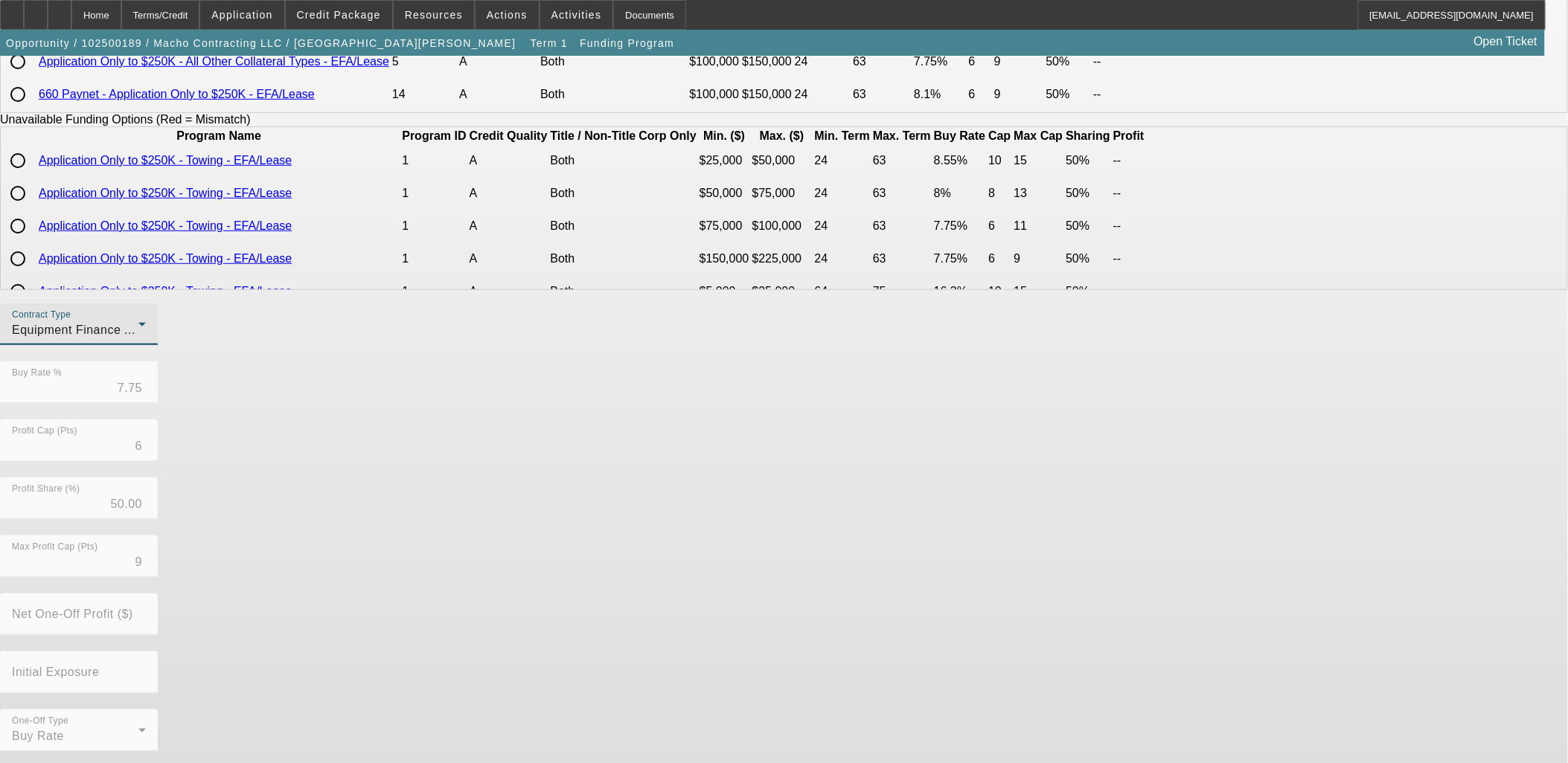
click at [698, 751] on form "Funding Method: Portfolio One-Off One-Off To Portfolio Funding Source Finwise B…" at bounding box center [784, 330] width 1568 height 965
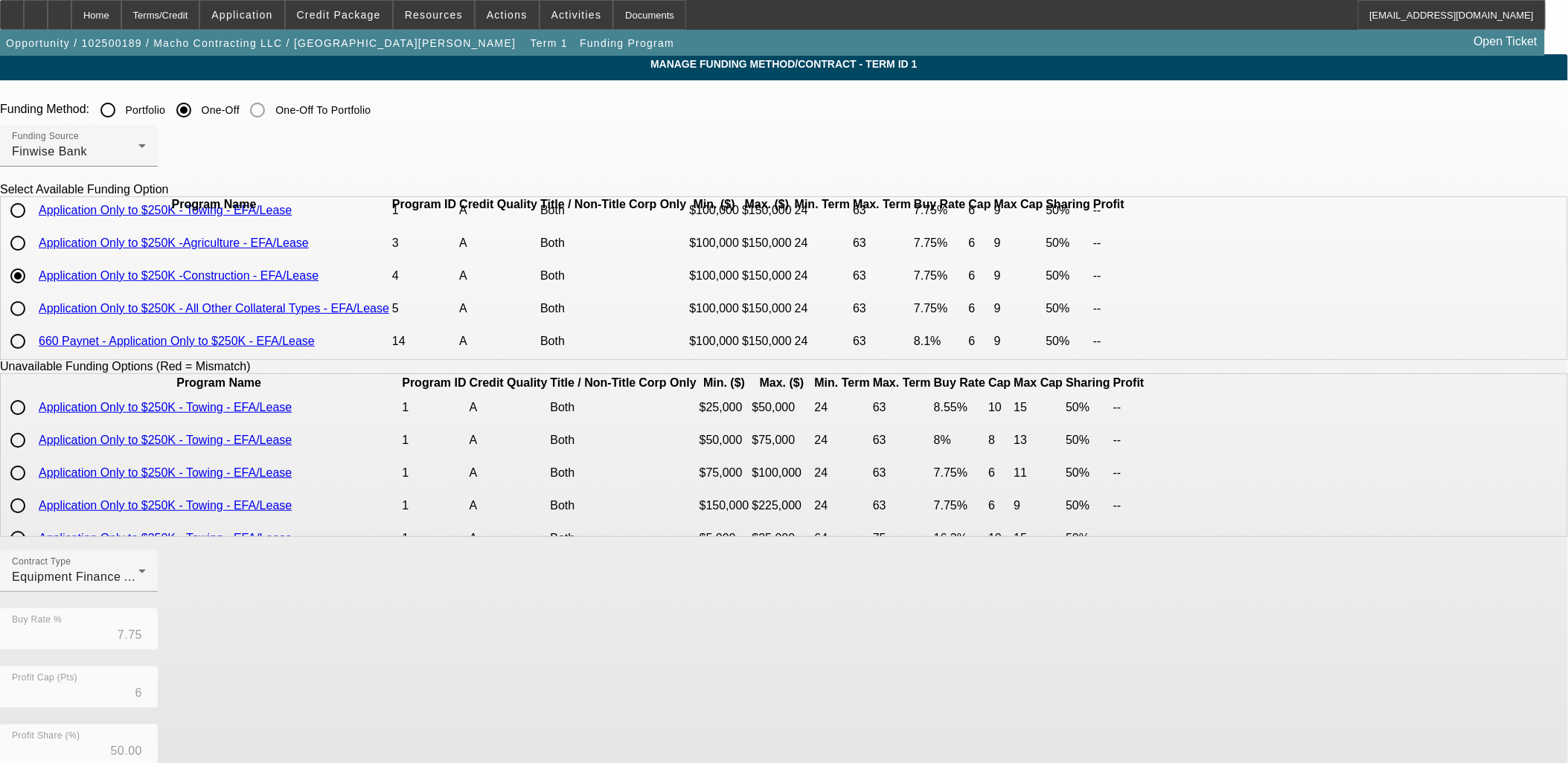
scroll to position [1, 0]
click at [138, 144] on div "Finwise Bank" at bounding box center [75, 153] width 126 height 18
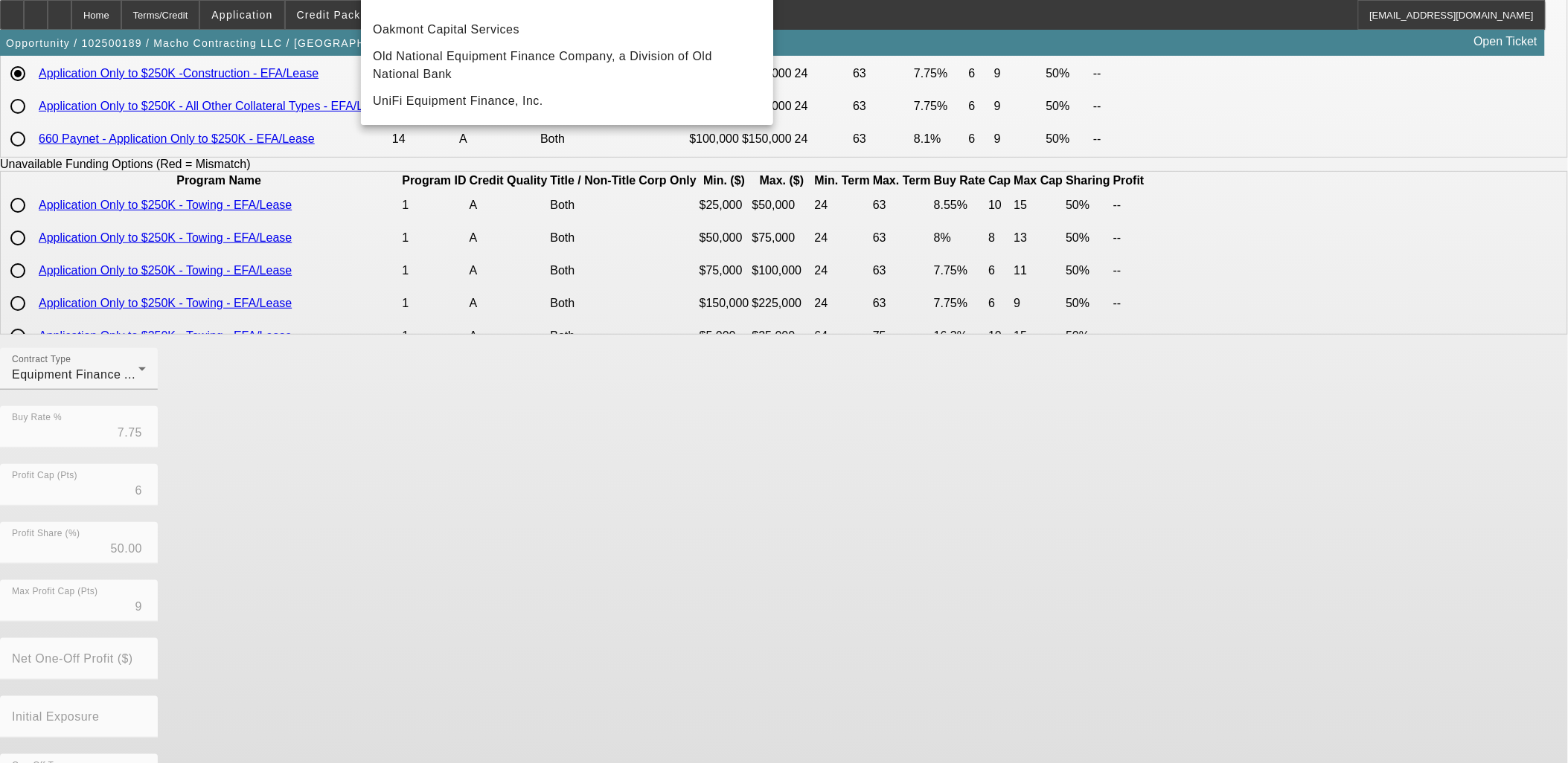
scroll to position [248, 0]
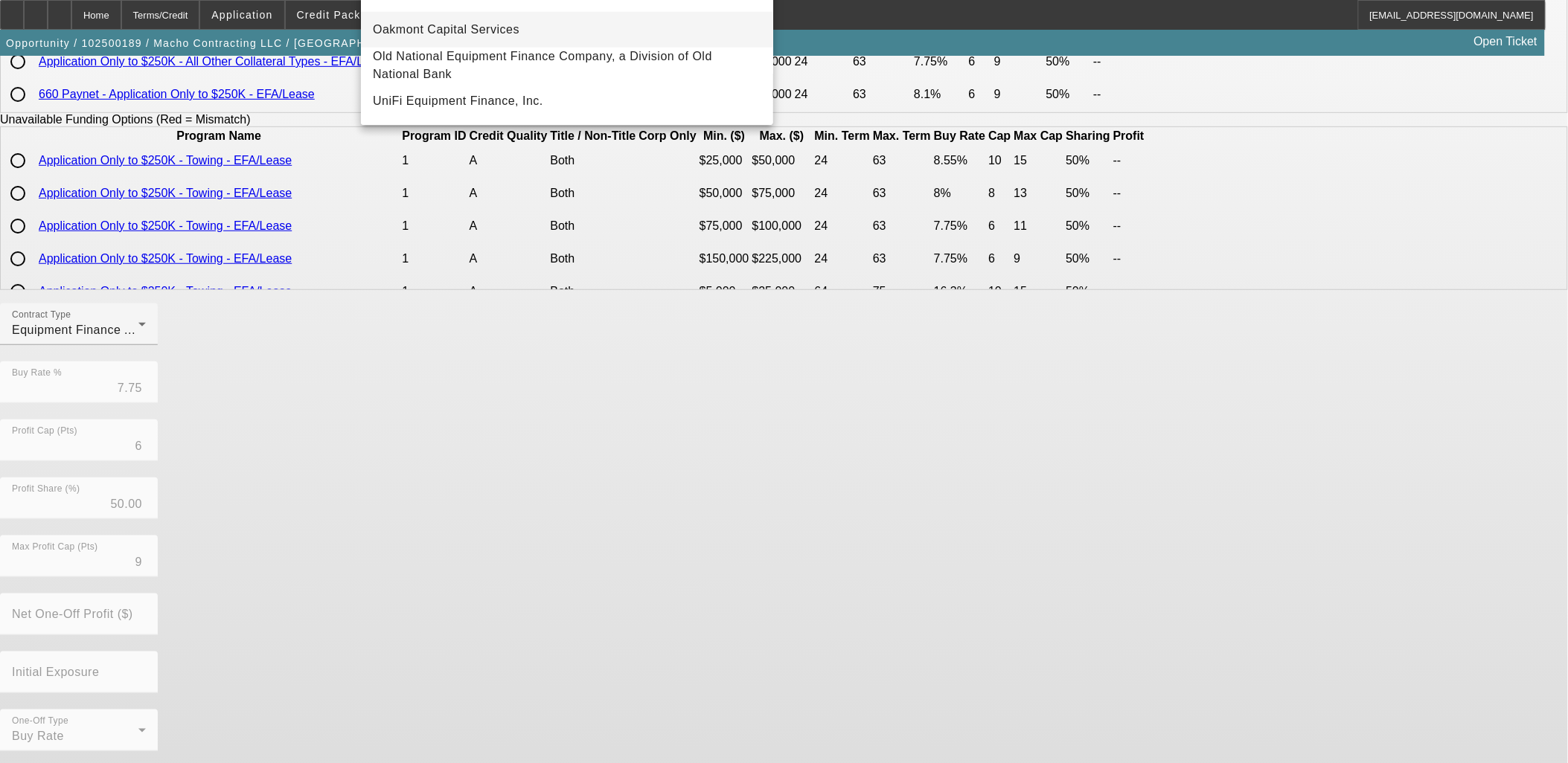
click at [426, 31] on span "Oakmont Capital Services" at bounding box center [446, 30] width 147 height 18
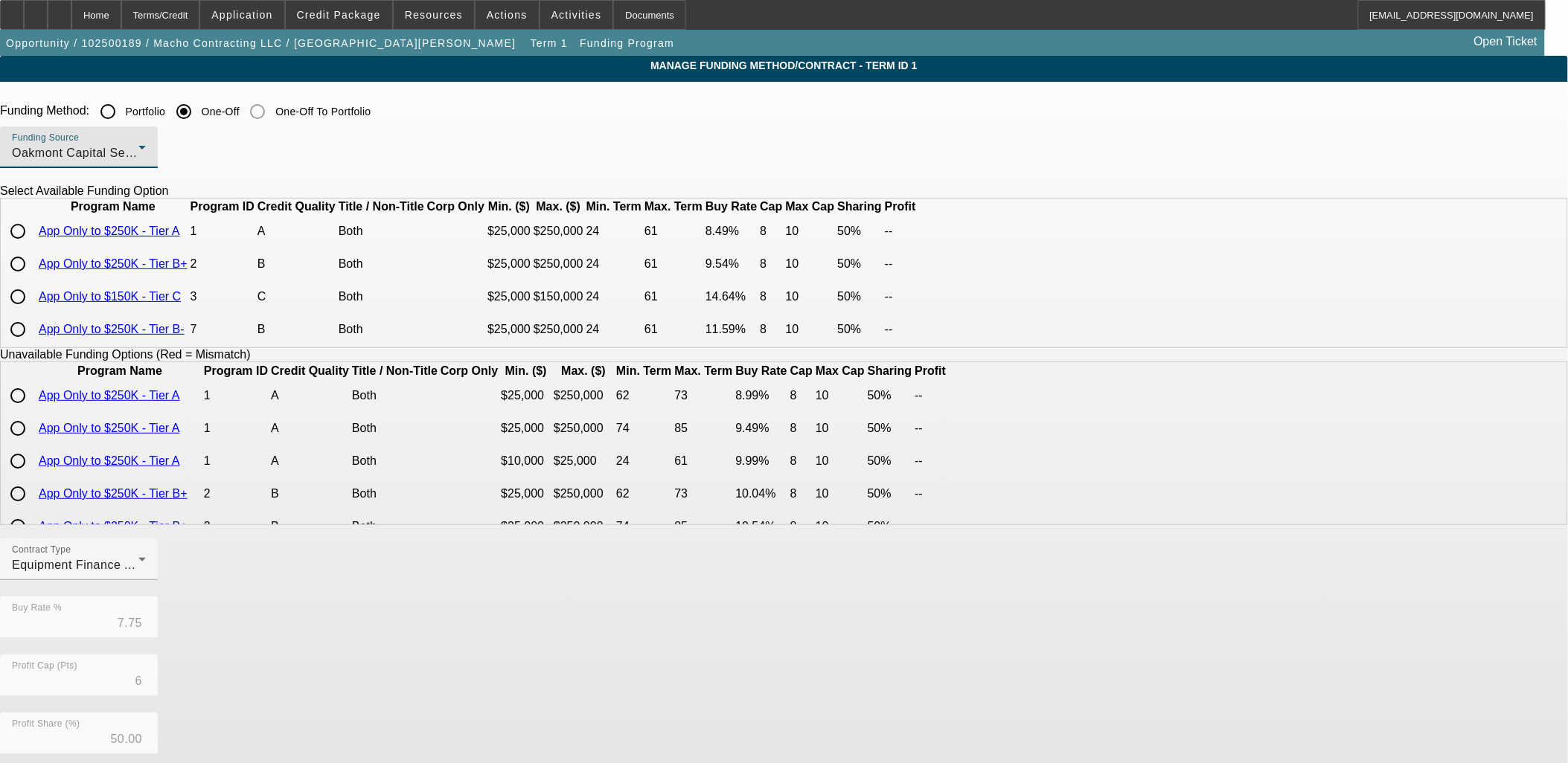
scroll to position [0, 0]
click at [33, 247] on input "radio" at bounding box center [18, 232] width 30 height 30
radio input "true"
type input "8.49"
type input "8"
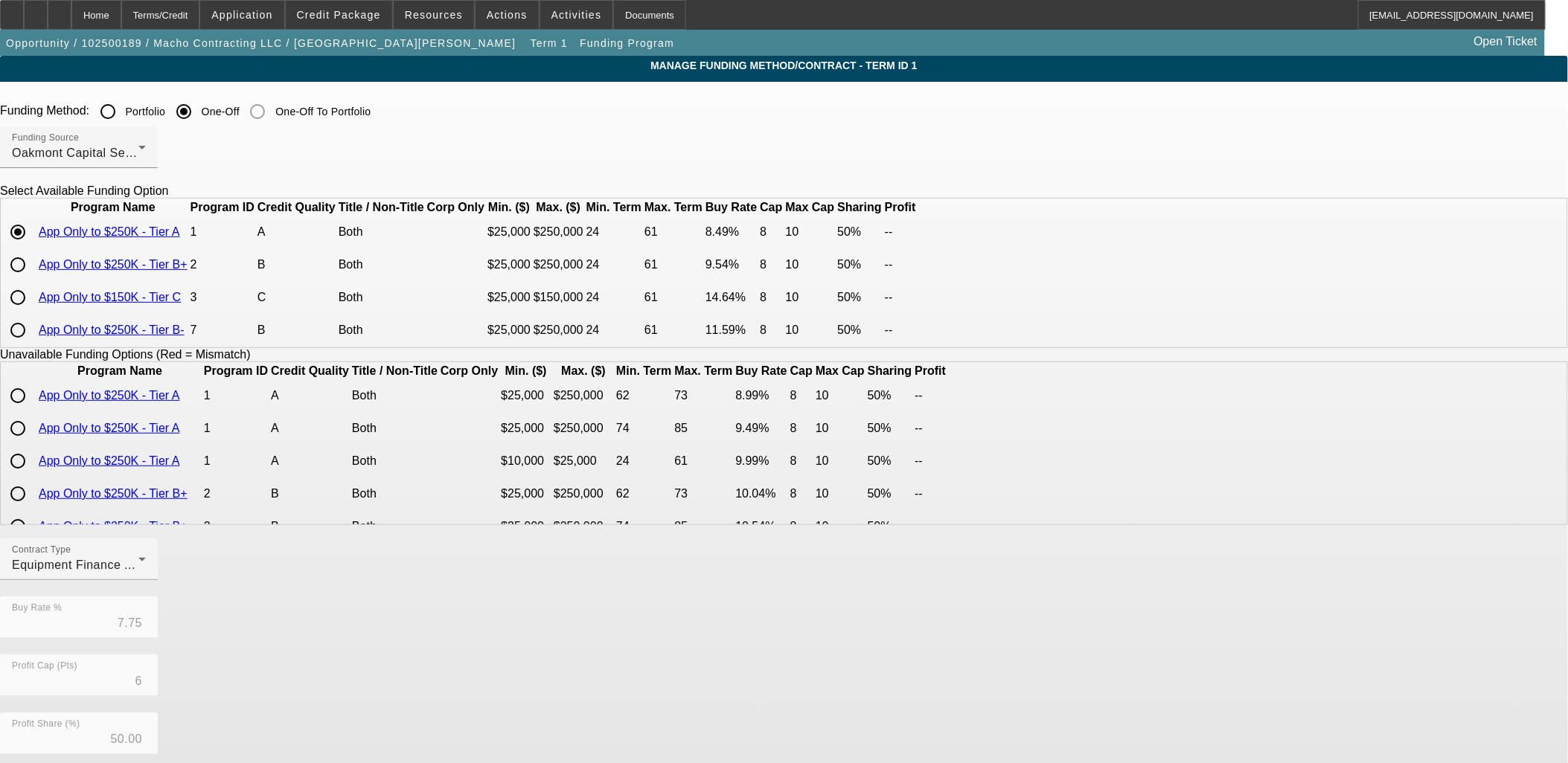
type input "10"
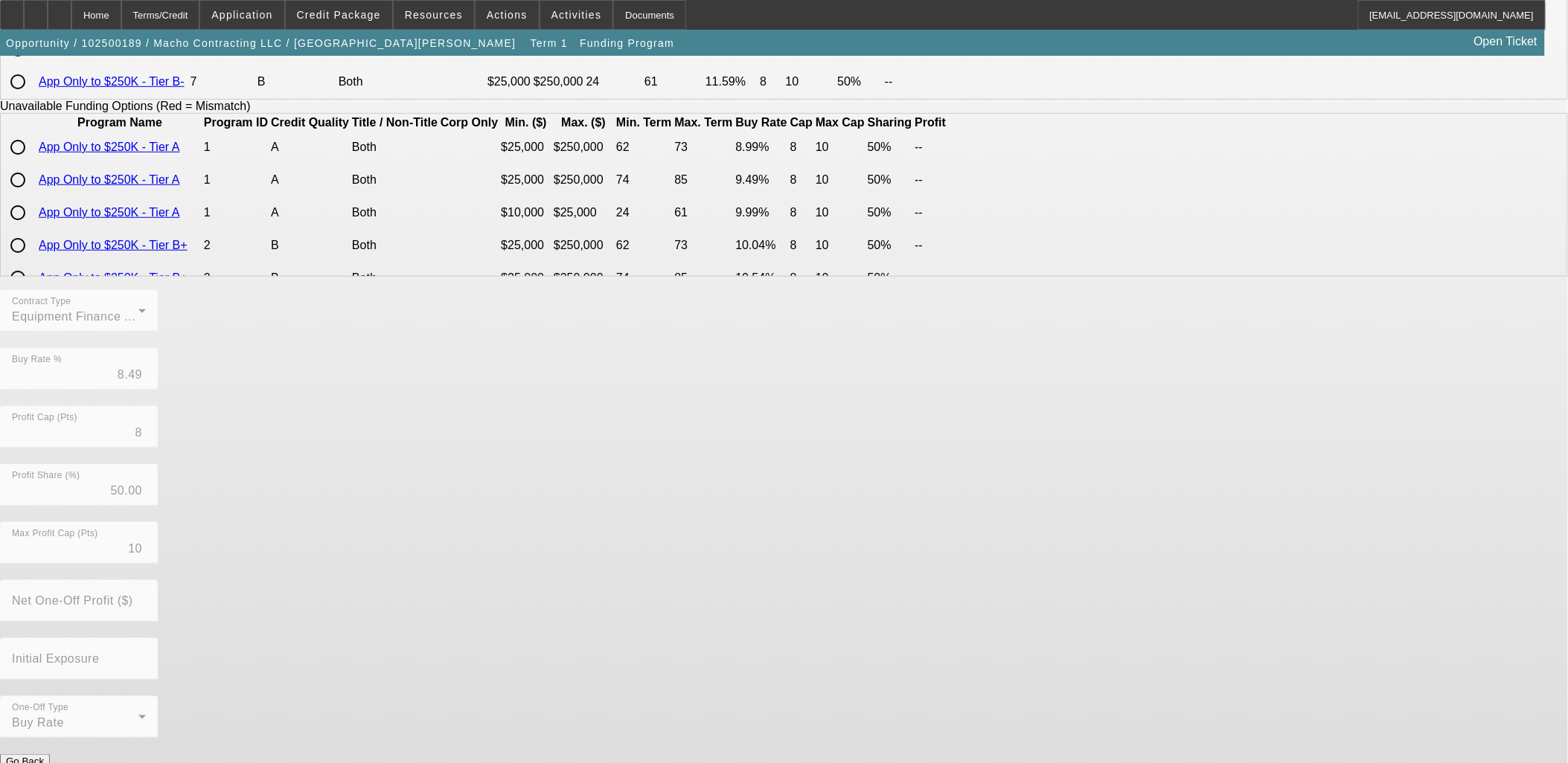
click at [43, 763] on button "Submit" at bounding box center [21, 778] width 43 height 16
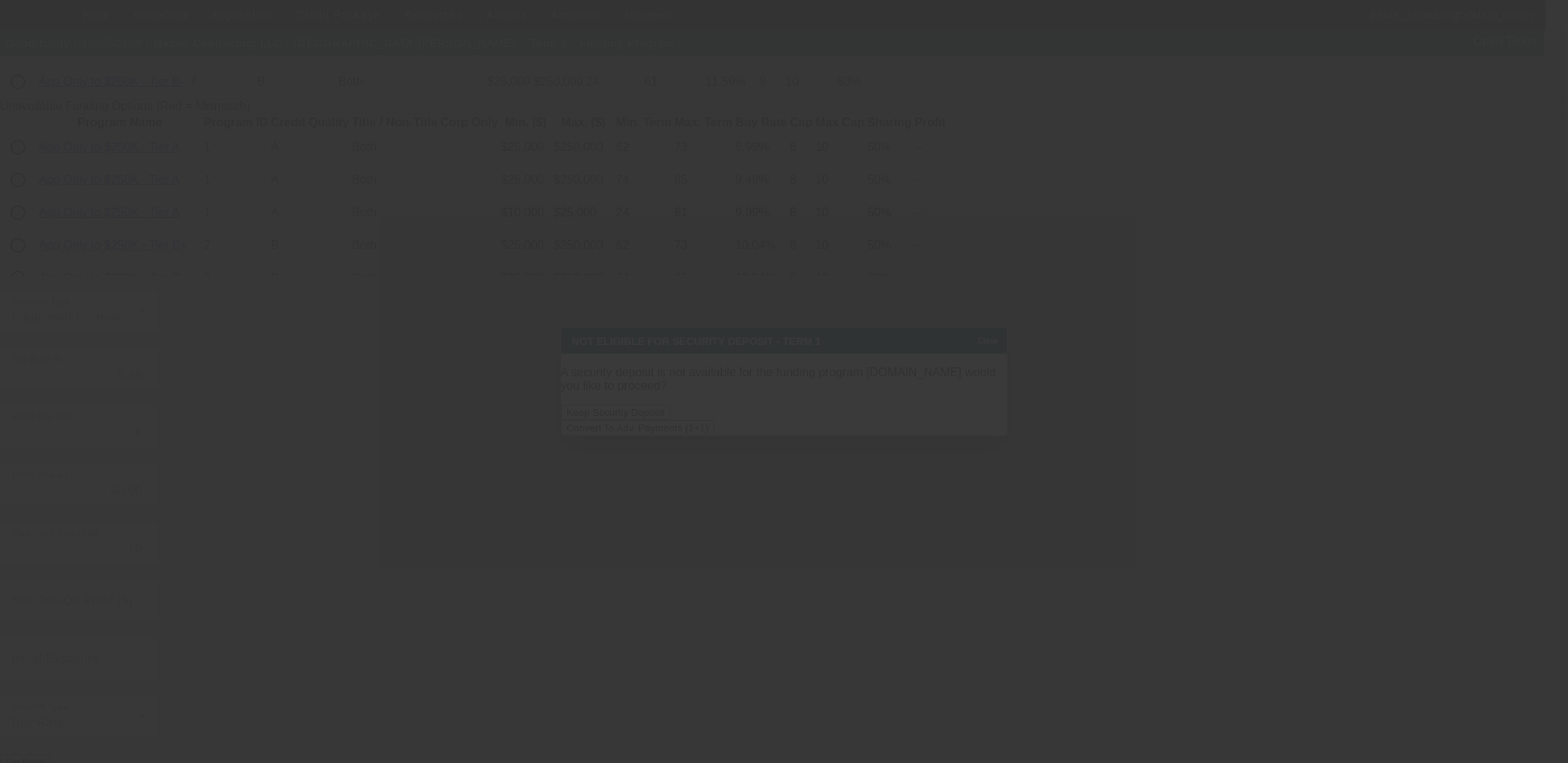
scroll to position [0, 0]
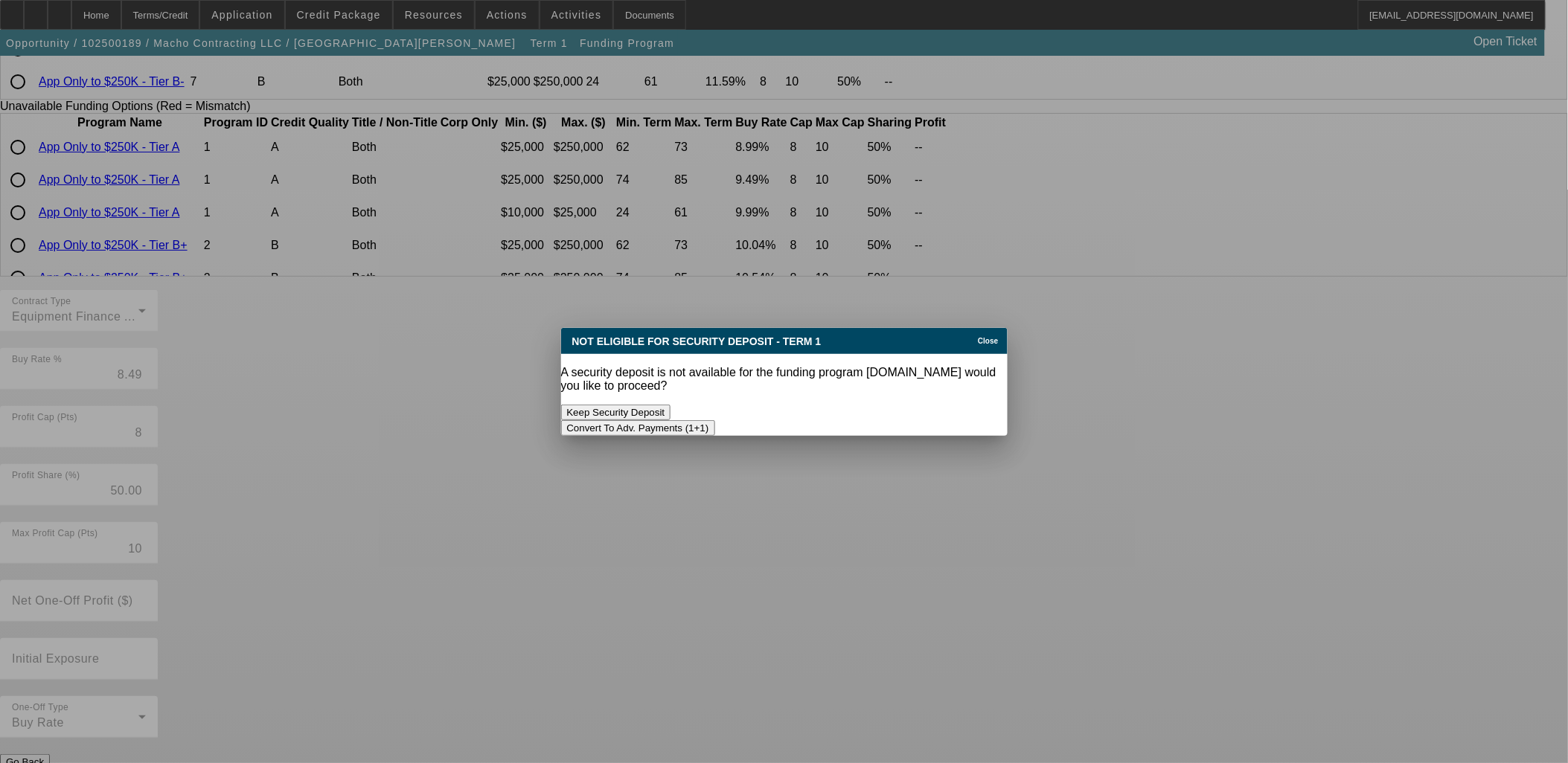
click at [715, 420] on button "Convert To Adv. Payments (1+1)" at bounding box center [638, 428] width 154 height 16
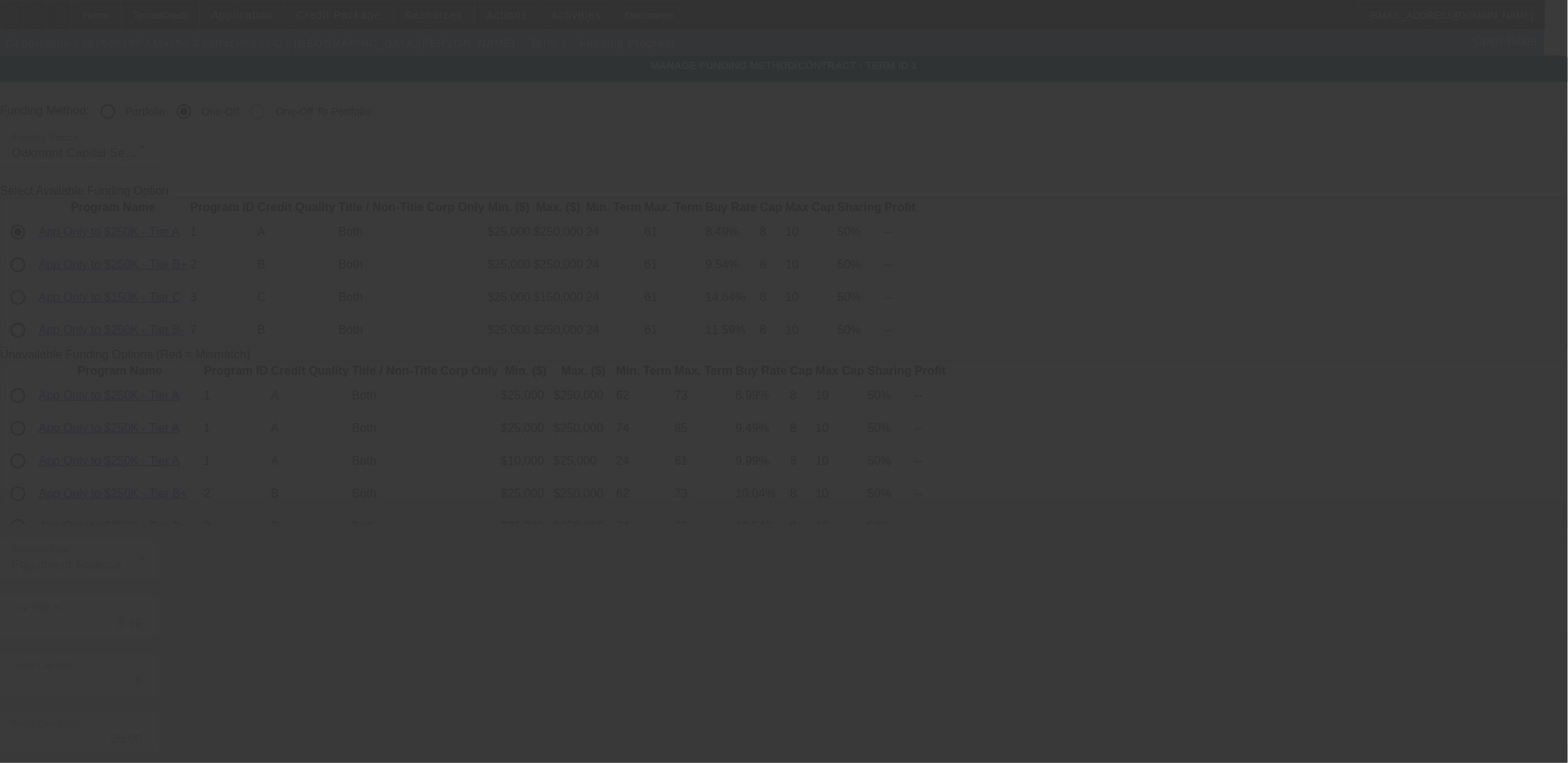
scroll to position [248, 0]
radio input "true"
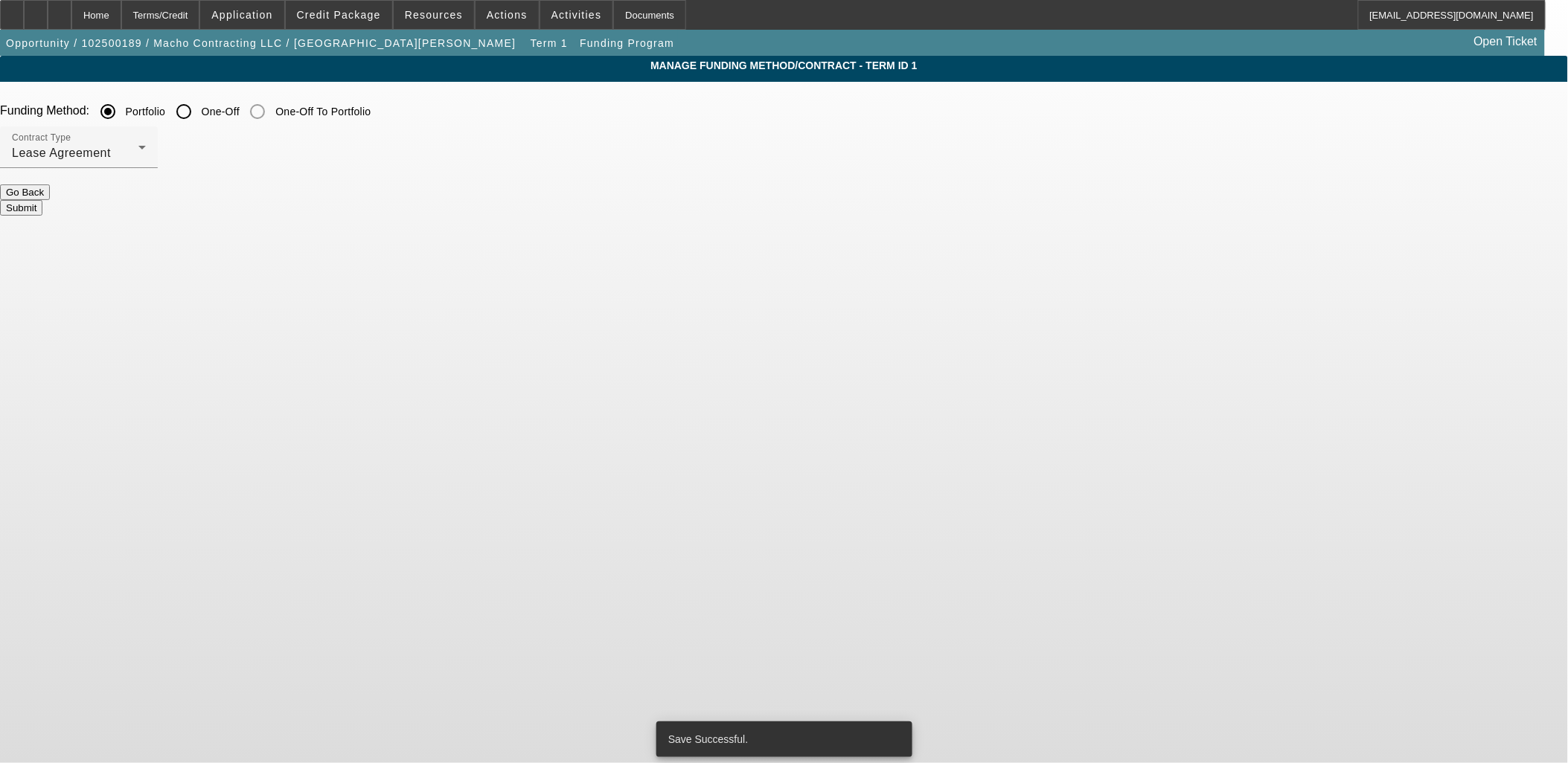
scroll to position [0, 0]
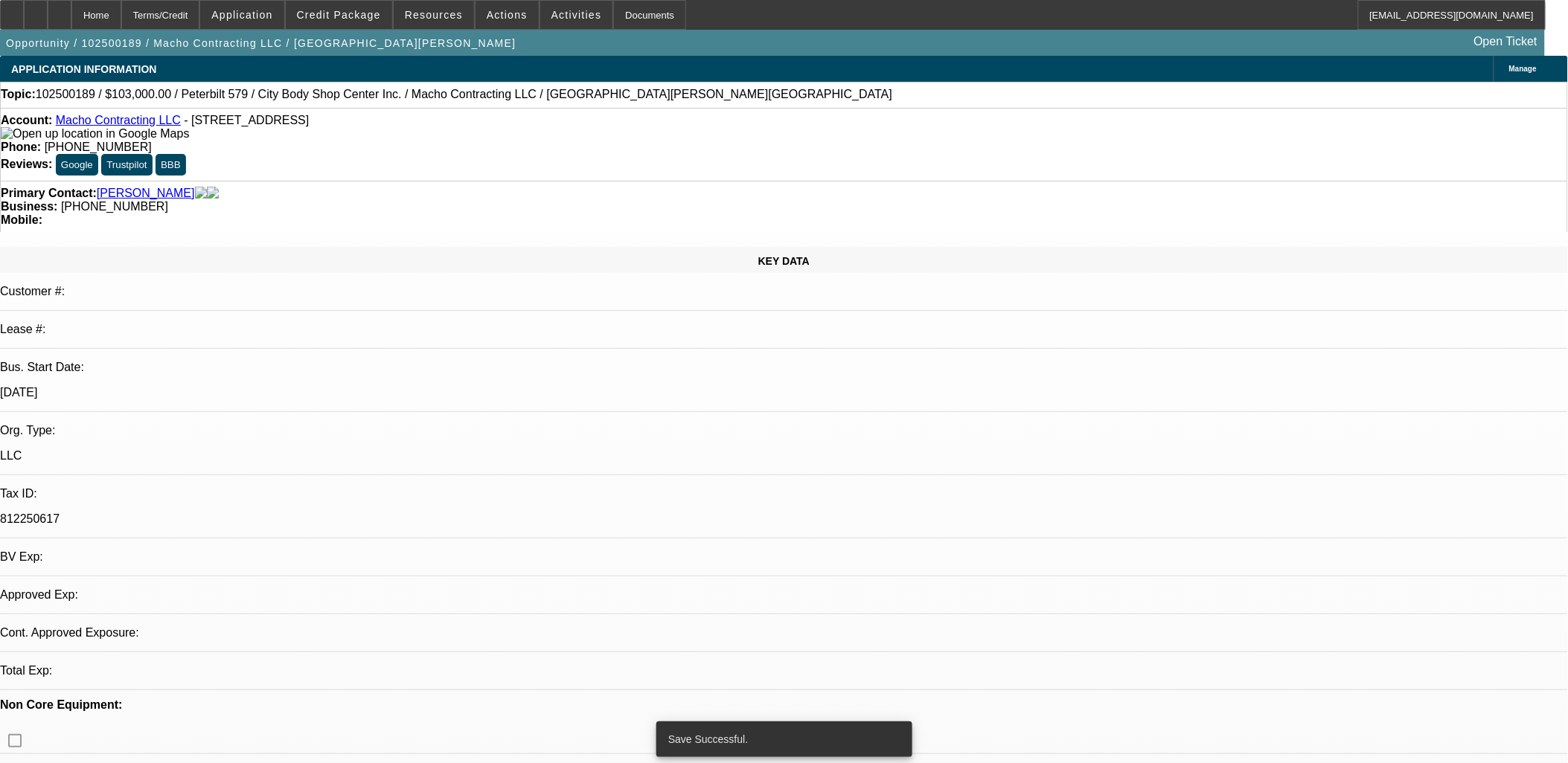
select select "0"
select select "6"
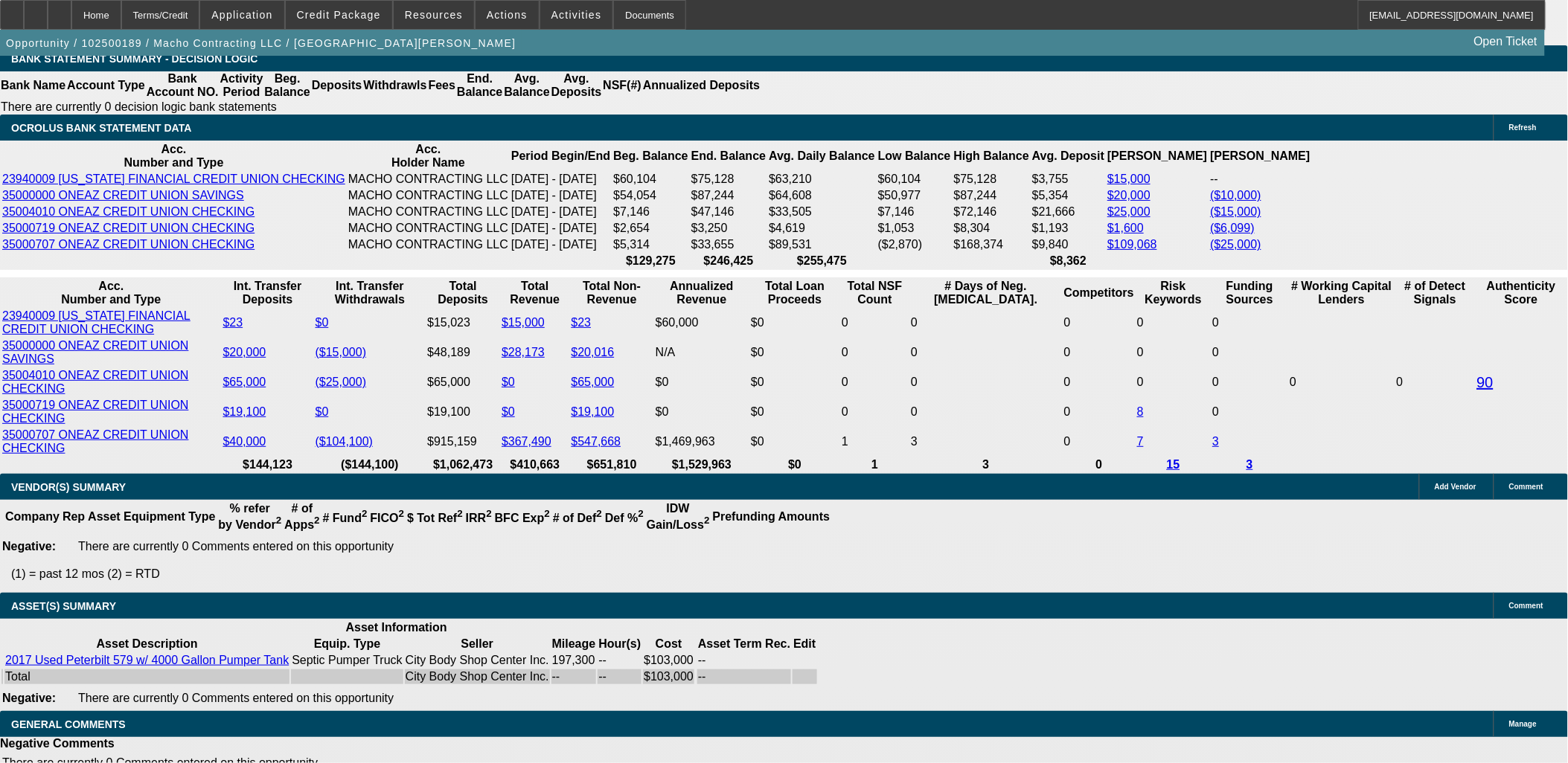
scroll to position [2717, 0]
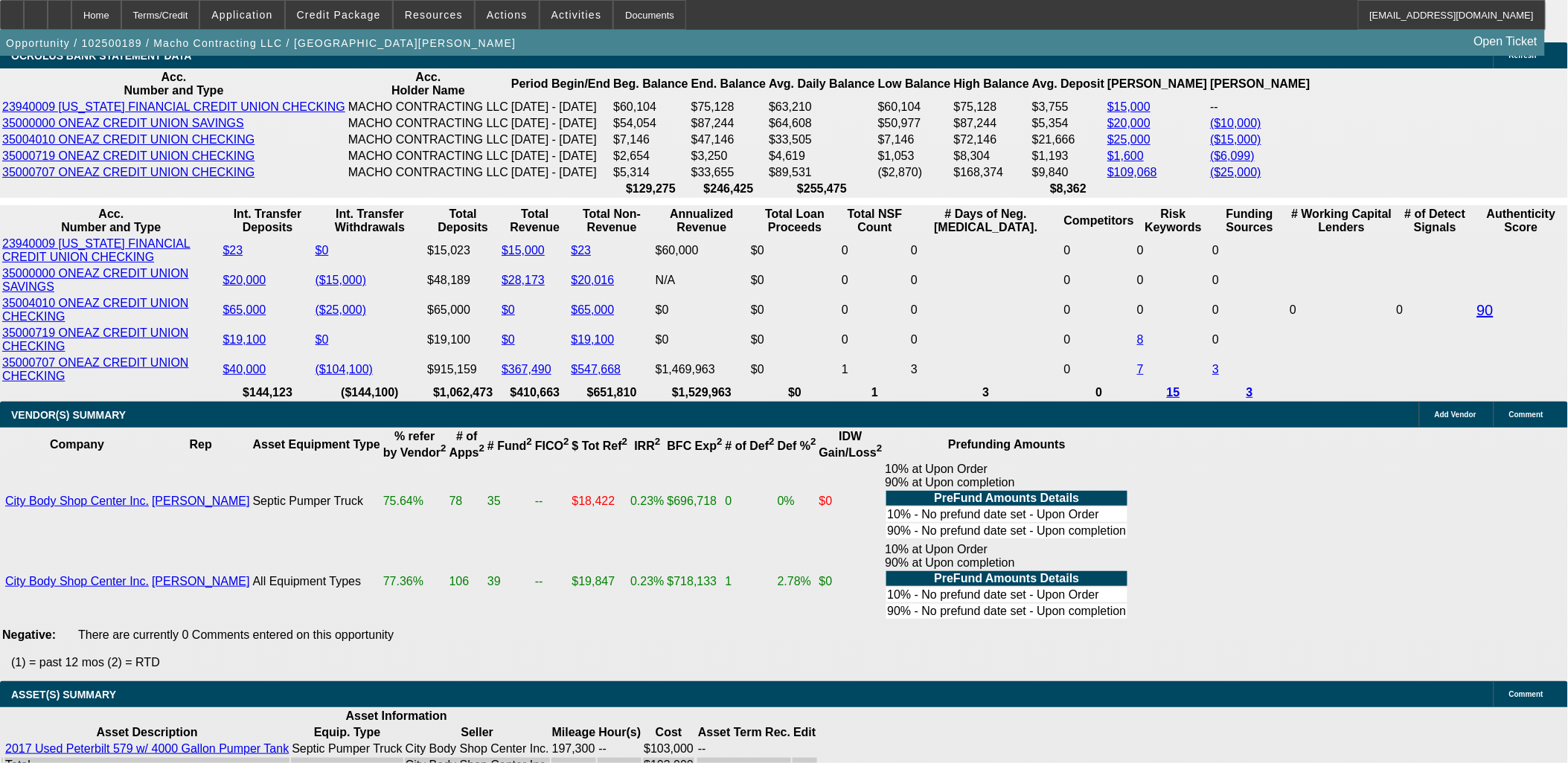
select select "2"
type input "UNKNOWN"
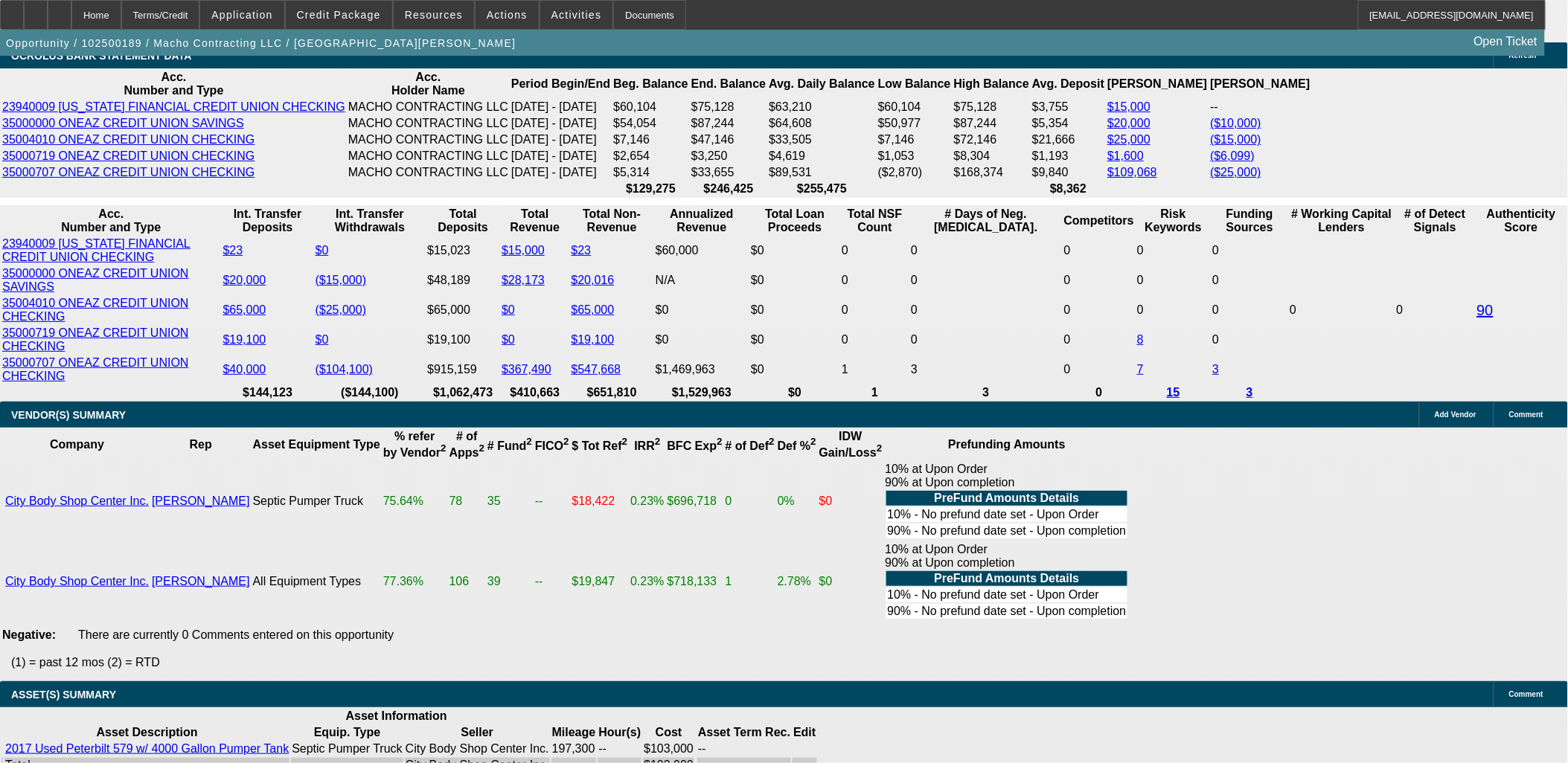
type input "11"
type input "$2,239.47"
type input "11"
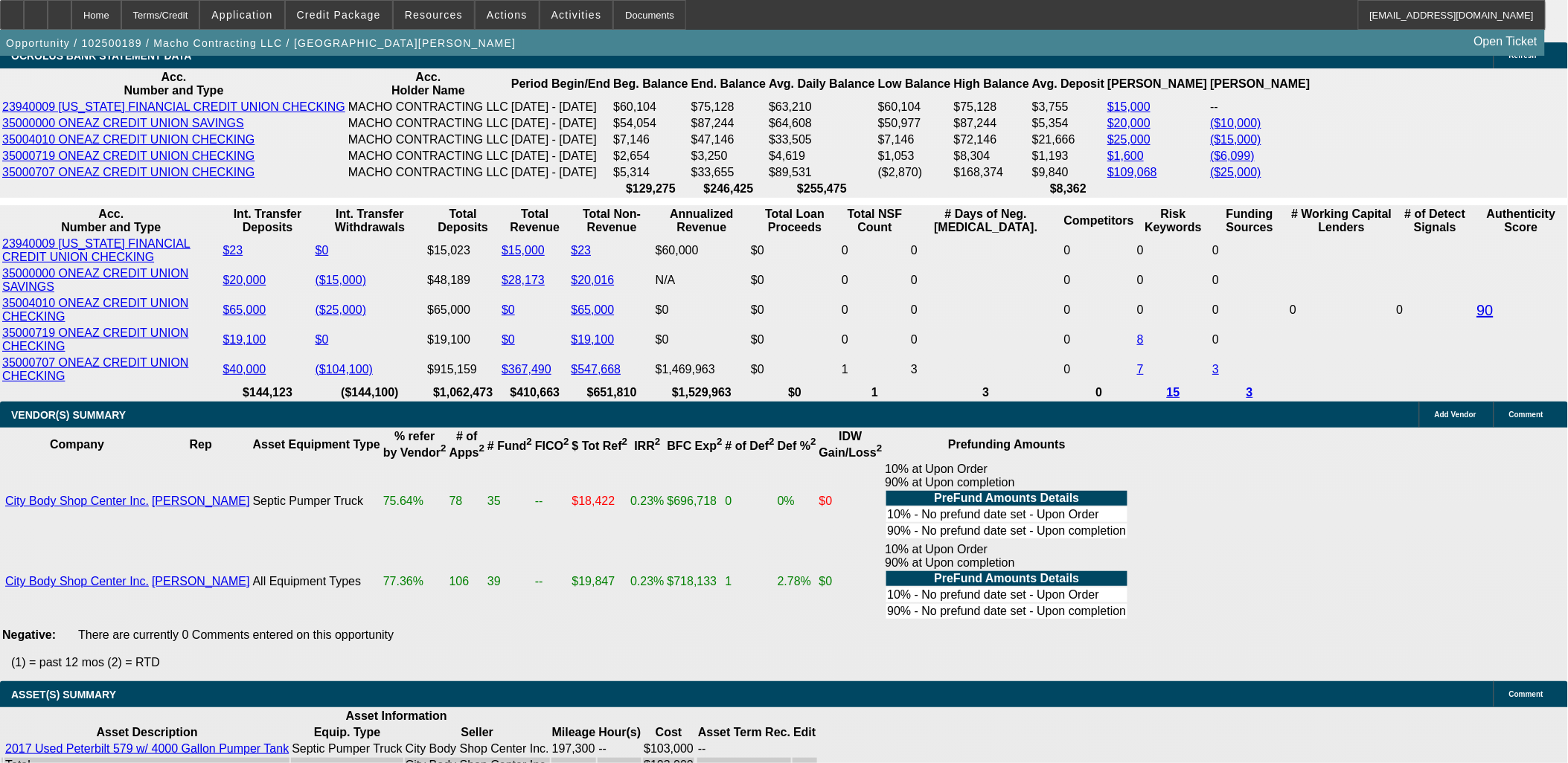
type input "22"
type input "2245"
type input "11.1"
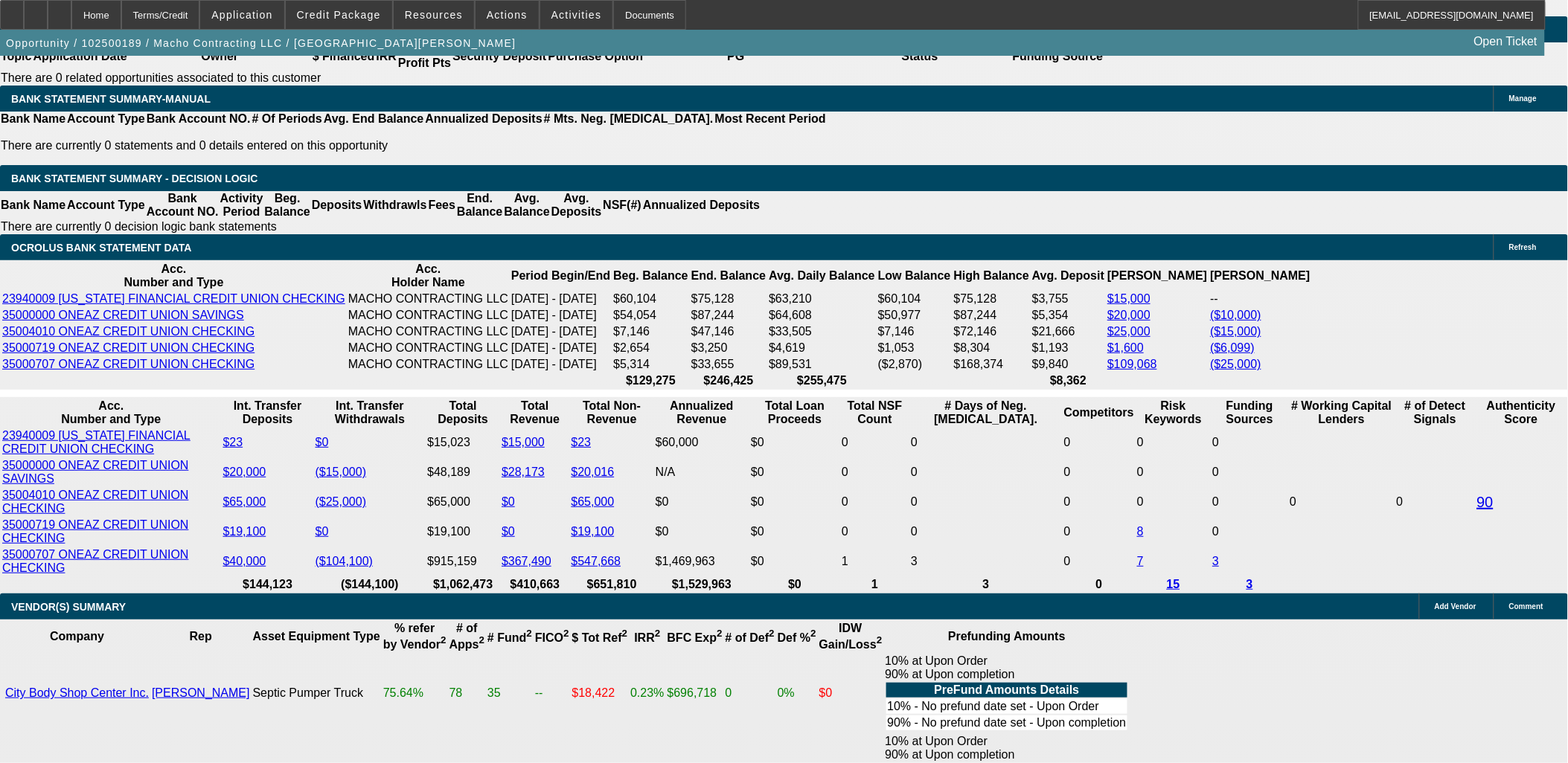
scroll to position [2386, 0]
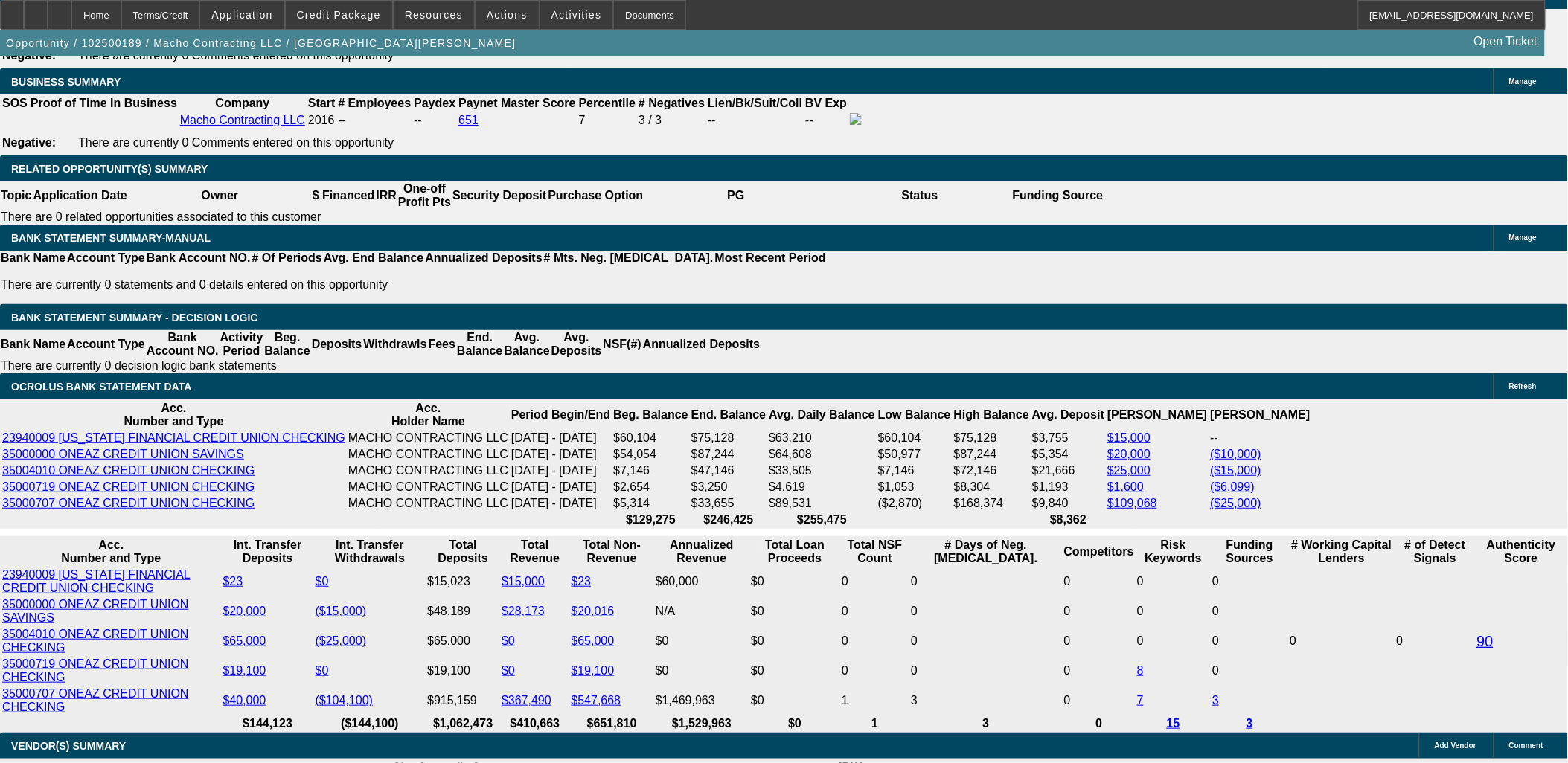
type input "$2,245.00"
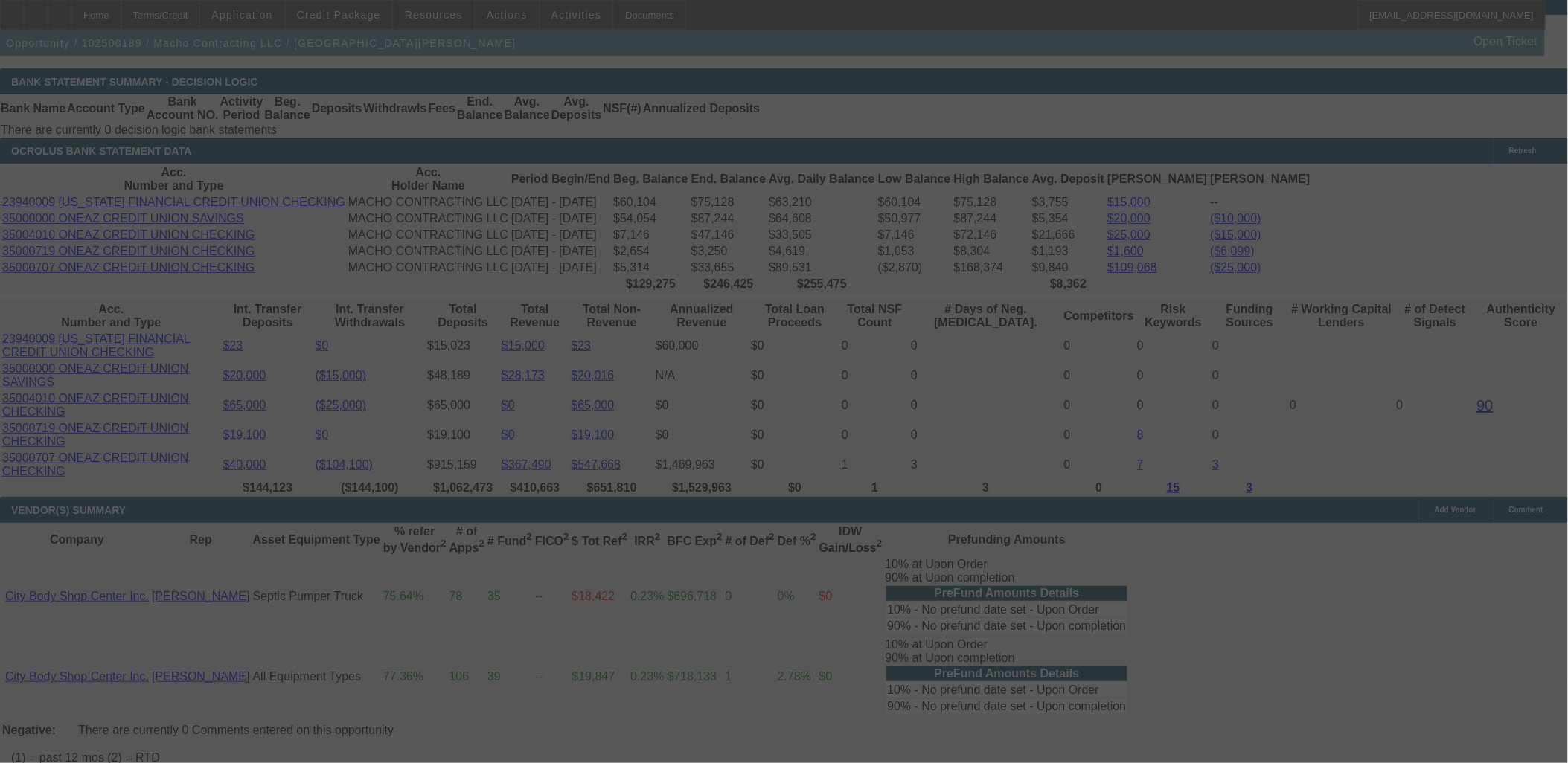
scroll to position [2635, 0]
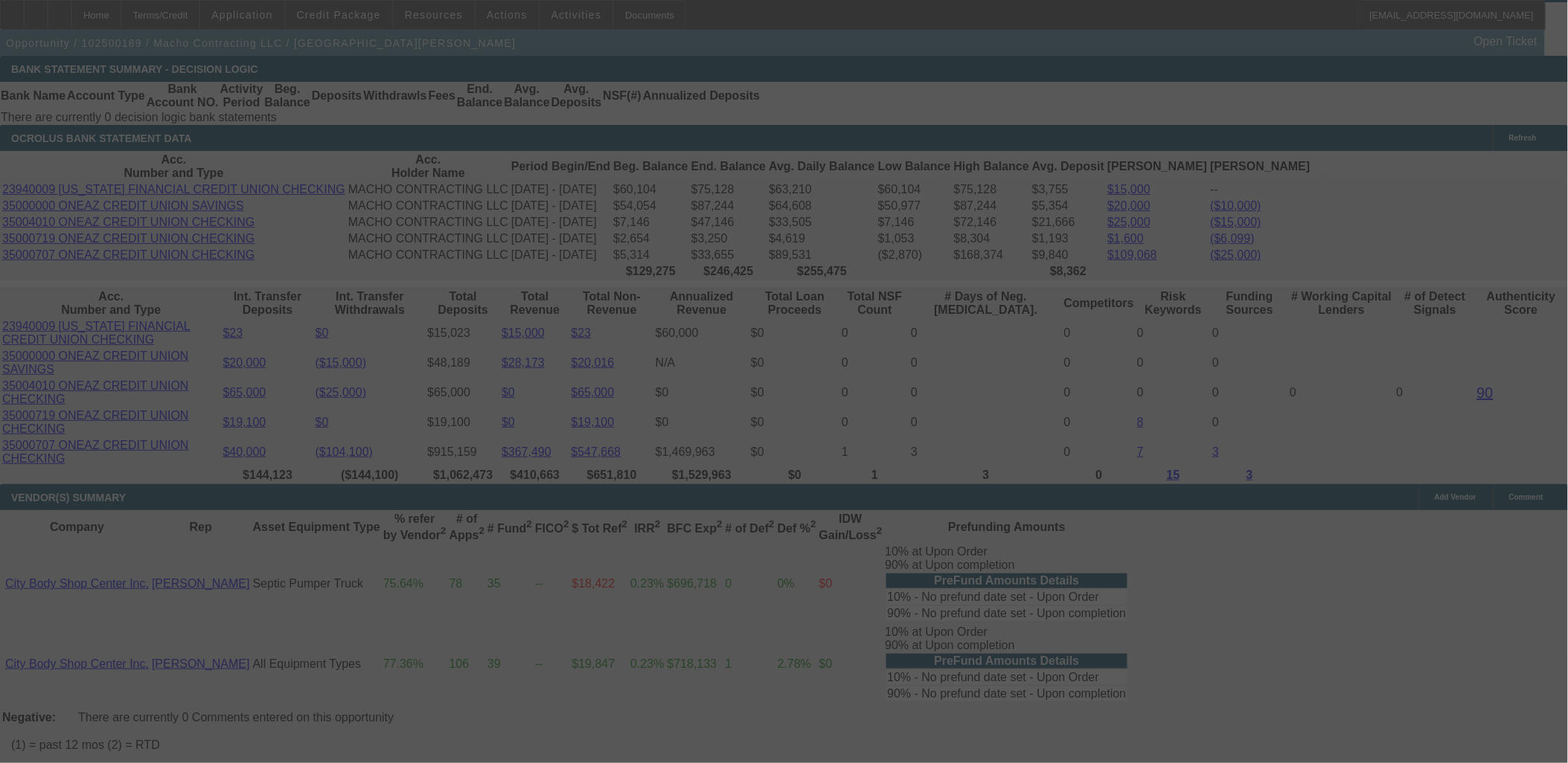
select select "0"
select select "2"
select select "0"
select select "6"
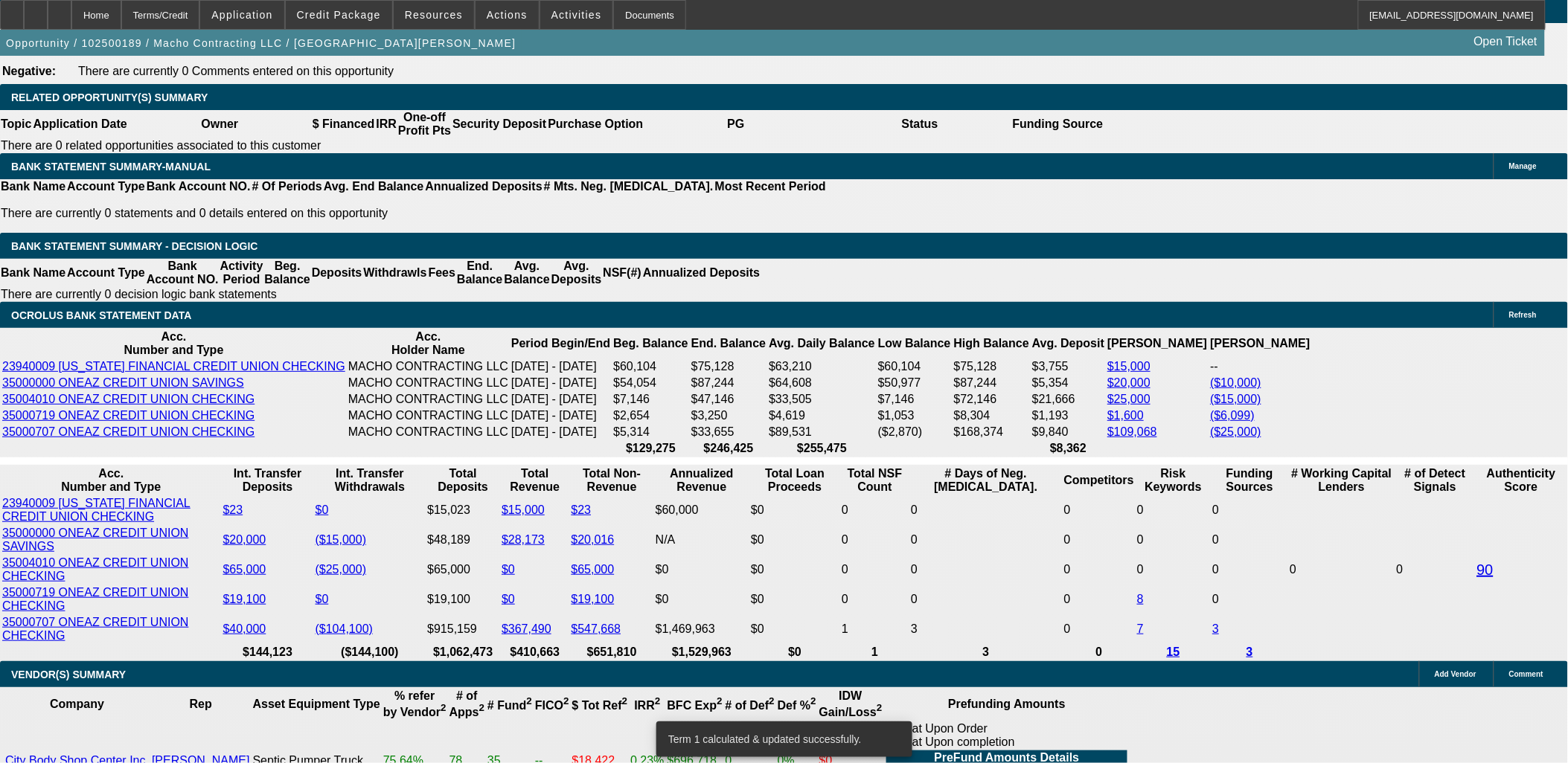
scroll to position [2386, 0]
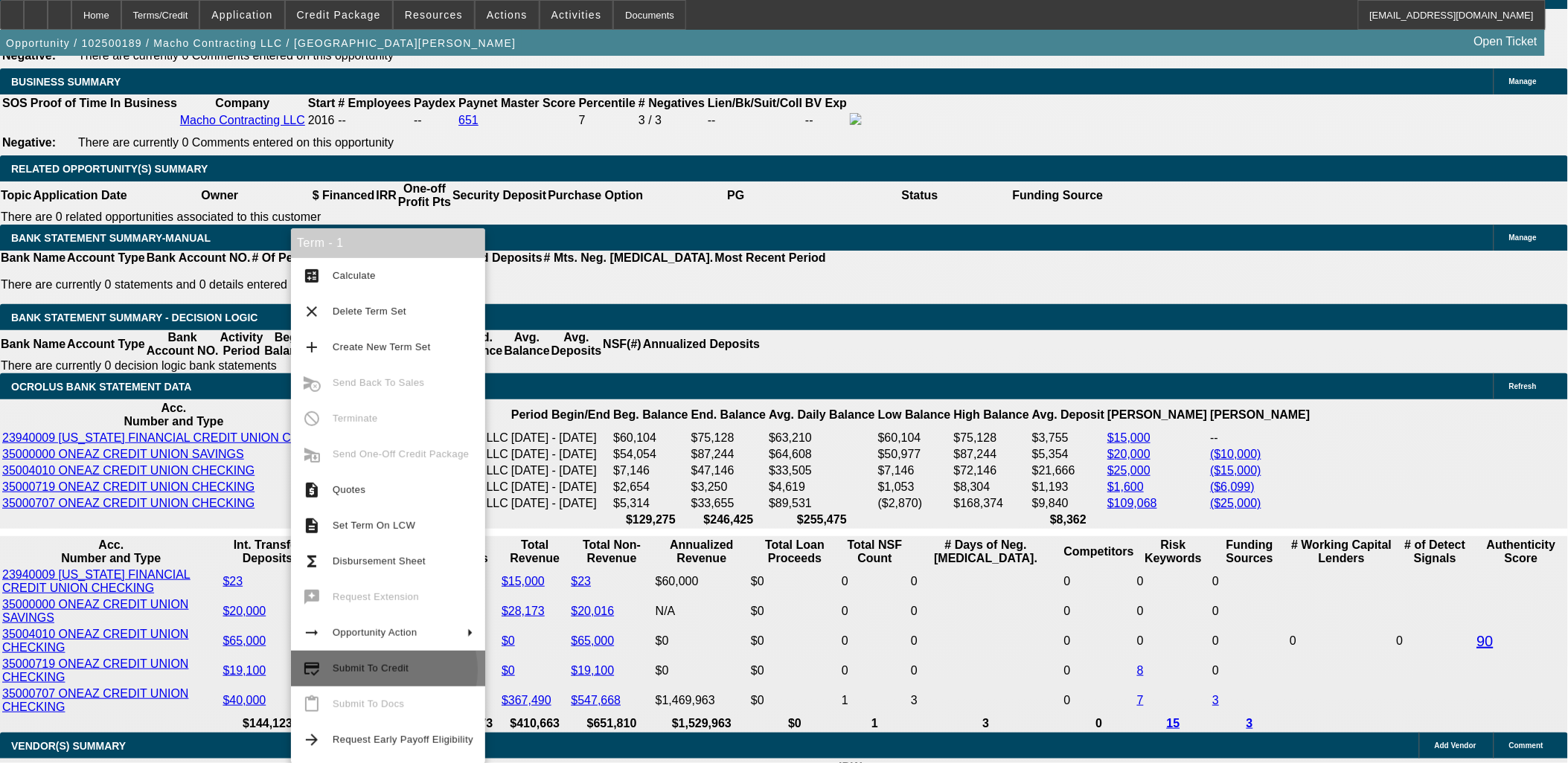
click at [378, 670] on span "Submit To Credit" at bounding box center [371, 668] width 76 height 11
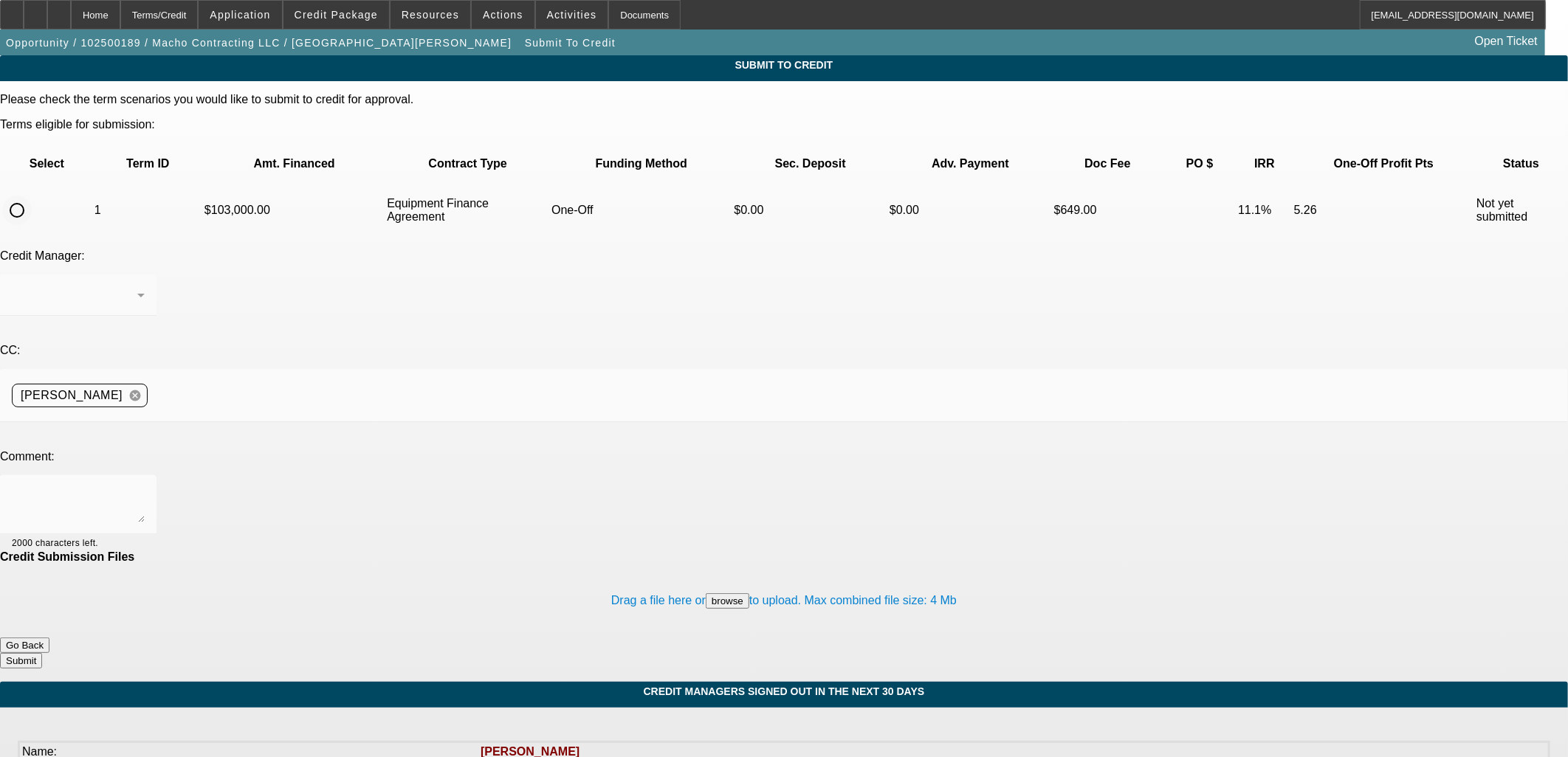
click at [32, 195] on input "radio" at bounding box center [17, 210] width 30 height 30
radio input "true"
click at [145, 487] on textarea at bounding box center [78, 505] width 133 height 35
type textarea "I"
type textarea "I was about to send to UniFi or Finwise because this just barely didn't qualify…"
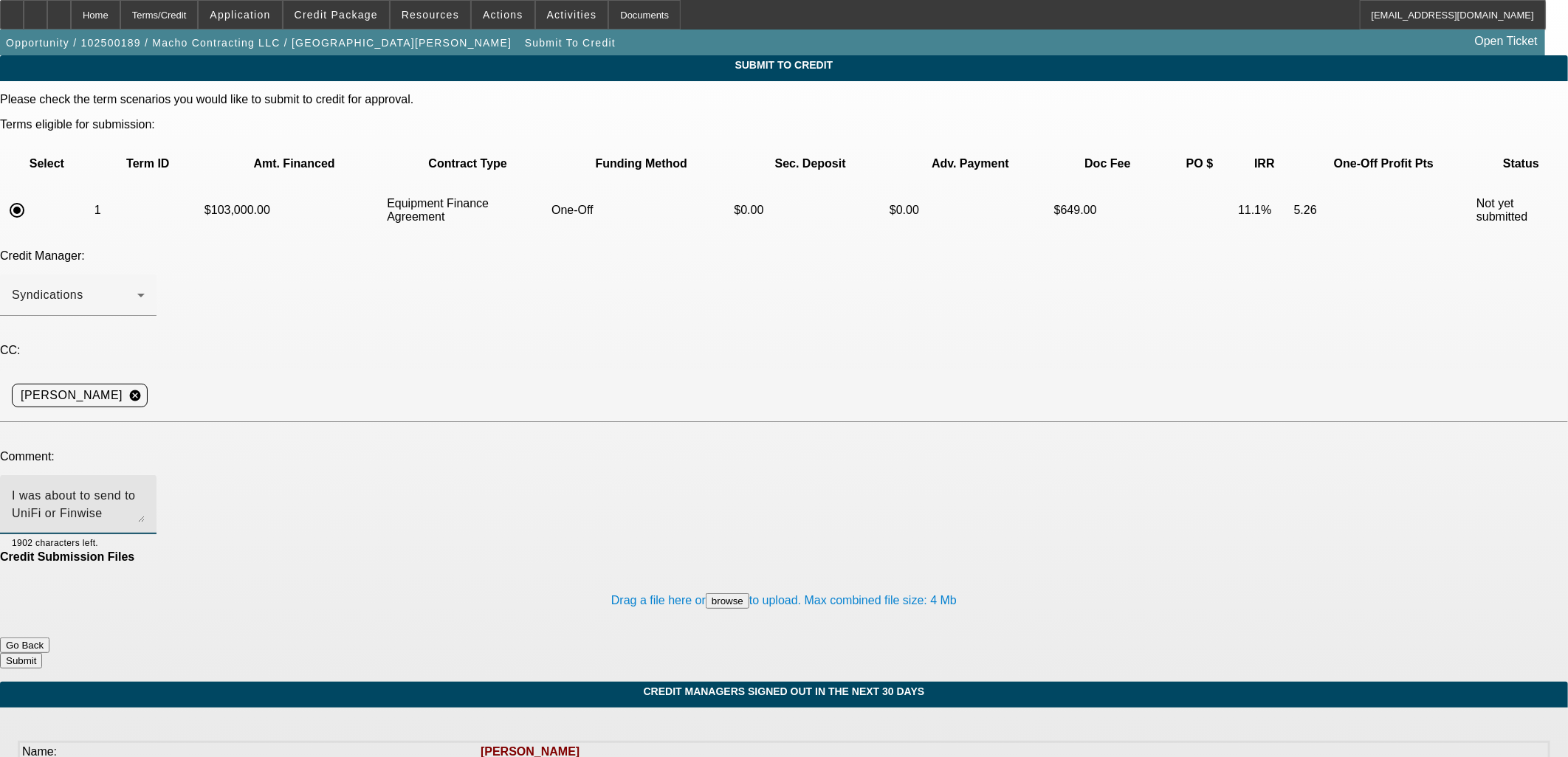
drag, startPoint x: 696, startPoint y: 357, endPoint x: 0, endPoint y: 276, distance: 700.7
click at [0, 275] on html "Home Terms/Credit Application Credit Package Resources Actions Activities Docum…" at bounding box center [784, 378] width 1568 height 757
click at [616, 572] on form "Please check the term scenarios you would like to submit to credit for approval…" at bounding box center [784, 387] width 1568 height 589
click at [49, 638] on button "Go Back" at bounding box center [25, 646] width 49 height 16
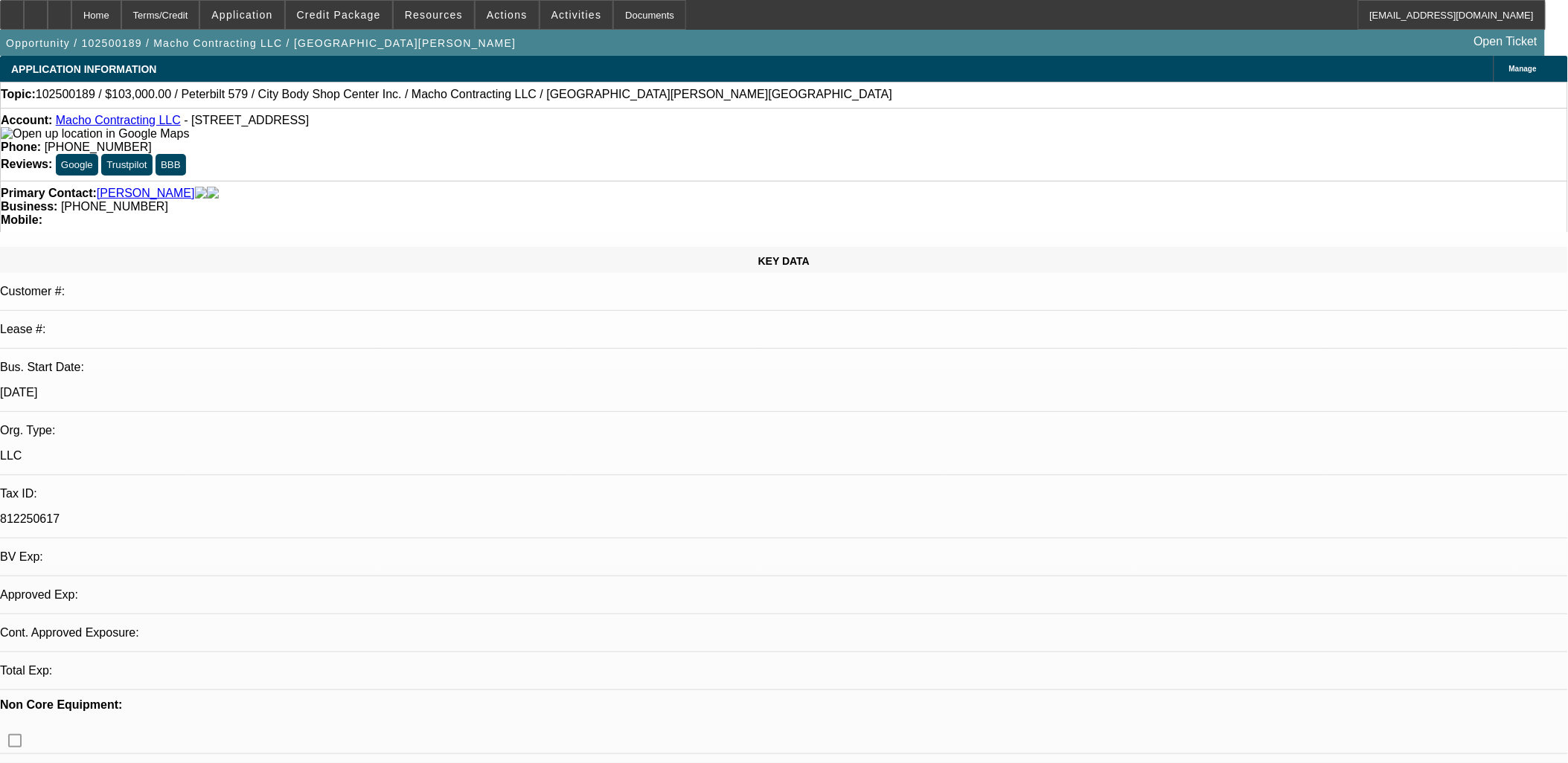
select select "0"
select select "2"
select select "0"
select select "6"
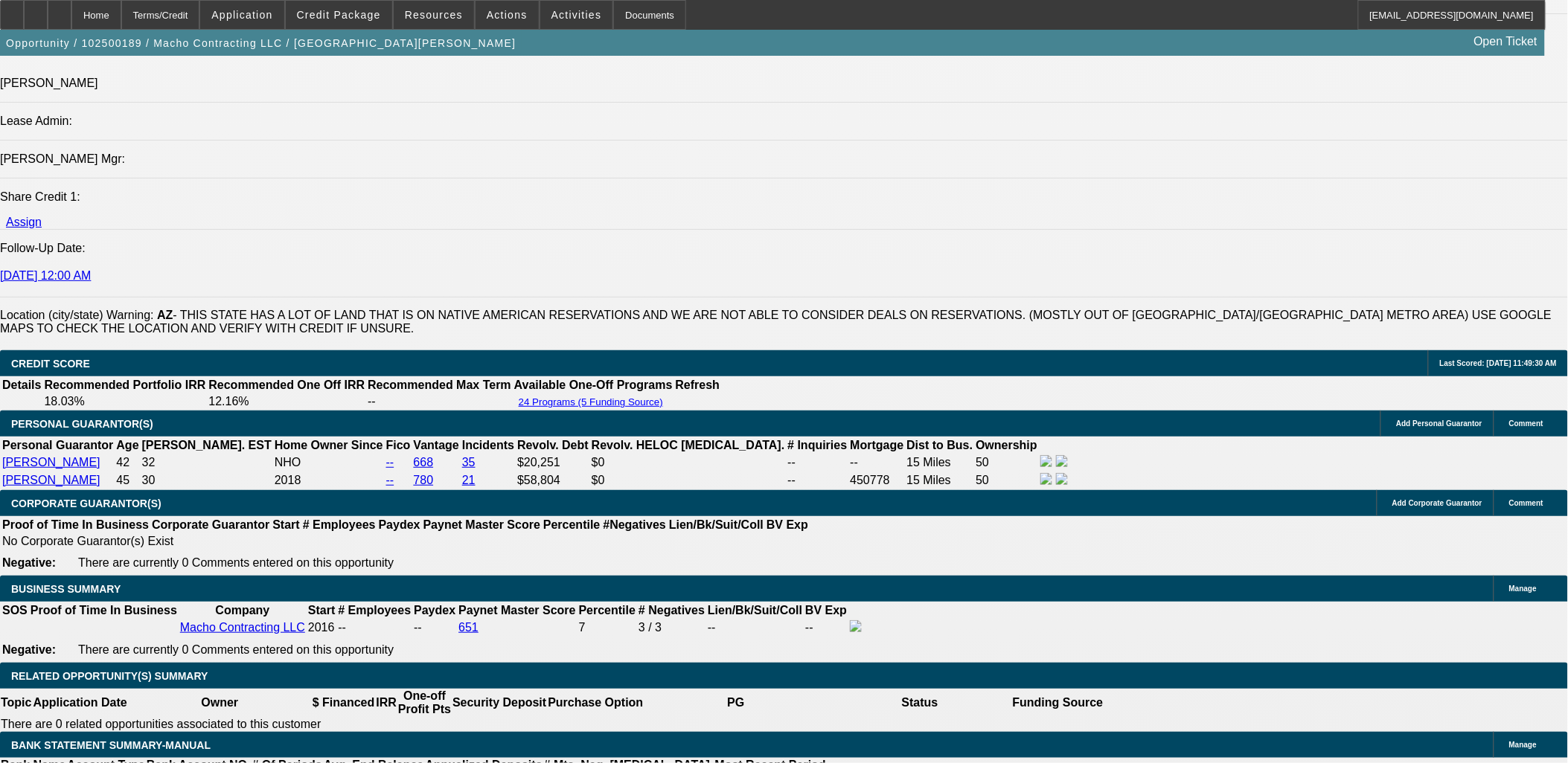
scroll to position [2376, 0]
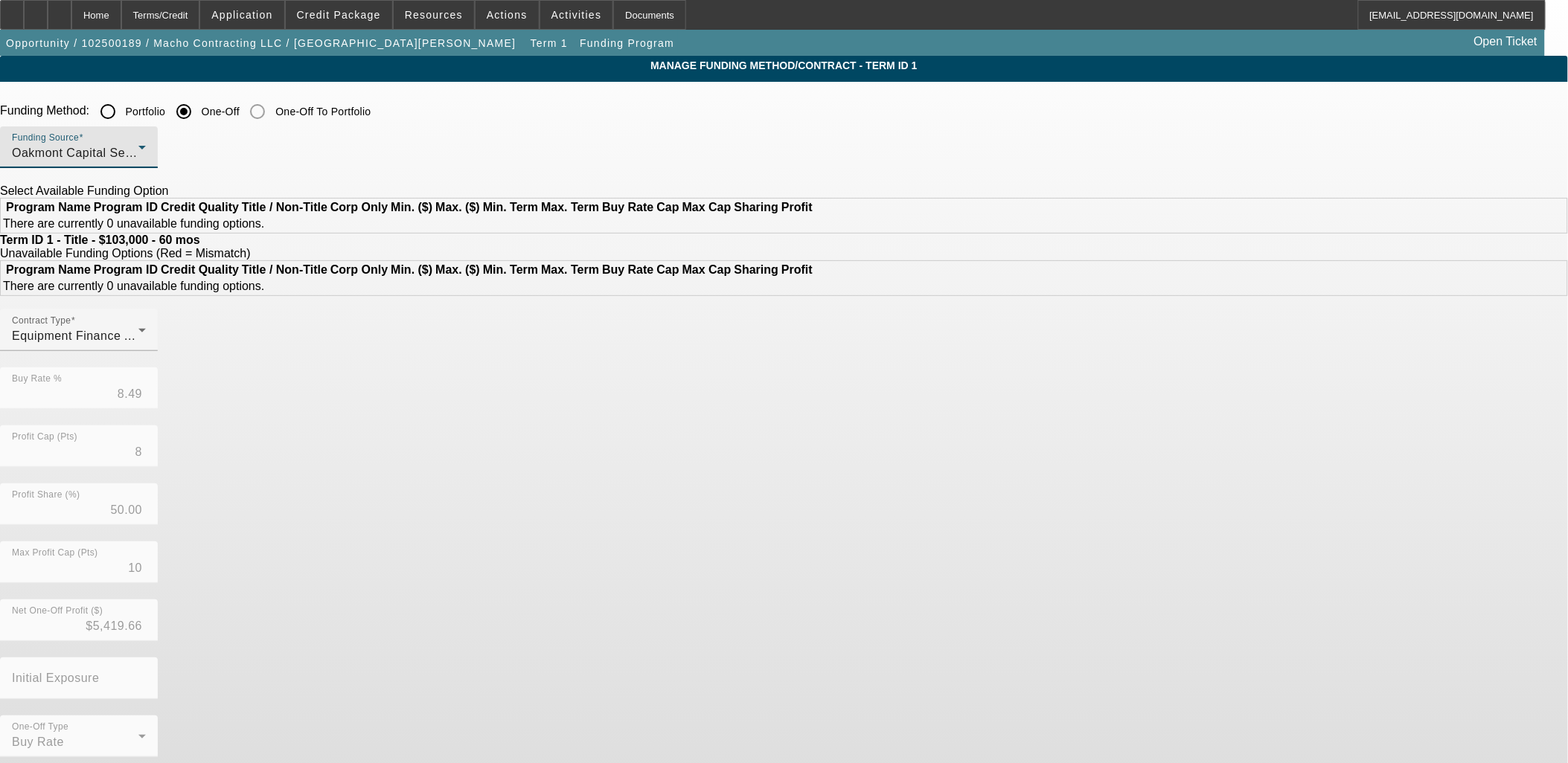
click at [159, 151] on span "Oakmont Capital Services" at bounding box center [85, 153] width 147 height 13
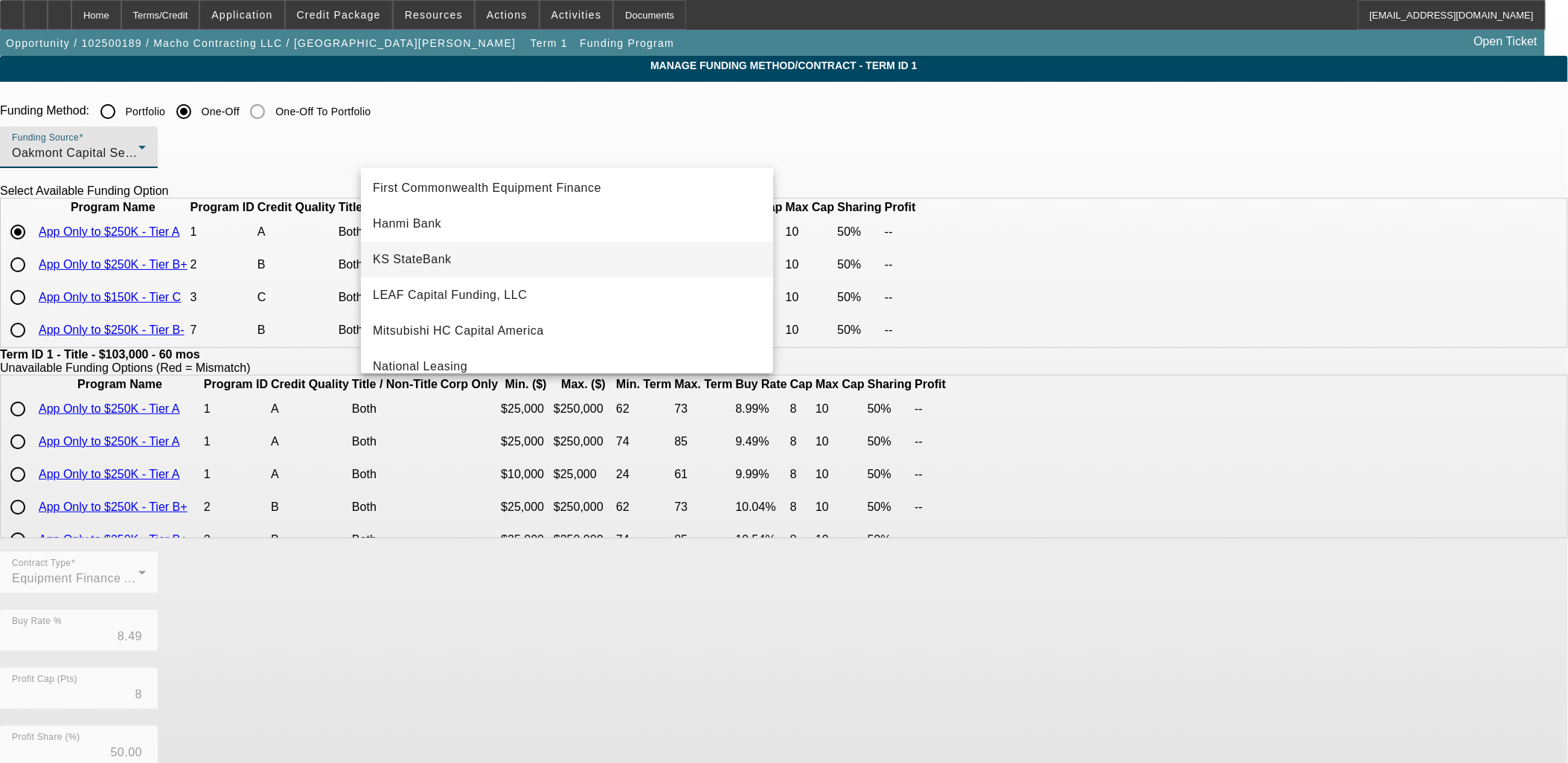
scroll to position [172, 0]
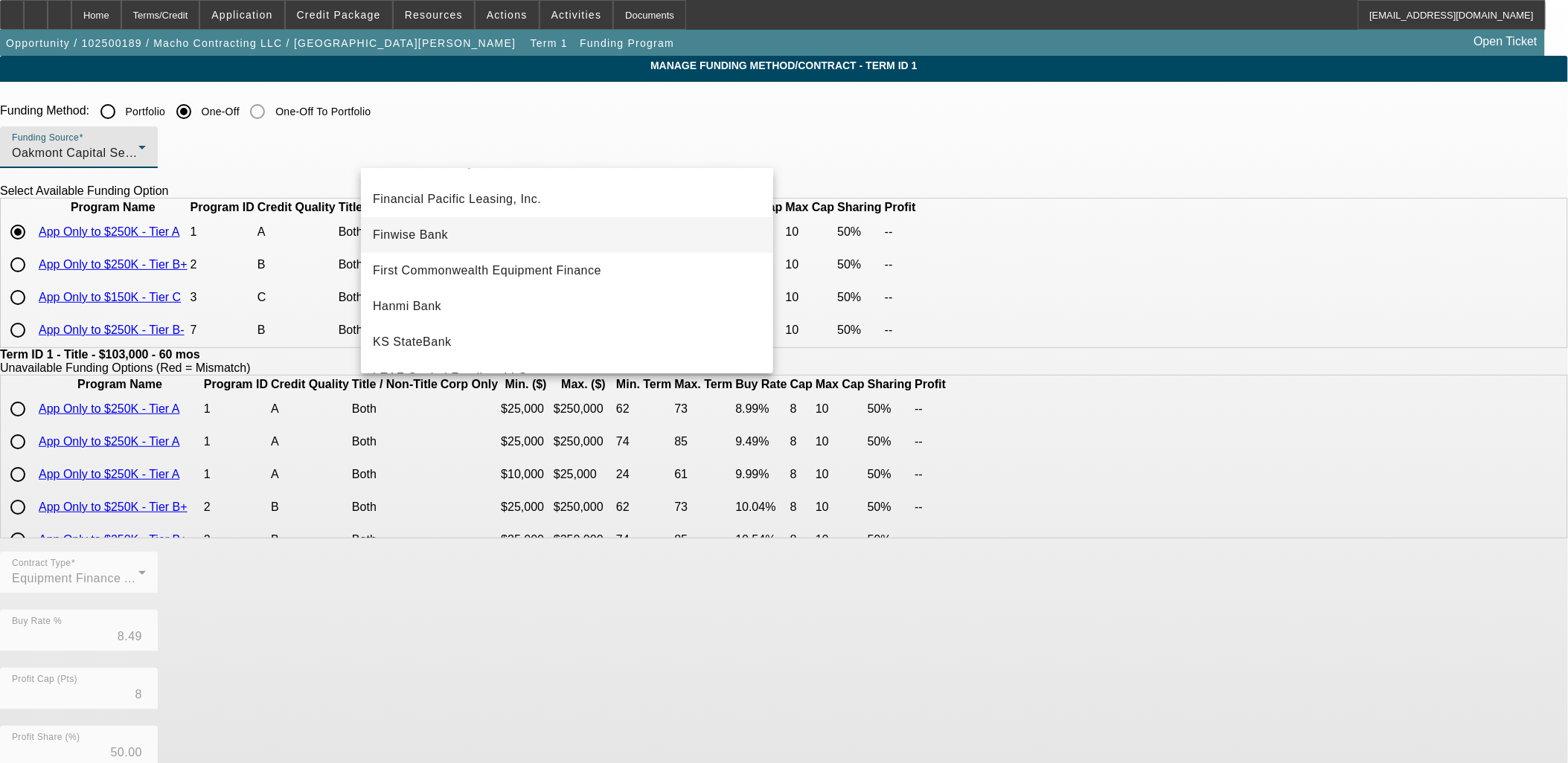
click at [484, 234] on mat-option "Finwise Bank" at bounding box center [566, 235] width 412 height 36
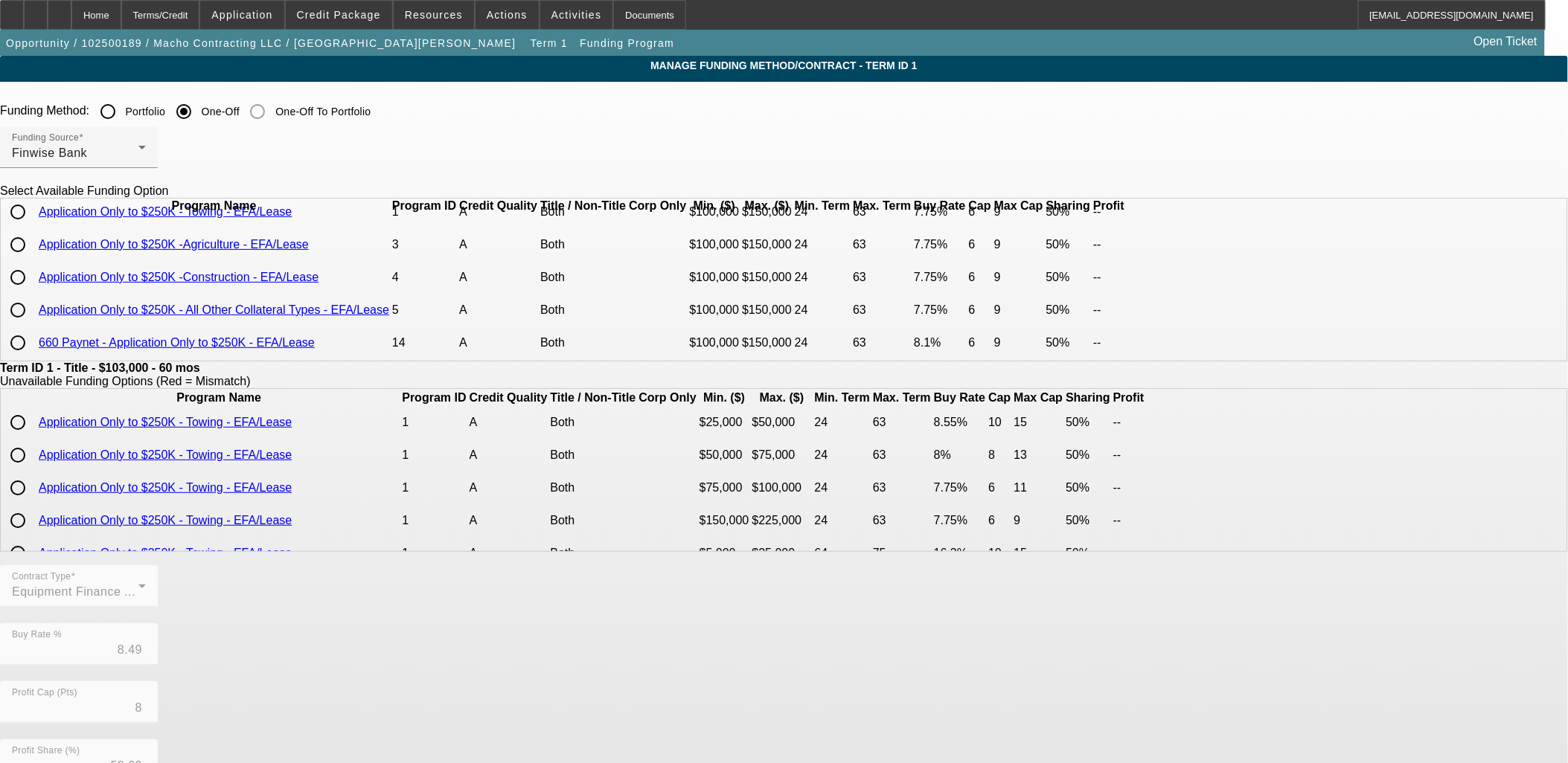
scroll to position [64, 0]
click at [33, 344] on input "radio" at bounding box center [18, 343] width 30 height 30
radio input "true"
type input "8.10"
type input "6"
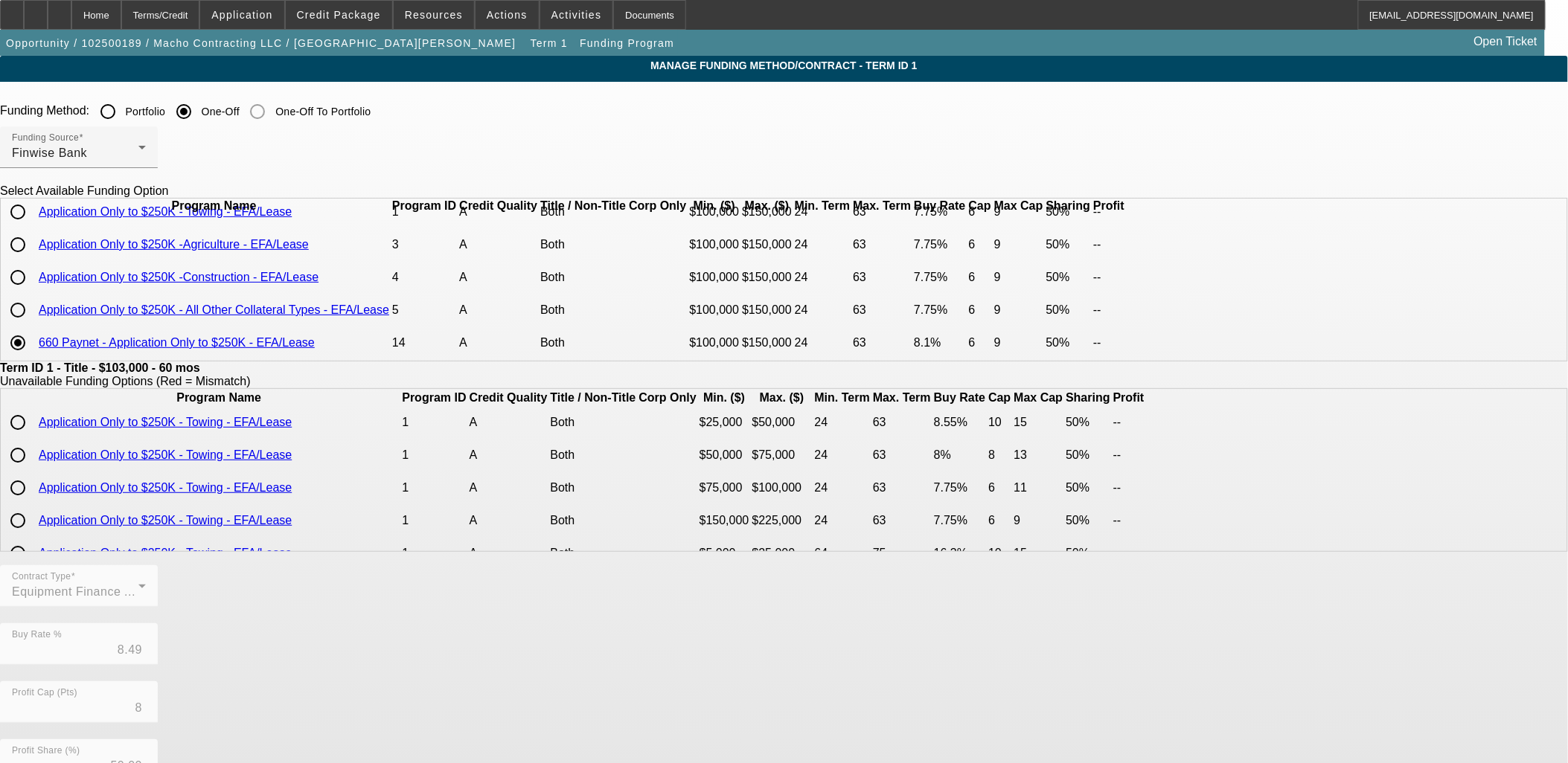
type input "9"
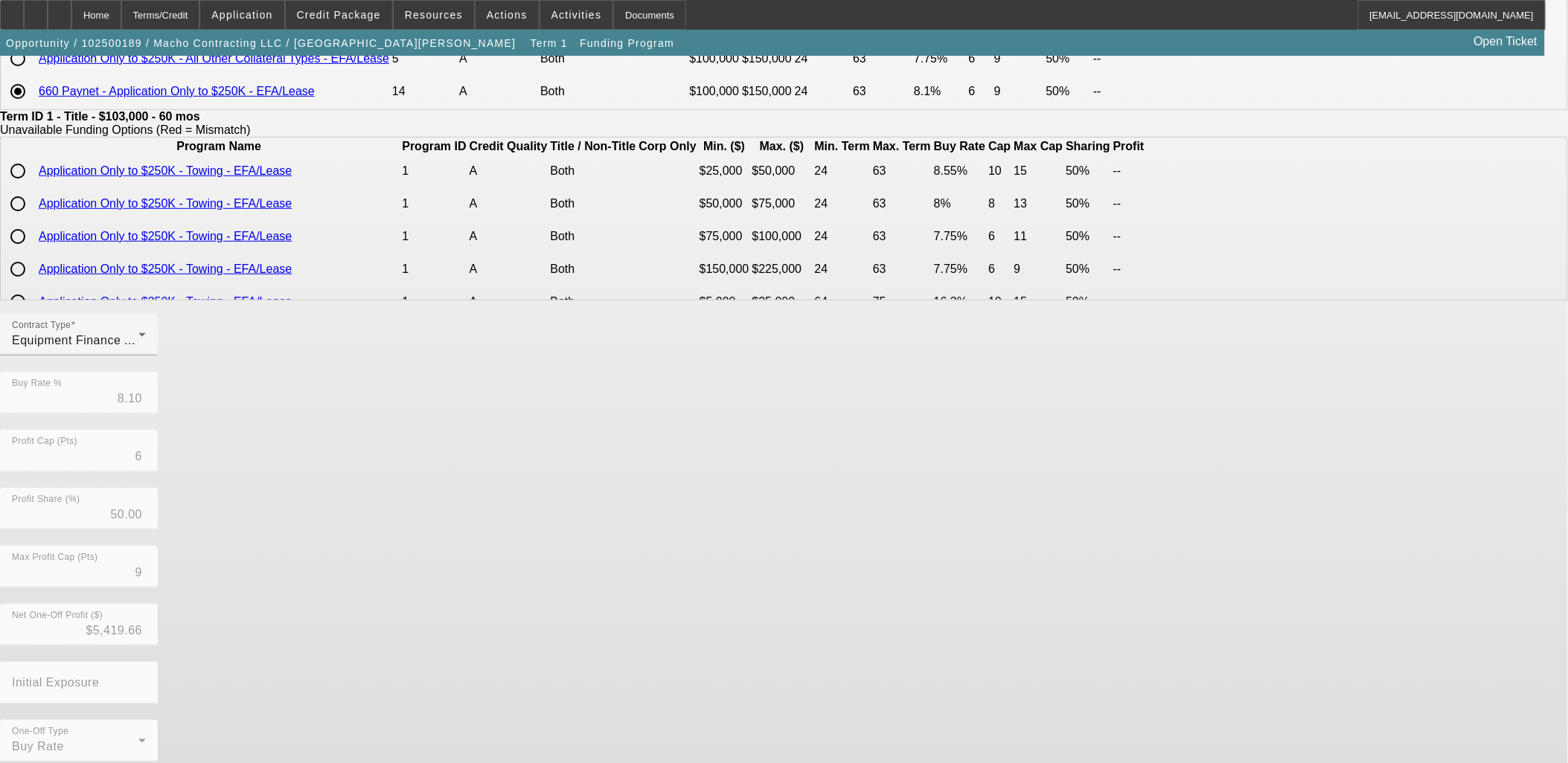
scroll to position [262, 0]
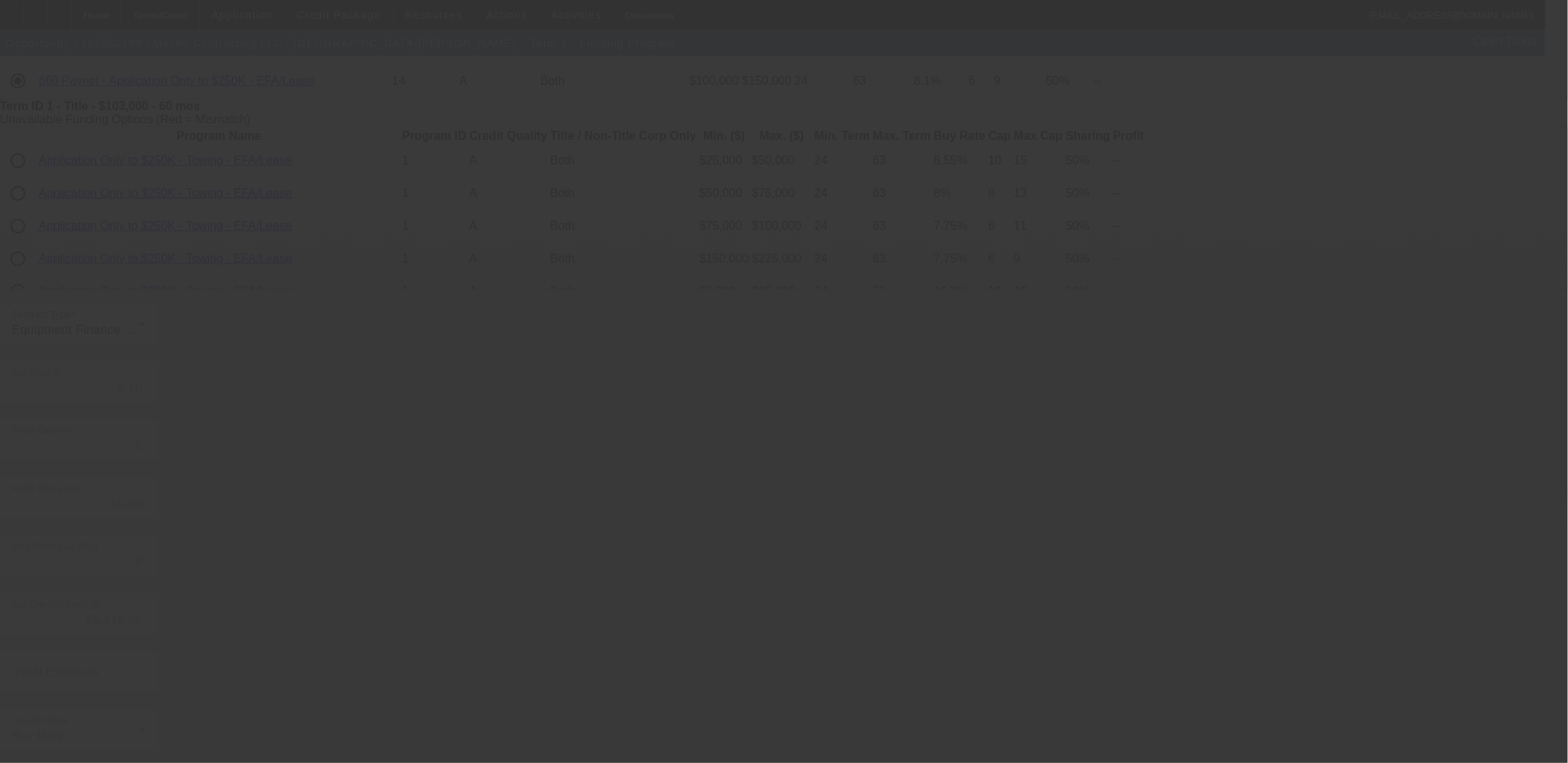
type input "8.49"
type input "8"
type input "10"
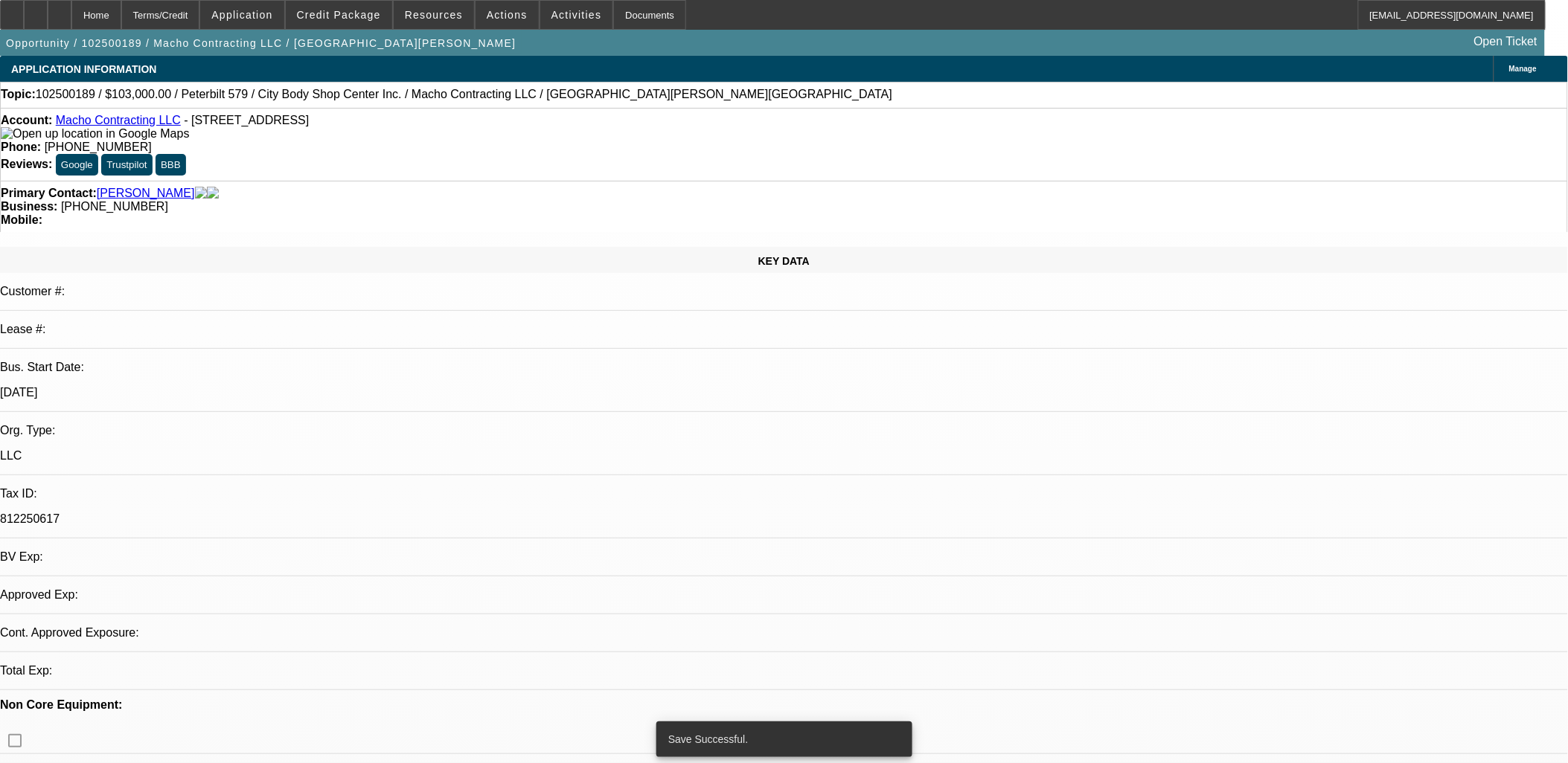
select select "0"
select select "2"
select select "0"
select select "6"
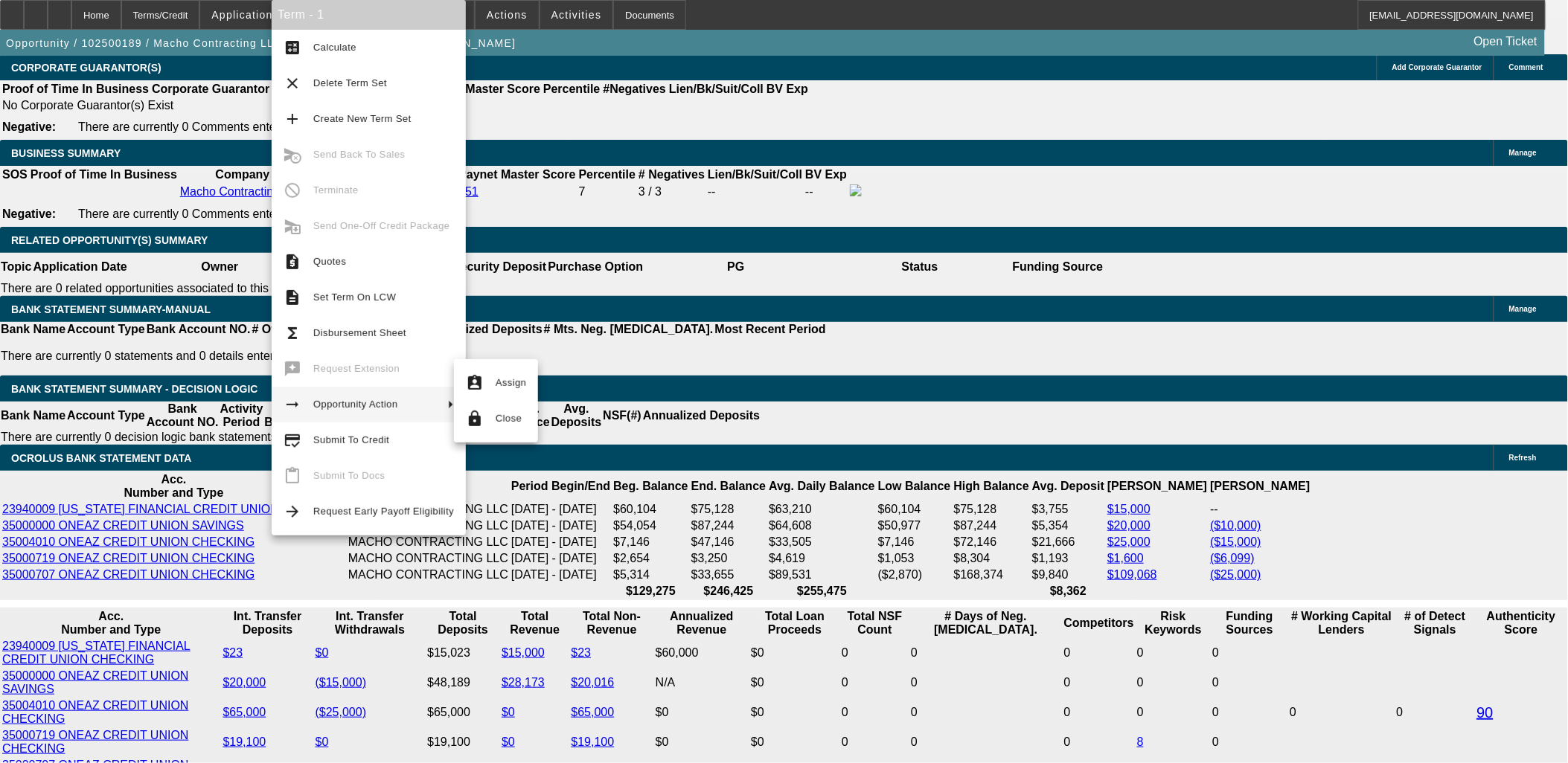
scroll to position [2386, 0]
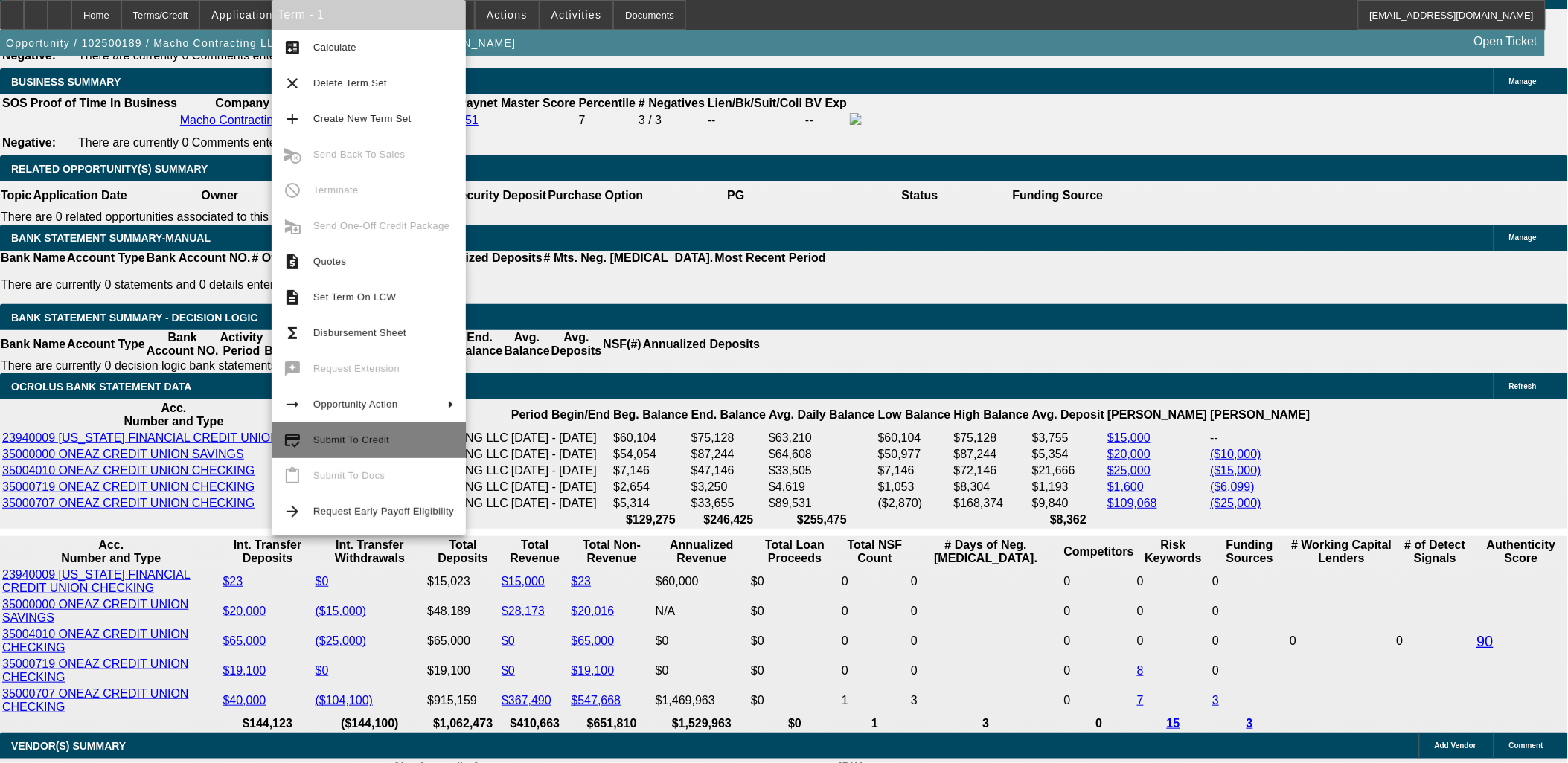
click at [295, 430] on button "credit_score Submit To Credit" at bounding box center [368, 440] width 194 height 36
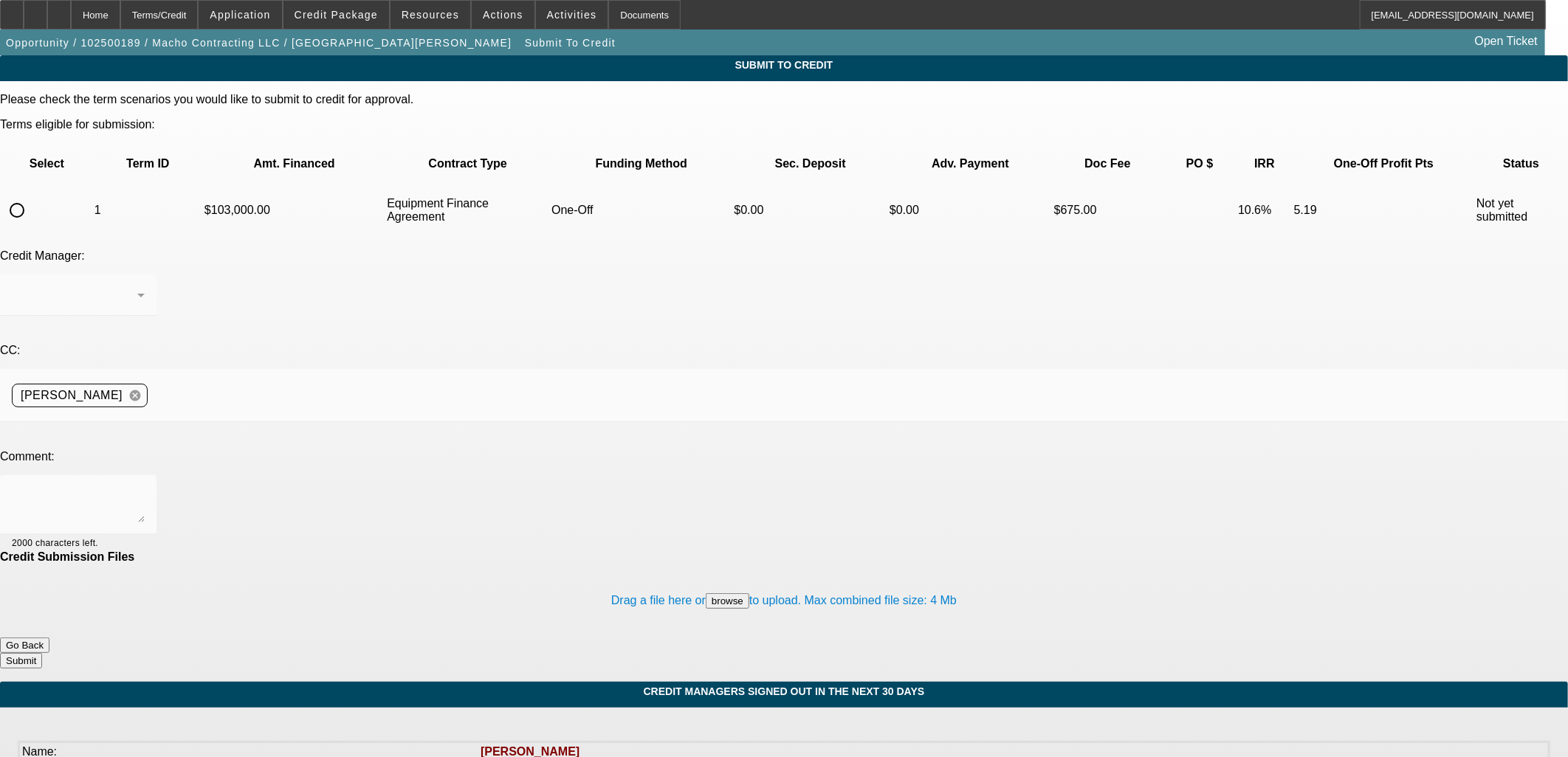
click at [32, 195] on input "radio" at bounding box center [17, 210] width 30 height 30
radio input "true"
click at [145, 487] on textarea at bounding box center [78, 505] width 133 height 35
type textarea "The mortgage and strong banks here seem to offset the slightly lower PayNet. Ca…"
click at [42, 654] on button "Submit" at bounding box center [21, 661] width 42 height 16
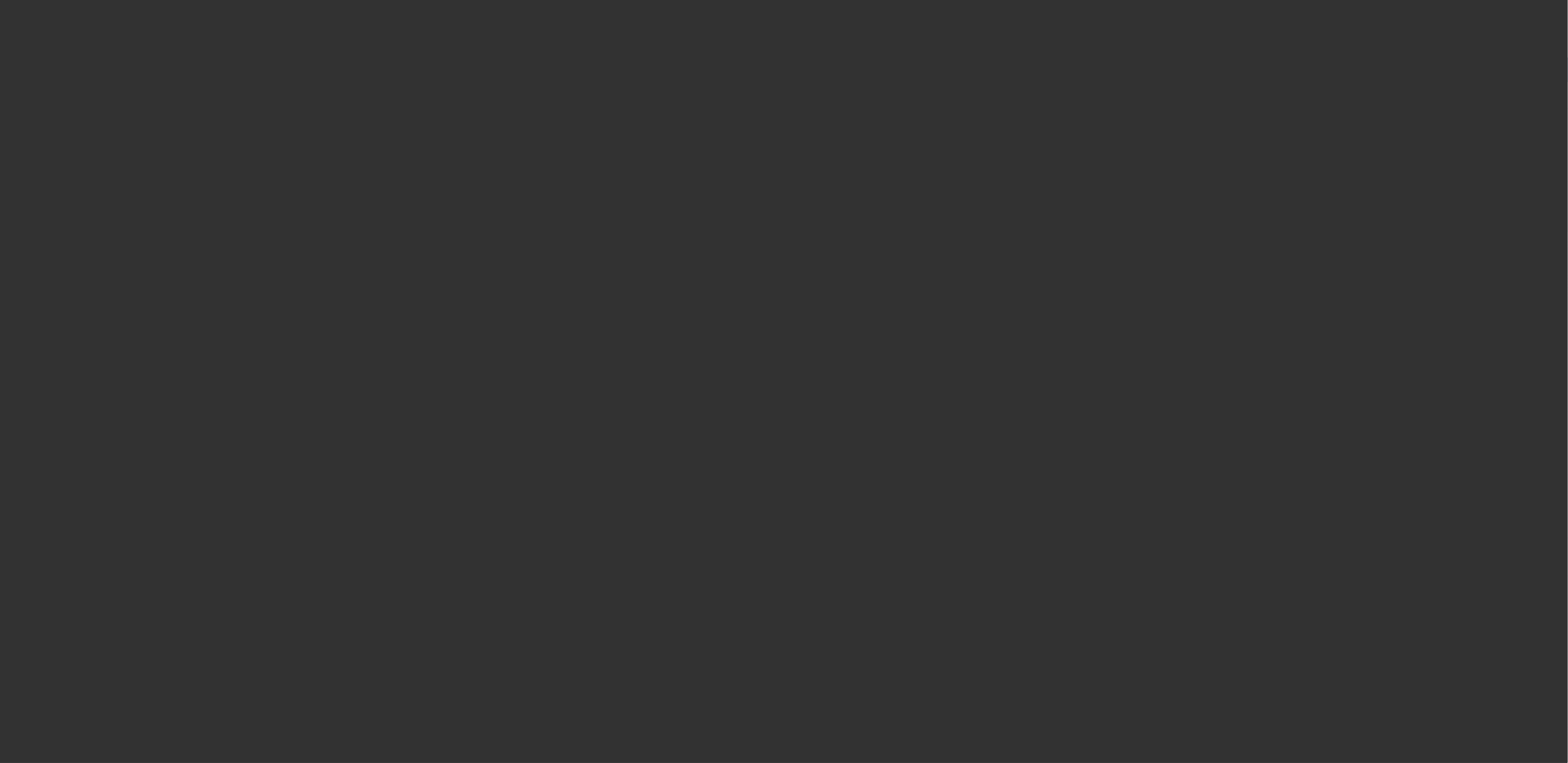
select select "0"
select select "2"
select select "0"
select select "6"
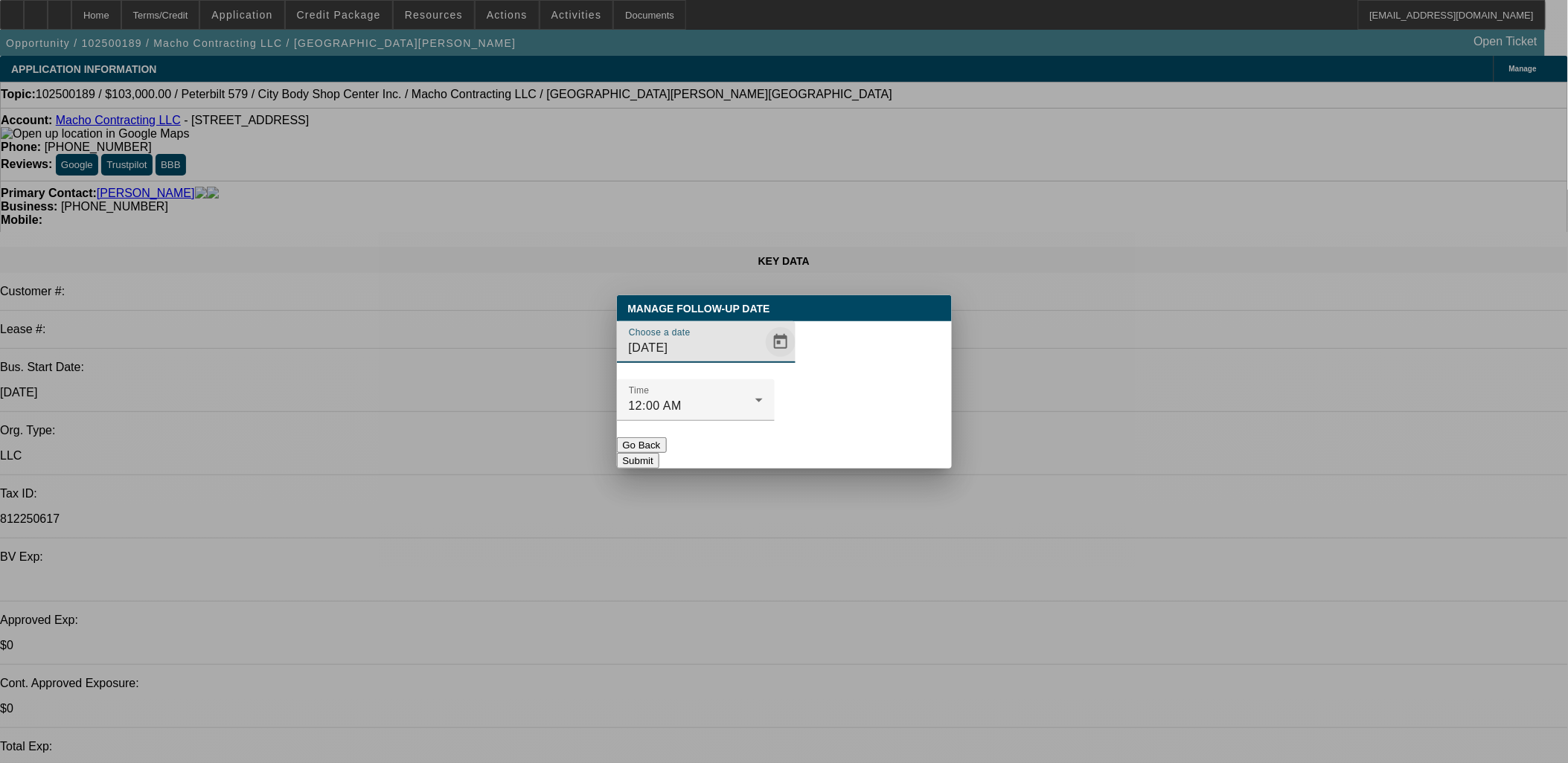
click at [763, 360] on span "Open calendar" at bounding box center [781, 342] width 36 height 36
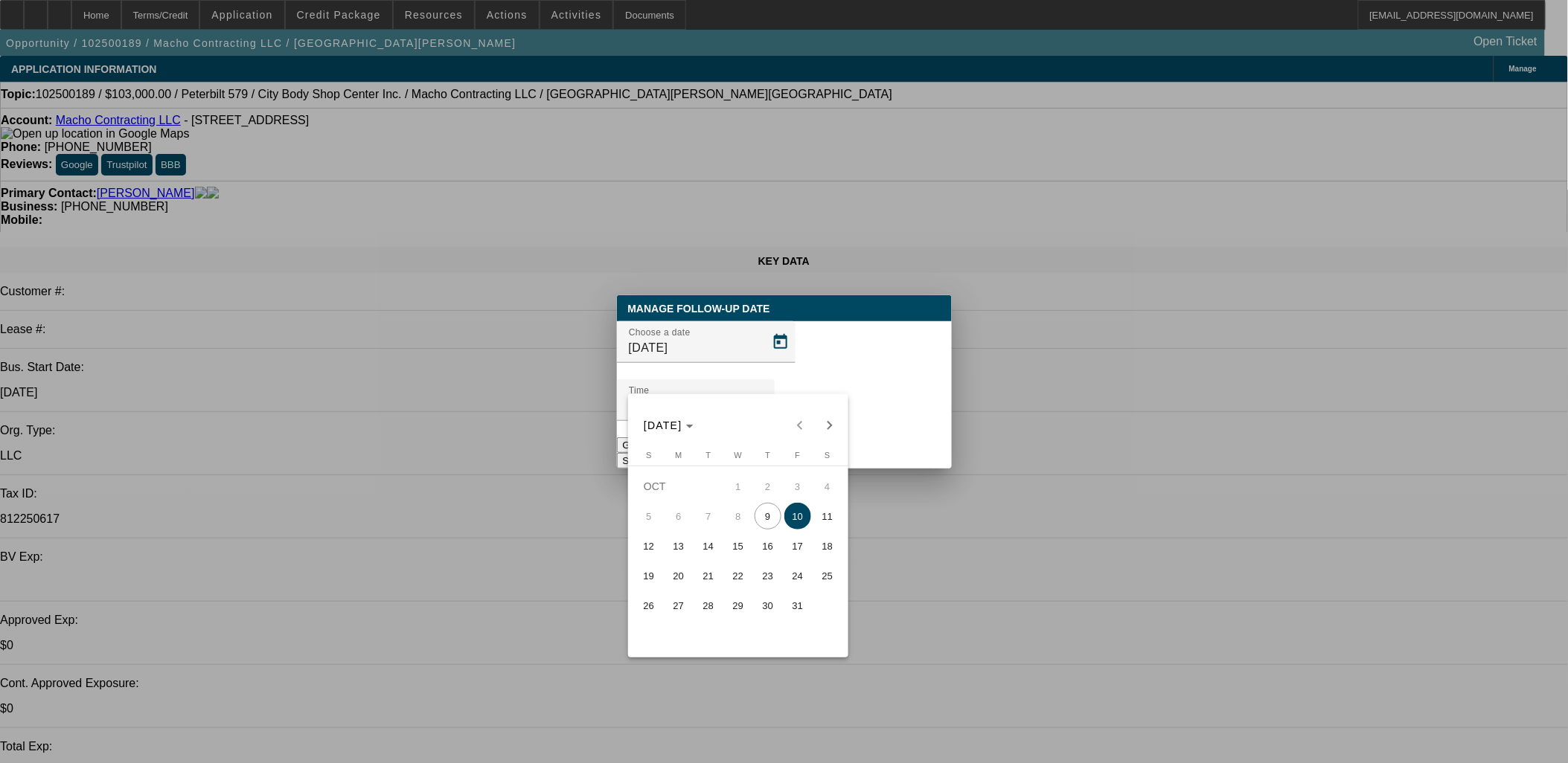
click at [680, 547] on span "13" at bounding box center [678, 545] width 27 height 27
type input "10/13/2025"
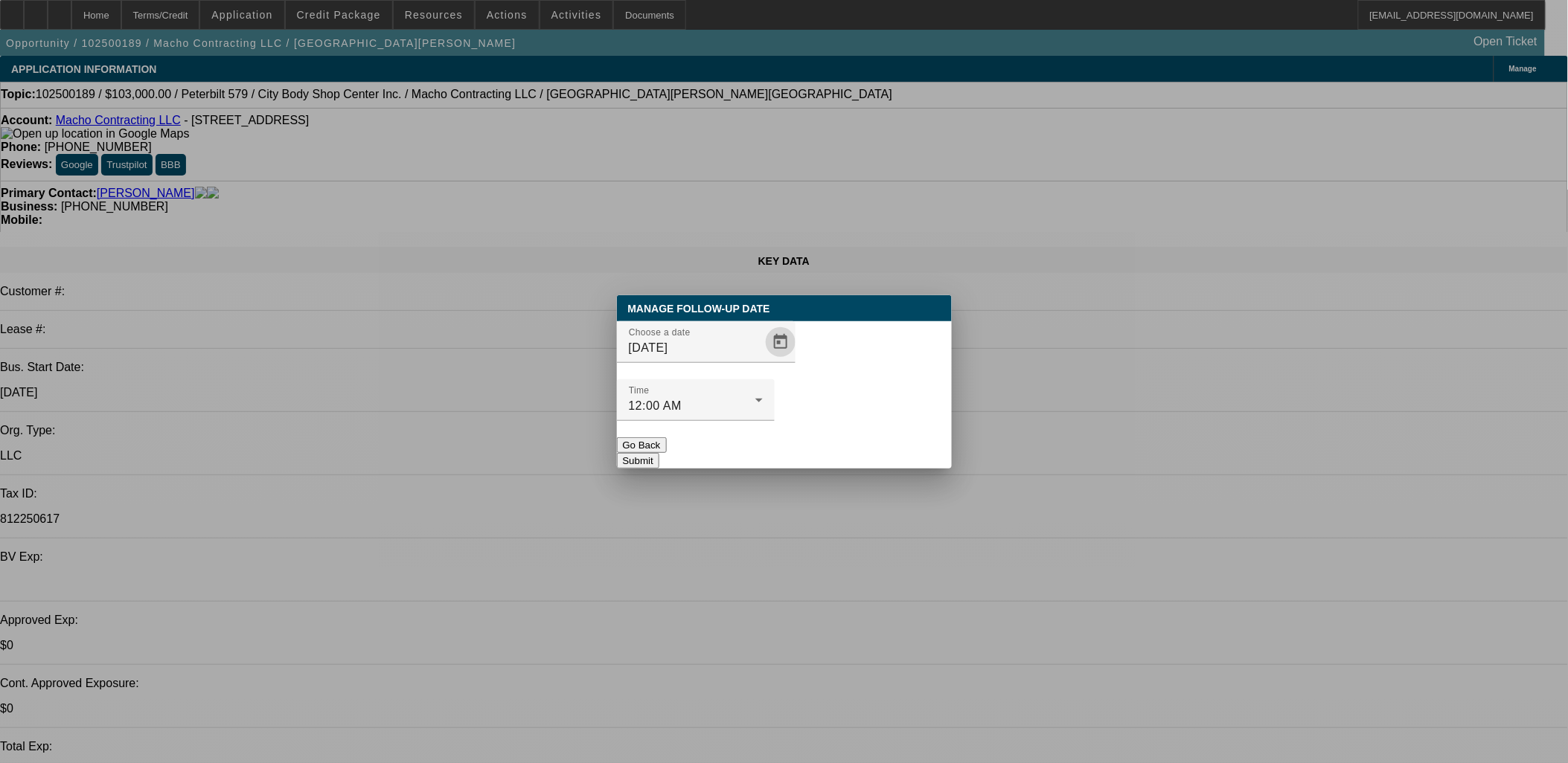
drag, startPoint x: 810, startPoint y: 409, endPoint x: 819, endPoint y: 425, distance: 18.4
click at [775, 421] on div at bounding box center [696, 429] width 158 height 16
click at [659, 453] on button "Submit" at bounding box center [638, 461] width 43 height 16
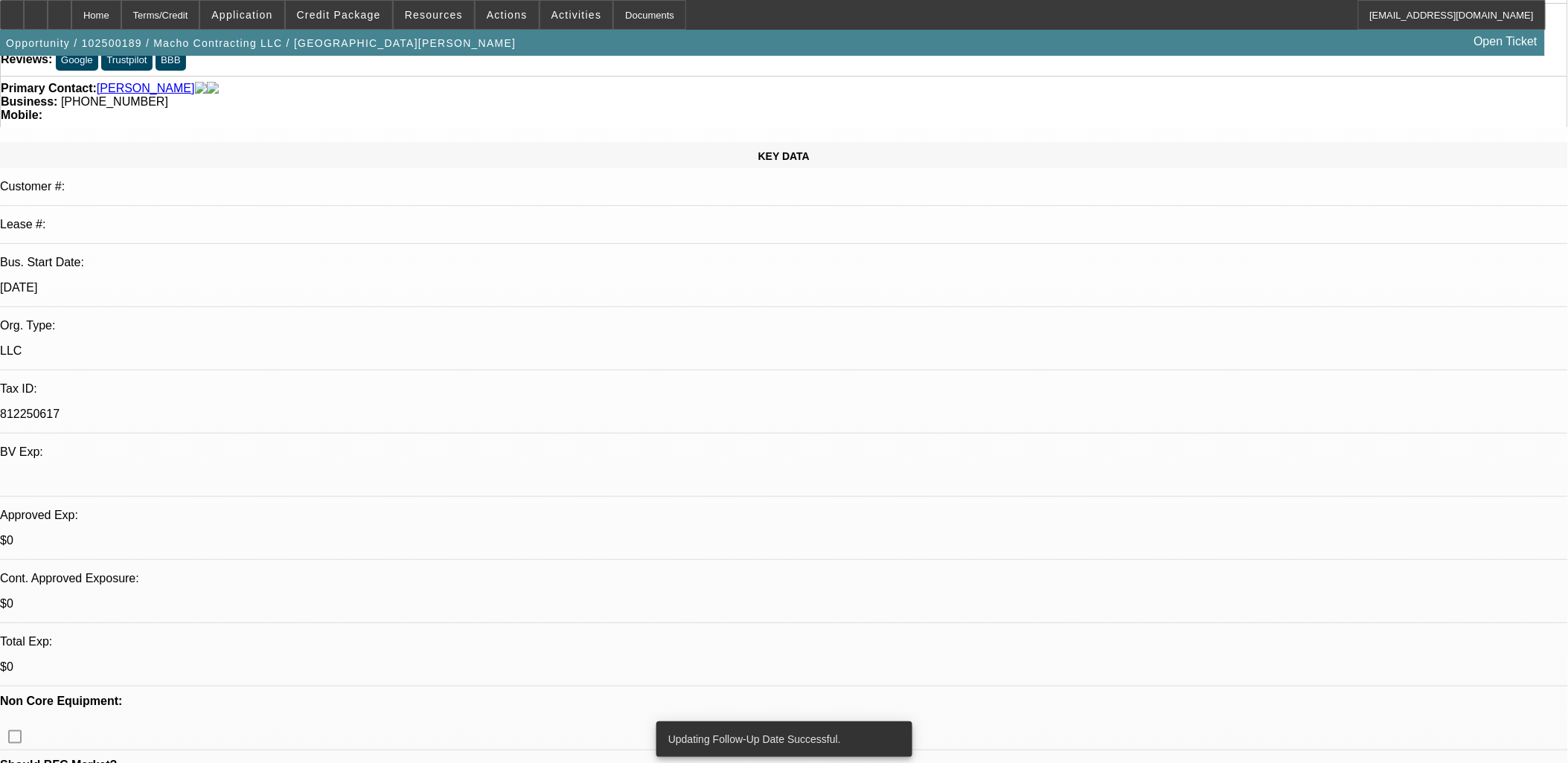
scroll to position [165, 0]
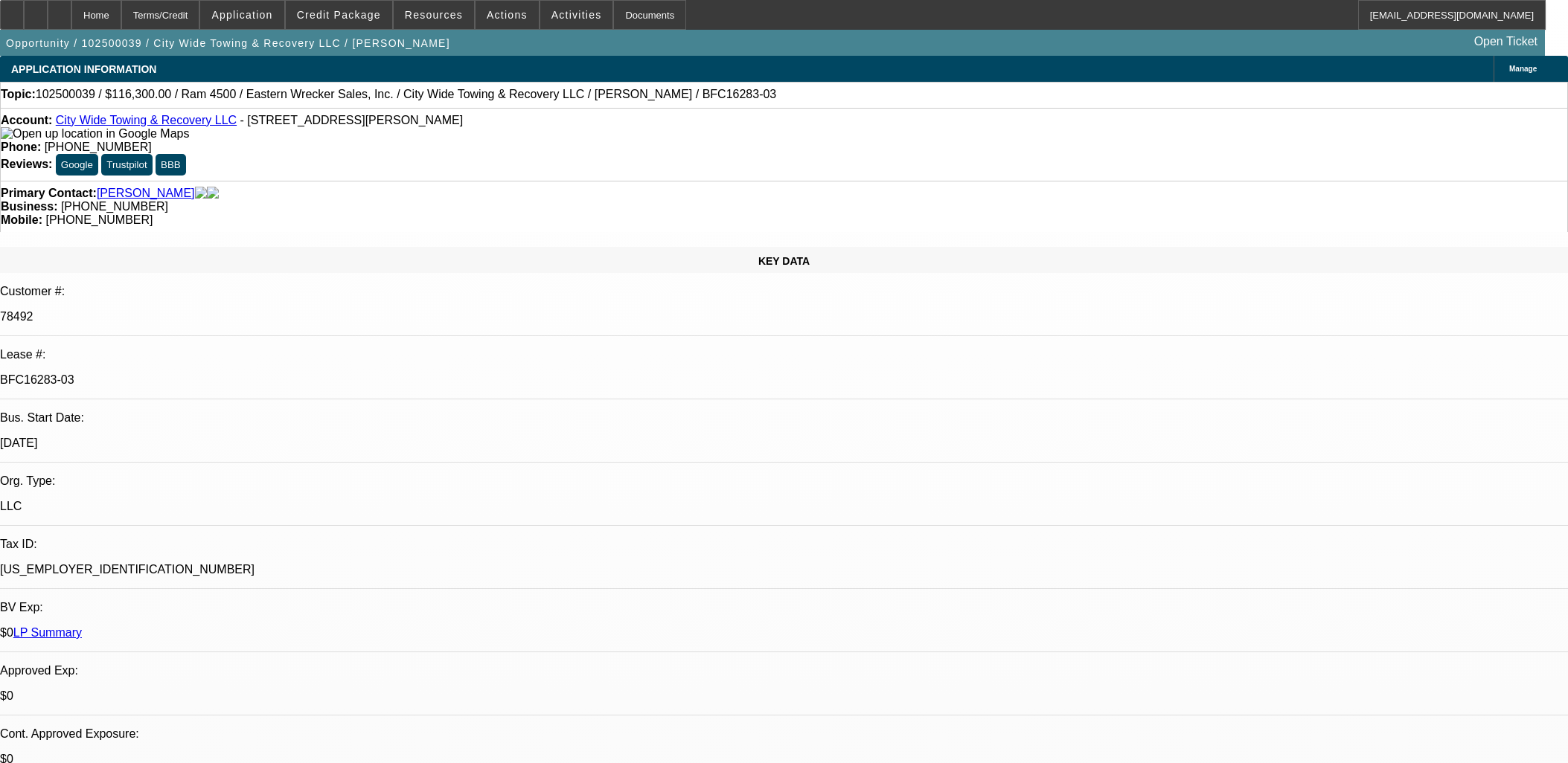
select select "0"
select select "2"
select select "0"
select select "6"
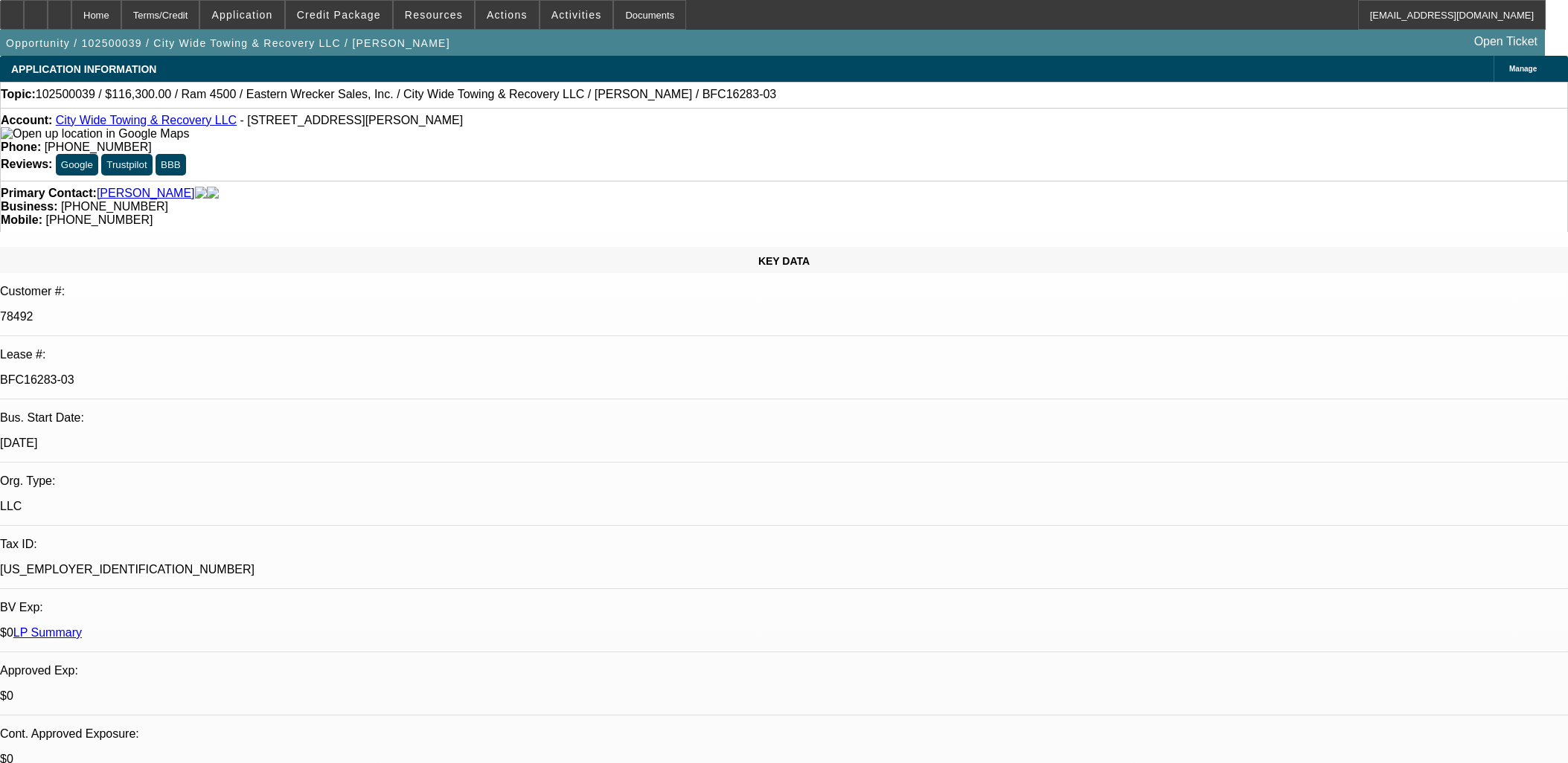
select select "0"
select select "2"
select select "0"
select select "6"
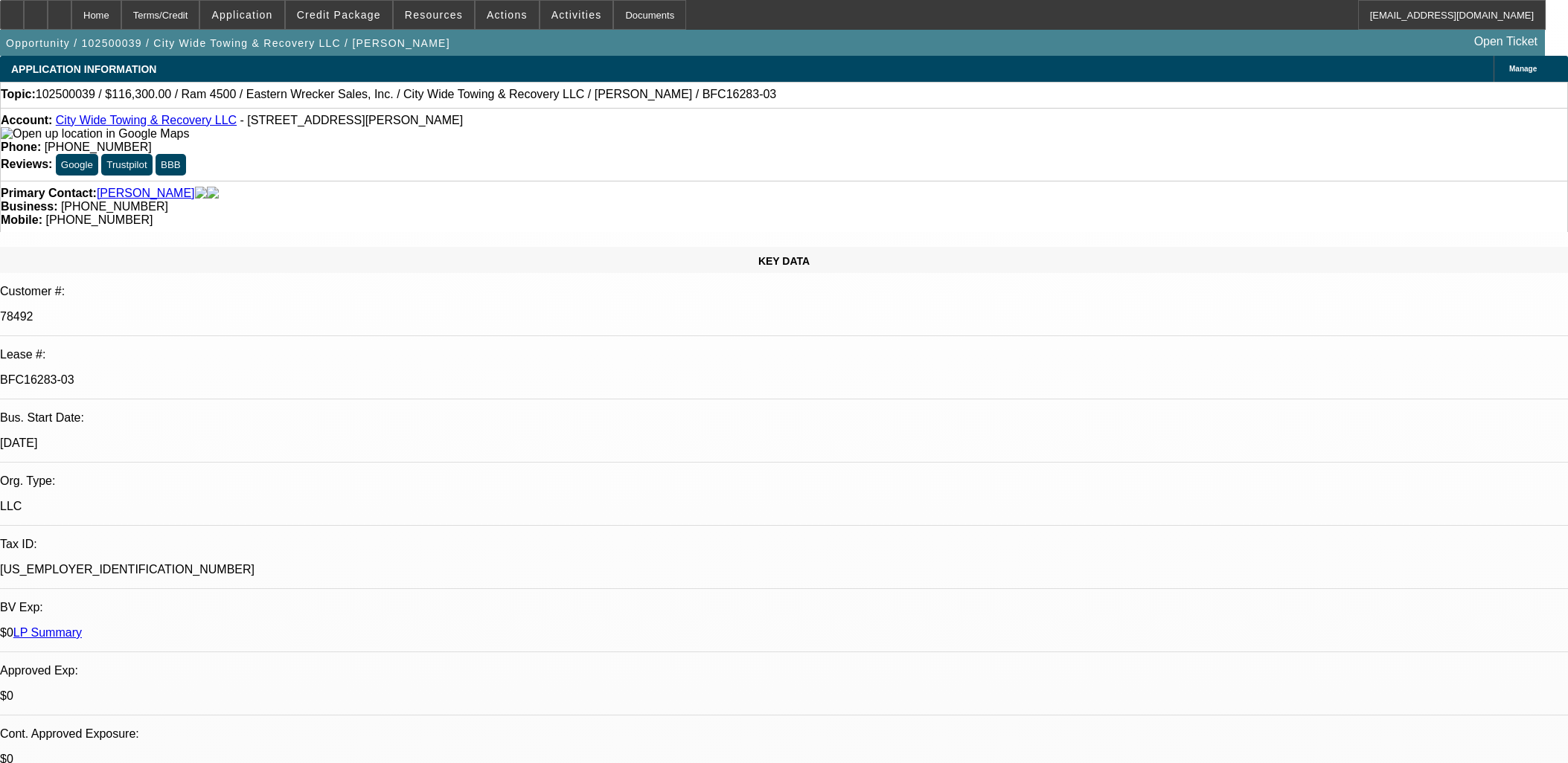
select select "0"
select select "2"
select select "0"
select select "6"
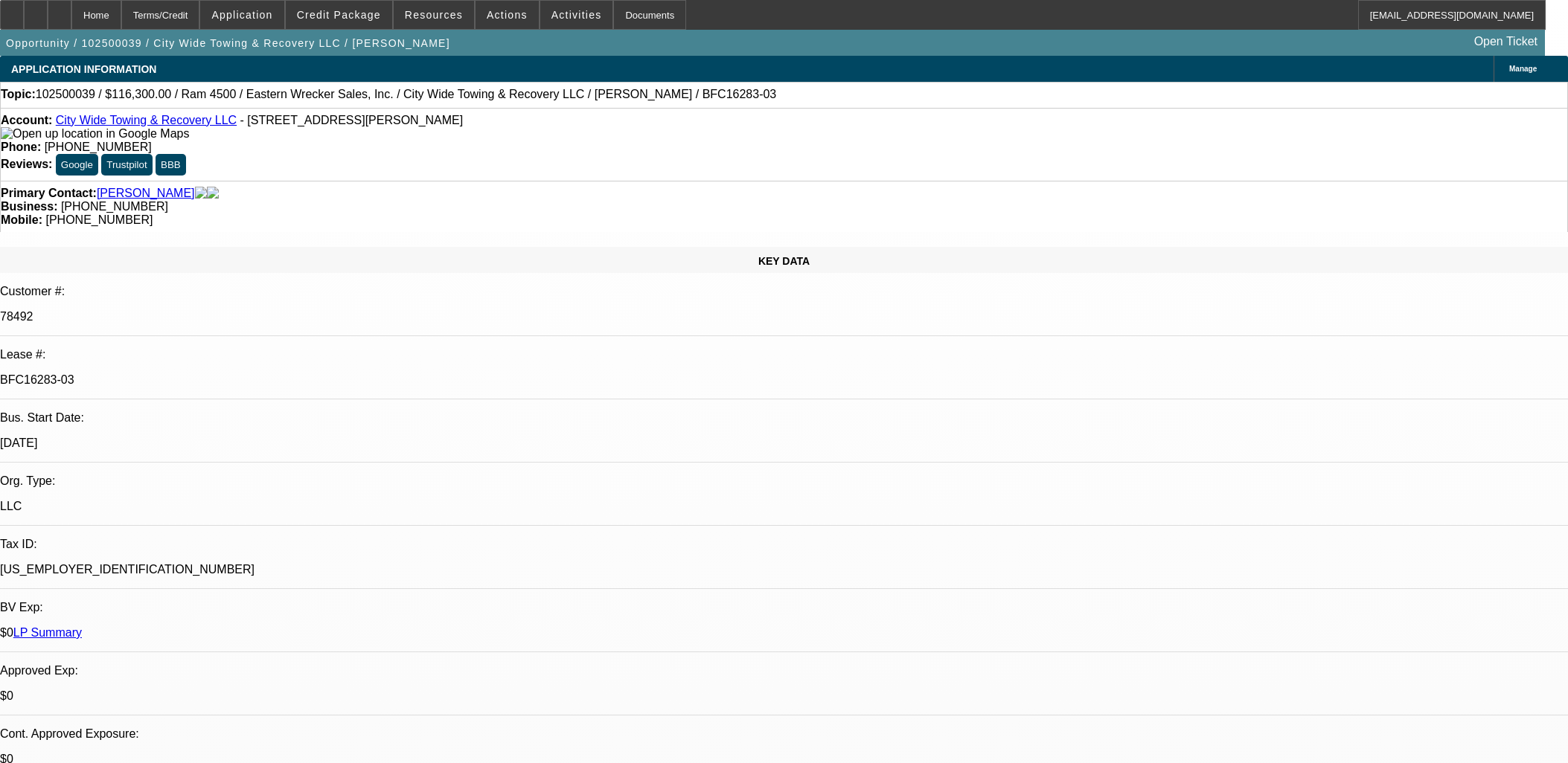
select select "0"
select select "2"
select select "0"
select select "6"
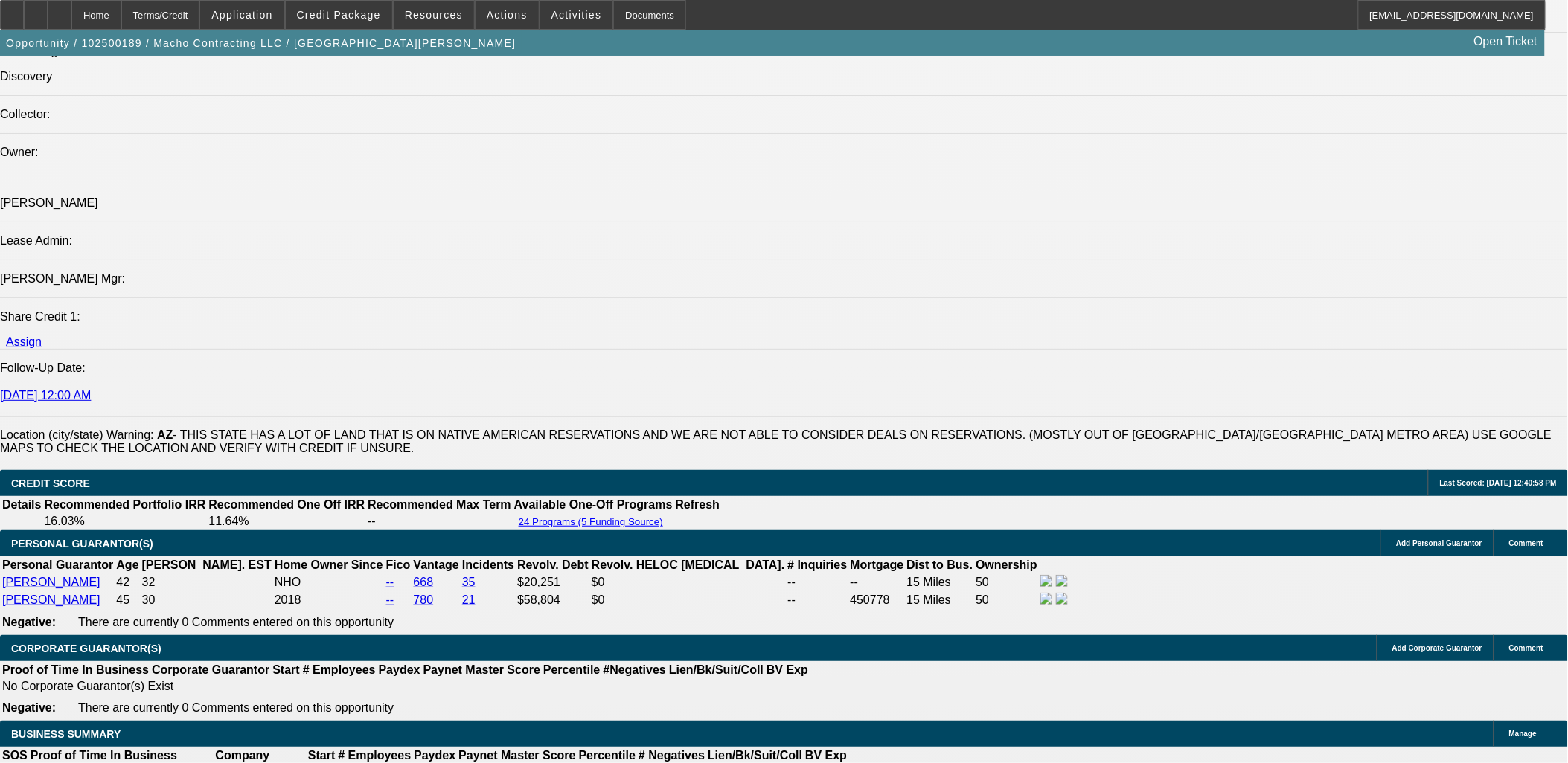
select select "0"
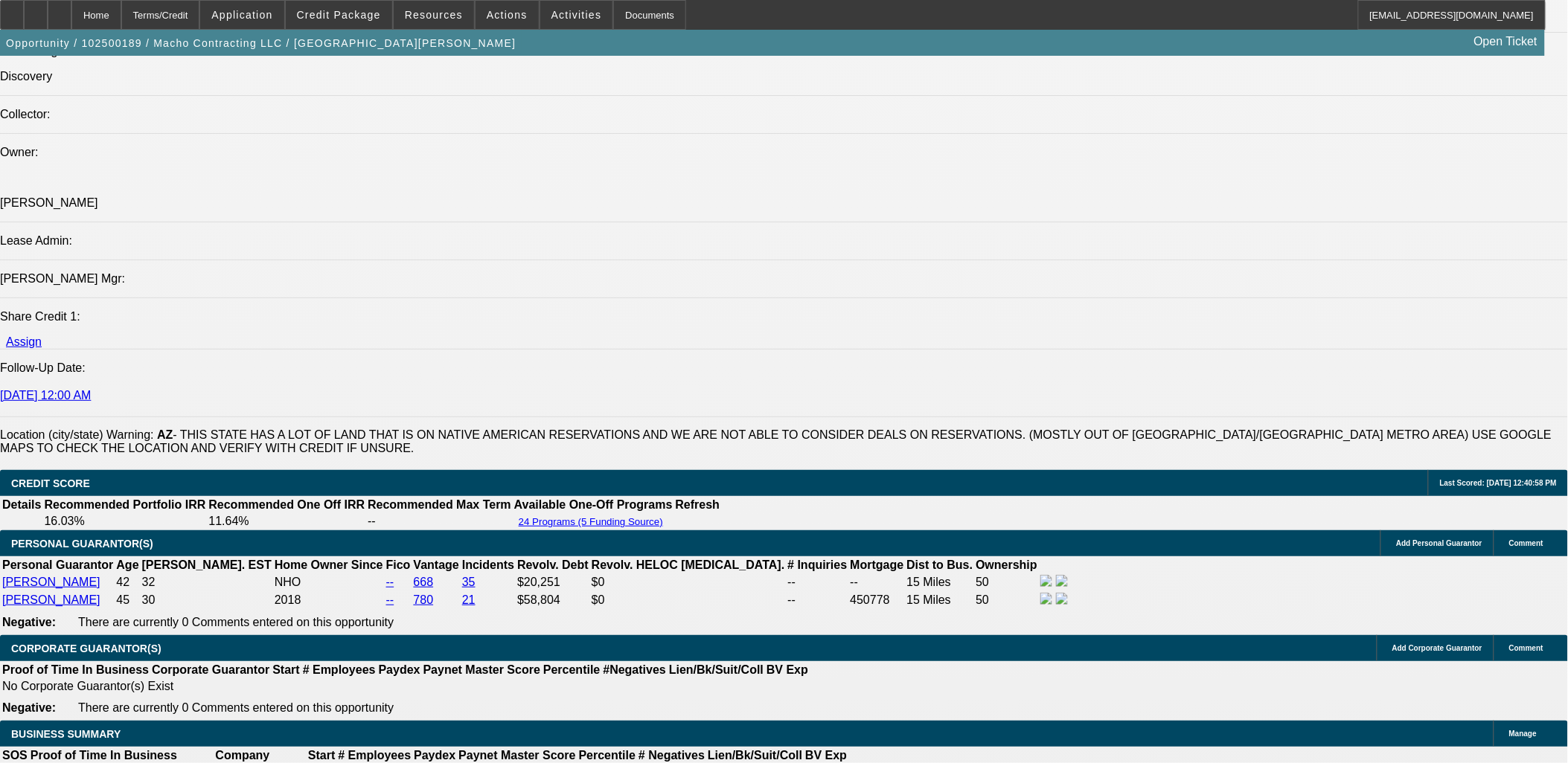
select select "0"
select select "1"
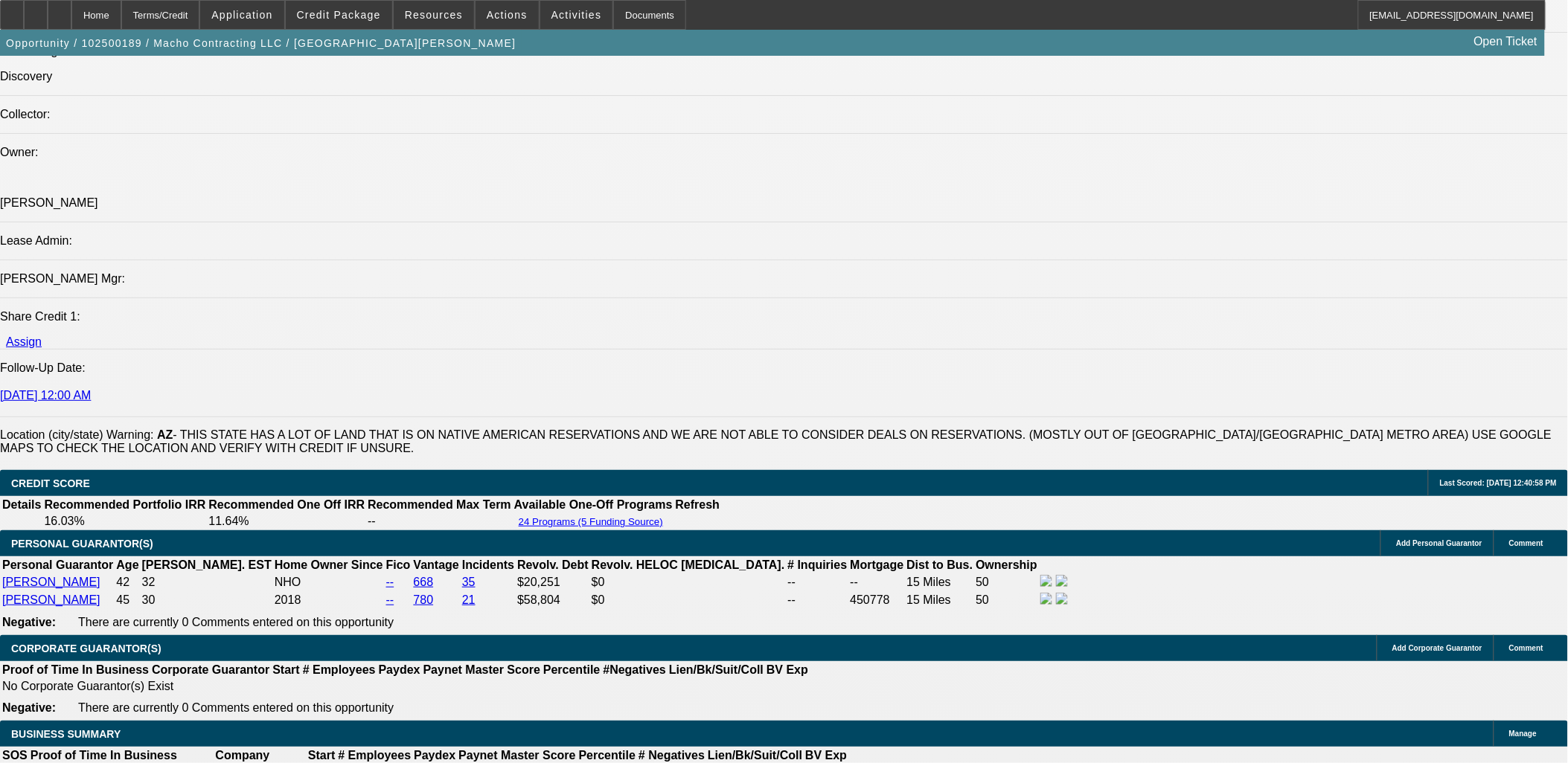
select select "2"
select select "6"
select select "1"
select select "2"
select select "6"
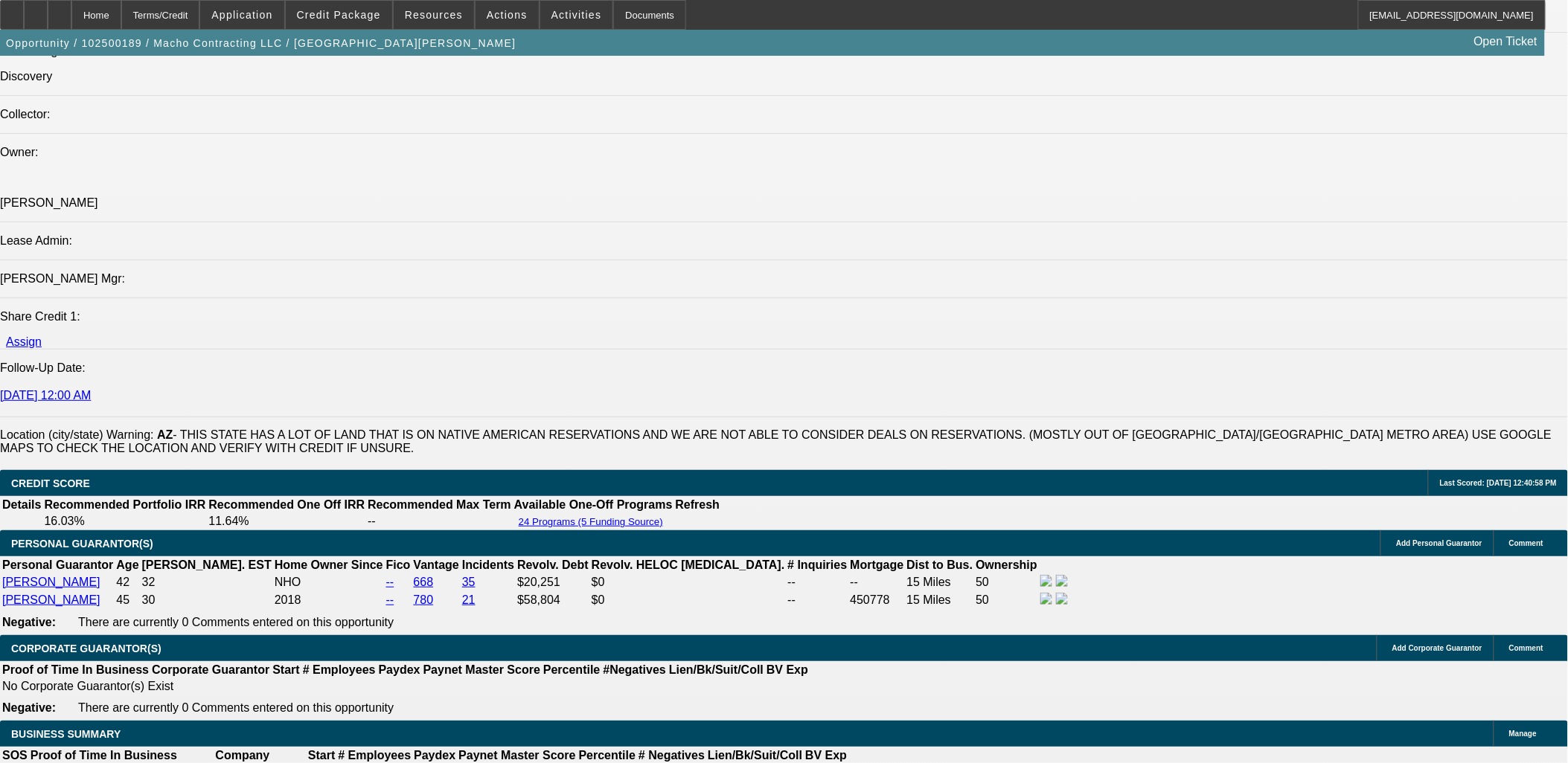
select select "1"
select select "2"
select select "6"
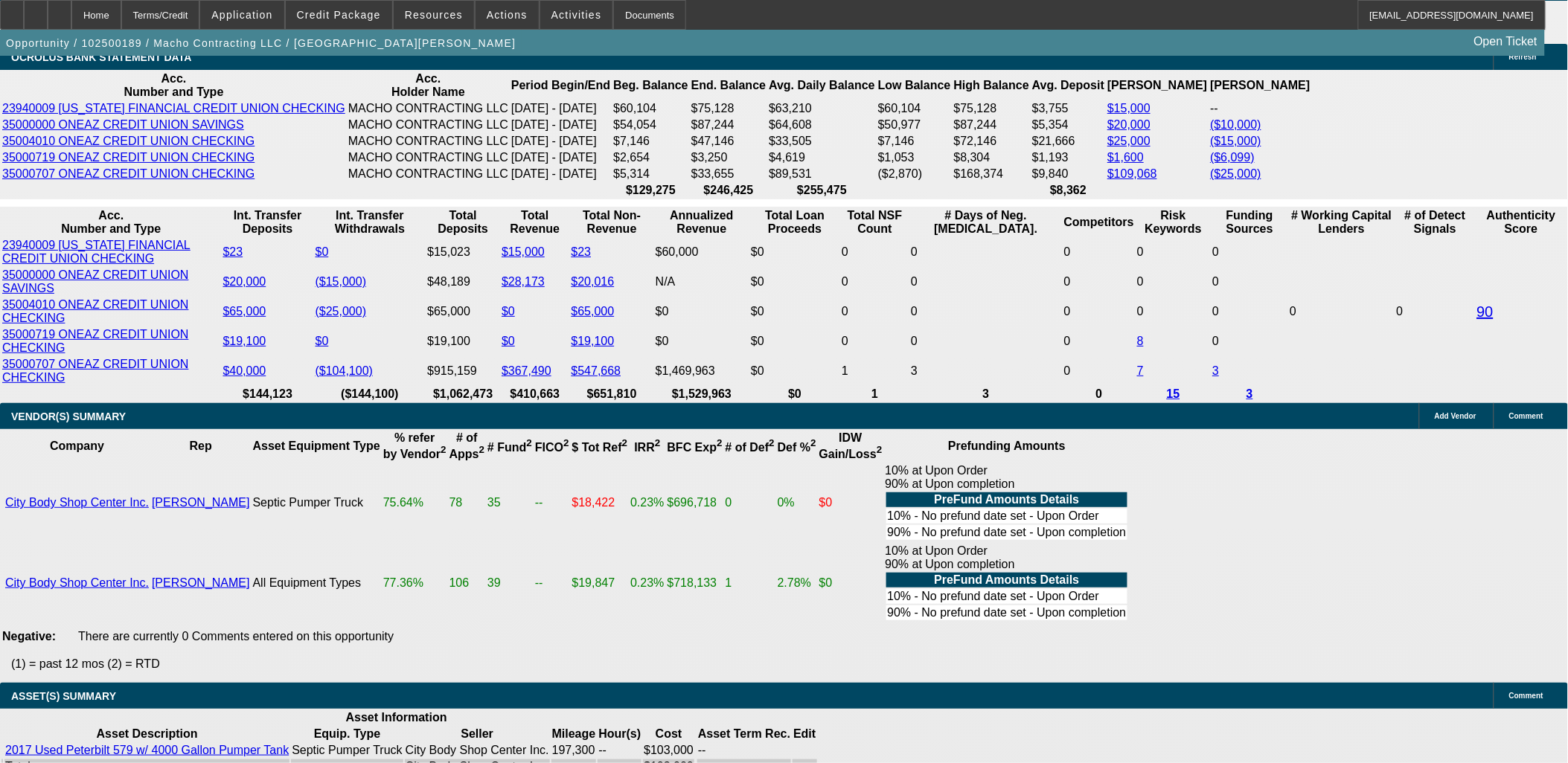
scroll to position [2351, 0]
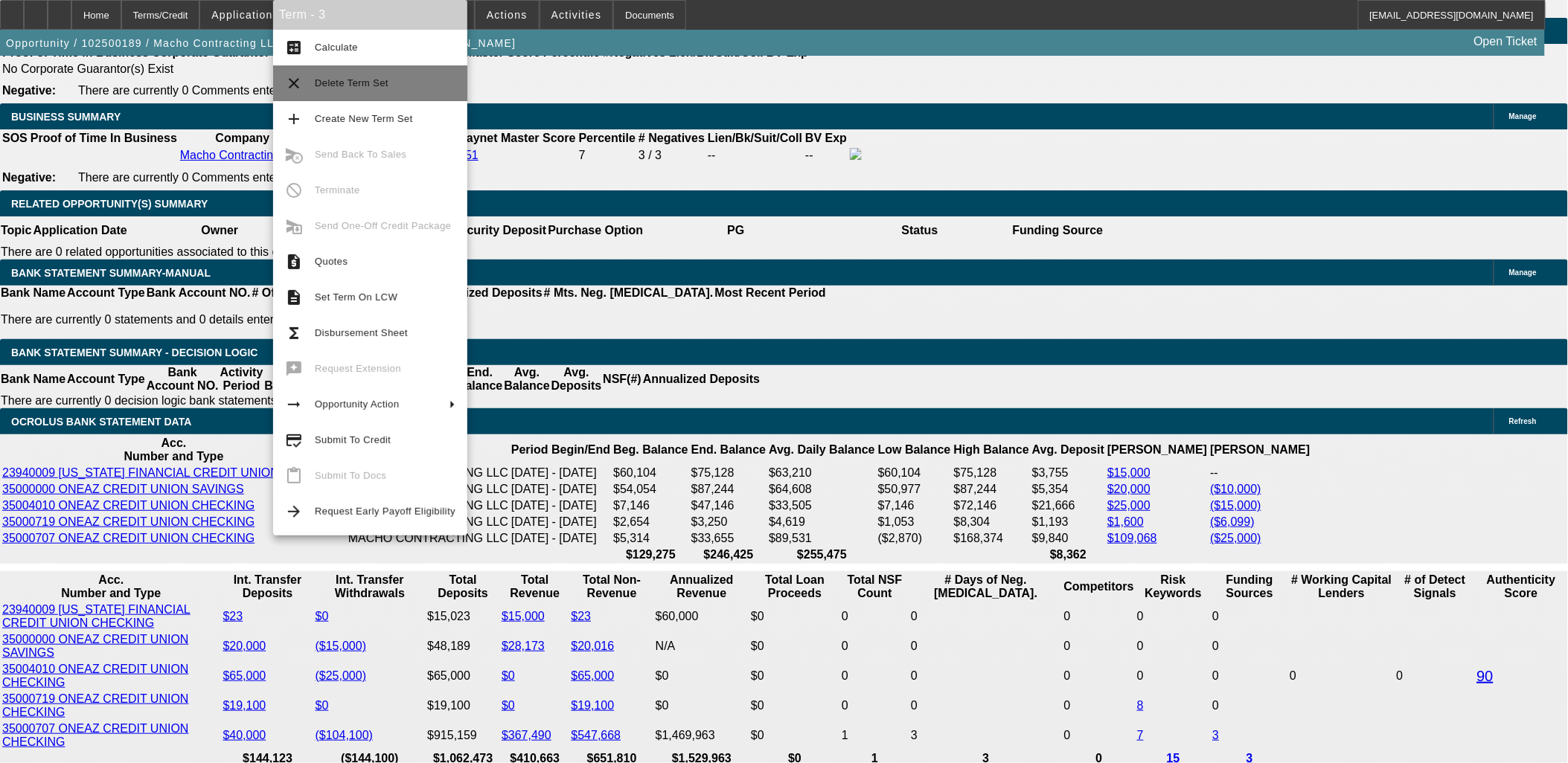
click at [345, 76] on span "Delete Term Set" at bounding box center [386, 83] width 141 height 18
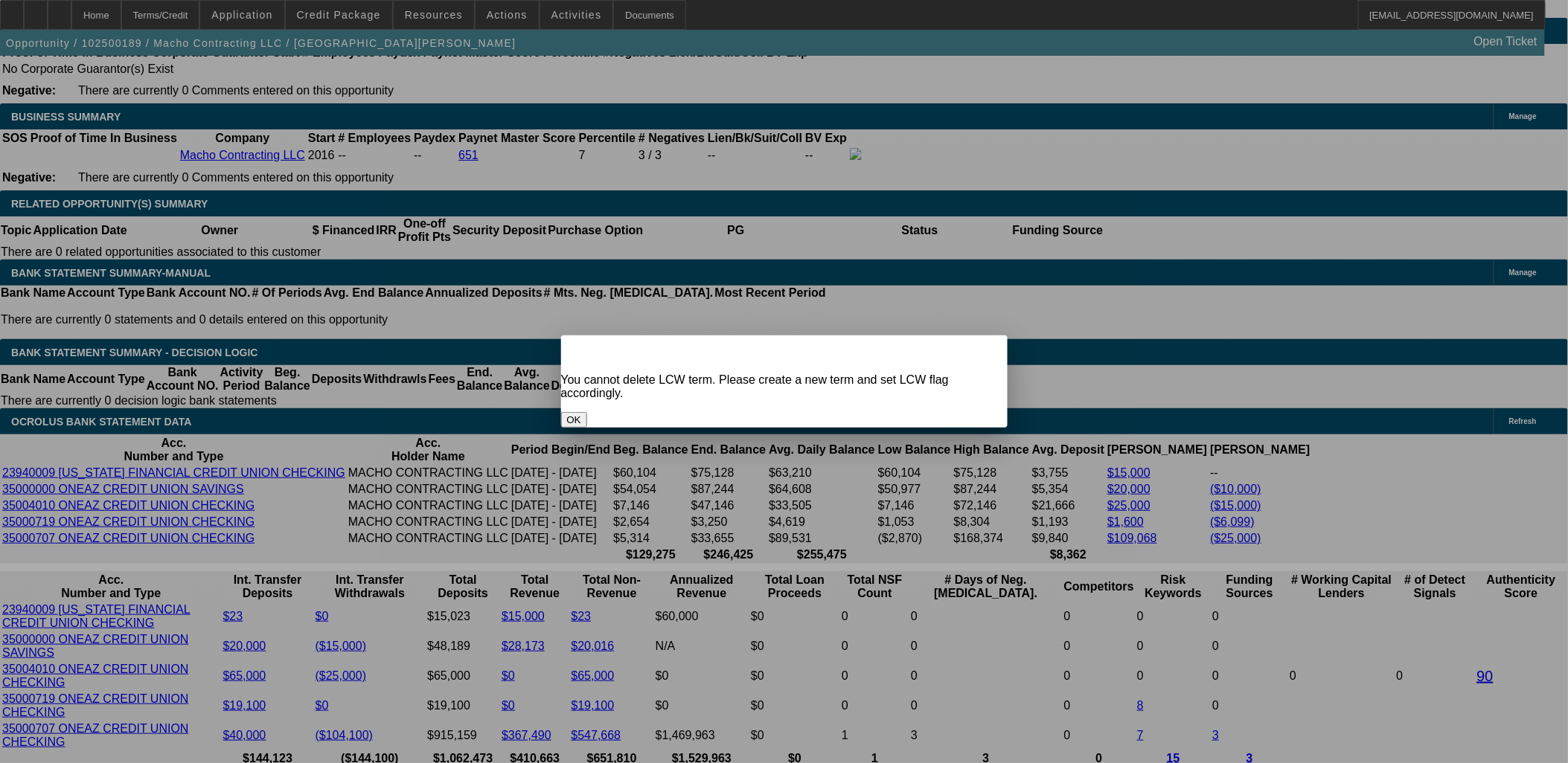
scroll to position [0, 0]
click at [748, 412] on div "OK" at bounding box center [784, 420] width 446 height 16
drag, startPoint x: 749, startPoint y: 403, endPoint x: 731, endPoint y: 410, distance: 19.3
click at [587, 412] on button "OK" at bounding box center [574, 420] width 26 height 16
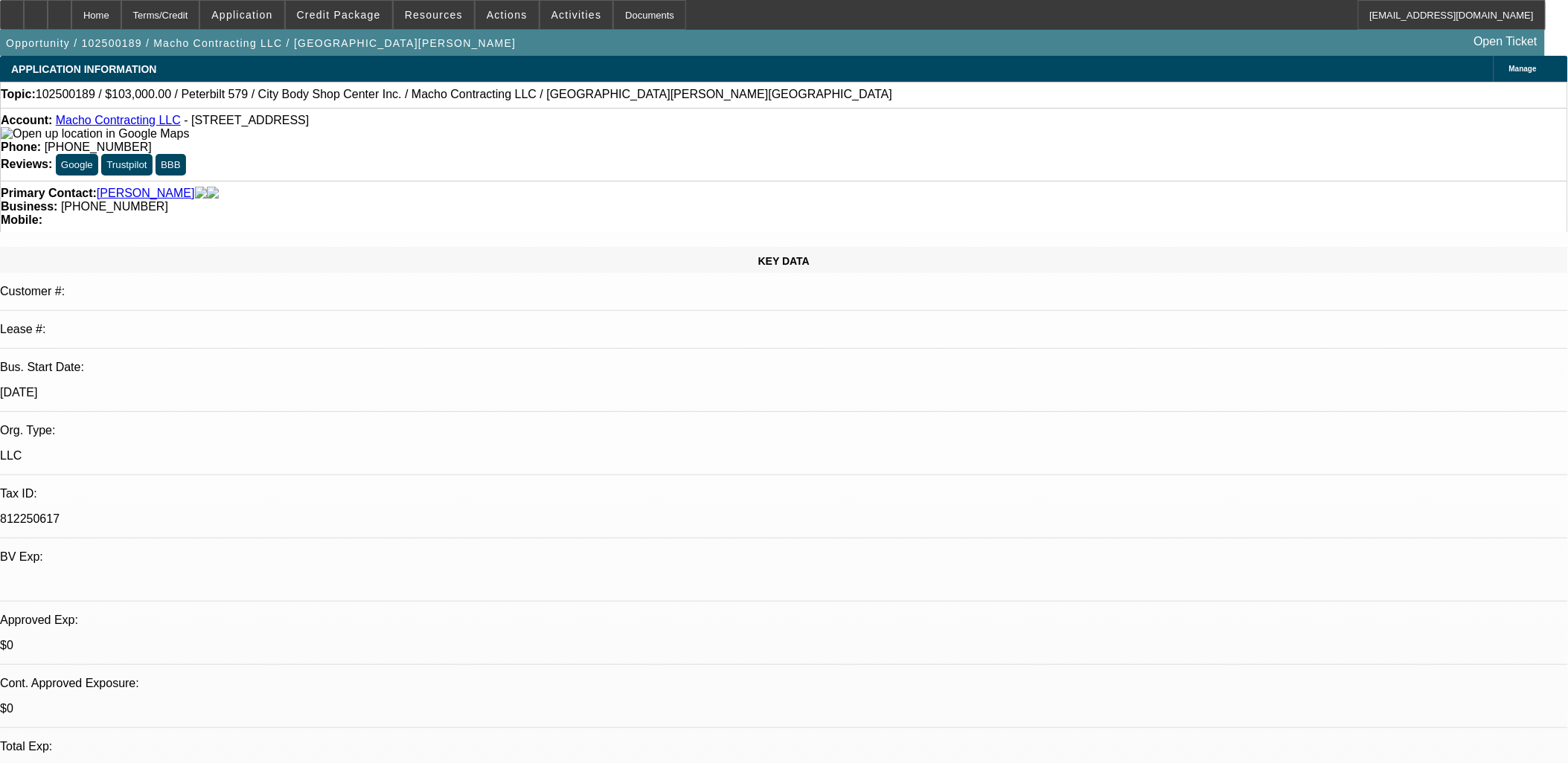
scroll to position [2351, 0]
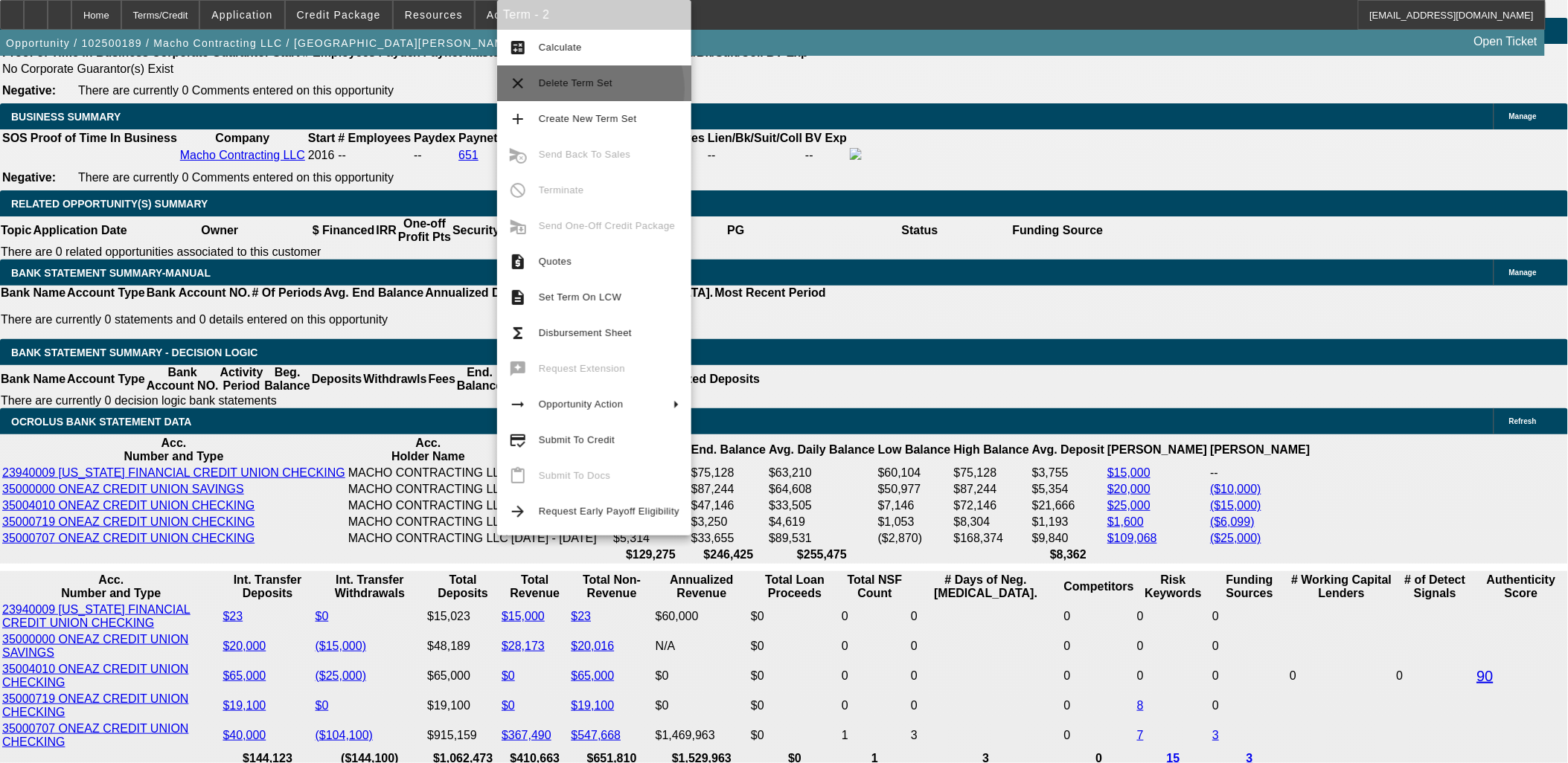
click at [583, 89] on span "Delete Term Set" at bounding box center [609, 83] width 141 height 18
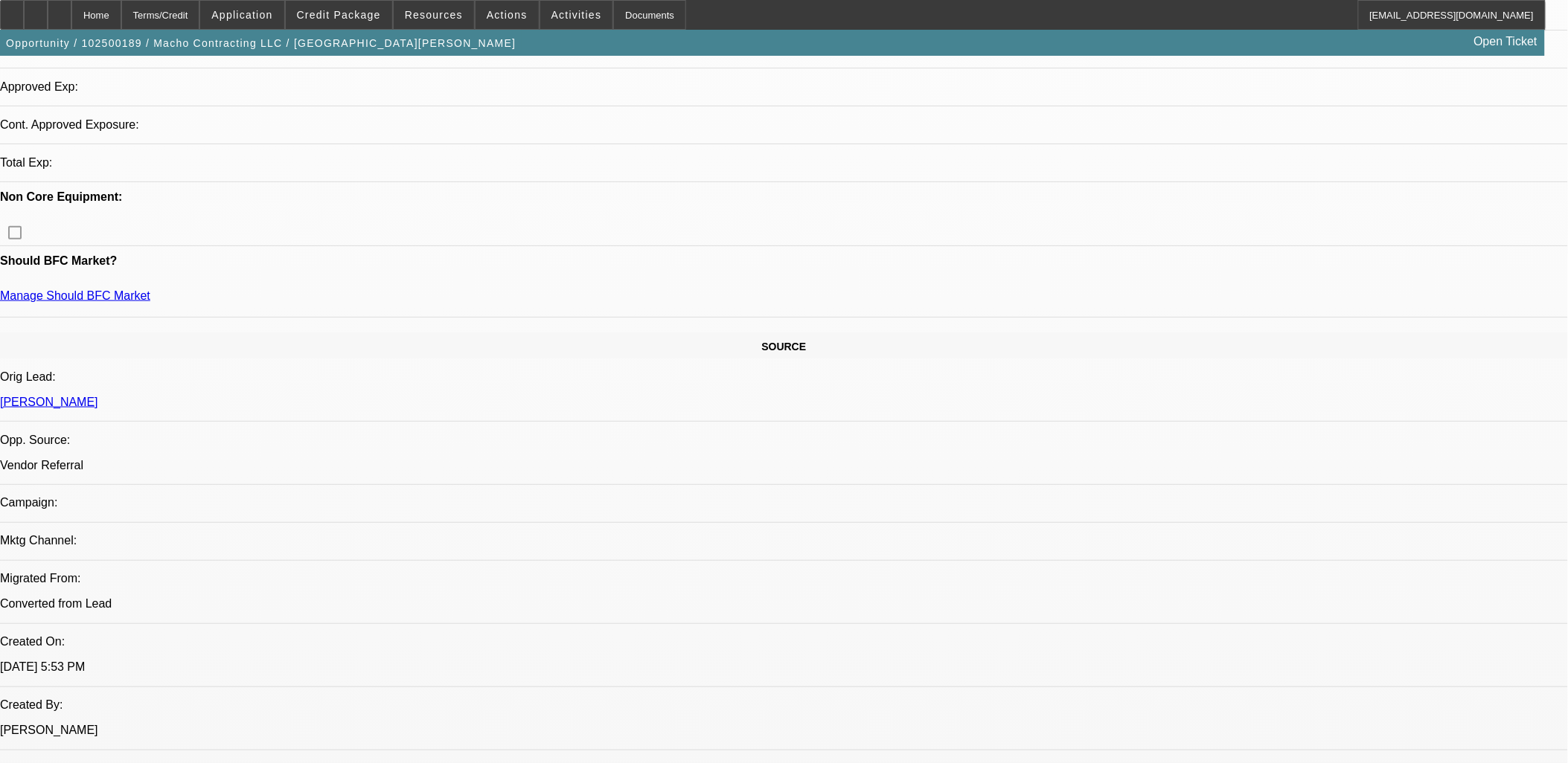
select select "0"
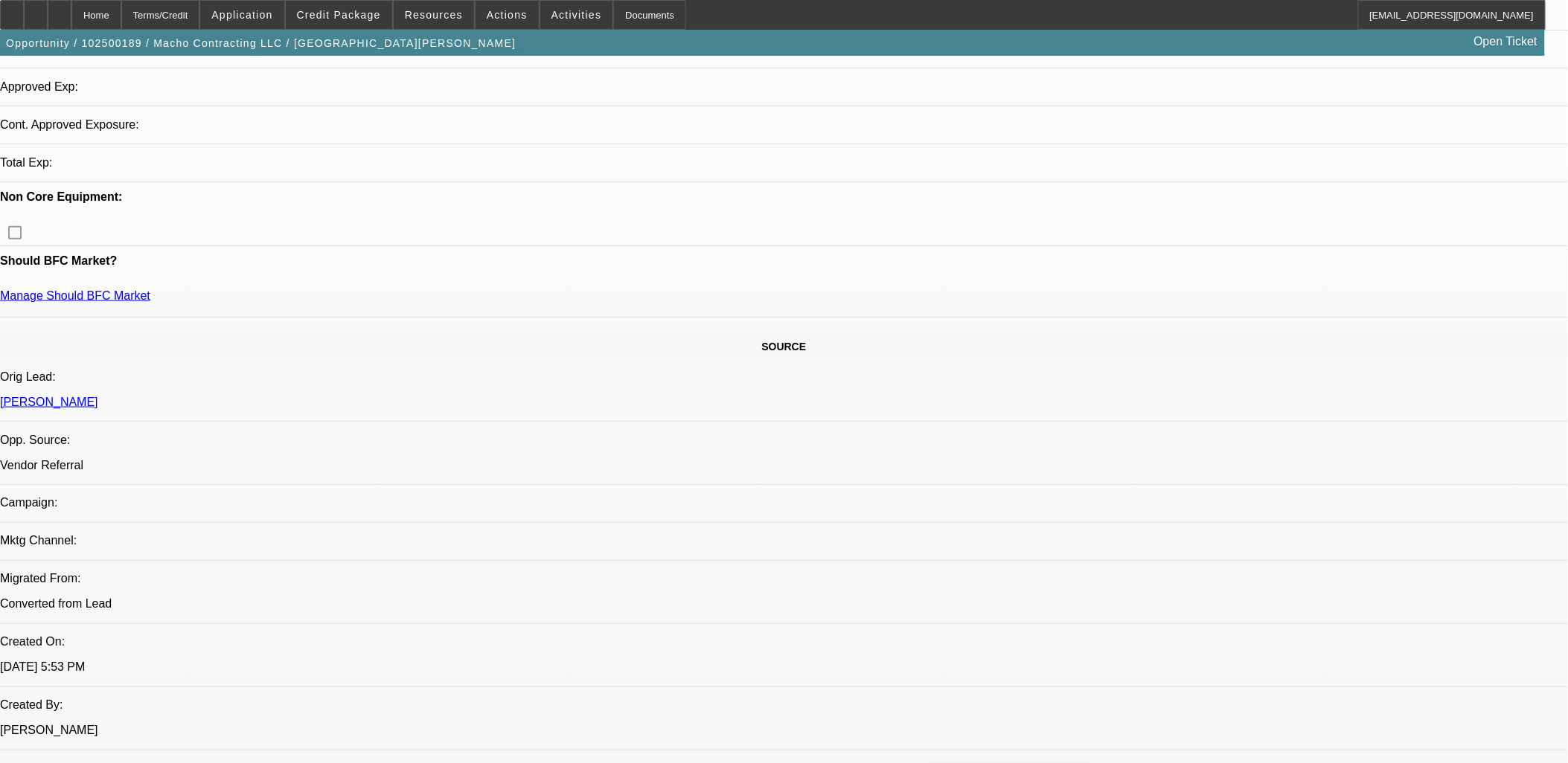
select select "0"
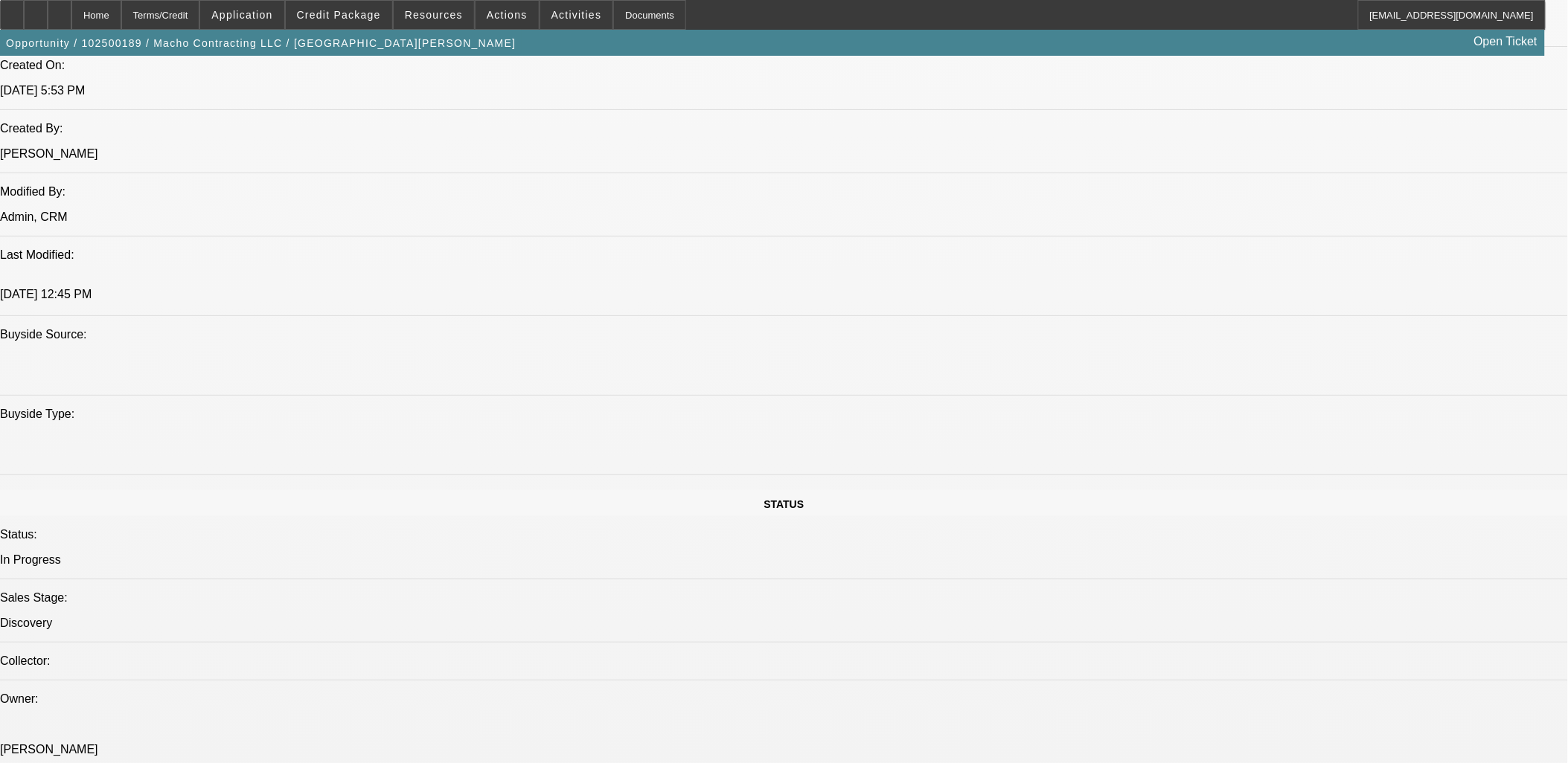
select select "1"
select select "2"
select select "6"
select select "1"
select select "2"
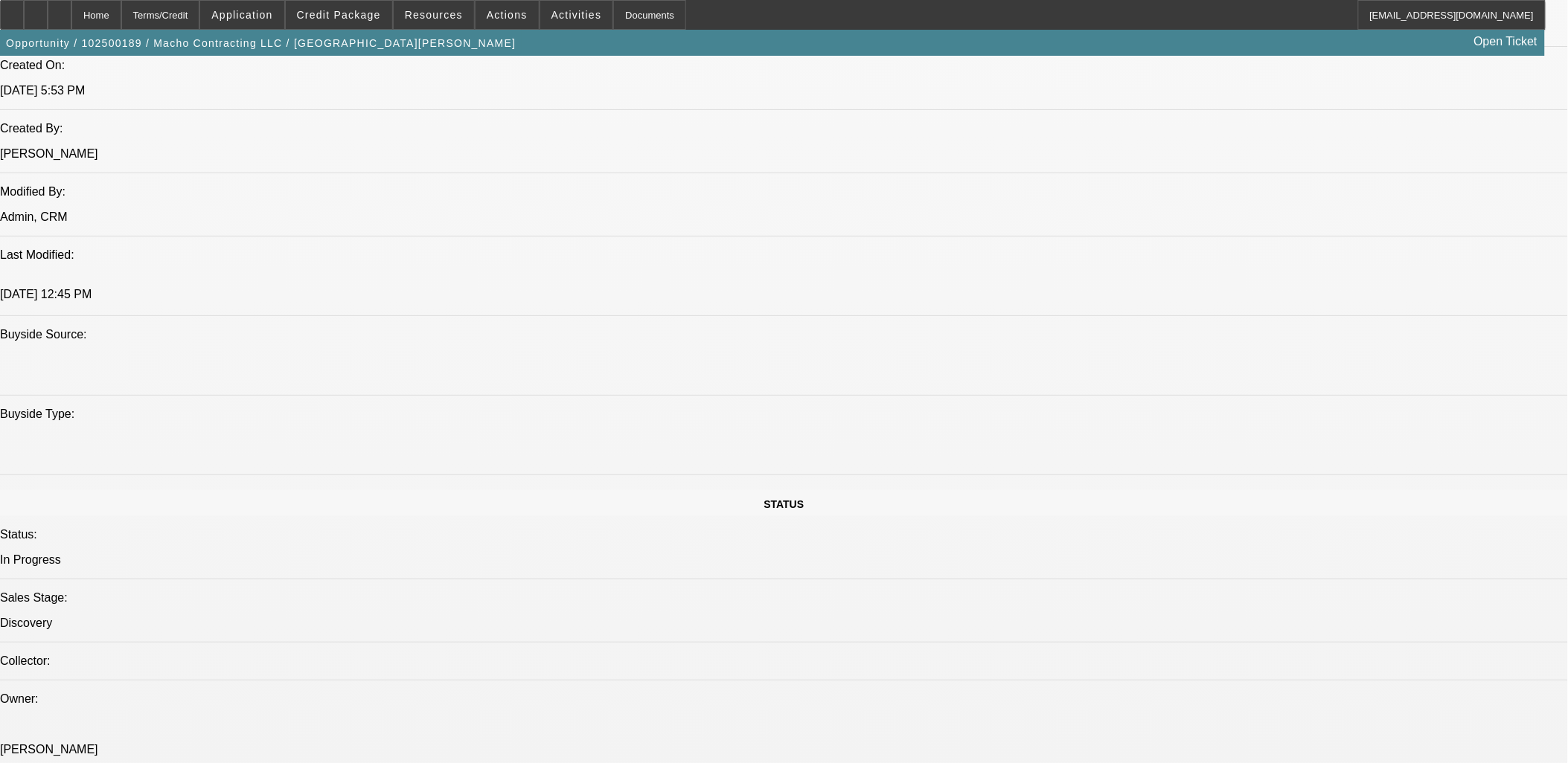
select select "6"
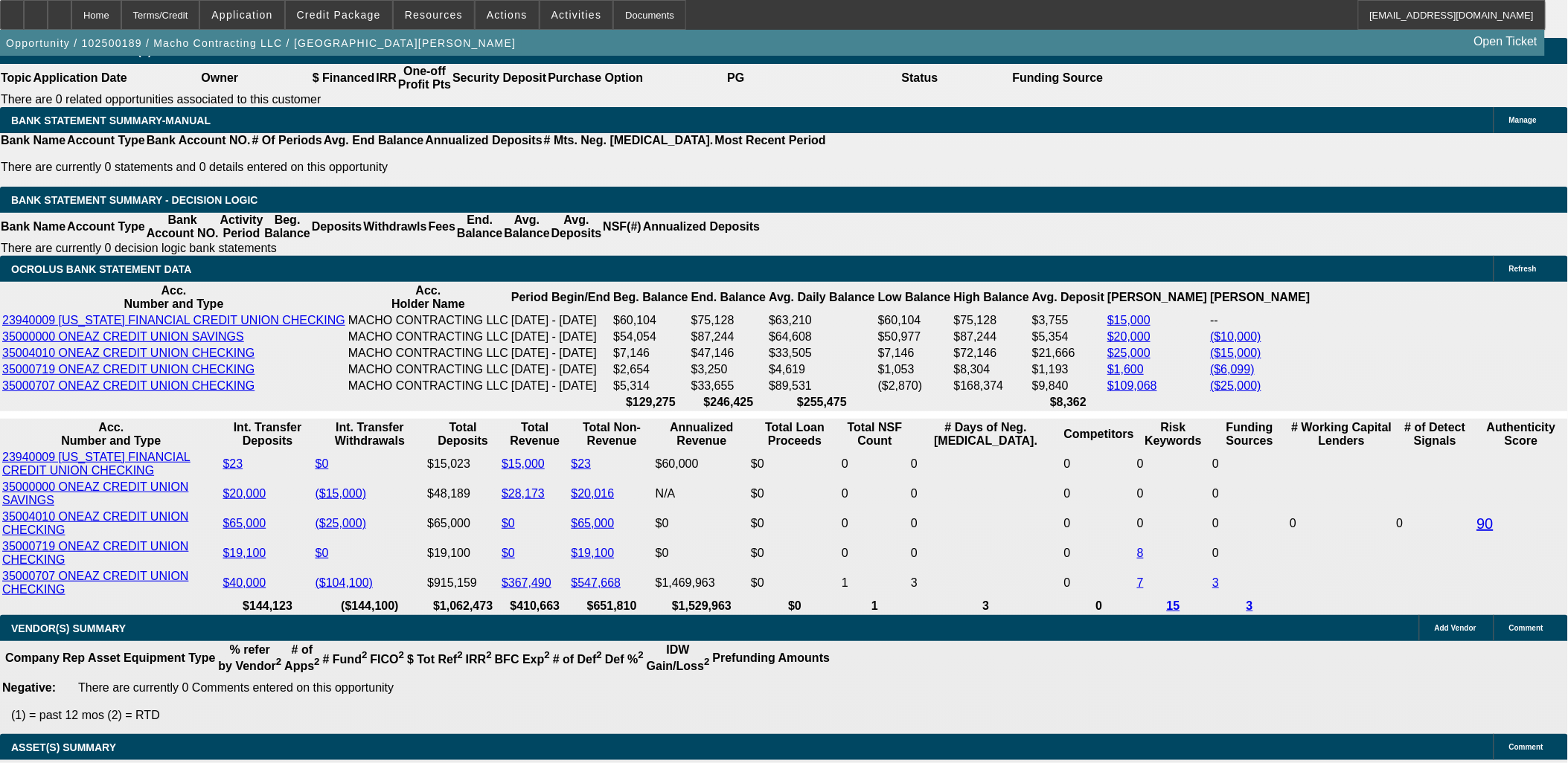
scroll to position [2575, 0]
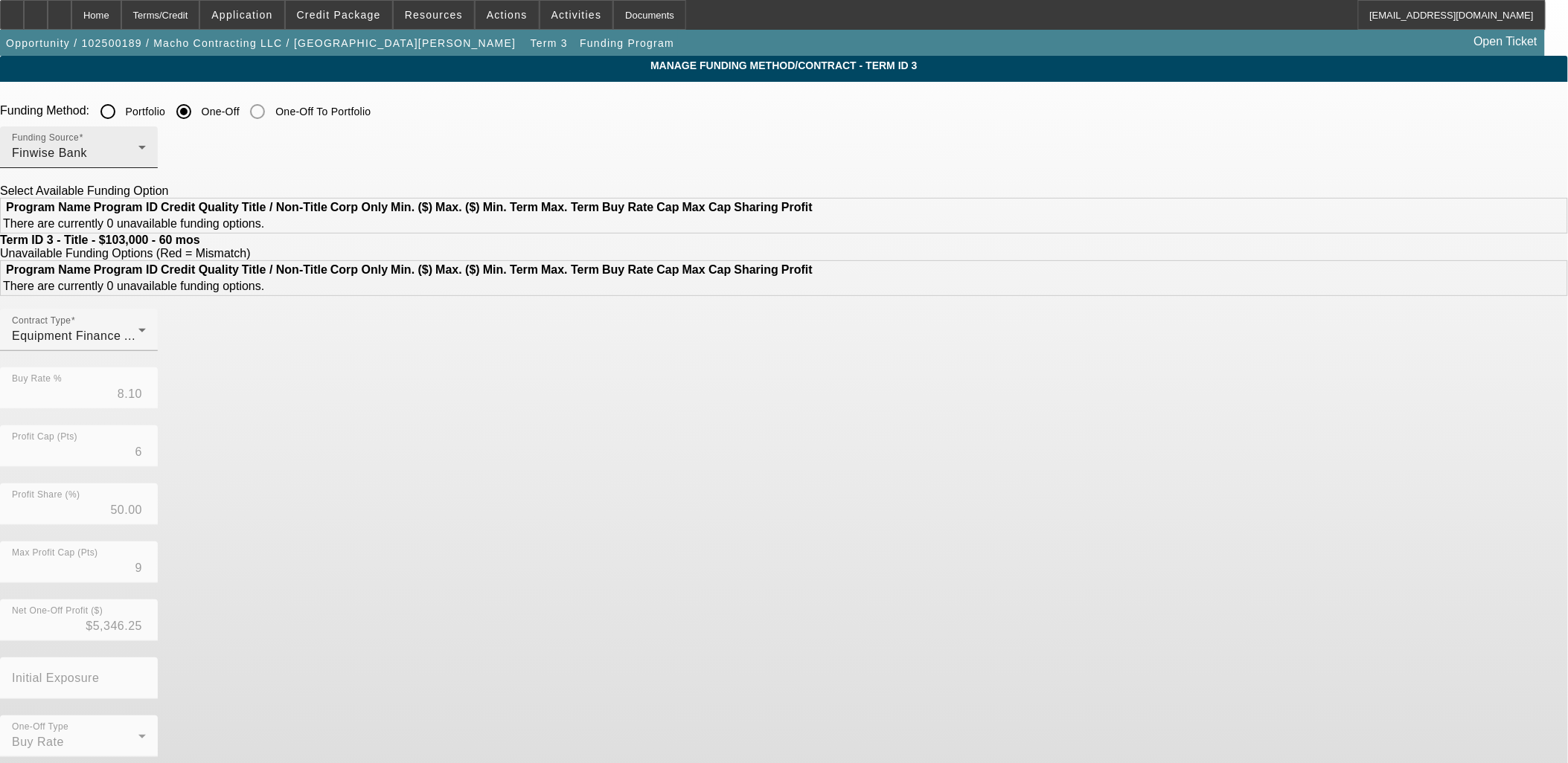
click at [138, 147] on div "Finwise Bank" at bounding box center [75, 153] width 126 height 18
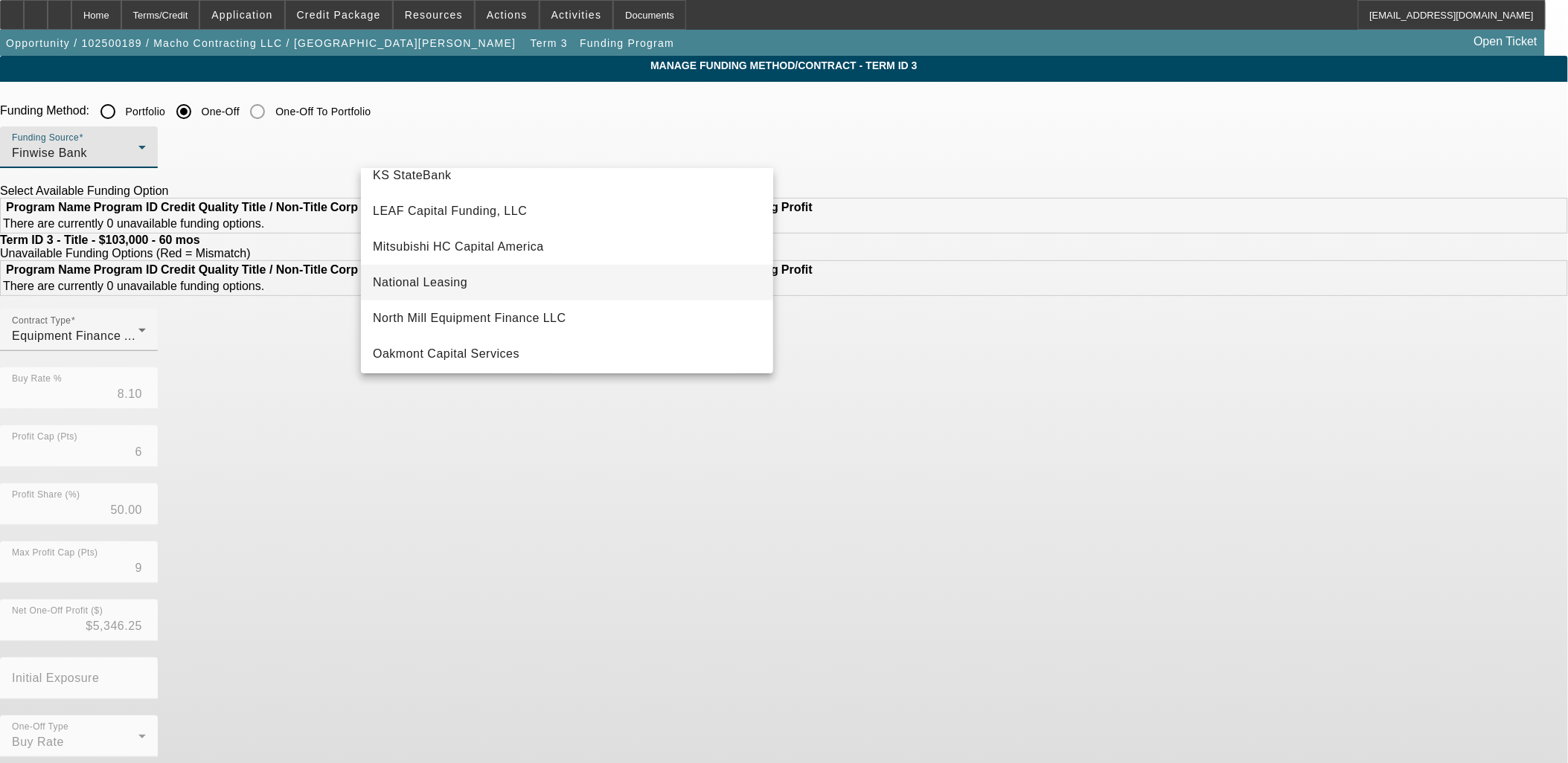
scroll to position [421, 0]
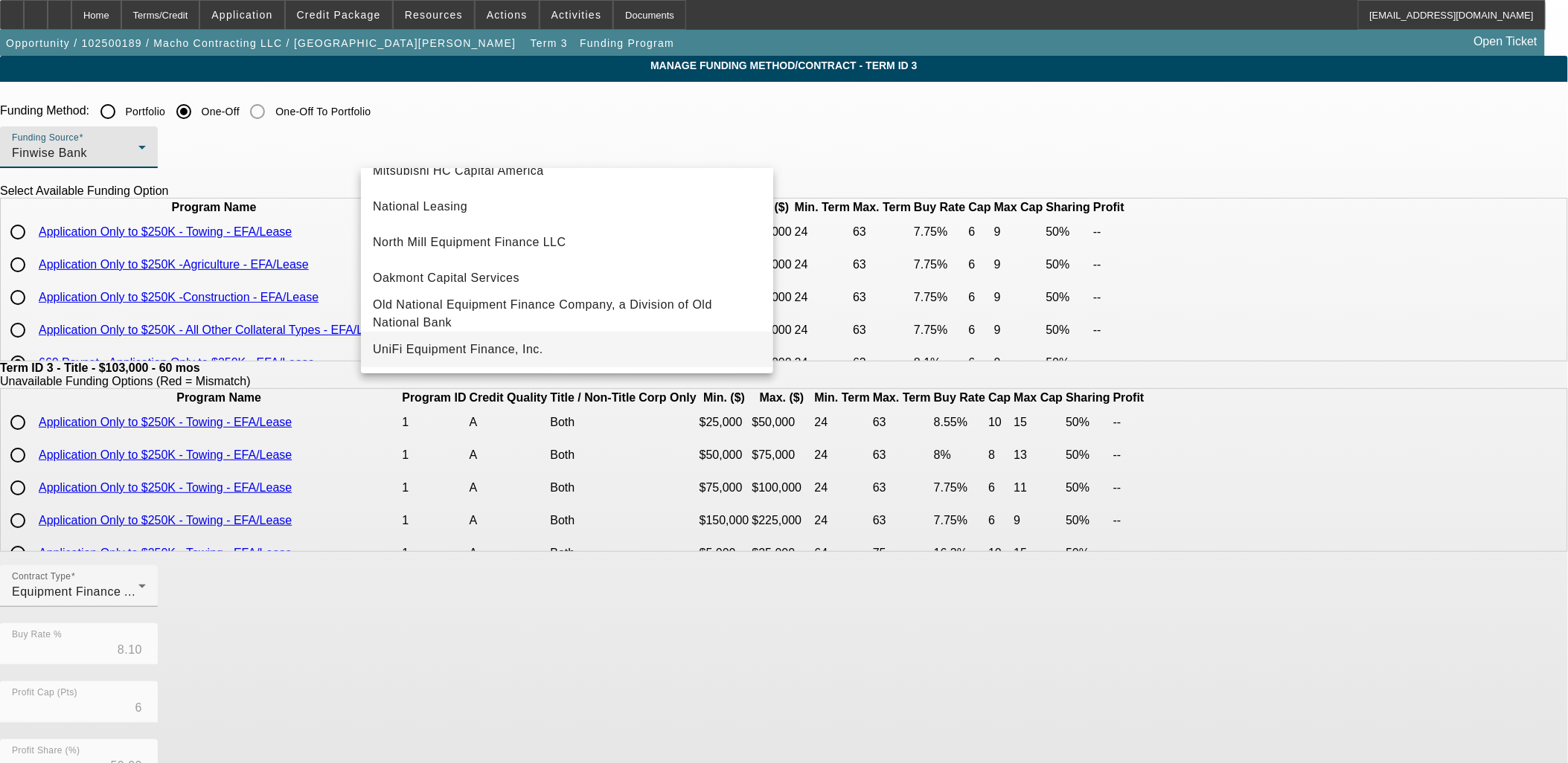
click at [417, 351] on span "UniFi Equipment Finance, Inc." at bounding box center [457, 350] width 170 height 18
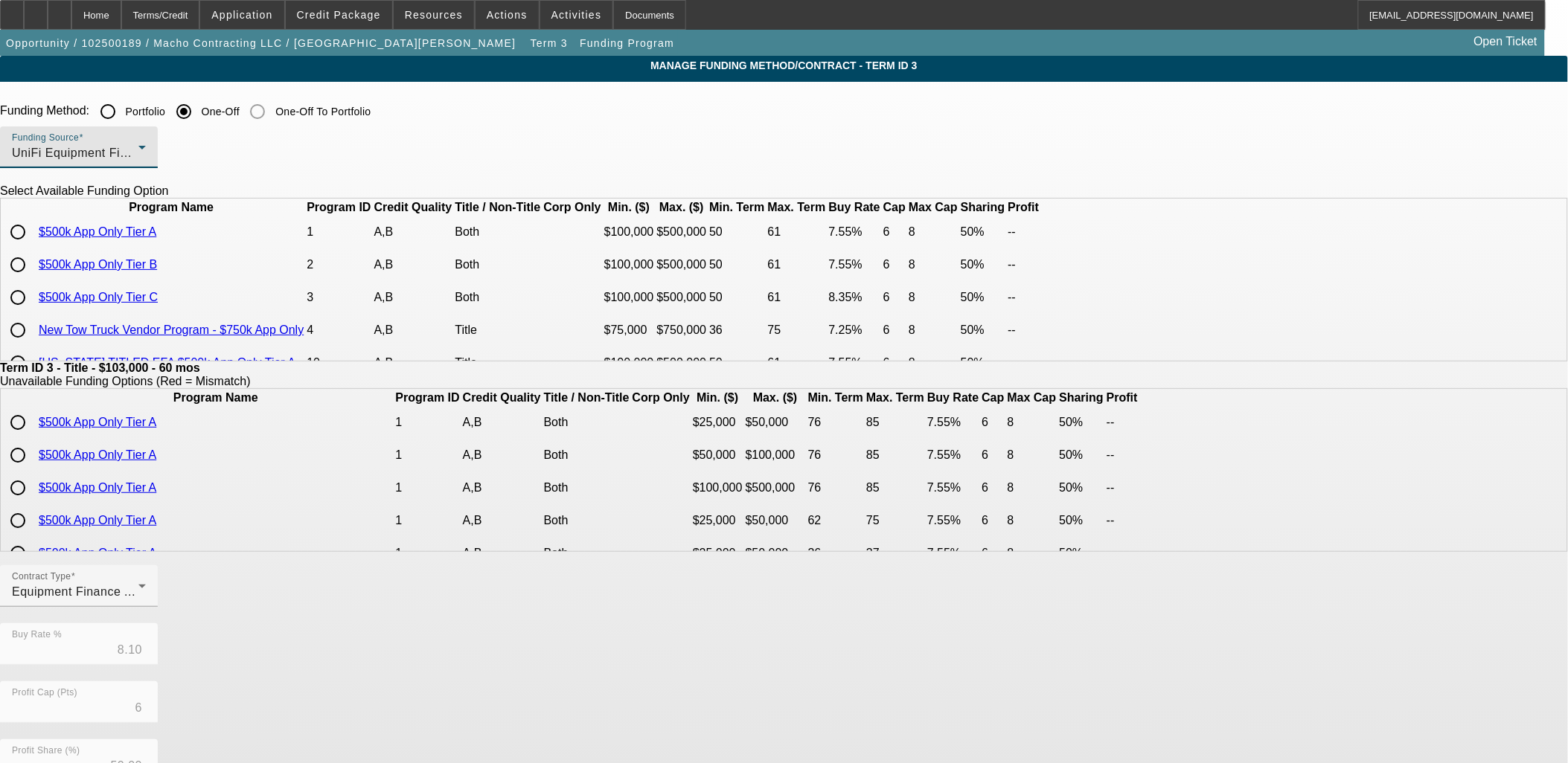
click at [33, 313] on input "radio" at bounding box center [18, 298] width 30 height 30
radio input "true"
type input "8.35"
type input "8"
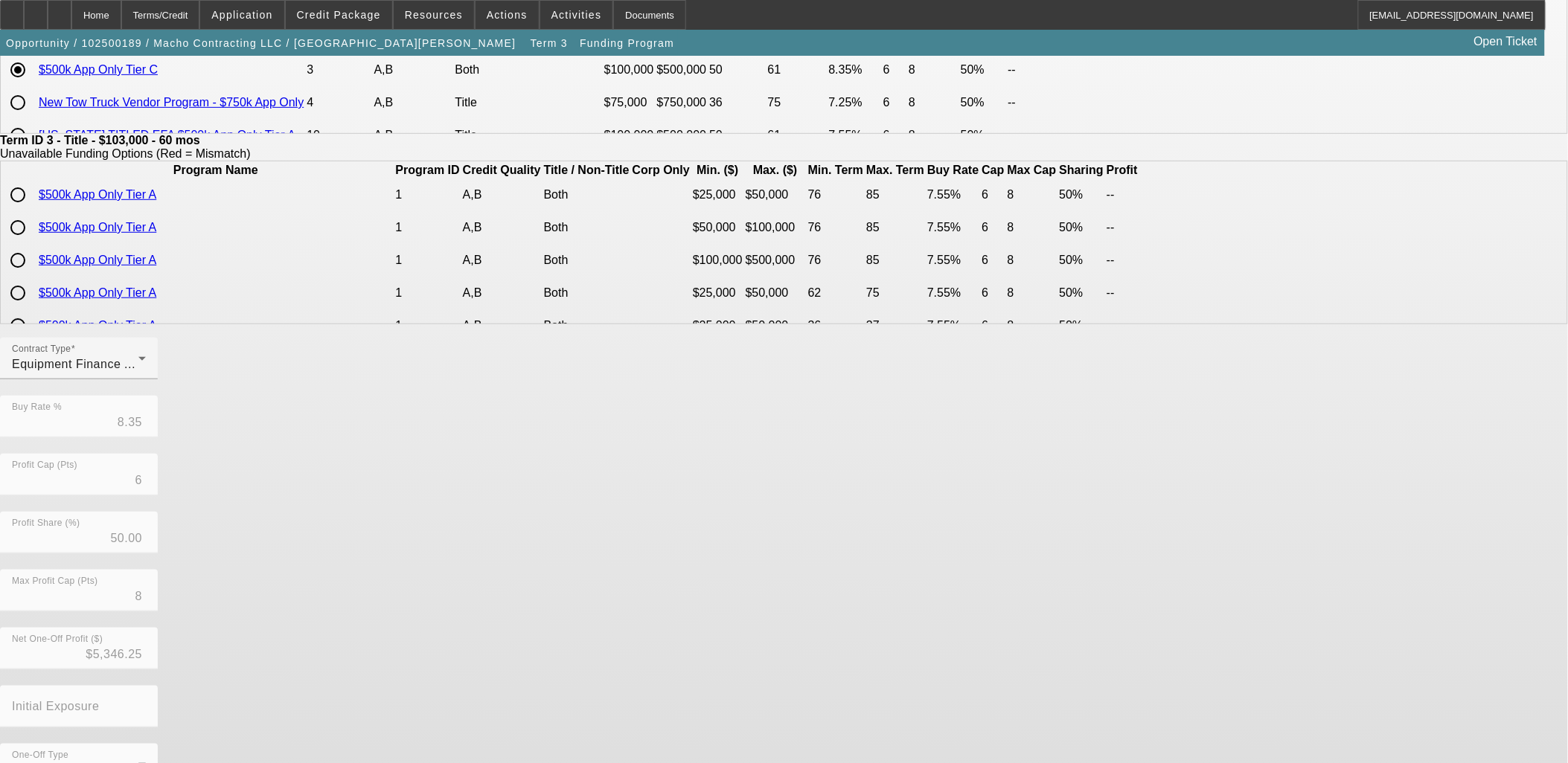
scroll to position [262, 0]
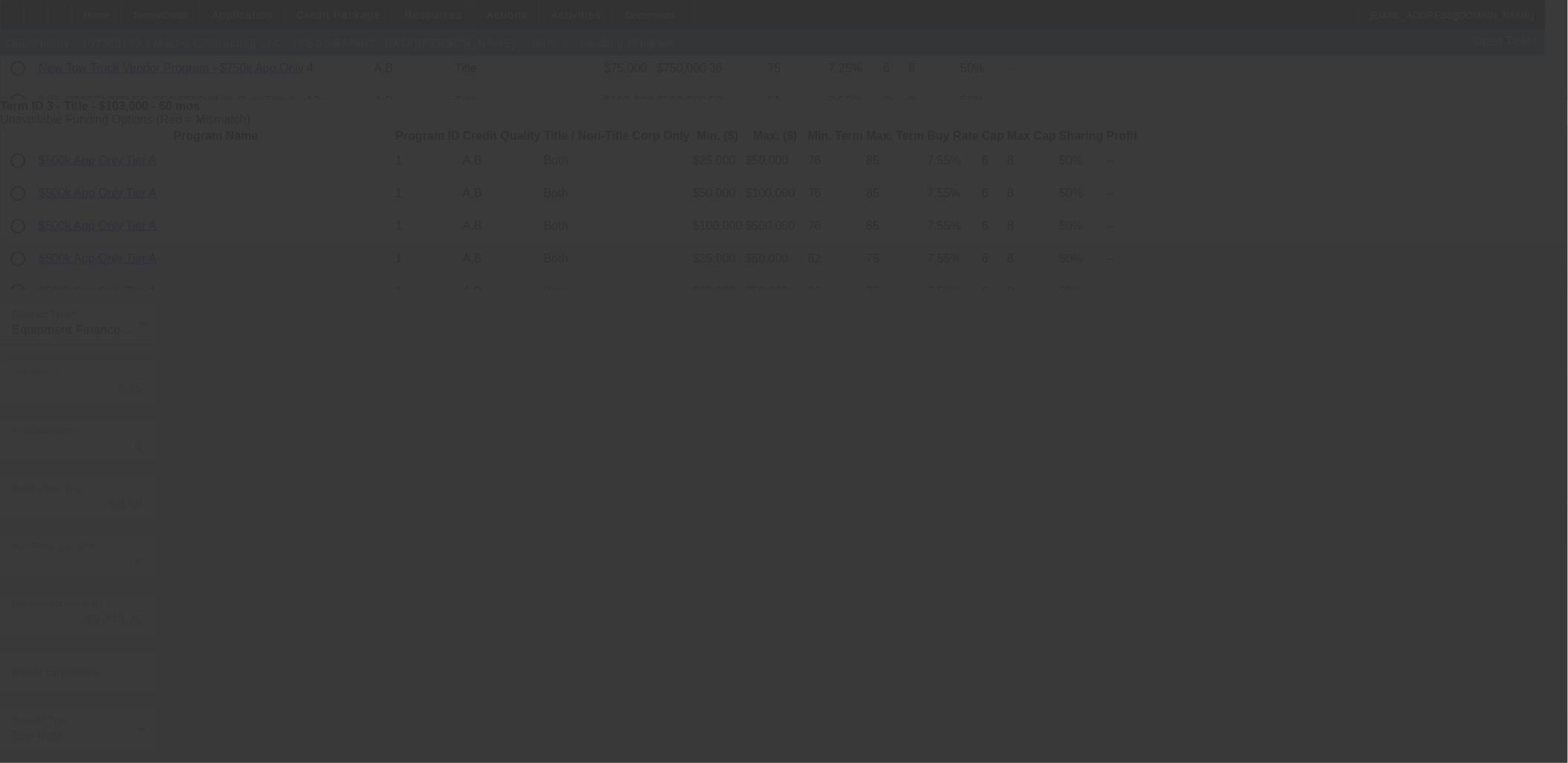
type input "8.10"
type input "9"
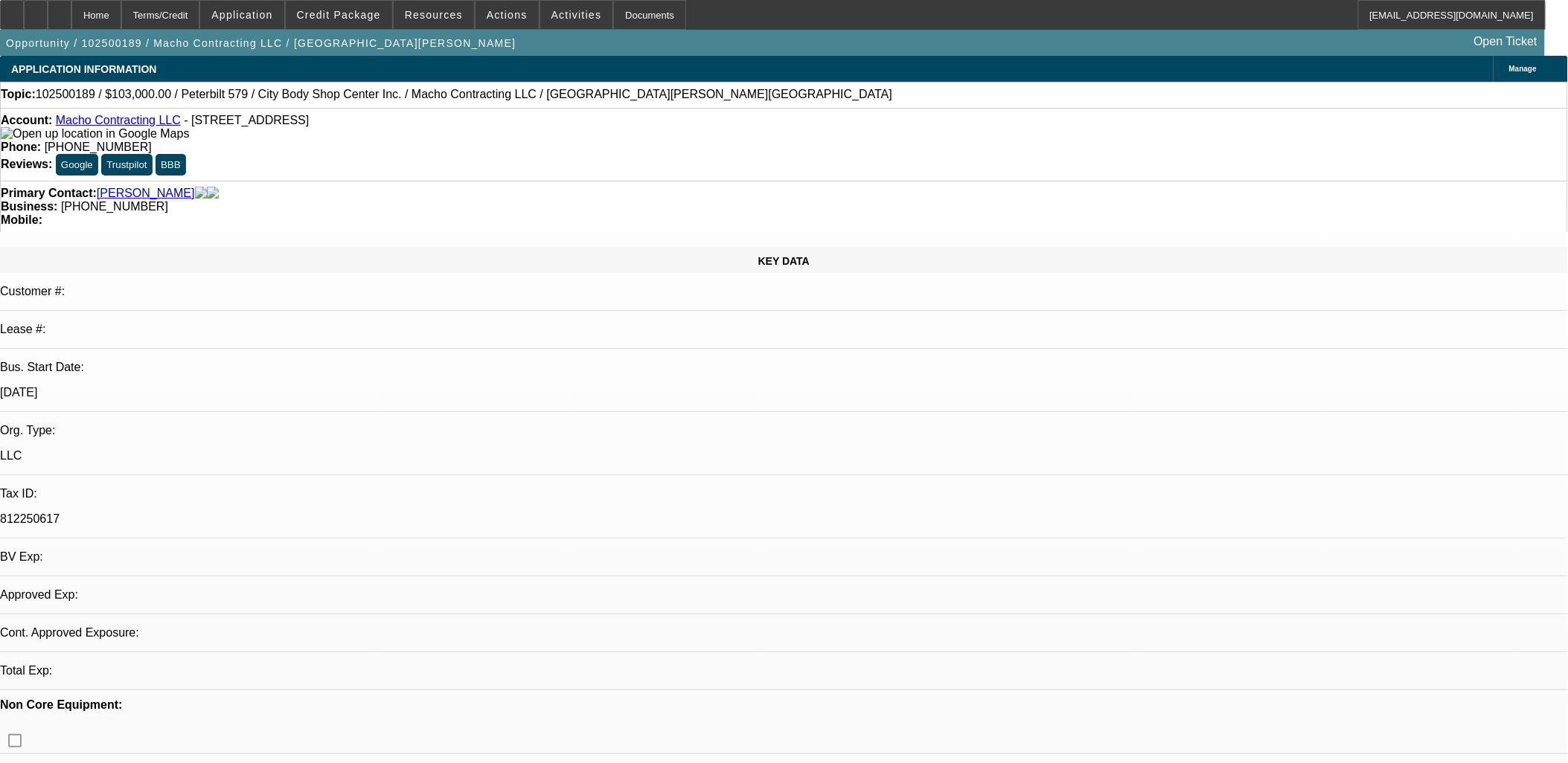
select select "0"
select select "2"
select select "0"
select select "6"
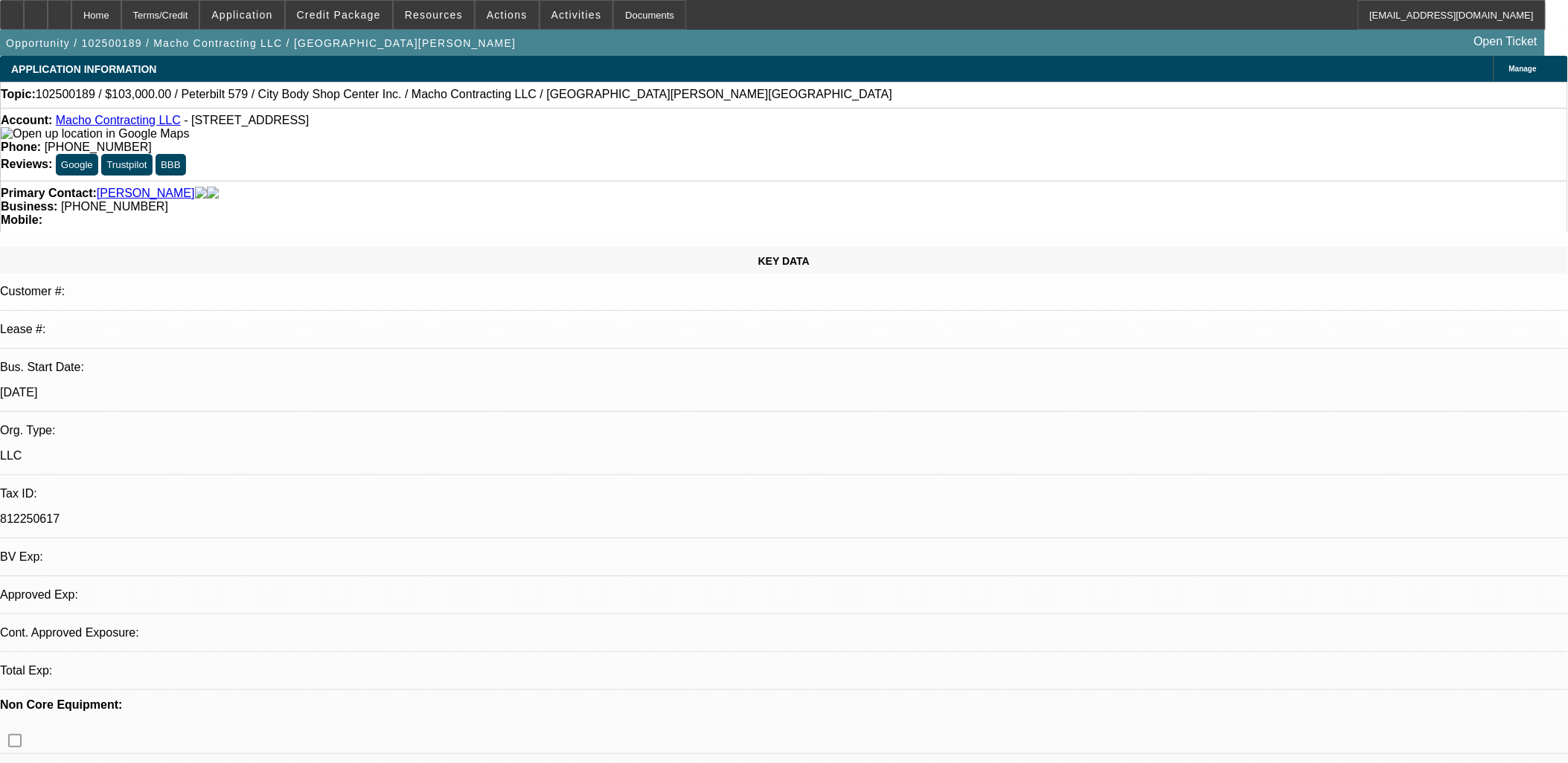
select select "0"
select select "2"
select select "0"
select select "6"
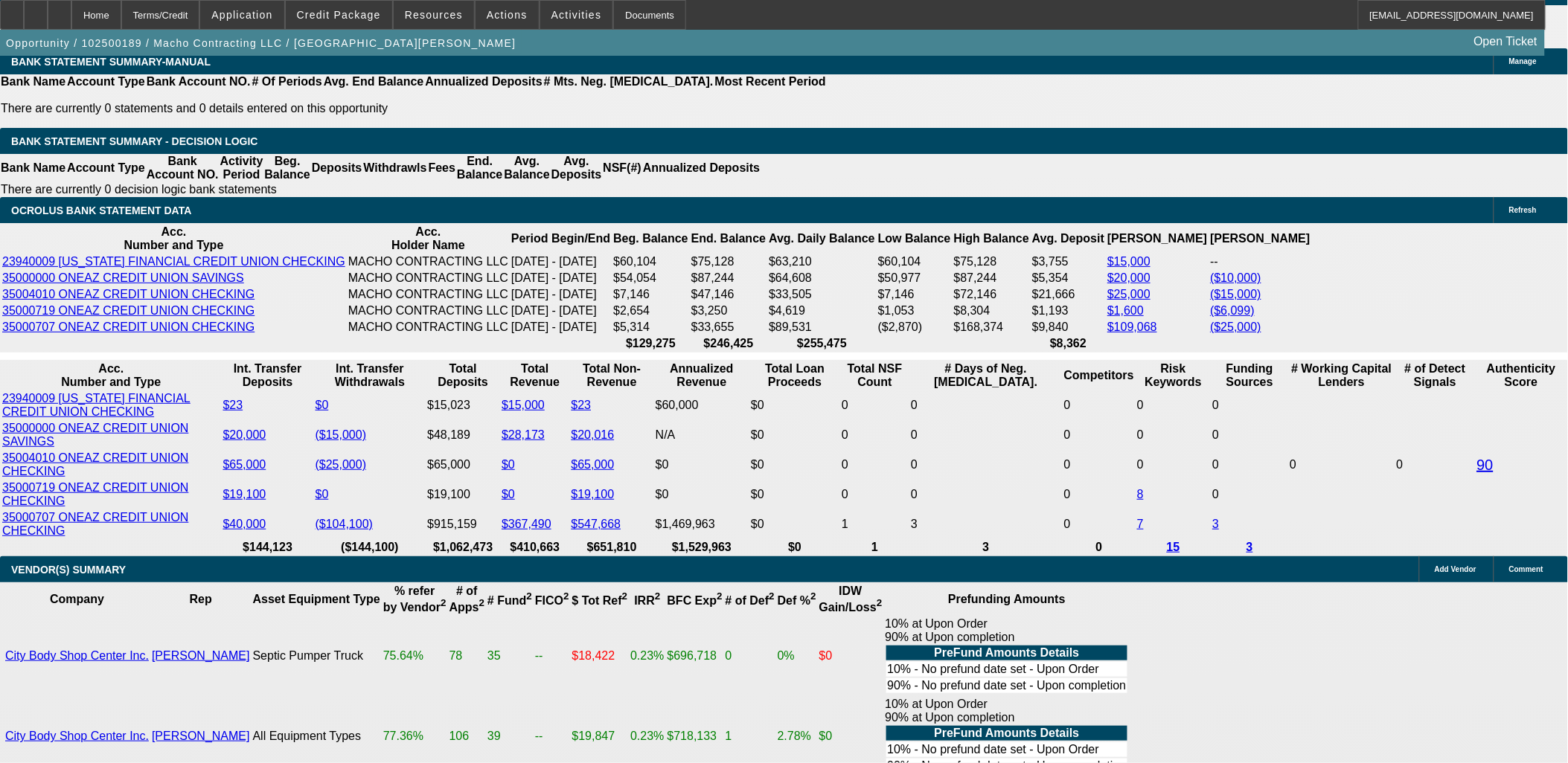
scroll to position [2634, 0]
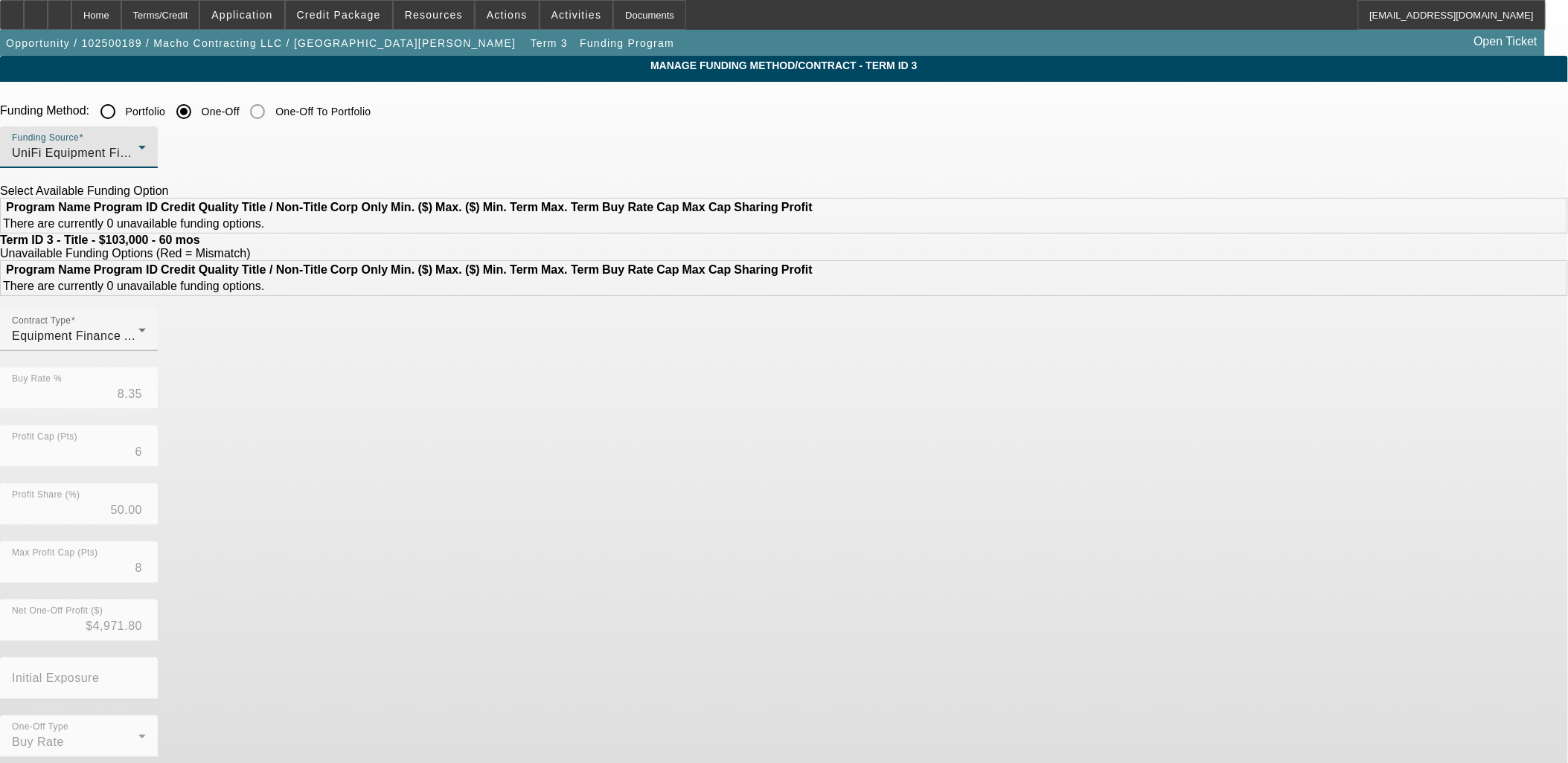
click at [138, 156] on div "UniFi Equipment Finance, Inc." at bounding box center [75, 153] width 126 height 18
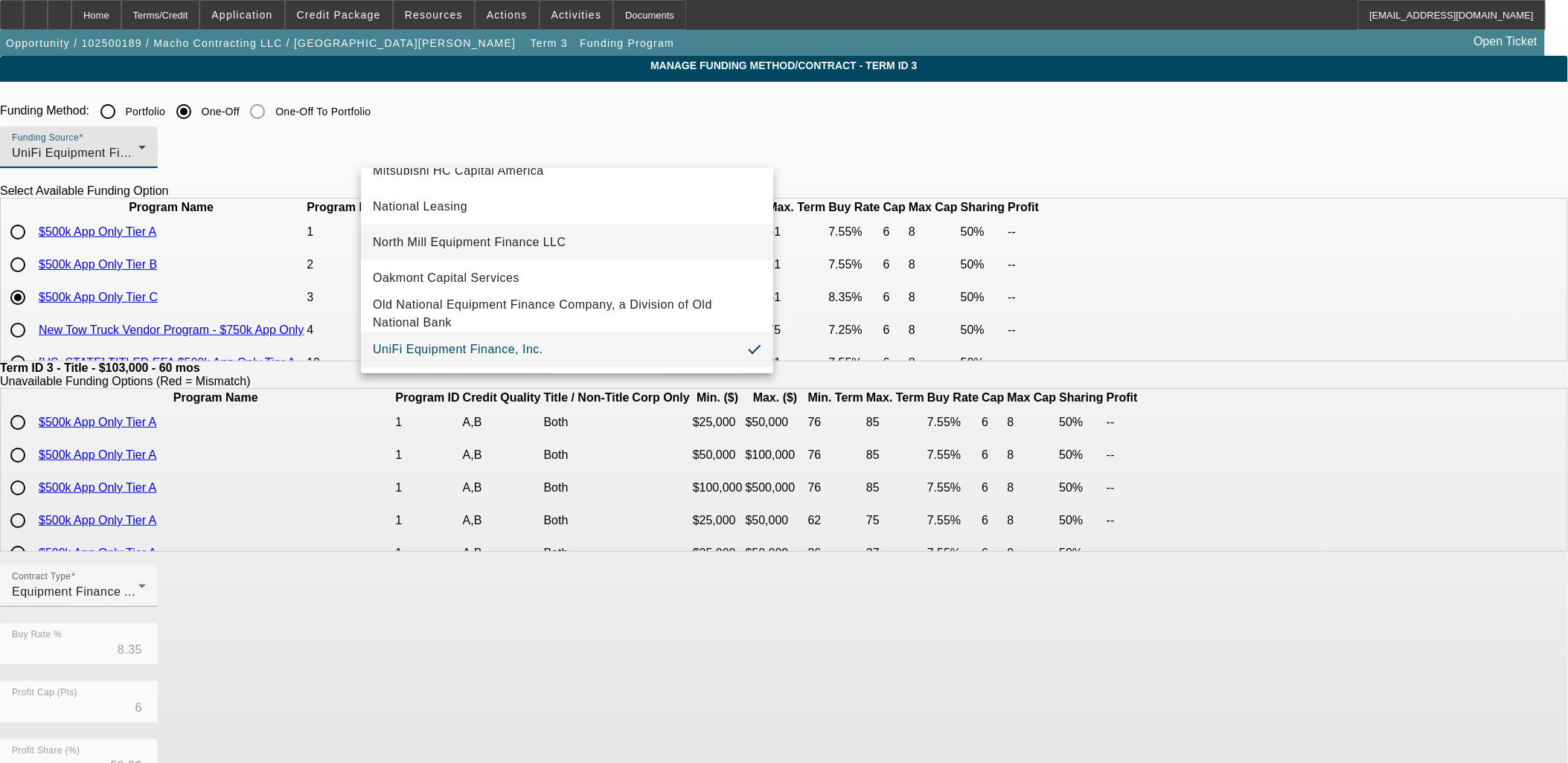
scroll to position [421, 0]
drag, startPoint x: 496, startPoint y: 251, endPoint x: 485, endPoint y: 272, distance: 23.7
click at [485, 272] on div "- Select Appropriate Funding Source - AVTech Capital Channel Partners Capital L…" at bounding box center [566, 271] width 412 height 205
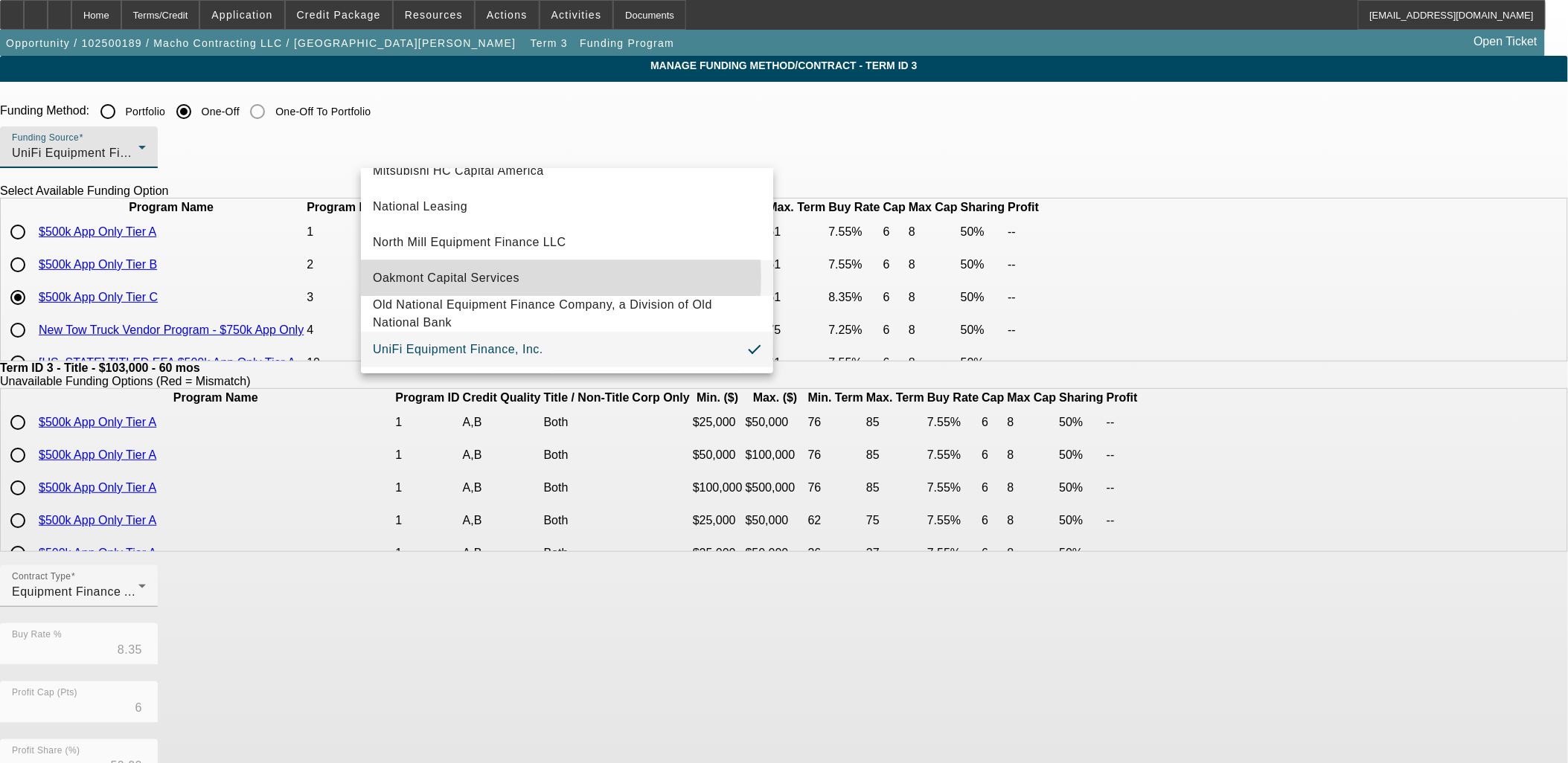
click at [473, 270] on span "Oakmont Capital Services" at bounding box center [446, 278] width 147 height 18
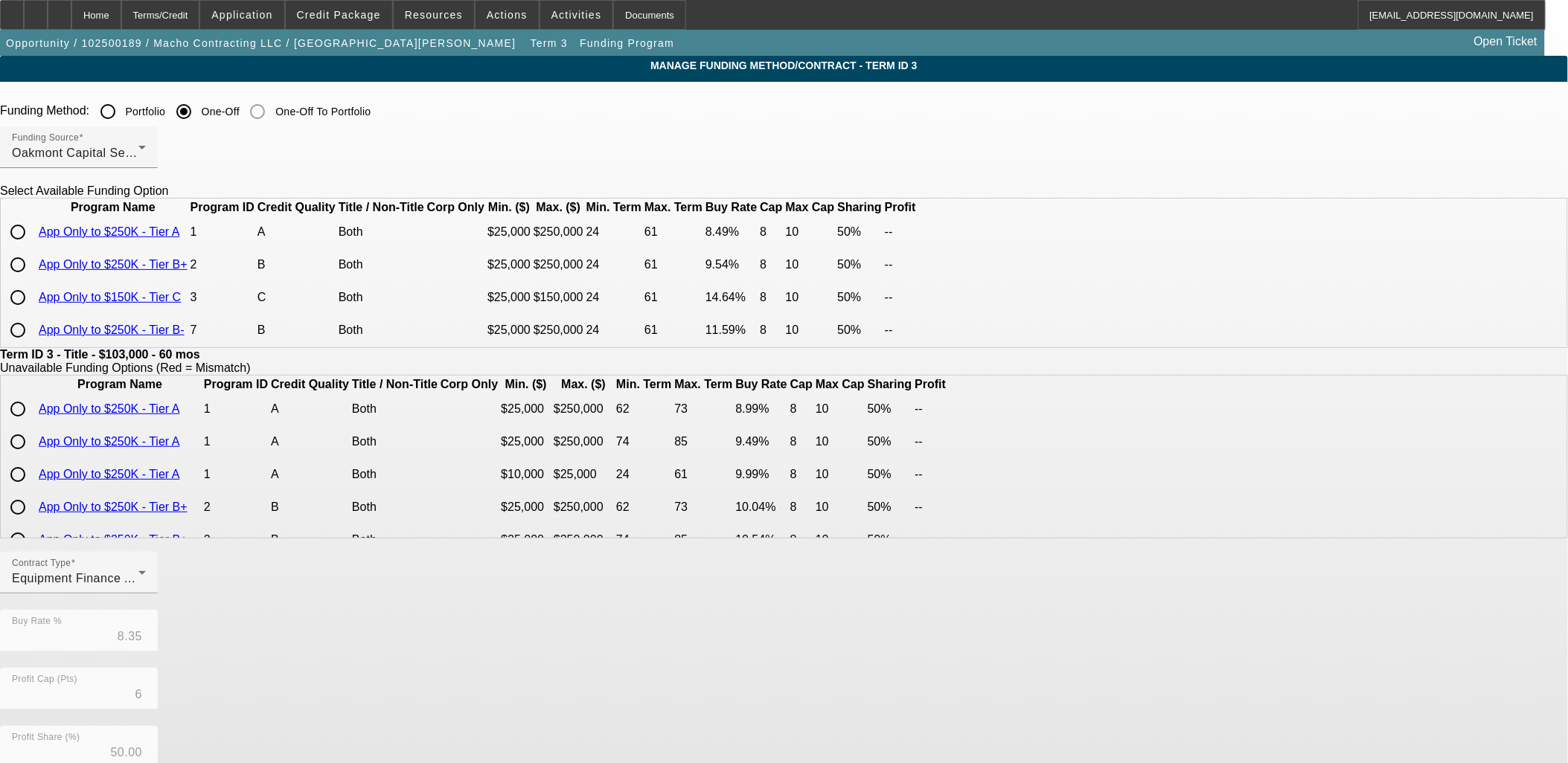
click at [33, 247] on input "radio" at bounding box center [18, 232] width 30 height 30
radio input "true"
type input "8.49"
type input "8"
type input "10"
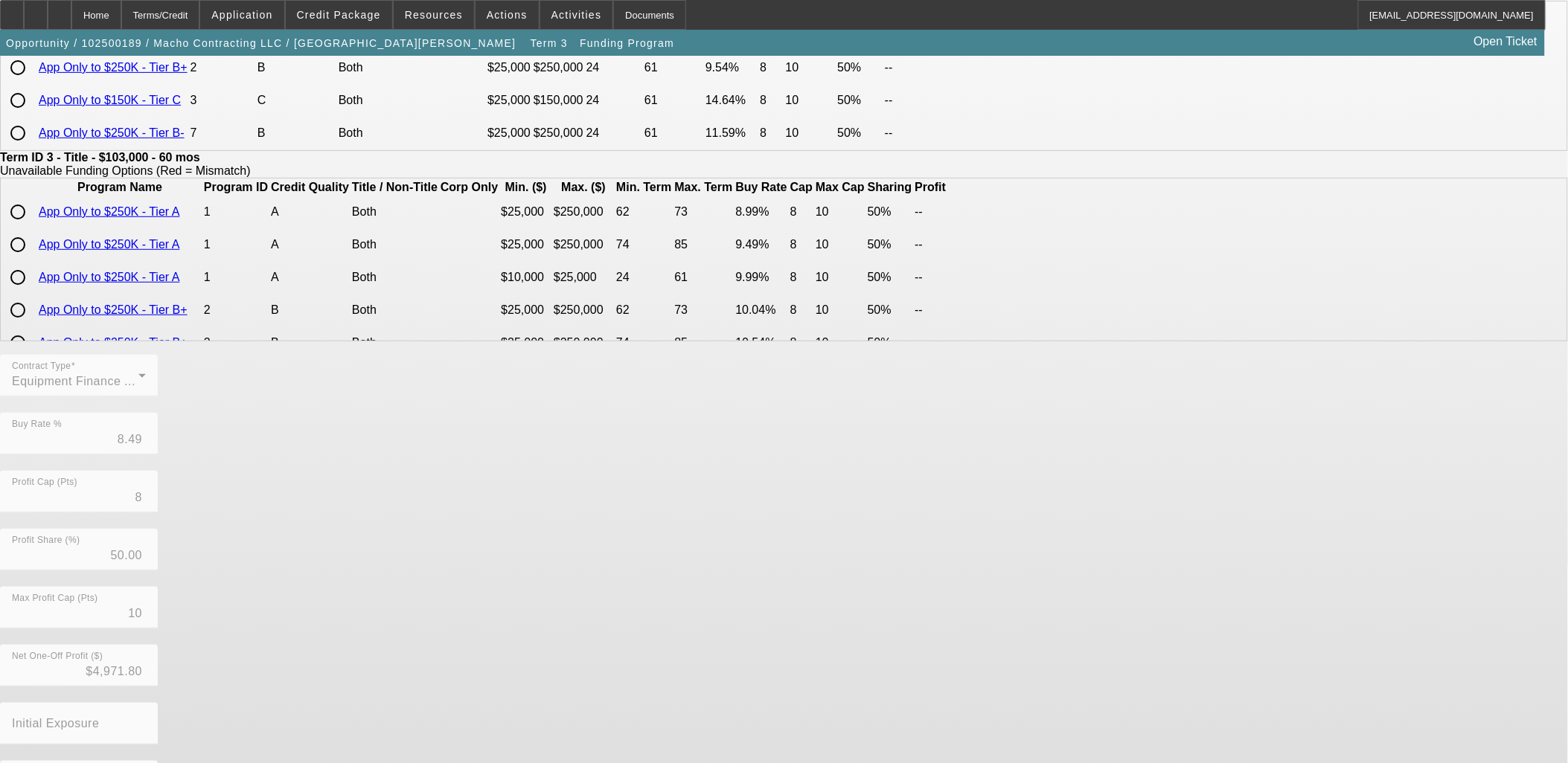
scroll to position [262, 0]
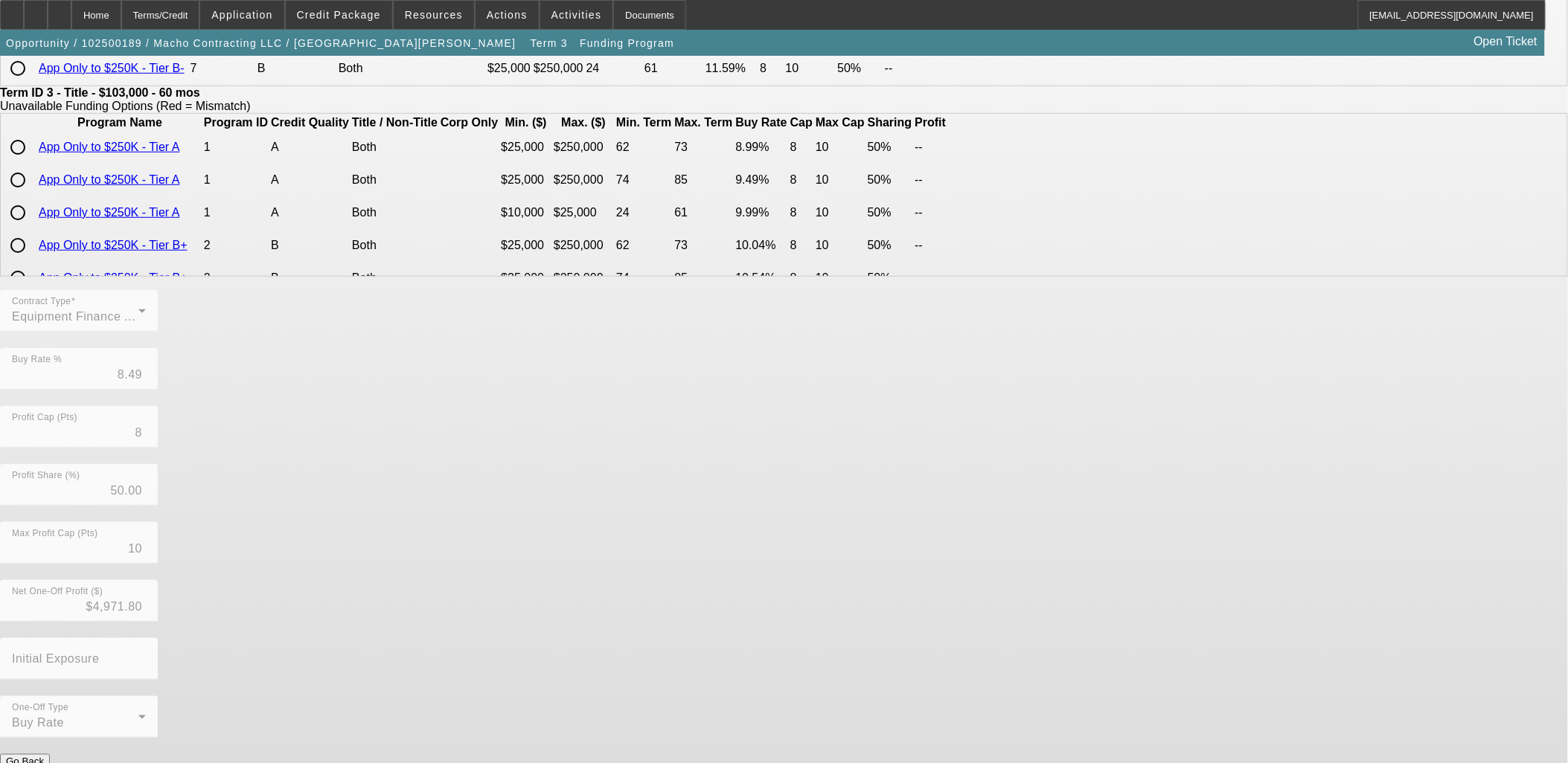
click at [43, 763] on button "Submit" at bounding box center [21, 778] width 43 height 16
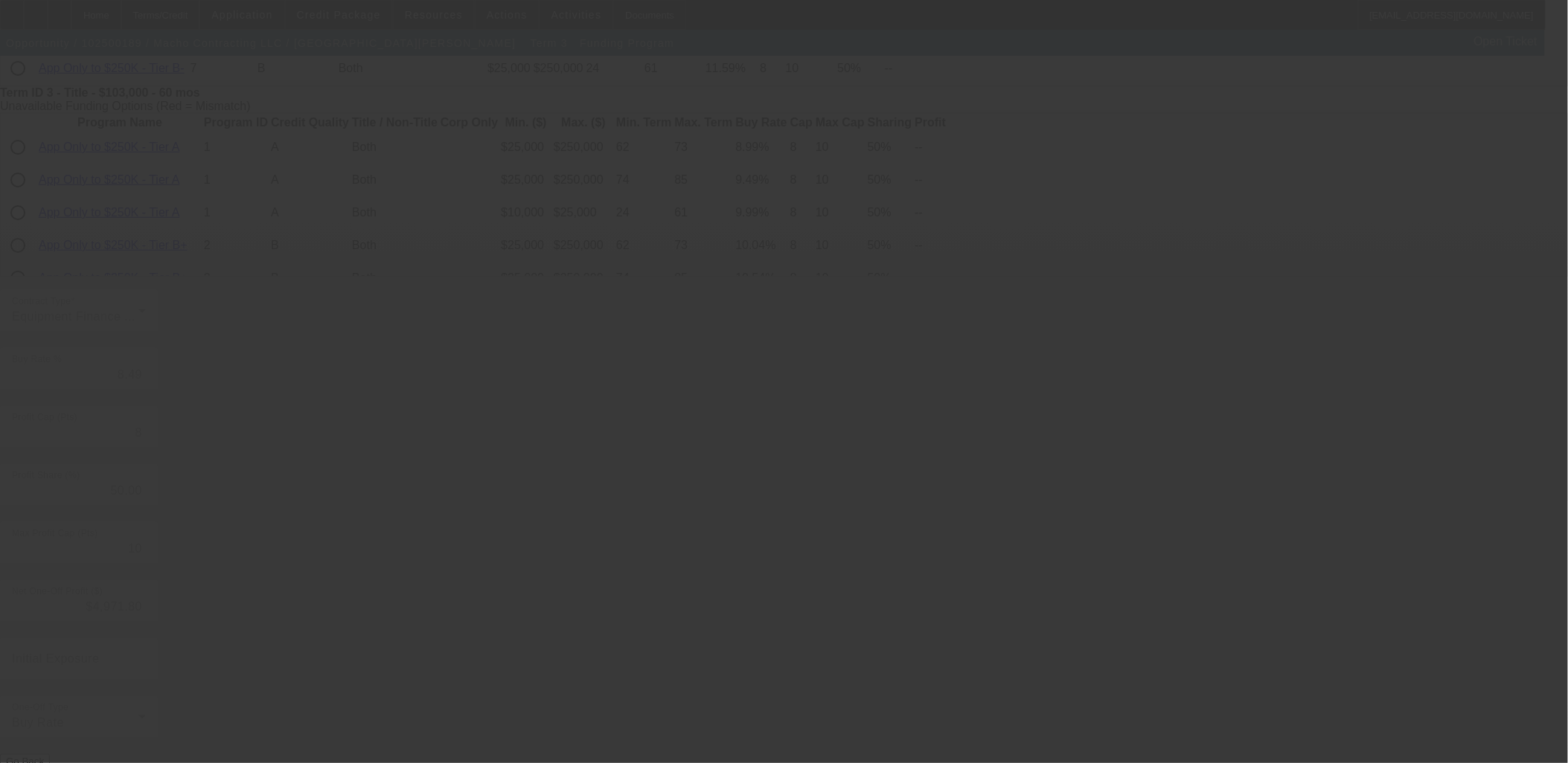
type input "8.35"
type input "6"
type input "8"
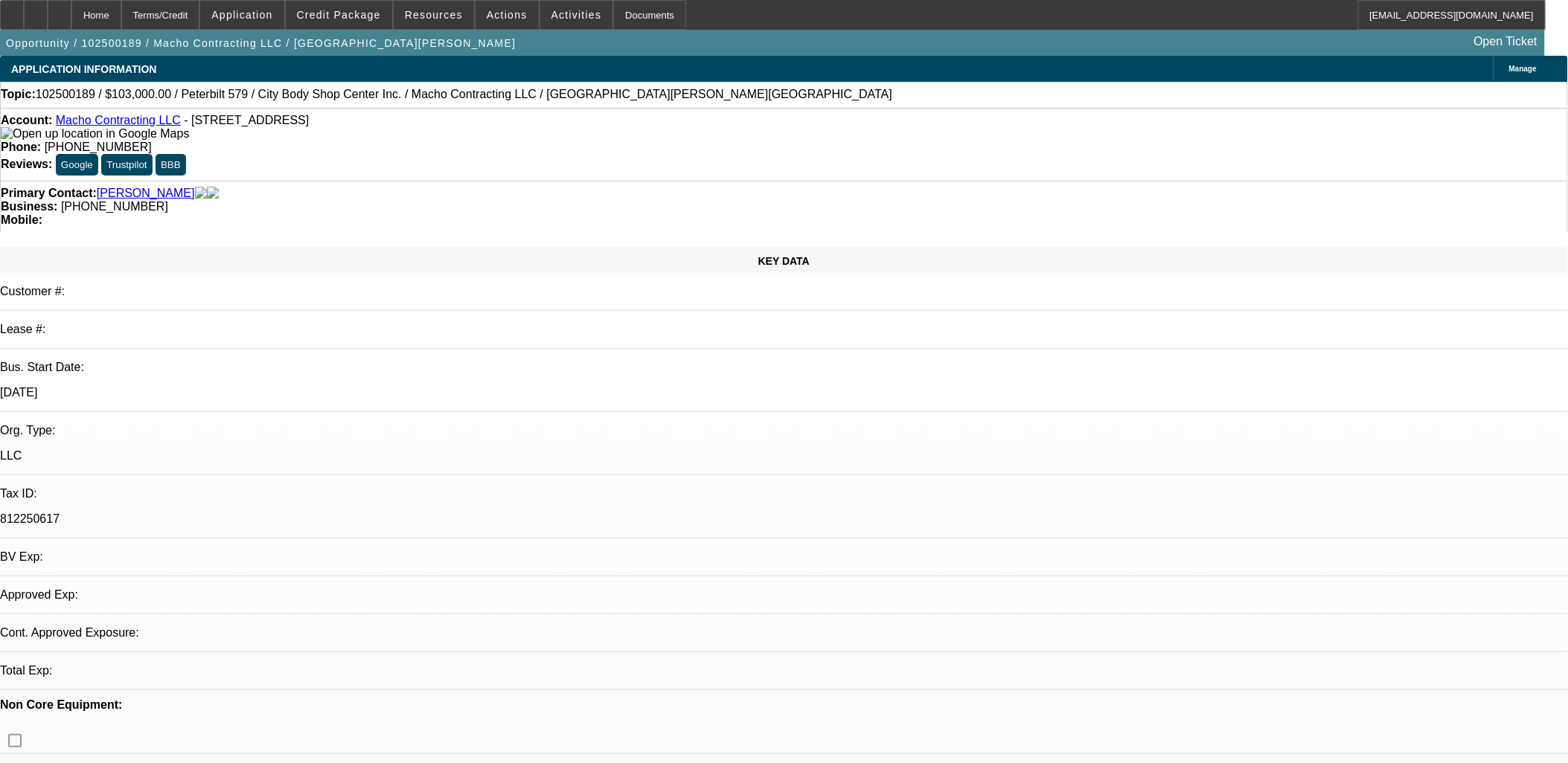
select select "0"
select select "2"
select select "0"
select select "6"
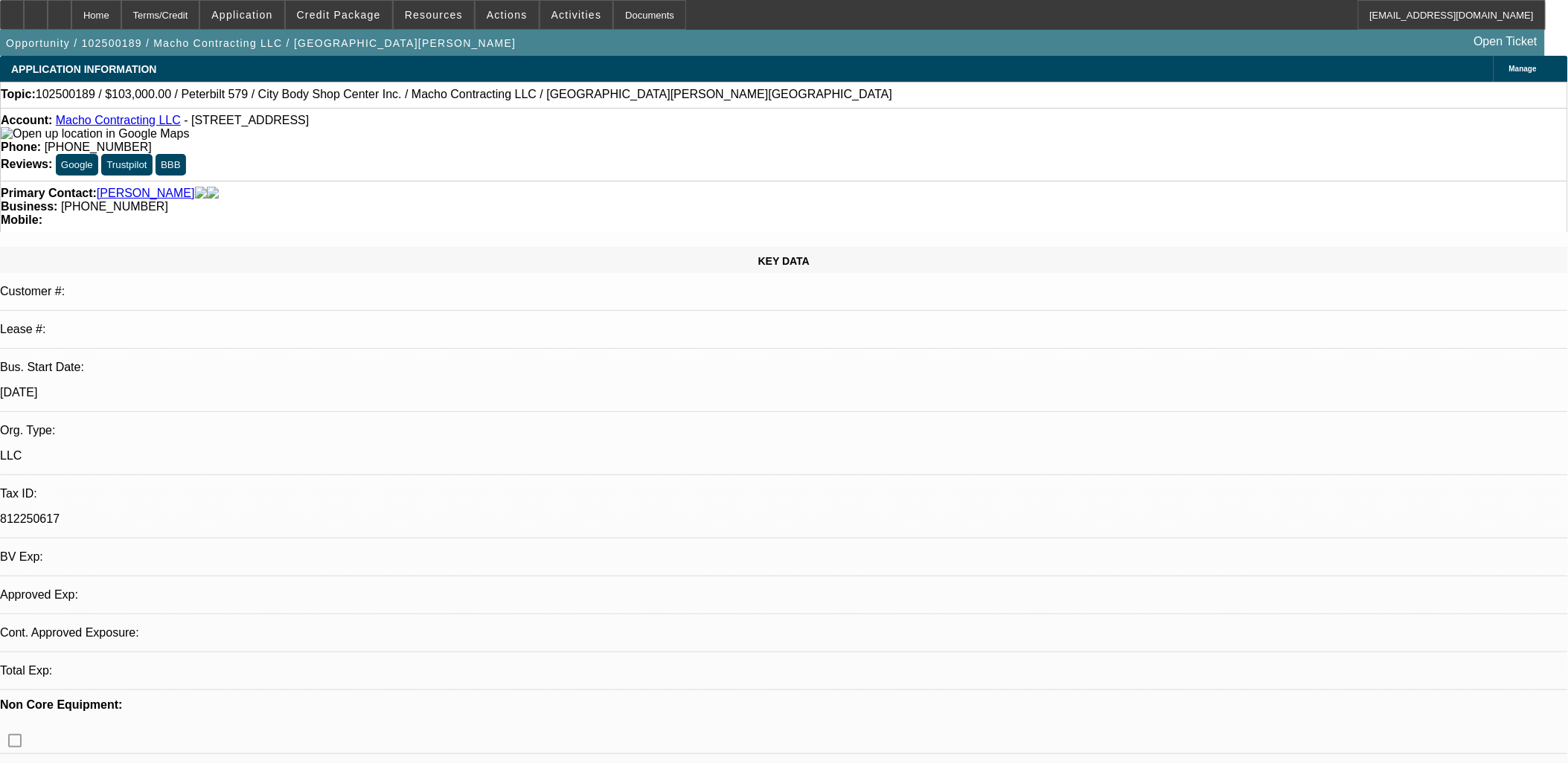
select select "0"
select select "2"
select select "0"
select select "6"
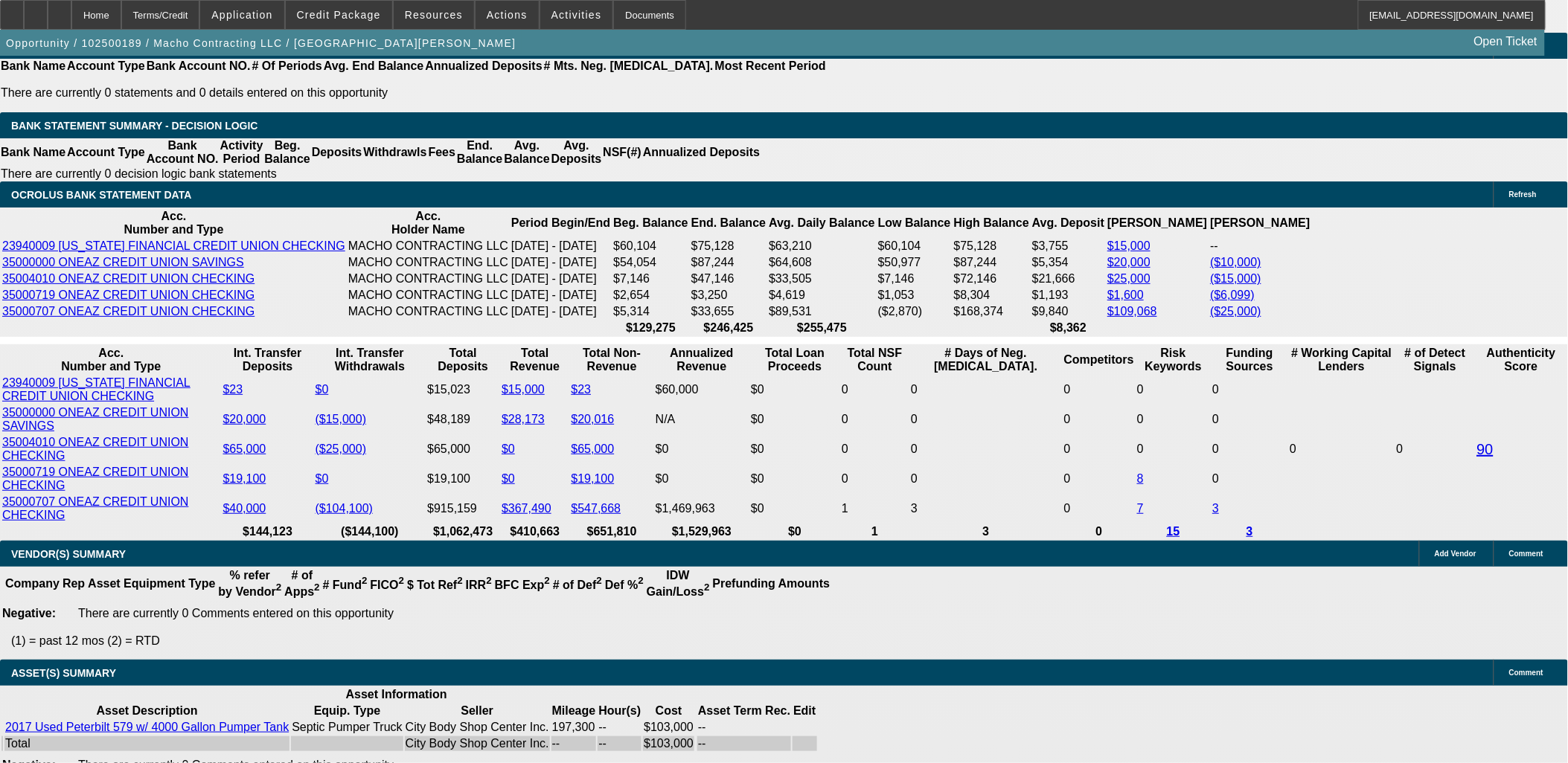
scroll to position [2474, 0]
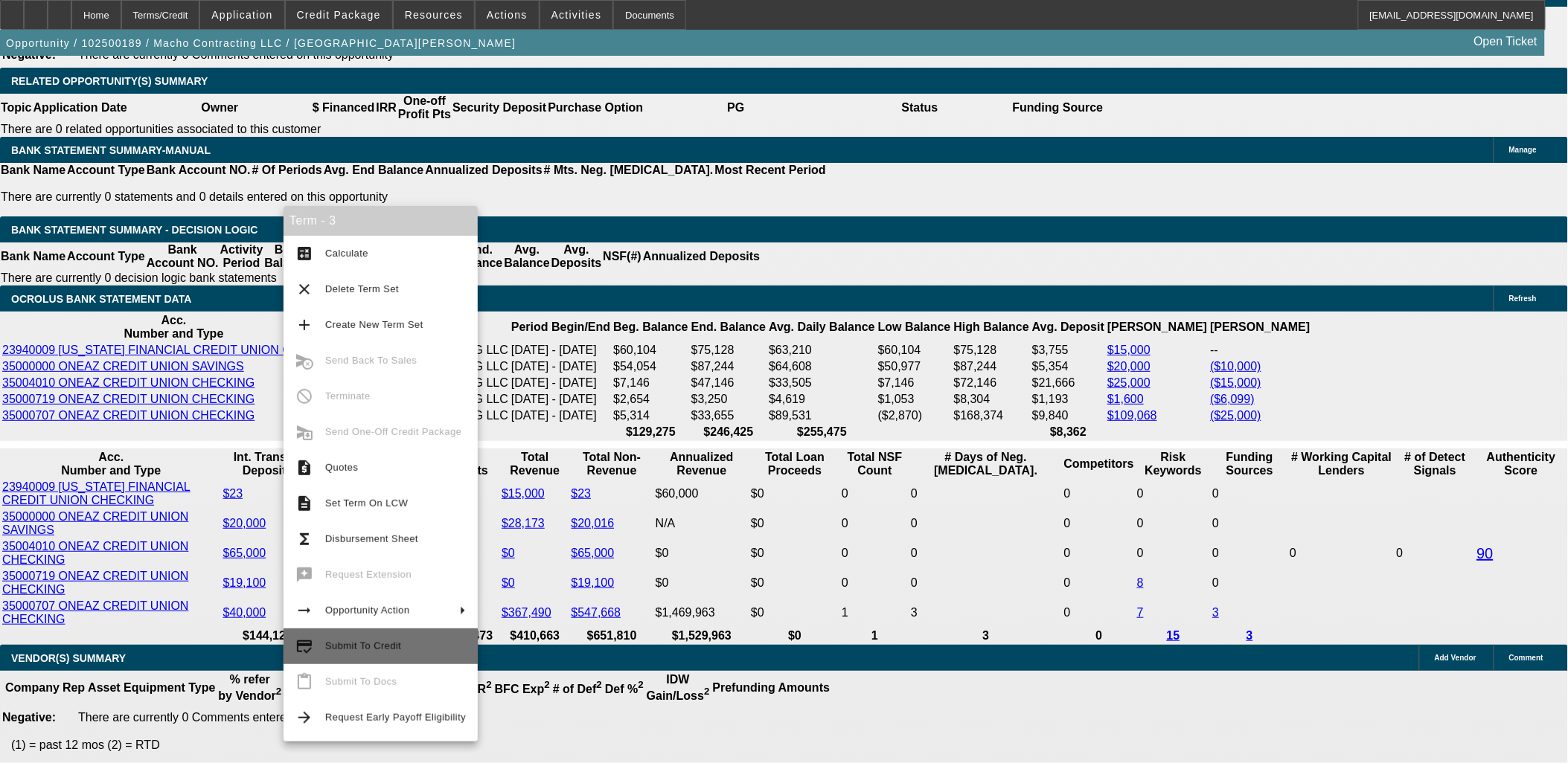
click at [397, 638] on span "Submit To Credit" at bounding box center [395, 647] width 141 height 18
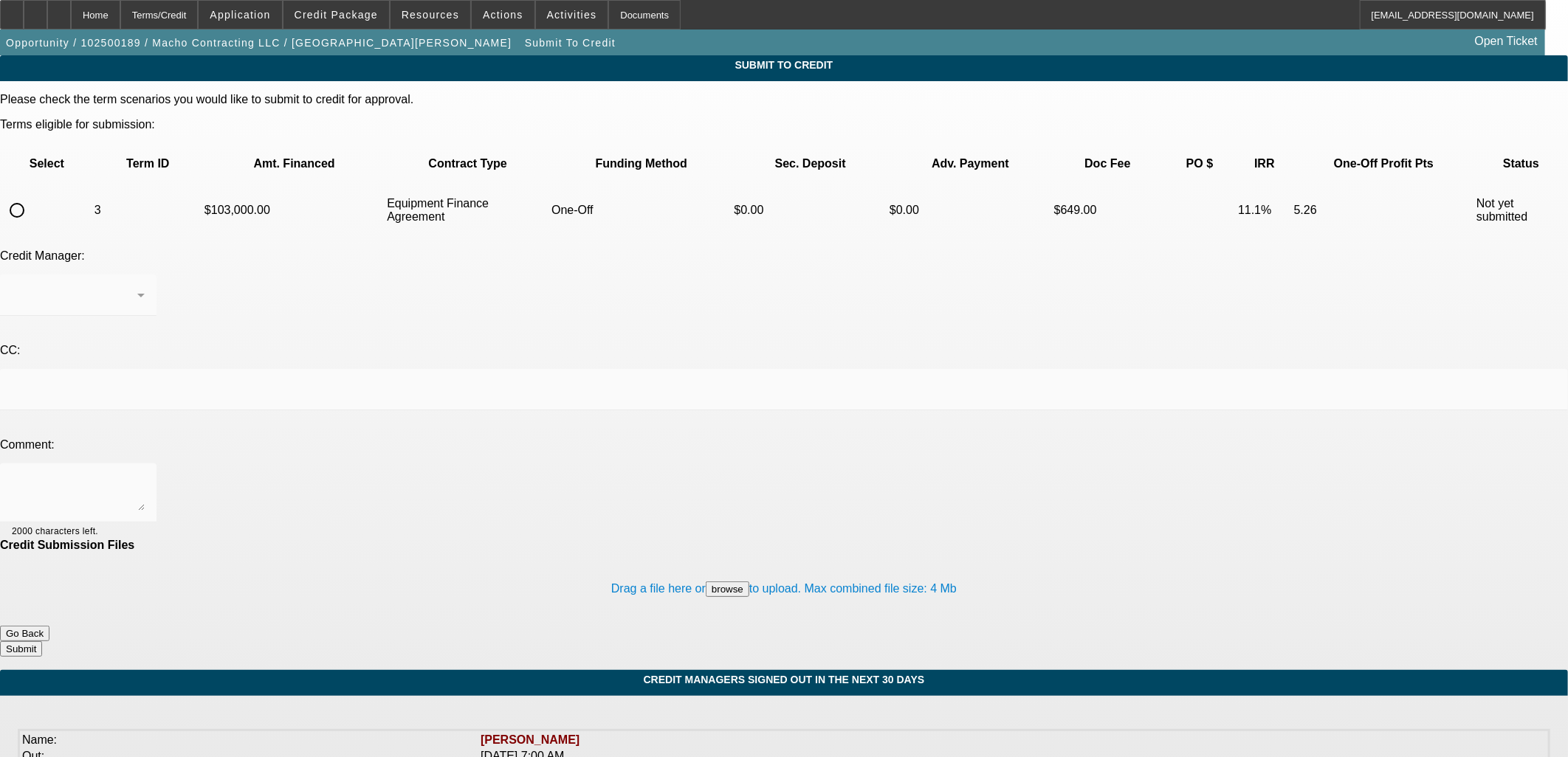
click at [32, 195] on input "radio" at bounding box center [17, 210] width 30 height 30
radio input "true"
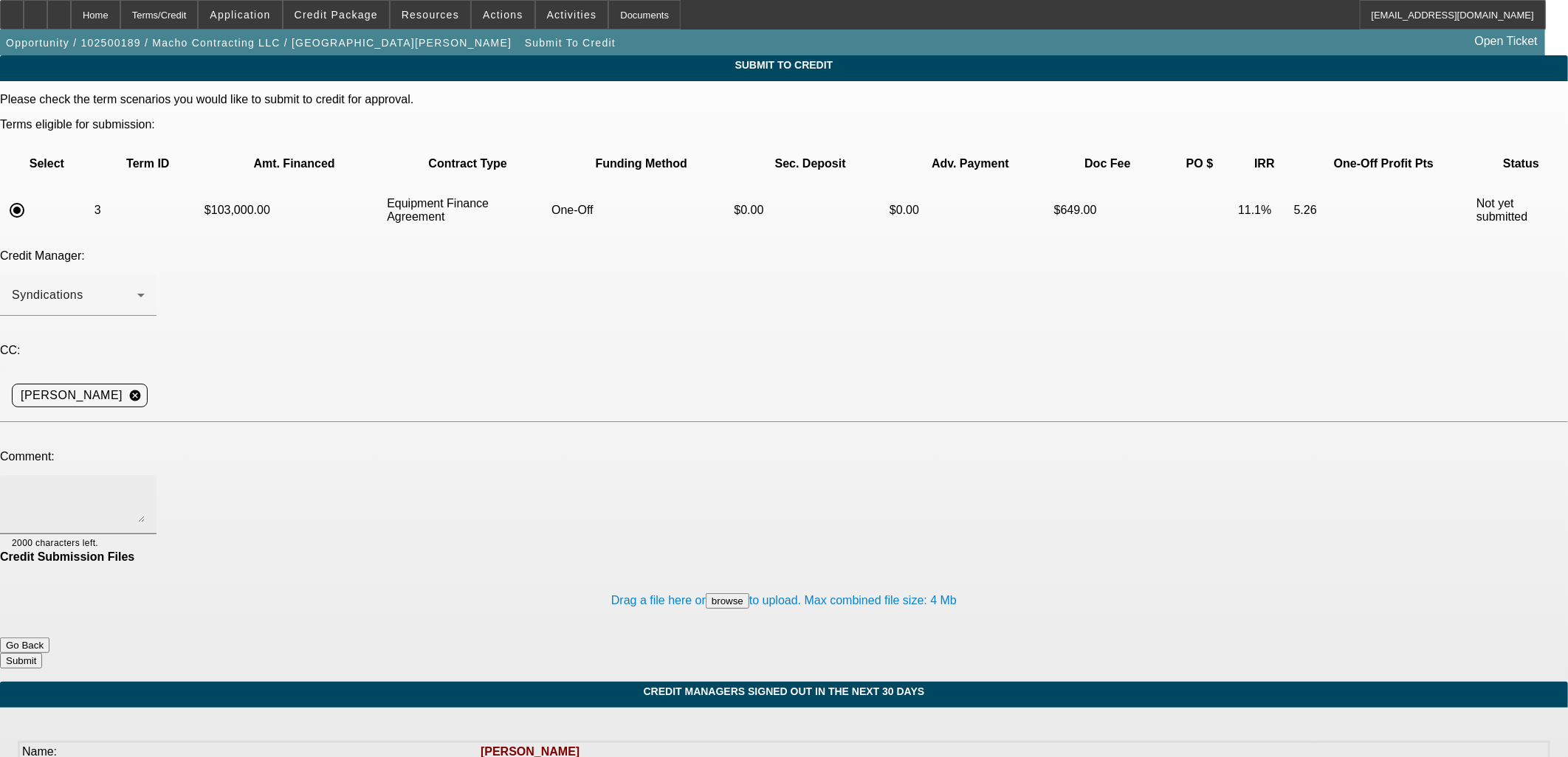
click at [145, 487] on textarea at bounding box center [78, 505] width 133 height 35
type textarea "OCS please. Thanks"
click at [973, 564] on div "Drag a file here or browse to upload. Max combined file size: 4 Mb" at bounding box center [784, 600] width 1568 height 74
click at [42, 654] on button "Submit" at bounding box center [21, 661] width 42 height 16
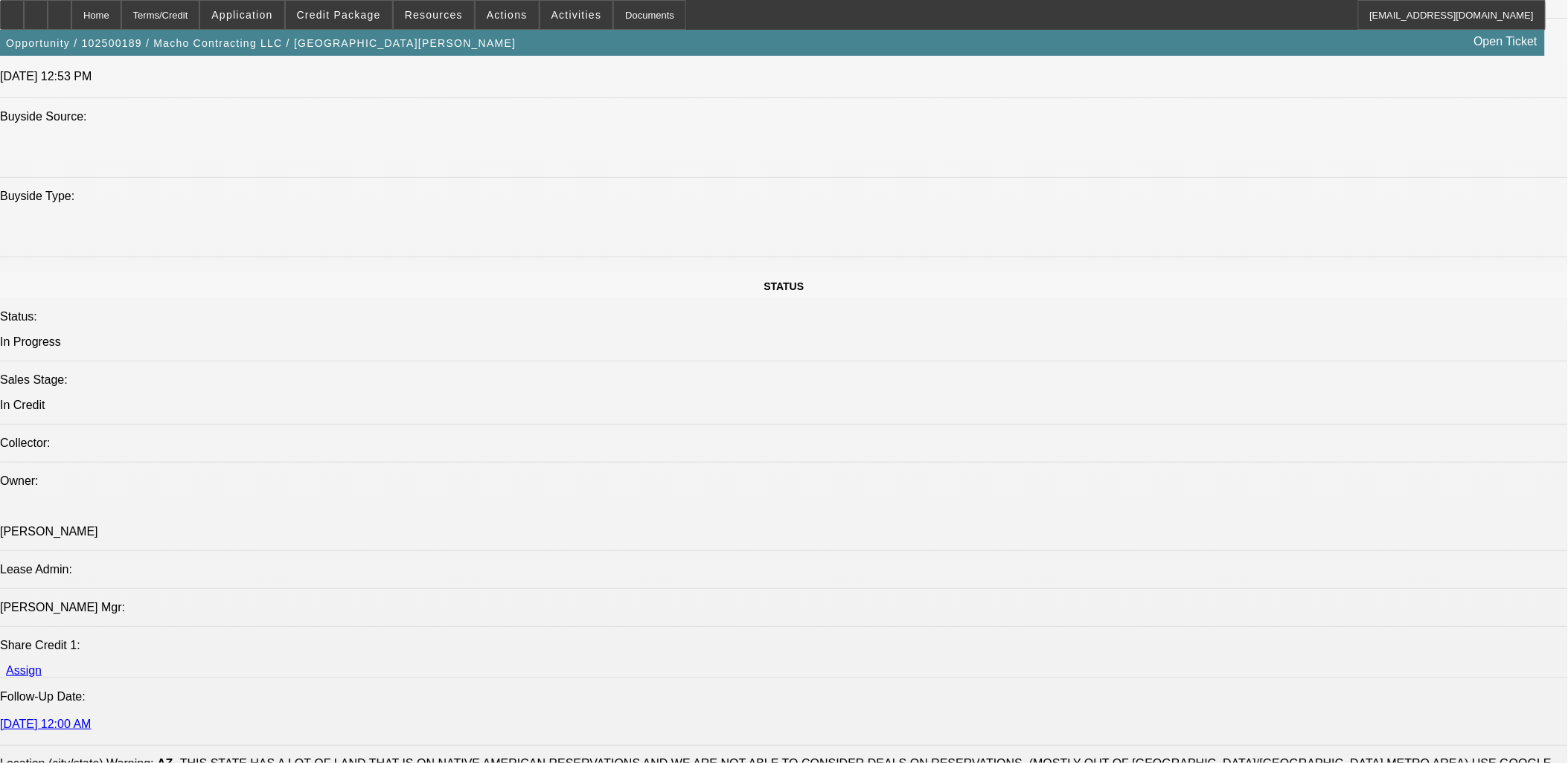
select select "0"
select select "2"
select select "0"
select select "6"
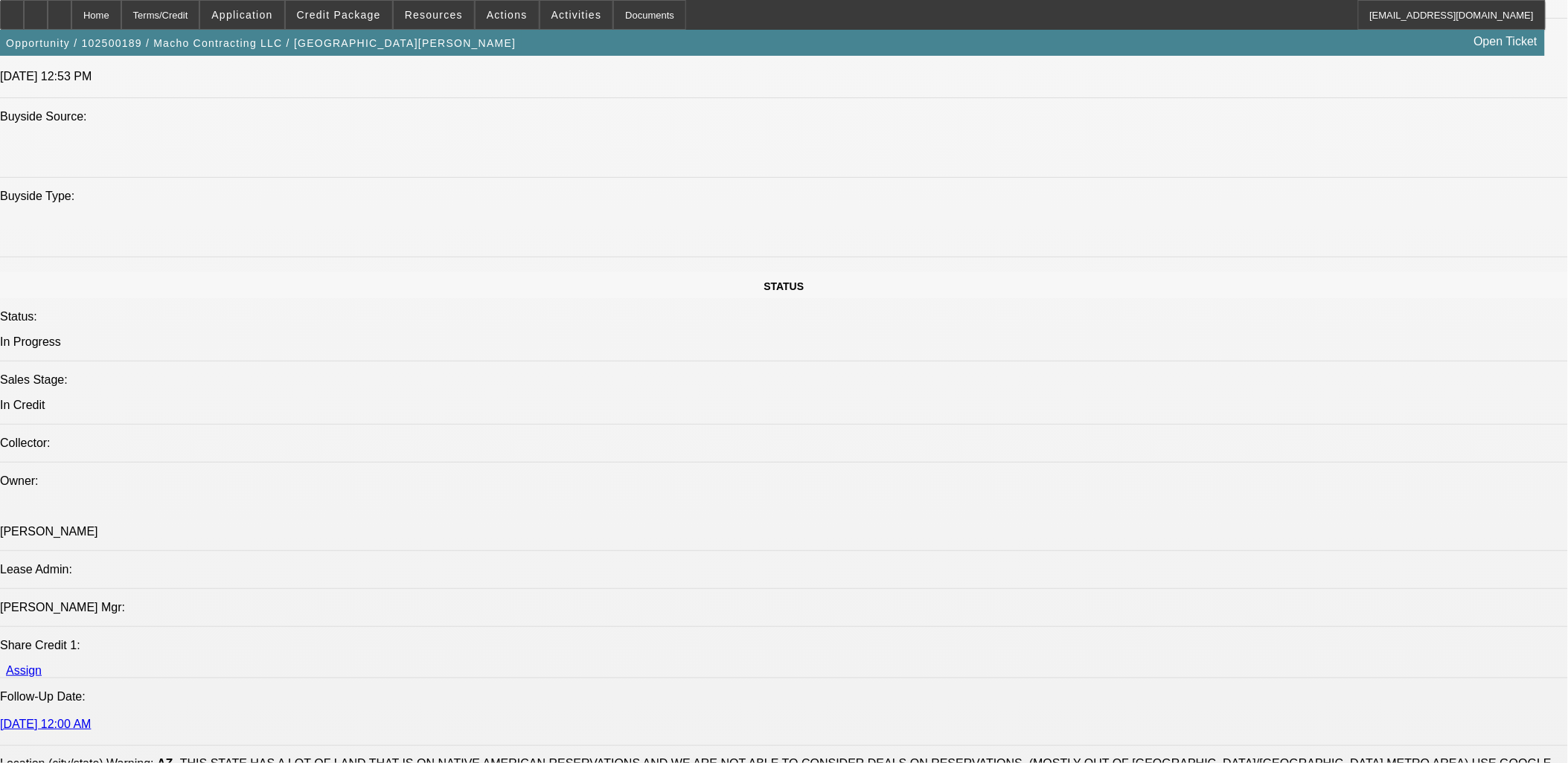
select select "0"
select select "2"
select select "0"
select select "6"
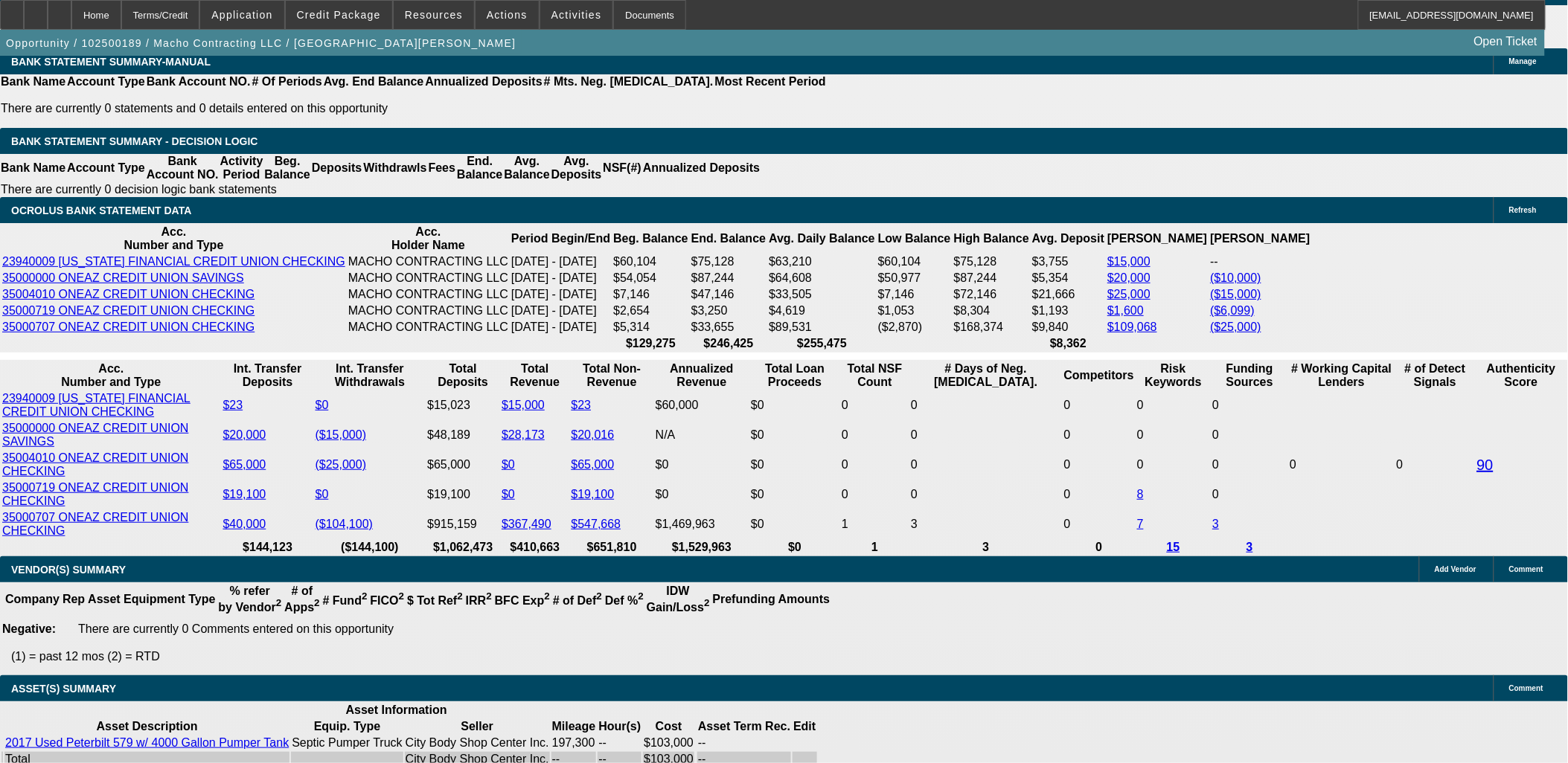
scroll to position [2634, 0]
